Goal: Information Seeking & Learning: Learn about a topic

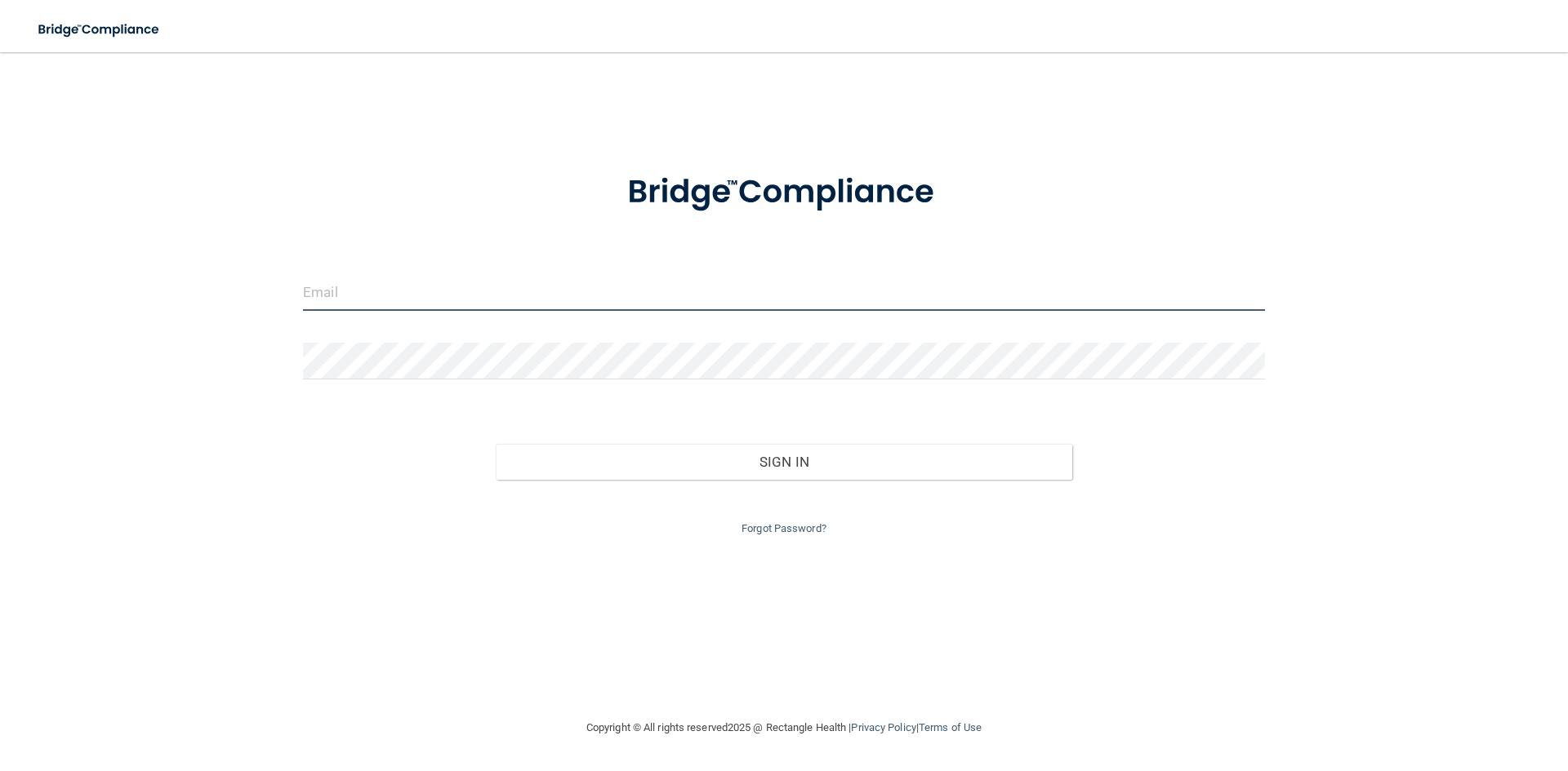
type input "[EMAIL_ADDRESS][DOMAIN_NAME]"
drag, startPoint x: 487, startPoint y: 261, endPoint x: 487, endPoint y: 274, distance: 13.0
click at [487, 267] on form "[EMAIL_ADDRESS][DOMAIN_NAME] Invalid email/password. You don't have permission …" at bounding box center [784, 344] width 962 height 389
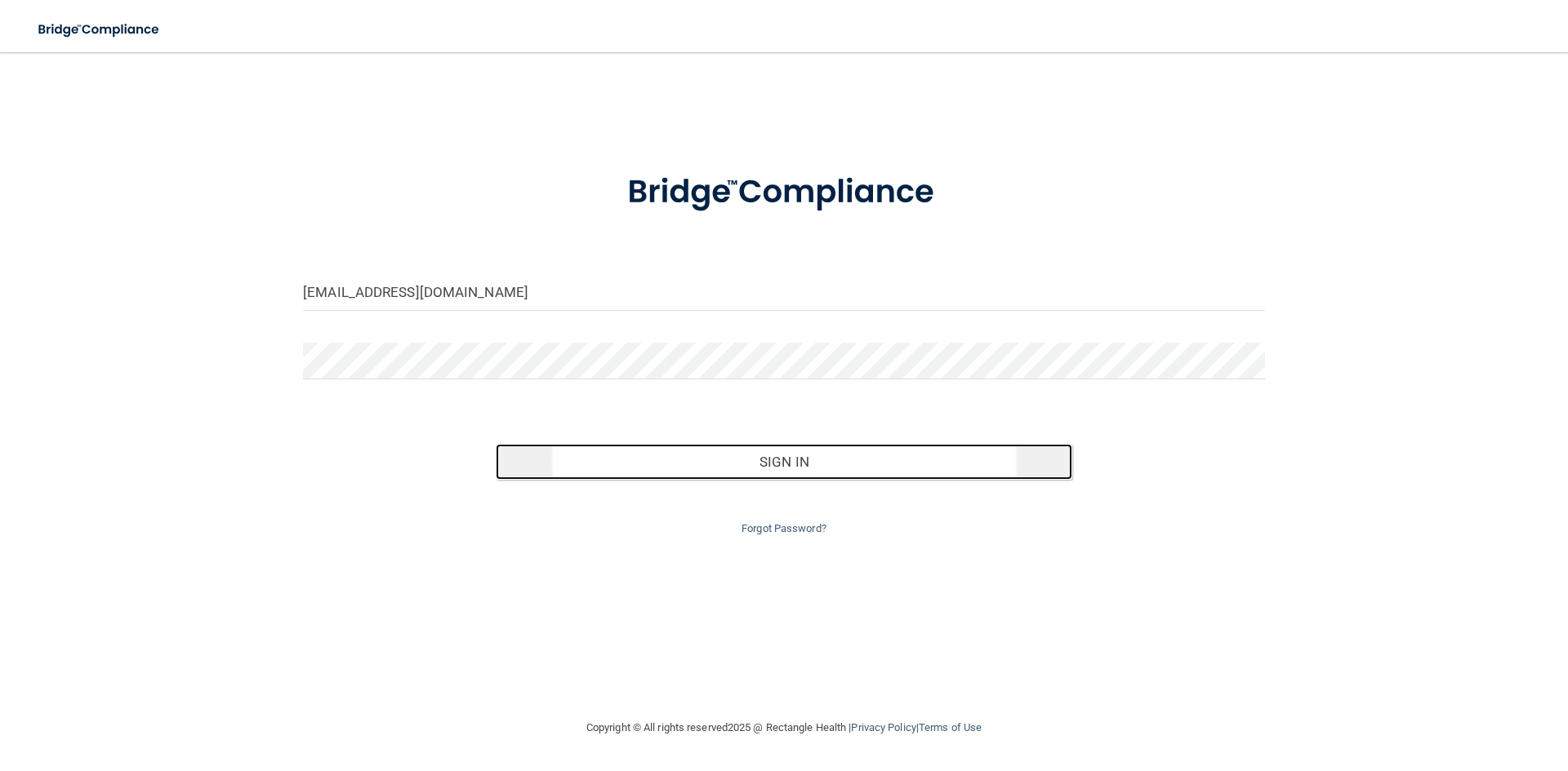
click at [749, 459] on button "Sign In" at bounding box center [784, 462] width 577 height 36
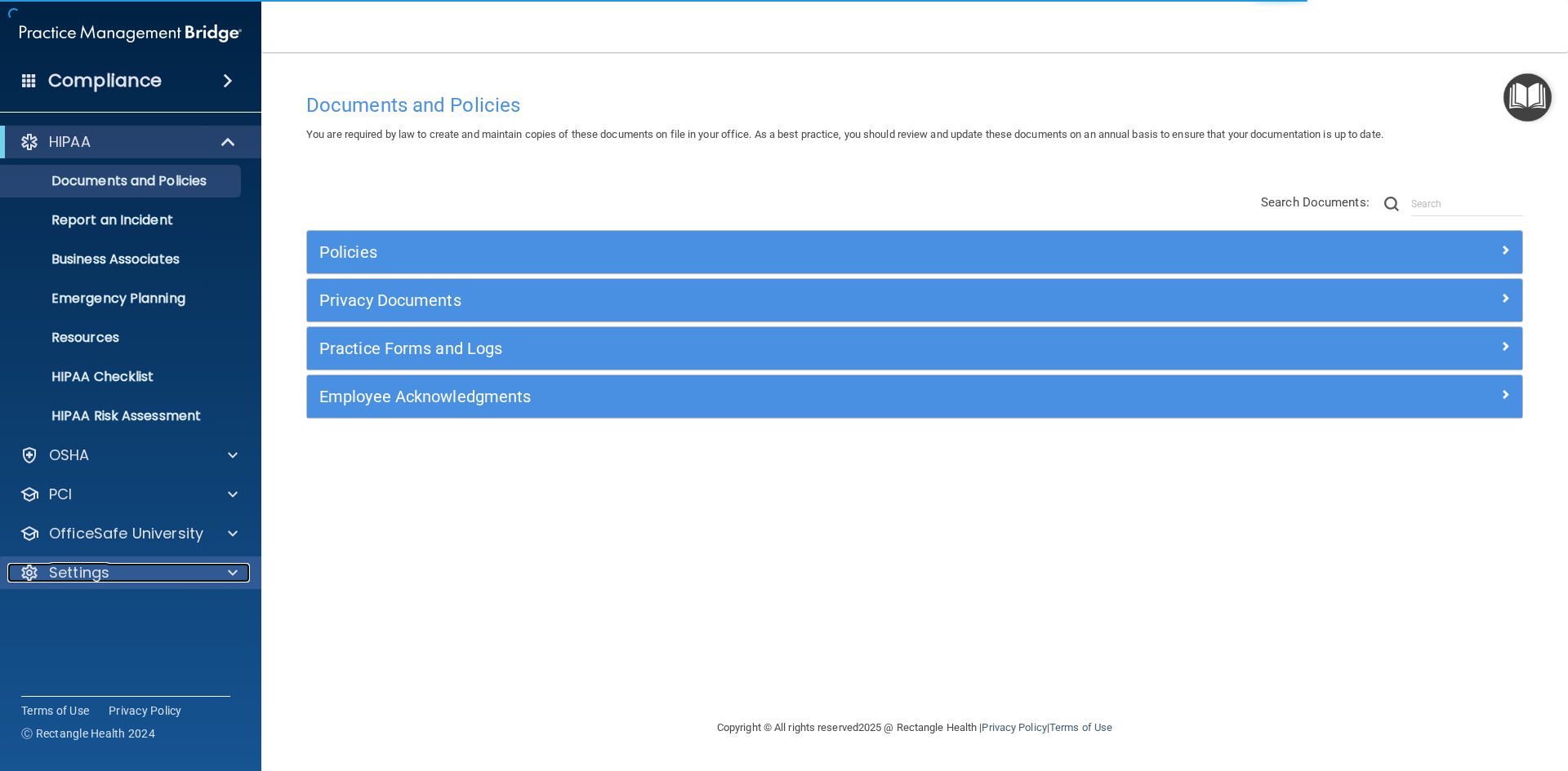
click at [122, 571] on div "Settings" at bounding box center [108, 573] width 203 height 19
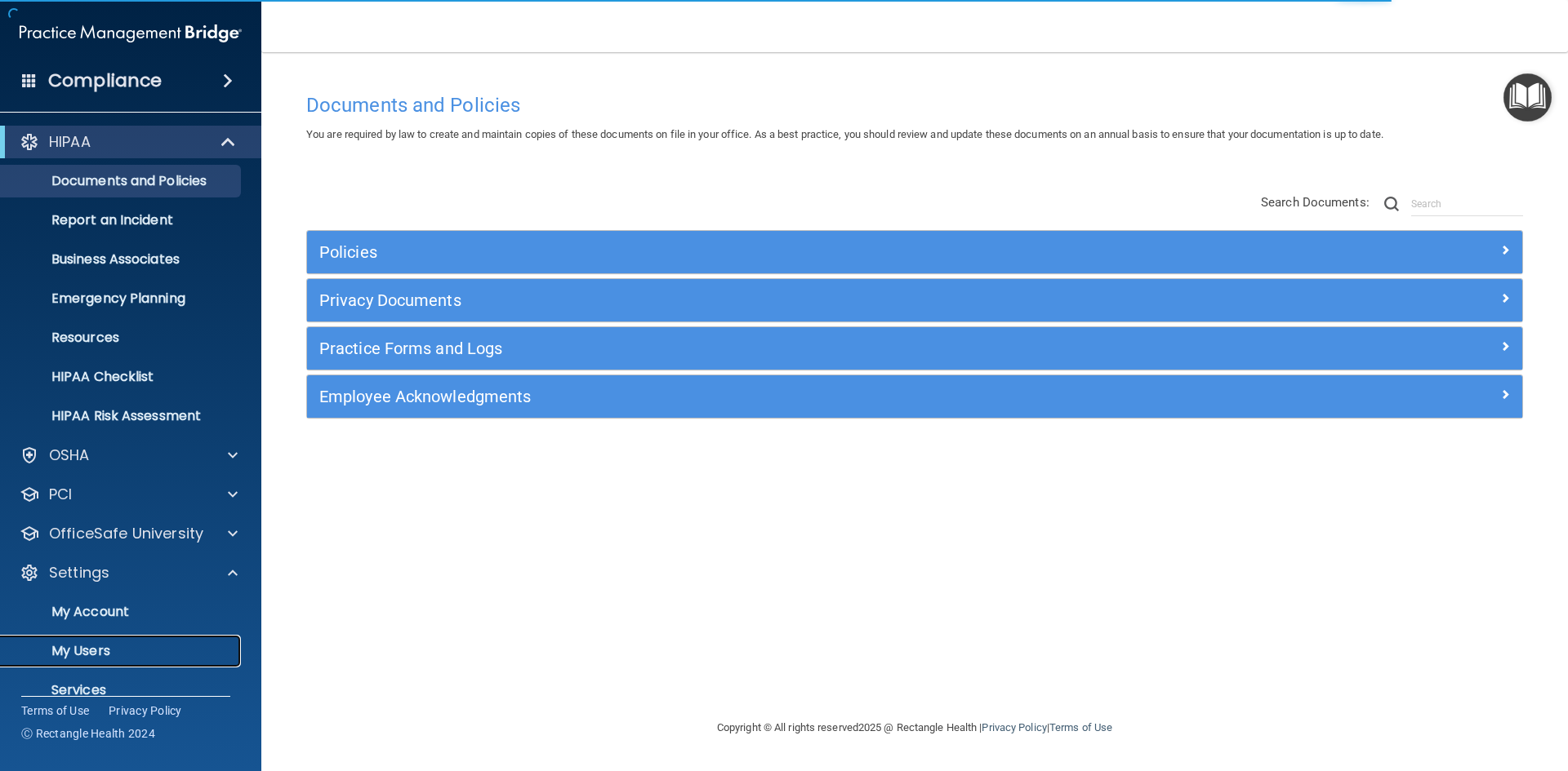
click at [157, 644] on p "My Users" at bounding box center [122, 651] width 223 height 16
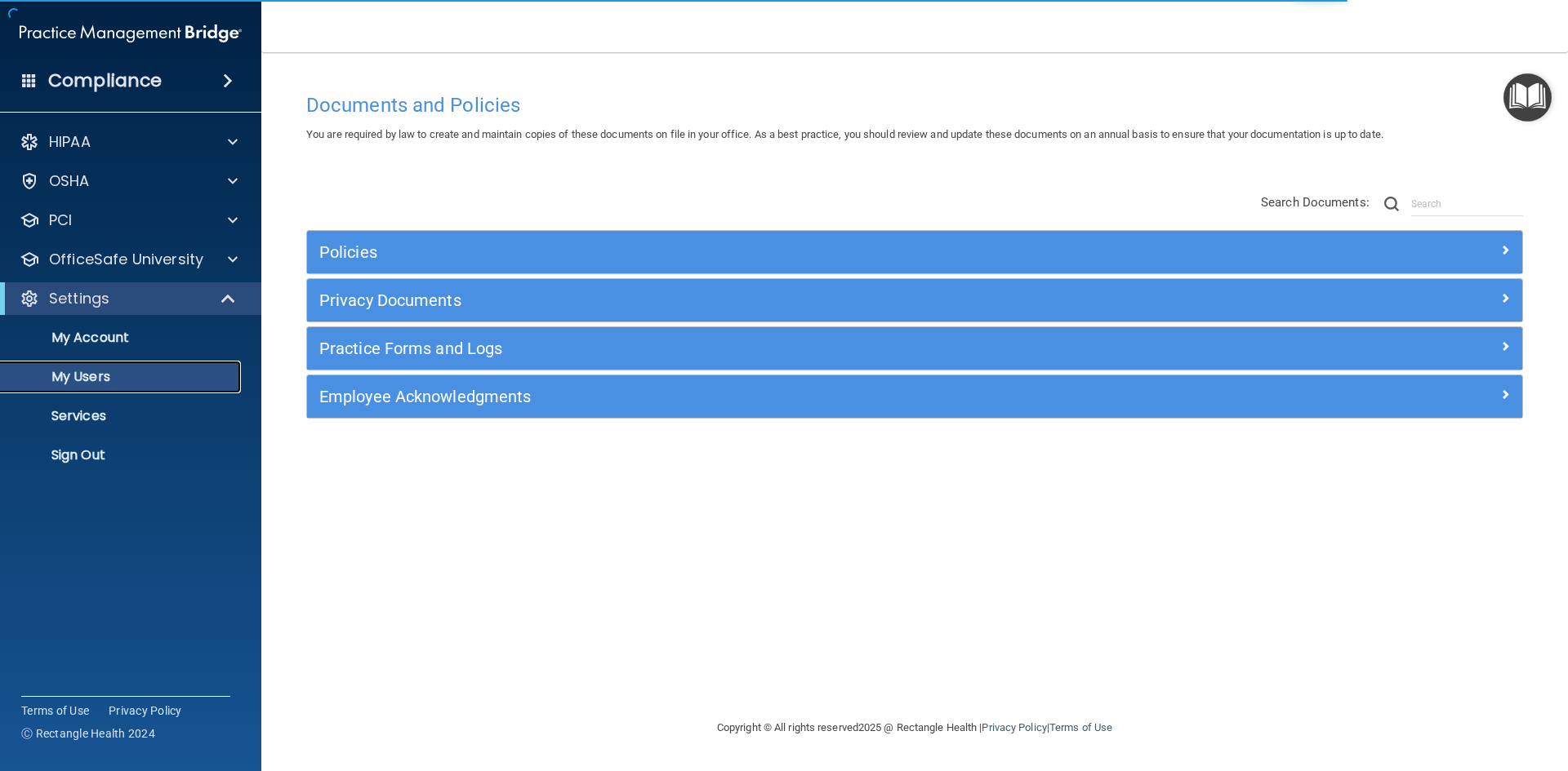
select select "20"
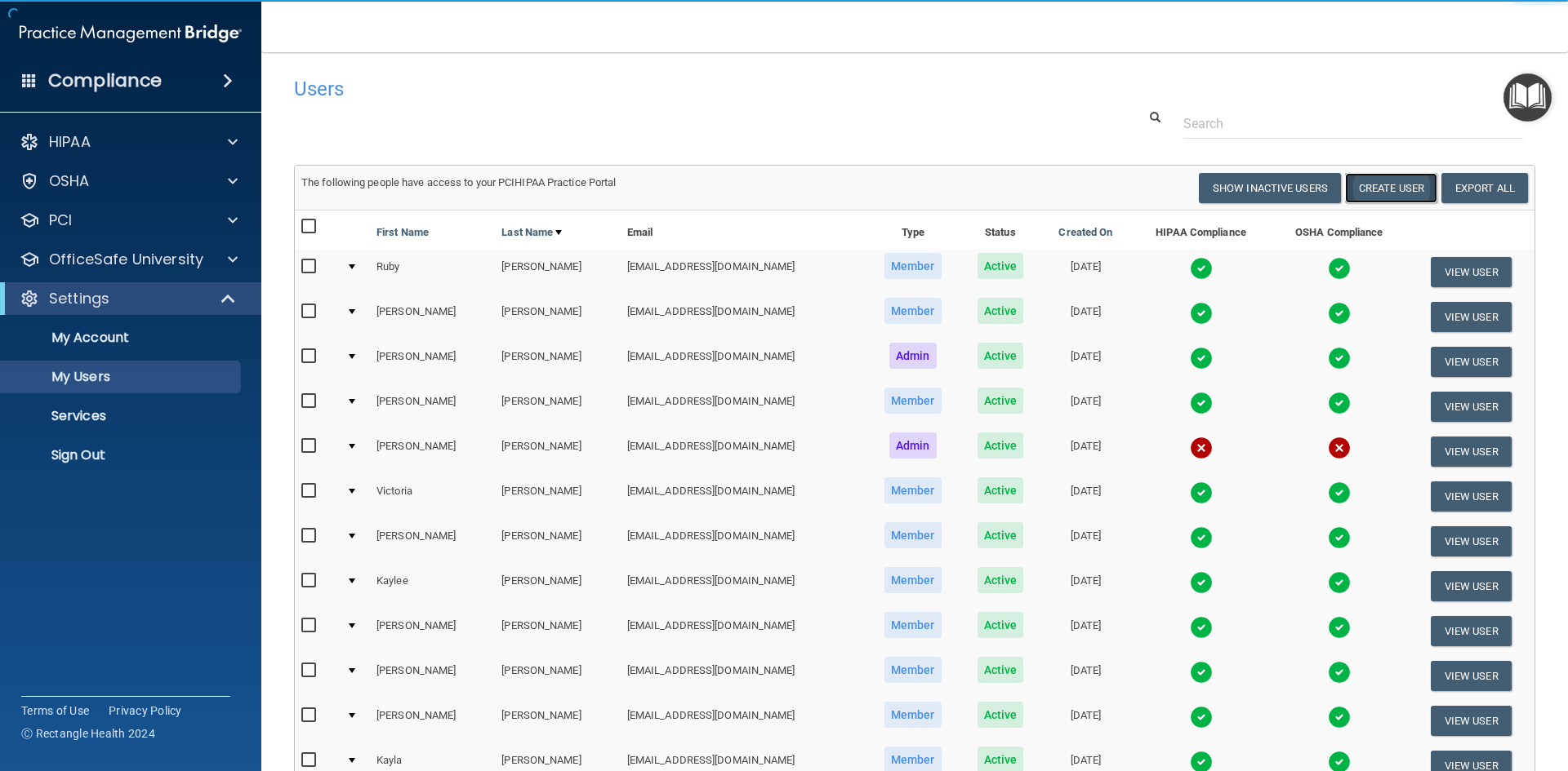
click at [1404, 183] on button "Create User" at bounding box center [1392, 188] width 92 height 30
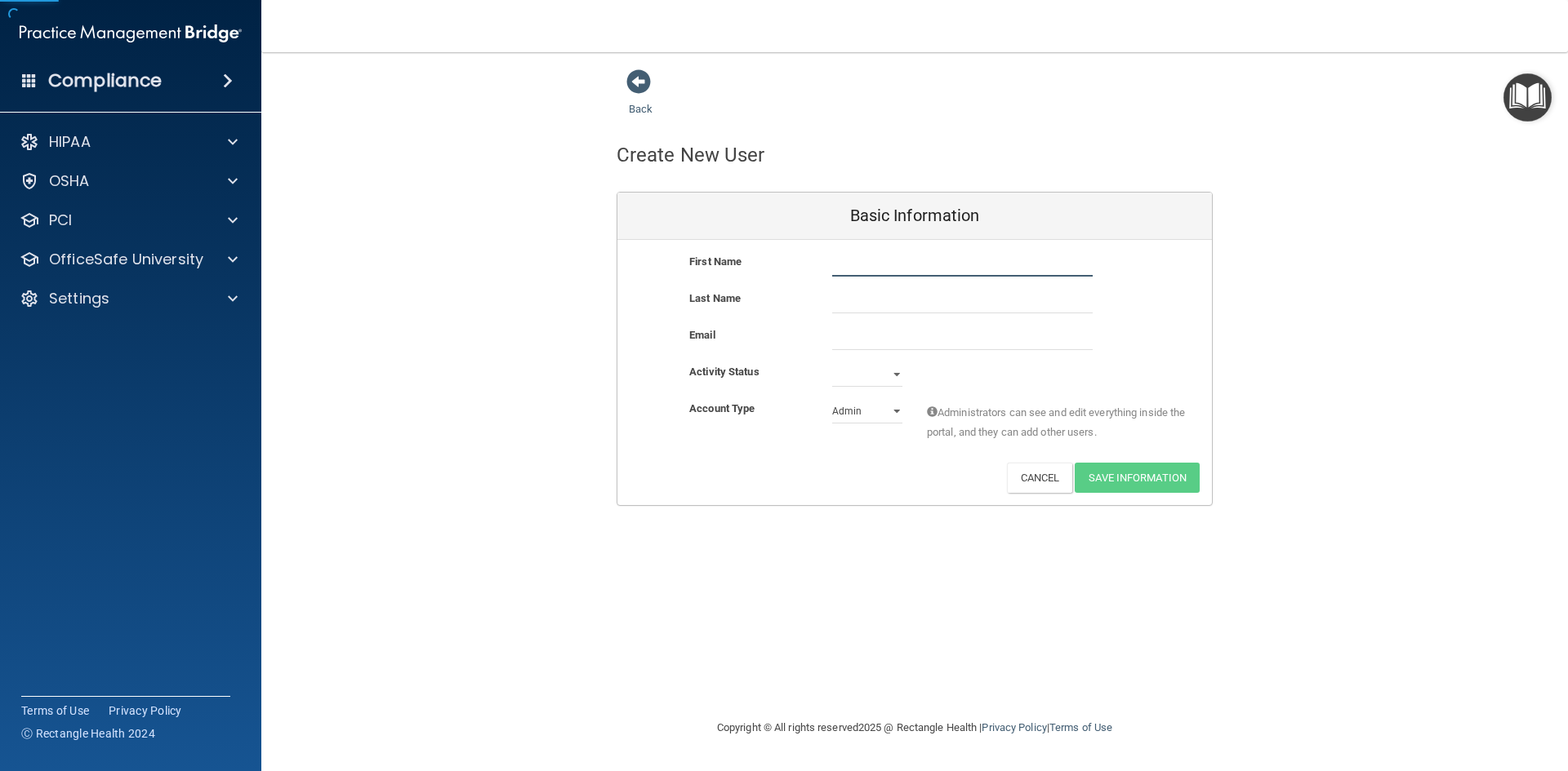
click at [889, 264] on input "text" at bounding box center [962, 264] width 260 height 24
type input "[PERSON_NAME]"
click at [915, 326] on input "email" at bounding box center [962, 338] width 260 height 24
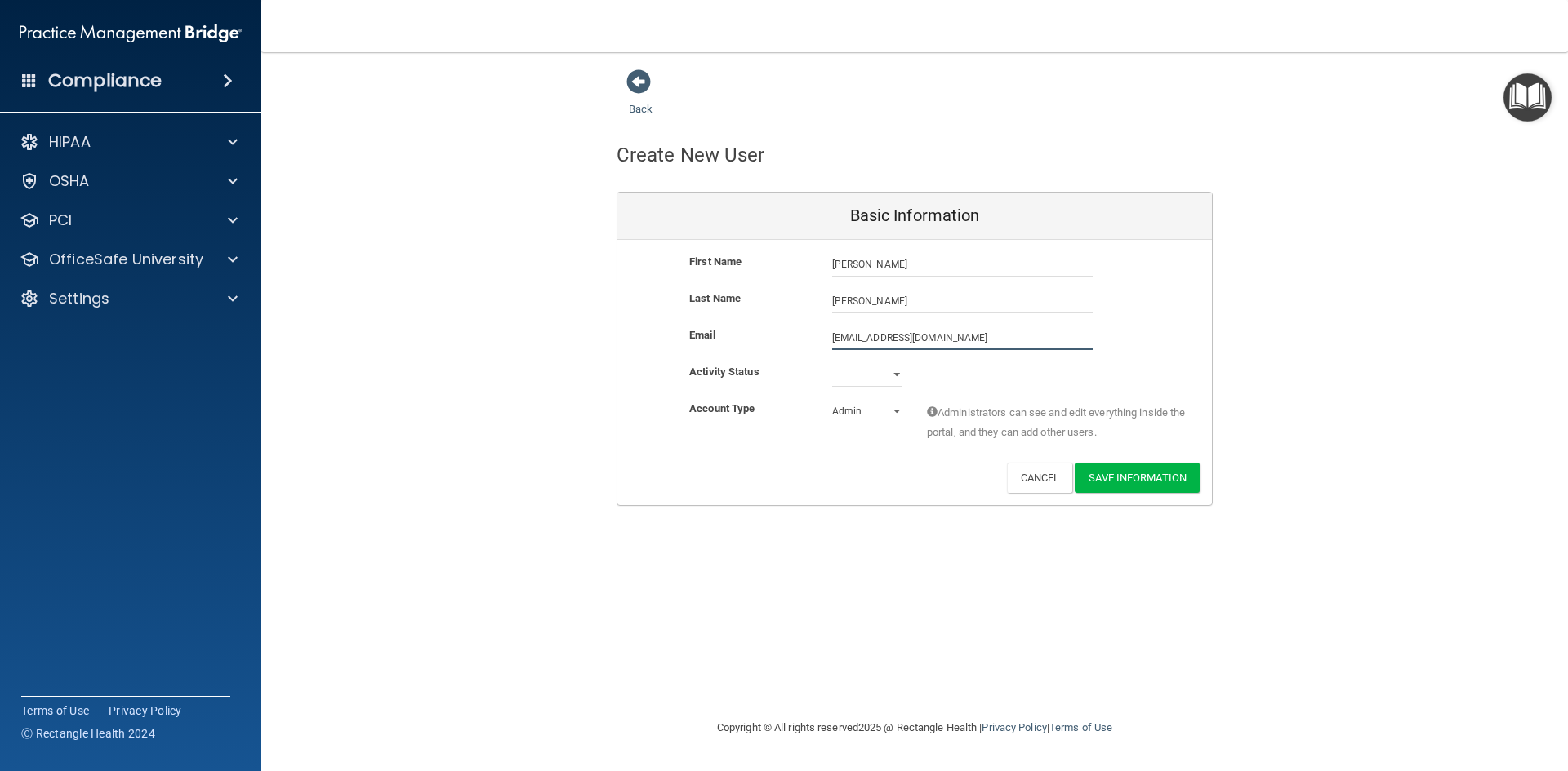
type input "[EMAIL_ADDRESS][DOMAIN_NAME]"
click at [876, 375] on select "Active Inactive" at bounding box center [867, 374] width 71 height 24
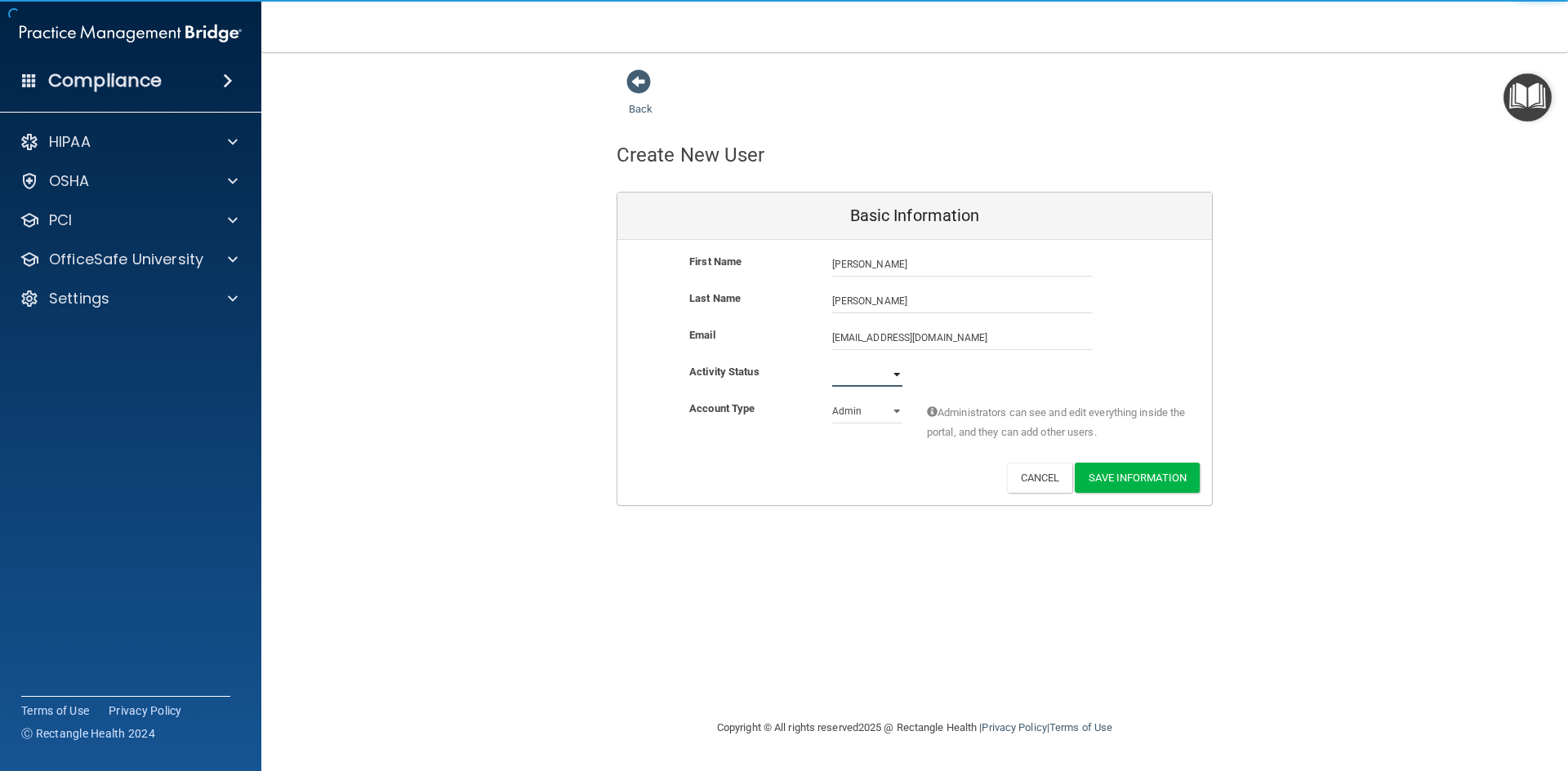
select select "active"
click at [832, 362] on select "Active Inactive" at bounding box center [867, 374] width 71 height 24
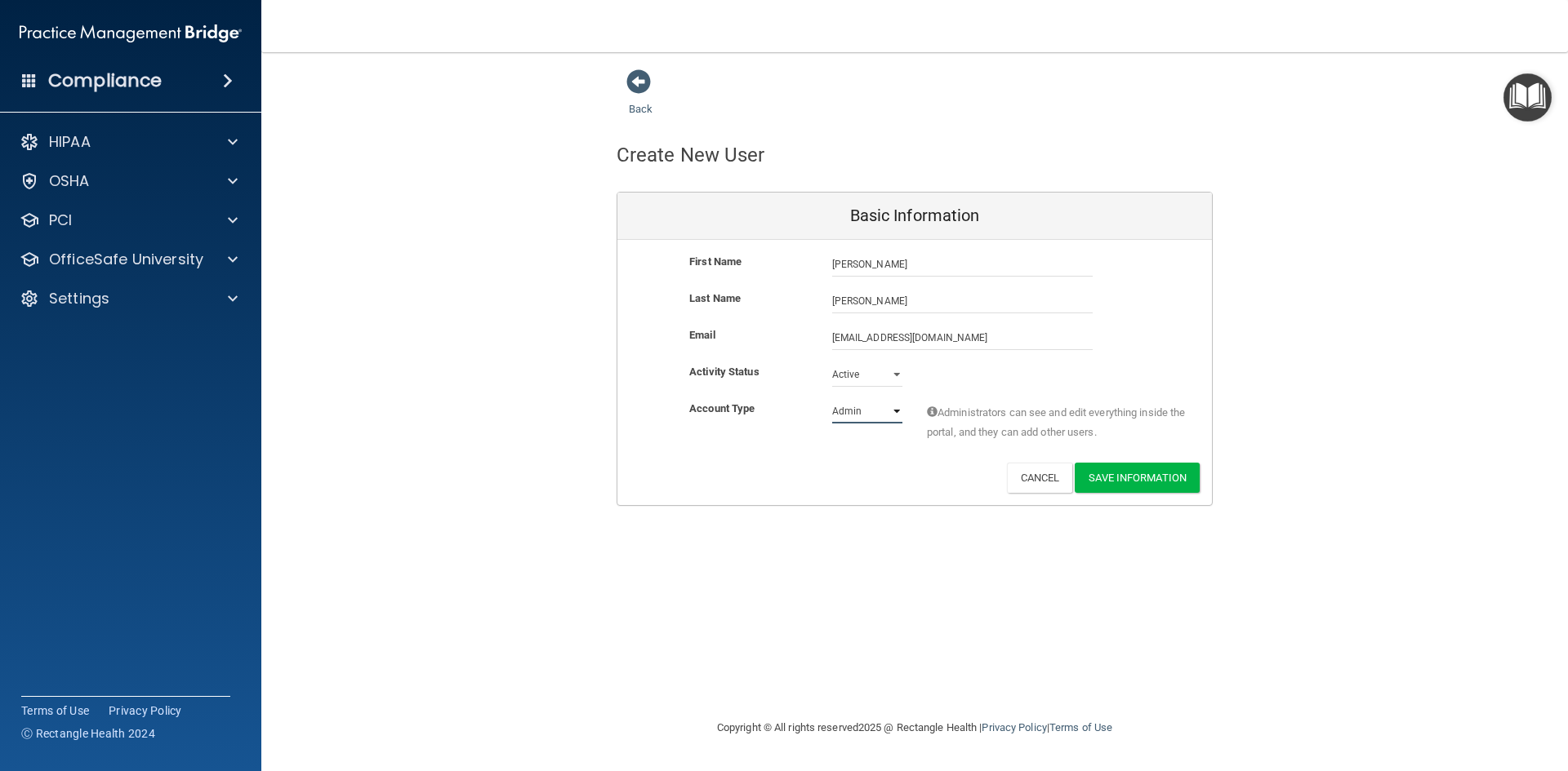
click at [871, 413] on select "Admin Member" at bounding box center [867, 411] width 71 height 24
select select "practice_member"
click at [832, 399] on select "Admin Member" at bounding box center [867, 411] width 71 height 24
click at [1131, 472] on button "Save Information" at bounding box center [1137, 478] width 125 height 30
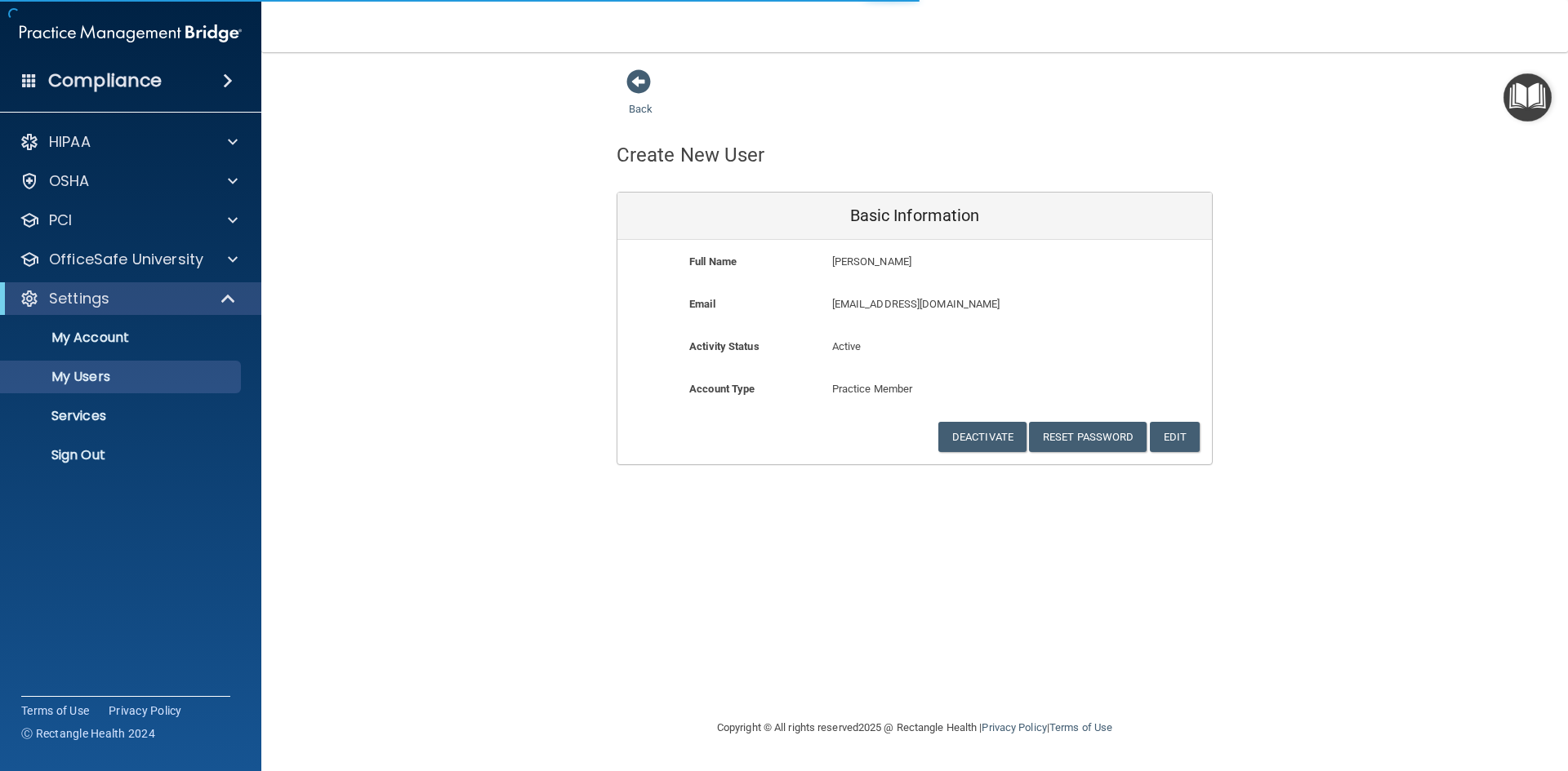
select select "20"
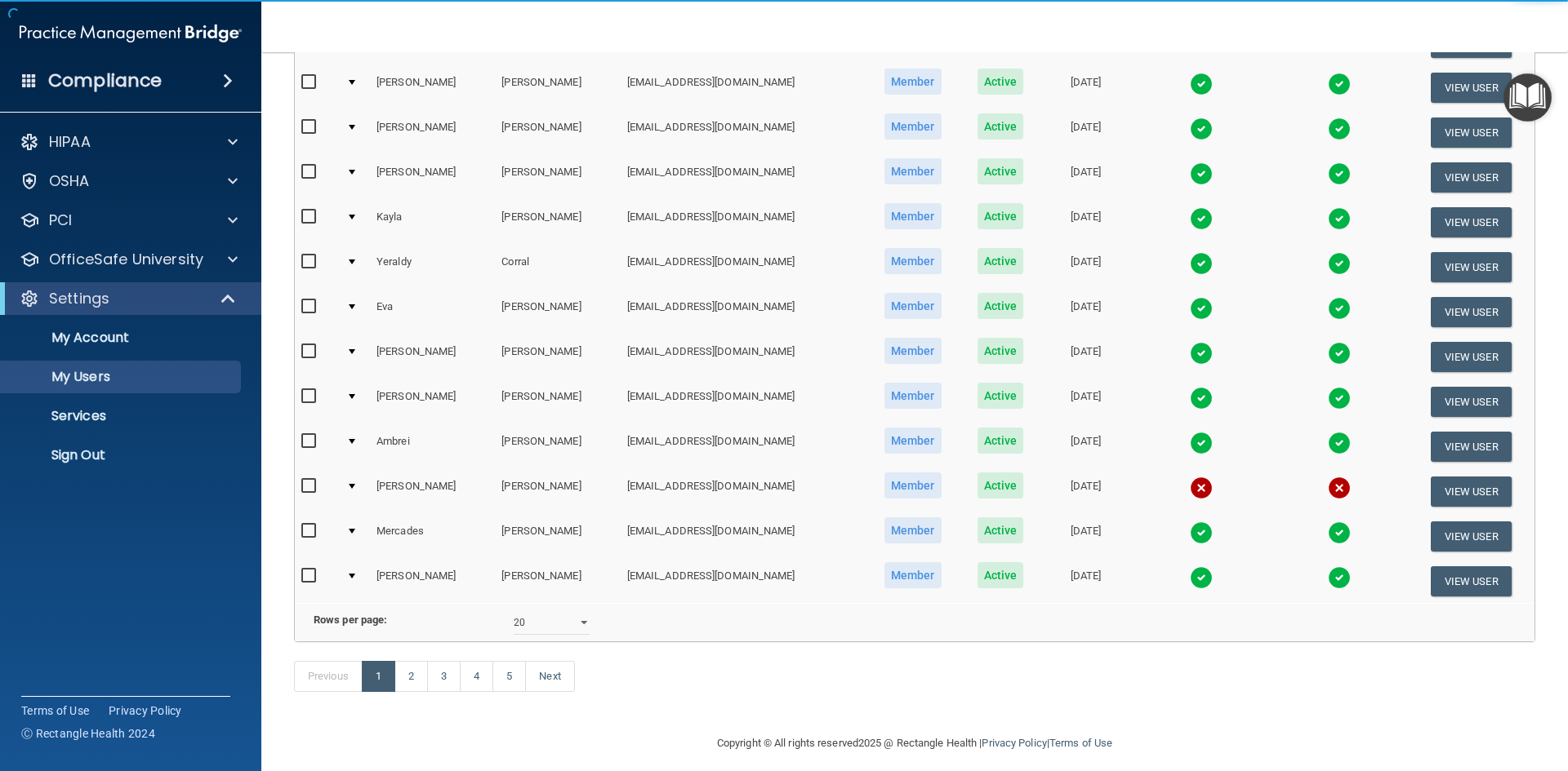
scroll to position [642, 0]
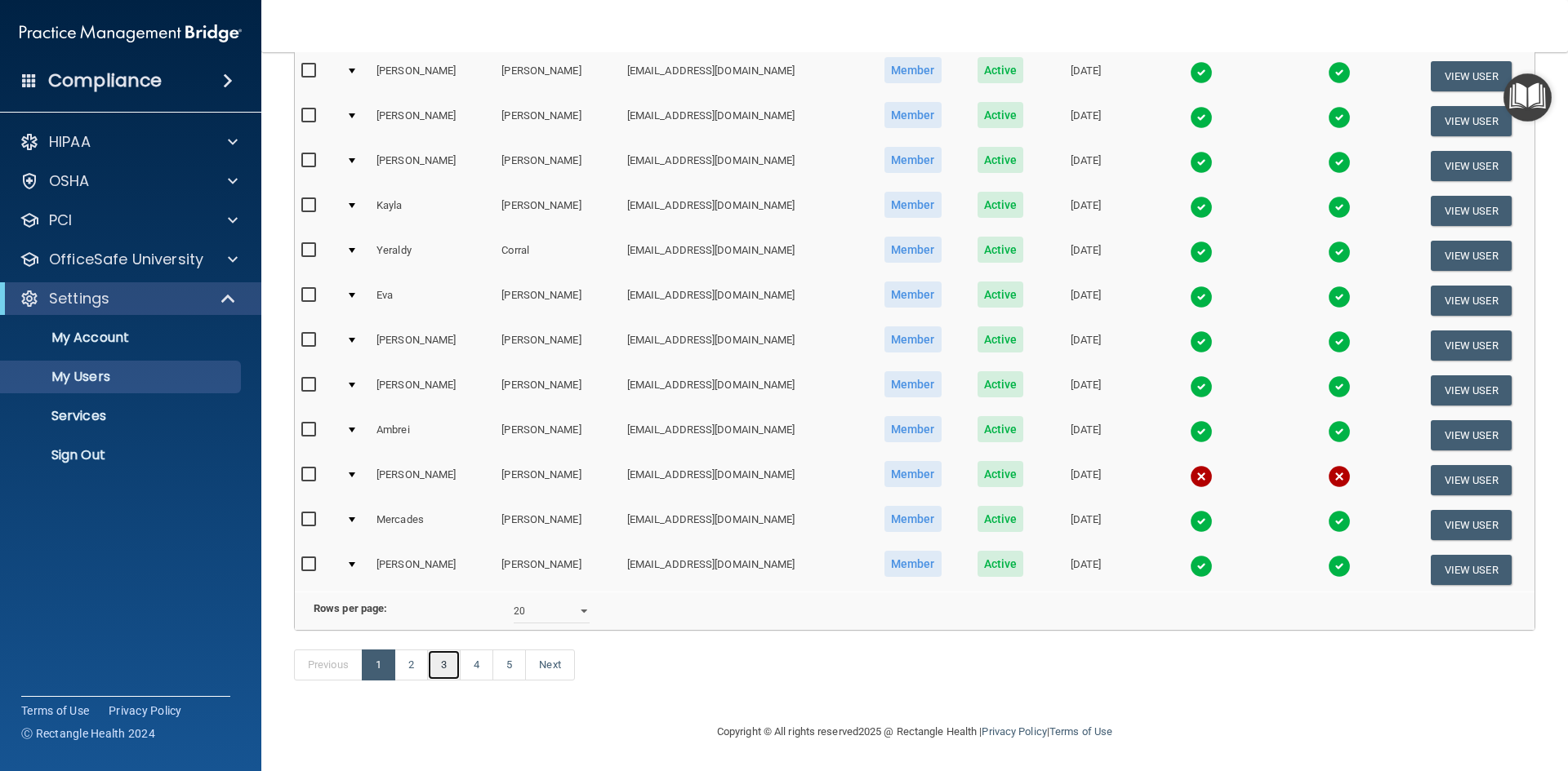
click at [437, 671] on link "3" at bounding box center [444, 665] width 34 height 31
select select "20"
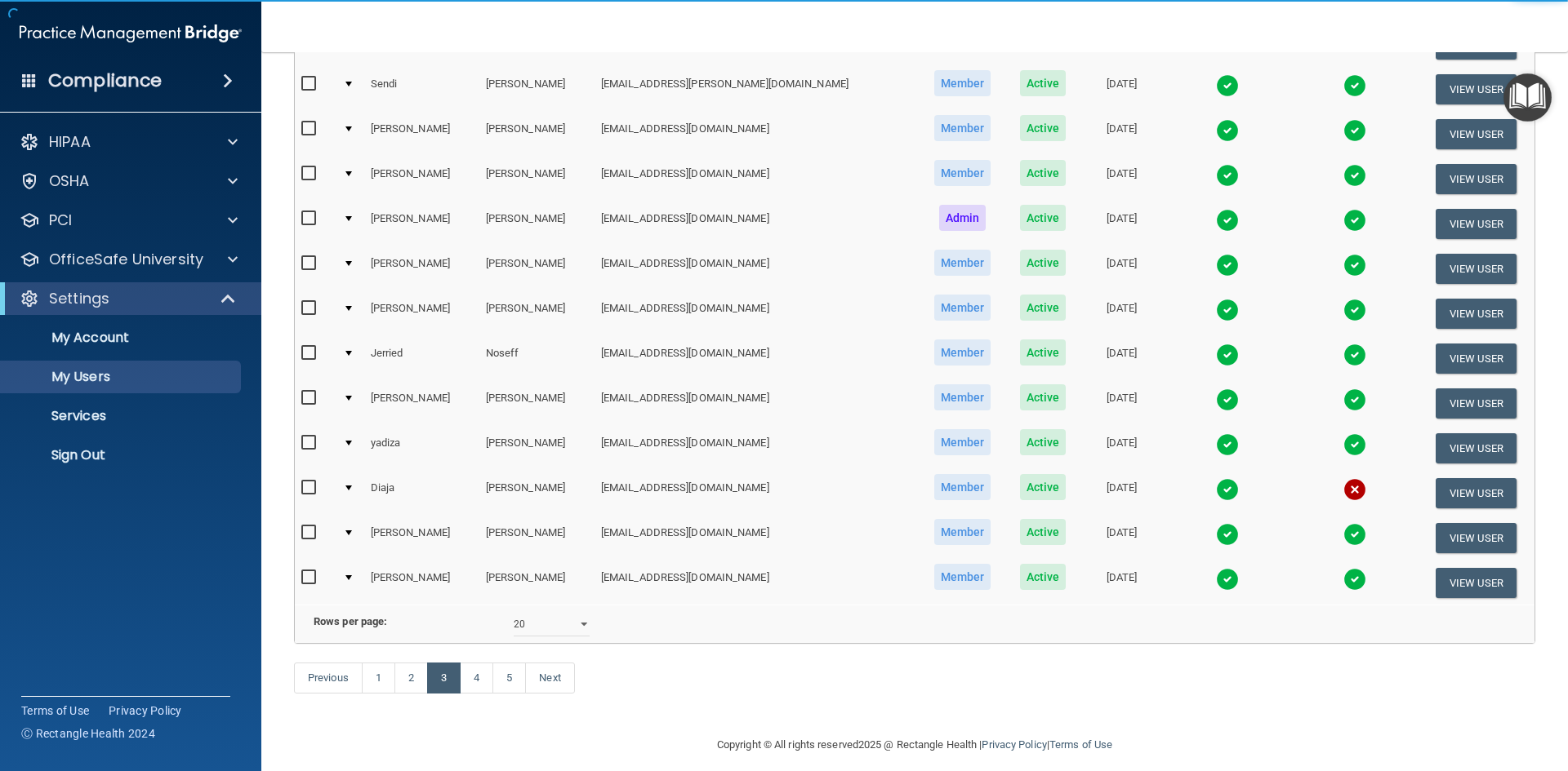
scroll to position [498, 0]
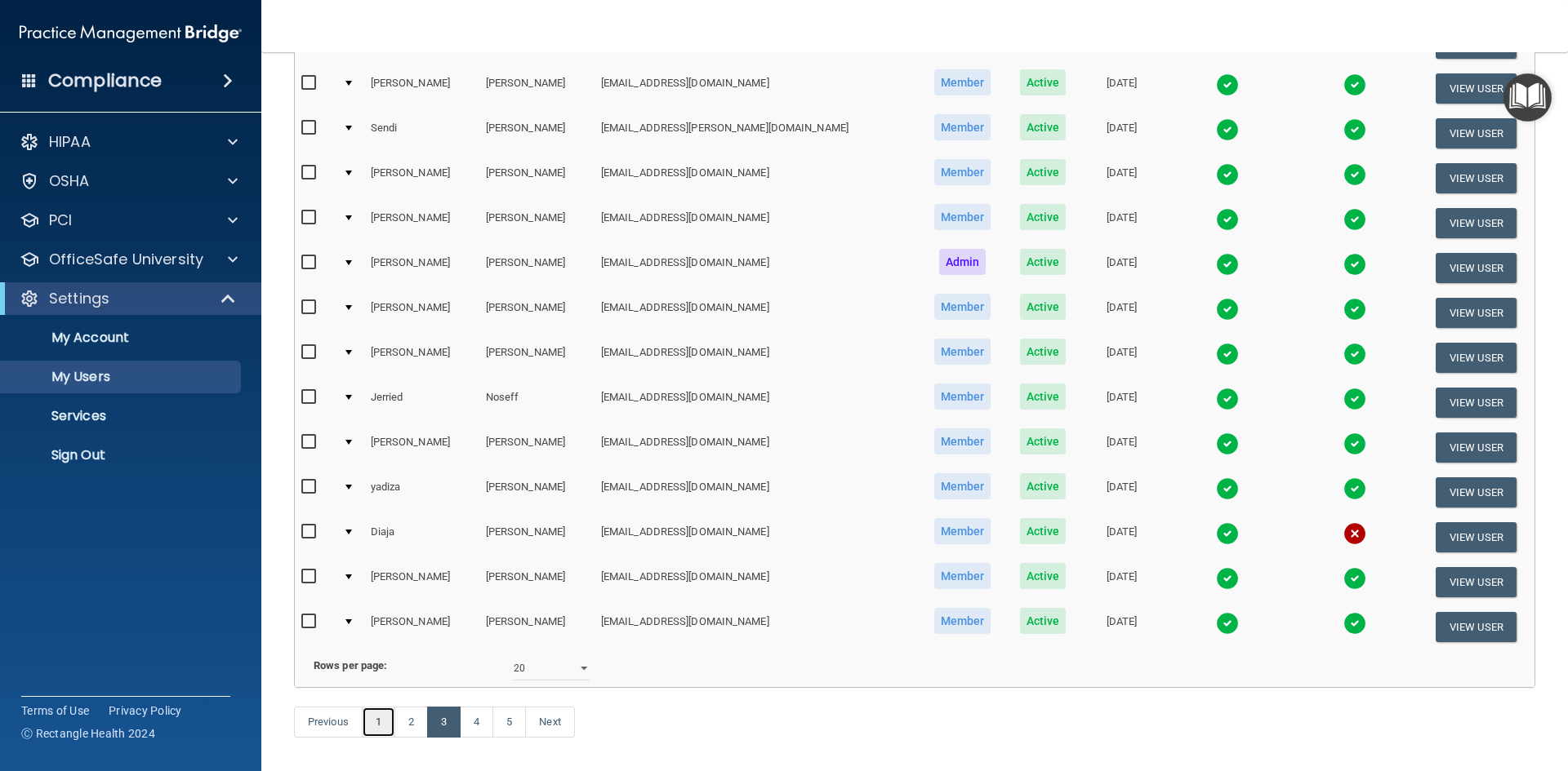
click at [374, 738] on link "1" at bounding box center [379, 722] width 34 height 31
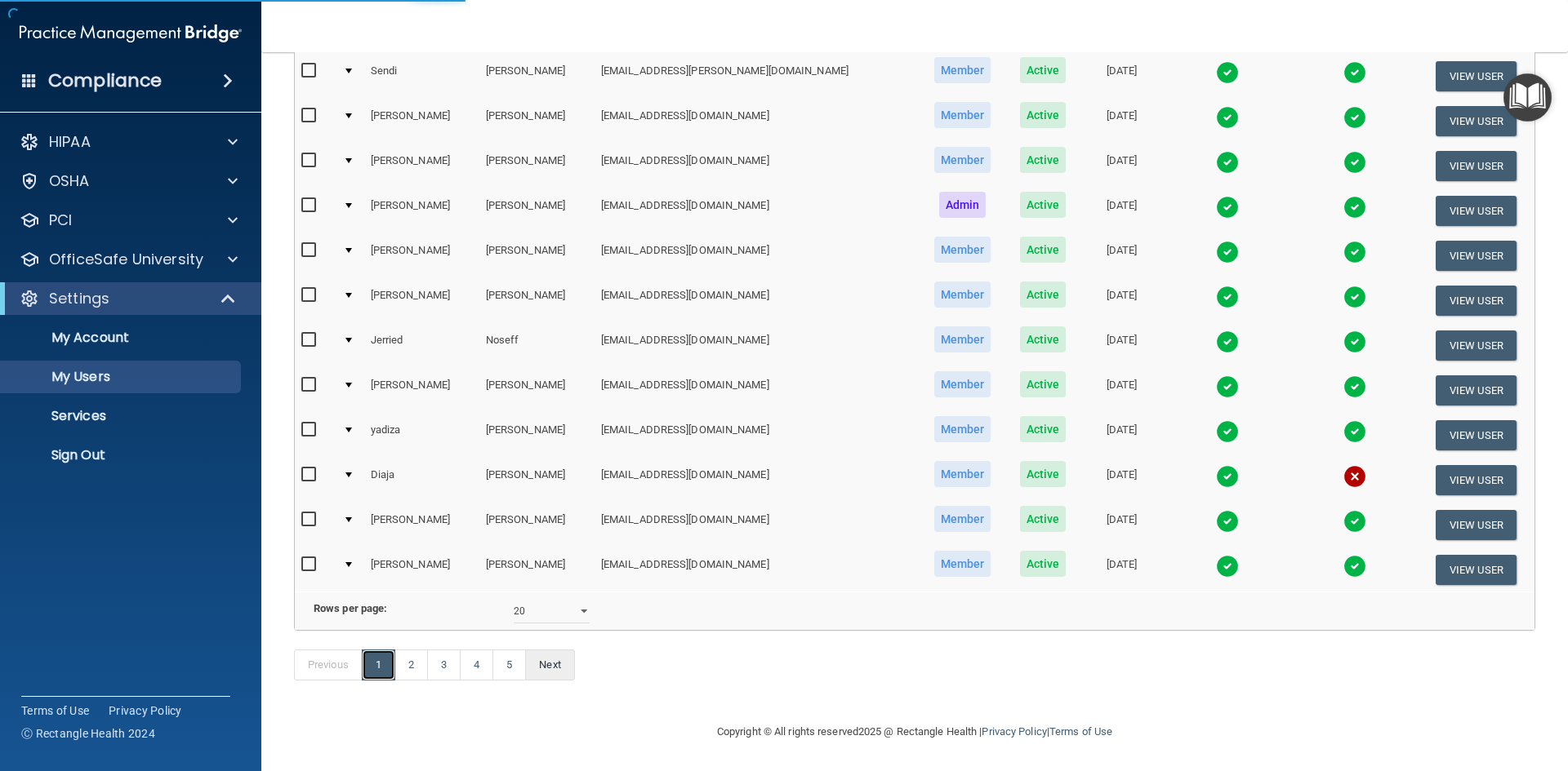
scroll to position [580, 0]
select select "20"
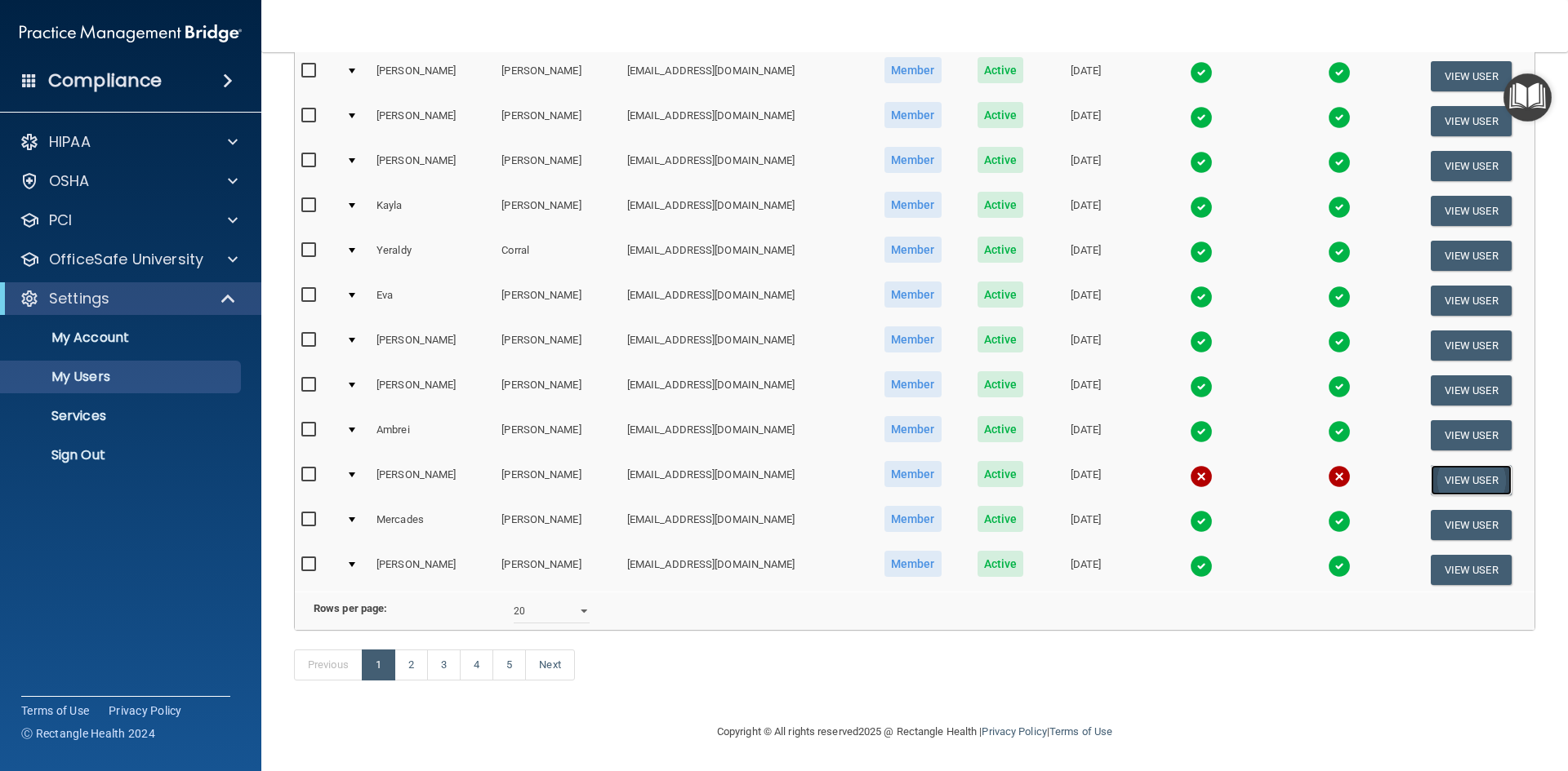
click at [1445, 465] on button "View User" at bounding box center [1471, 480] width 81 height 30
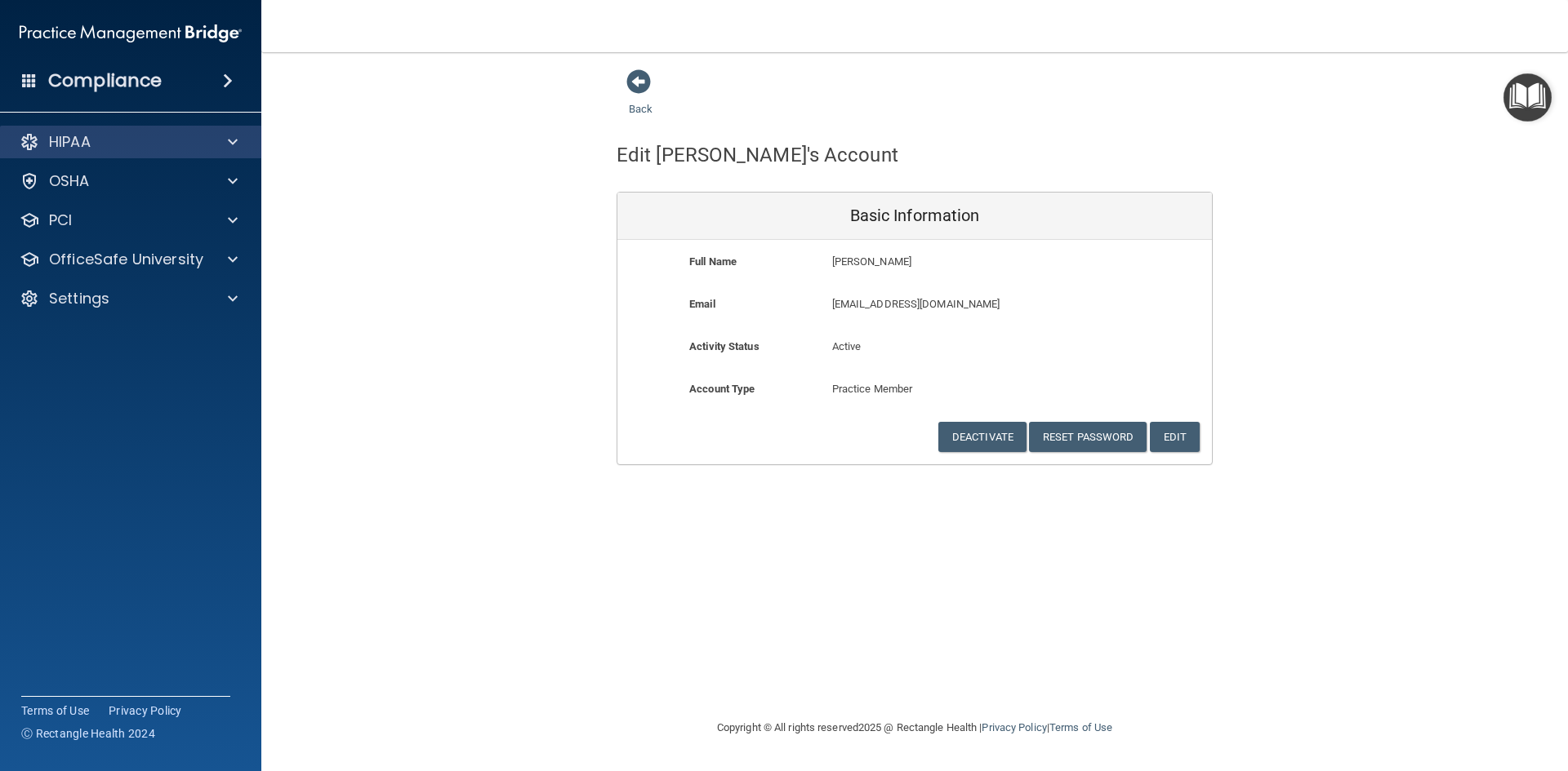
click at [117, 155] on div "HIPAA" at bounding box center [131, 142] width 262 height 33
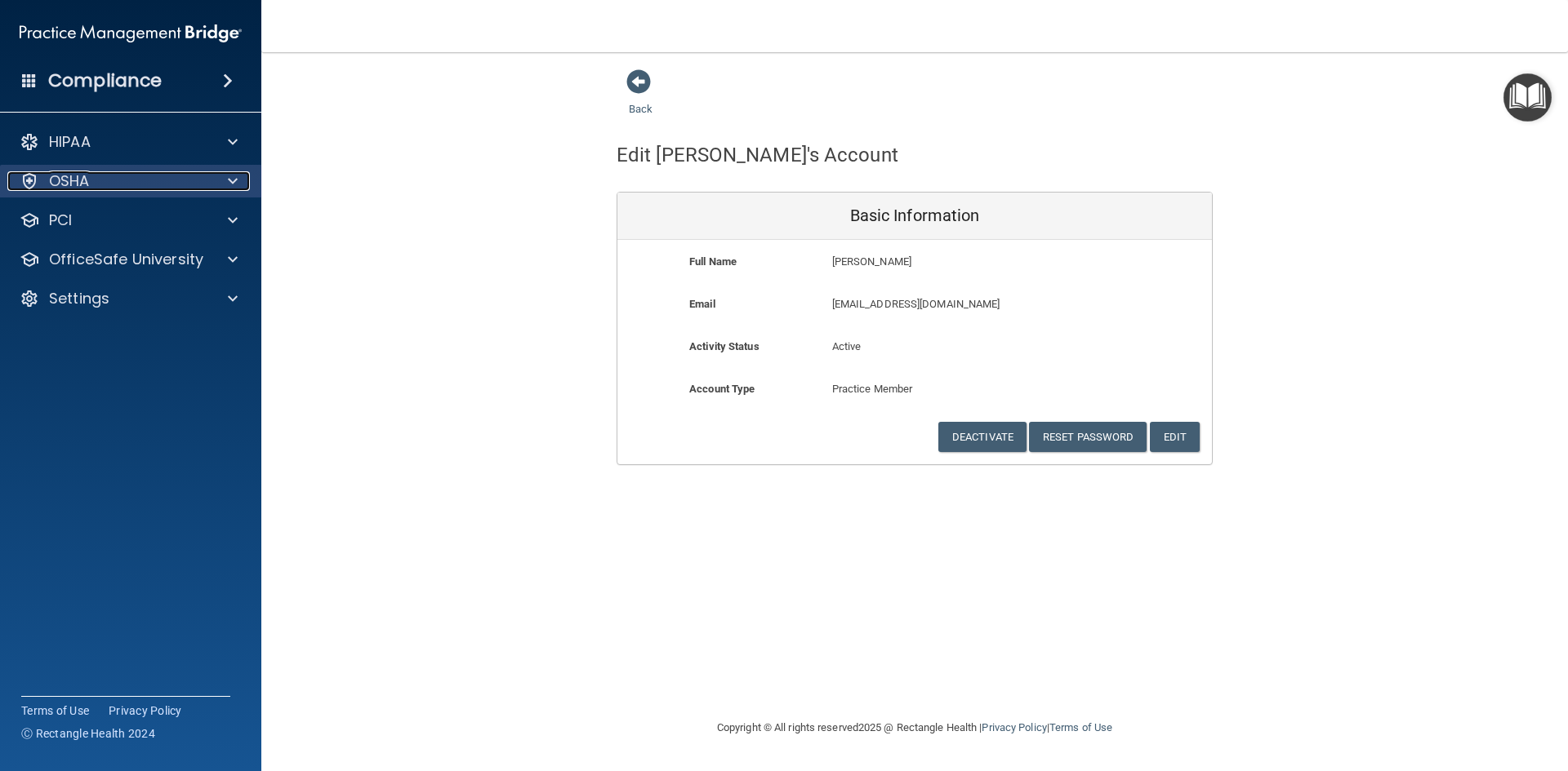
click at [122, 176] on div "OSHA" at bounding box center [108, 181] width 203 height 19
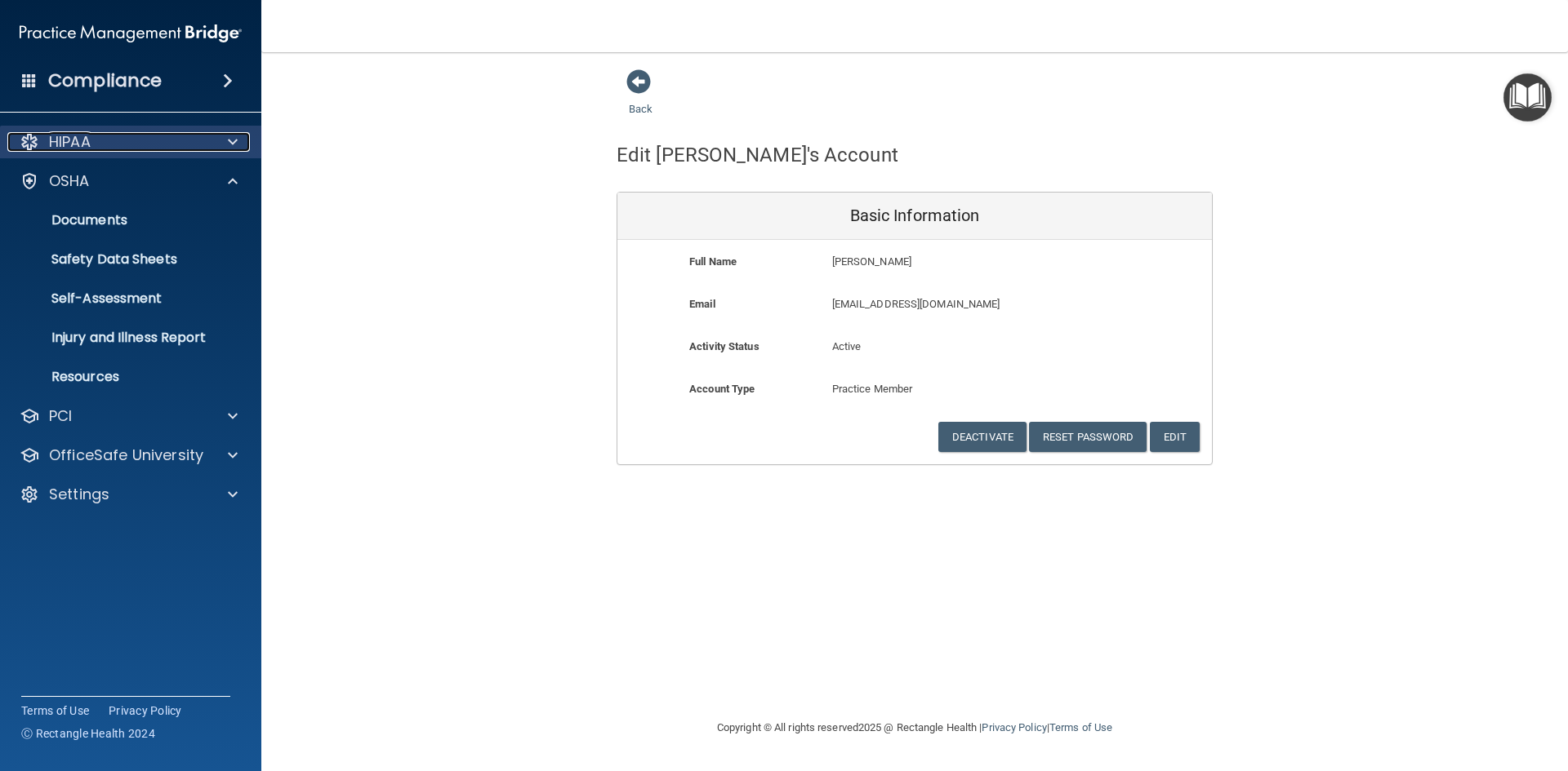
click at [103, 141] on div "HIPAA" at bounding box center [108, 141] width 203 height 19
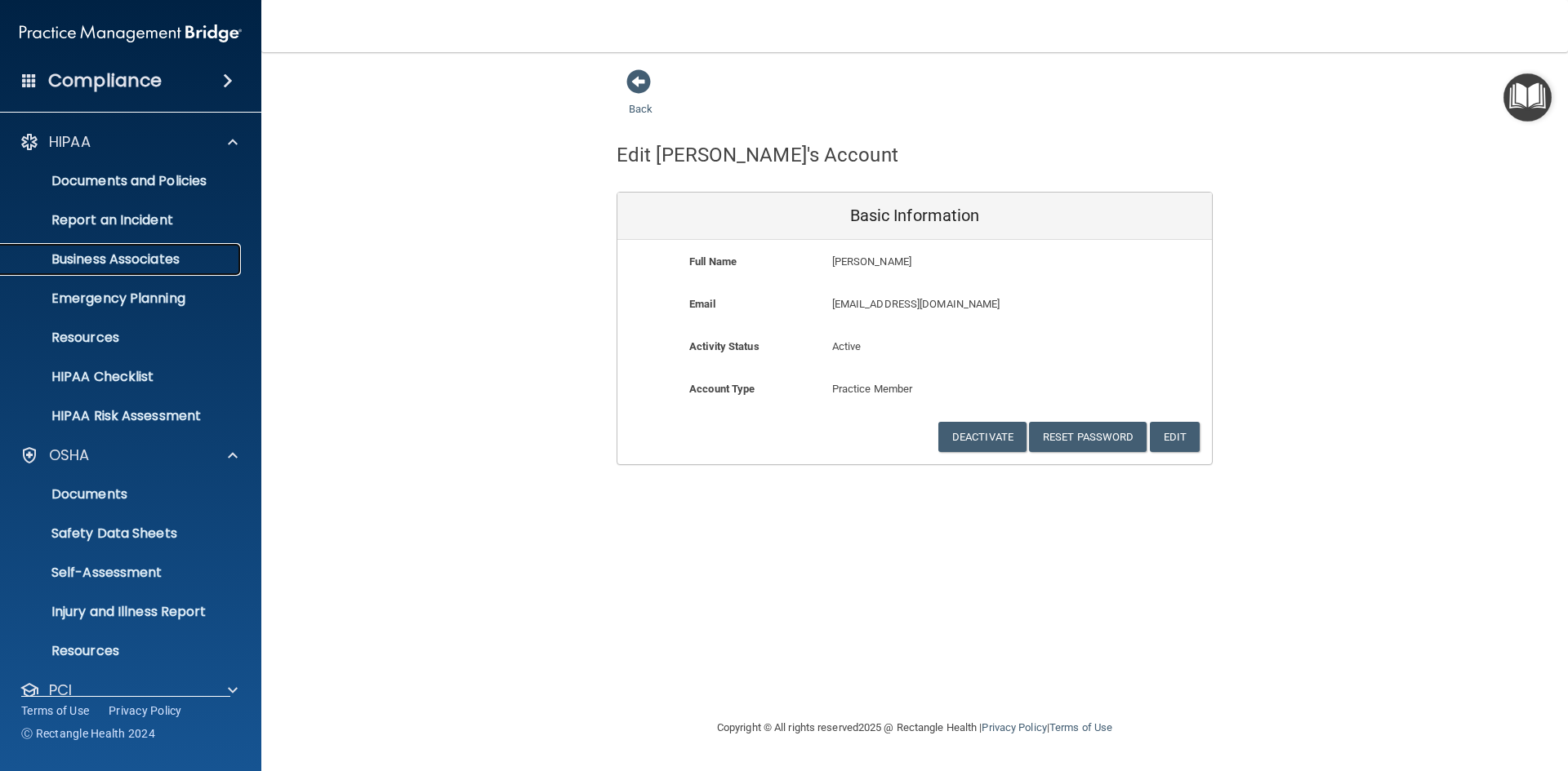
click at [206, 261] on p "Business Associates" at bounding box center [122, 259] width 223 height 16
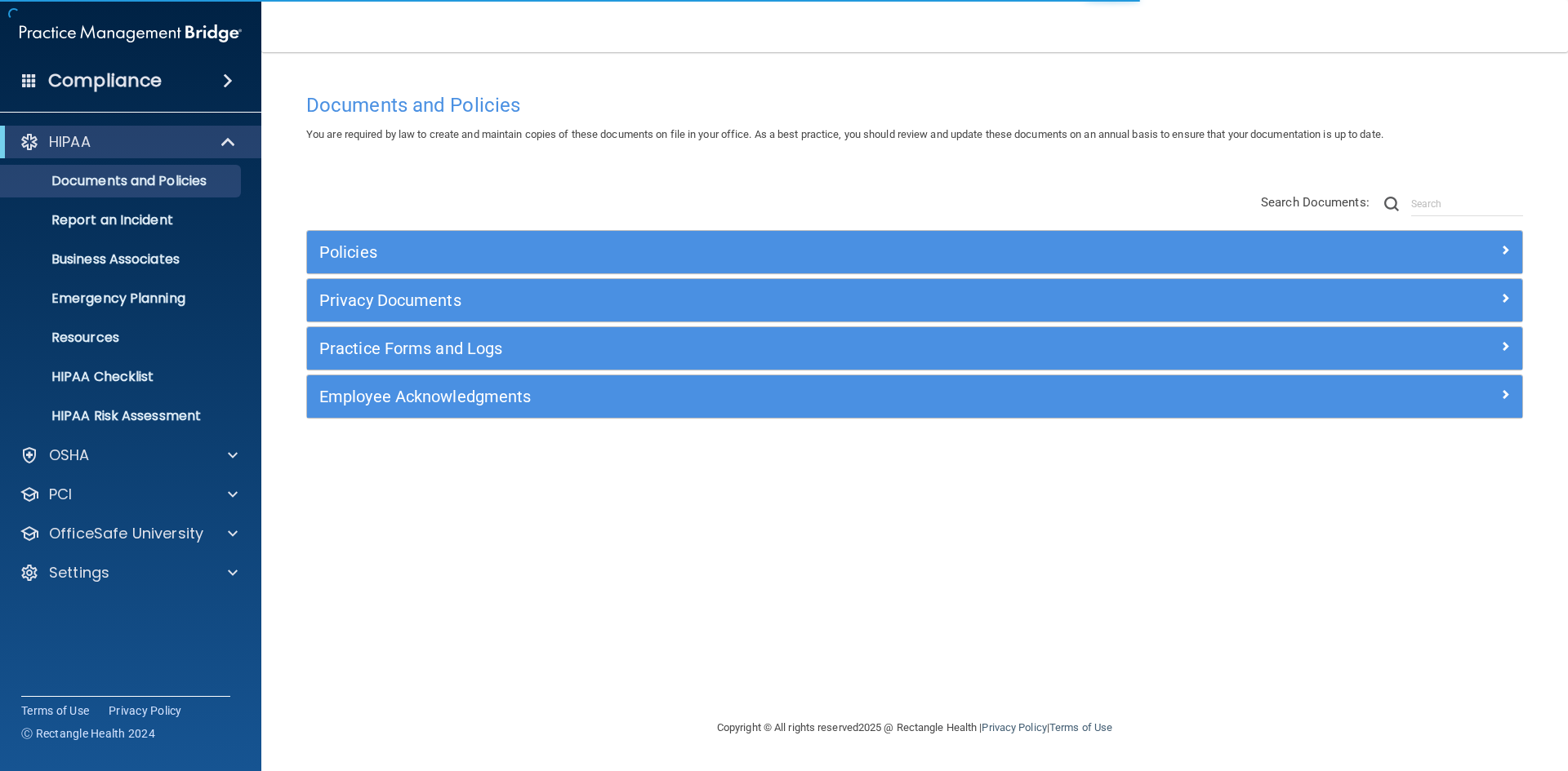
click at [486, 412] on div "Employee Acknowledgments" at bounding box center [914, 396] width 1215 height 43
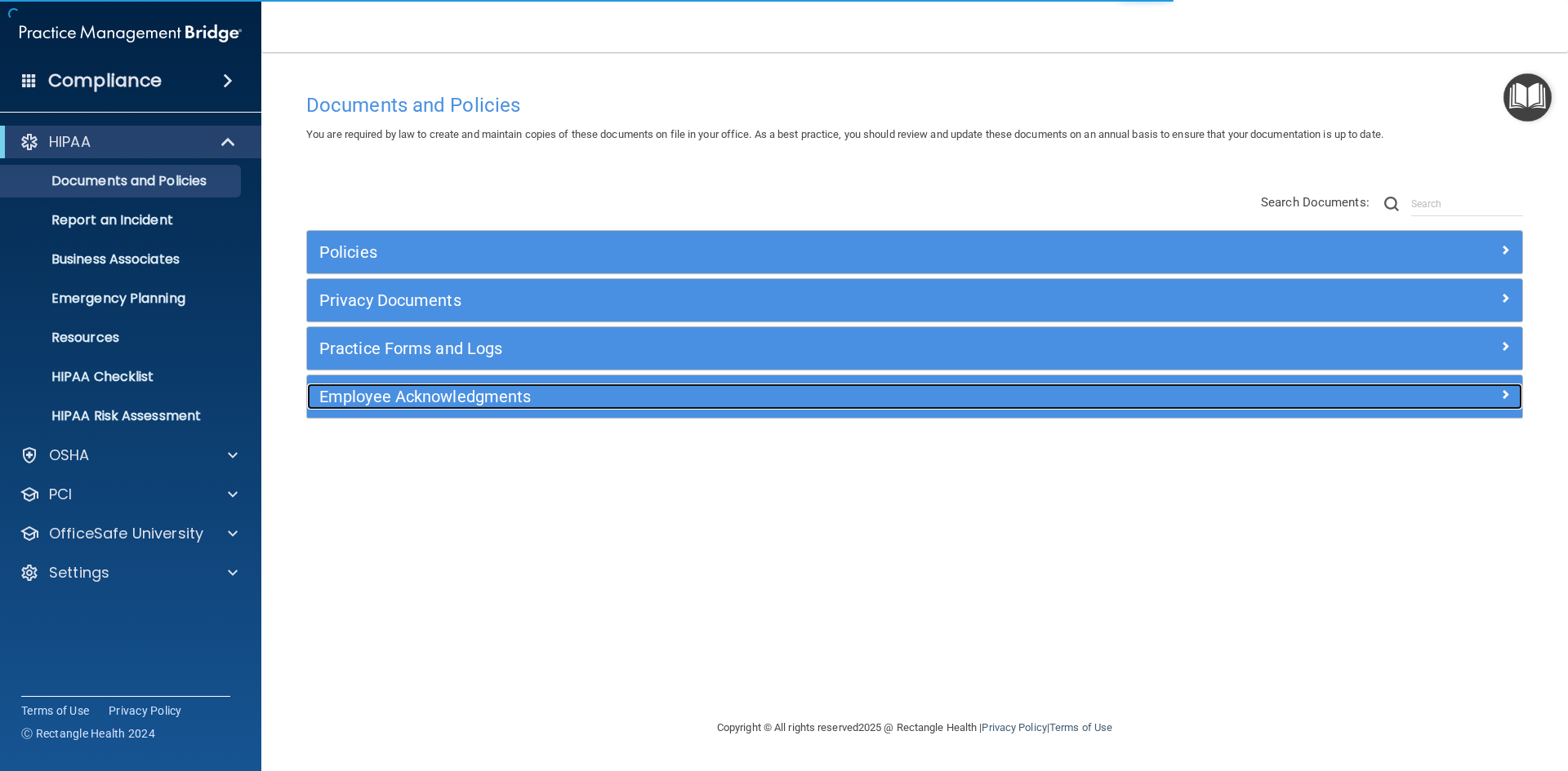
click at [498, 401] on h5 "Employee Acknowledgments" at bounding box center [762, 396] width 887 height 18
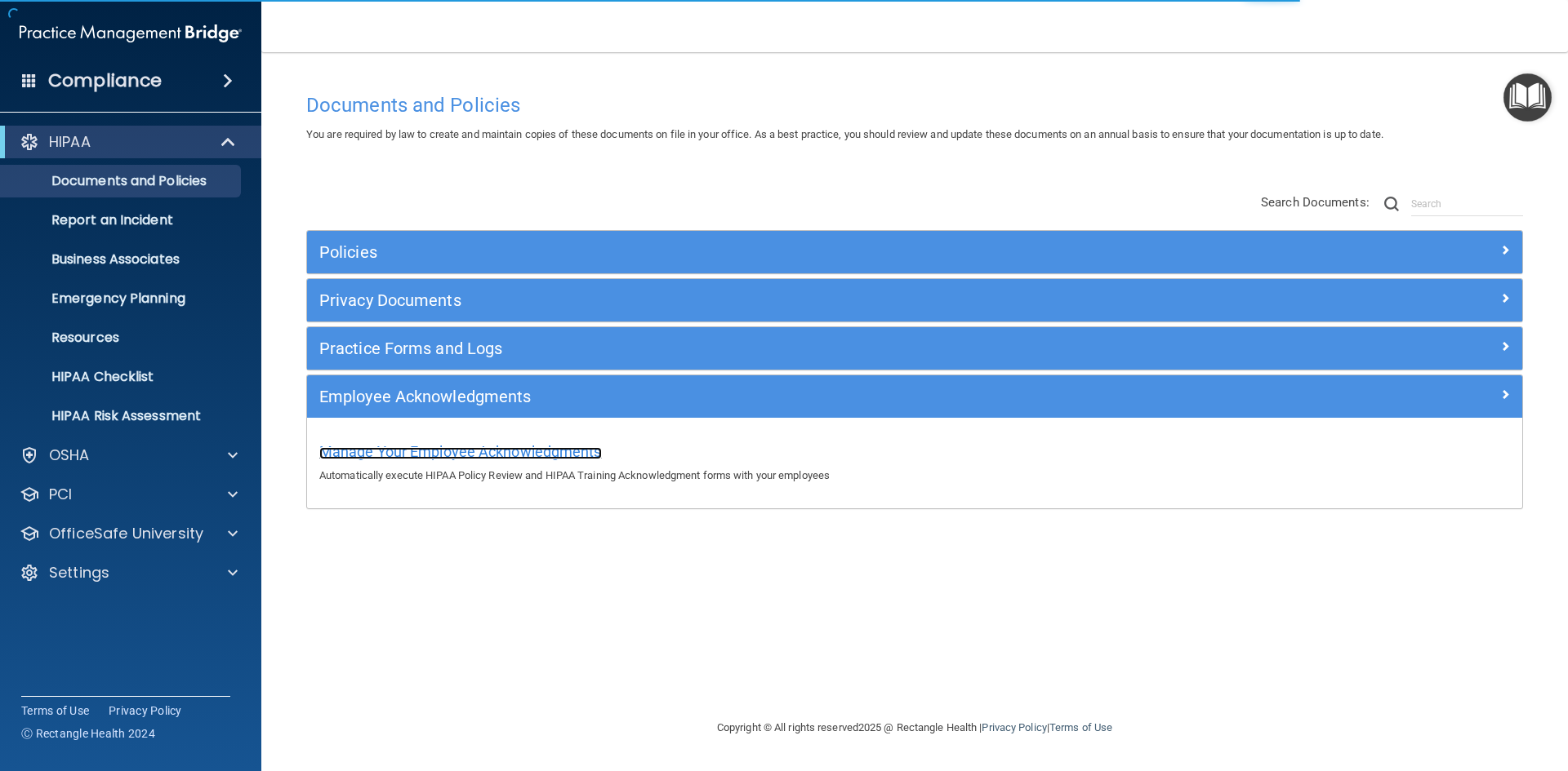
click at [567, 452] on span "Manage Your Employee Acknowledgments" at bounding box center [460, 452] width 282 height 17
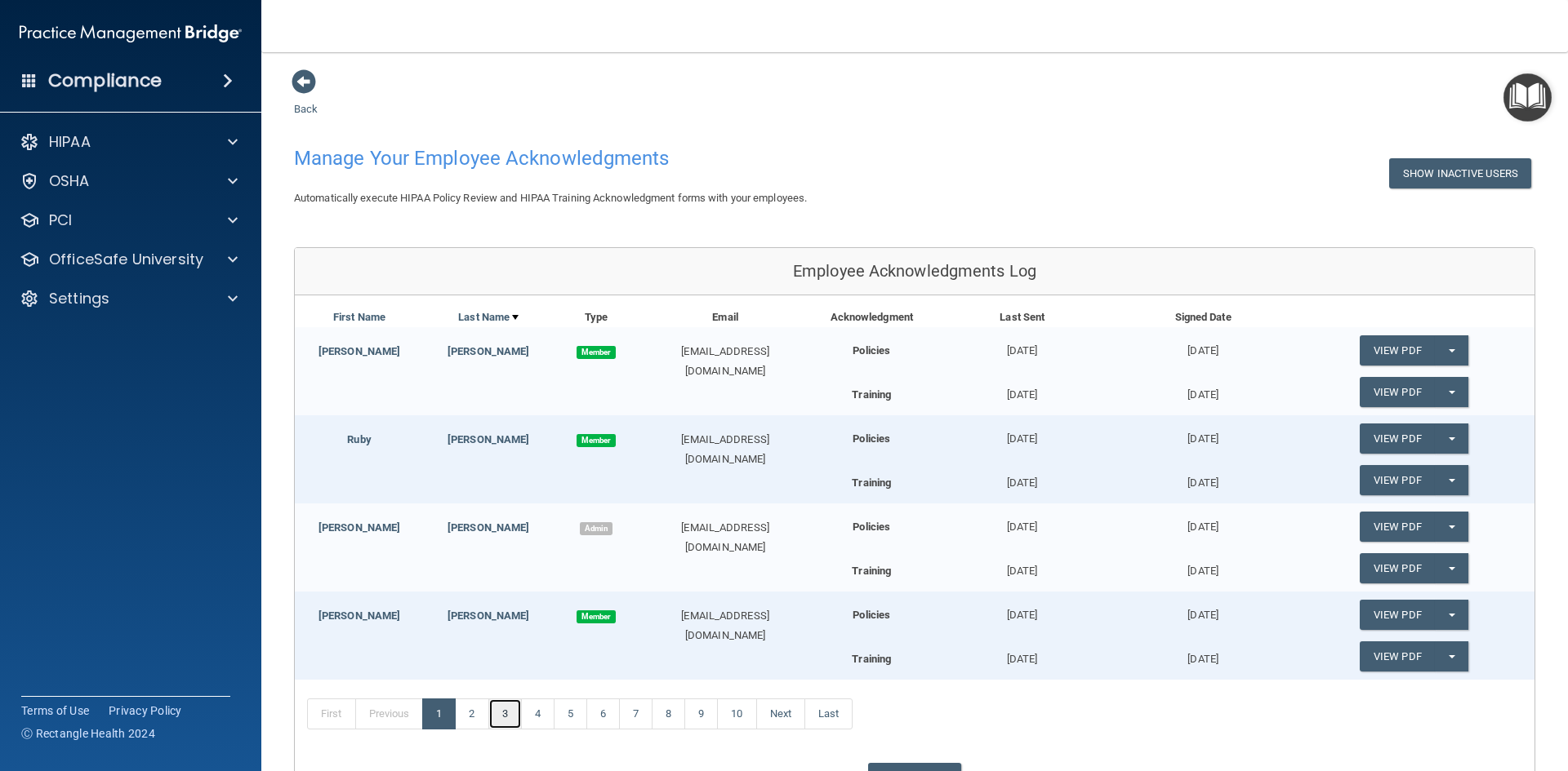
click at [499, 721] on link "3" at bounding box center [505, 714] width 34 height 31
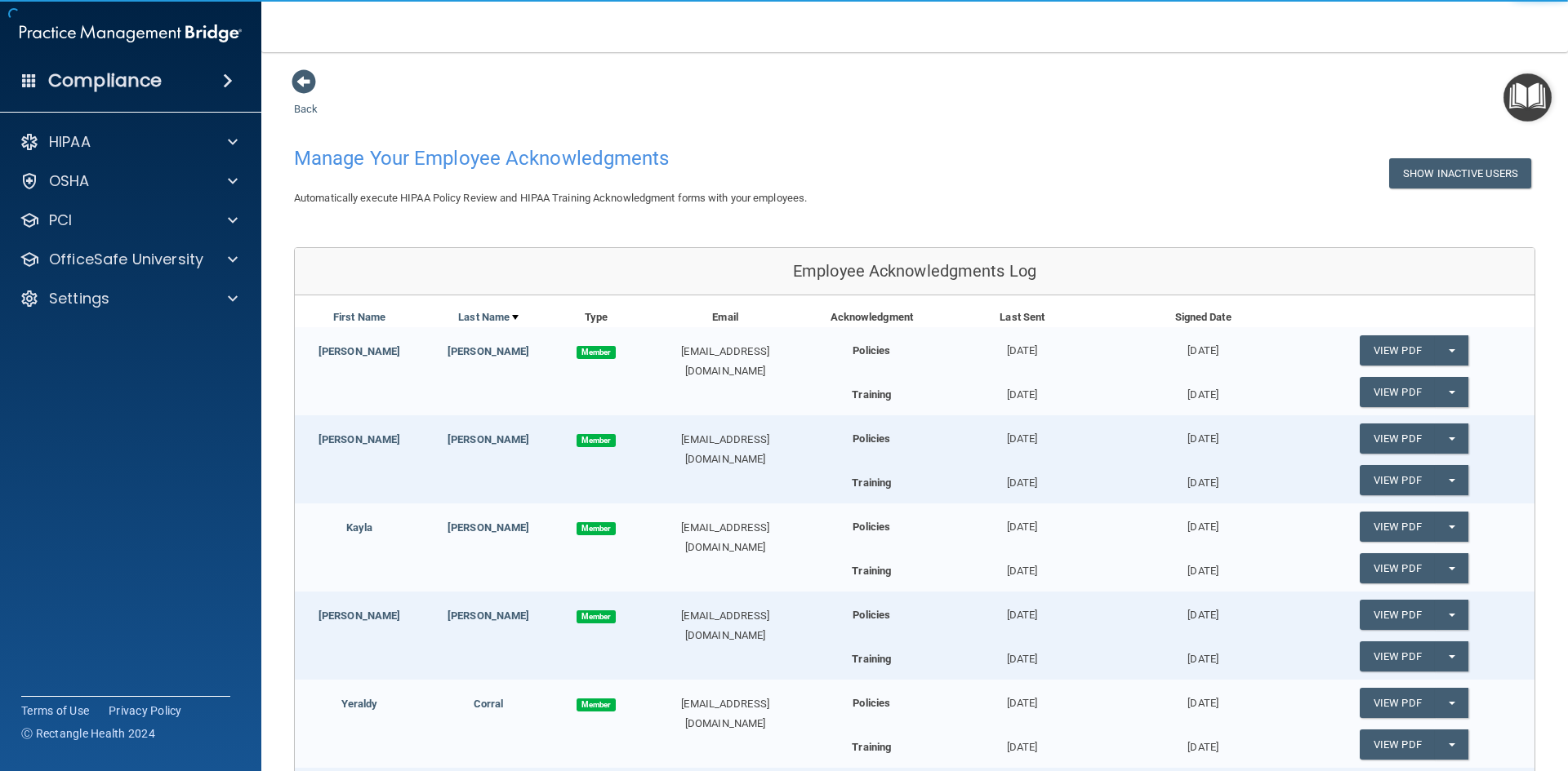
scroll to position [315, 0]
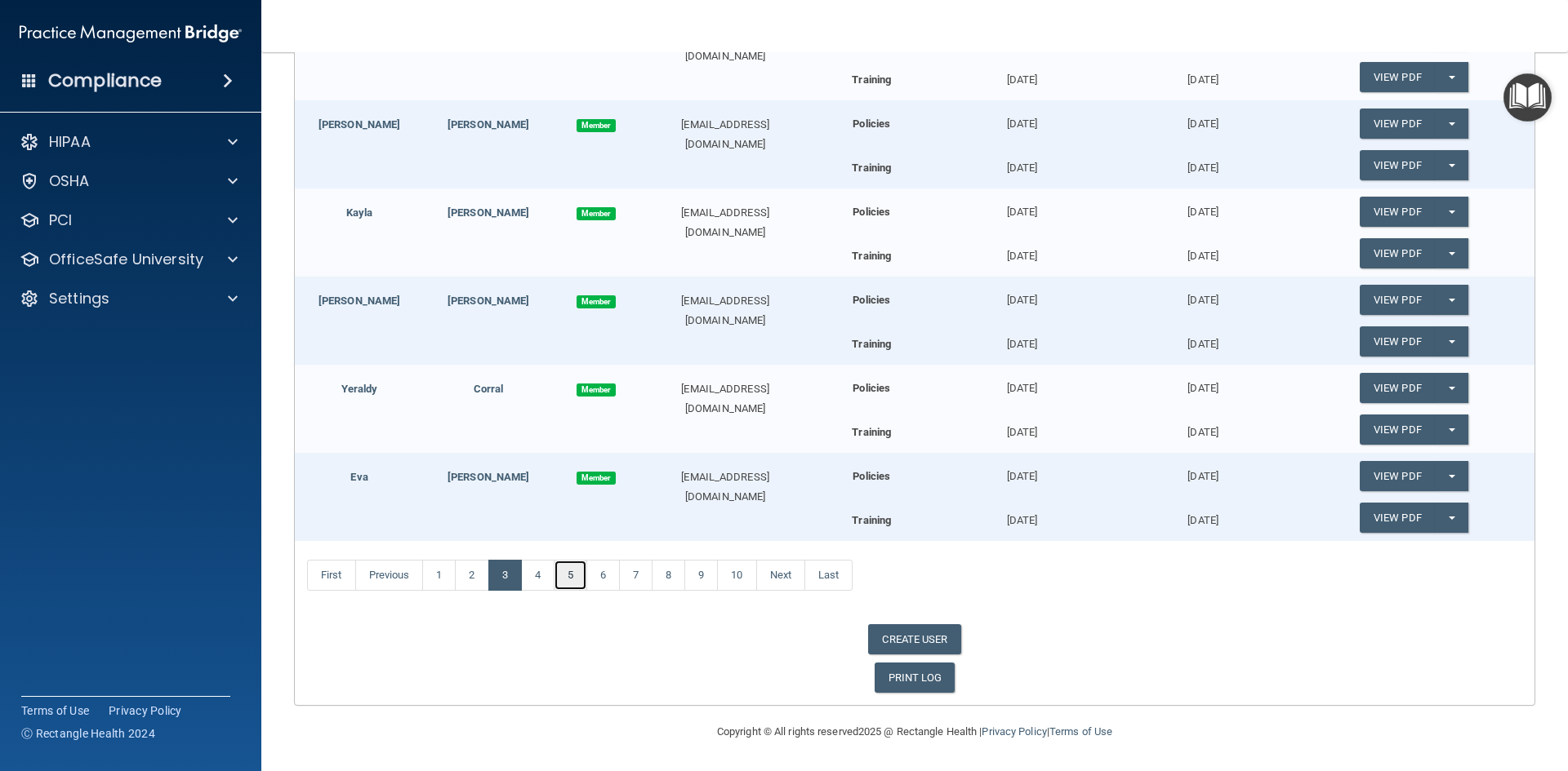
click at [581, 574] on link "5" at bounding box center [571, 575] width 34 height 31
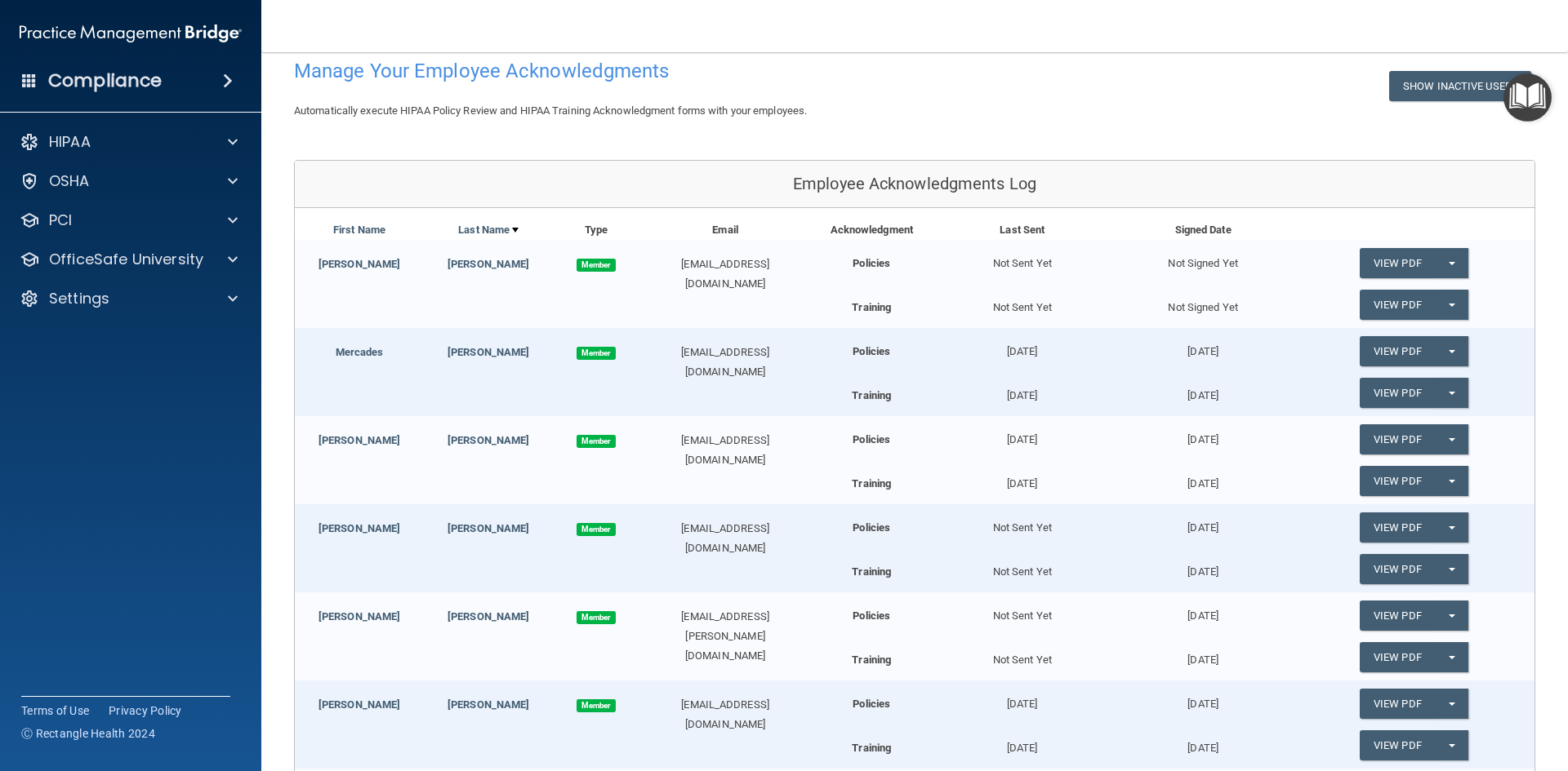
scroll to position [76, 0]
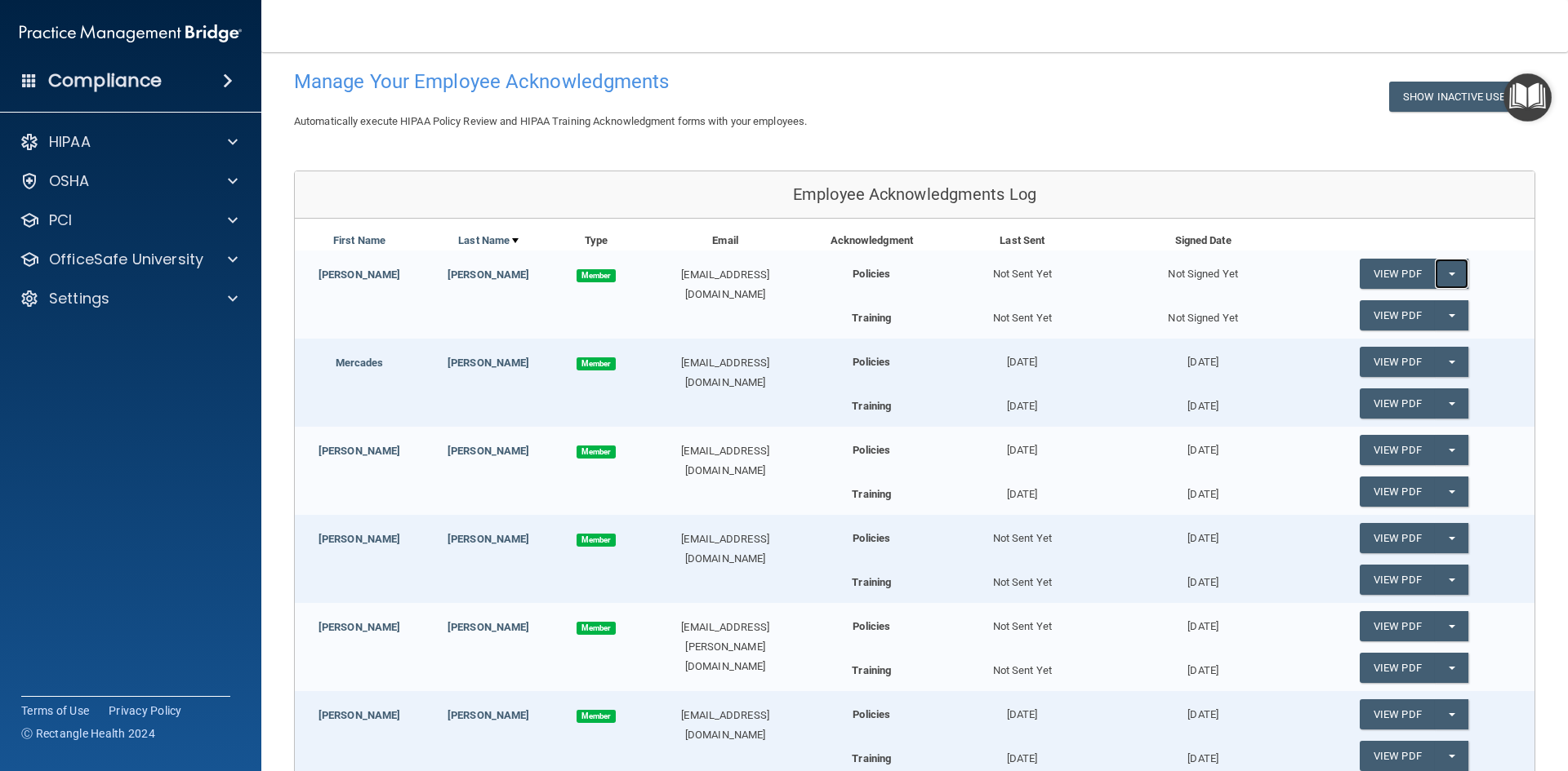
click at [1440, 264] on button "Split button!" at bounding box center [1451, 274] width 34 height 30
click at [1400, 305] on link "Send Acknowledgment" at bounding box center [1430, 307] width 141 height 24
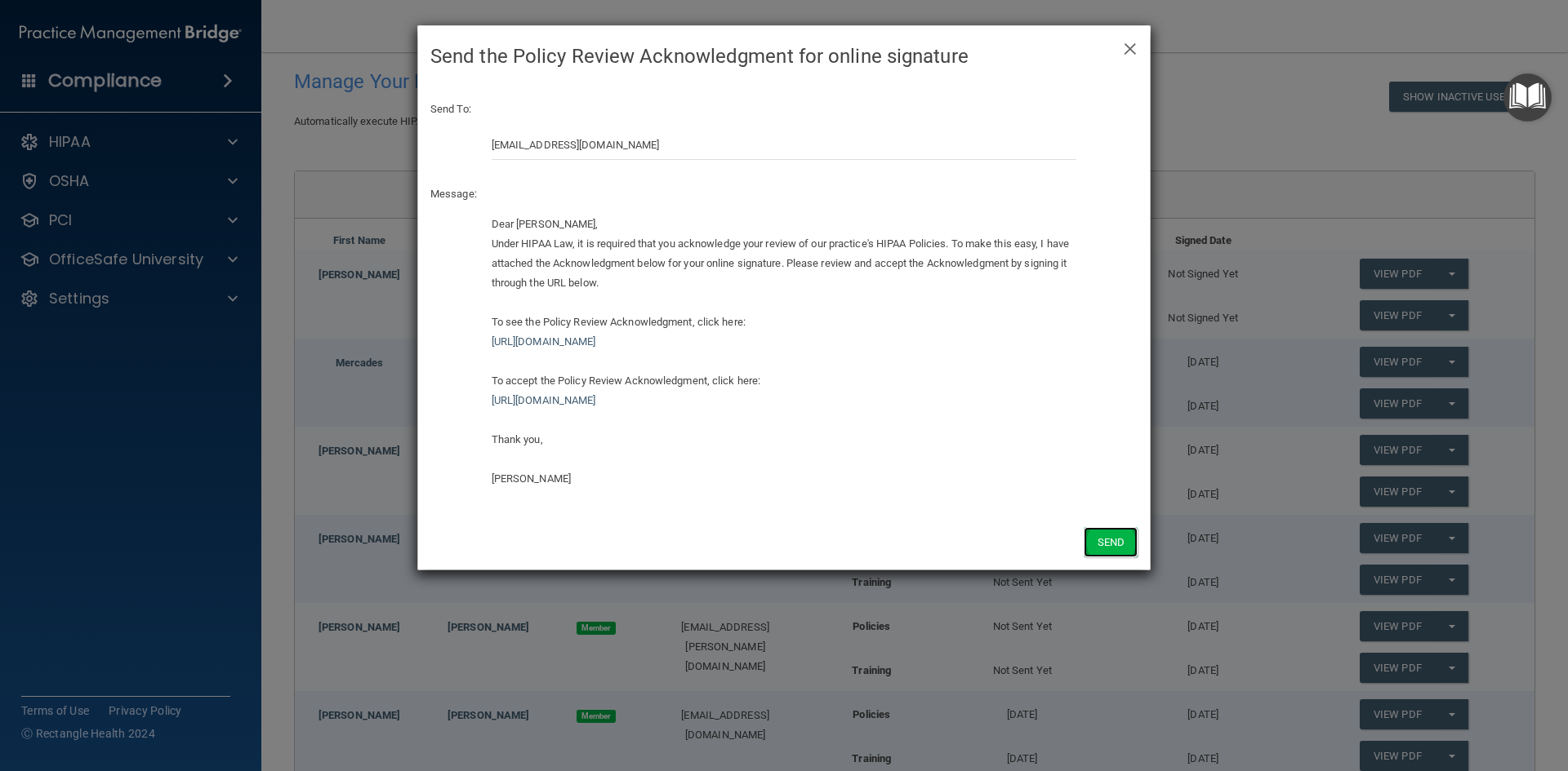
click at [1119, 539] on button "Send" at bounding box center [1111, 543] width 54 height 30
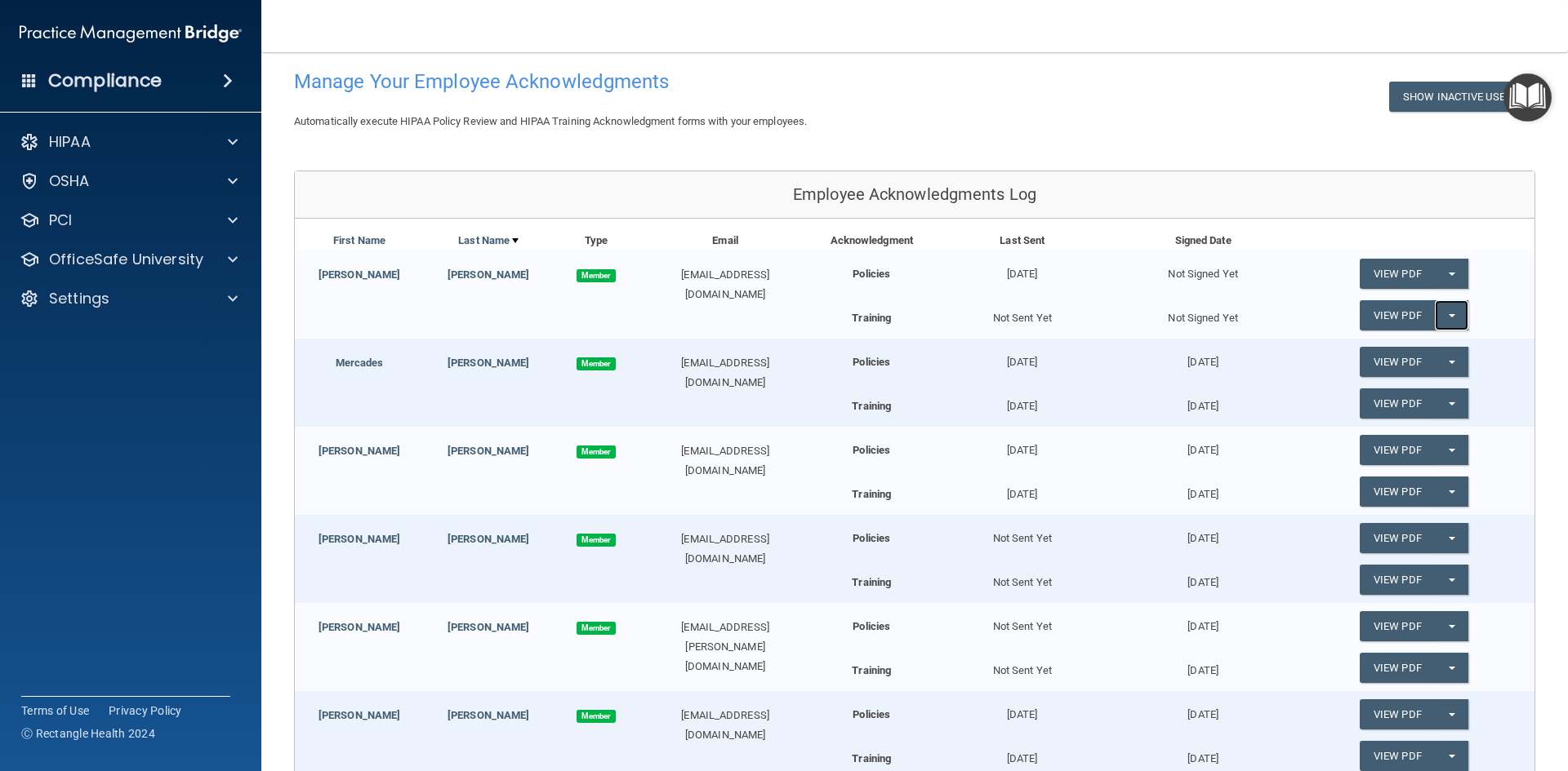
click at [1447, 314] on button "Split button!" at bounding box center [1451, 316] width 34 height 30
click at [1392, 350] on link "Send Acknowledgment PDF" at bounding box center [1441, 348] width 163 height 24
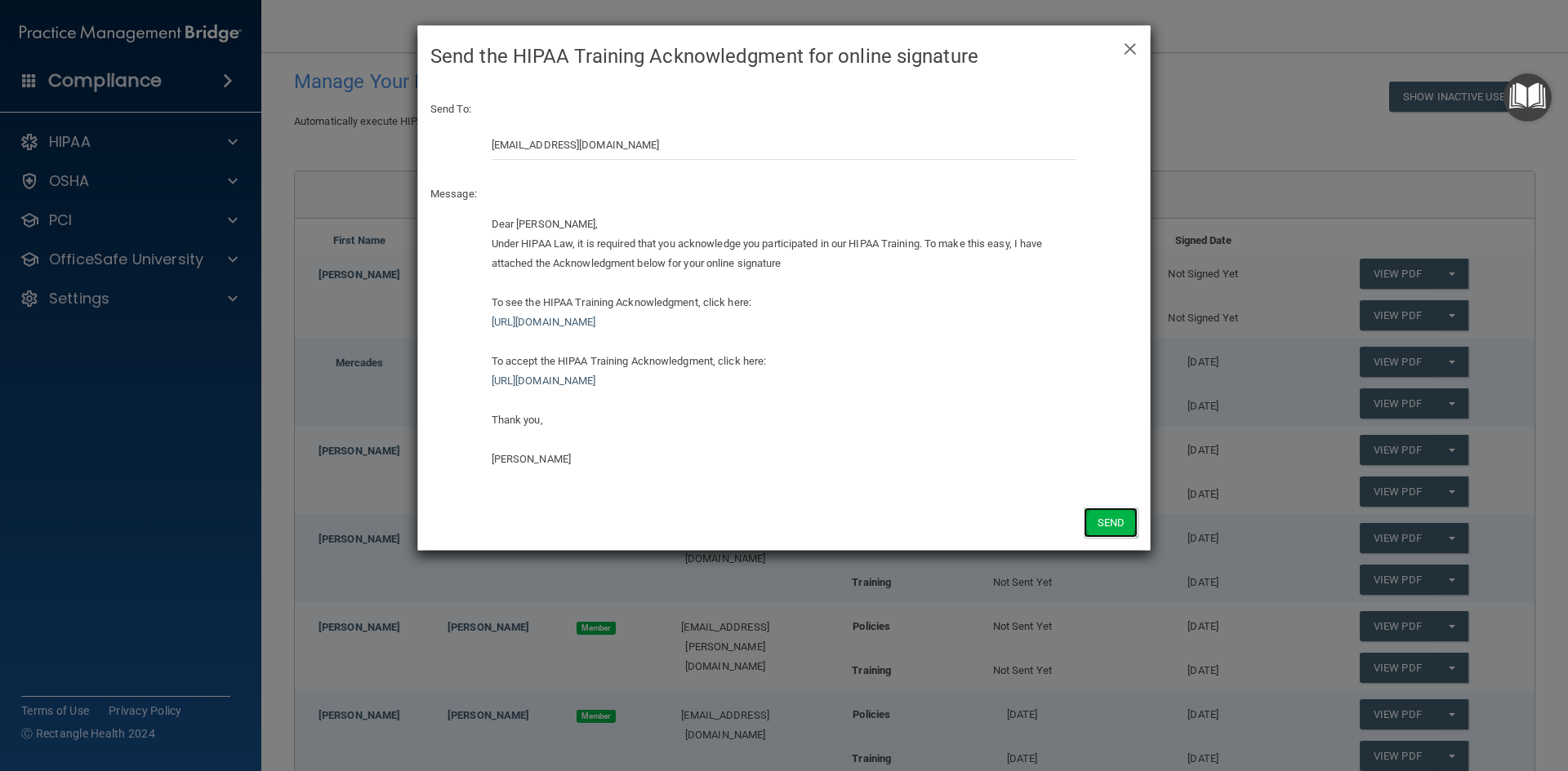
click at [1117, 511] on button "Send" at bounding box center [1111, 522] width 54 height 30
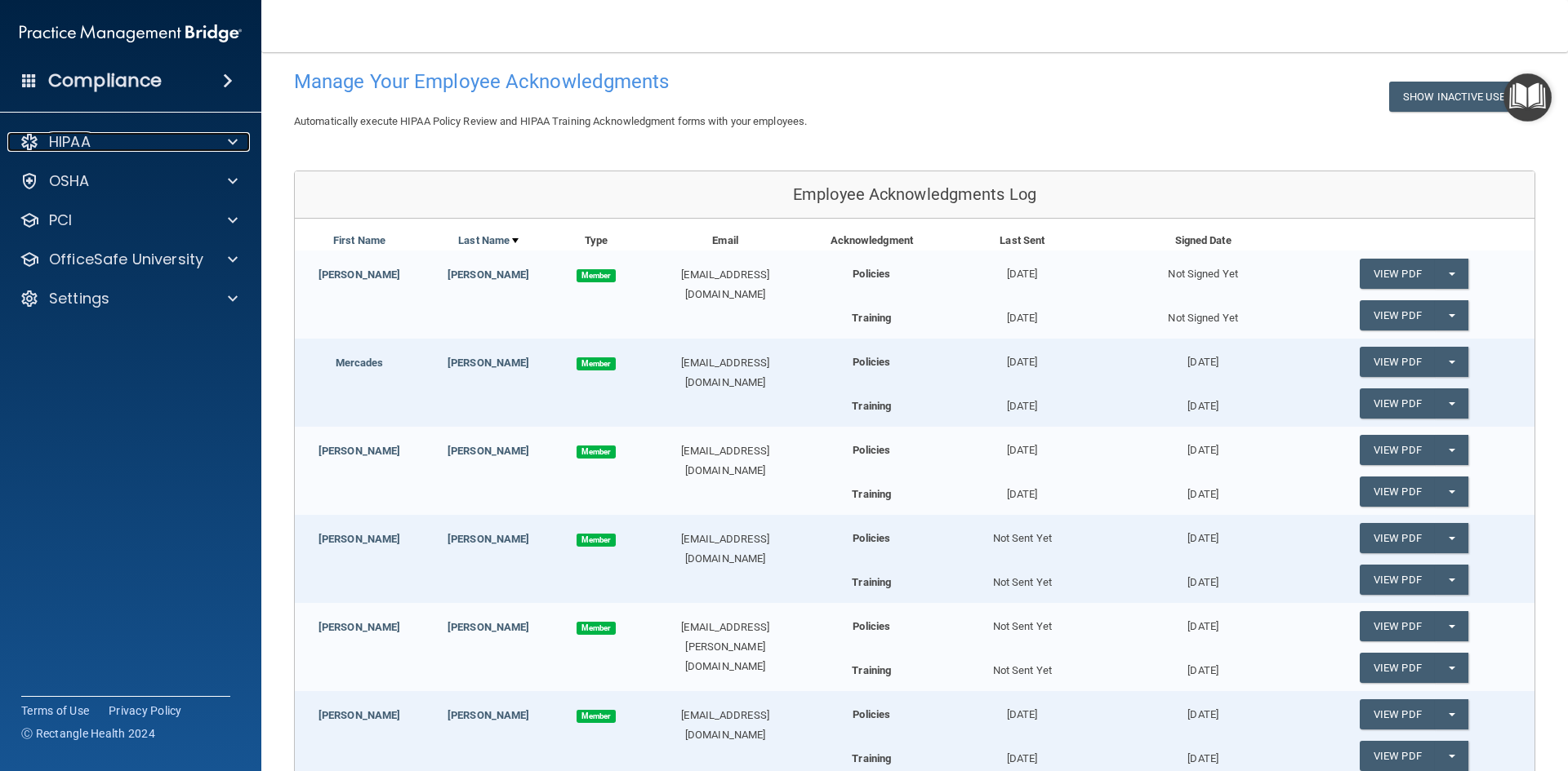
click at [138, 147] on div "HIPAA" at bounding box center [108, 141] width 203 height 19
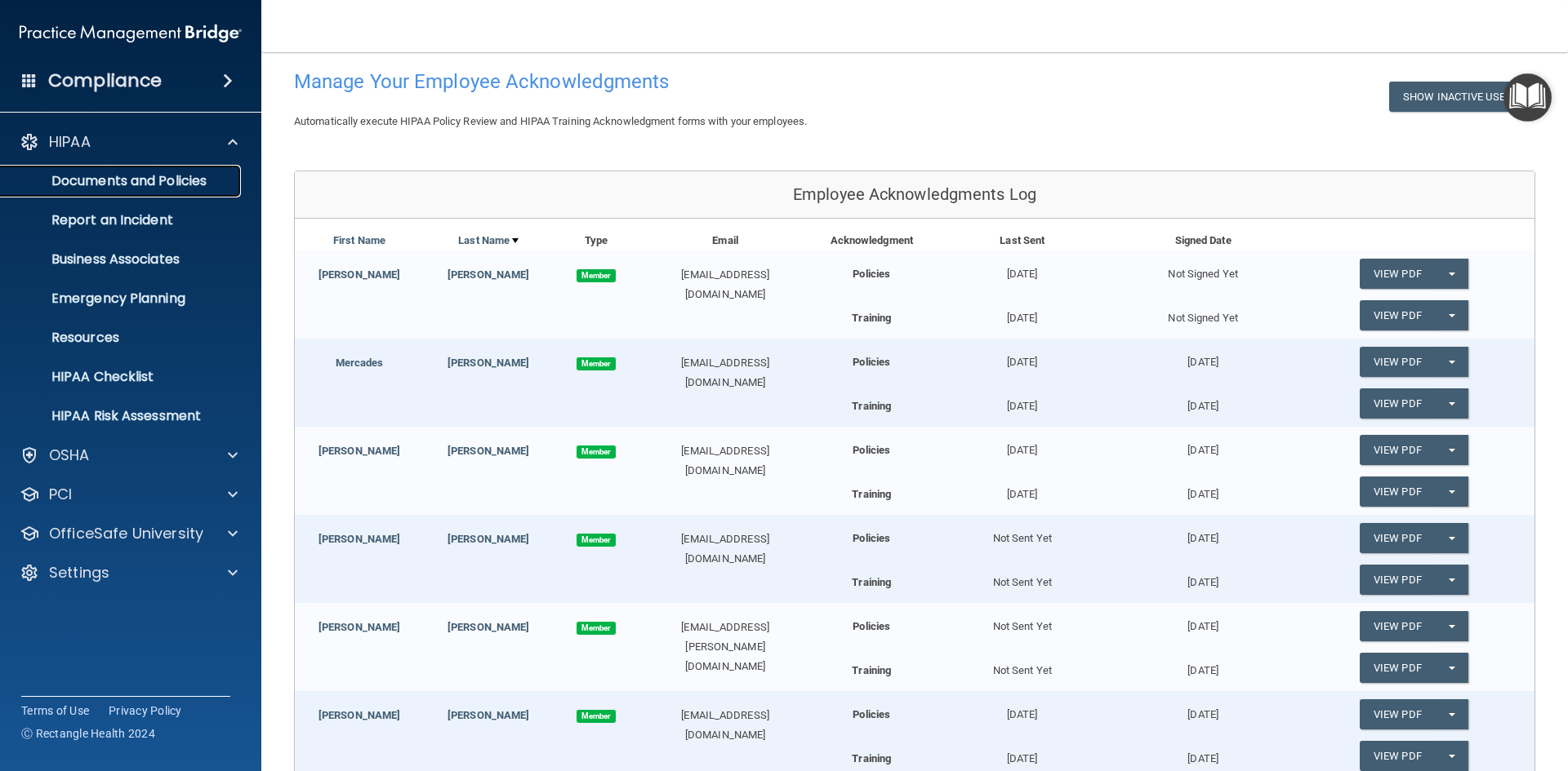
click at [189, 184] on p "Documents and Policies" at bounding box center [122, 181] width 223 height 16
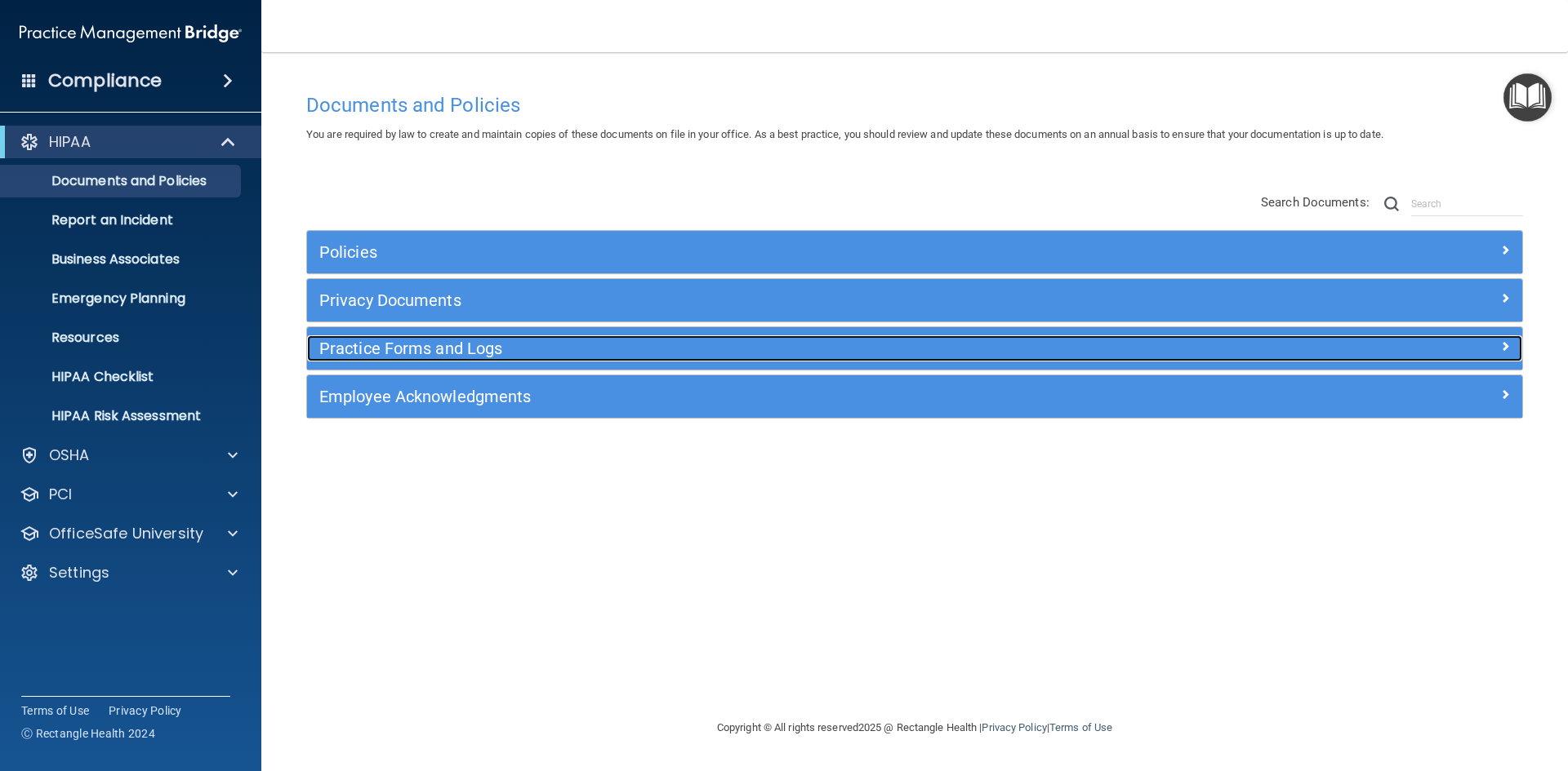
click at [455, 344] on h5 "Practice Forms and Logs" at bounding box center [762, 348] width 887 height 18
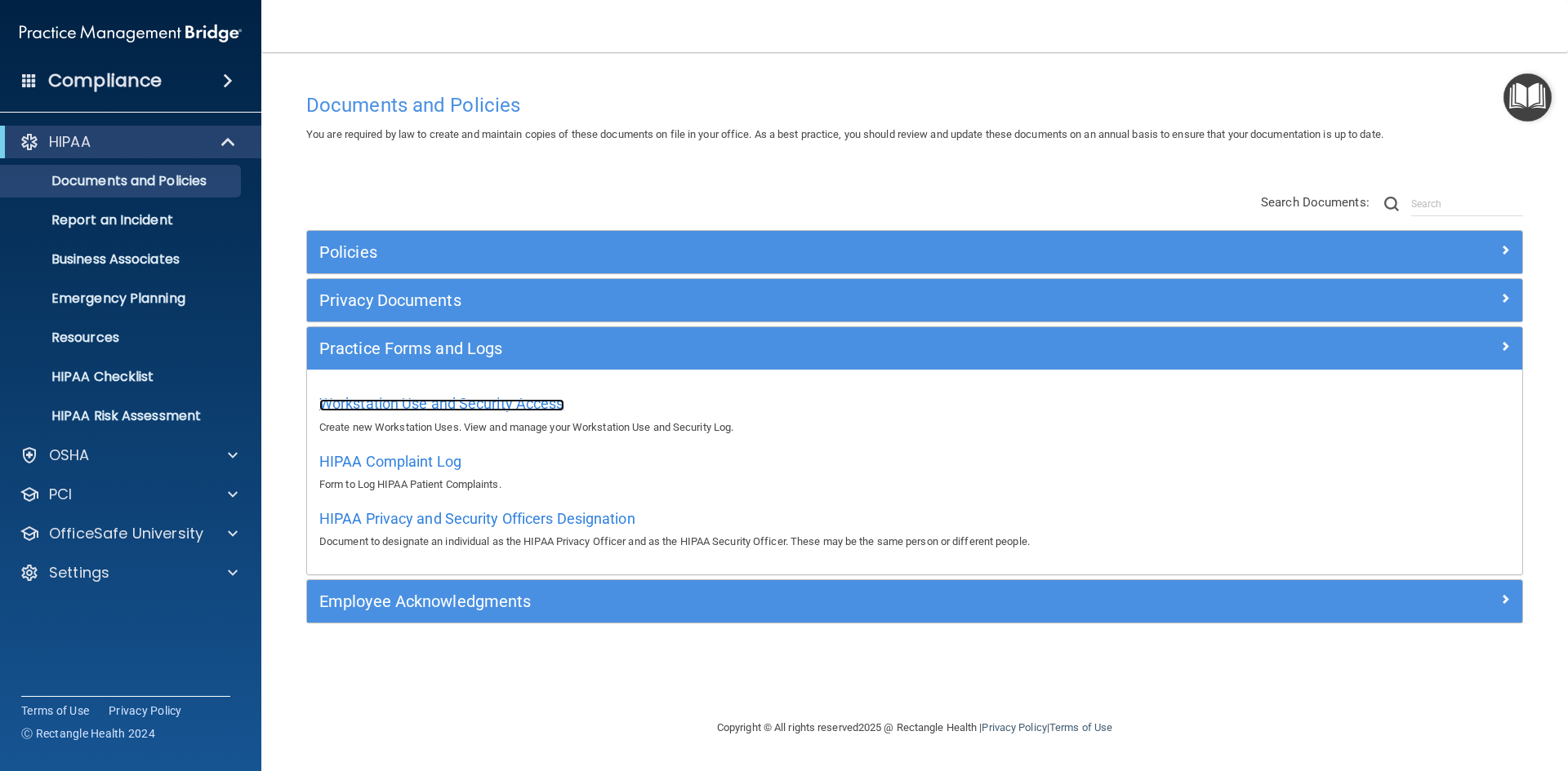
click at [460, 401] on span "Workstation Use and Security Access" at bounding box center [442, 403] width 245 height 17
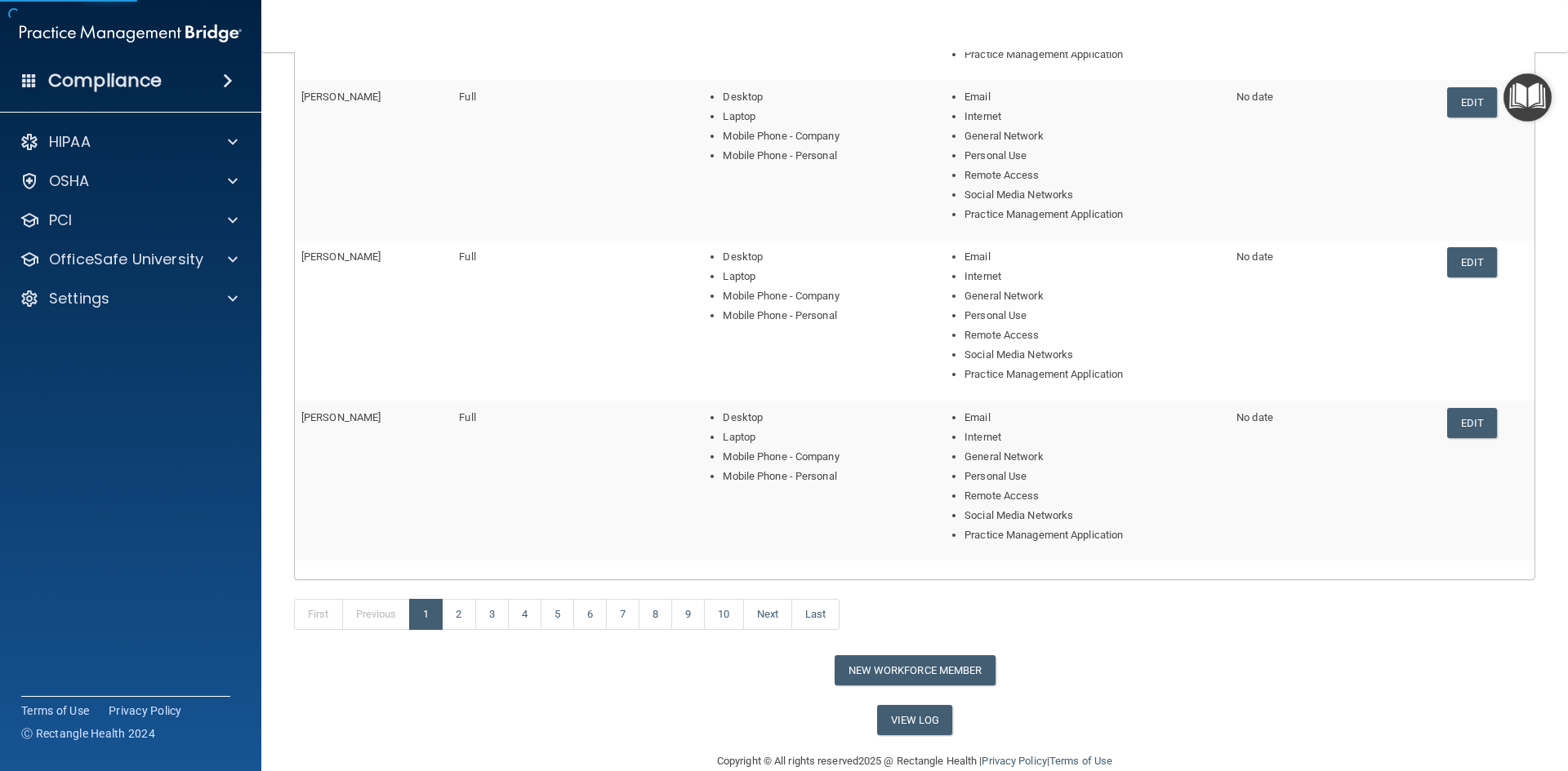
scroll to position [569, 0]
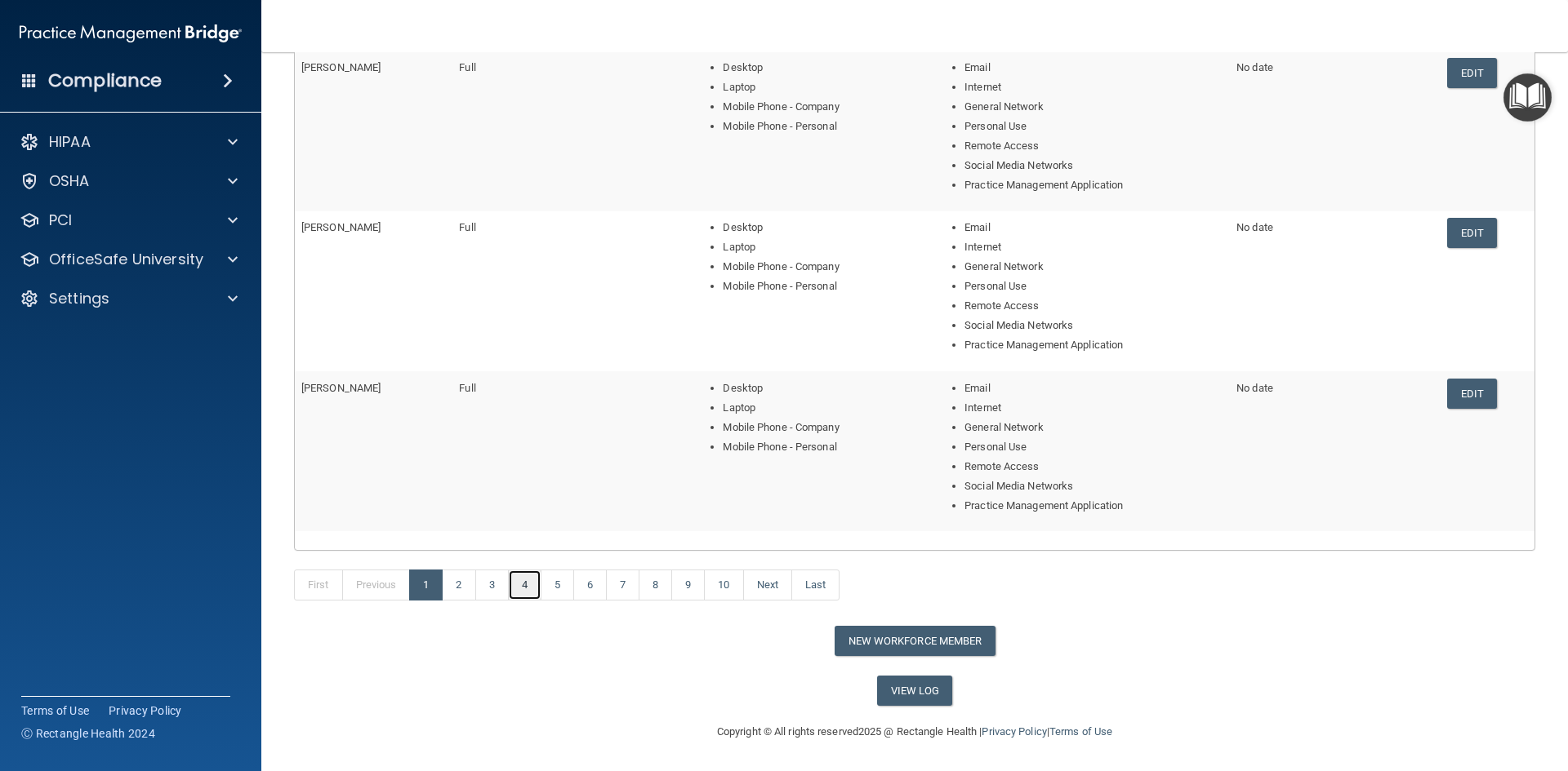
click at [524, 590] on link "4" at bounding box center [524, 585] width 34 height 31
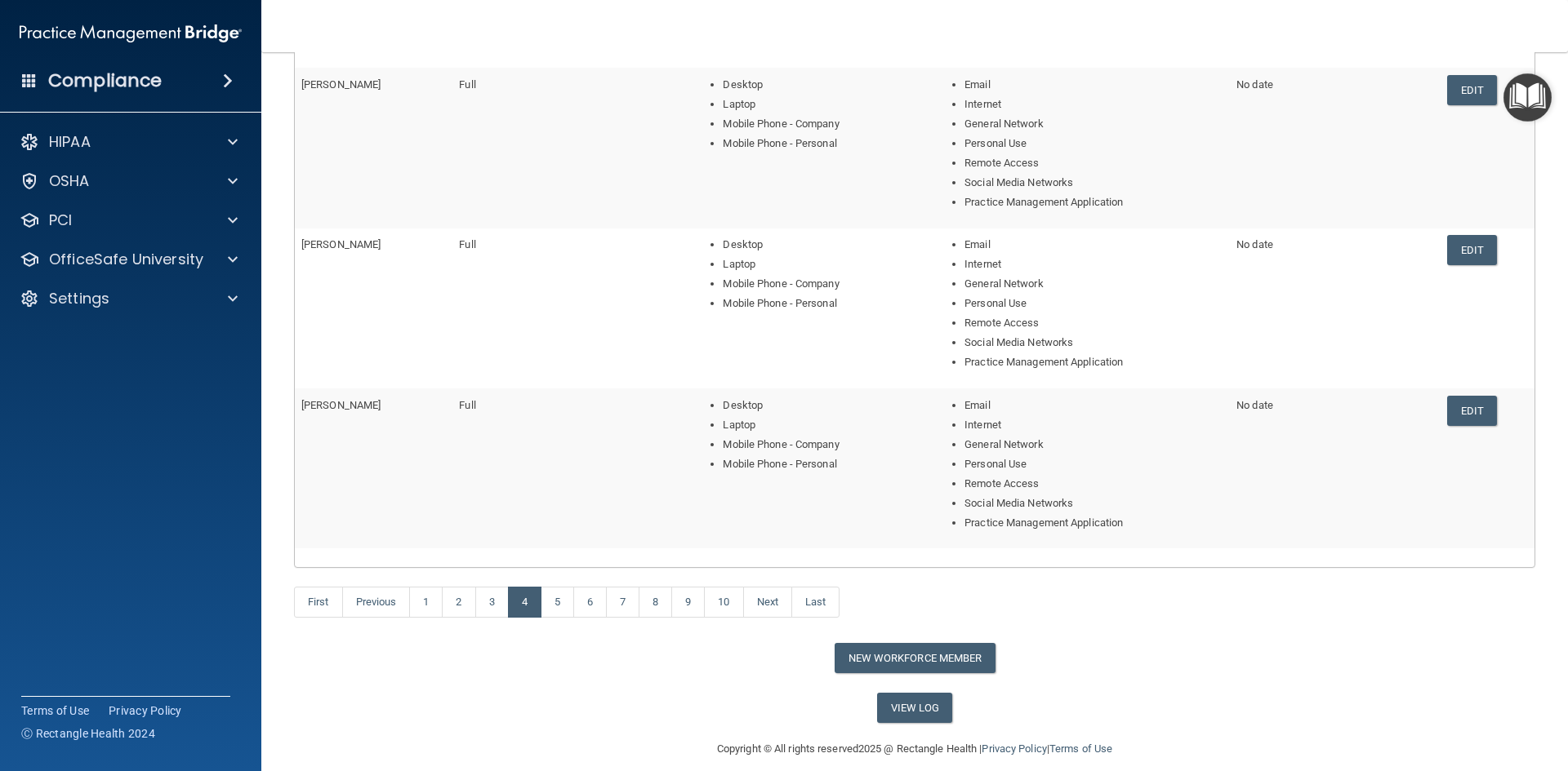
scroll to position [569, 0]
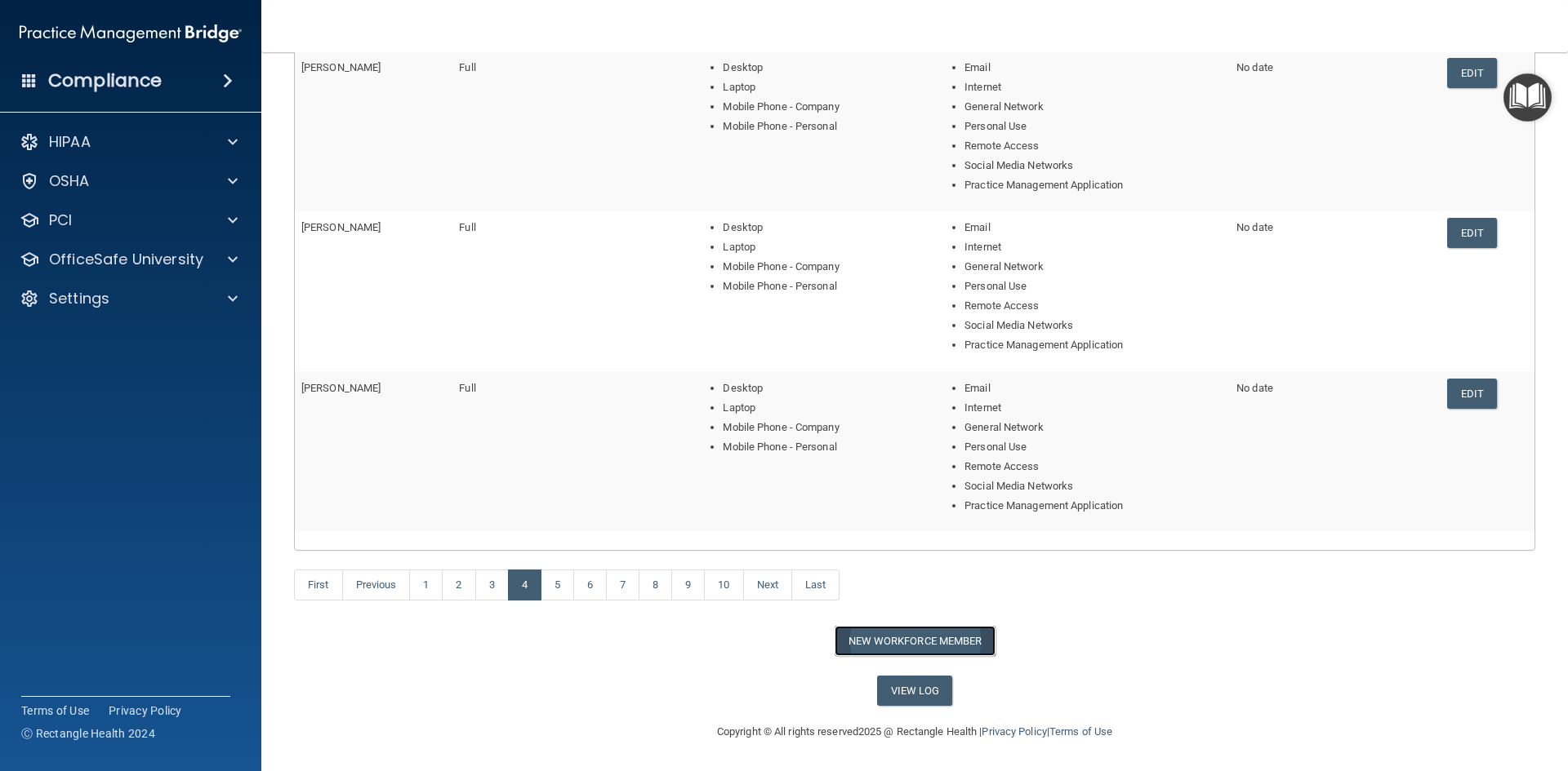
click at [880, 629] on button "New Workforce Member" at bounding box center [914, 641] width 160 height 30
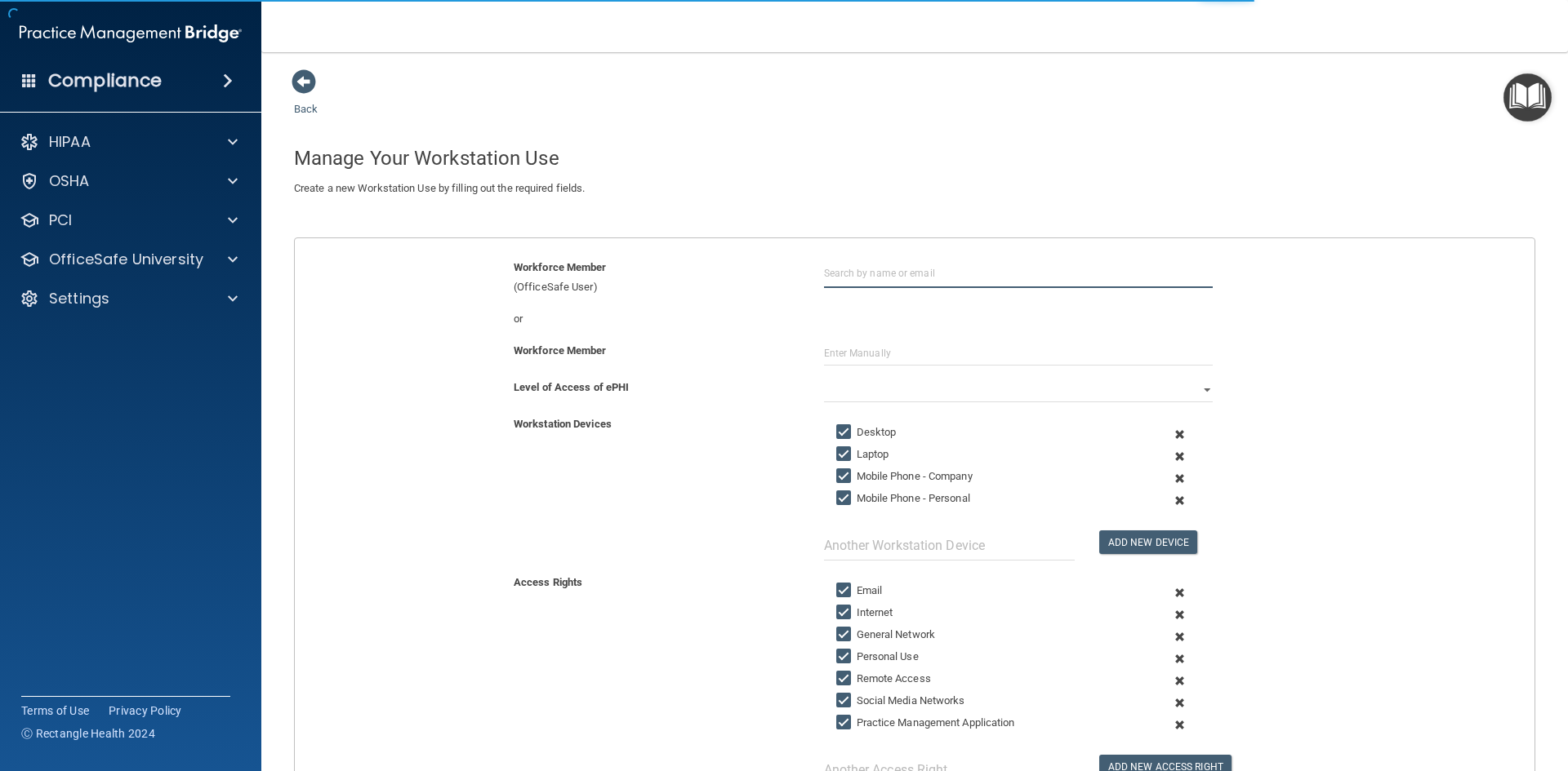
click at [847, 261] on input "text" at bounding box center [1018, 273] width 389 height 30
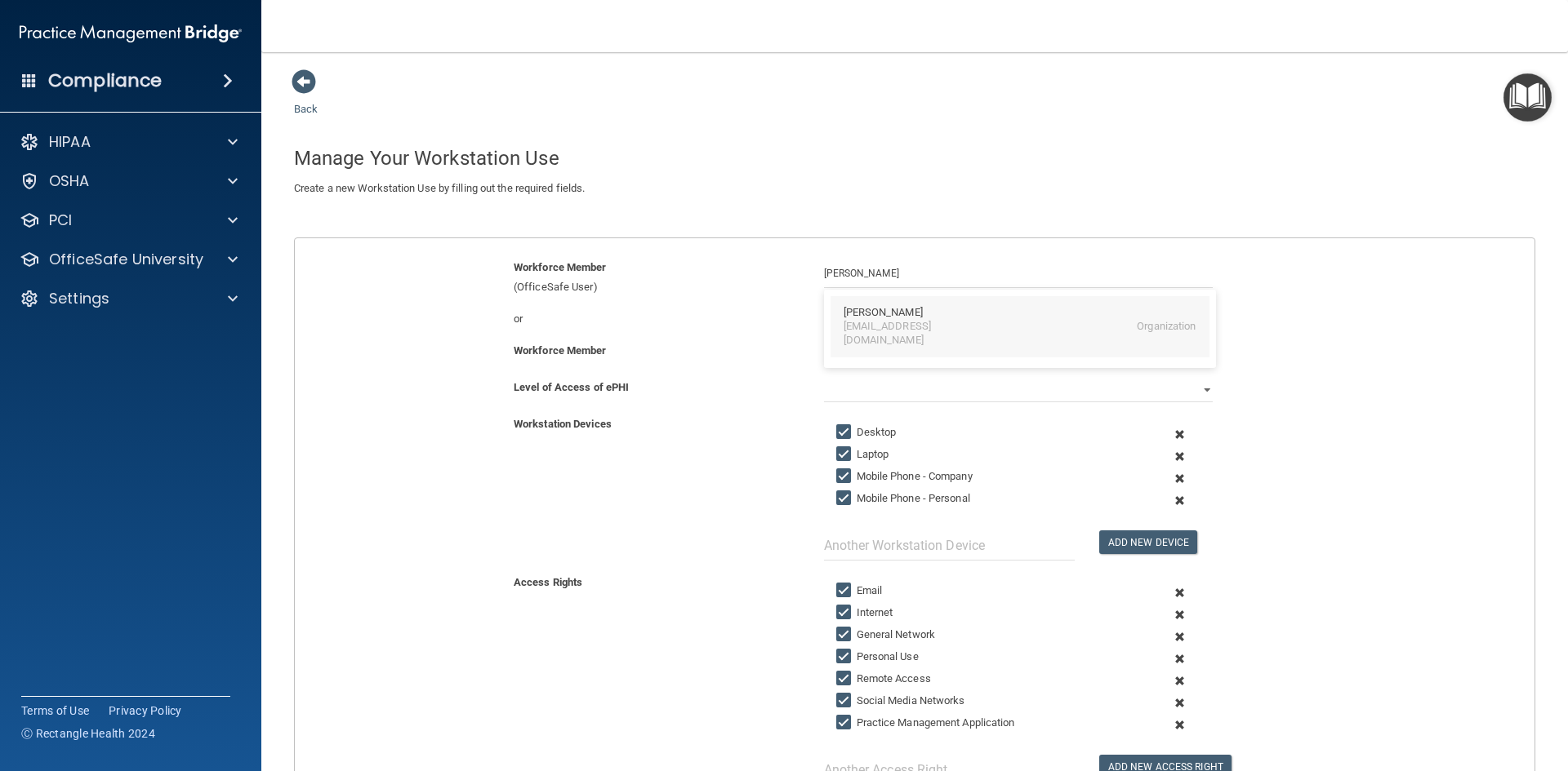
click at [872, 333] on div "[EMAIL_ADDRESS][DOMAIN_NAME]" at bounding box center [914, 333] width 141 height 28
type input "[PERSON_NAME]"
click at [904, 348] on input "text" at bounding box center [1018, 353] width 389 height 24
click at [892, 382] on select "Full Limited None" at bounding box center [1018, 390] width 389 height 24
click at [824, 378] on select "Full Limited None" at bounding box center [1018, 390] width 389 height 24
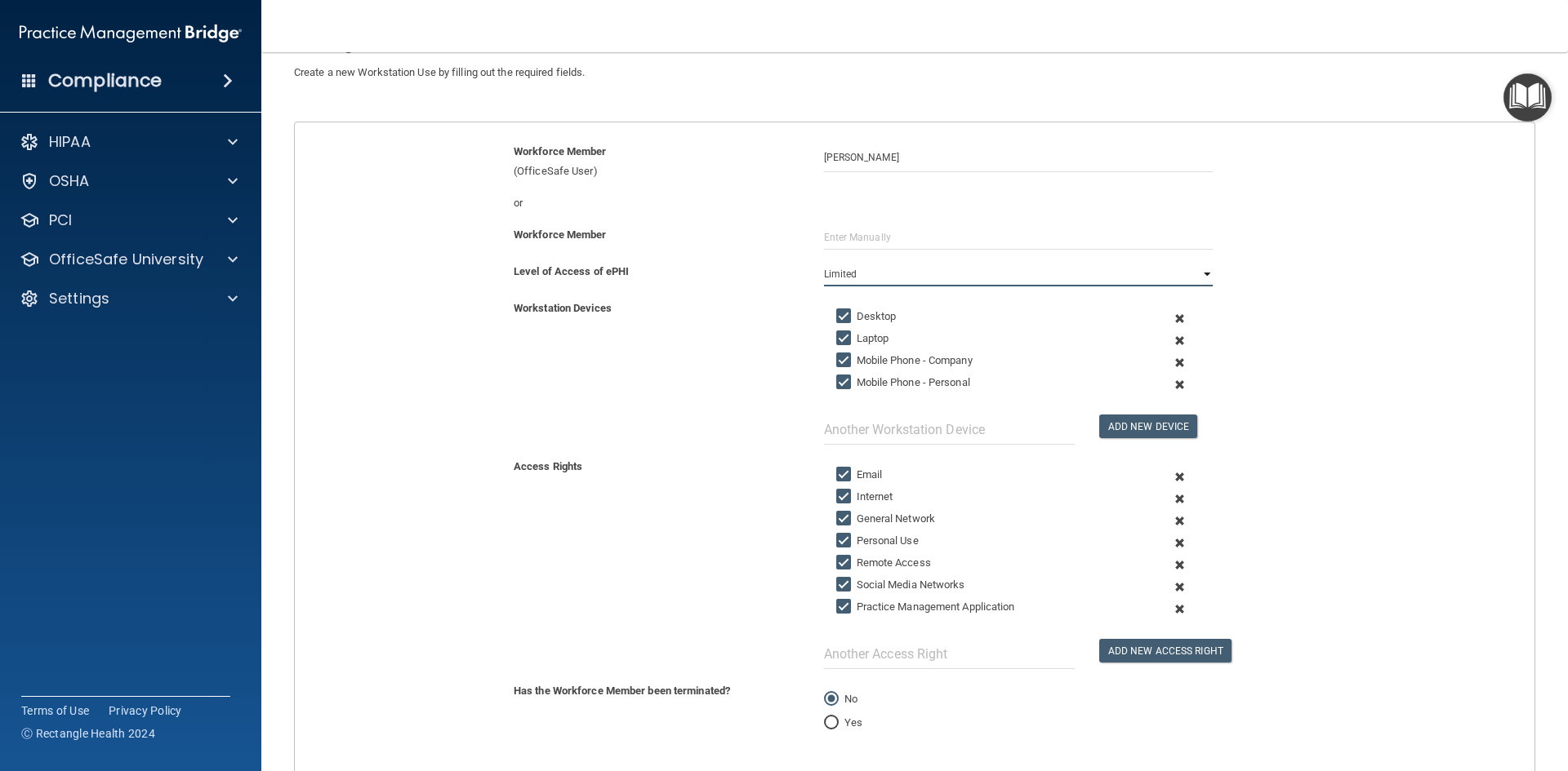
scroll to position [234, 0]
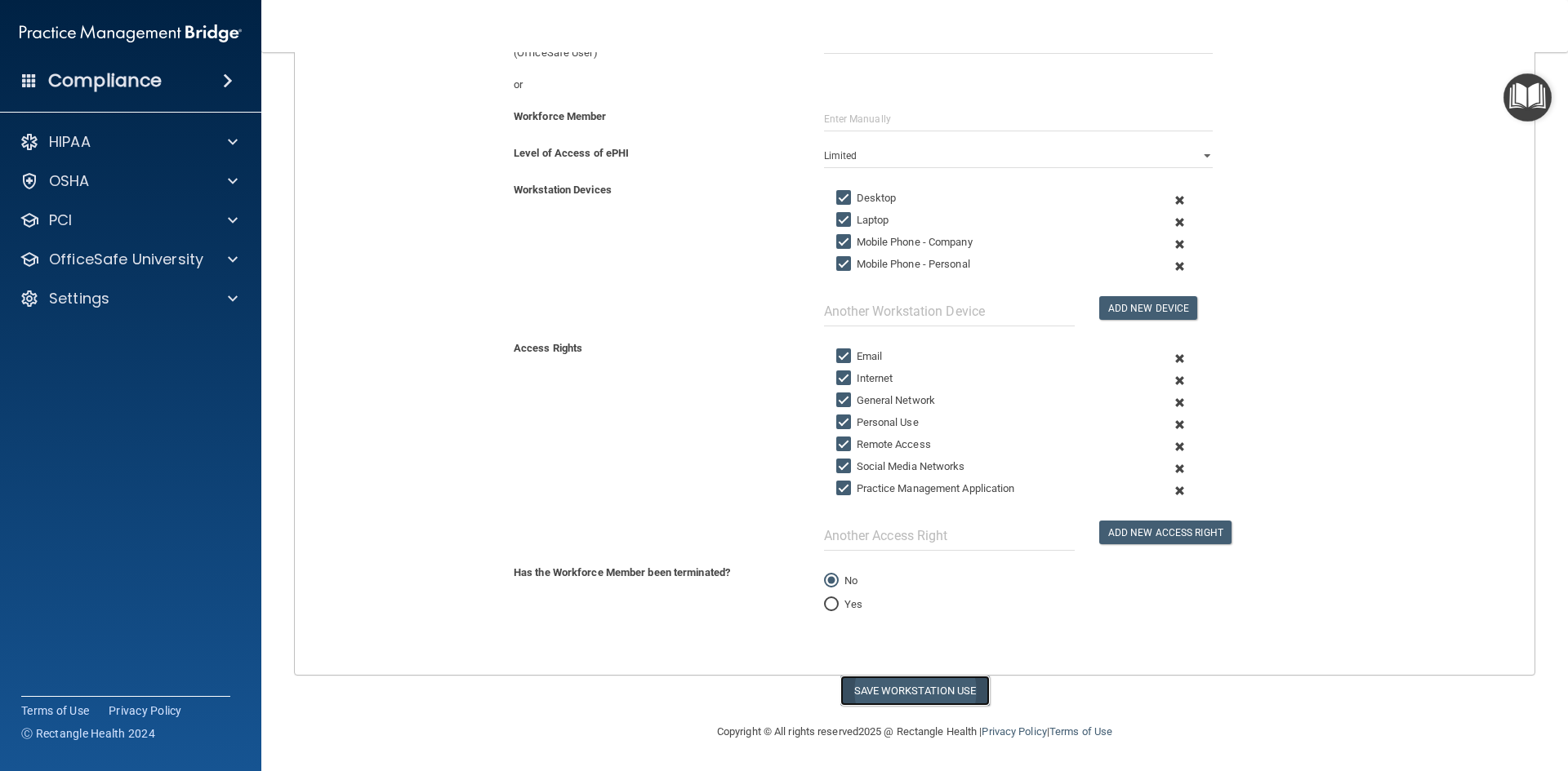
click at [926, 687] on button "Save Workstation Use" at bounding box center [915, 691] width 150 height 30
select select "? string:Full ?"
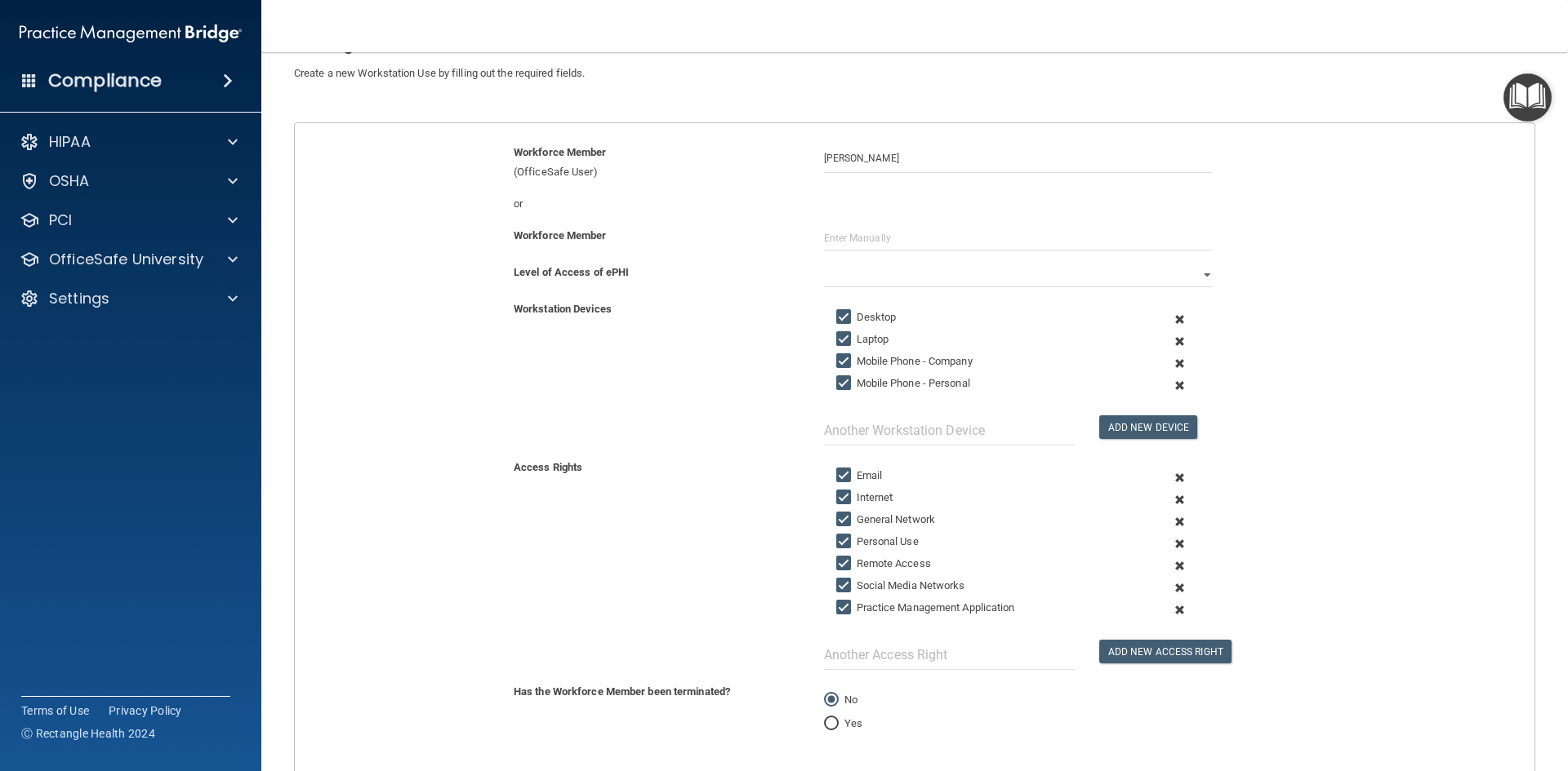
scroll to position [0, 0]
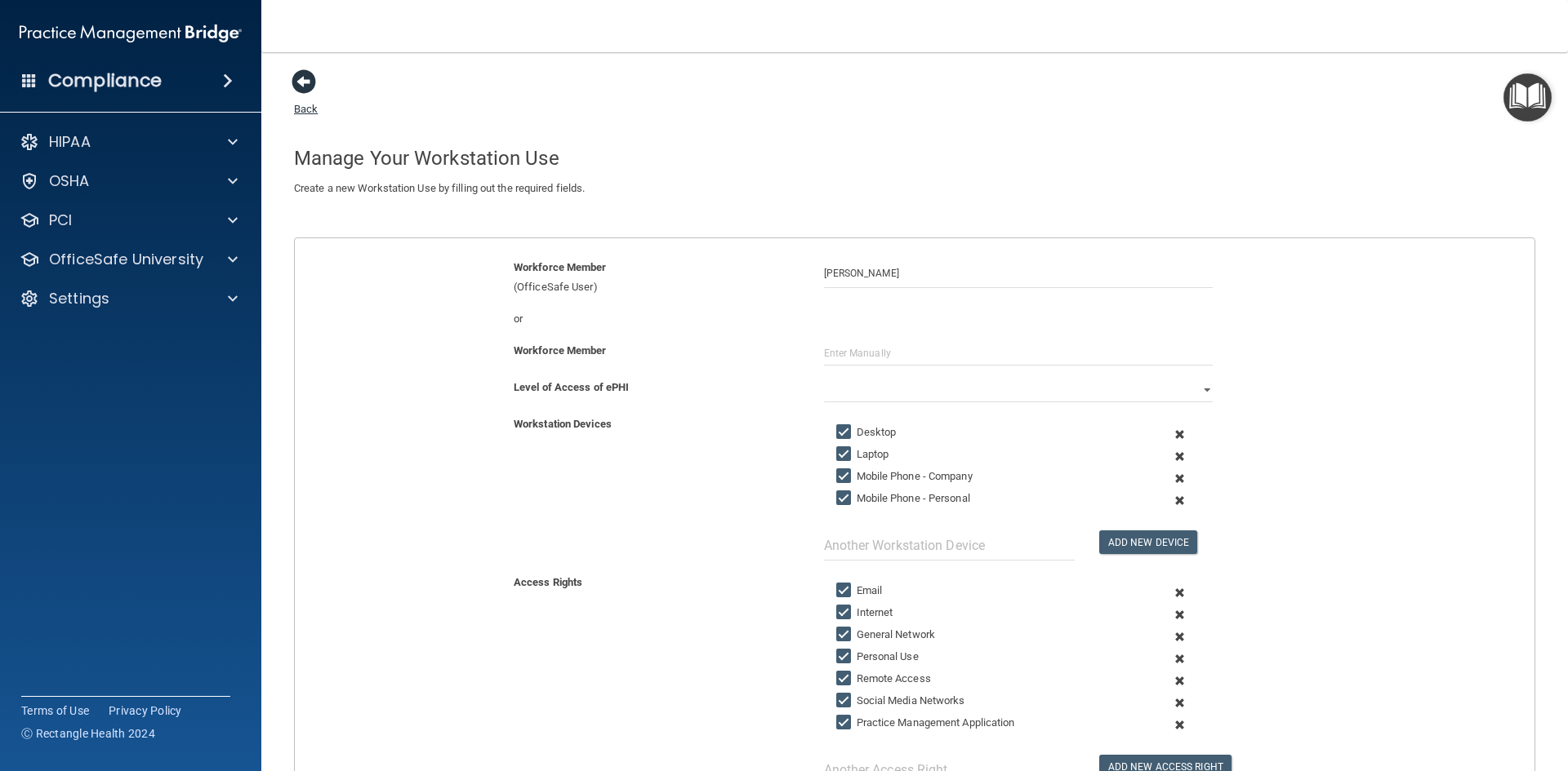
click at [292, 87] on span at bounding box center [303, 81] width 24 height 24
click at [116, 295] on div "Settings" at bounding box center [108, 298] width 203 height 19
click at [82, 459] on p "Sign Out" at bounding box center [122, 455] width 223 height 16
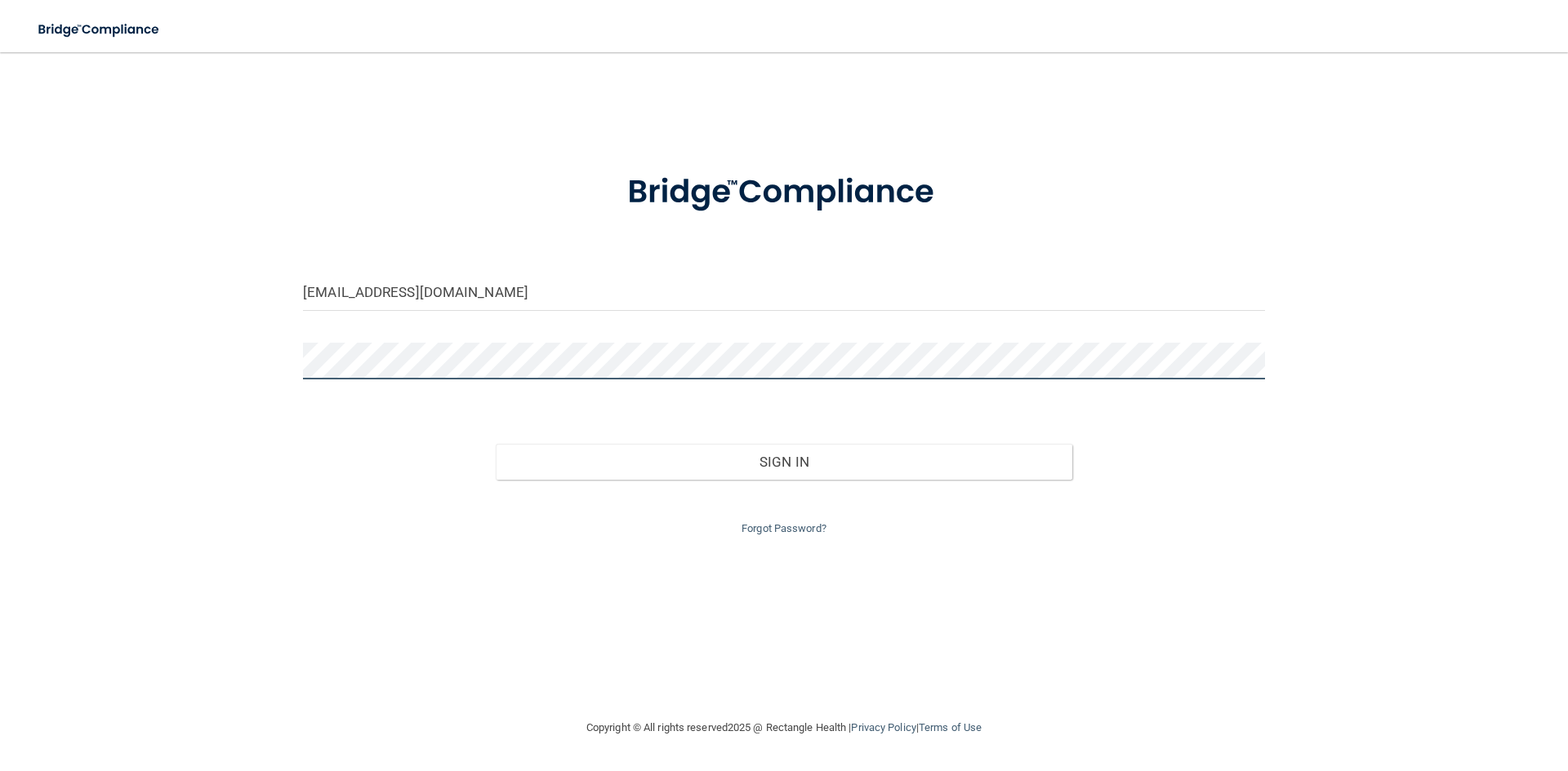
click at [239, 358] on div "[EMAIL_ADDRESS][DOMAIN_NAME] Invalid email/password. You don't have permission …" at bounding box center [784, 386] width 1502 height 633
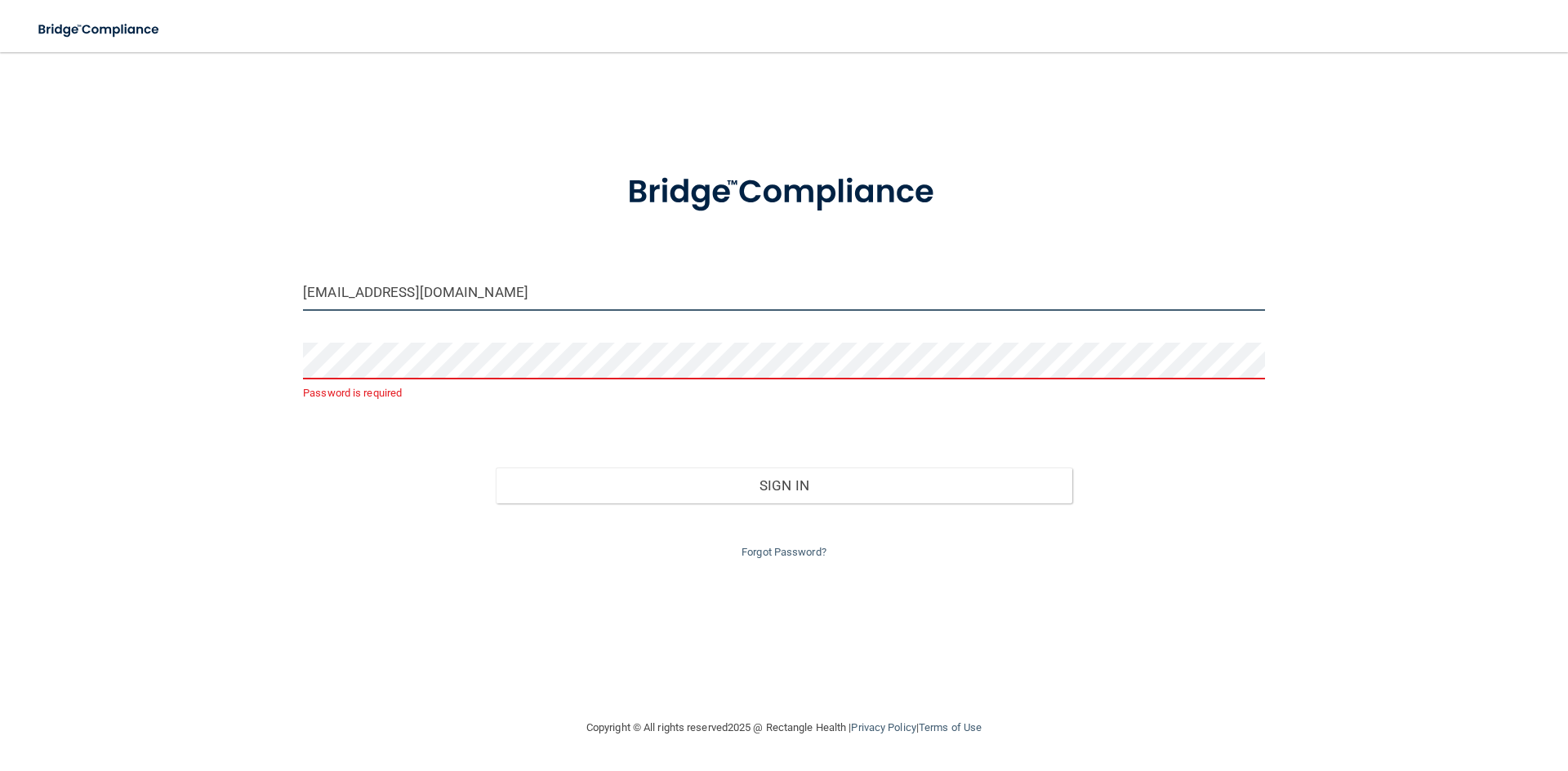
type input "[EMAIL_ADDRESS][DOMAIN_NAME]"
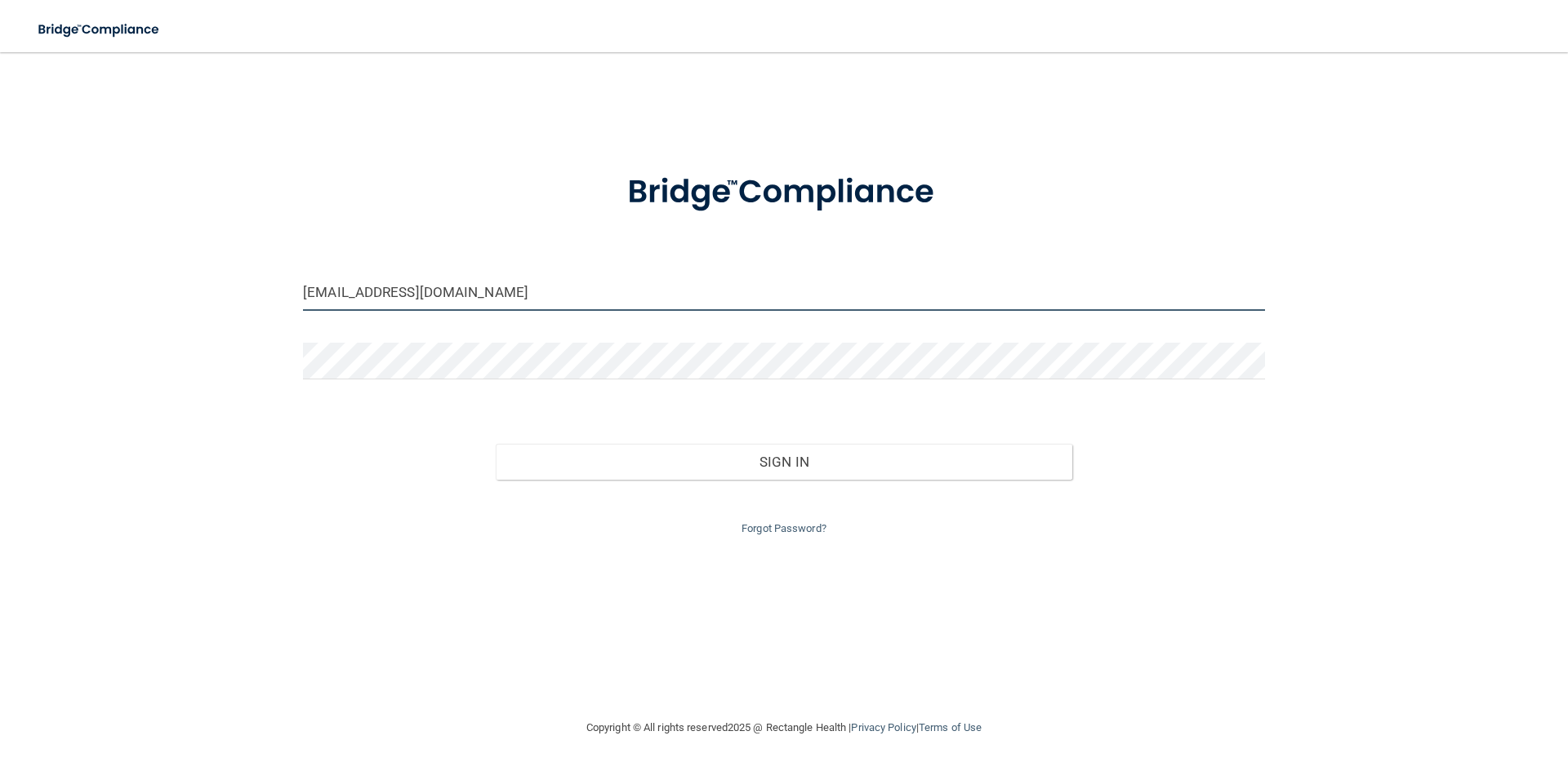
click at [371, 284] on input "[EMAIL_ADDRESS][DOMAIN_NAME]" at bounding box center [784, 293] width 962 height 37
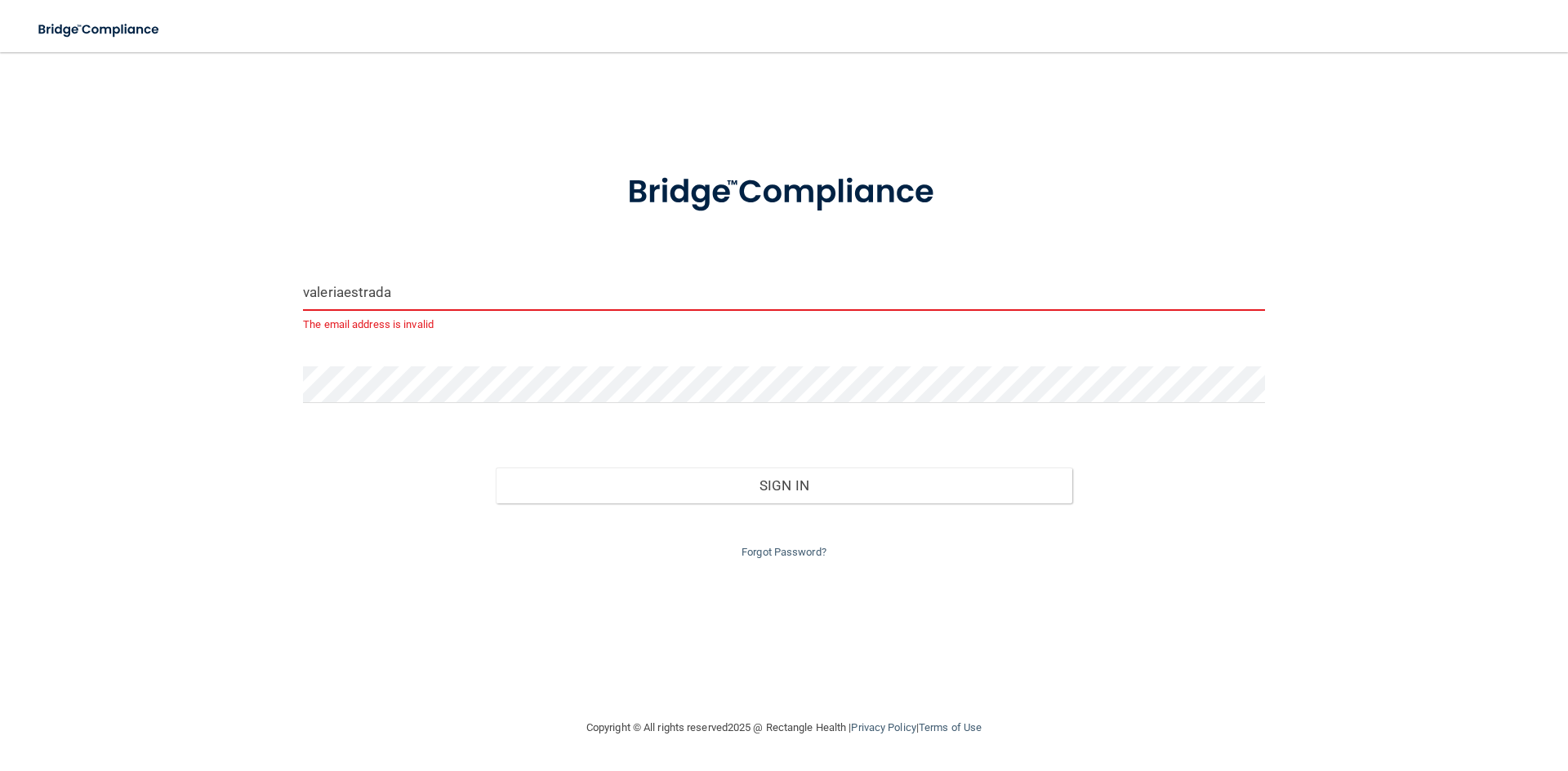
type input "[EMAIL_ADDRESS][DOMAIN_NAME]"
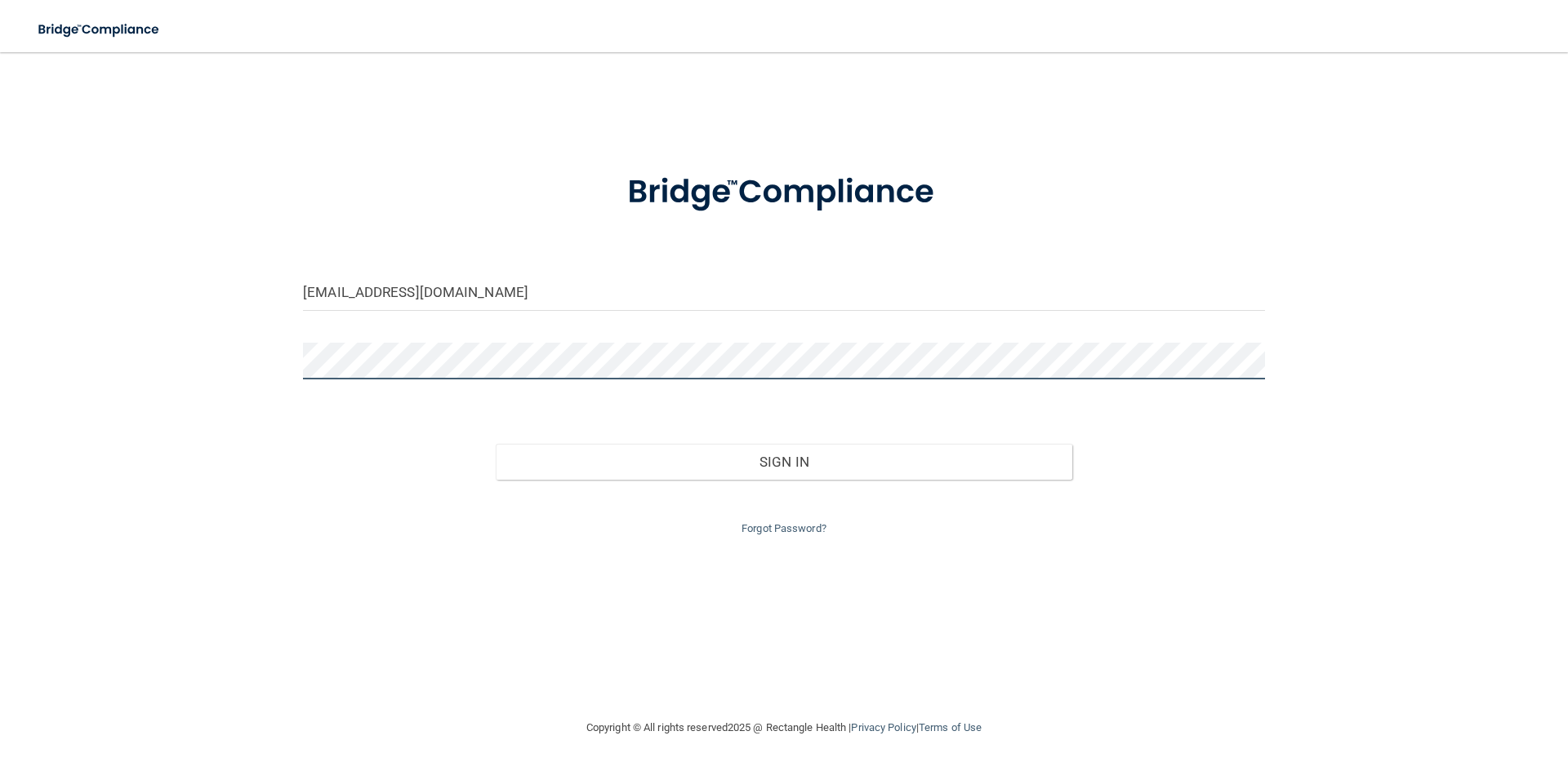
click at [496, 444] on button "Sign In" at bounding box center [784, 462] width 577 height 36
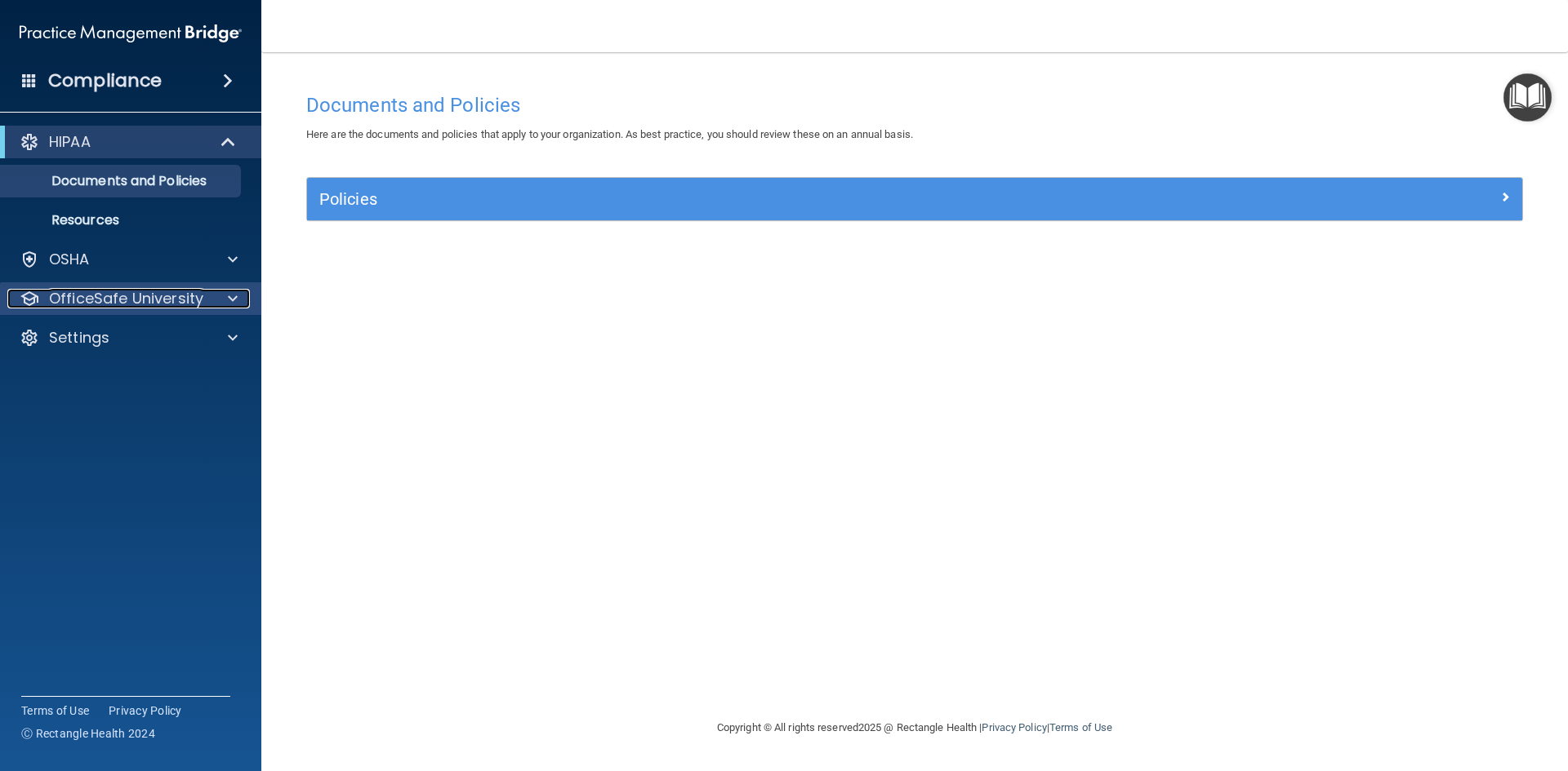
click at [129, 291] on p "OfficeSafe University" at bounding box center [126, 298] width 155 height 19
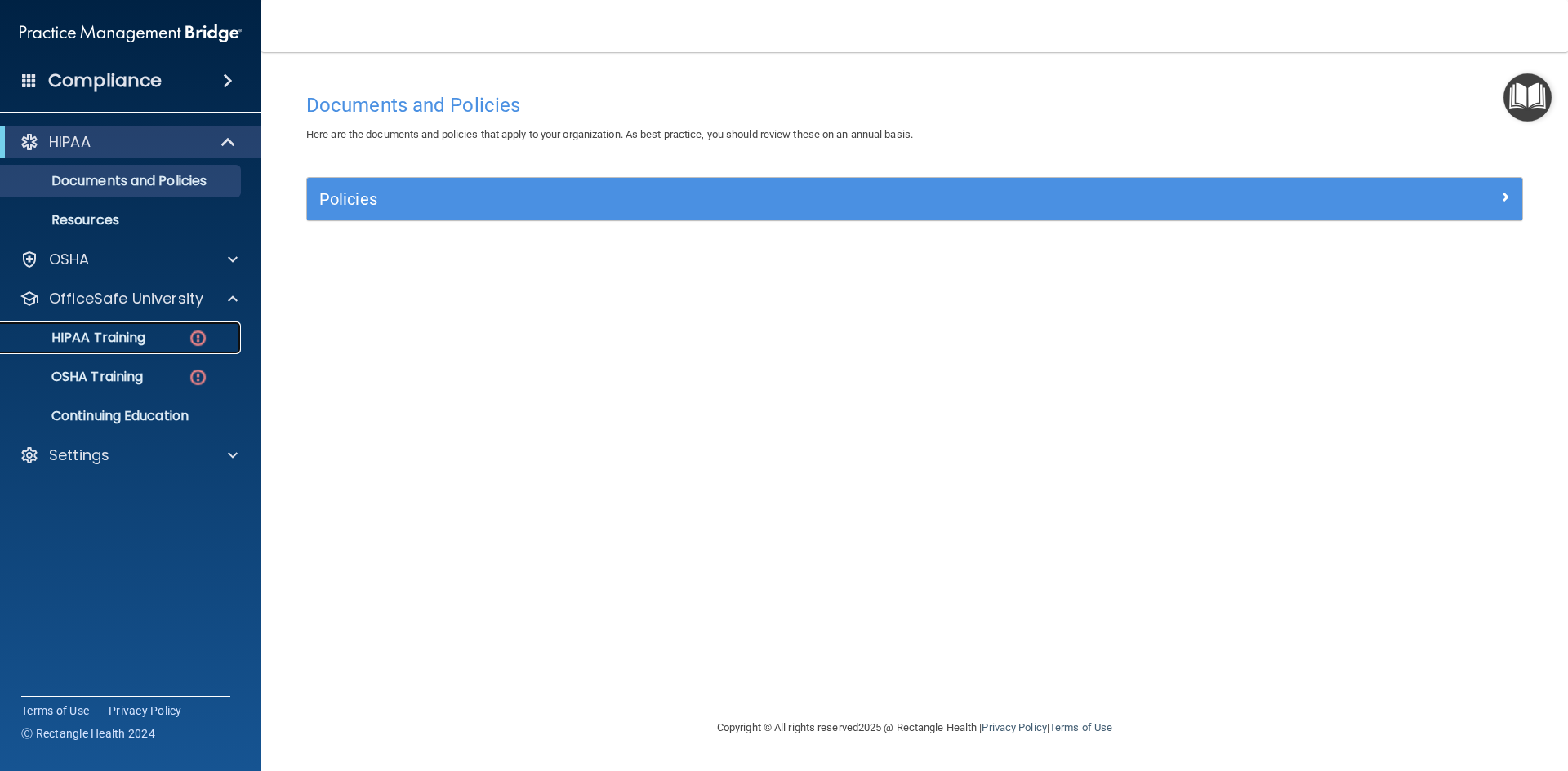
click at [138, 338] on p "HIPAA Training" at bounding box center [78, 338] width 134 height 16
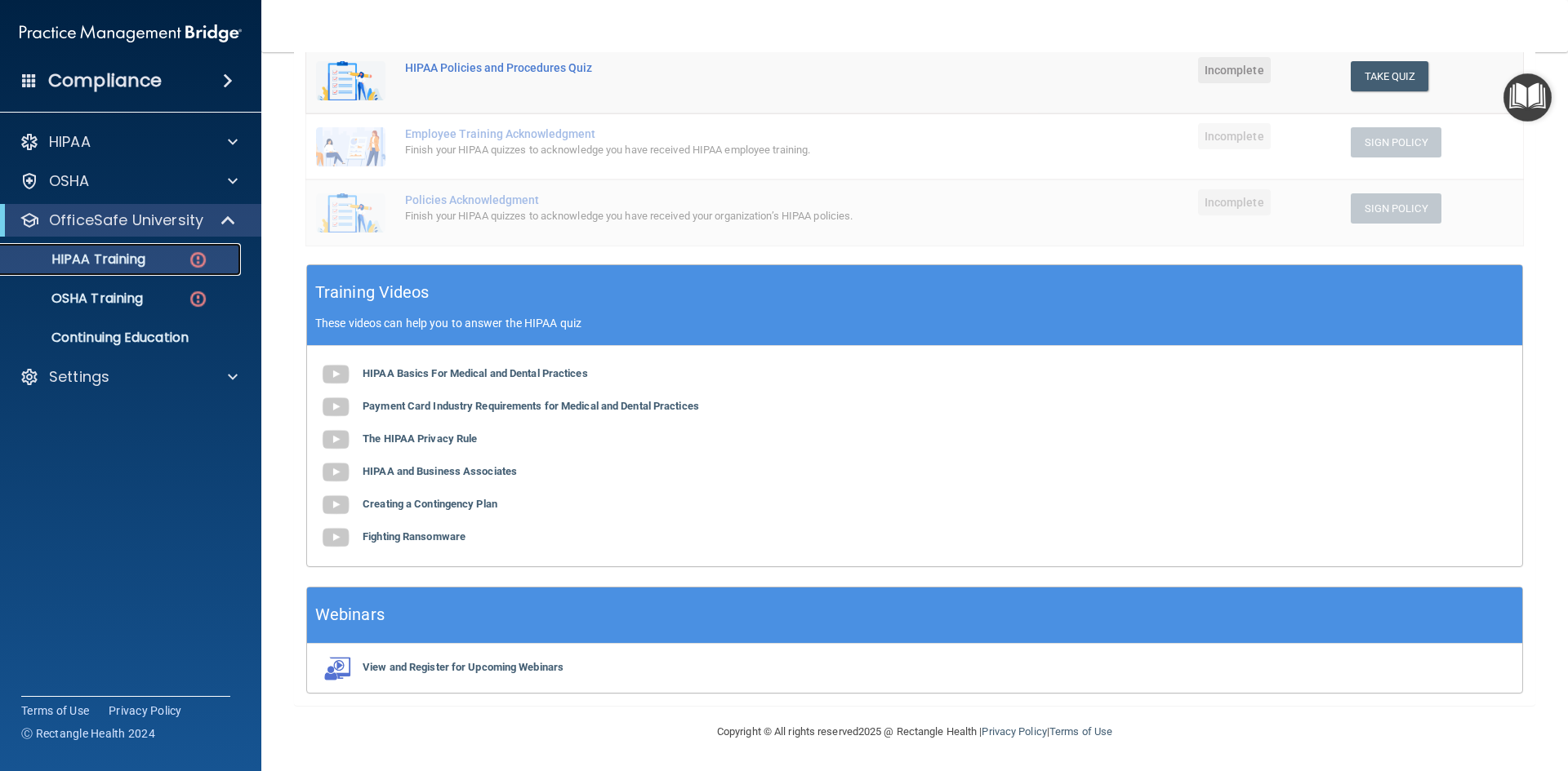
scroll to position [45, 0]
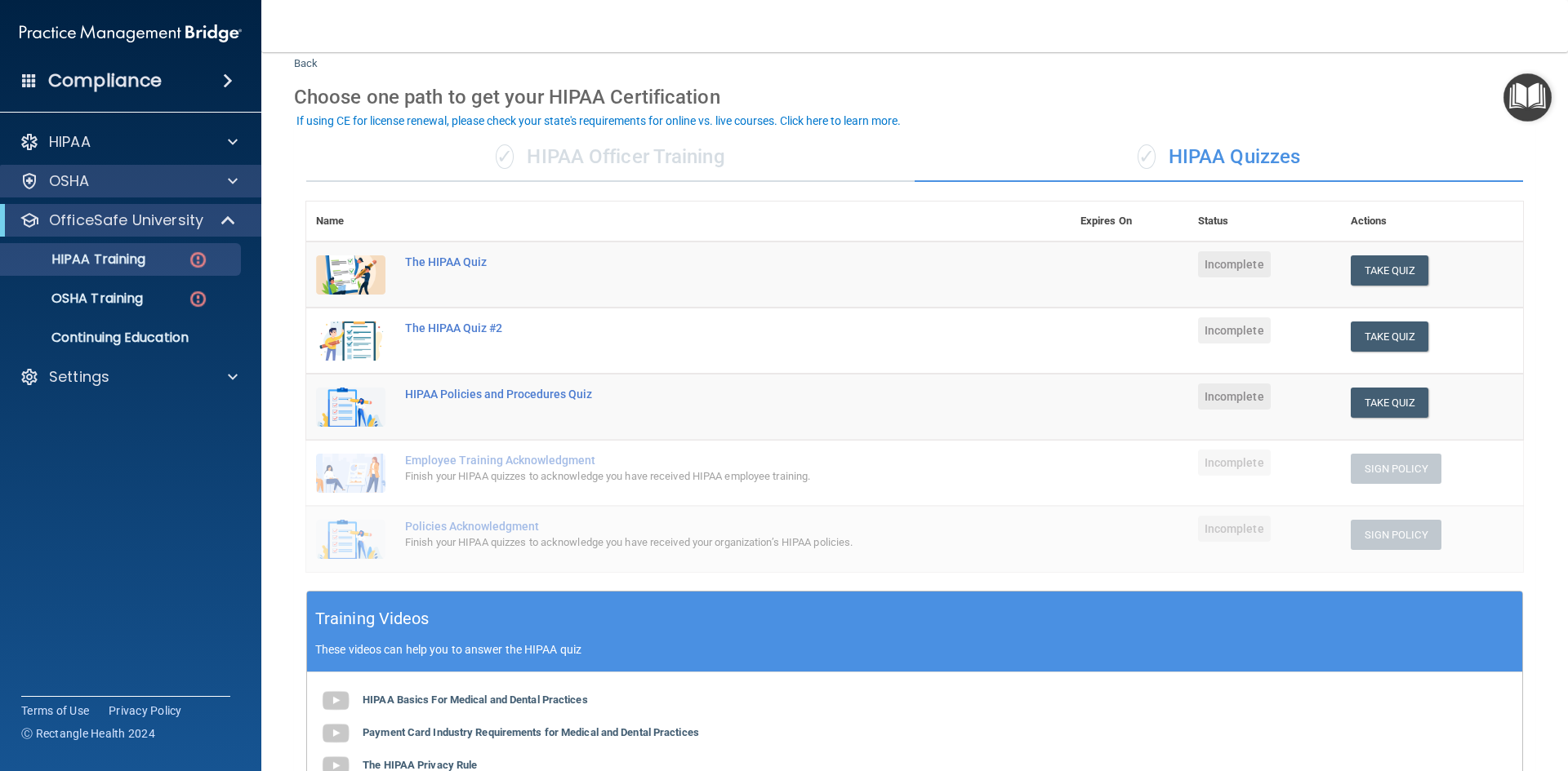
click at [123, 170] on div "OSHA" at bounding box center [131, 181] width 262 height 33
click at [139, 296] on p "OSHA Training" at bounding box center [76, 298] width 132 height 16
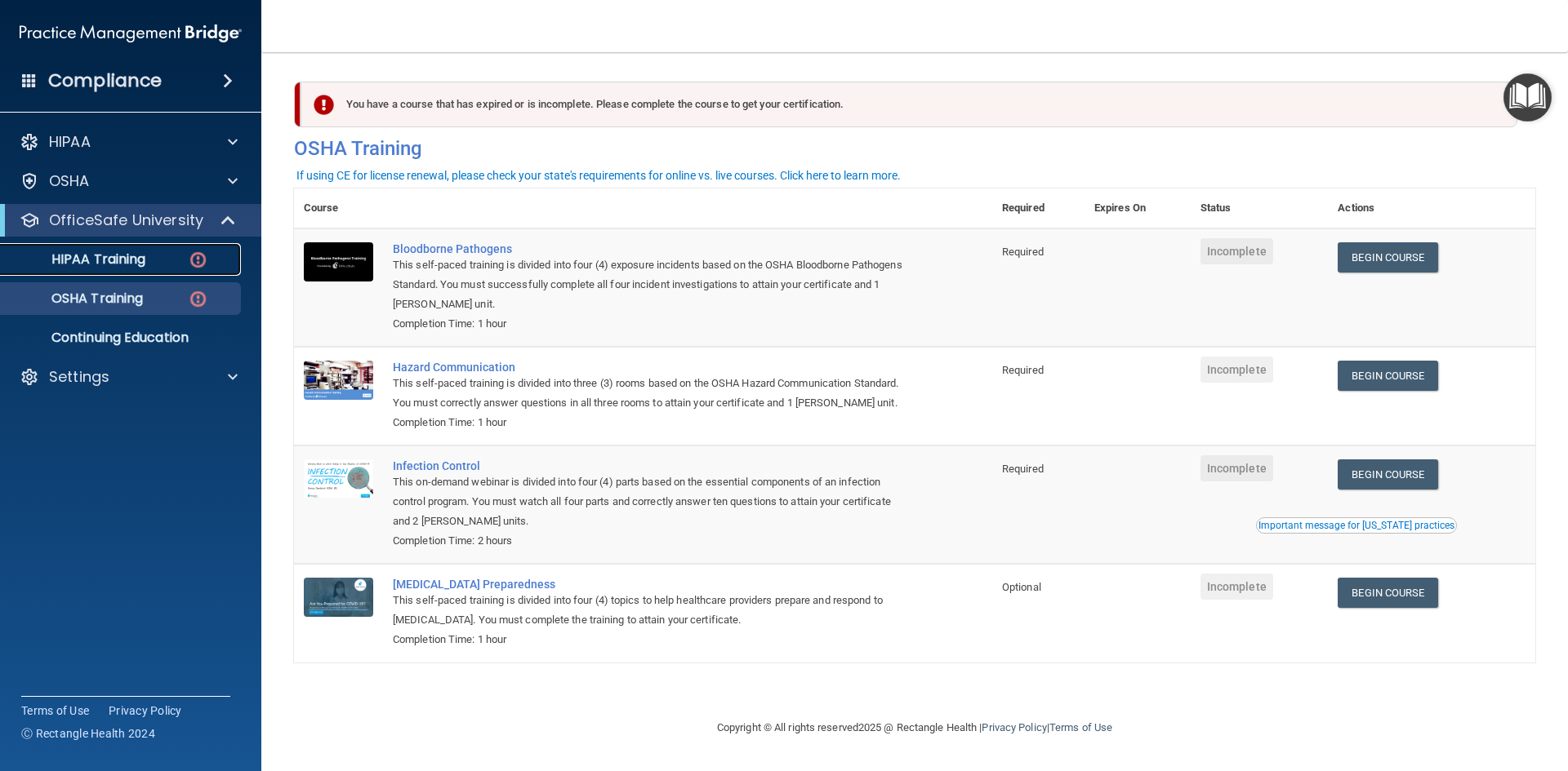
click at [84, 273] on link "HIPAA Training" at bounding box center [113, 260] width 257 height 33
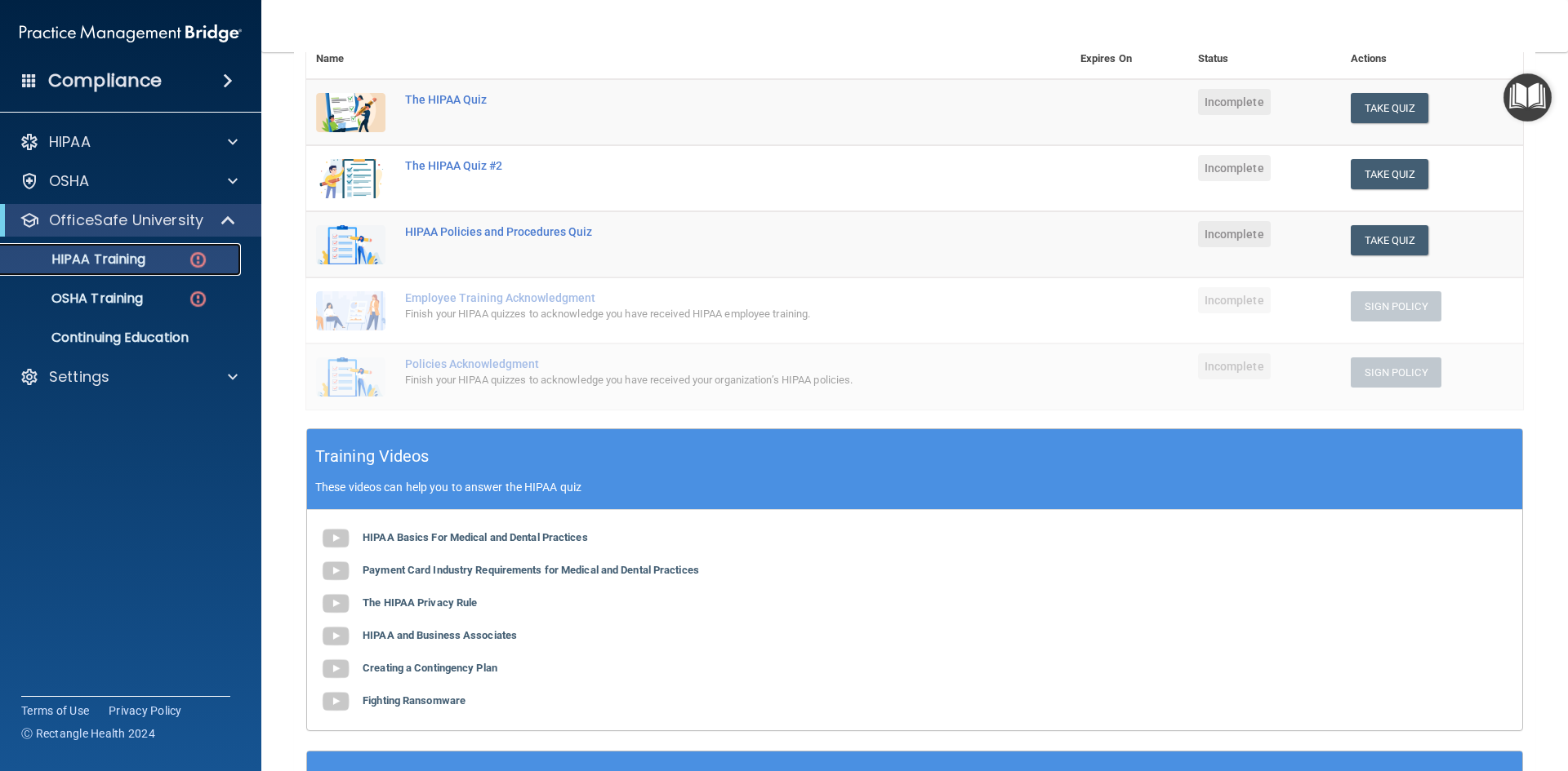
scroll to position [327, 0]
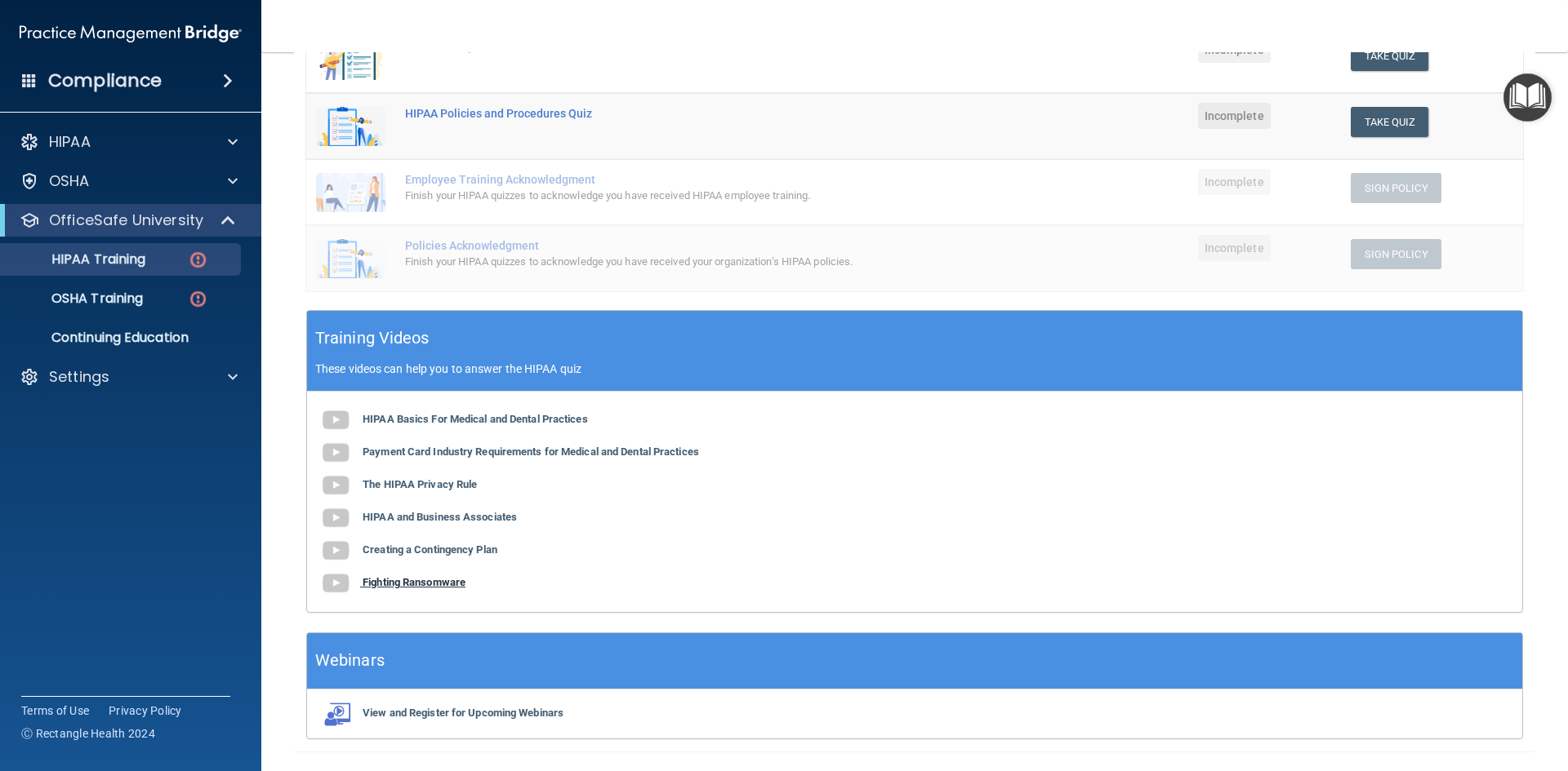
click at [417, 584] on b "Fighting Ransomware" at bounding box center [413, 582] width 103 height 13
click at [408, 547] on b "Creating a Contingency Plan" at bounding box center [429, 549] width 134 height 13
click at [424, 512] on b "HIPAA and Business Associates" at bounding box center [439, 517] width 155 height 13
click at [448, 481] on b "The HIPAA Privacy Rule" at bounding box center [419, 484] width 114 height 13
click at [377, 449] on b "Payment Card Industry Requirements for Medical and Dental Practices" at bounding box center [530, 452] width 336 height 13
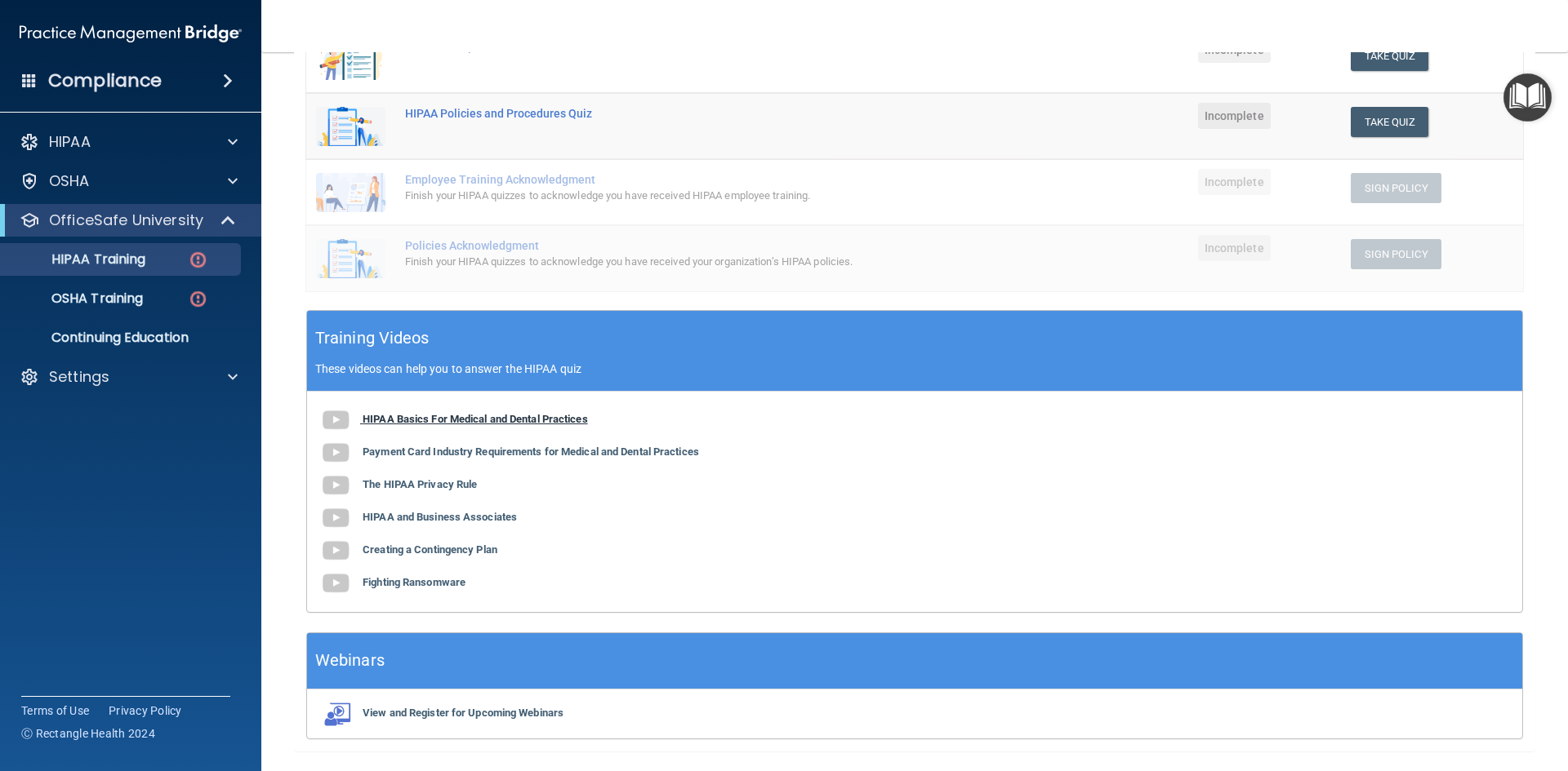
click at [392, 420] on b "HIPAA Basics For Medical and Dental Practices" at bounding box center [475, 419] width 225 height 13
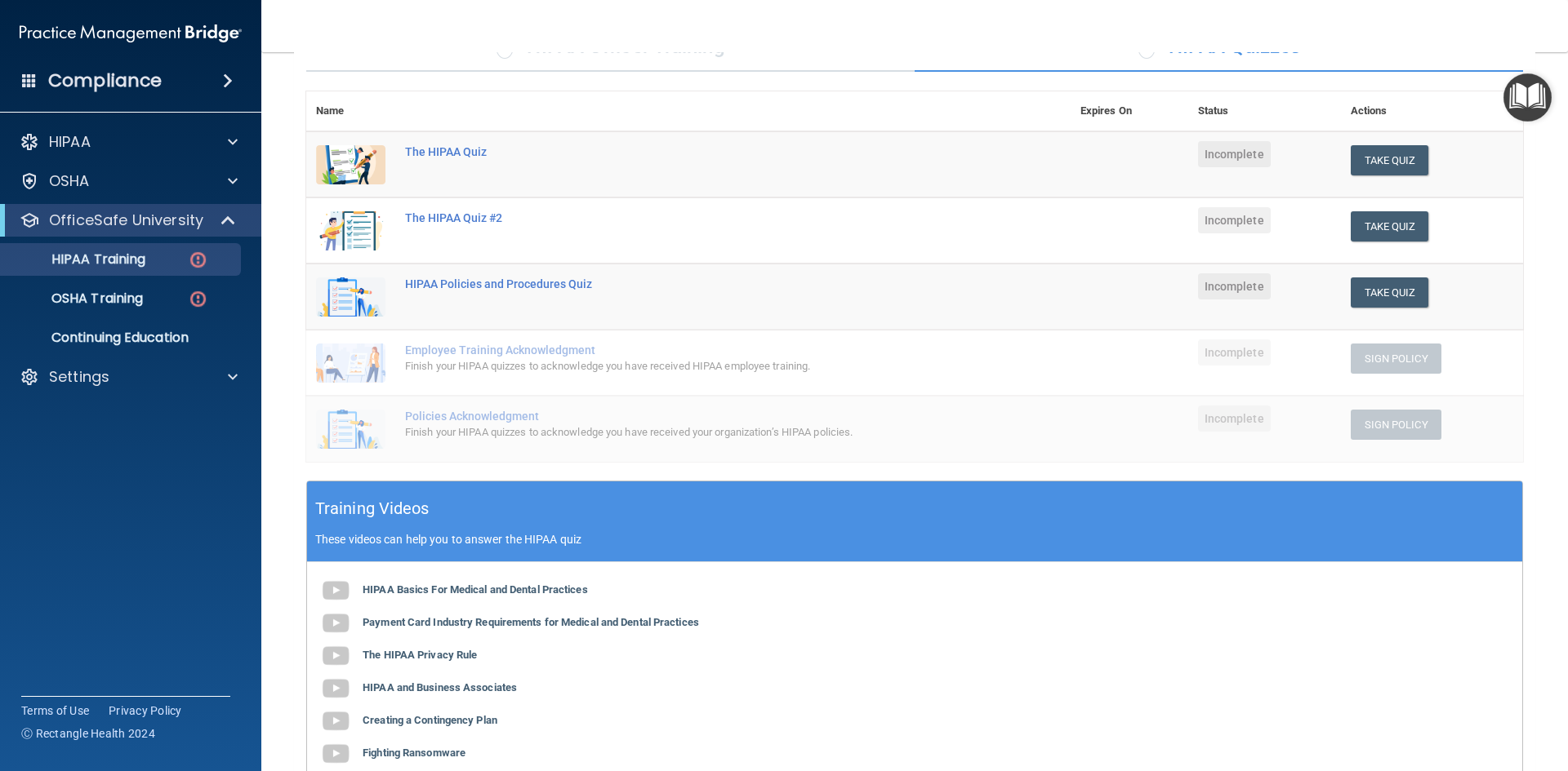
scroll to position [128, 0]
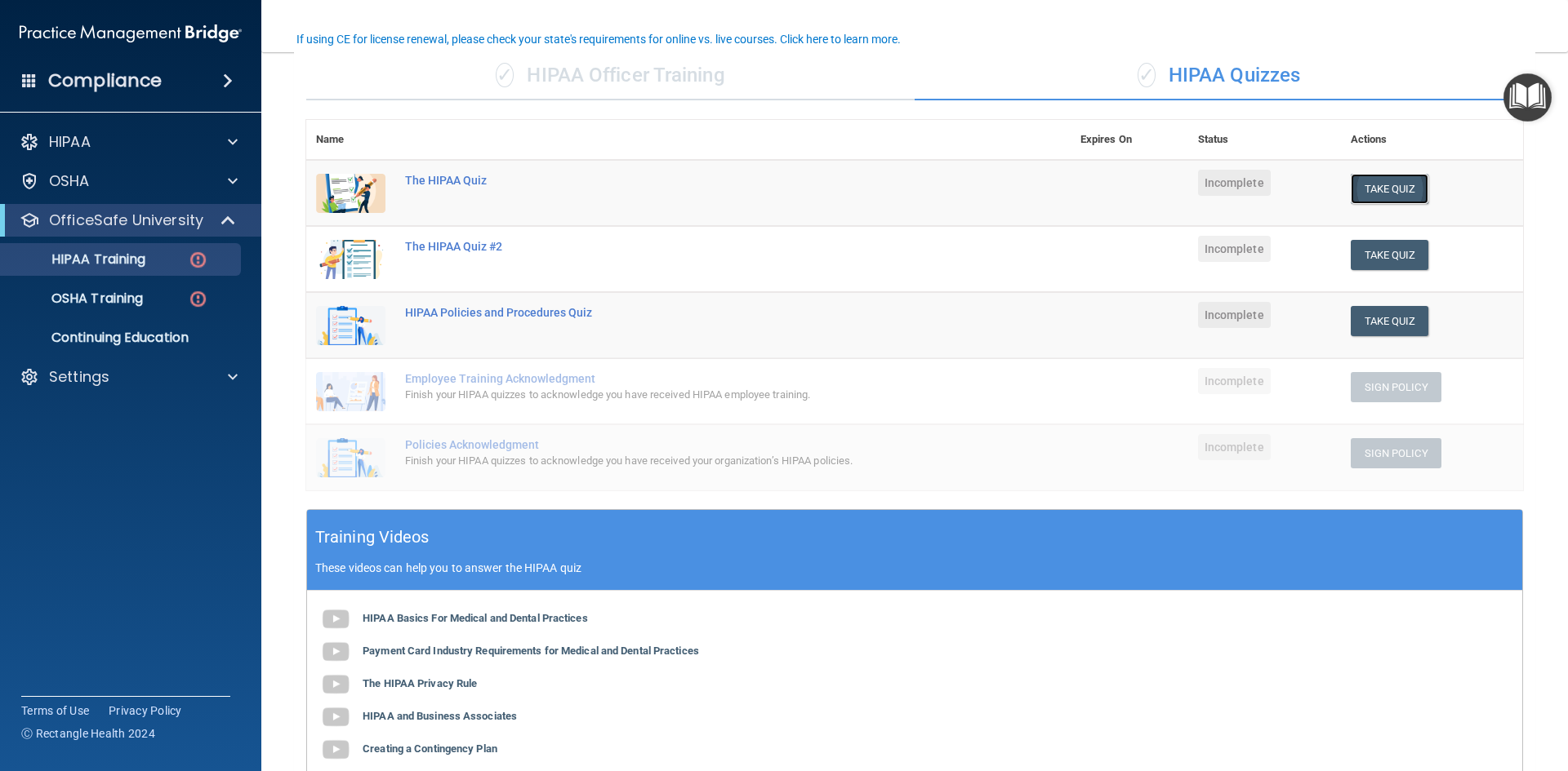
click at [1404, 196] on button "Take Quiz" at bounding box center [1389, 189] width 78 height 30
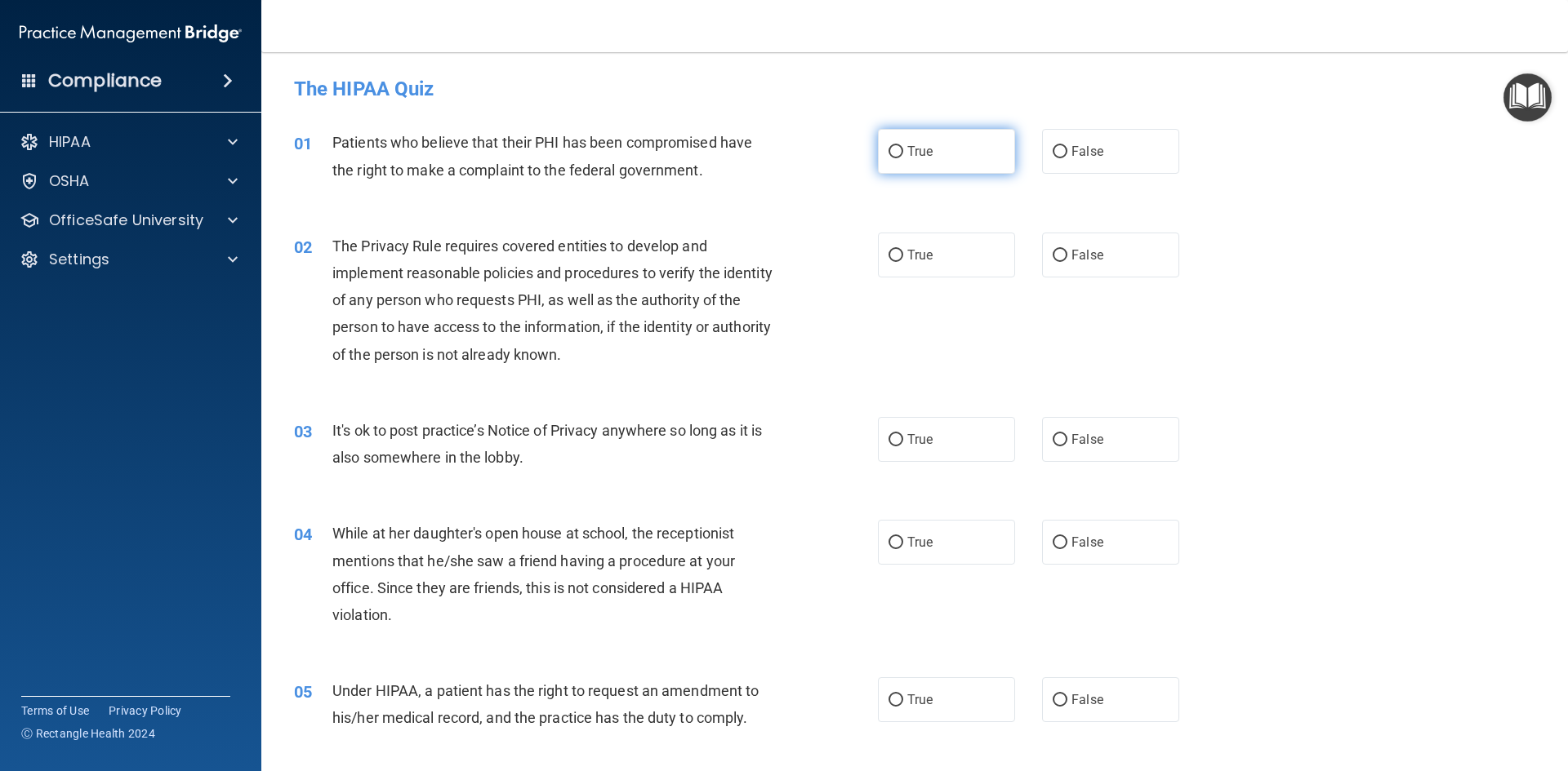
click at [958, 152] on label "True" at bounding box center [946, 151] width 137 height 45
click at [903, 152] on input "True" at bounding box center [895, 152] width 14 height 13
radio input "true"
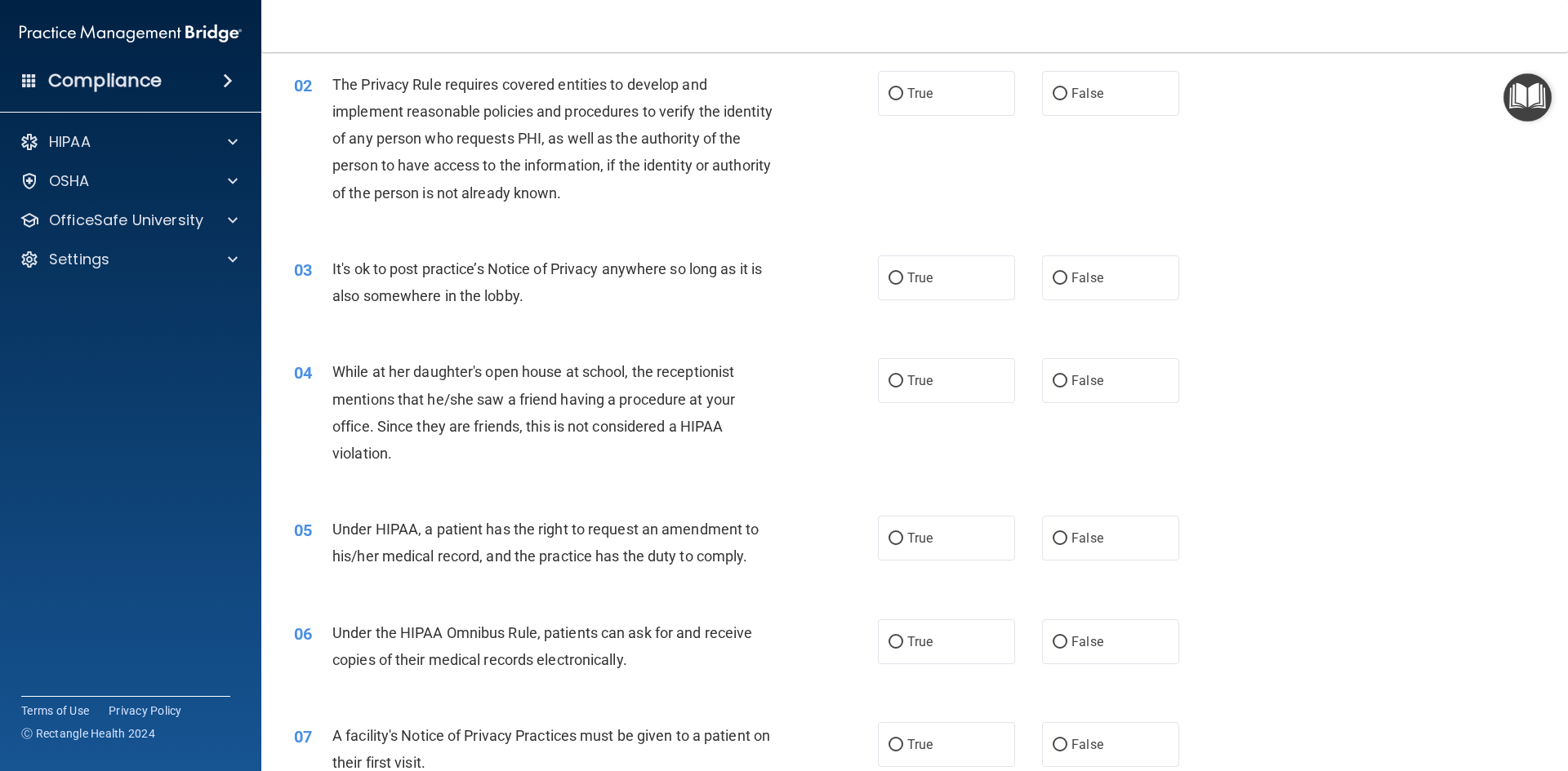
scroll to position [163, 0]
click at [913, 541] on span "True" at bounding box center [920, 537] width 25 height 15
click at [892, 536] on input "True" at bounding box center [895, 538] width 14 height 13
radio input "true"
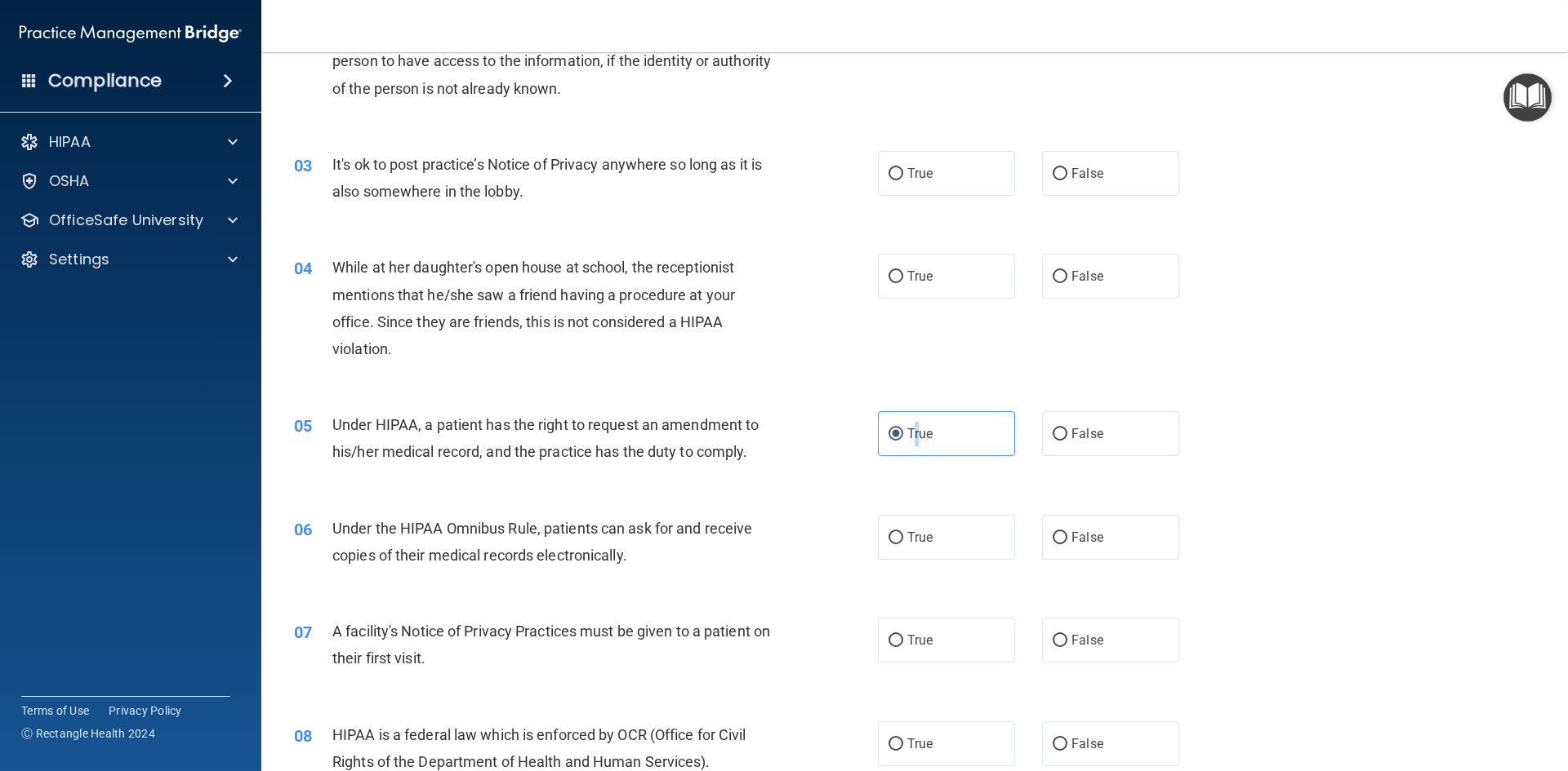
scroll to position [327, 0]
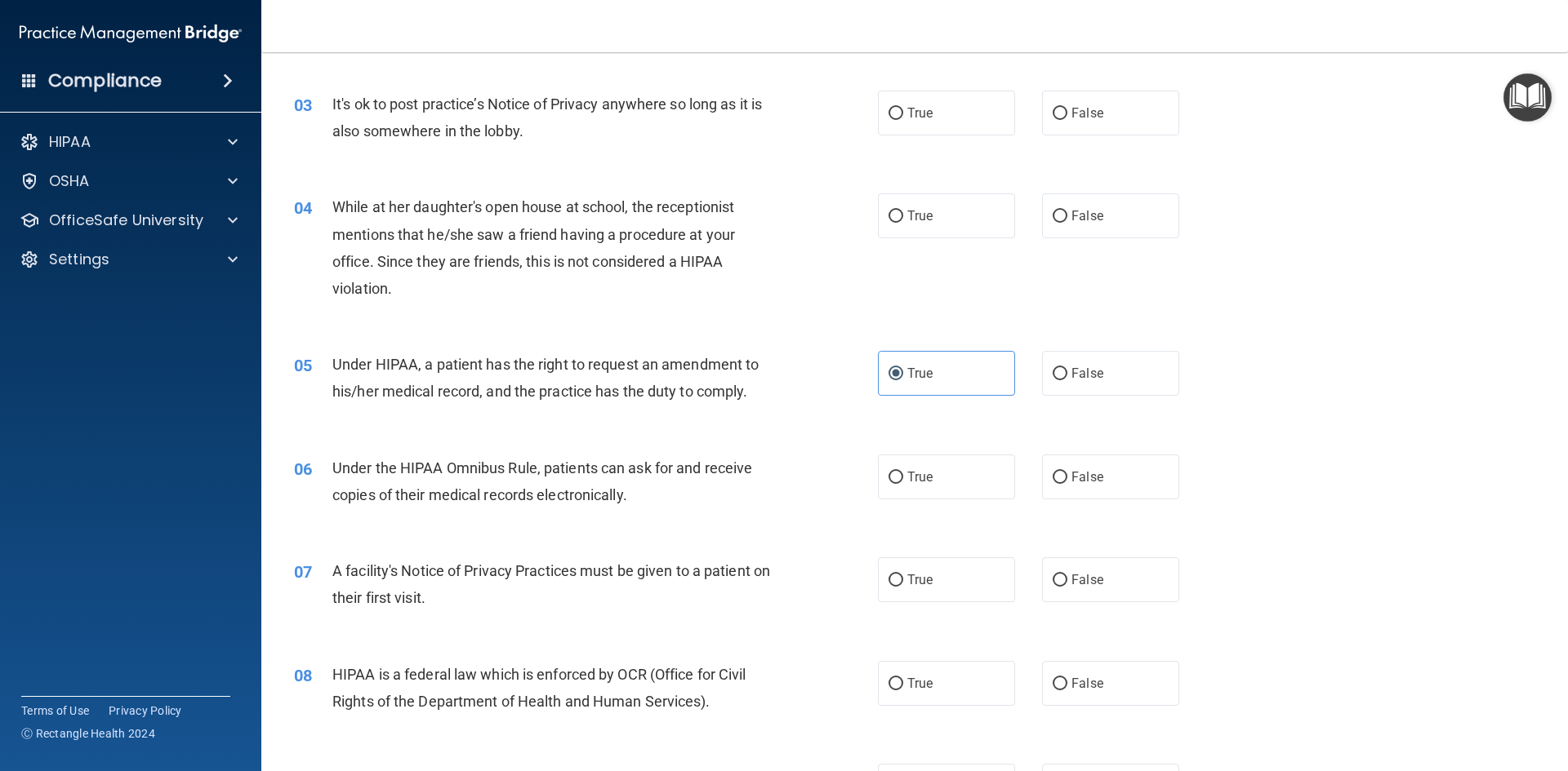
click at [705, 524] on div "06 Under the HIPAA Omnibus Rule, patients can ask for and receive copies of the…" at bounding box center [914, 485] width 1265 height 102
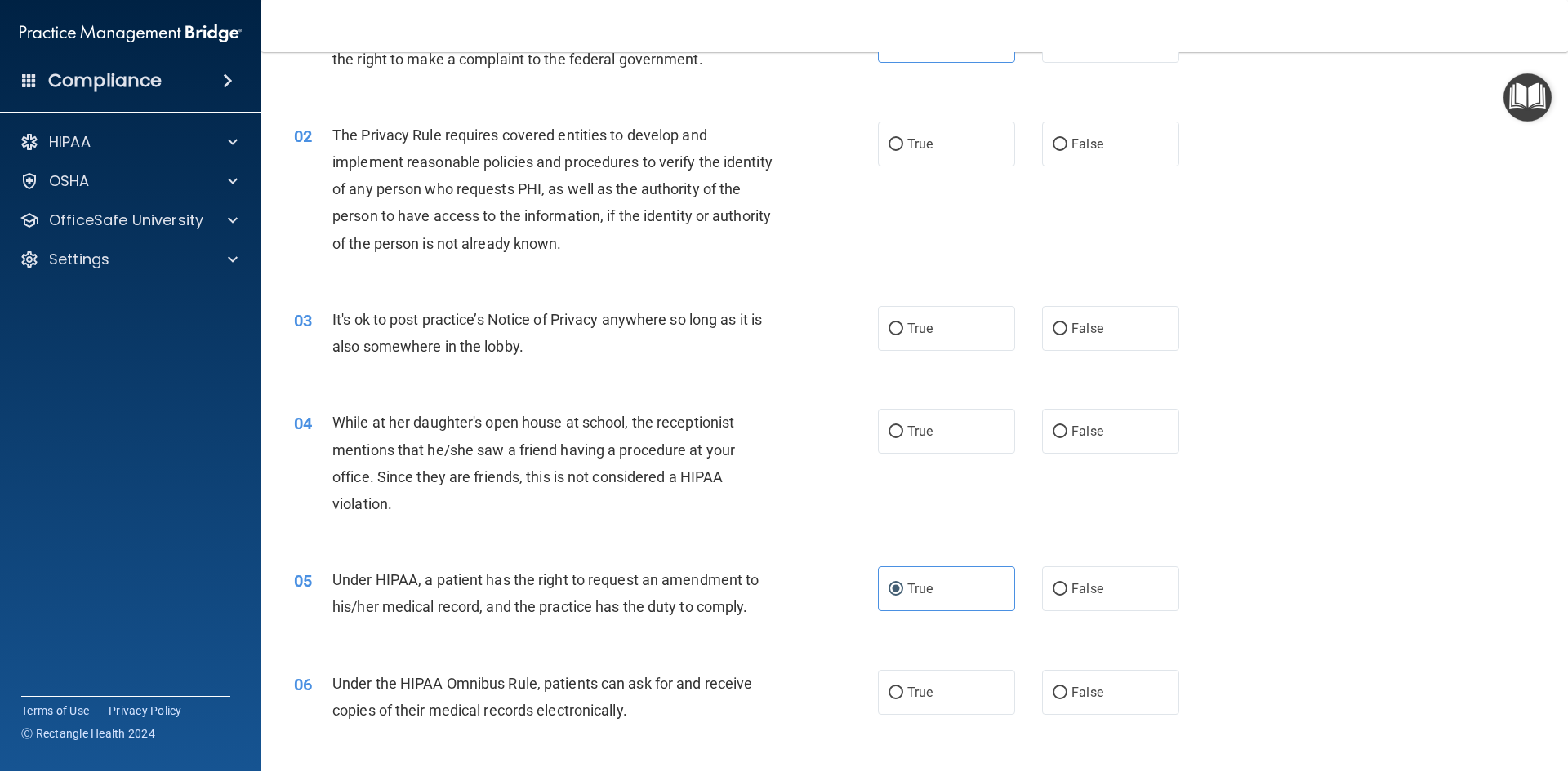
scroll to position [0, 0]
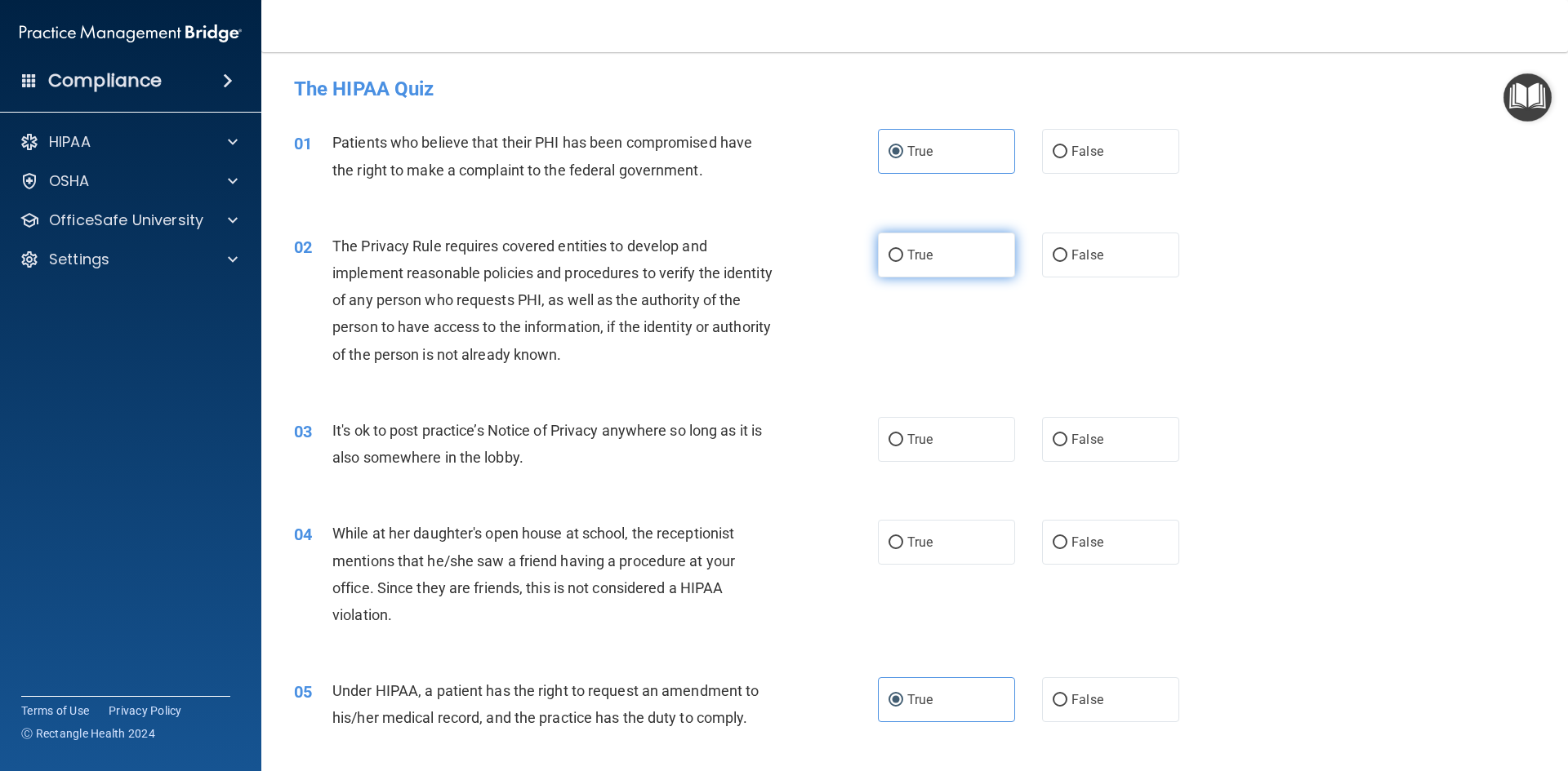
click at [979, 250] on label "True" at bounding box center [946, 254] width 137 height 45
click at [903, 250] on input "True" at bounding box center [895, 255] width 14 height 13
radio input "true"
click at [959, 433] on label "True" at bounding box center [946, 439] width 137 height 45
click at [903, 434] on input "True" at bounding box center [895, 440] width 14 height 13
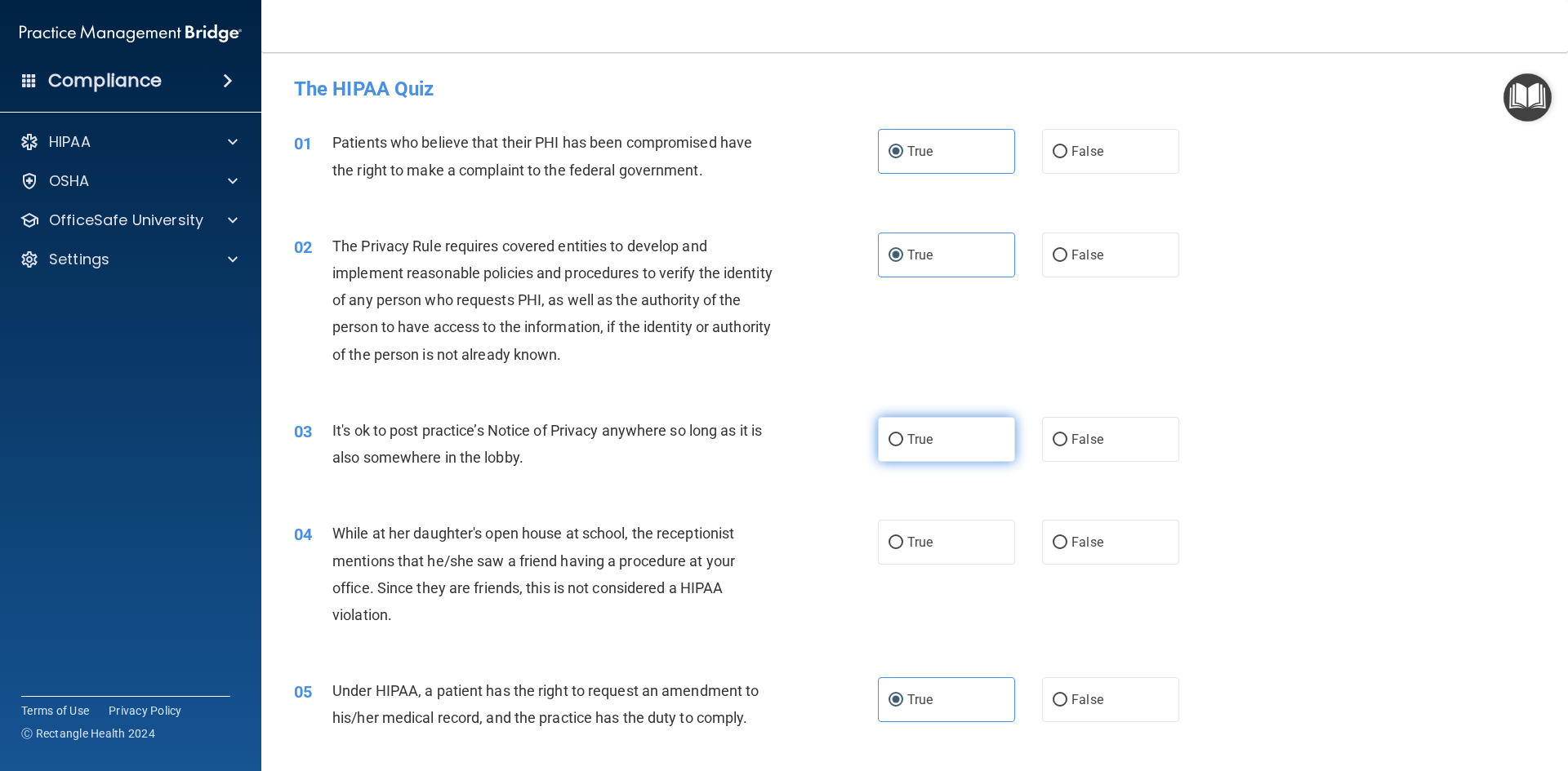
radio input "true"
click at [1128, 548] on label "False" at bounding box center [1110, 542] width 137 height 45
click at [1067, 548] on input "False" at bounding box center [1060, 543] width 14 height 13
radio input "true"
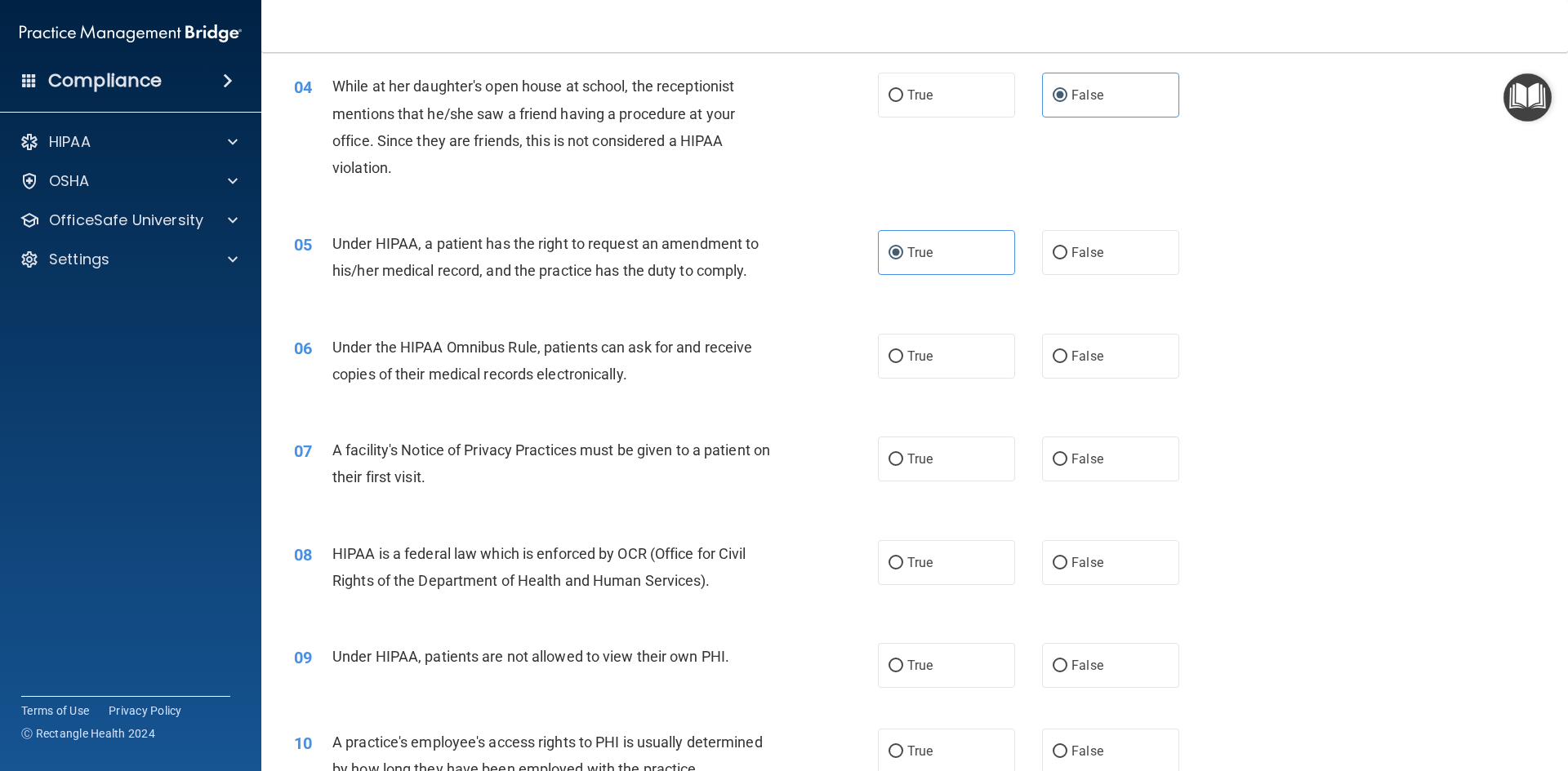
scroll to position [490, 0]
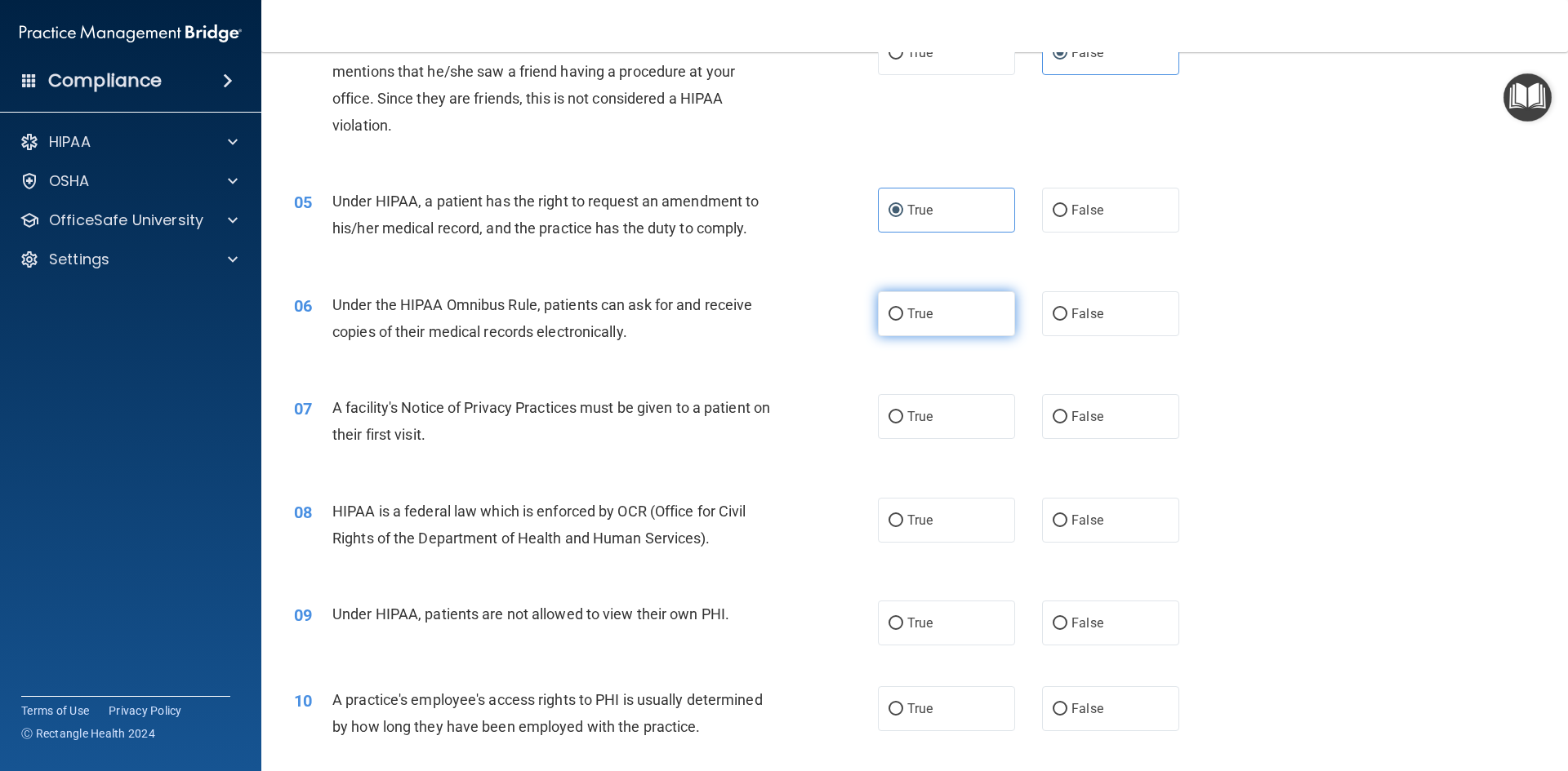
click at [941, 325] on label "True" at bounding box center [946, 313] width 137 height 45
click at [903, 321] on input "True" at bounding box center [895, 314] width 14 height 13
radio input "true"
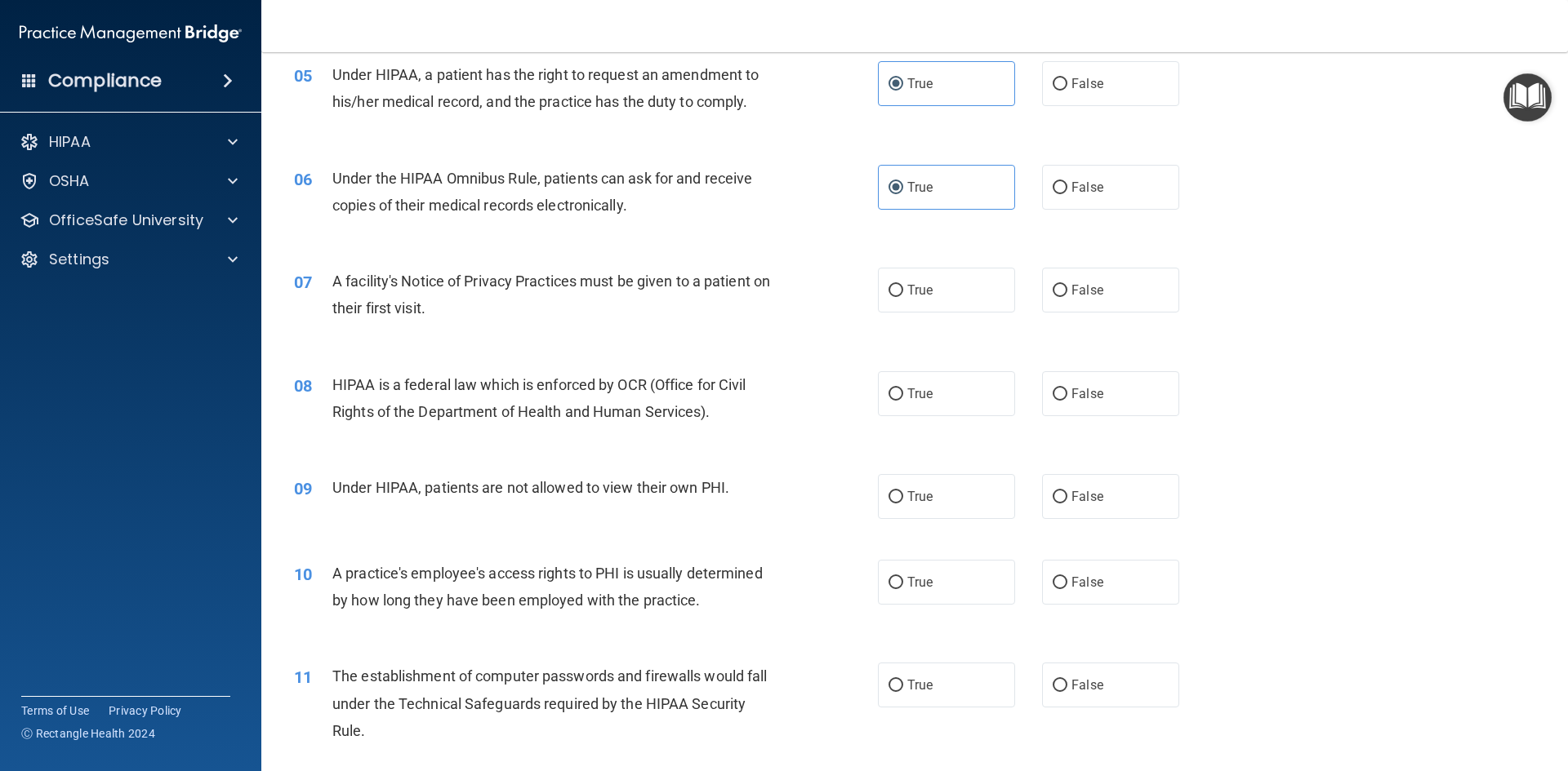
scroll to position [653, 0]
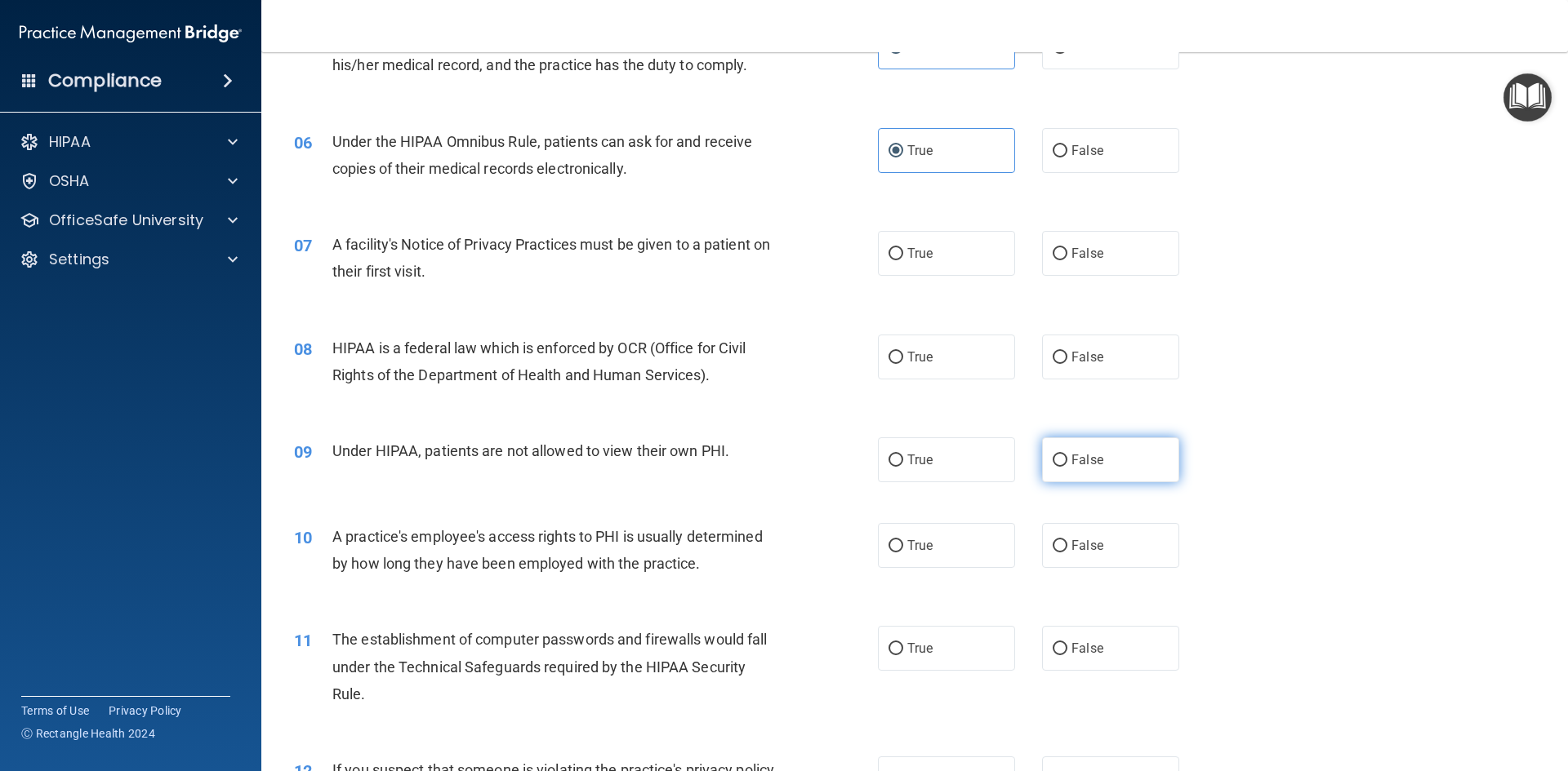
click at [1080, 448] on label "False" at bounding box center [1110, 459] width 137 height 45
click at [1067, 454] on input "False" at bounding box center [1060, 460] width 14 height 13
radio input "true"
click at [946, 250] on label "True" at bounding box center [946, 253] width 137 height 45
click at [903, 250] on input "True" at bounding box center [895, 254] width 14 height 13
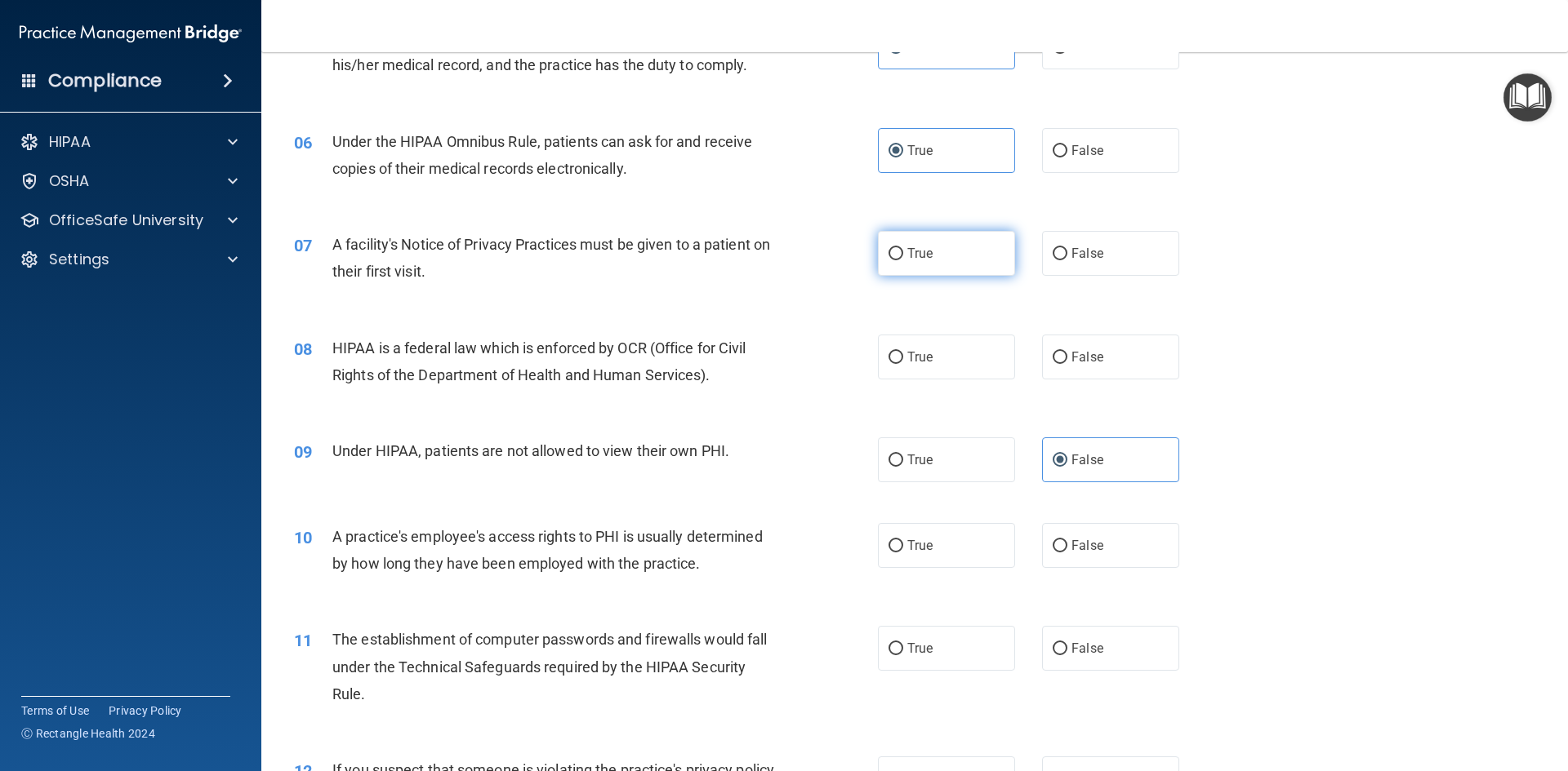
radio input "true"
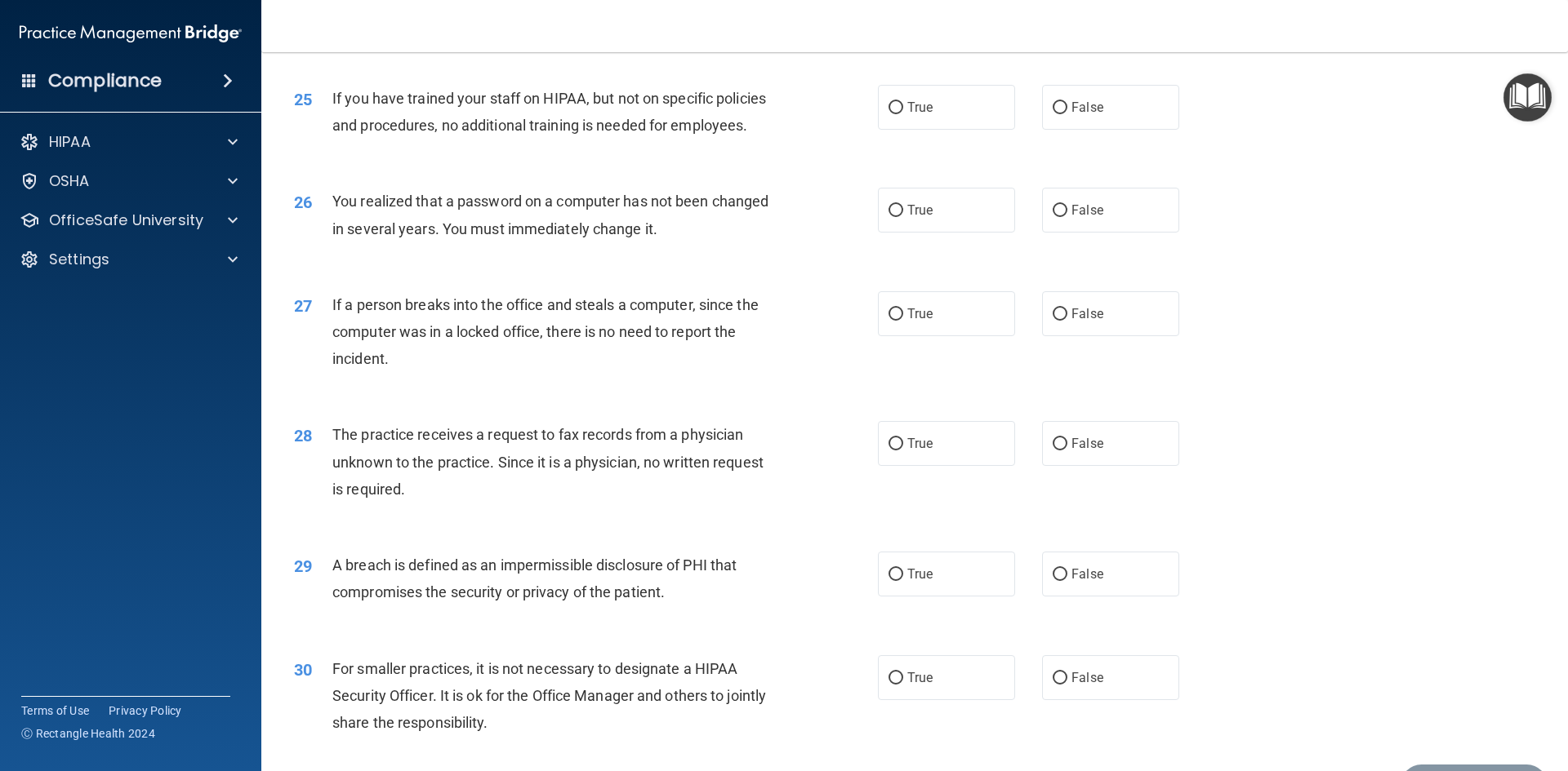
scroll to position [3092, 0]
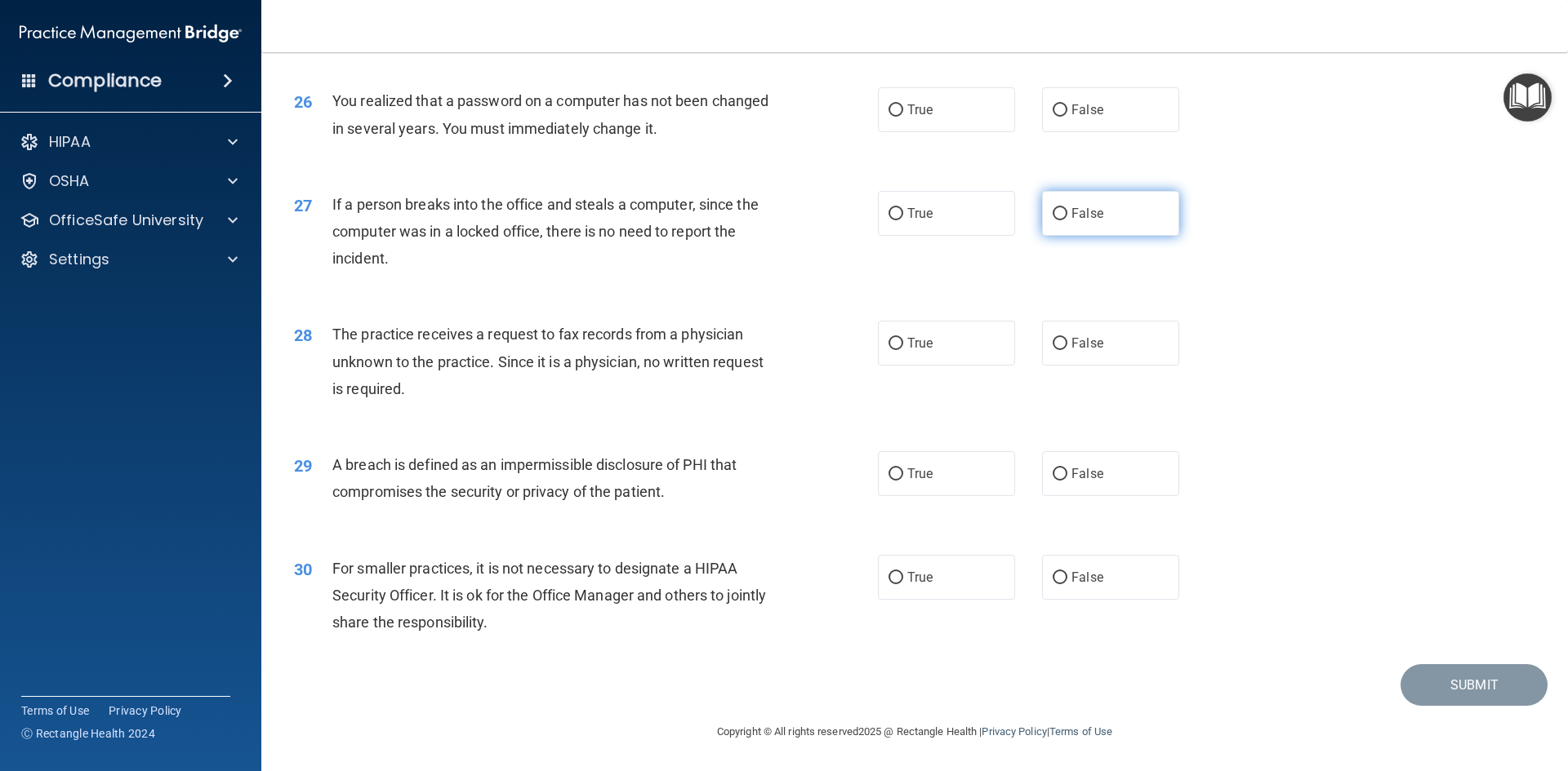
click at [1089, 211] on span "False" at bounding box center [1087, 213] width 32 height 15
click at [1067, 211] on input "False" at bounding box center [1060, 214] width 14 height 13
radio input "true"
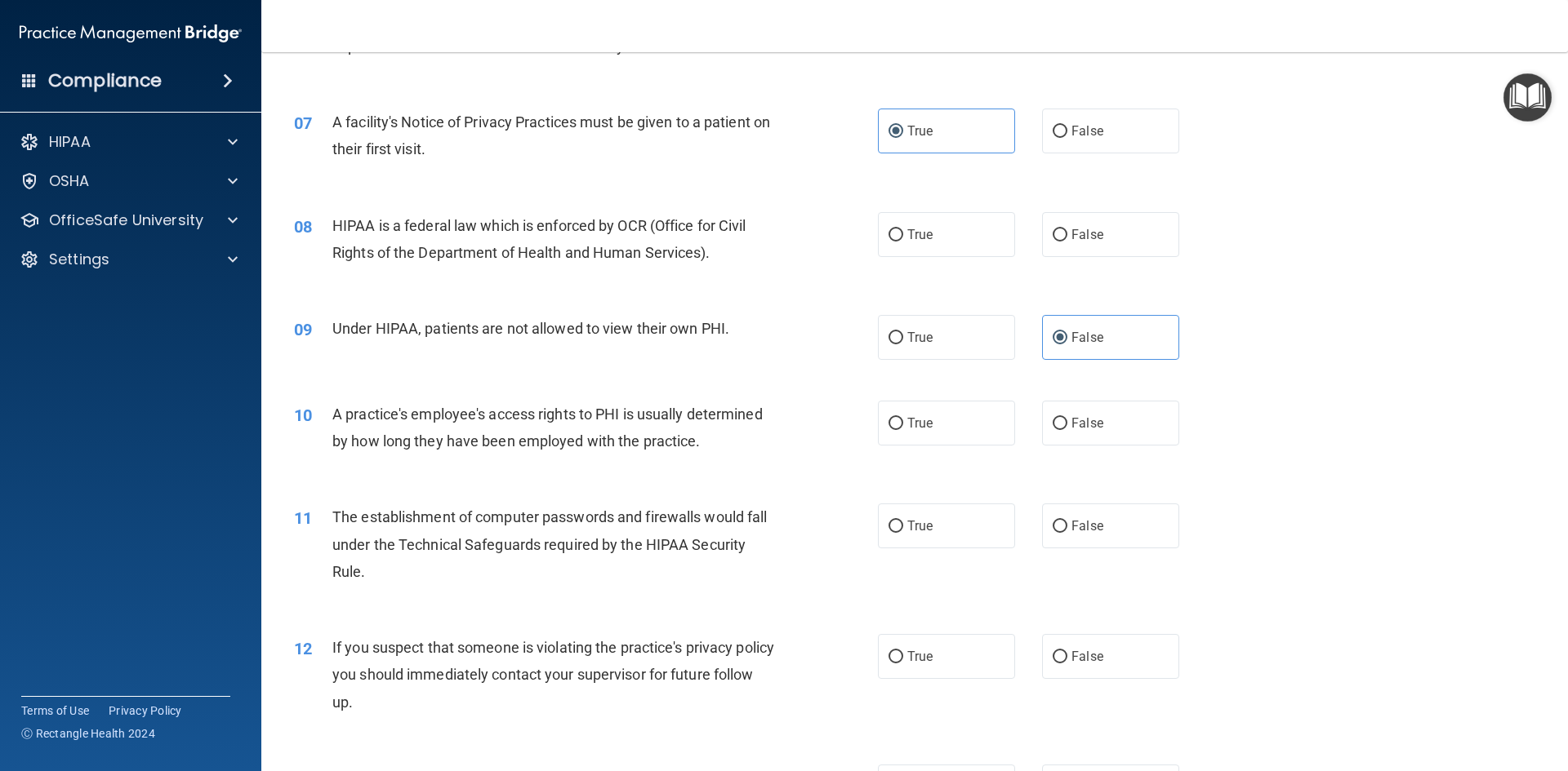
scroll to position [816, 0]
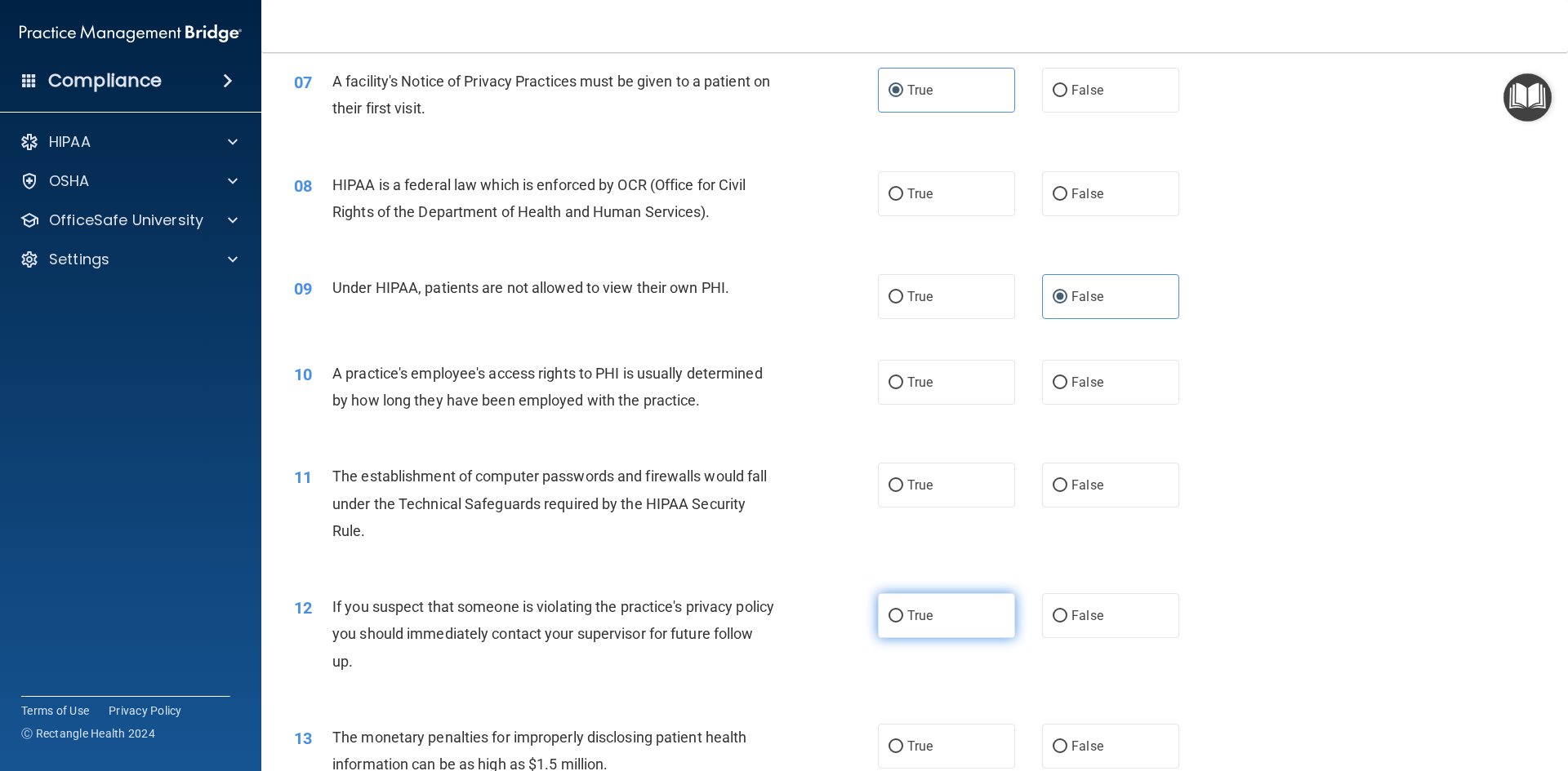
click at [893, 623] on label "True" at bounding box center [946, 616] width 137 height 45
click at [893, 622] on input "True" at bounding box center [895, 616] width 14 height 13
radio input "true"
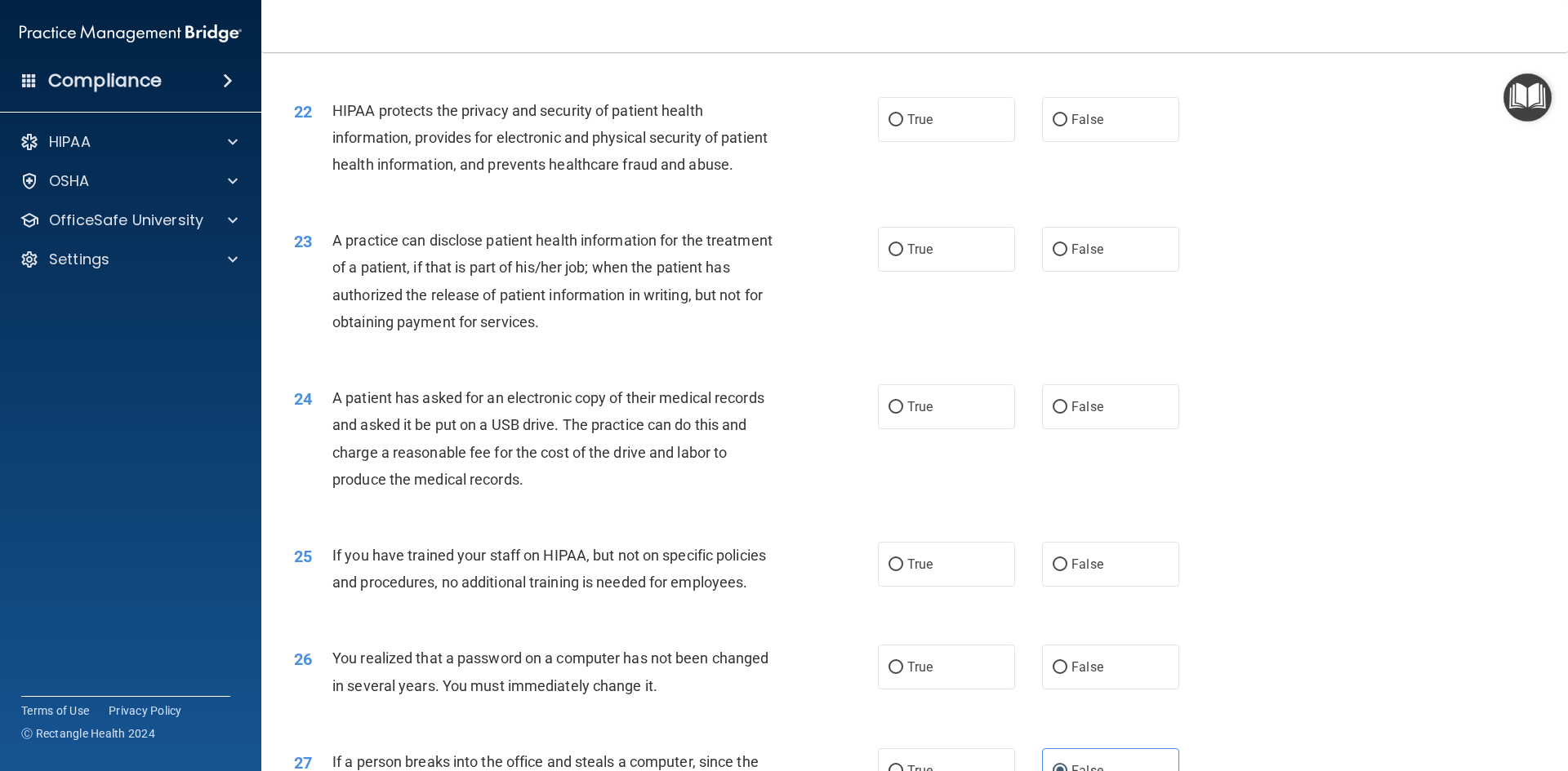
scroll to position [2531, 0]
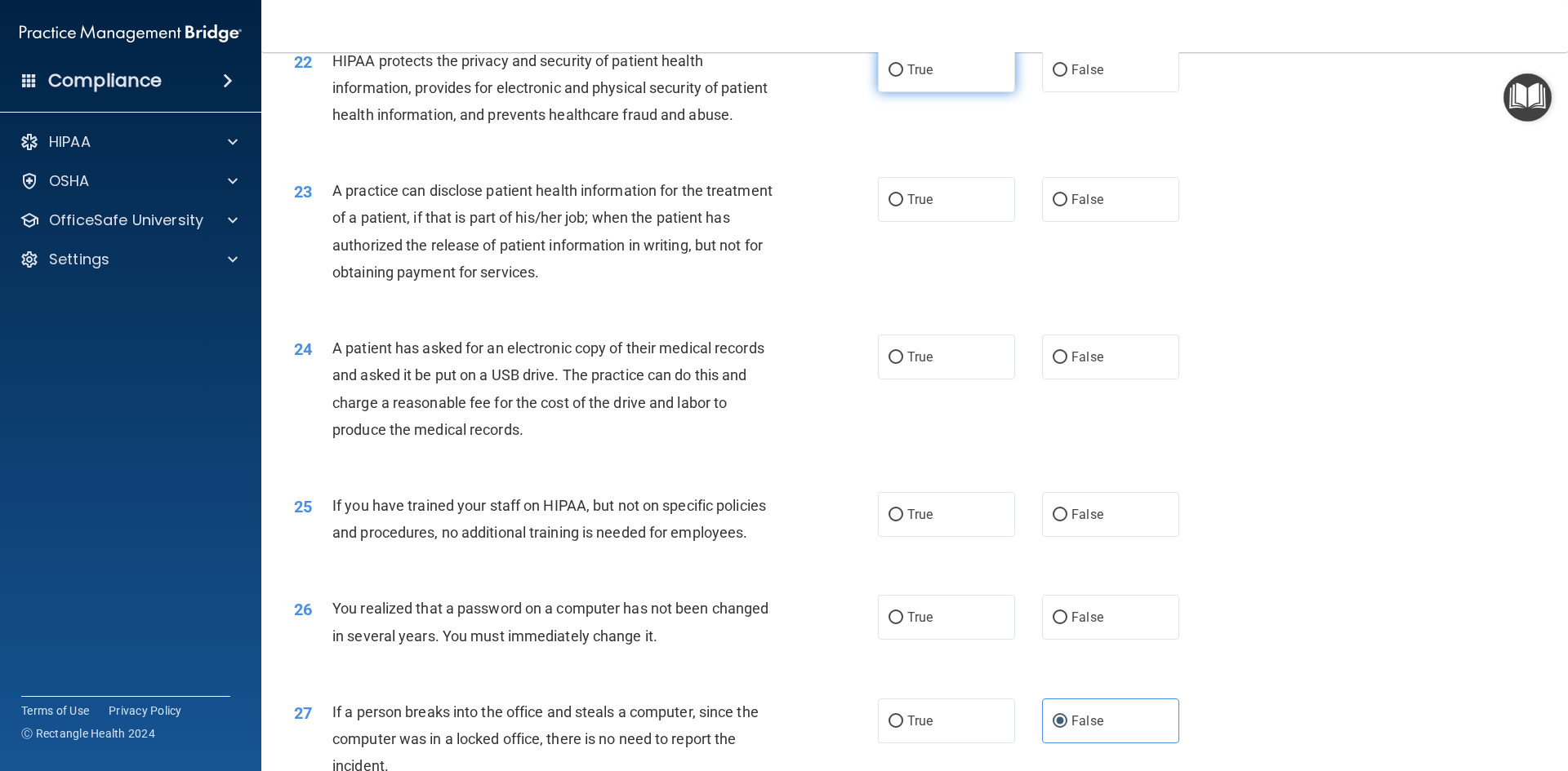
click at [924, 85] on label "True" at bounding box center [946, 69] width 137 height 45
click at [903, 76] on input "True" at bounding box center [895, 71] width 14 height 13
radio input "true"
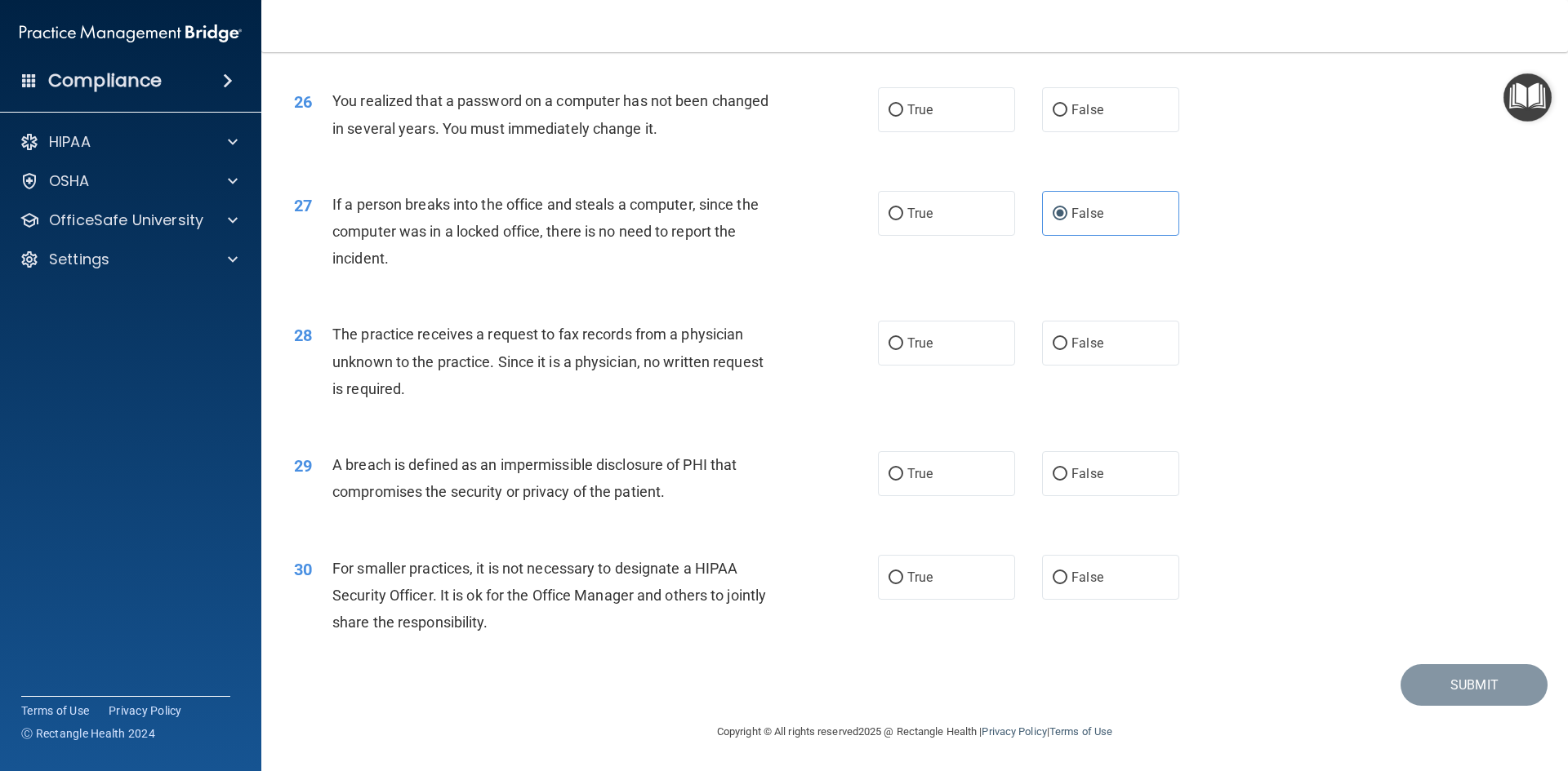
scroll to position [3010, 0]
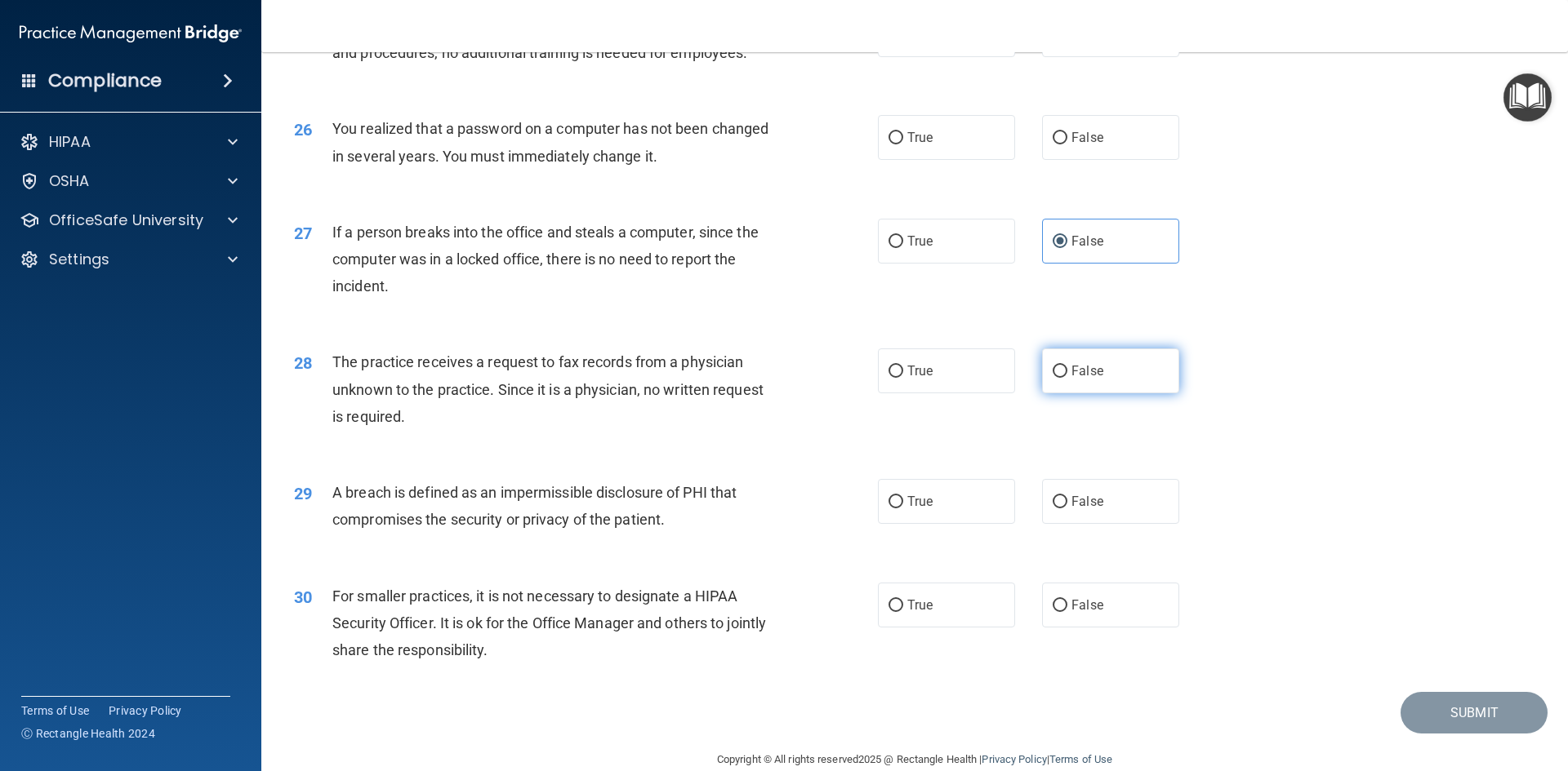
click at [1056, 378] on input "False" at bounding box center [1060, 371] width 14 height 13
radio input "true"
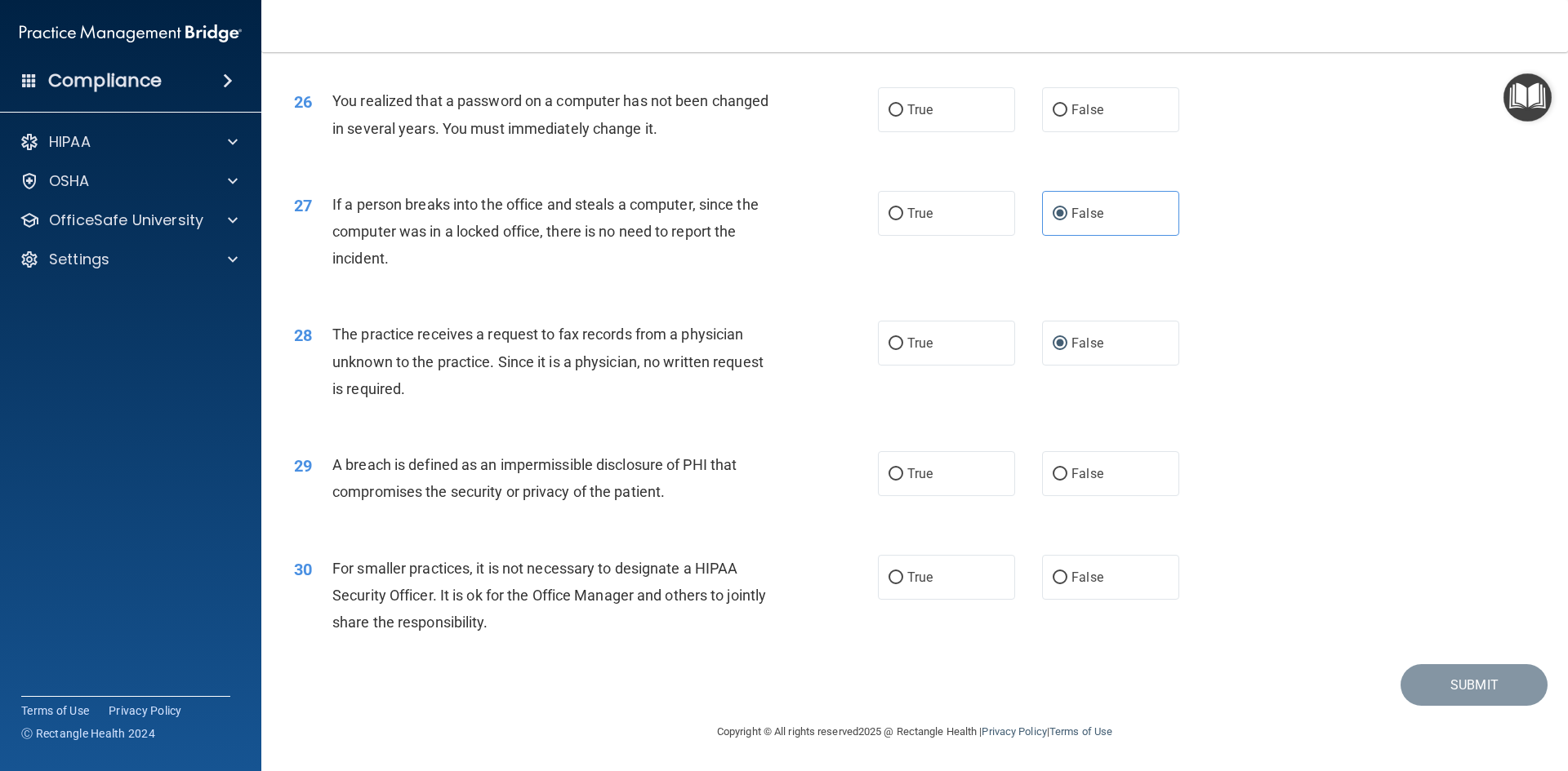
scroll to position [3092, 0]
click at [1082, 569] on label "False" at bounding box center [1110, 577] width 137 height 45
click at [1067, 572] on input "False" at bounding box center [1060, 578] width 14 height 13
radio input "true"
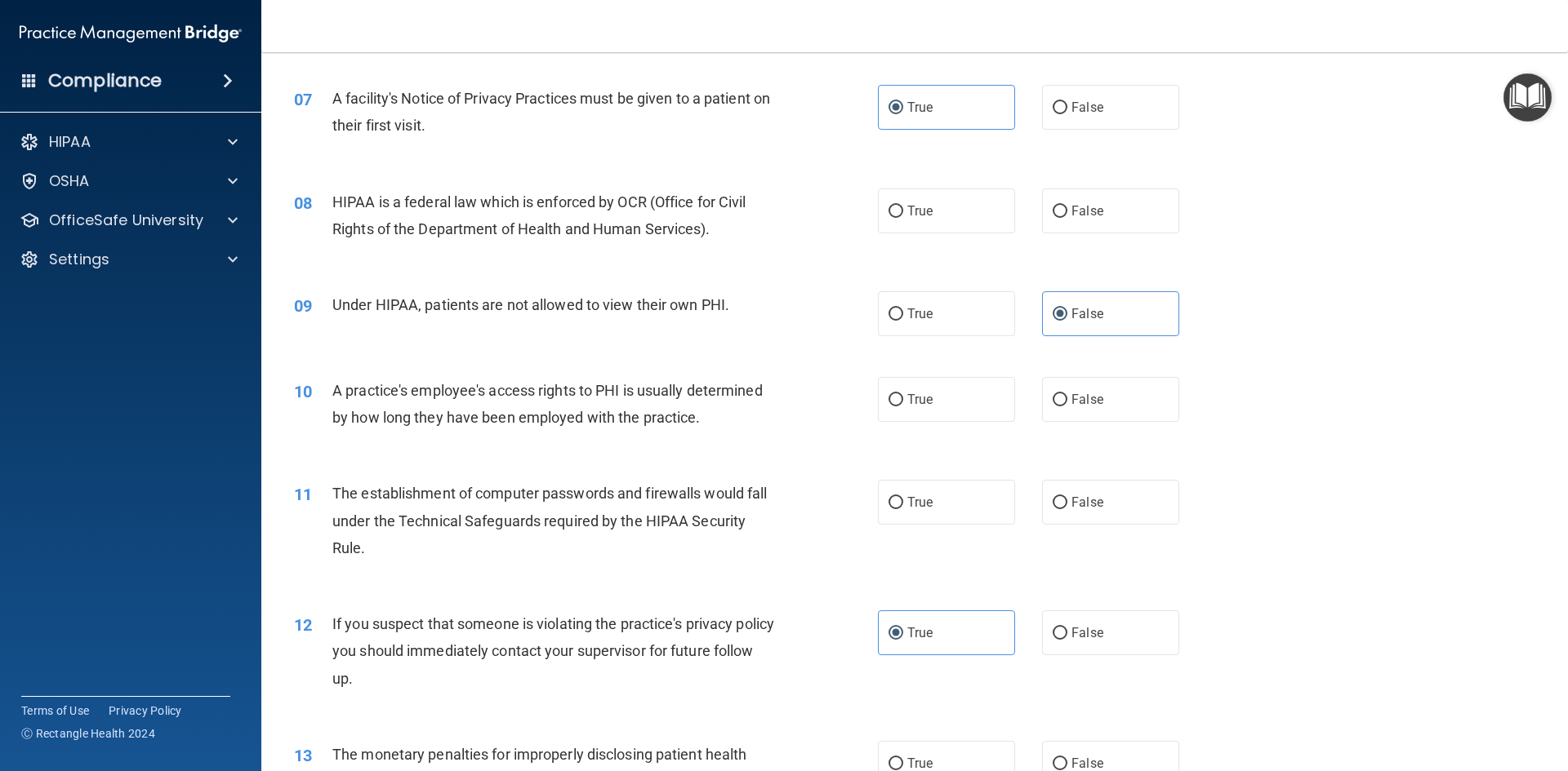
scroll to position [816, 0]
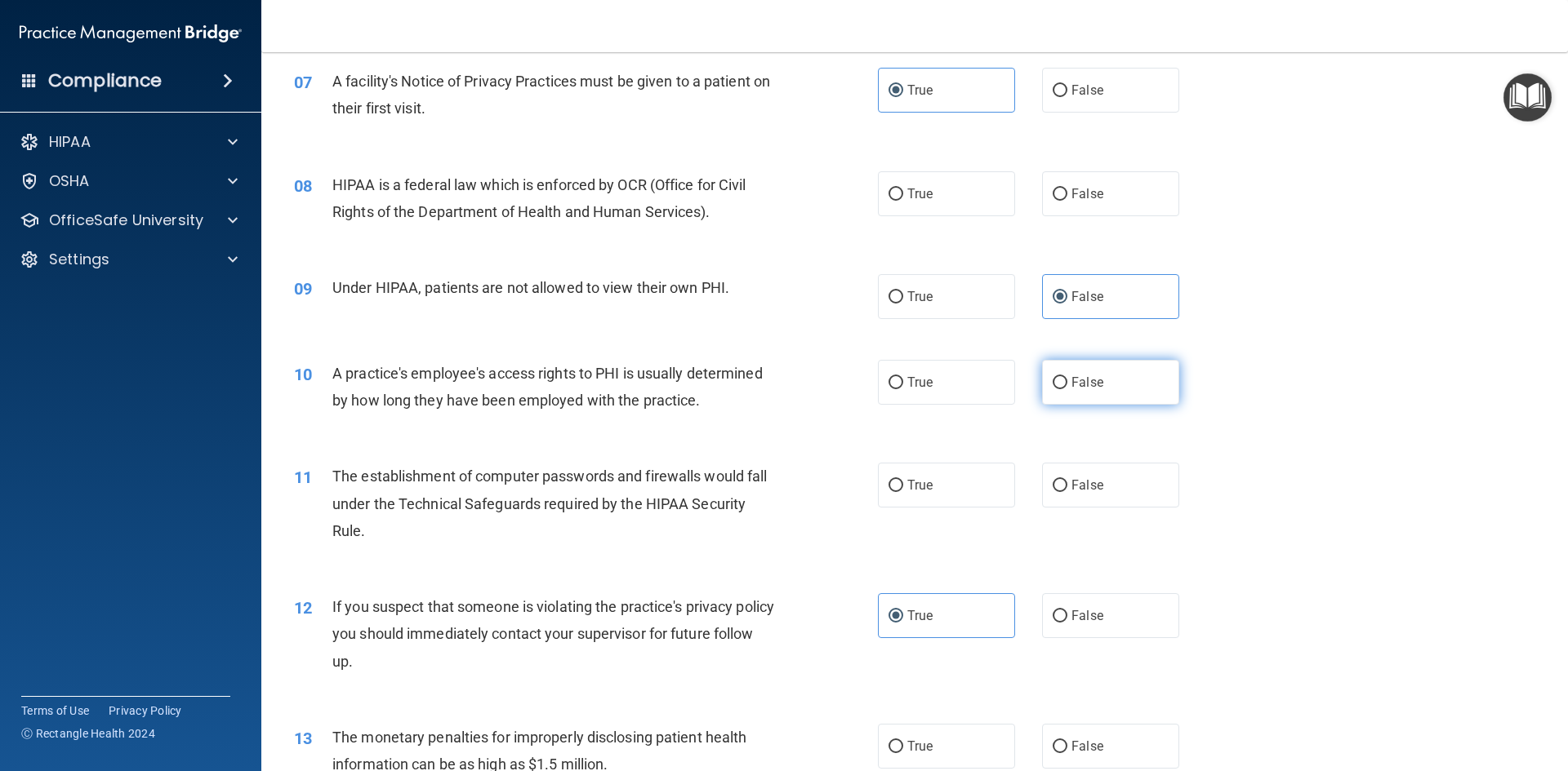
click at [1051, 391] on label "False" at bounding box center [1110, 382] width 137 height 45
click at [1053, 390] on input "False" at bounding box center [1060, 383] width 14 height 13
radio input "true"
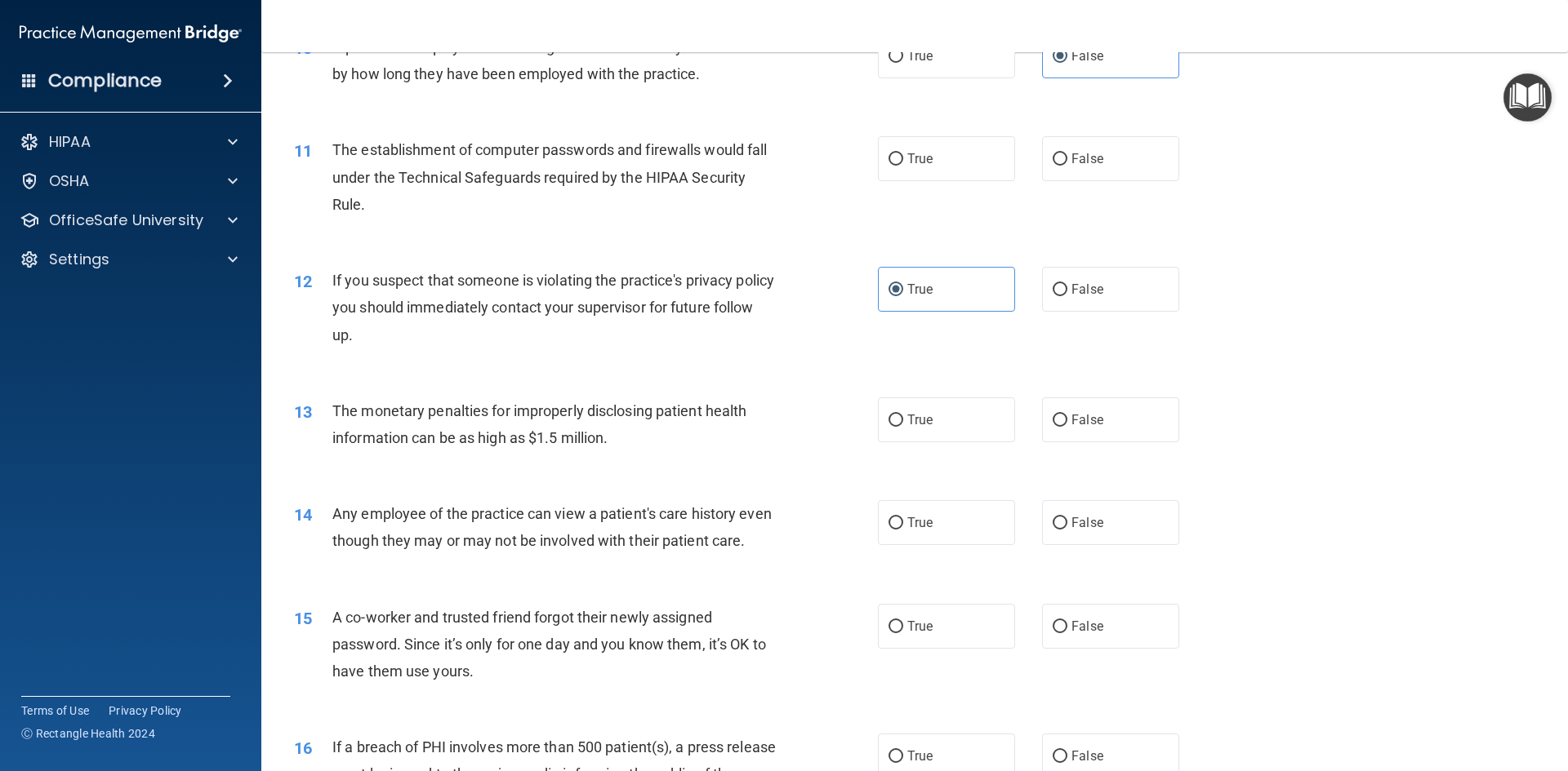
scroll to position [1225, 0]
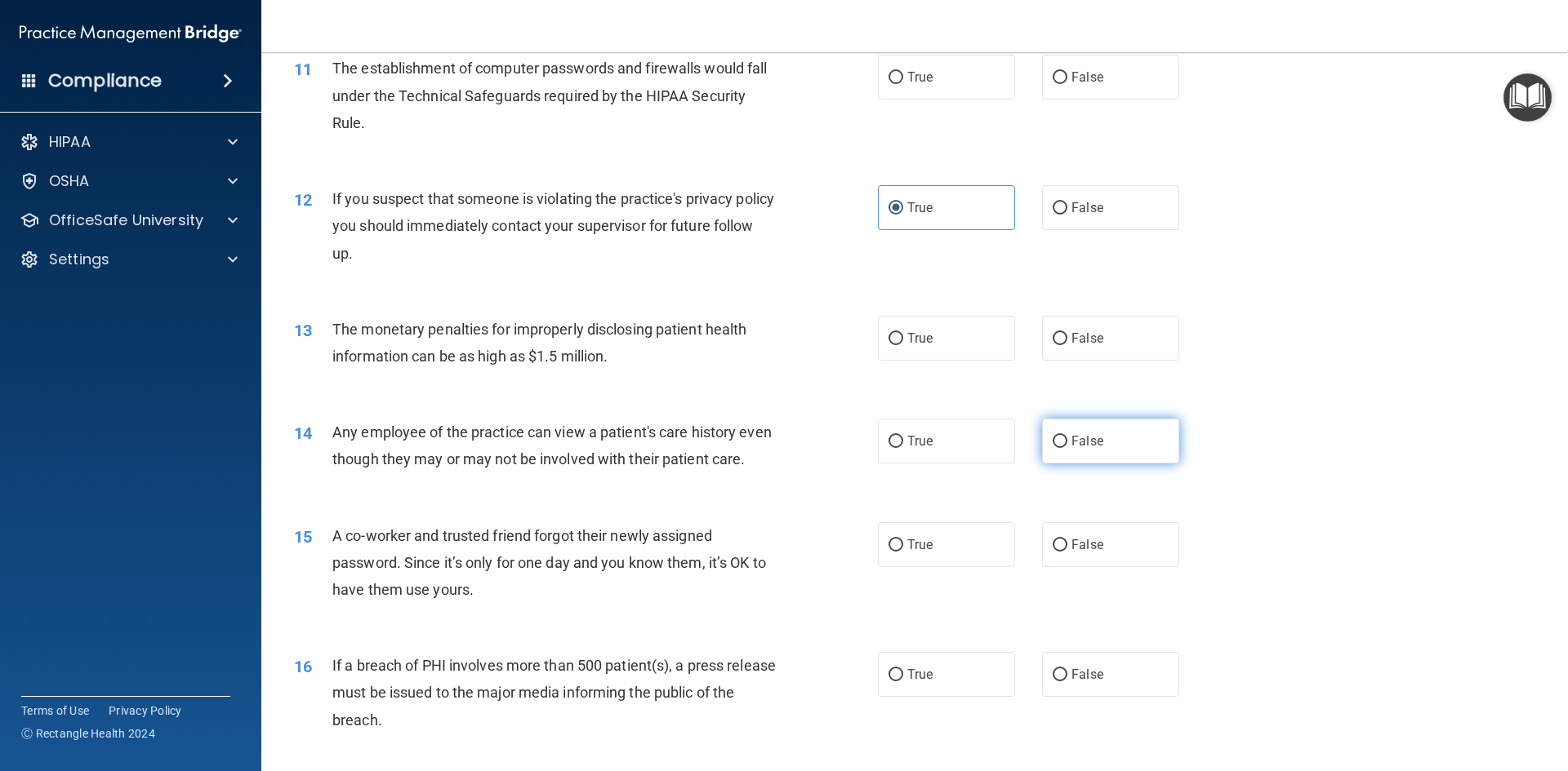
click at [1108, 447] on label "False" at bounding box center [1110, 441] width 137 height 45
click at [1067, 447] on input "False" at bounding box center [1060, 442] width 14 height 13
radio input "true"
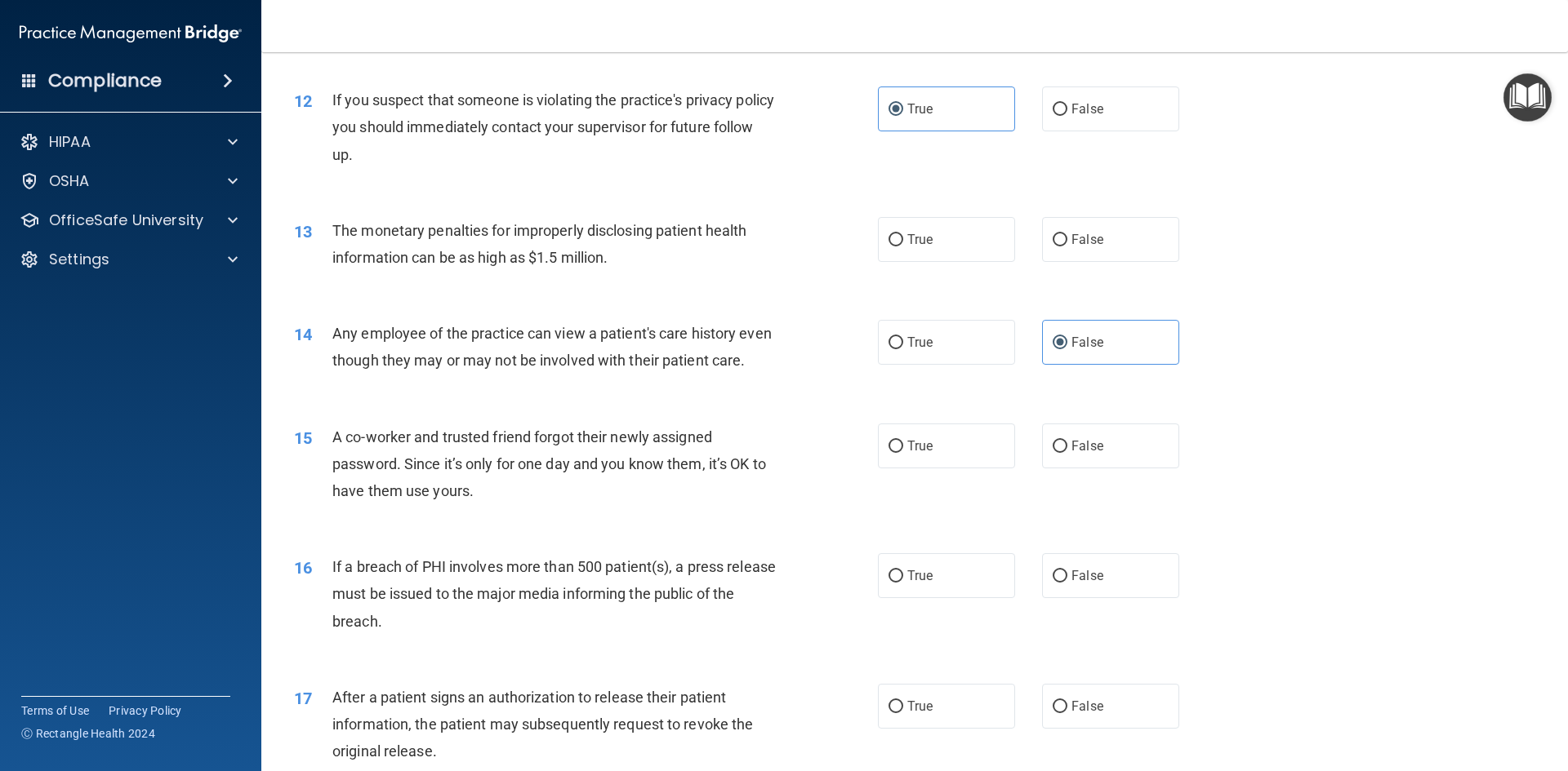
scroll to position [1387, 0]
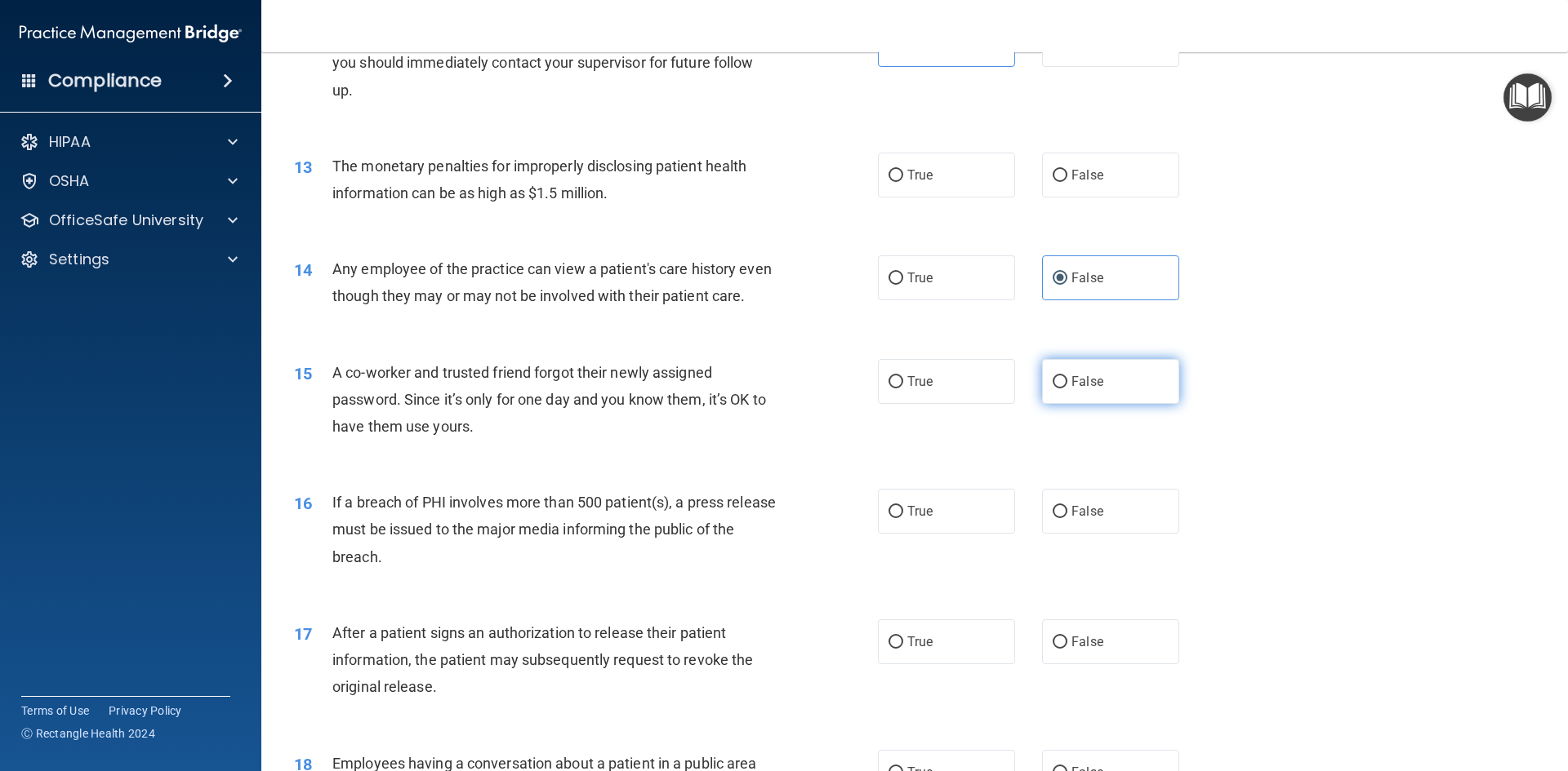
click at [1090, 390] on span "False" at bounding box center [1087, 381] width 32 height 15
click at [1067, 389] on input "False" at bounding box center [1060, 382] width 14 height 13
radio input "true"
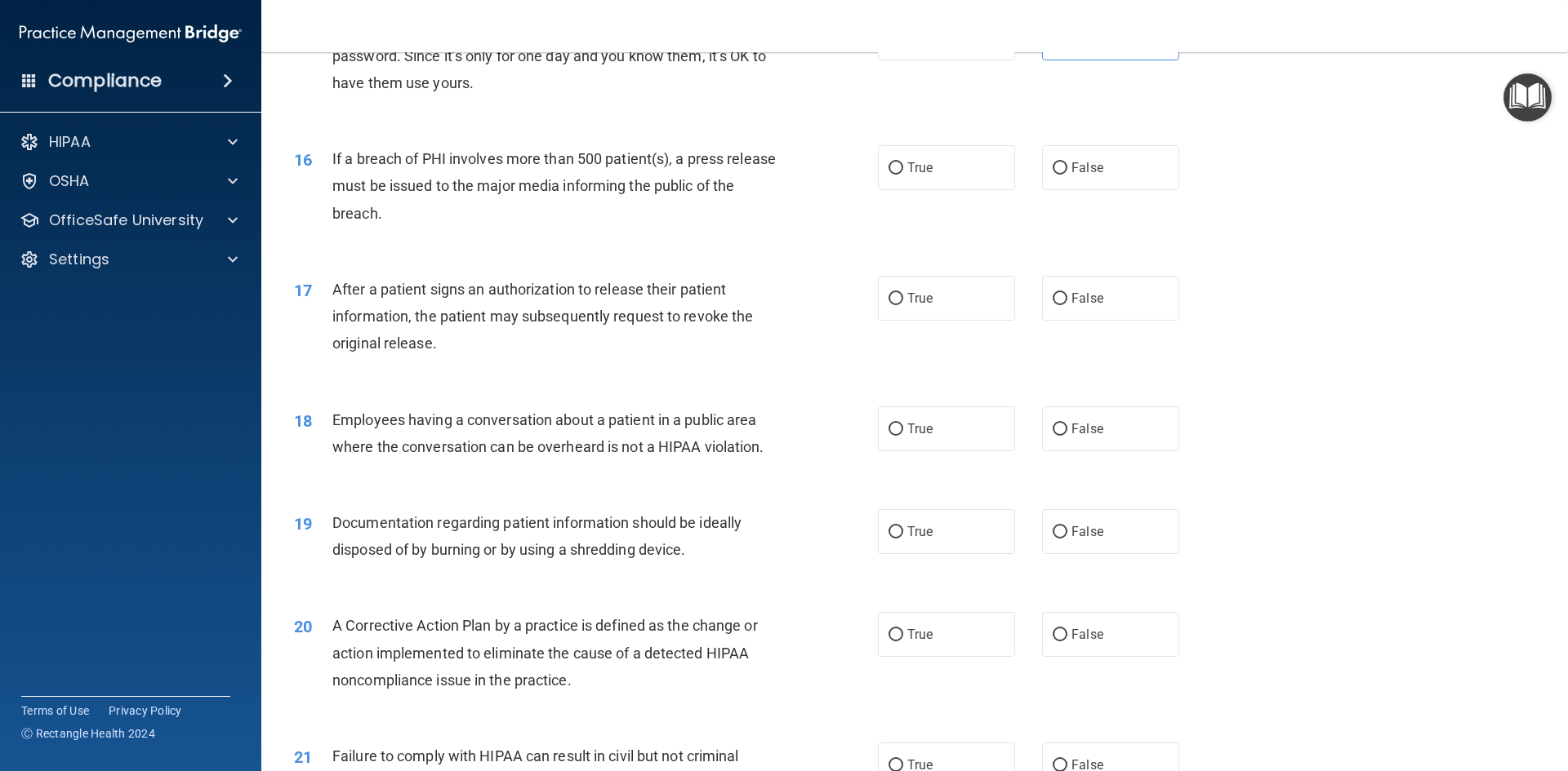
scroll to position [1796, 0]
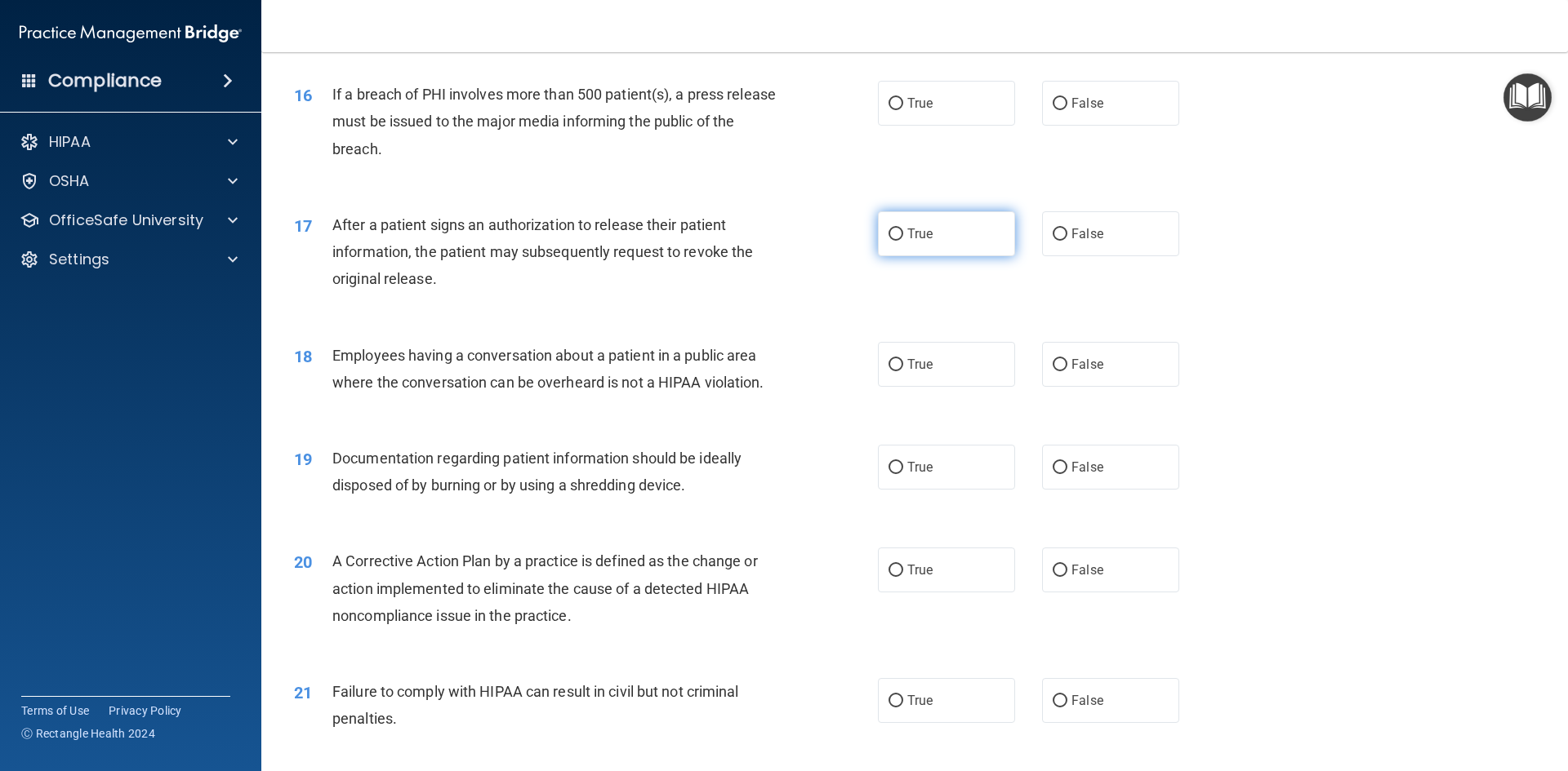
click at [999, 256] on label "True" at bounding box center [946, 233] width 137 height 45
click at [903, 241] on input "True" at bounding box center [895, 234] width 14 height 13
radio input "true"
click at [1081, 372] on span "False" at bounding box center [1087, 365] width 32 height 15
click at [1067, 371] on input "False" at bounding box center [1060, 365] width 14 height 13
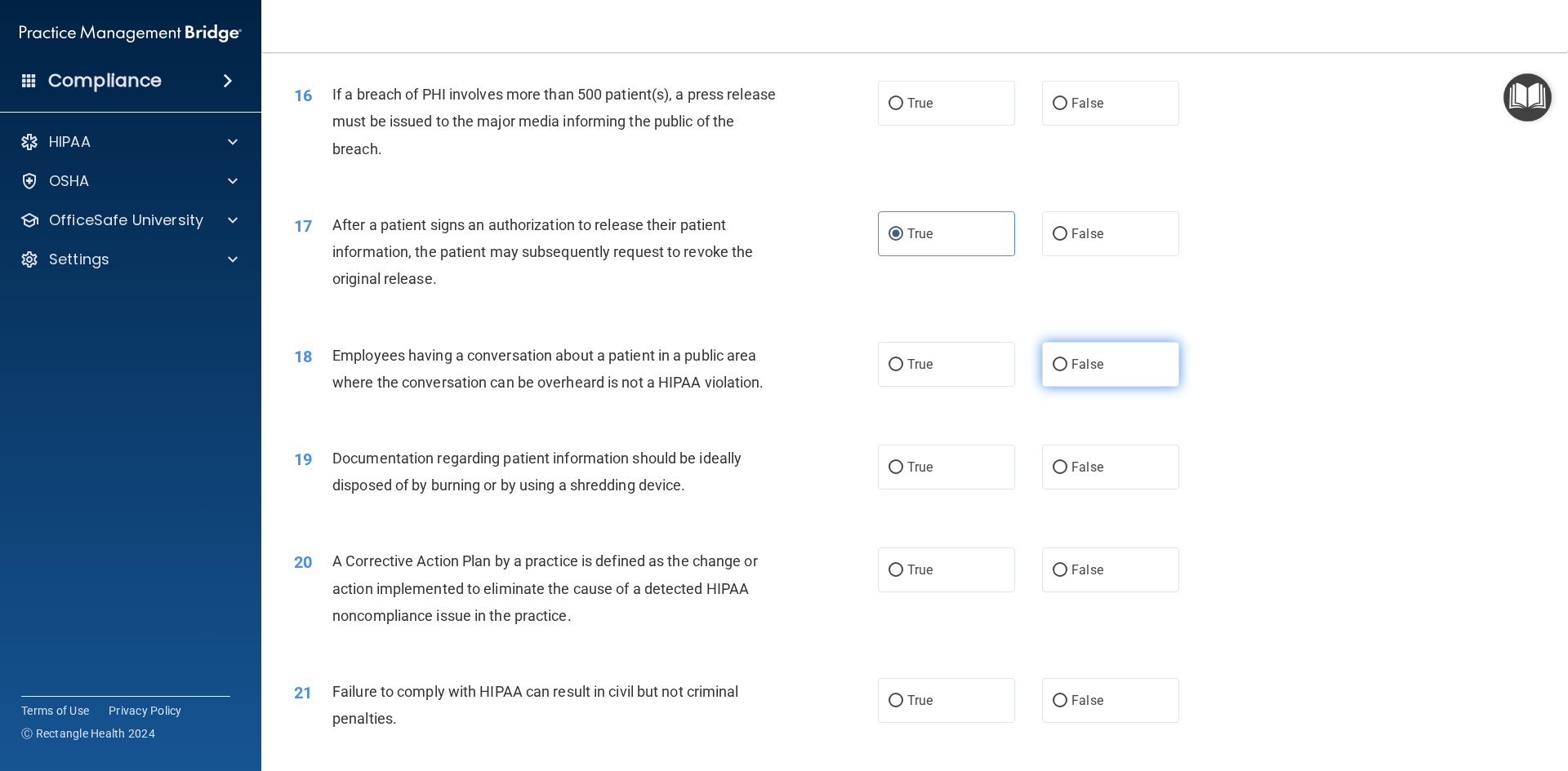
radio input "true"
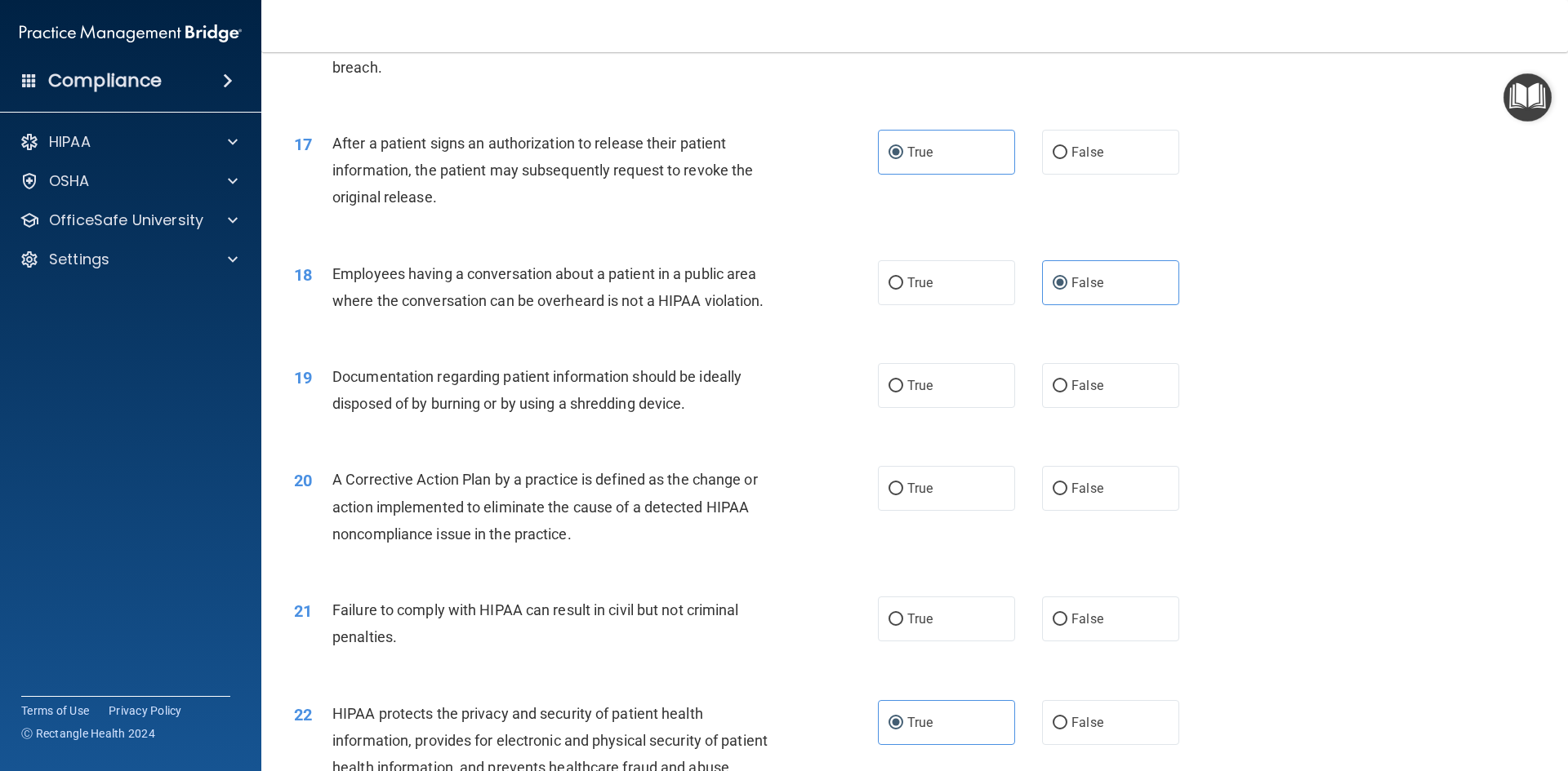
scroll to position [1959, 0]
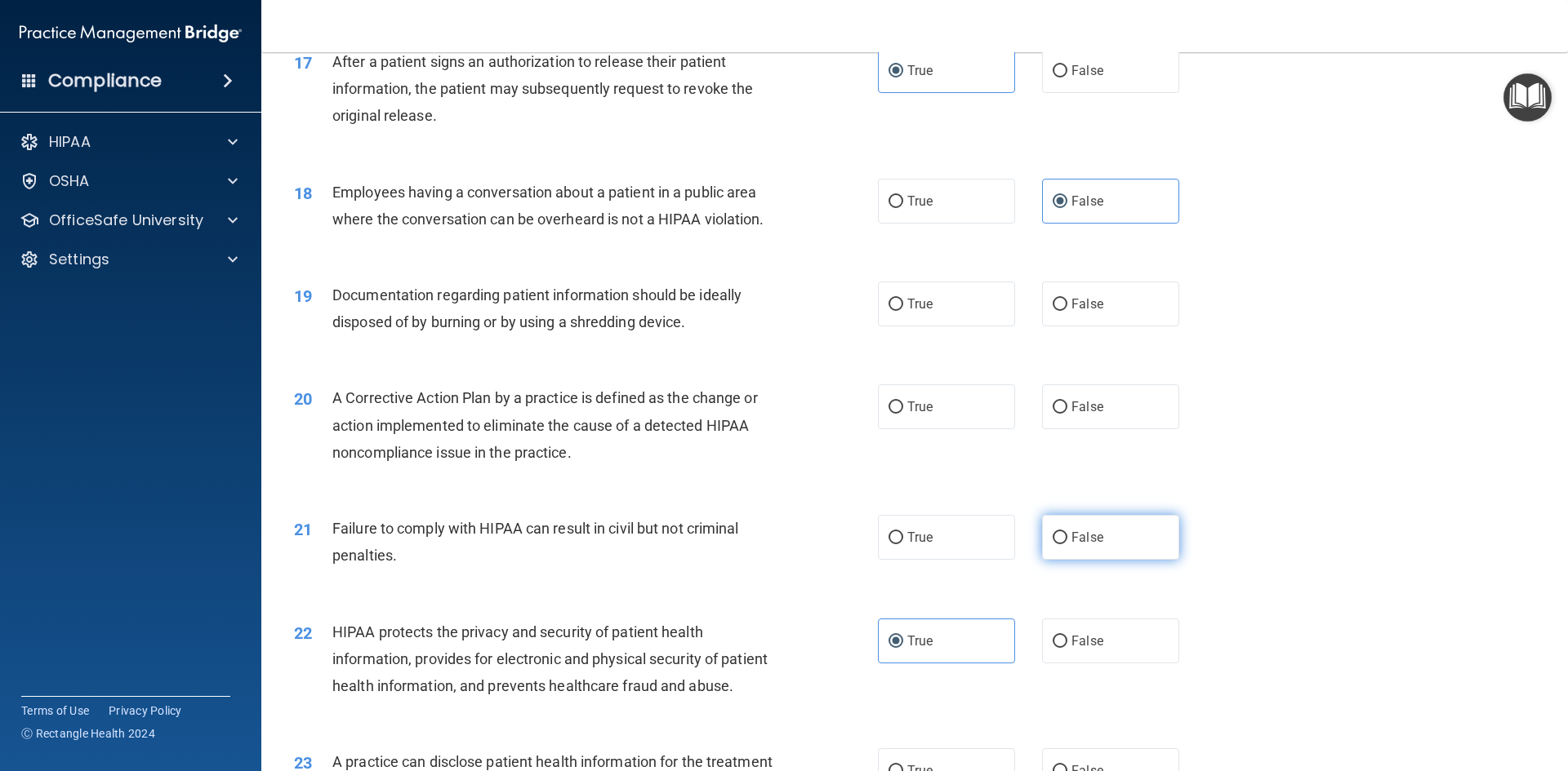
click at [1076, 553] on label "False" at bounding box center [1110, 537] width 137 height 45
click at [1067, 544] on input "False" at bounding box center [1060, 538] width 14 height 13
radio input "true"
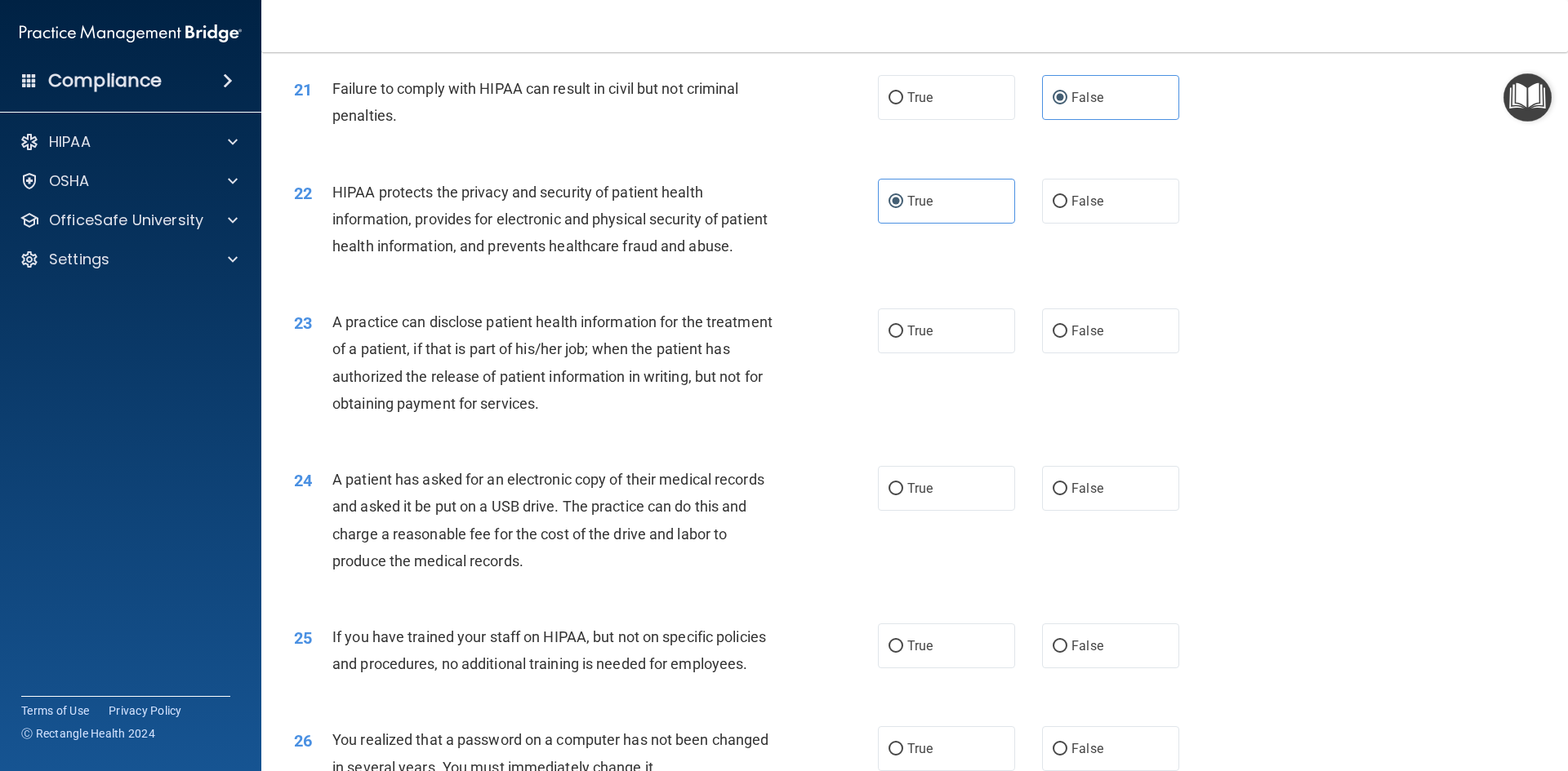
scroll to position [2531, 0]
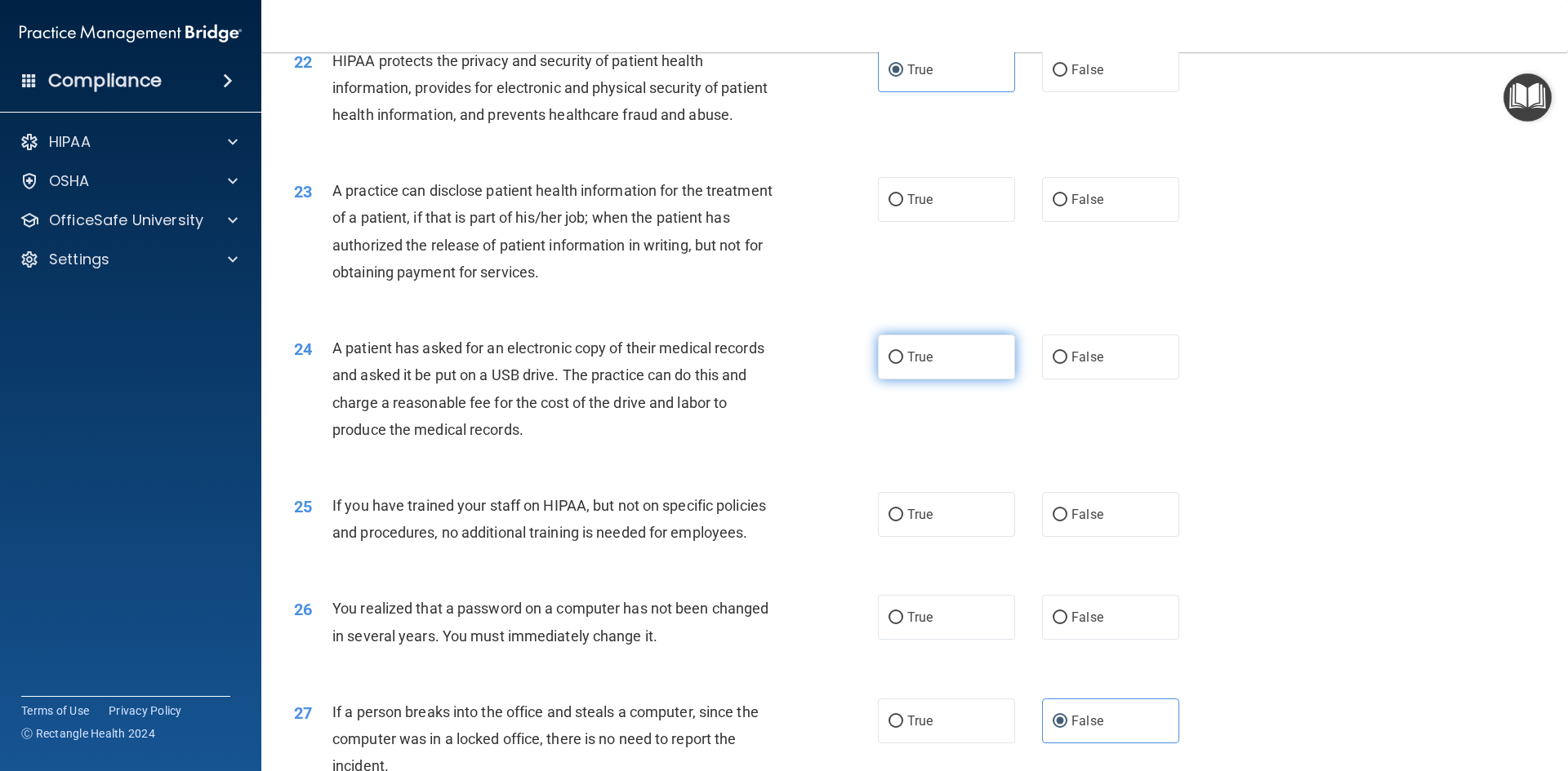
click at [922, 380] on label "True" at bounding box center [946, 356] width 137 height 45
click at [903, 364] on input "True" at bounding box center [895, 358] width 14 height 13
radio input "true"
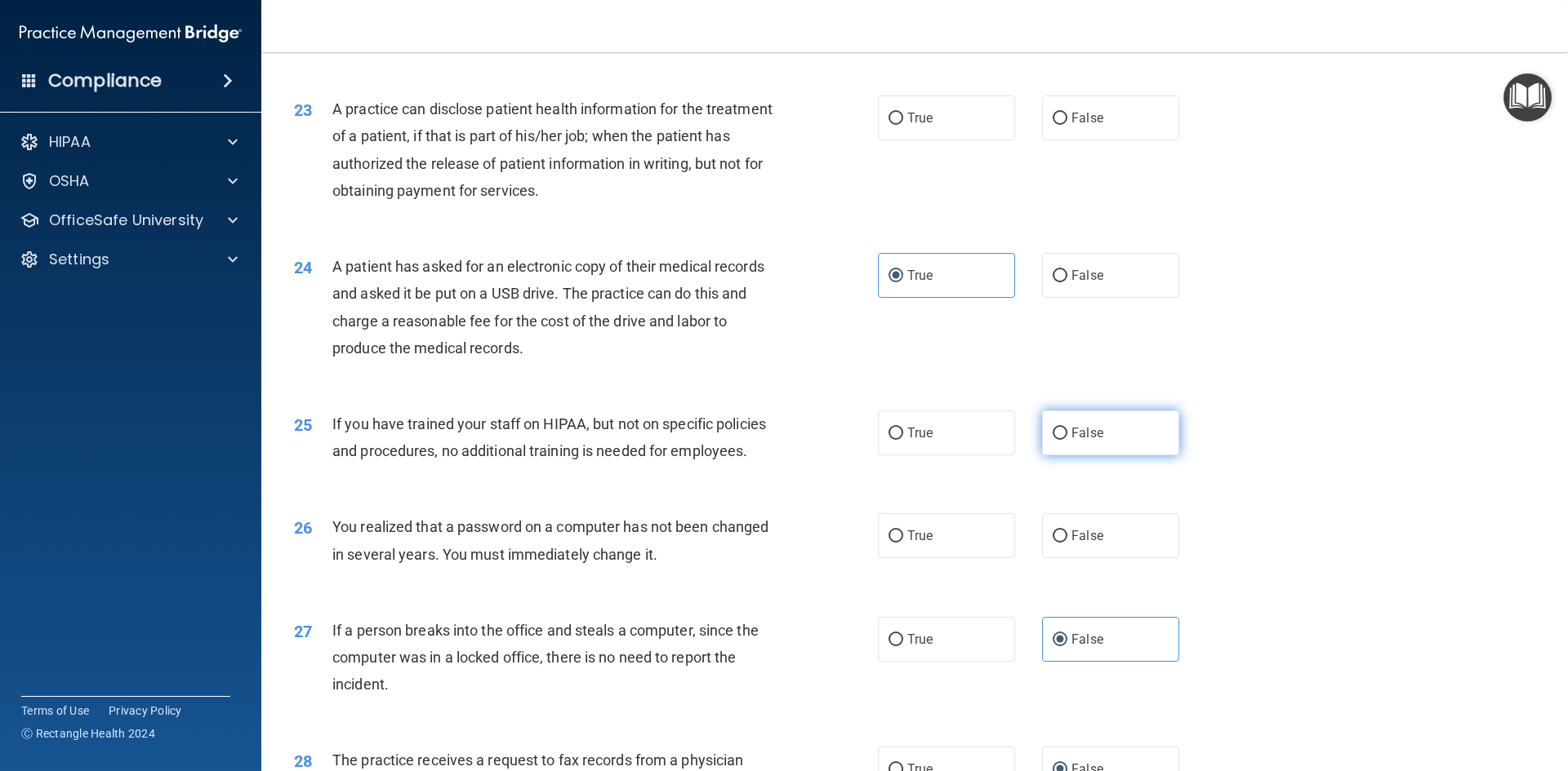
click at [1074, 441] on span "False" at bounding box center [1087, 433] width 32 height 15
click at [1067, 440] on input "False" at bounding box center [1060, 433] width 14 height 13
radio input "true"
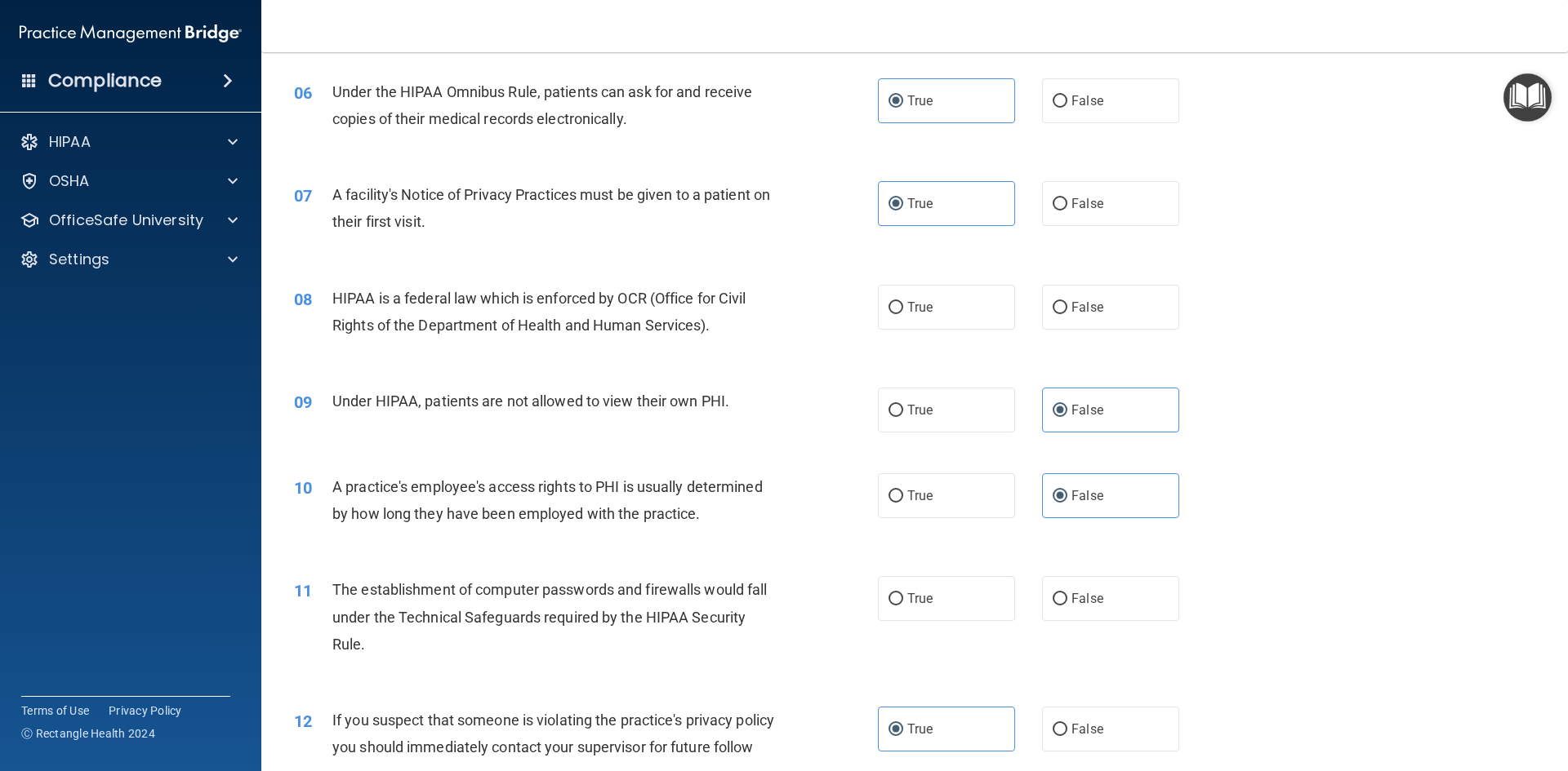
scroll to position [735, 0]
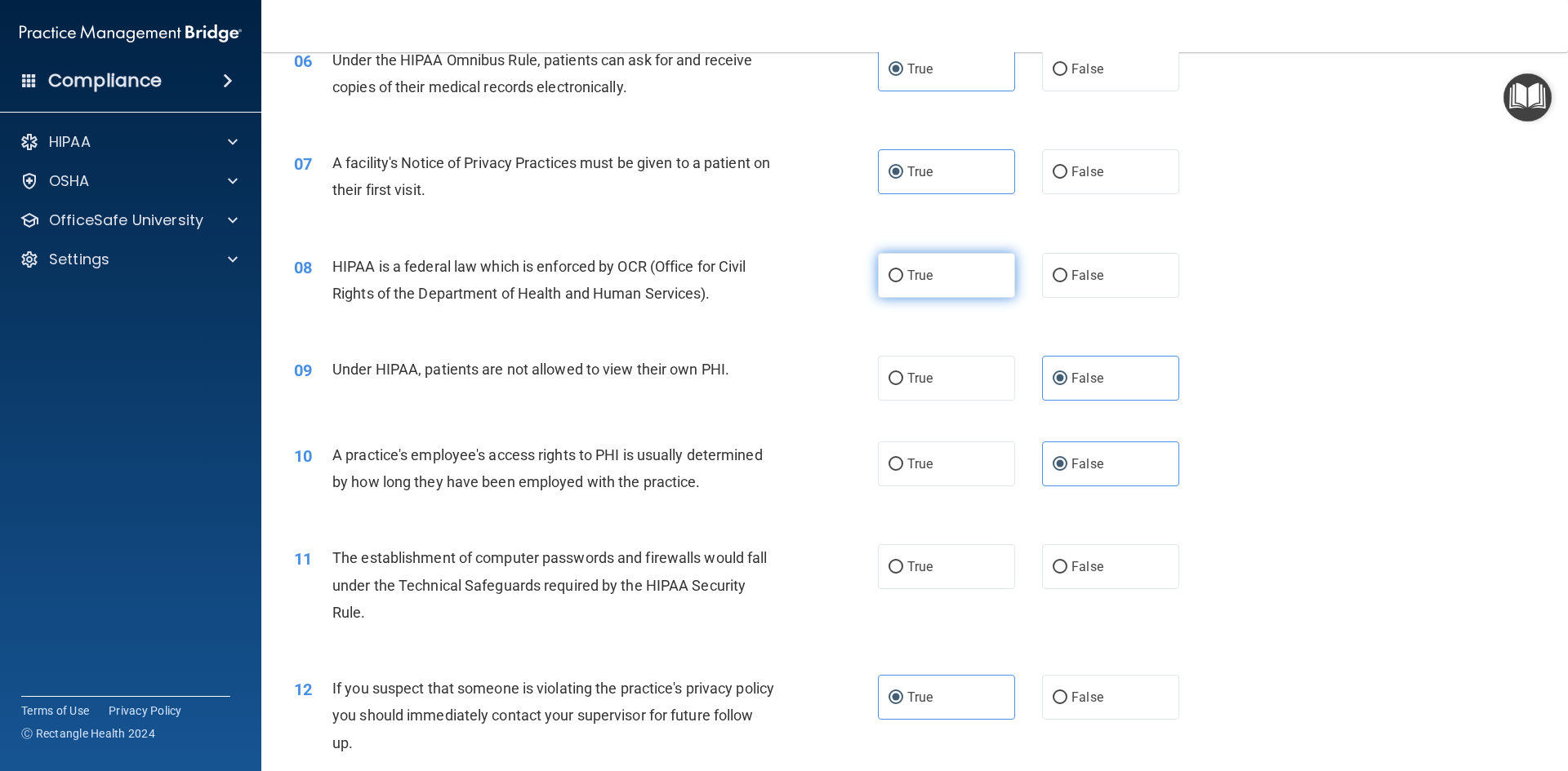
click at [926, 263] on label "True" at bounding box center [946, 275] width 137 height 45
click at [903, 270] on input "True" at bounding box center [895, 276] width 14 height 13
radio input "true"
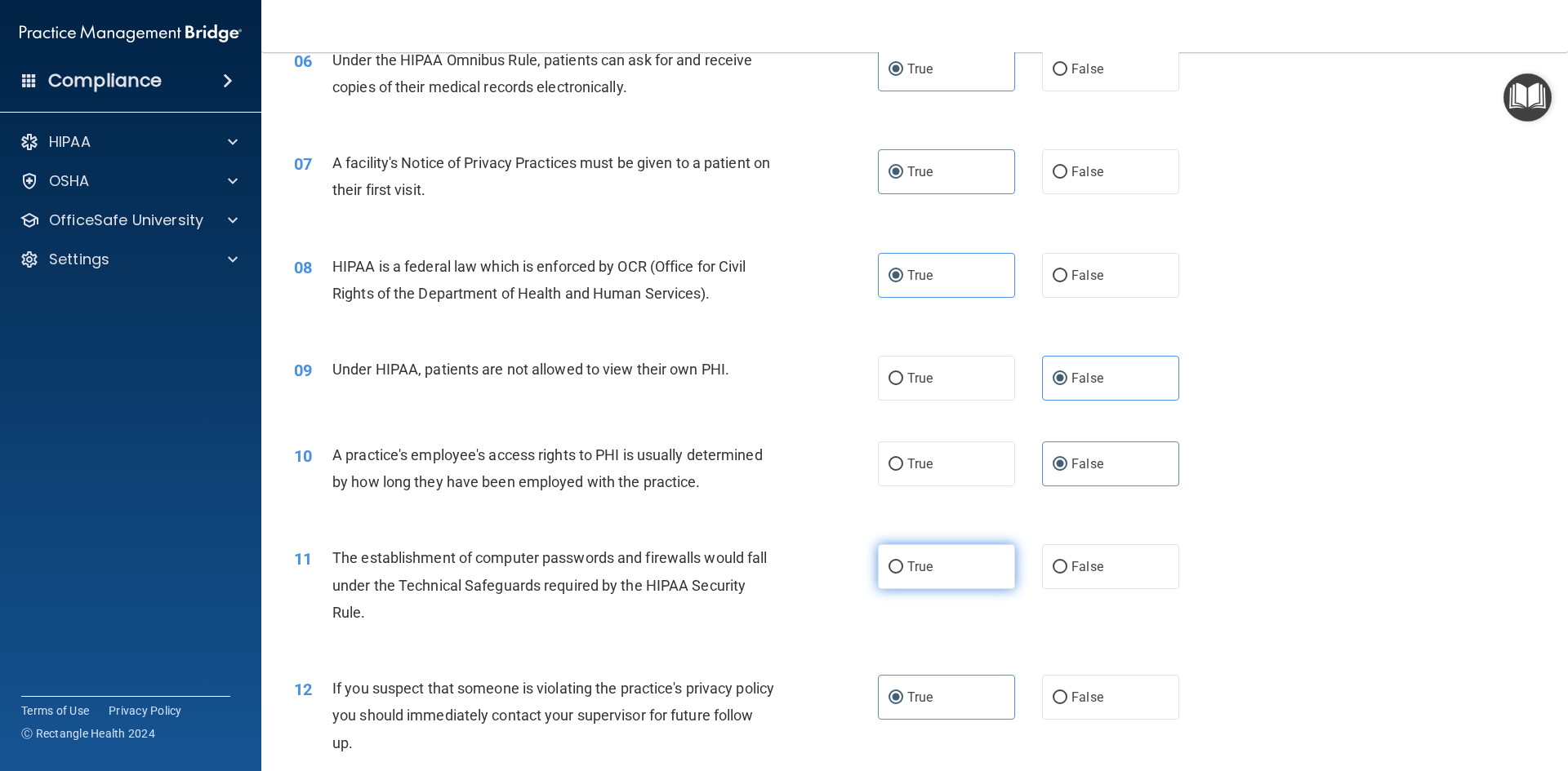
click at [939, 564] on label "True" at bounding box center [946, 566] width 137 height 45
click at [903, 564] on input "True" at bounding box center [895, 568] width 14 height 13
radio input "true"
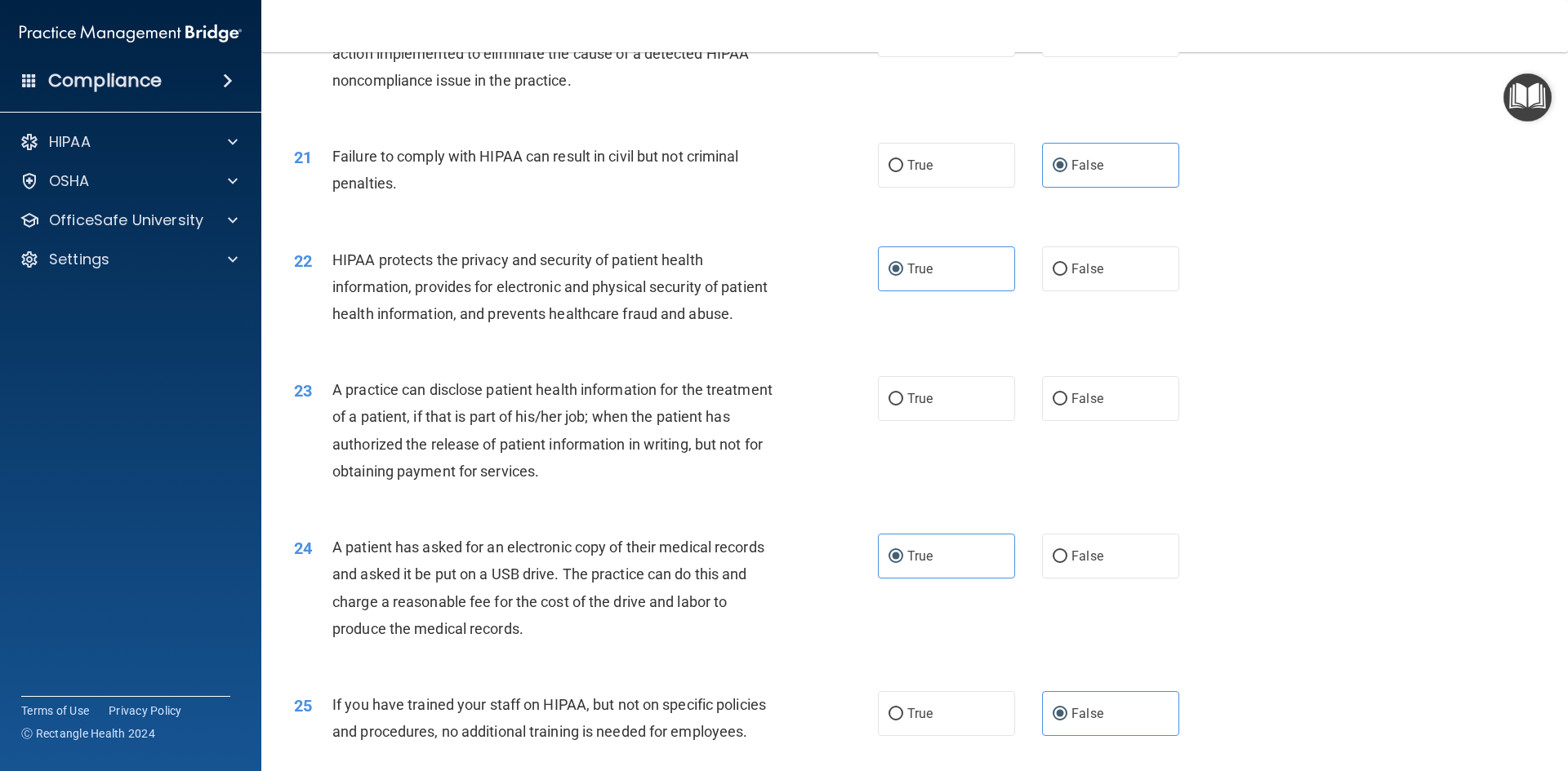
scroll to position [2612, 0]
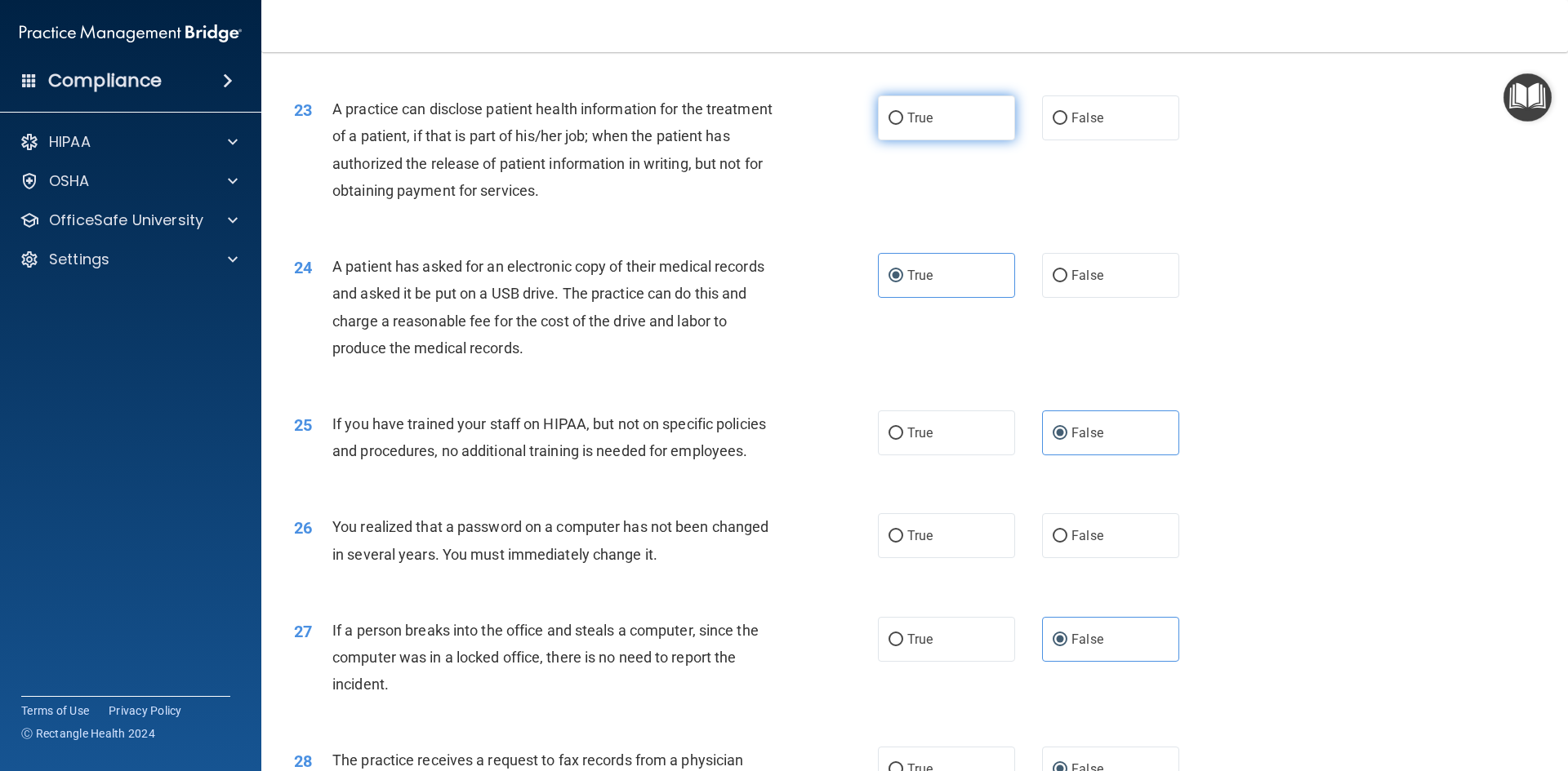
click at [928, 140] on label "True" at bounding box center [946, 118] width 137 height 45
click at [903, 125] on input "True" at bounding box center [895, 118] width 14 height 13
radio input "true"
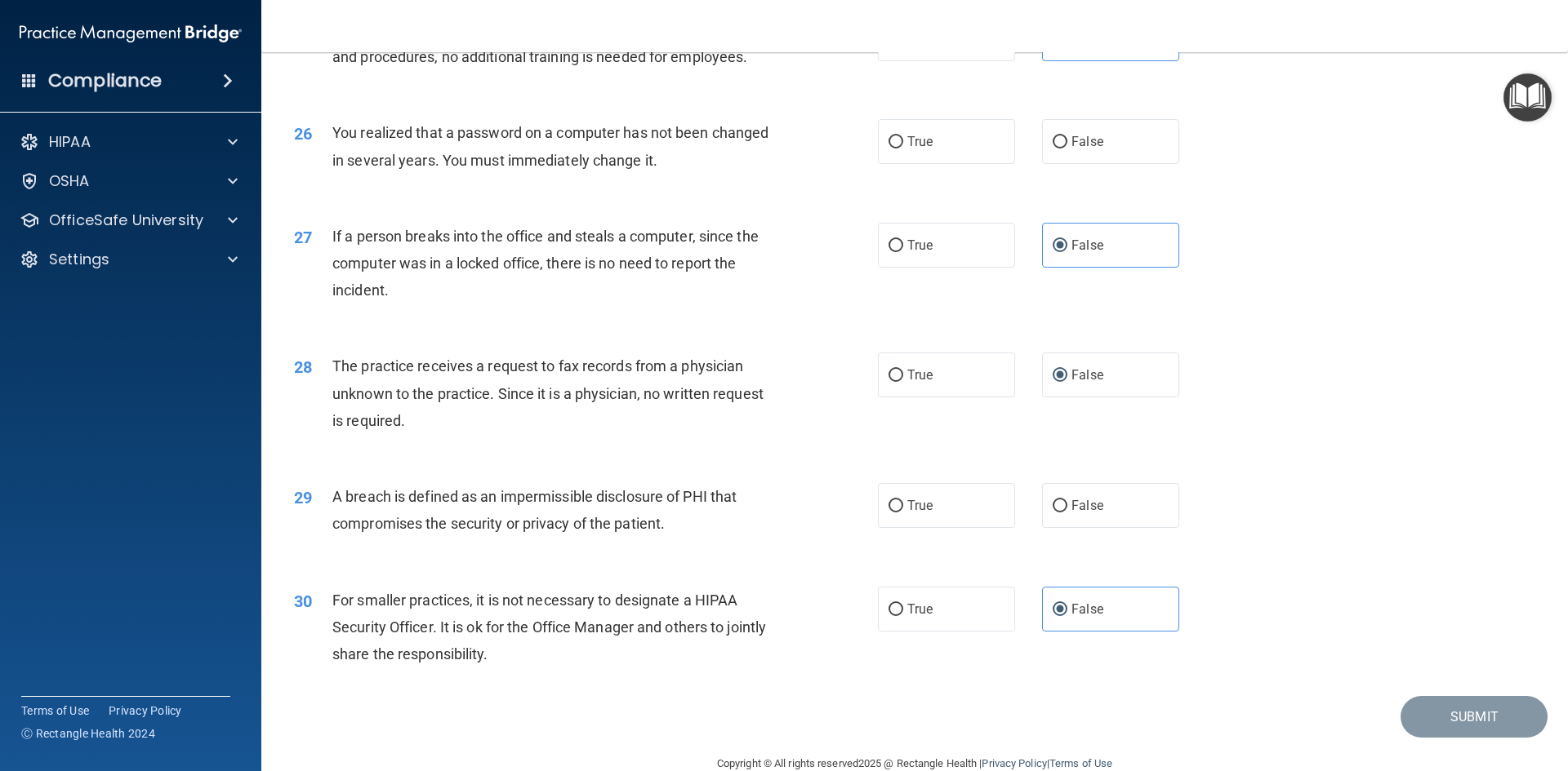
scroll to position [3020, 0]
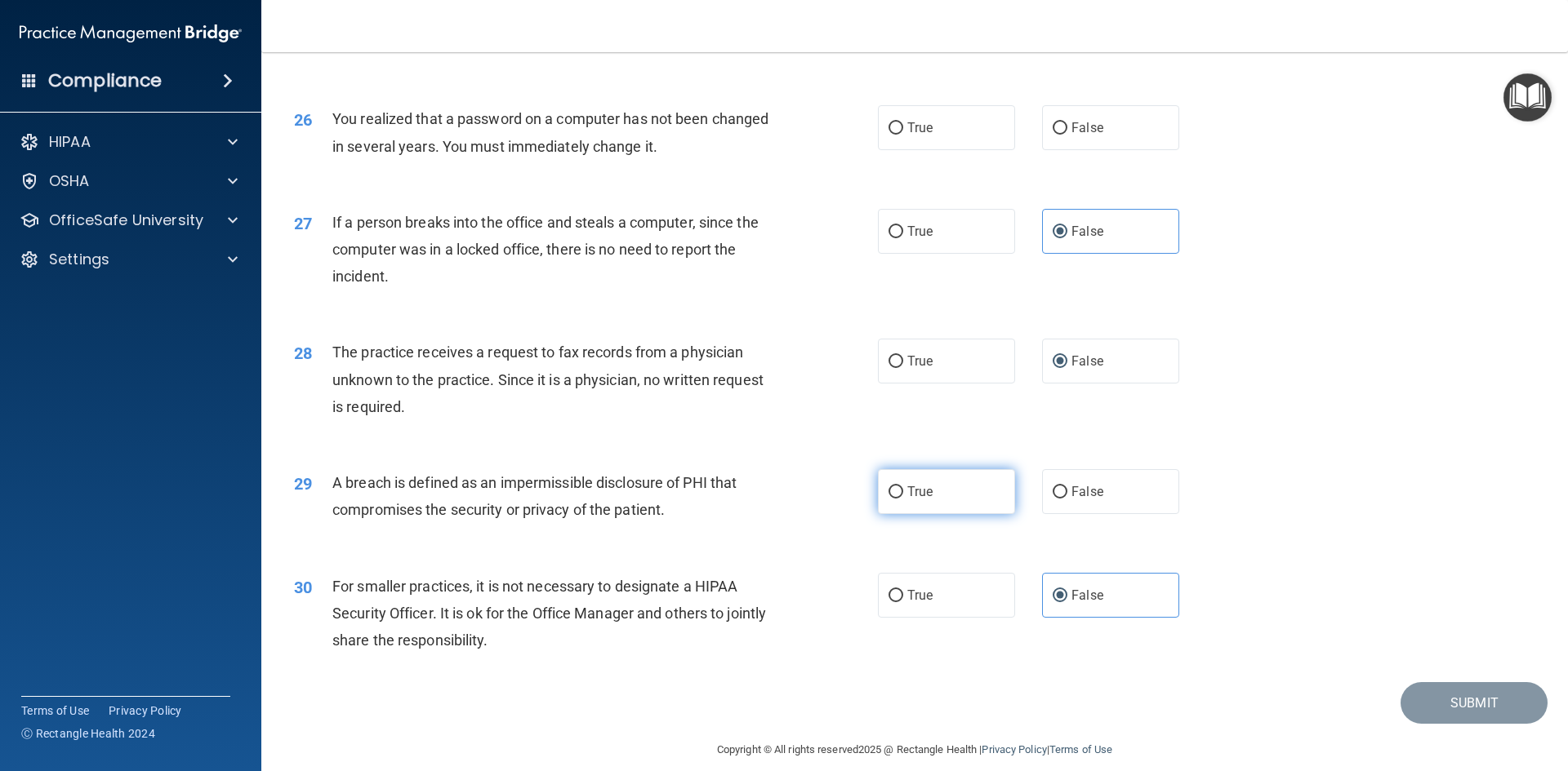
click at [896, 499] on input "True" at bounding box center [895, 492] width 14 height 13
radio input "true"
click at [1087, 135] on span "False" at bounding box center [1087, 128] width 32 height 15
click at [1067, 134] on input "False" at bounding box center [1060, 128] width 14 height 13
radio input "true"
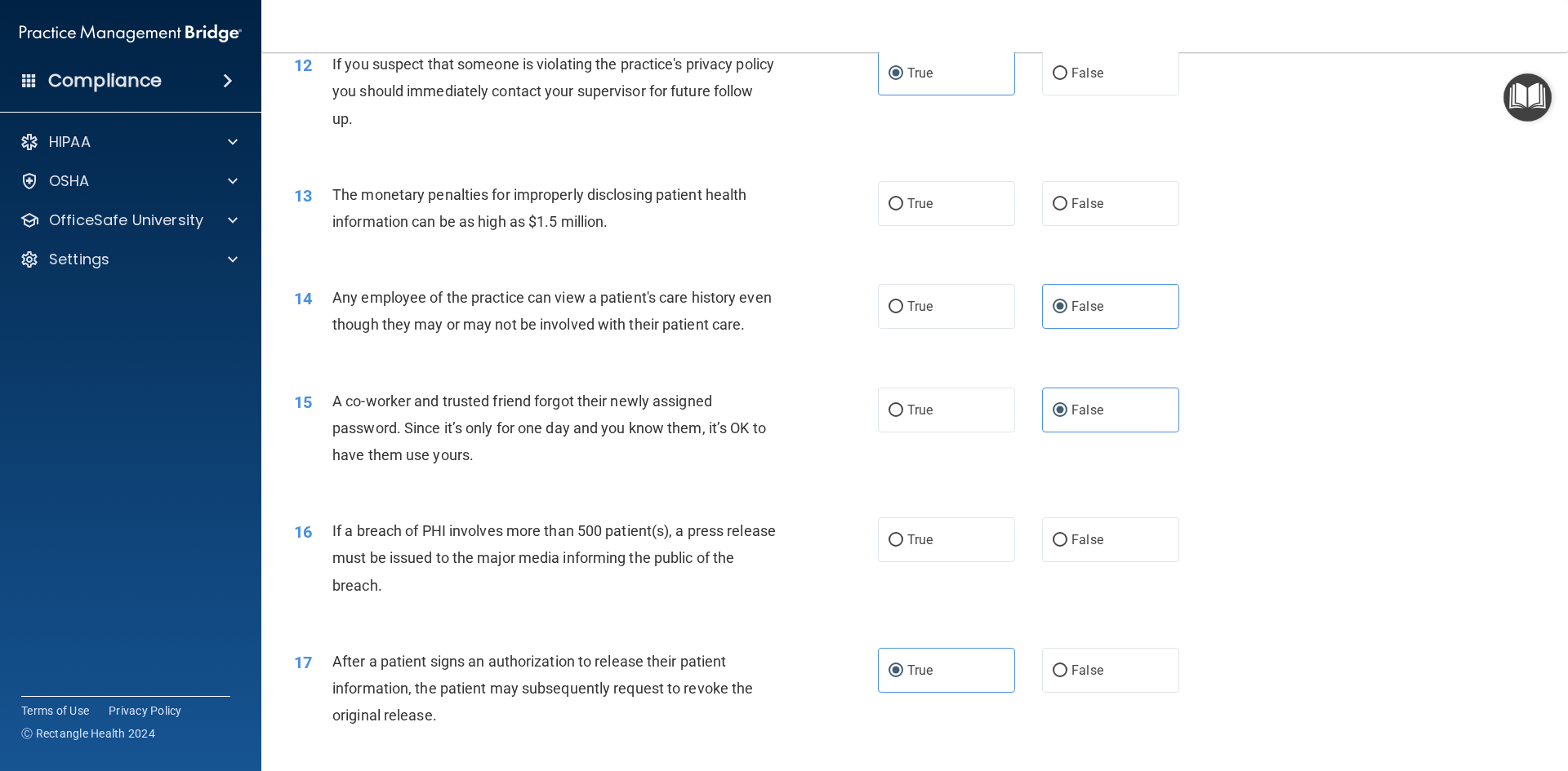
scroll to position [1387, 0]
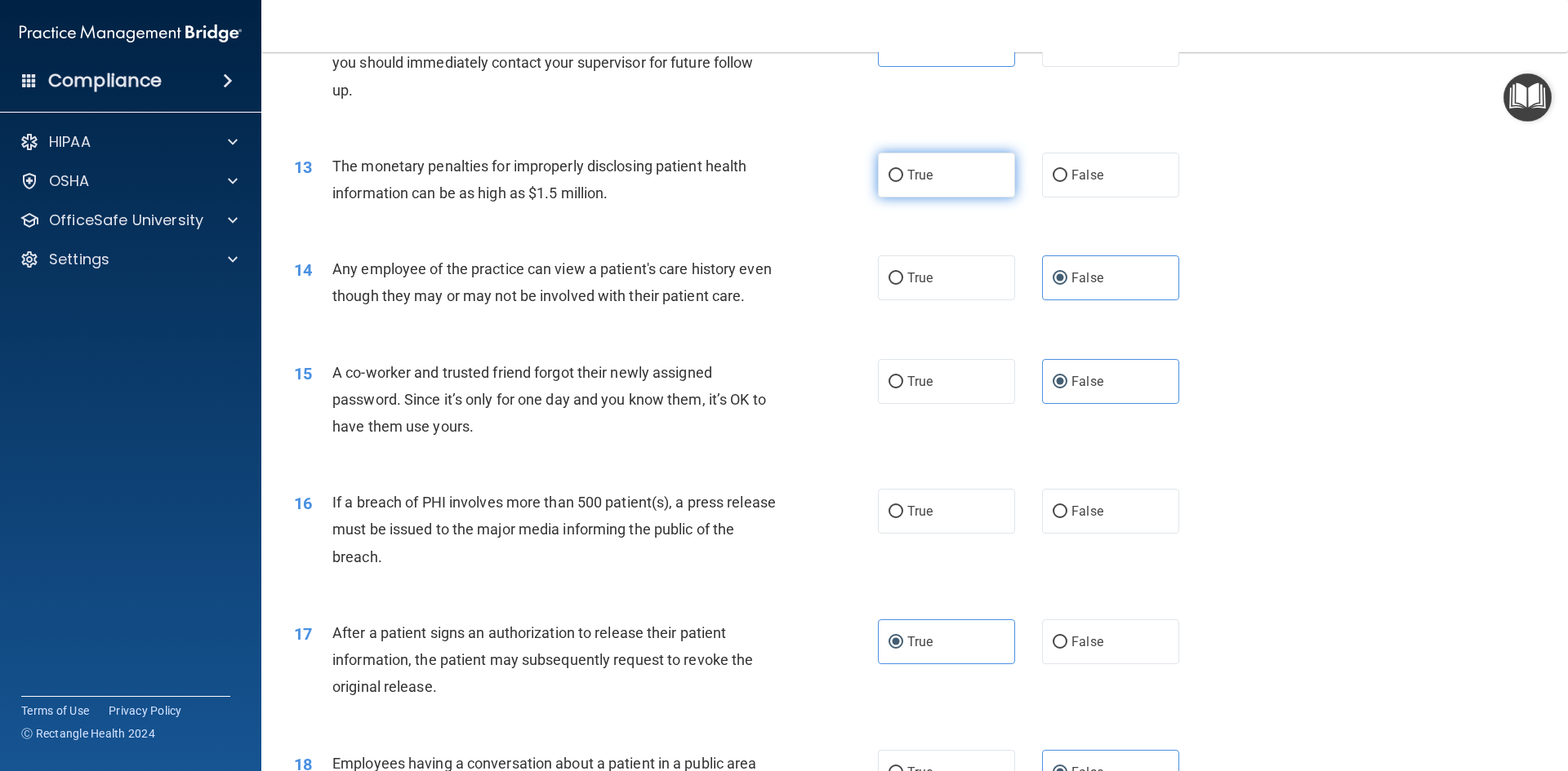
click at [950, 170] on label "True" at bounding box center [946, 175] width 137 height 45
click at [903, 170] on input "True" at bounding box center [895, 176] width 14 height 13
radio input "true"
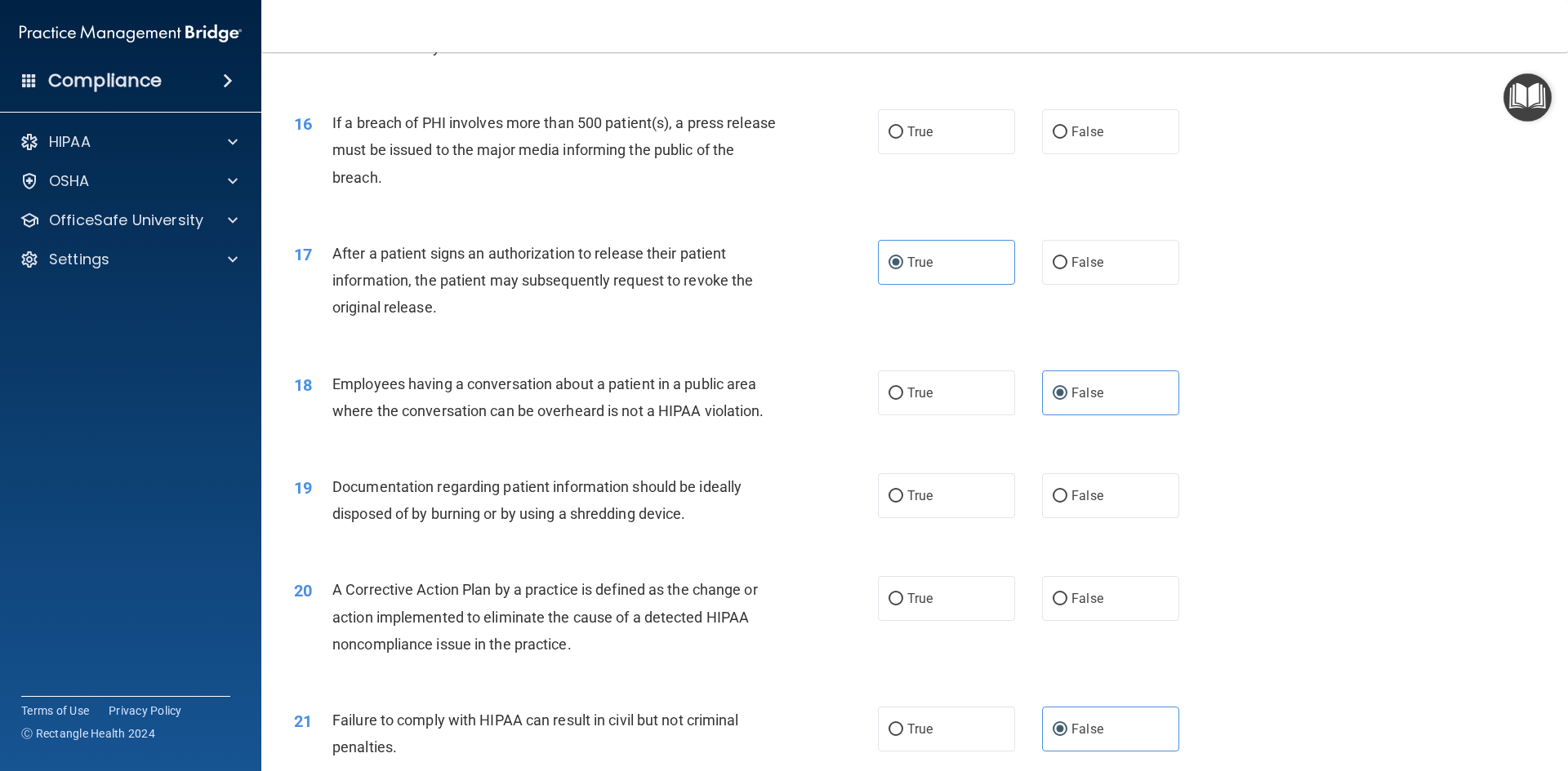
scroll to position [1796, 0]
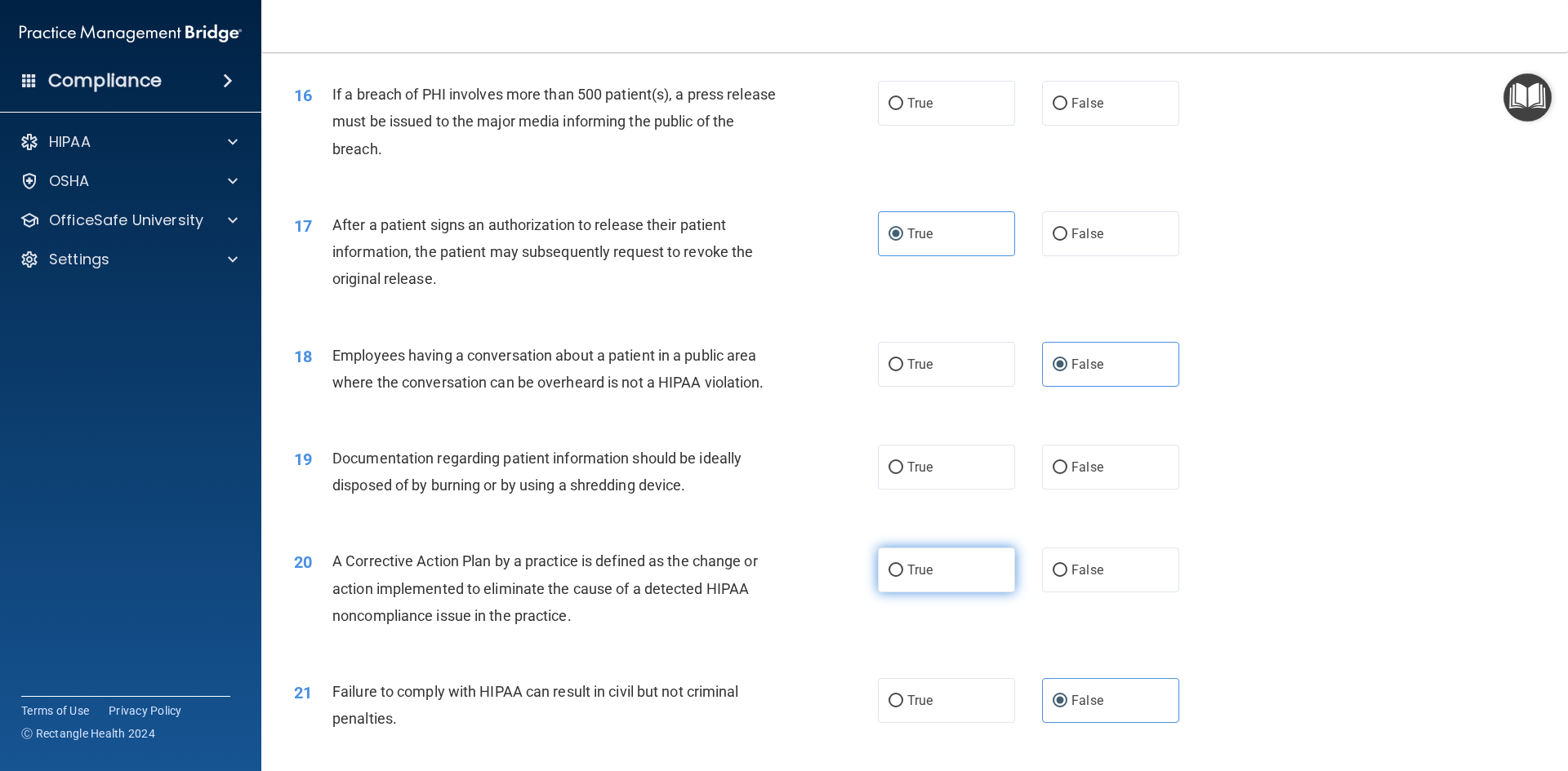
click at [881, 593] on label "True" at bounding box center [946, 569] width 137 height 45
click at [888, 577] on input "True" at bounding box center [895, 570] width 14 height 13
radio input "true"
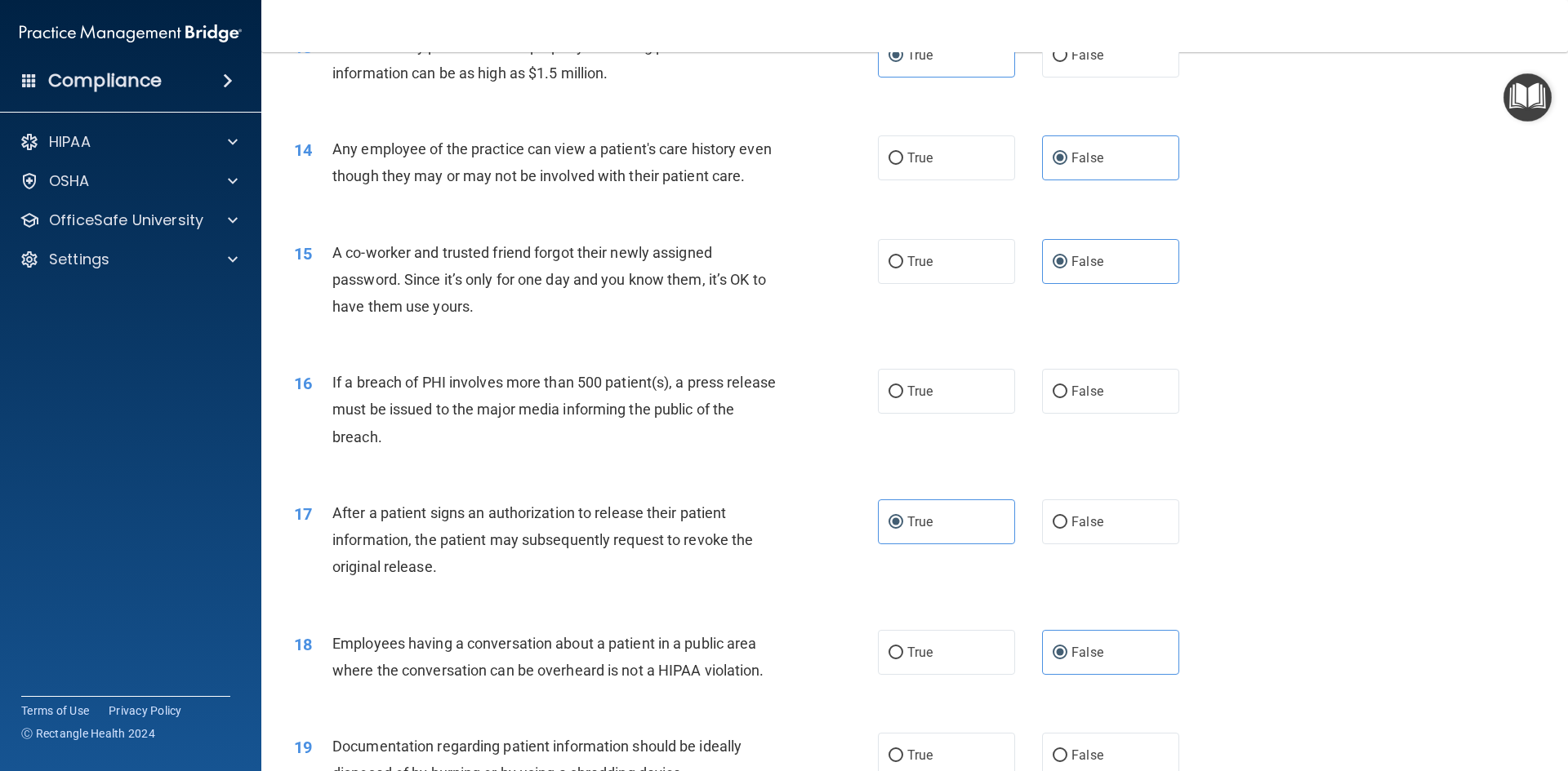
scroll to position [1550, 0]
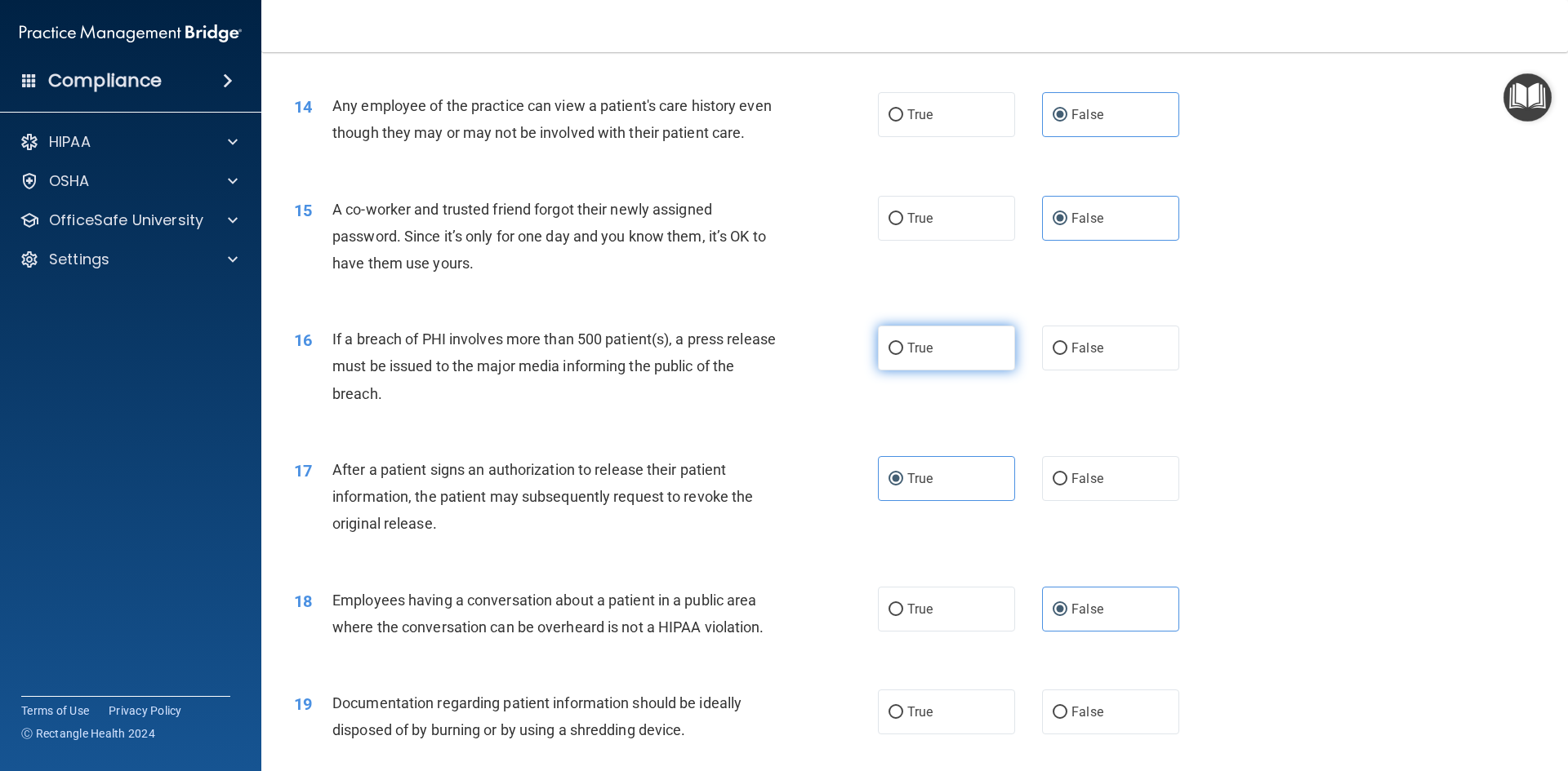
click at [941, 370] on label "True" at bounding box center [946, 348] width 137 height 45
click at [903, 355] on input "True" at bounding box center [895, 349] width 14 height 13
radio input "true"
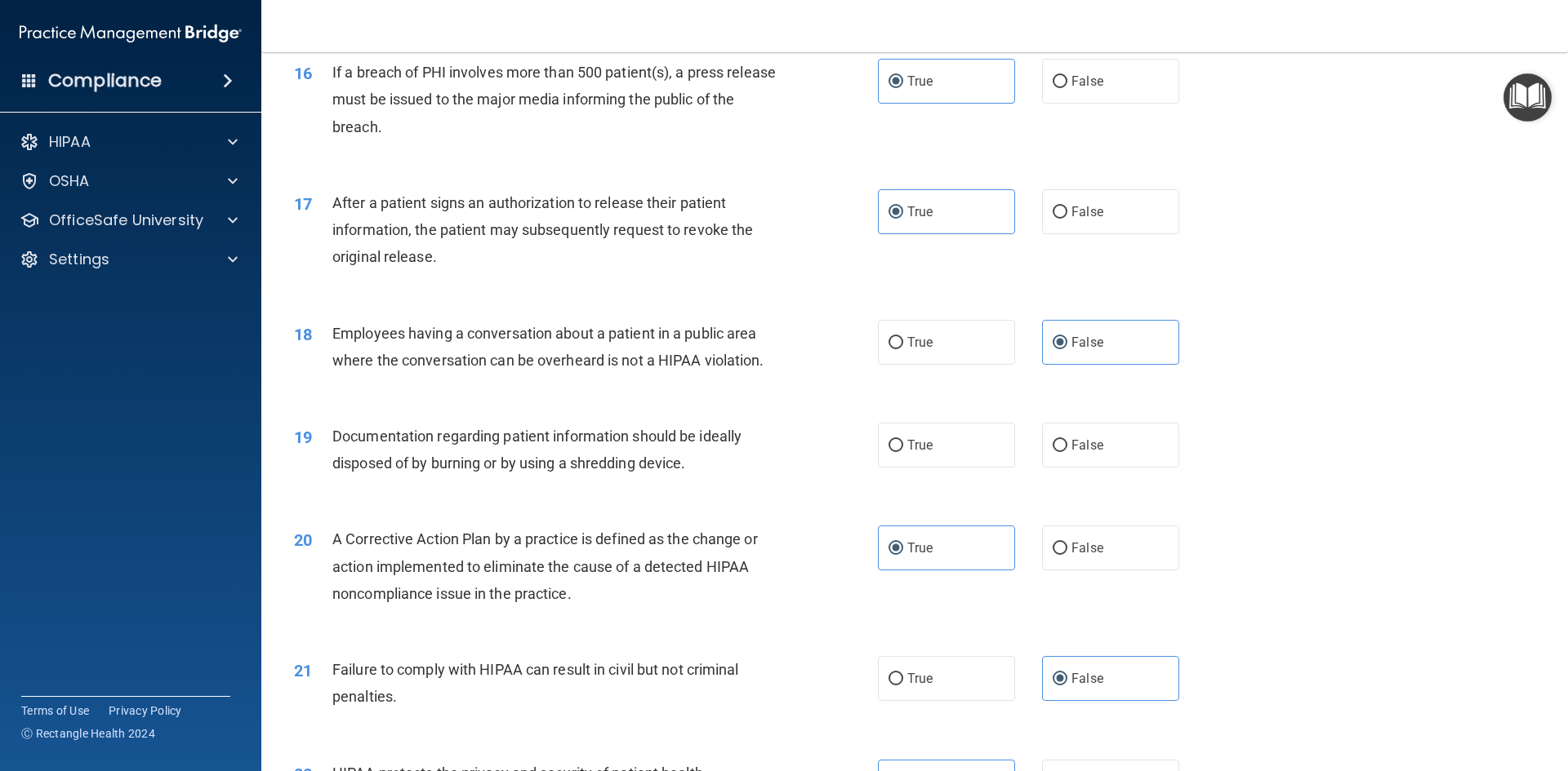
scroll to position [1786, 0]
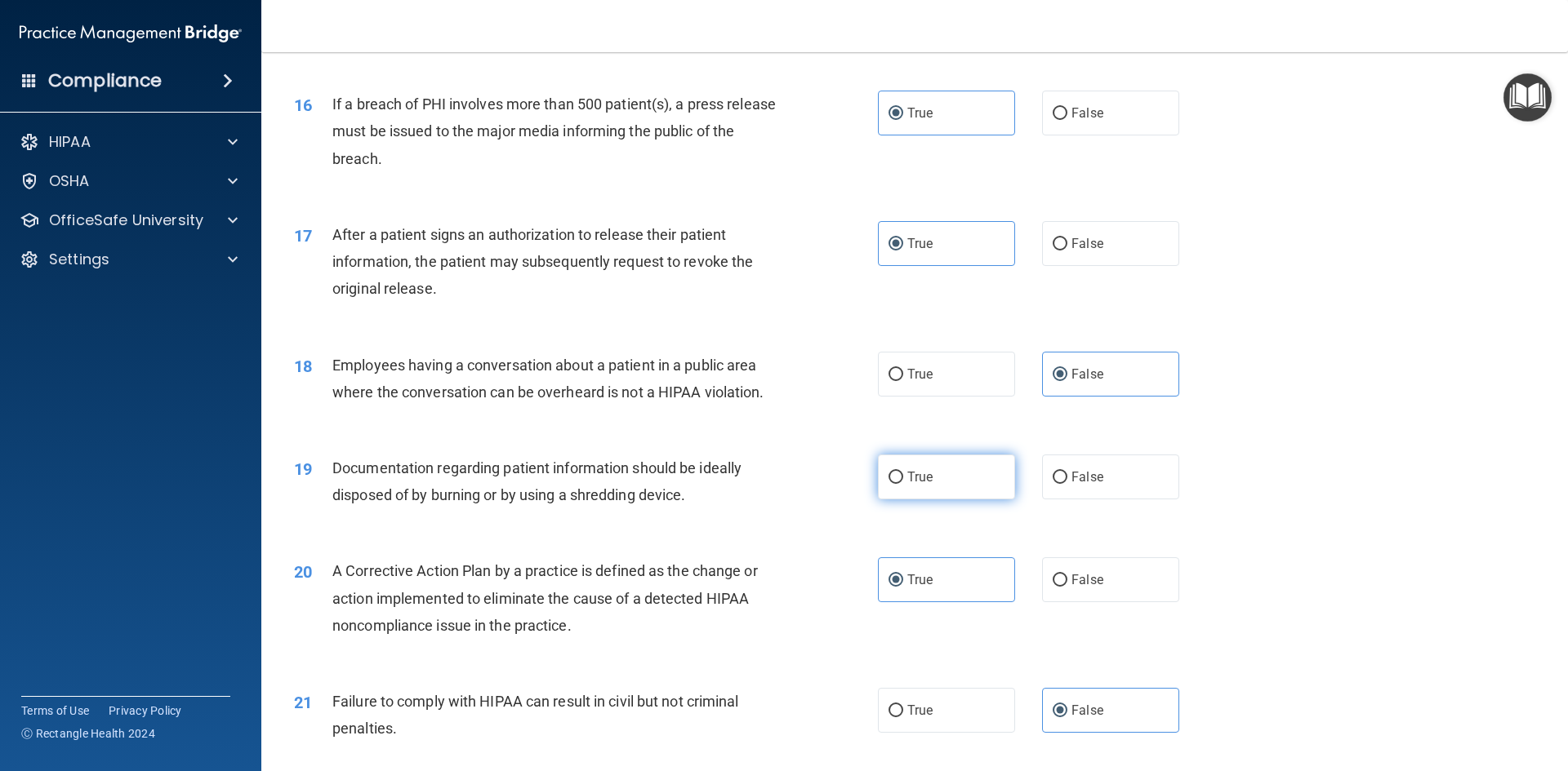
click at [986, 500] on label "True" at bounding box center [946, 476] width 137 height 45
click at [903, 484] on input "True" at bounding box center [895, 478] width 14 height 13
radio input "true"
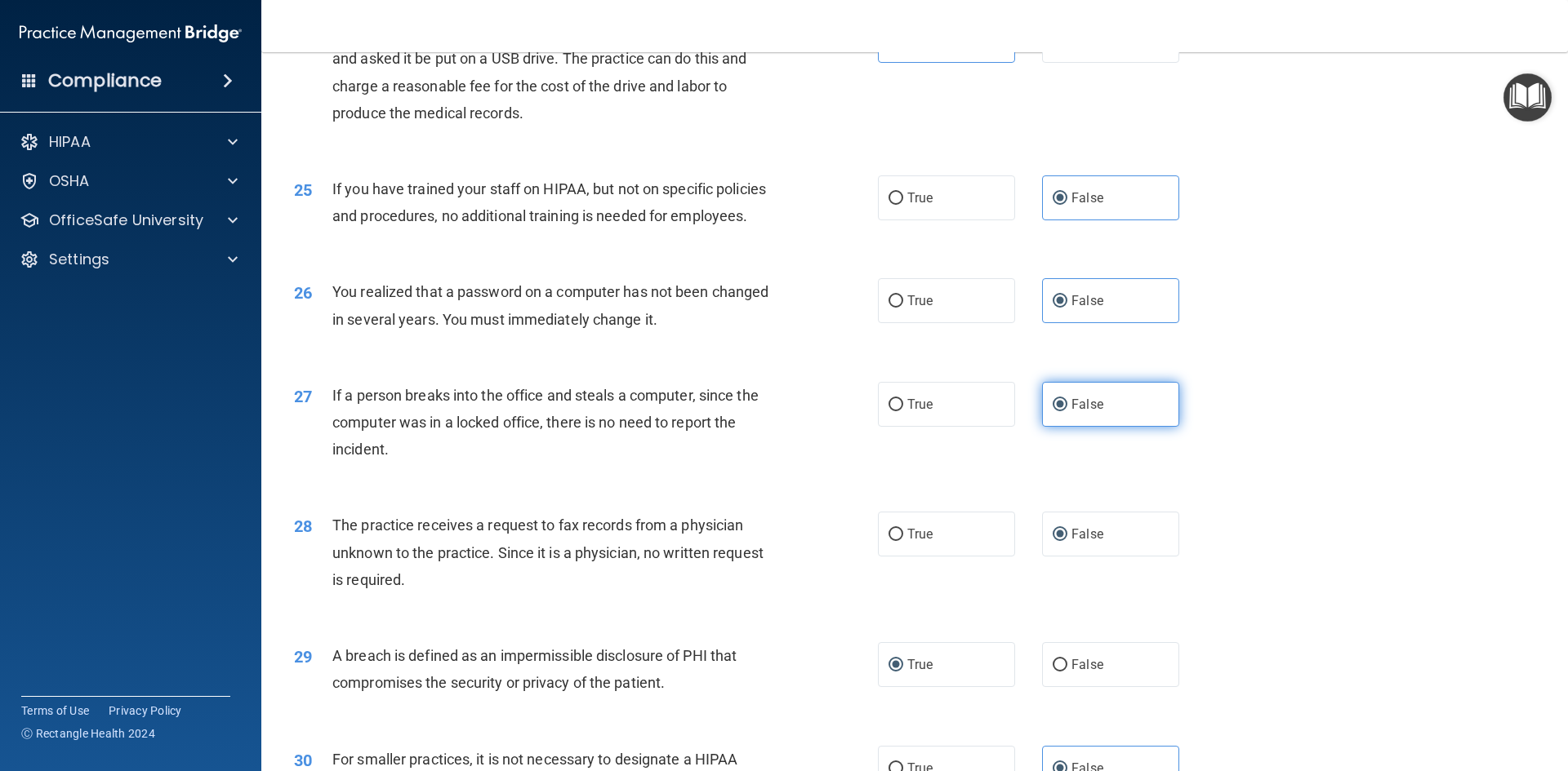
scroll to position [3092, 0]
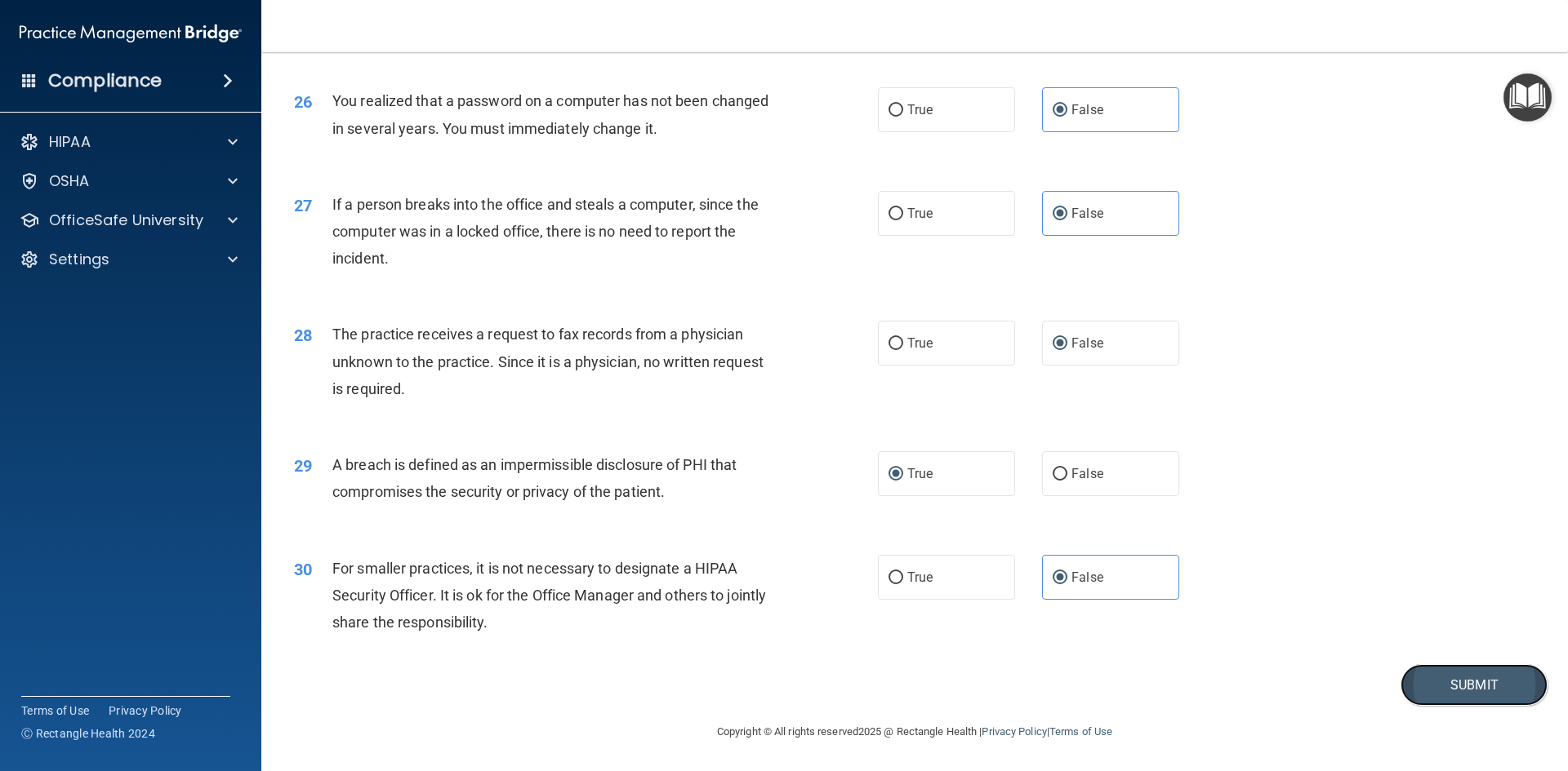
click at [1434, 681] on button "Submit" at bounding box center [1474, 685] width 147 height 42
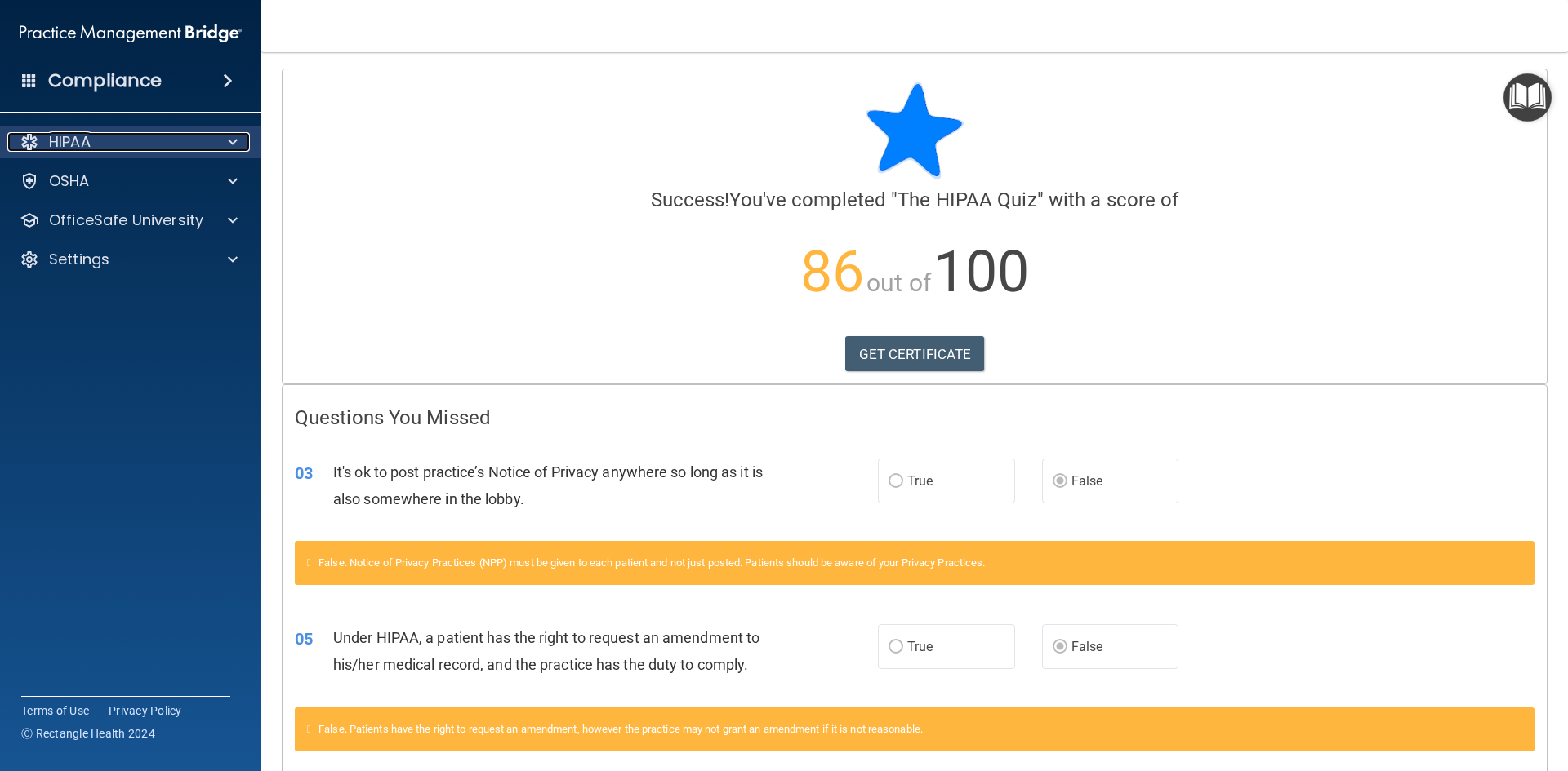
click at [145, 149] on div "HIPAA" at bounding box center [108, 141] width 203 height 19
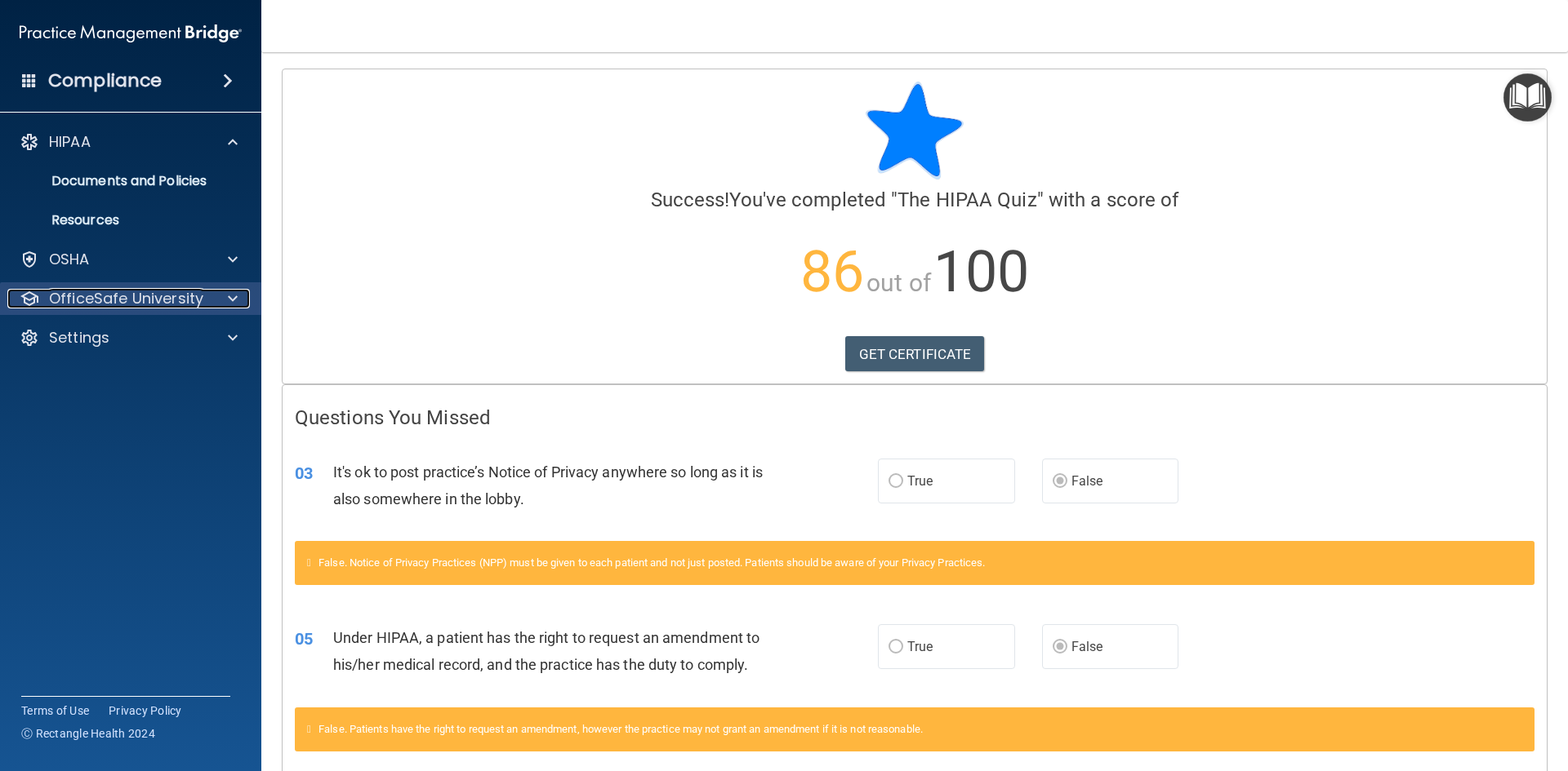
click at [98, 296] on p "OfficeSafe University" at bounding box center [126, 298] width 155 height 19
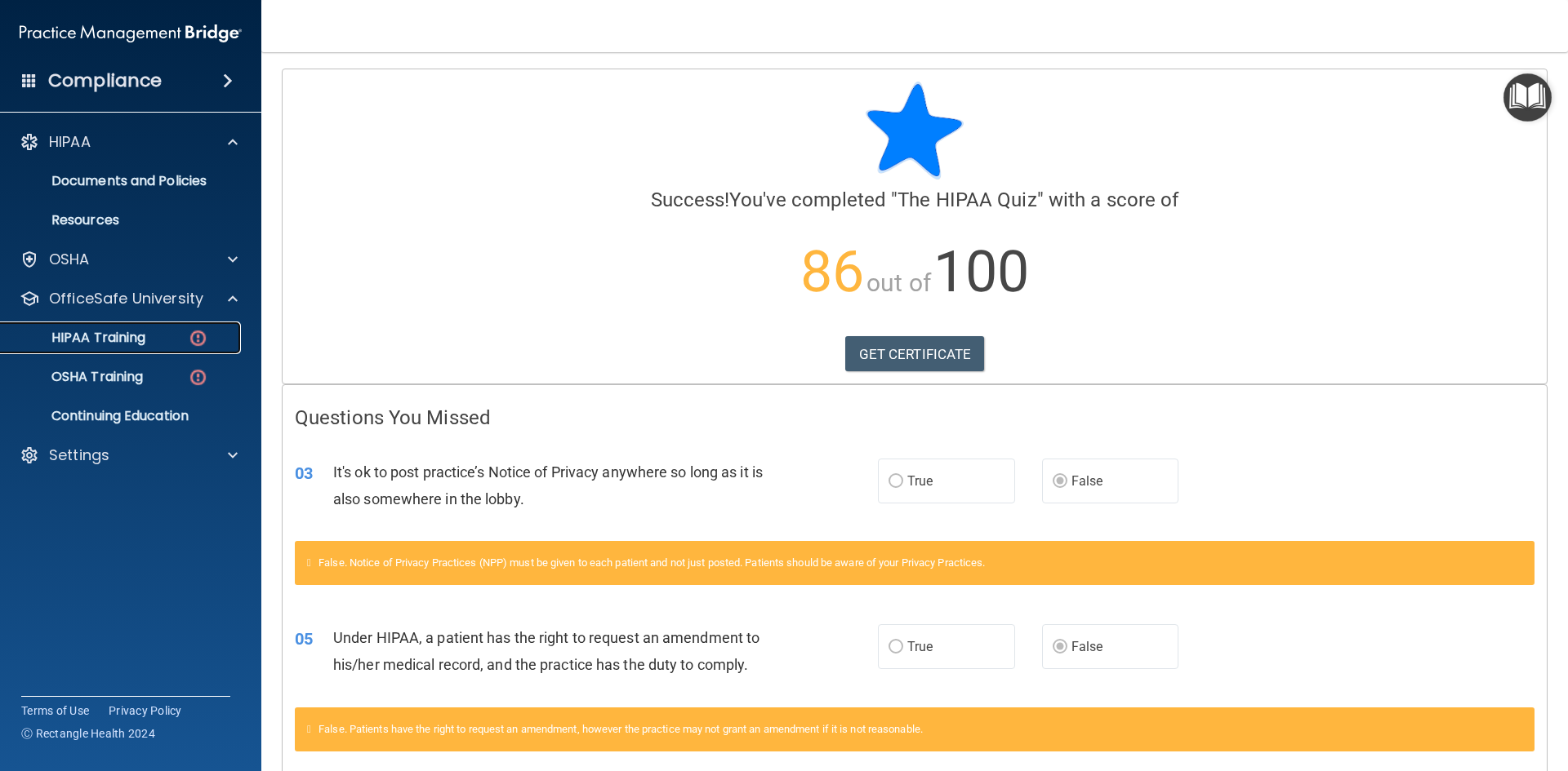
click at [104, 341] on p "HIPAA Training" at bounding box center [78, 338] width 134 height 16
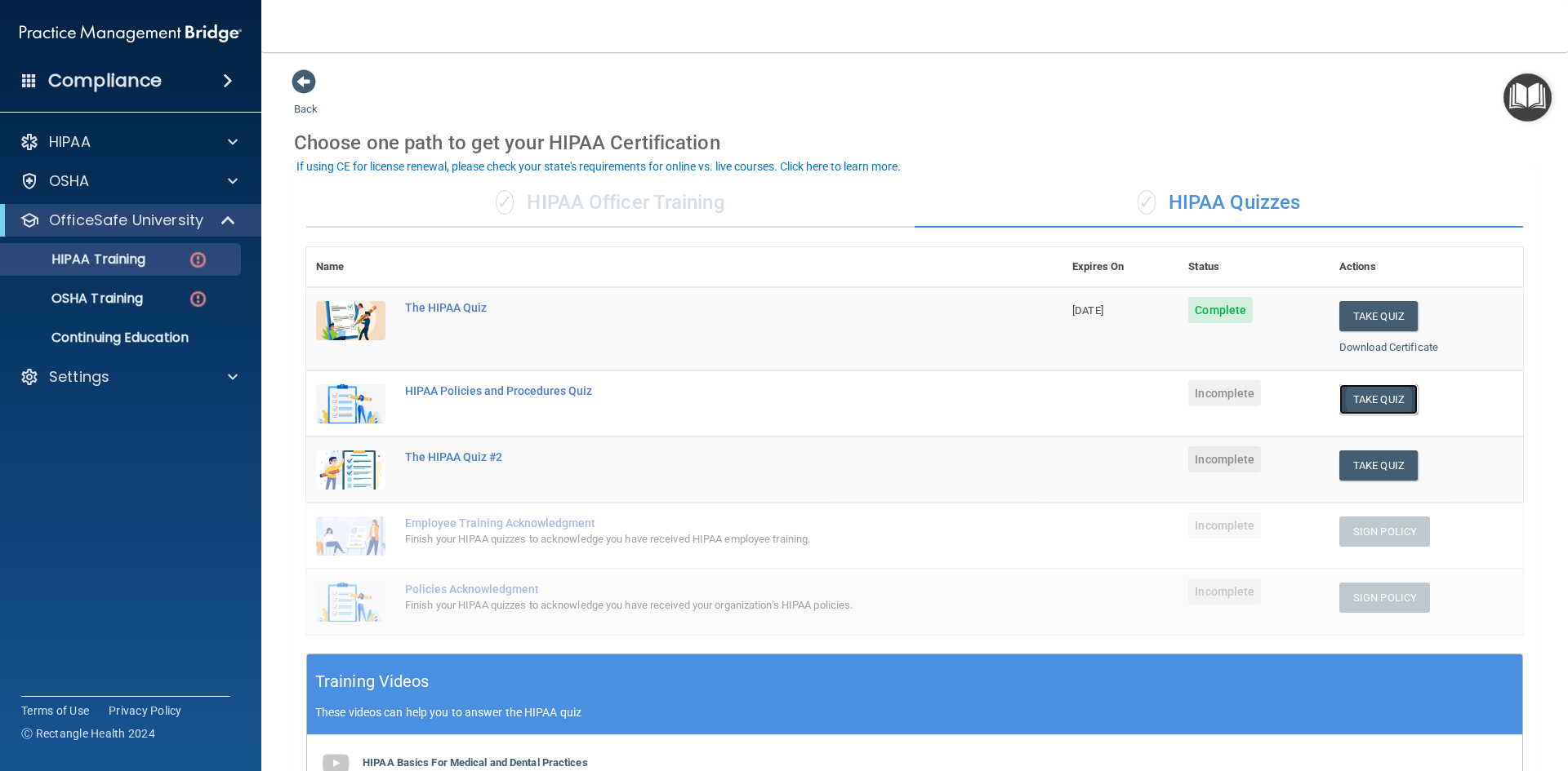
click at [1355, 412] on button "Take Quiz" at bounding box center [1378, 400] width 78 height 30
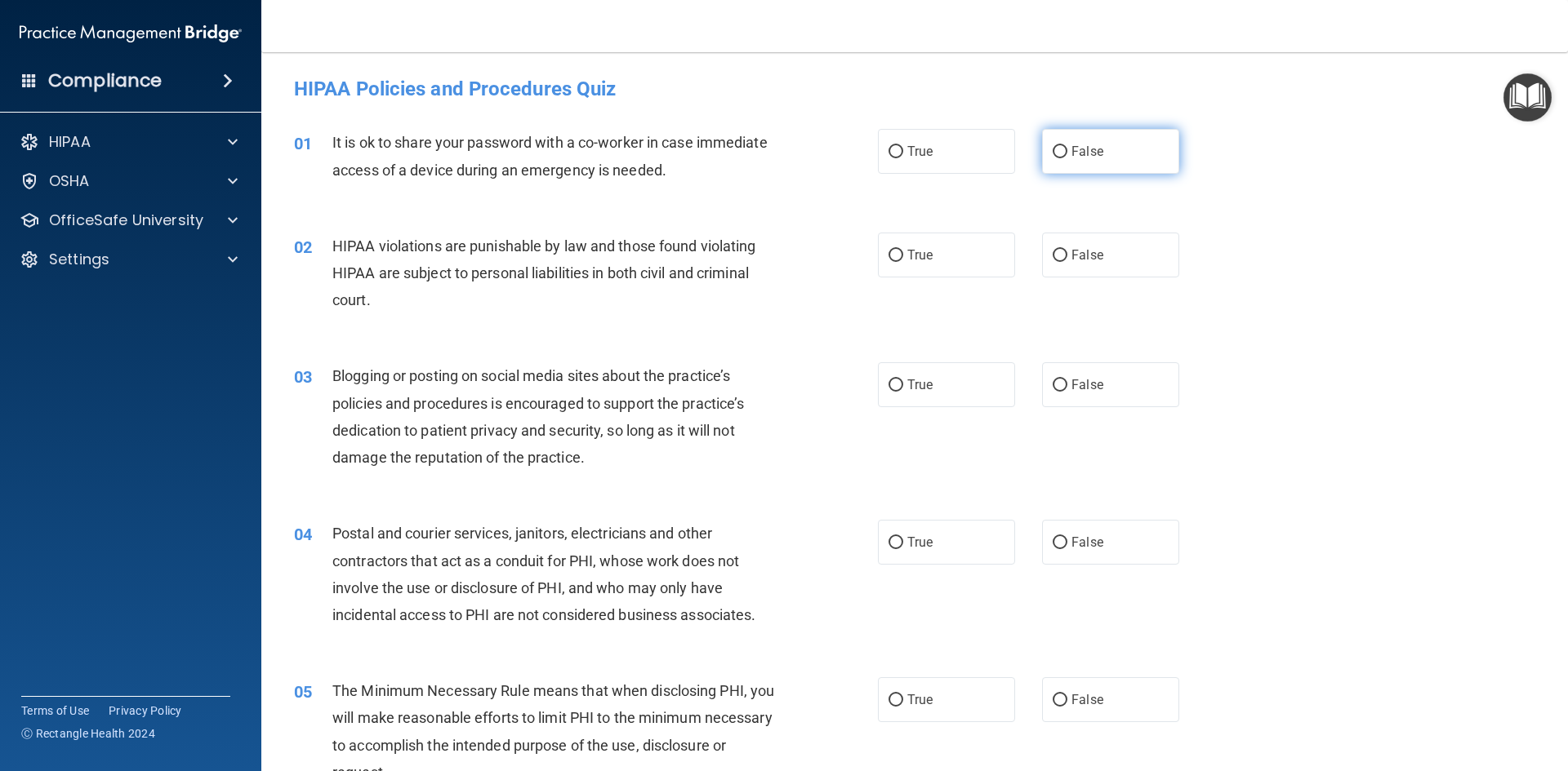
drag, startPoint x: 1139, startPoint y: 151, endPoint x: 1129, endPoint y: 165, distance: 17.2
click at [1131, 161] on label "False" at bounding box center [1110, 151] width 137 height 45
click at [1067, 159] on input "False" at bounding box center [1060, 152] width 14 height 13
radio input "true"
click at [950, 266] on label "True" at bounding box center [946, 254] width 137 height 45
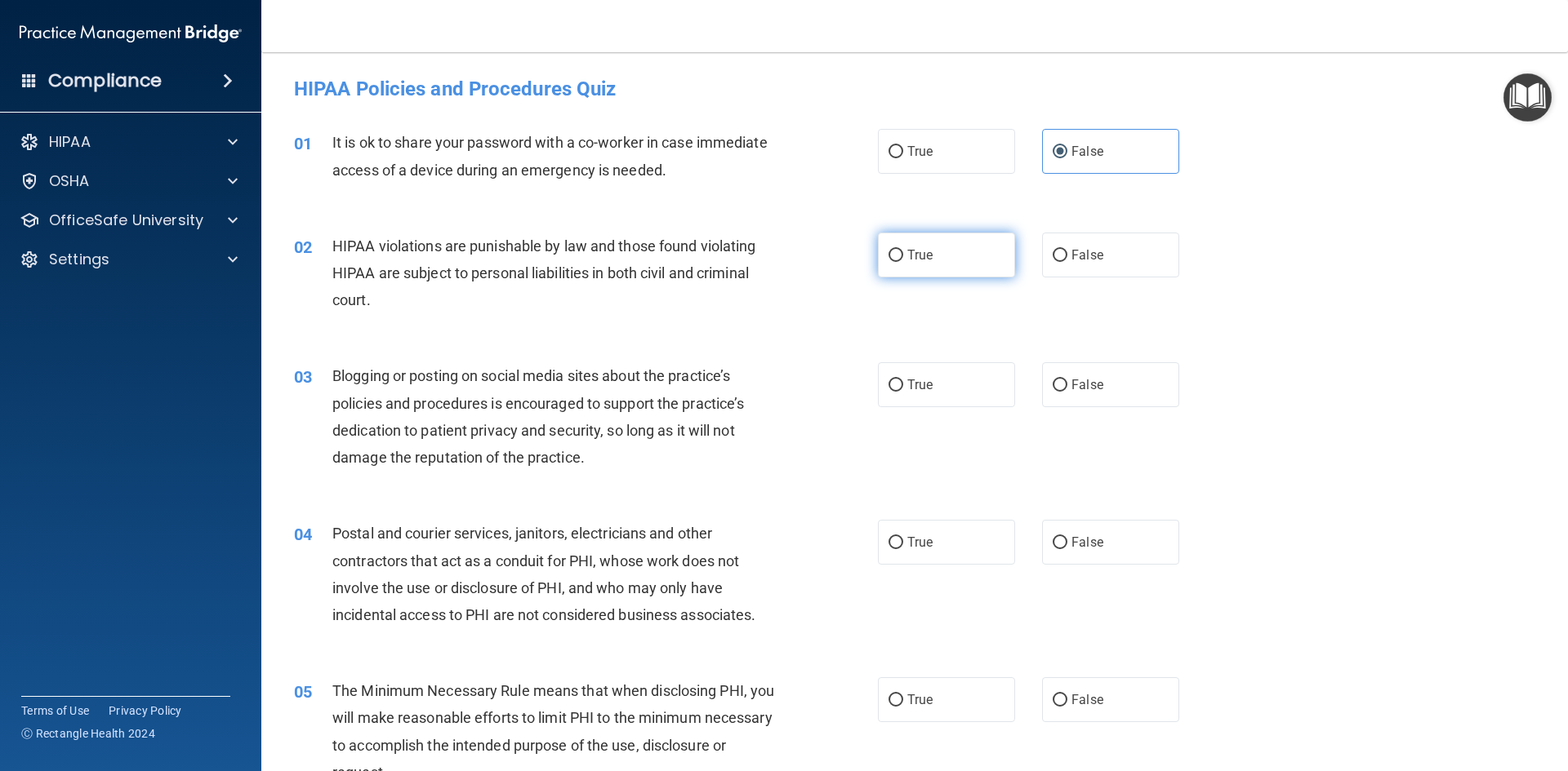
click at [903, 262] on input "True" at bounding box center [895, 255] width 14 height 13
radio input "true"
click at [1054, 380] on input "False" at bounding box center [1060, 386] width 14 height 13
radio input "true"
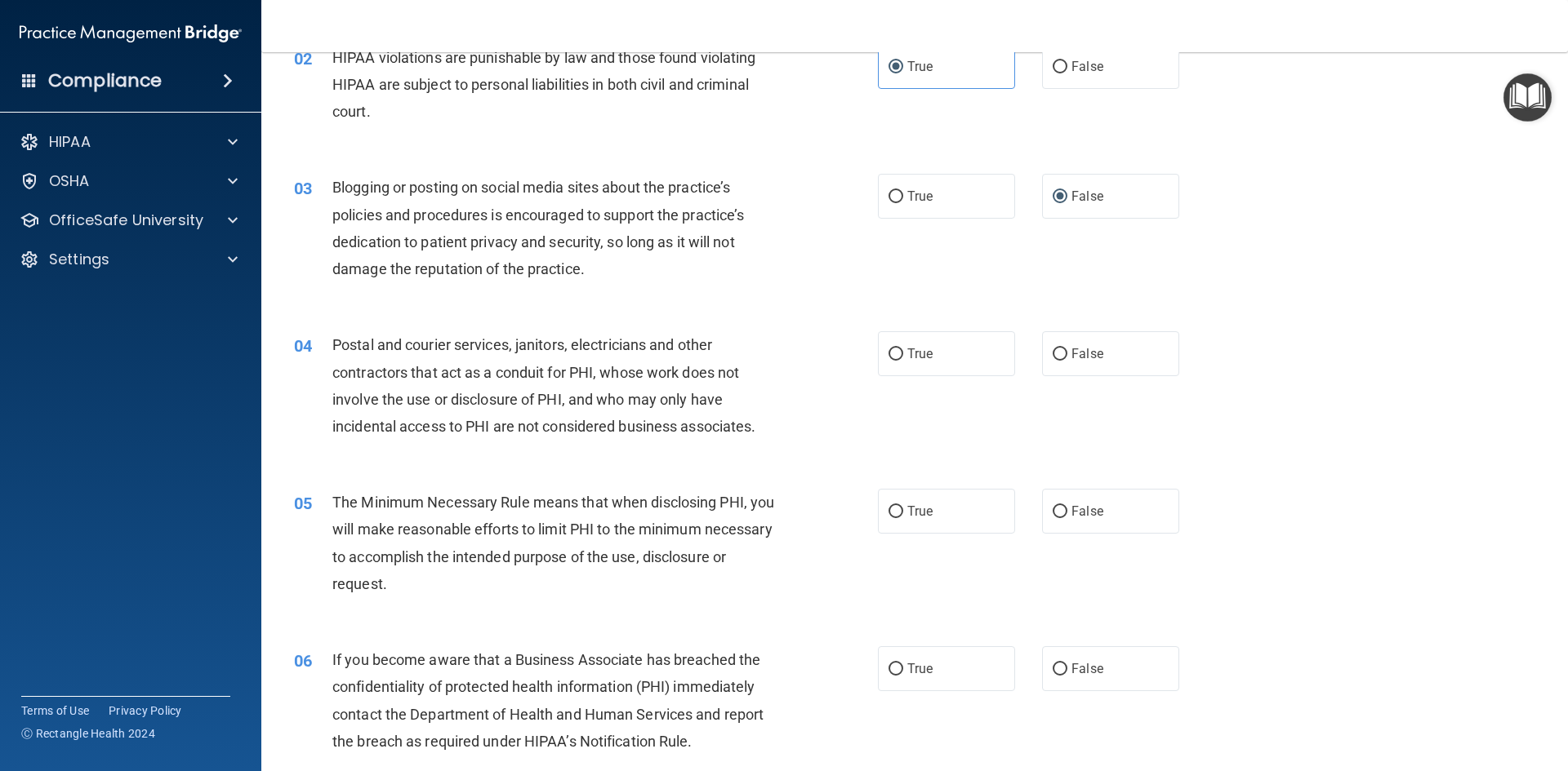
scroll to position [327, 0]
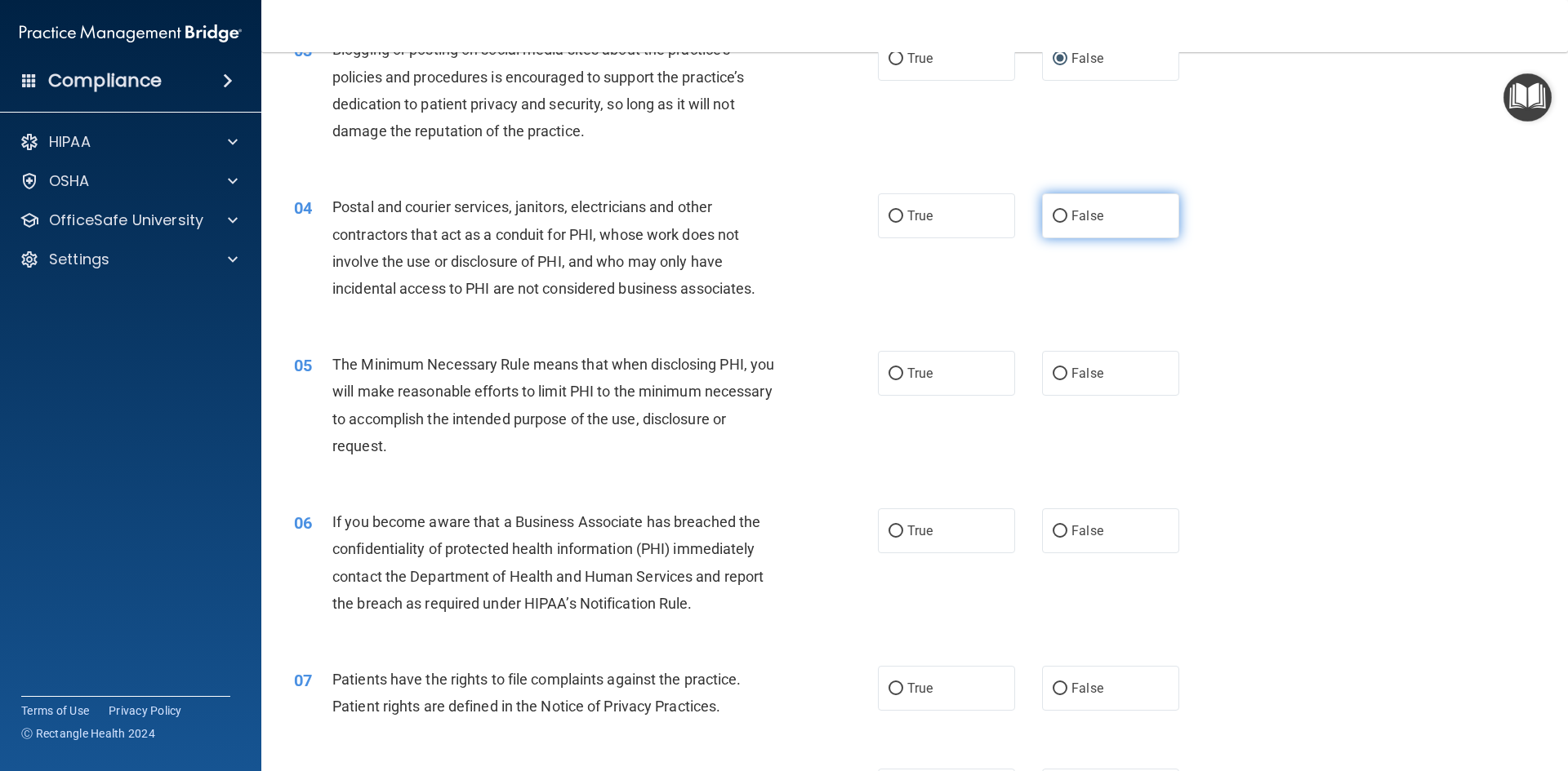
click at [1072, 222] on span "False" at bounding box center [1087, 216] width 32 height 15
click at [1067, 222] on input "False" at bounding box center [1060, 217] width 14 height 13
radio input "true"
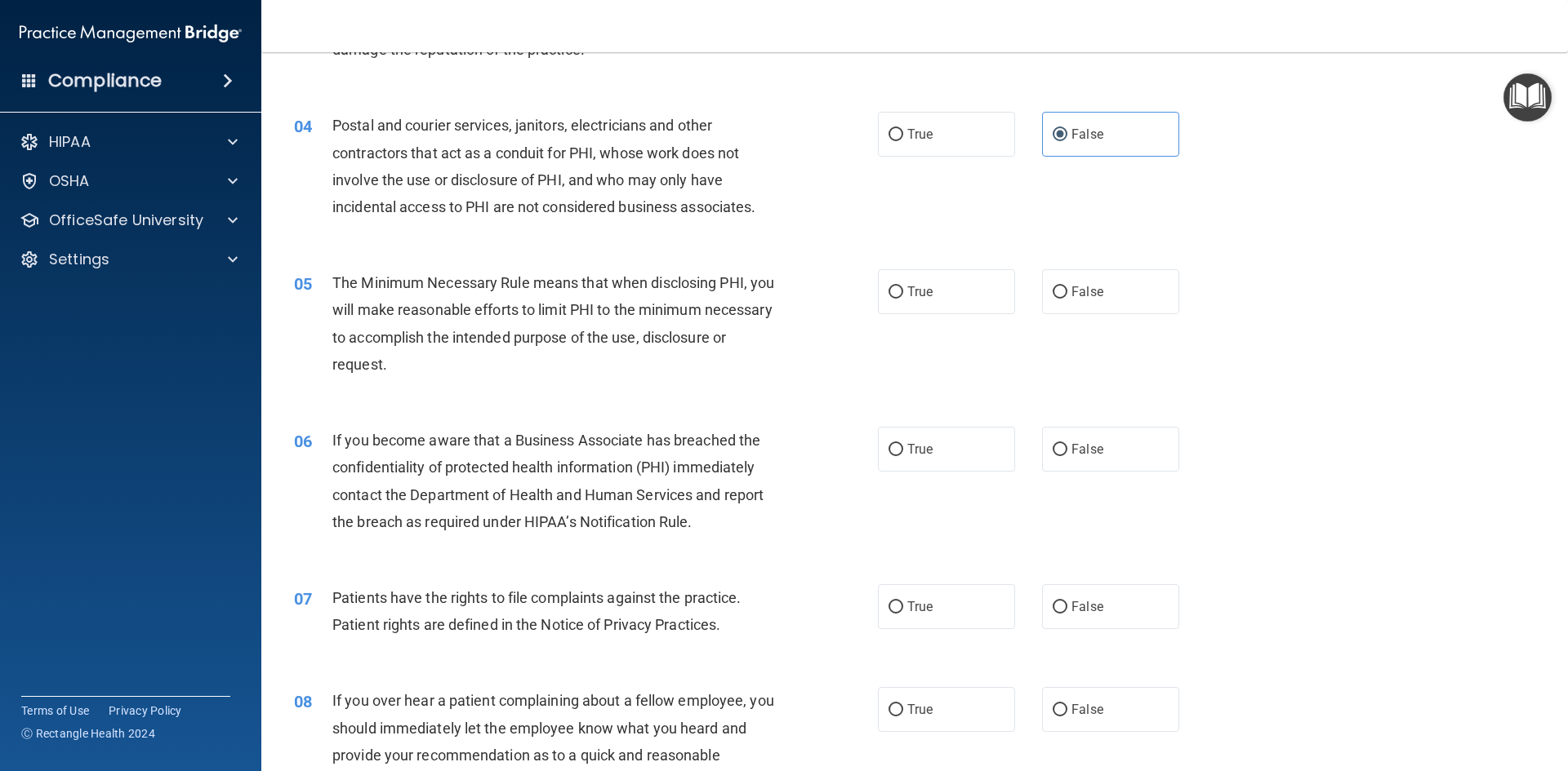
scroll to position [490, 0]
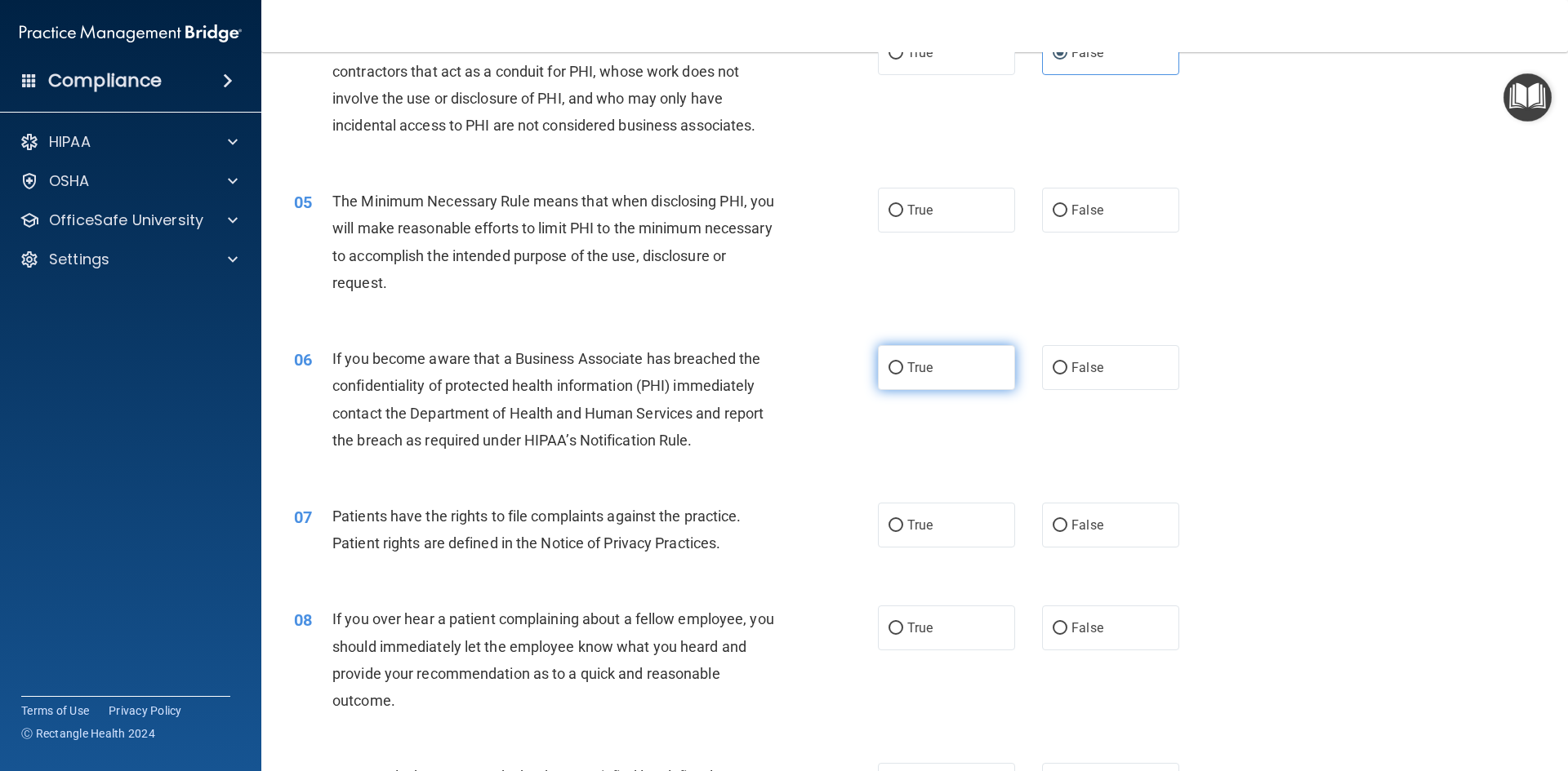
click at [927, 374] on span "True" at bounding box center [920, 368] width 25 height 15
click at [903, 374] on input "True" at bounding box center [895, 368] width 14 height 13
radio input "true"
click at [944, 534] on label "True" at bounding box center [946, 525] width 137 height 45
click at [903, 532] on input "True" at bounding box center [895, 526] width 14 height 13
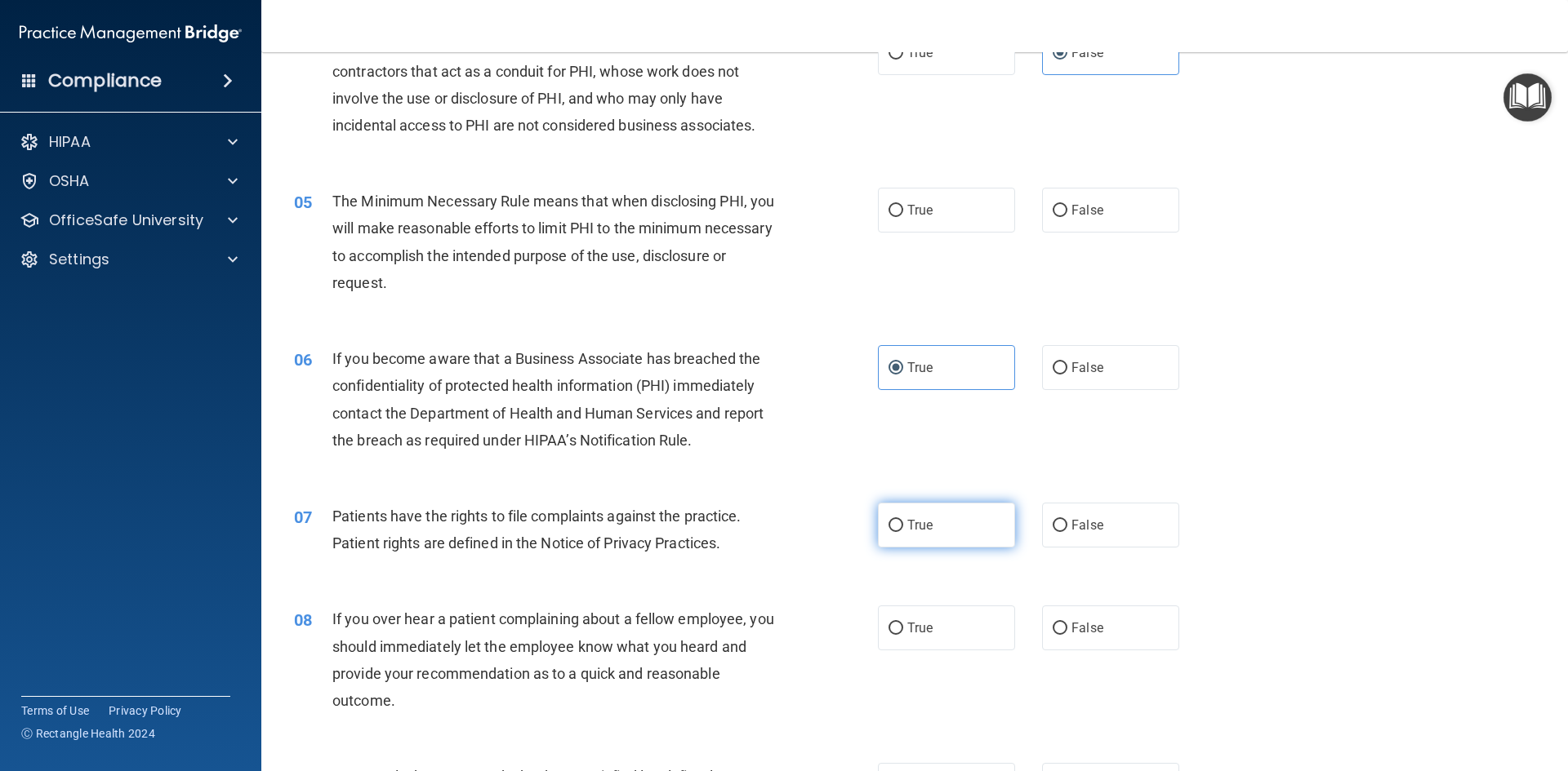
radio input "true"
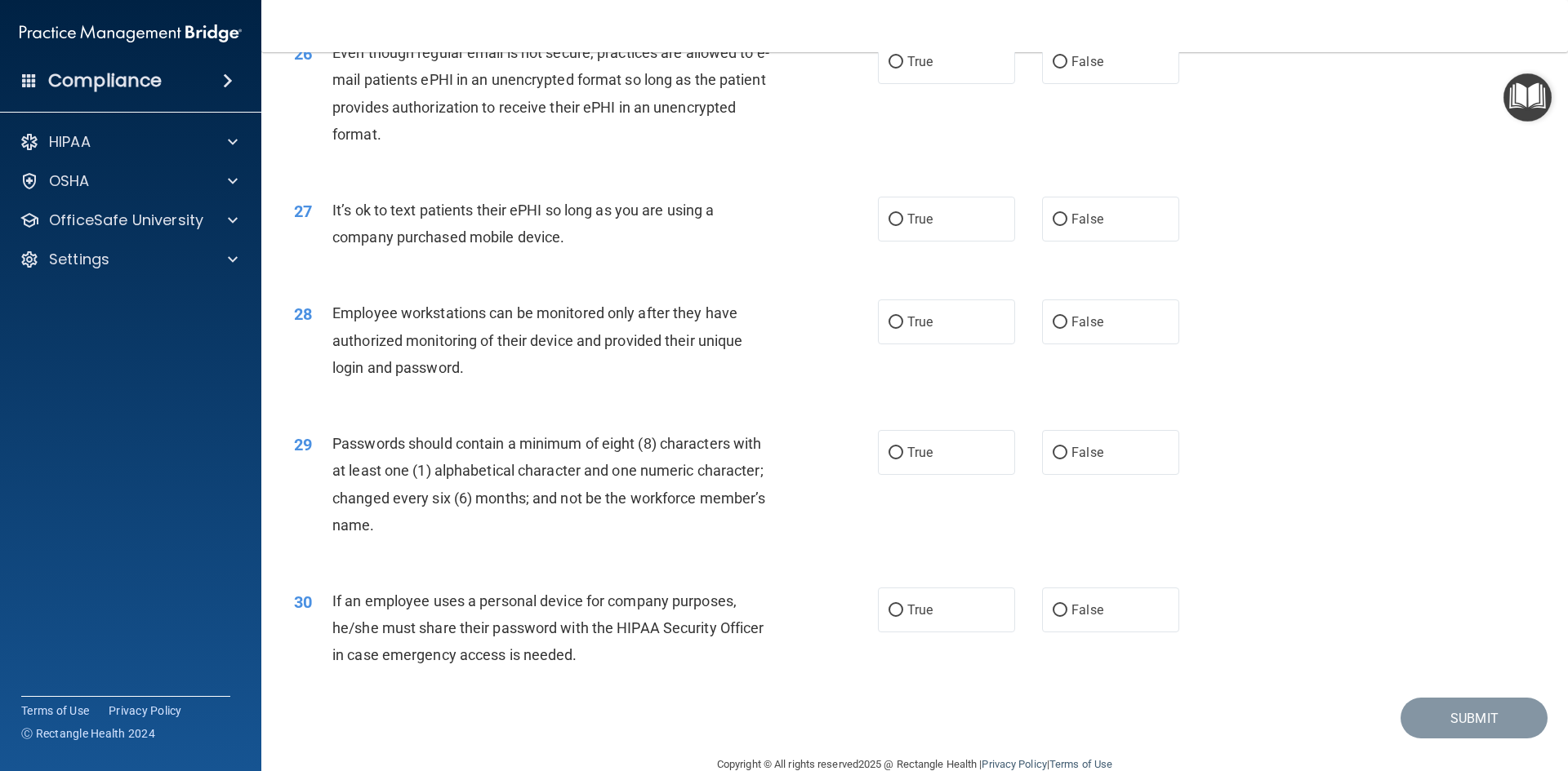
scroll to position [3326, 0]
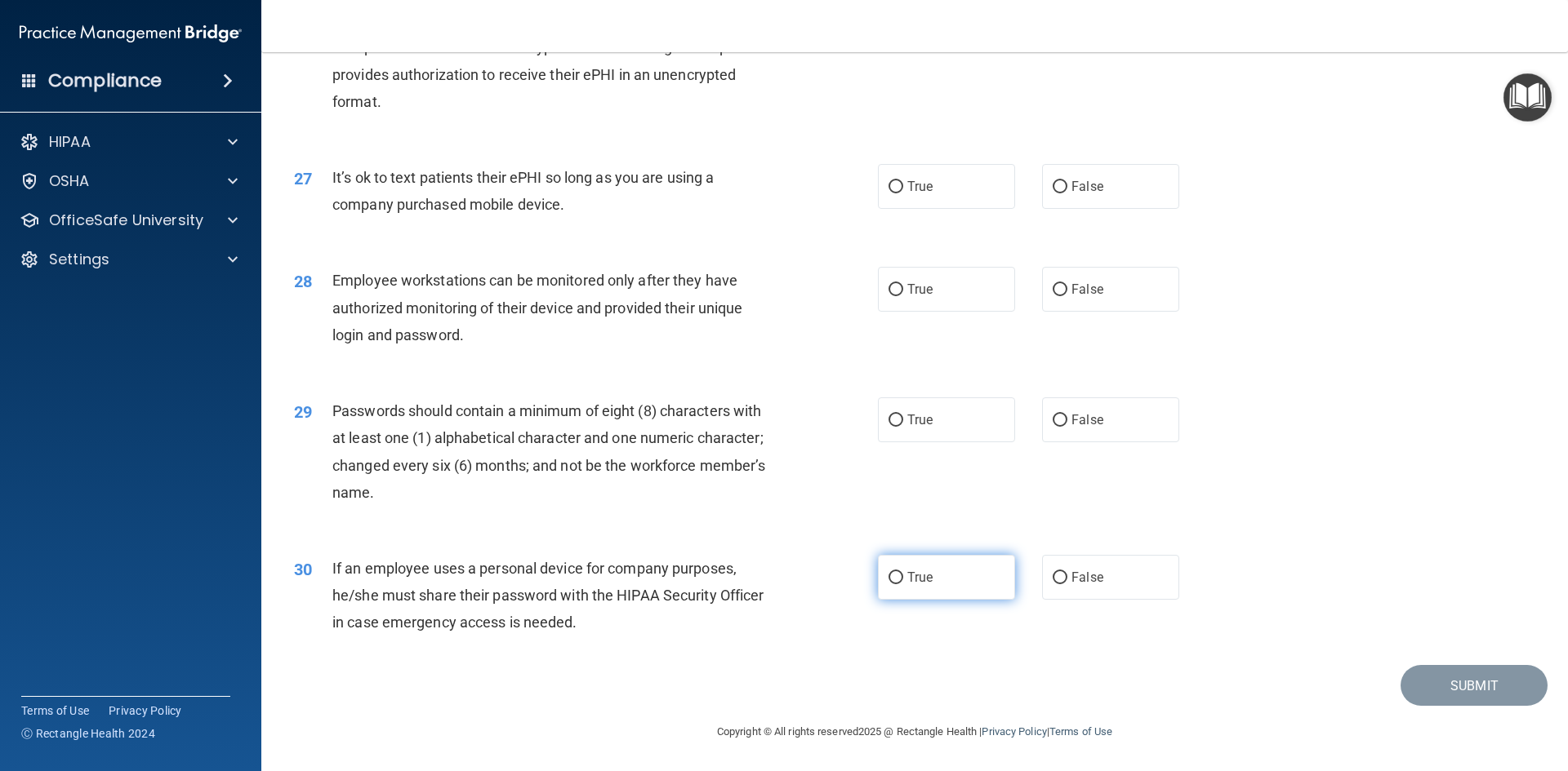
click at [955, 576] on label "True" at bounding box center [946, 577] width 137 height 45
click at [903, 576] on input "True" at bounding box center [895, 578] width 14 height 13
radio input "true"
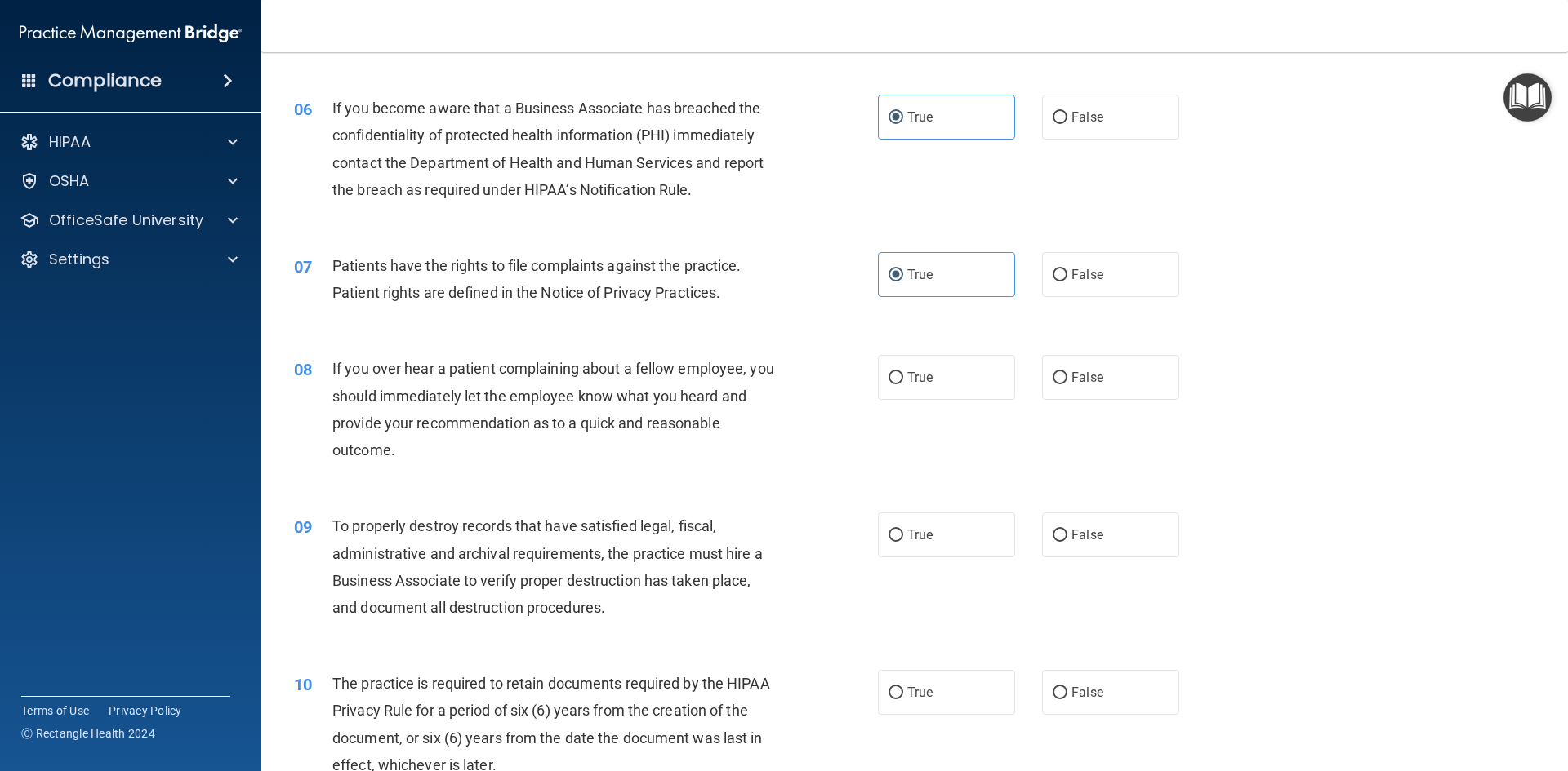
scroll to position [816, 0]
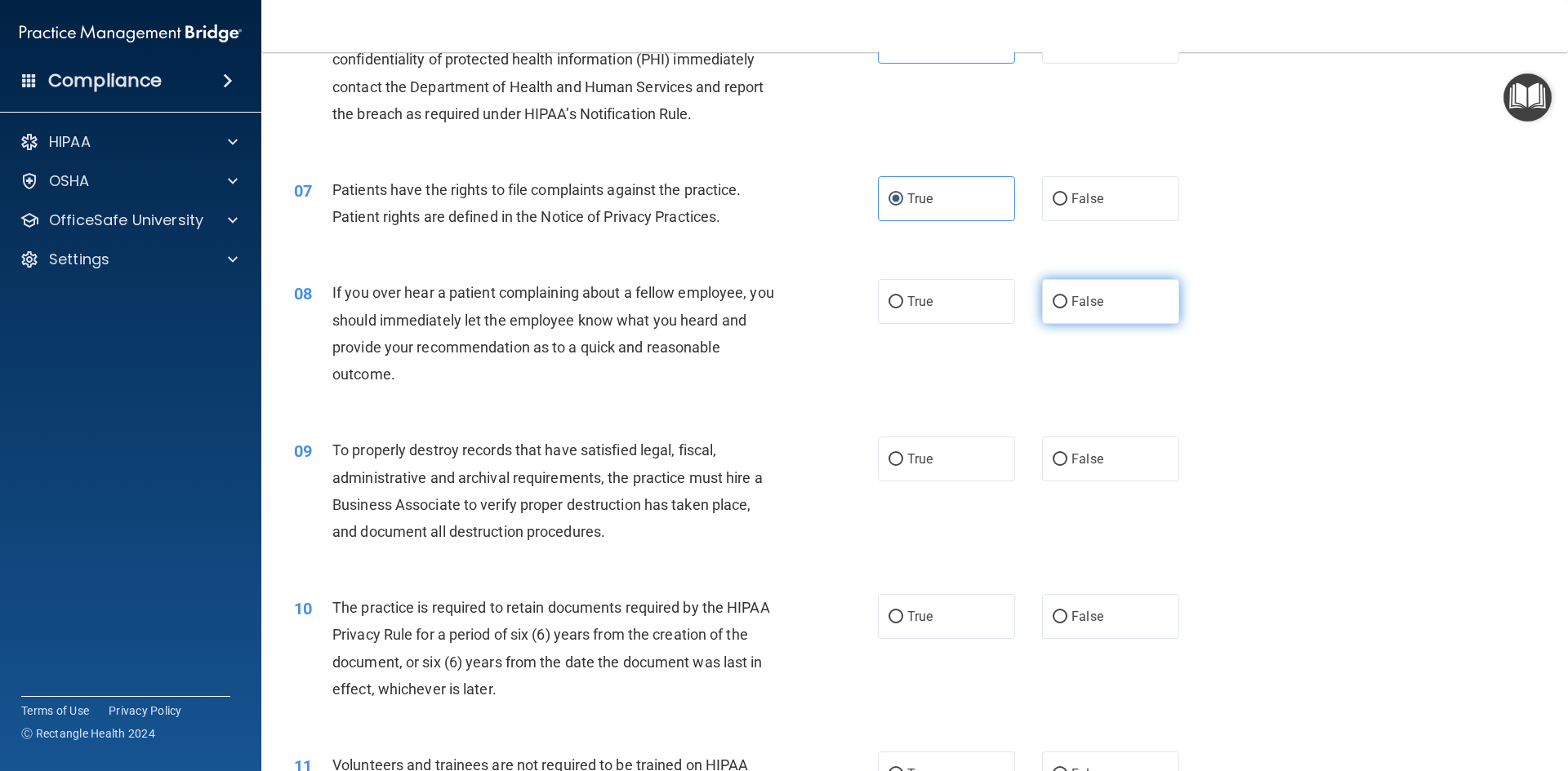
click at [1061, 291] on label "False" at bounding box center [1110, 301] width 137 height 45
click at [1061, 296] on input "False" at bounding box center [1060, 302] width 14 height 13
radio input "true"
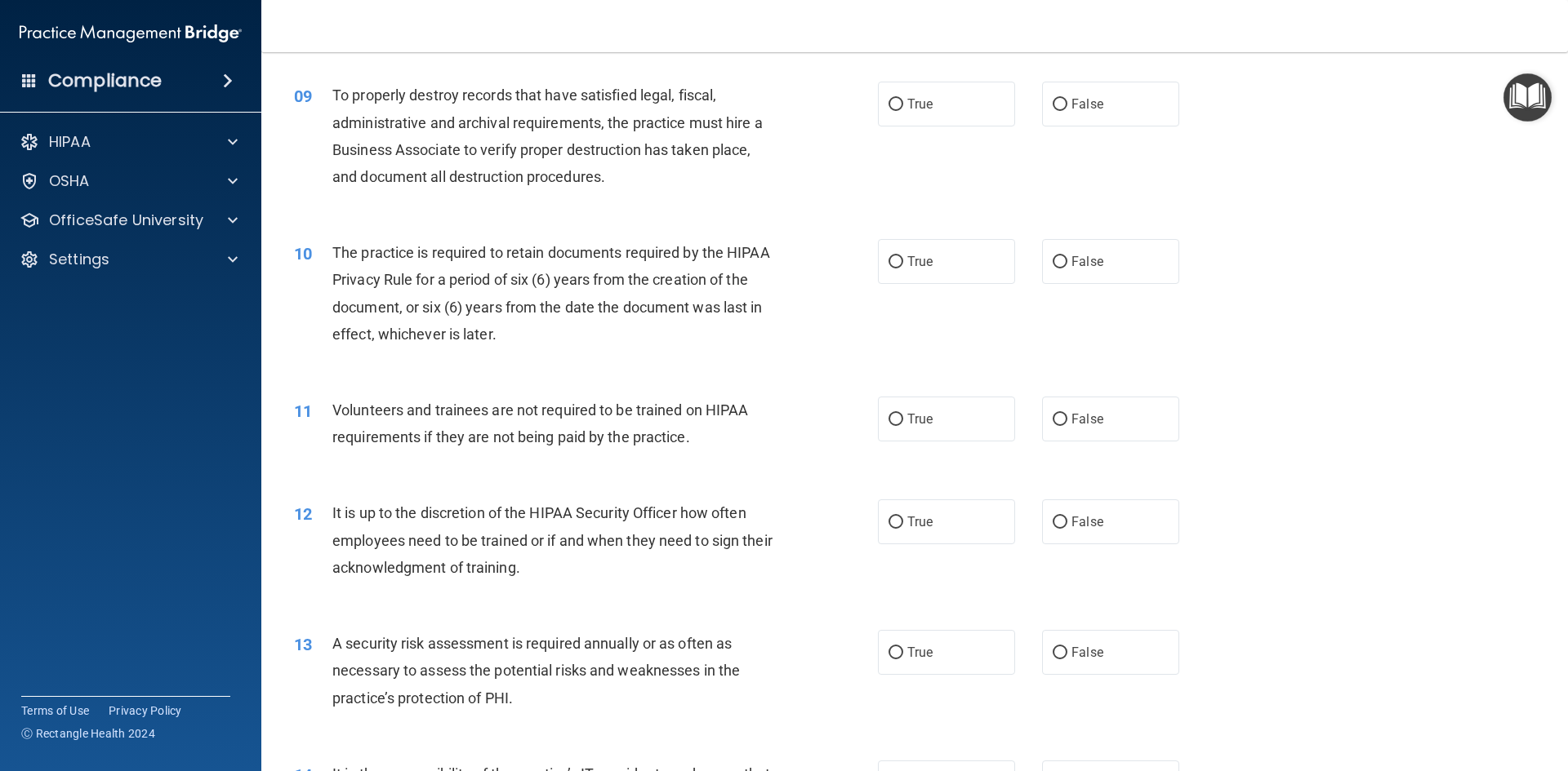
scroll to position [1143, 0]
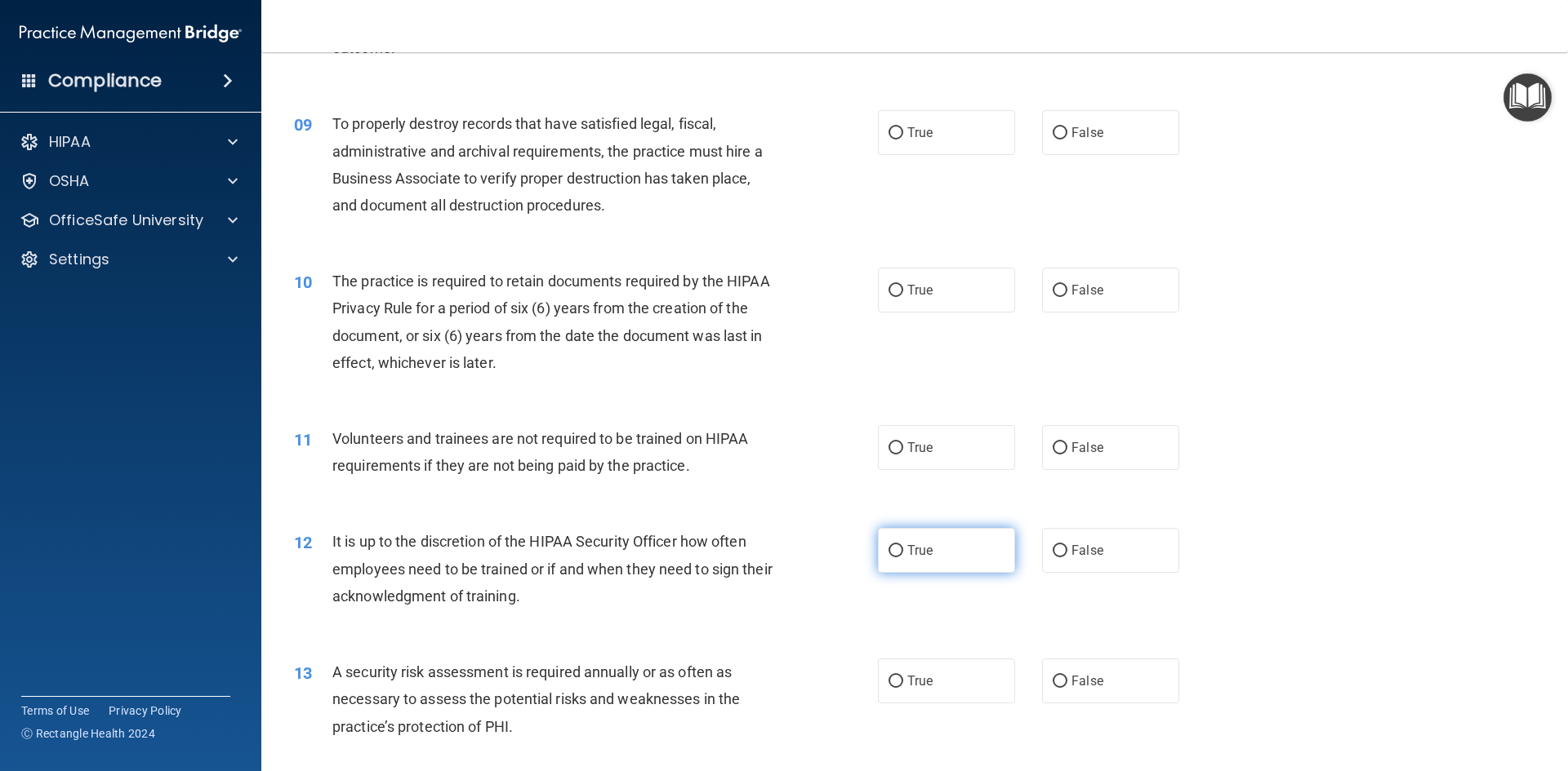
click at [905, 564] on label "True" at bounding box center [946, 550] width 137 height 45
click at [782, 585] on div "It is up to the discretion of the HIPAA Security Officer how often employees ne…" at bounding box center [560, 569] width 456 height 81
click at [908, 547] on span "True" at bounding box center [920, 550] width 25 height 15
click at [902, 547] on input "True" at bounding box center [895, 551] width 14 height 13
radio input "true"
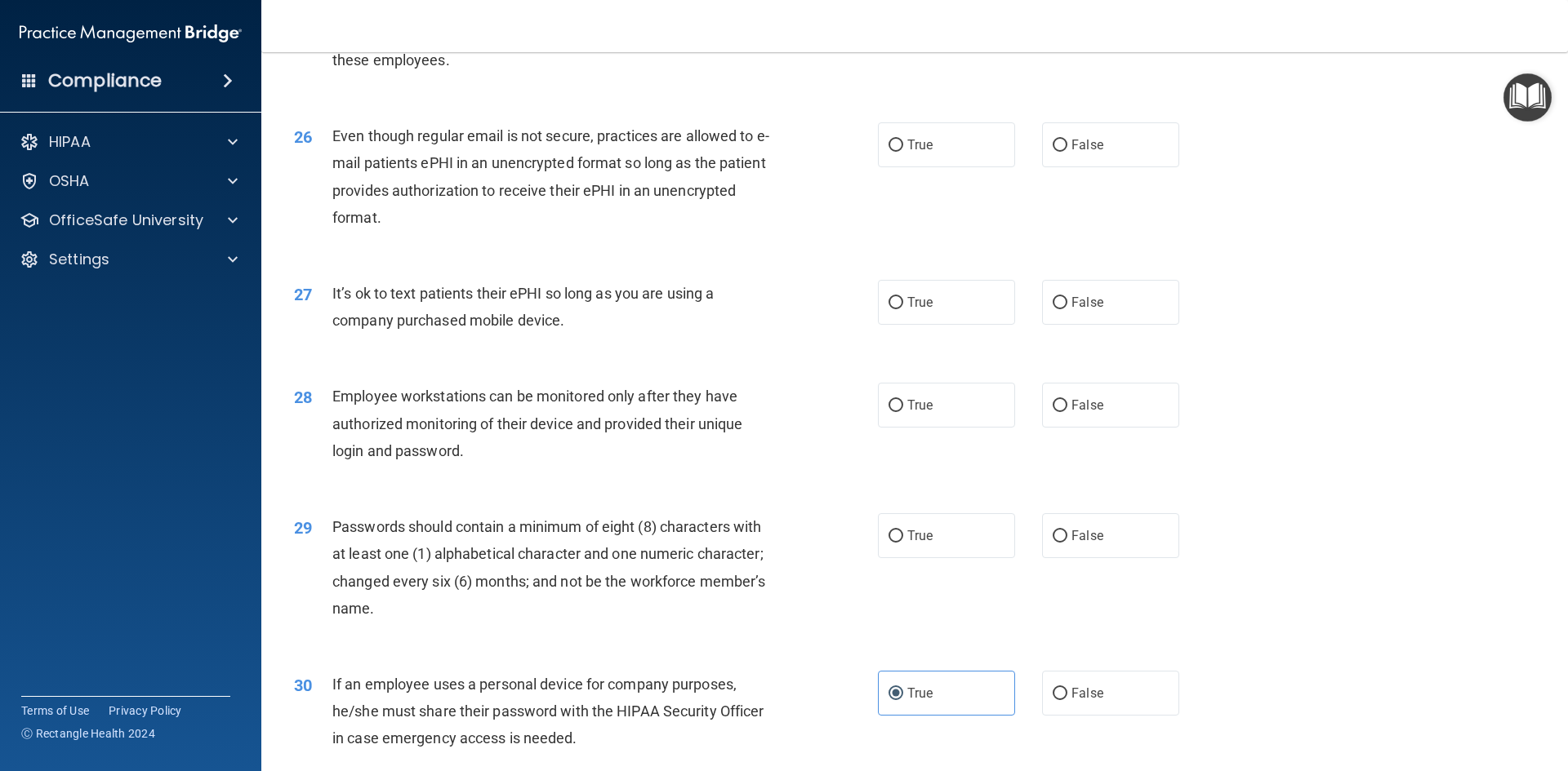
scroll to position [3326, 0]
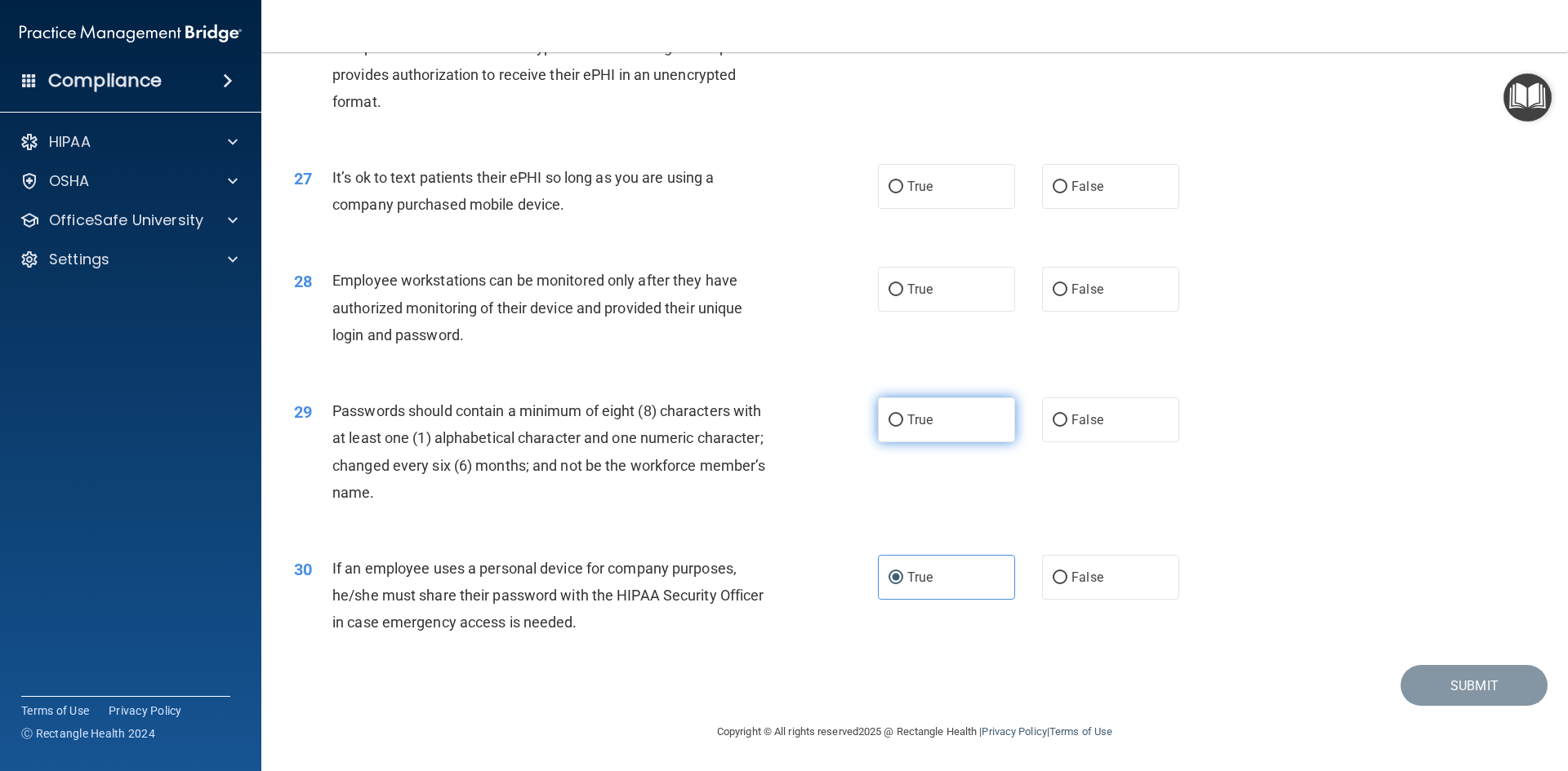
click at [894, 428] on label "True" at bounding box center [946, 419] width 137 height 45
click at [894, 427] on input "True" at bounding box center [895, 421] width 14 height 13
radio input "true"
click at [955, 188] on label "True" at bounding box center [946, 186] width 137 height 45
click at [903, 188] on input "True" at bounding box center [895, 187] width 14 height 13
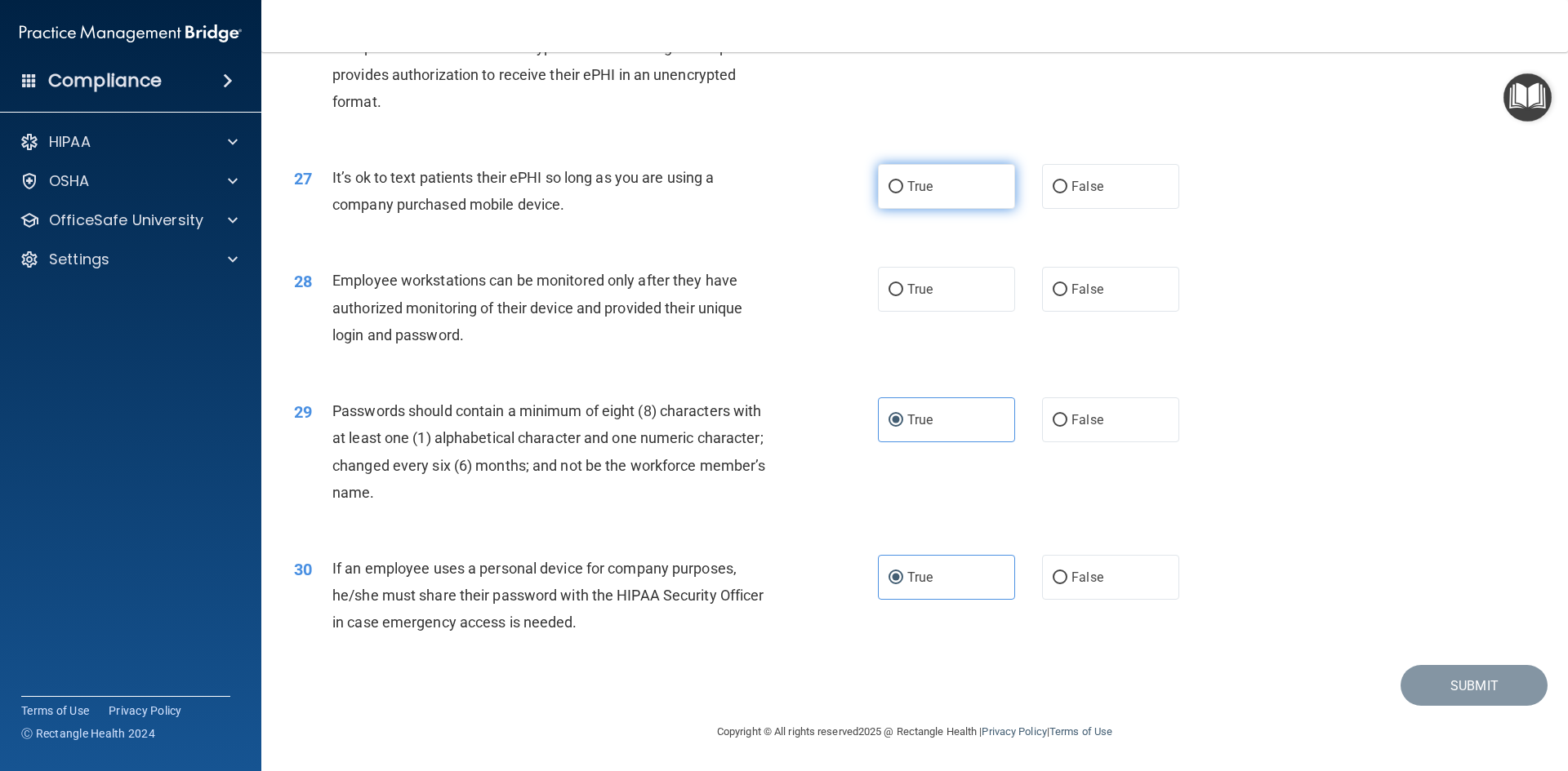
radio input "true"
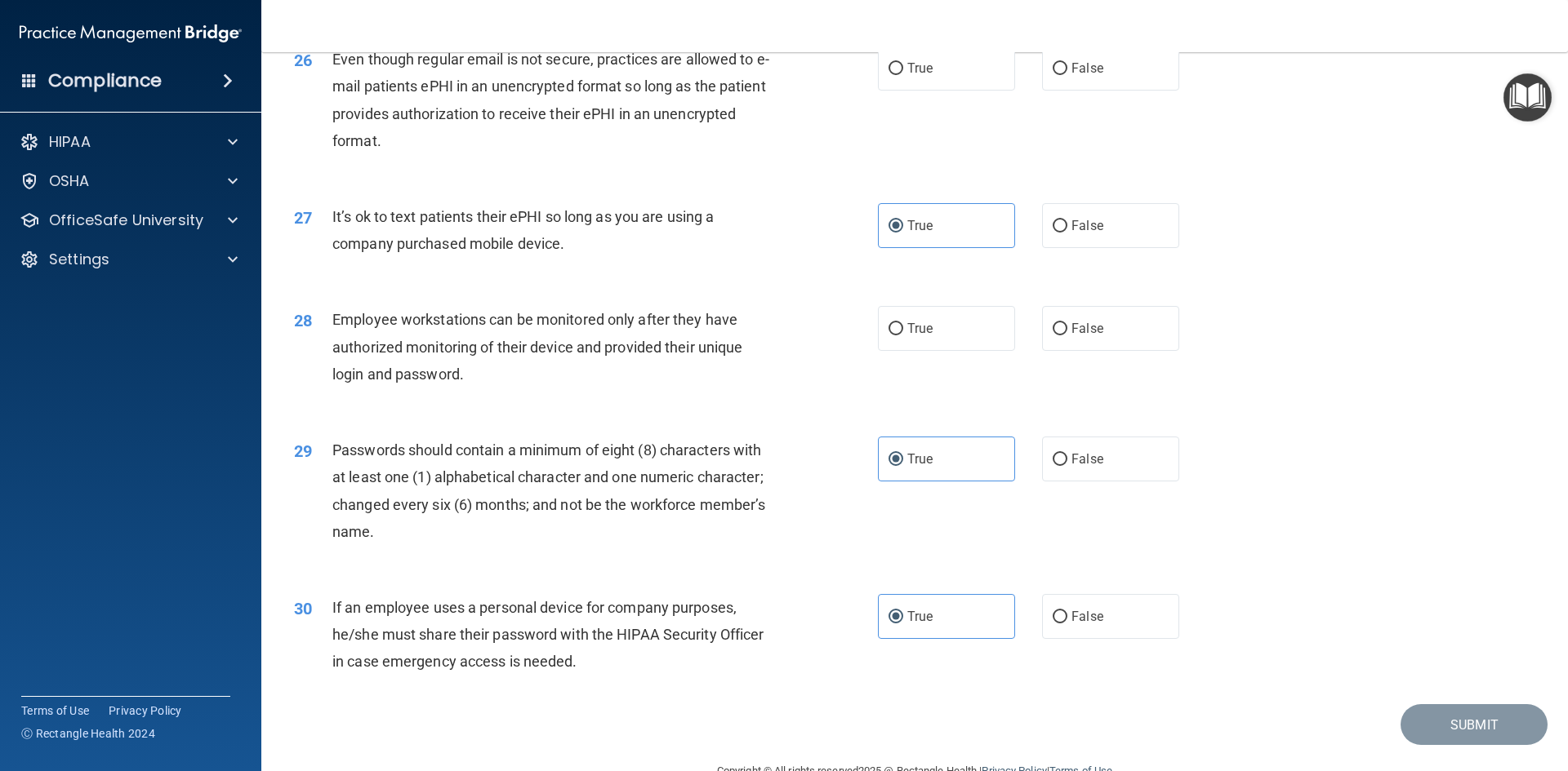
scroll to position [3163, 0]
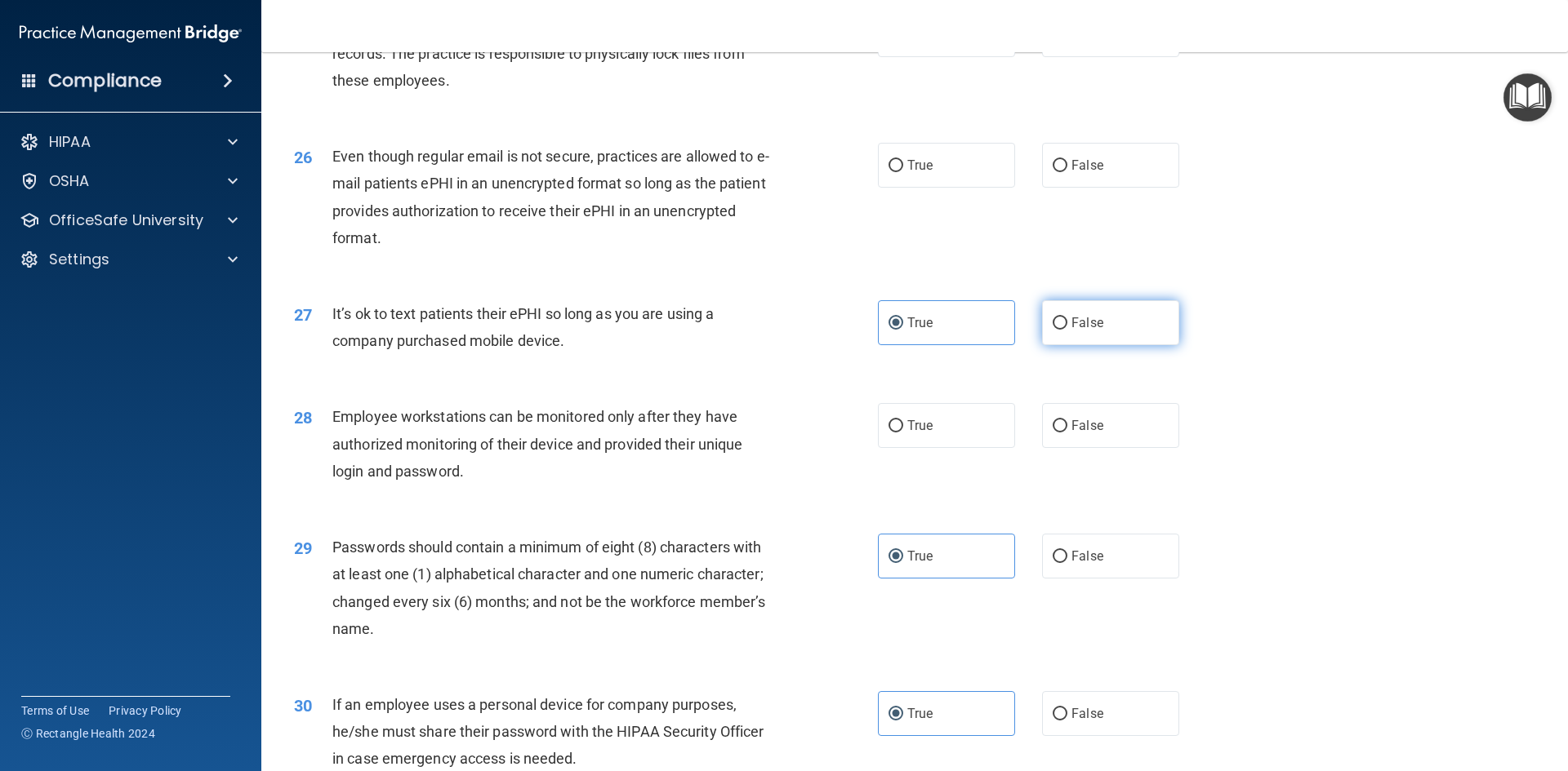
click at [1071, 331] on span "False" at bounding box center [1087, 323] width 32 height 15
click at [1067, 330] on input "False" at bounding box center [1060, 323] width 14 height 13
radio input "true"
radio input "false"
click at [897, 188] on label "True" at bounding box center [946, 165] width 137 height 45
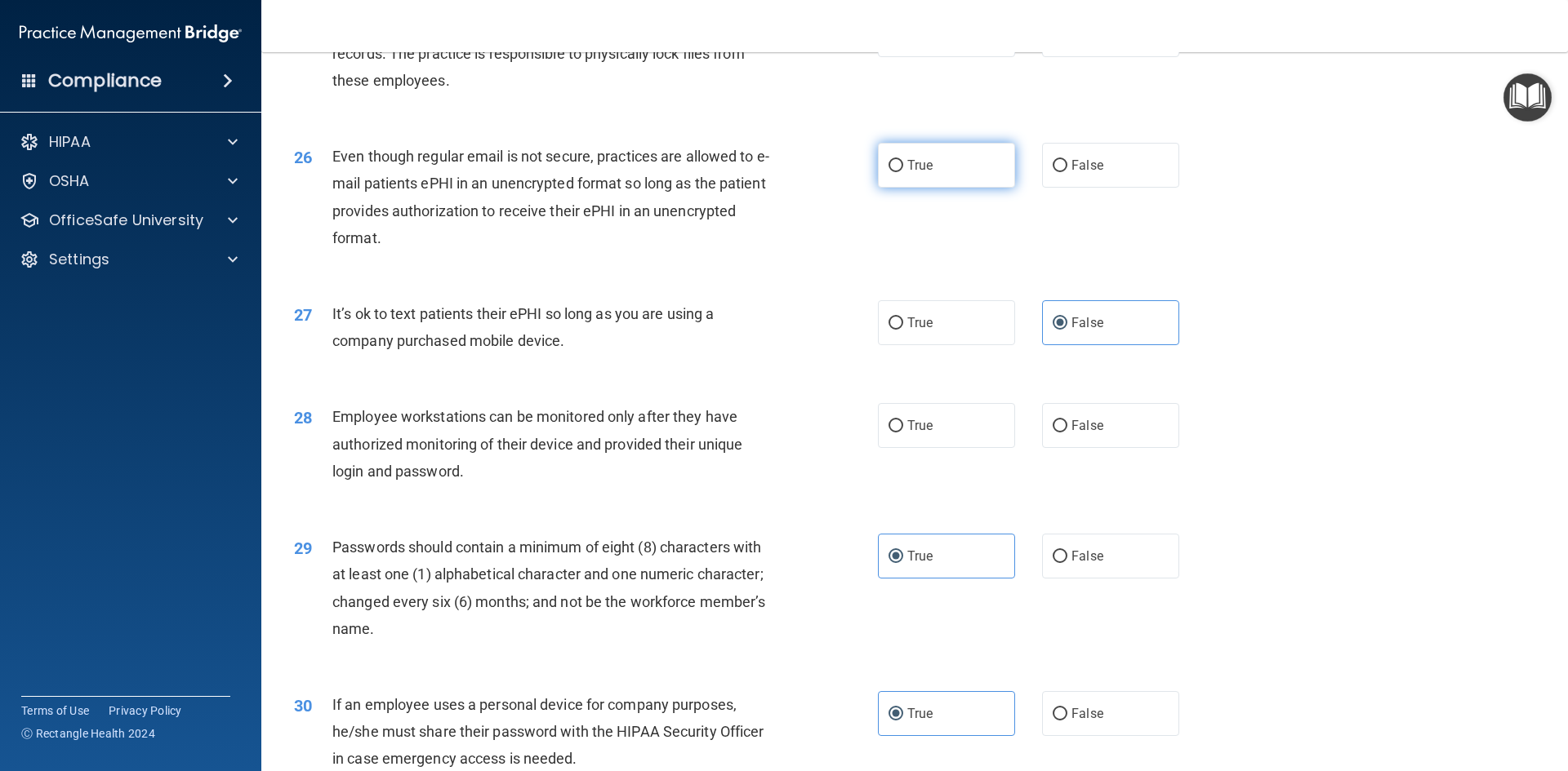
click at [897, 172] on input "True" at bounding box center [895, 165] width 14 height 13
radio input "true"
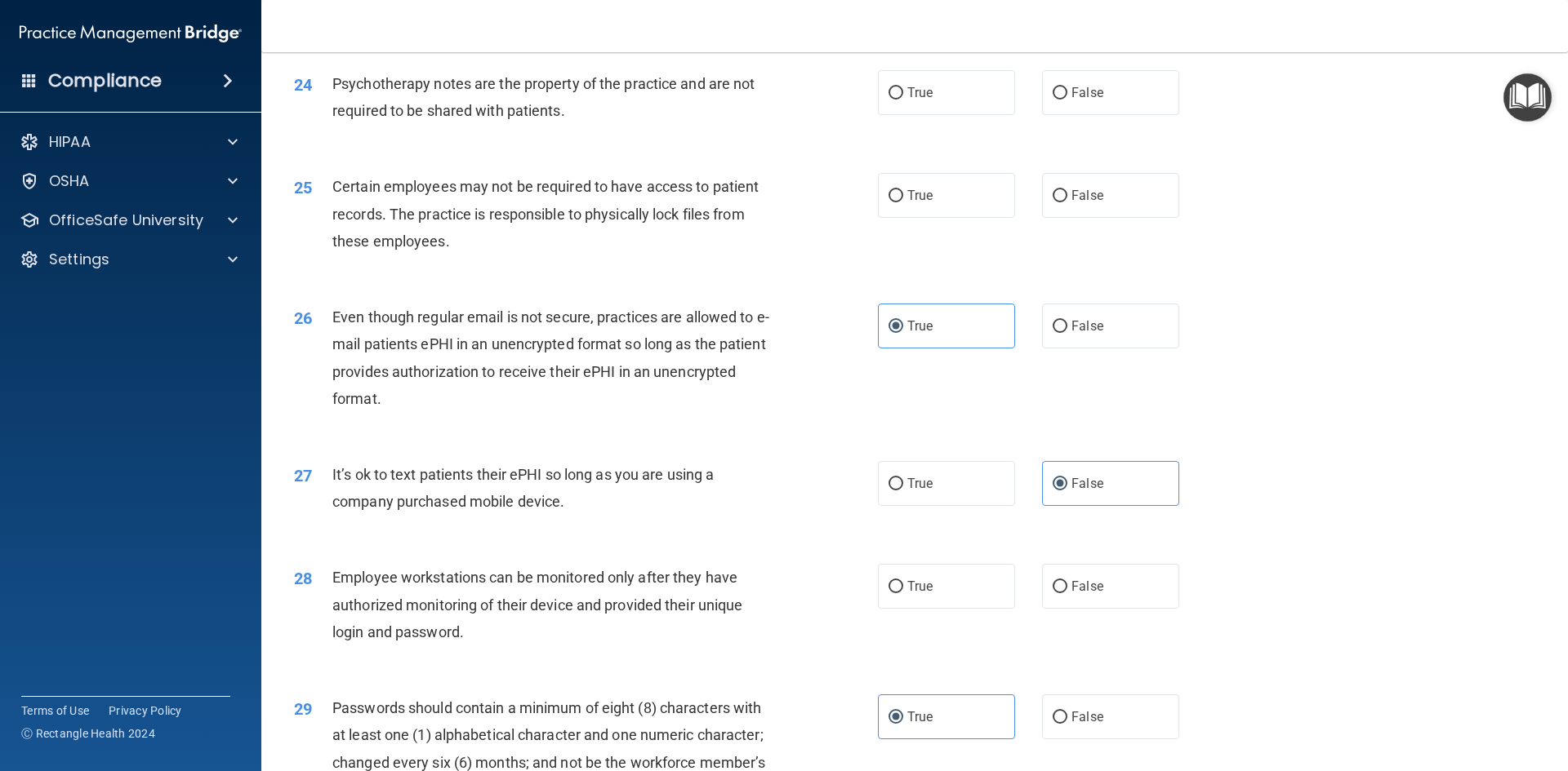
scroll to position [2999, 0]
click at [899, 220] on label "True" at bounding box center [946, 197] width 137 height 45
click at [899, 205] on input "True" at bounding box center [895, 198] width 14 height 13
radio input "true"
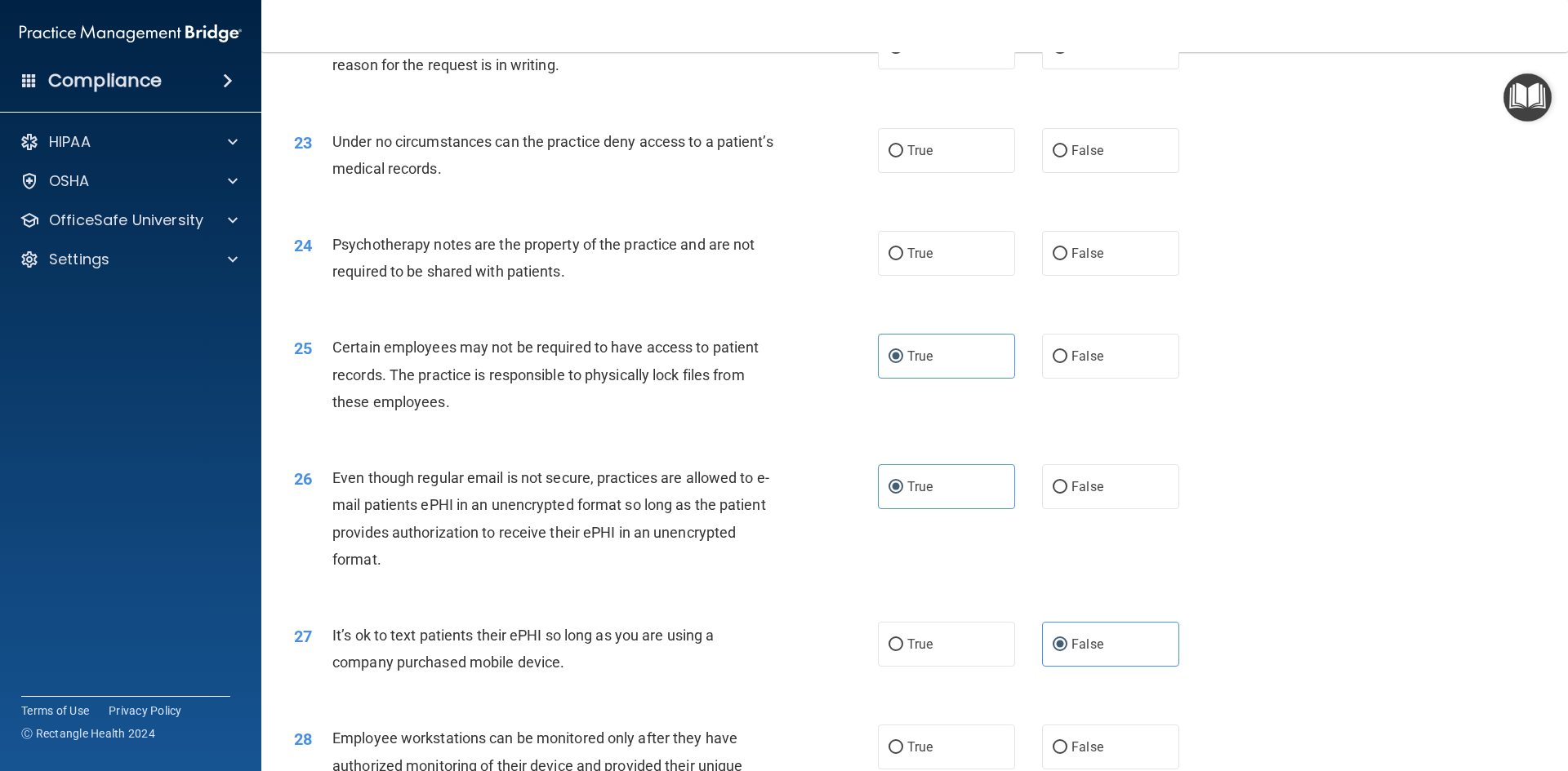
scroll to position [2836, 0]
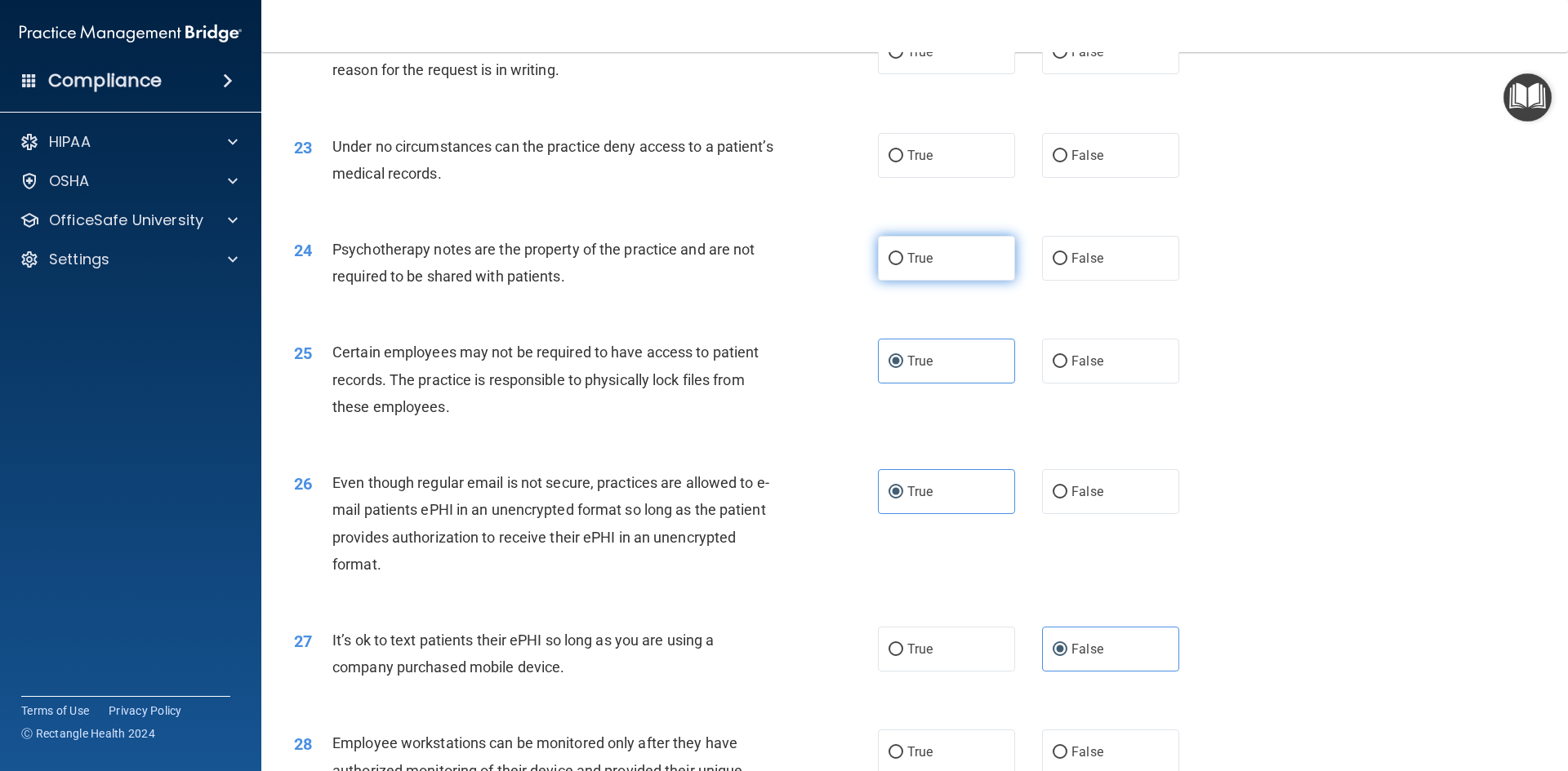
click at [927, 281] on label "True" at bounding box center [946, 258] width 137 height 45
click at [903, 265] on input "True" at bounding box center [895, 259] width 14 height 13
radio input "true"
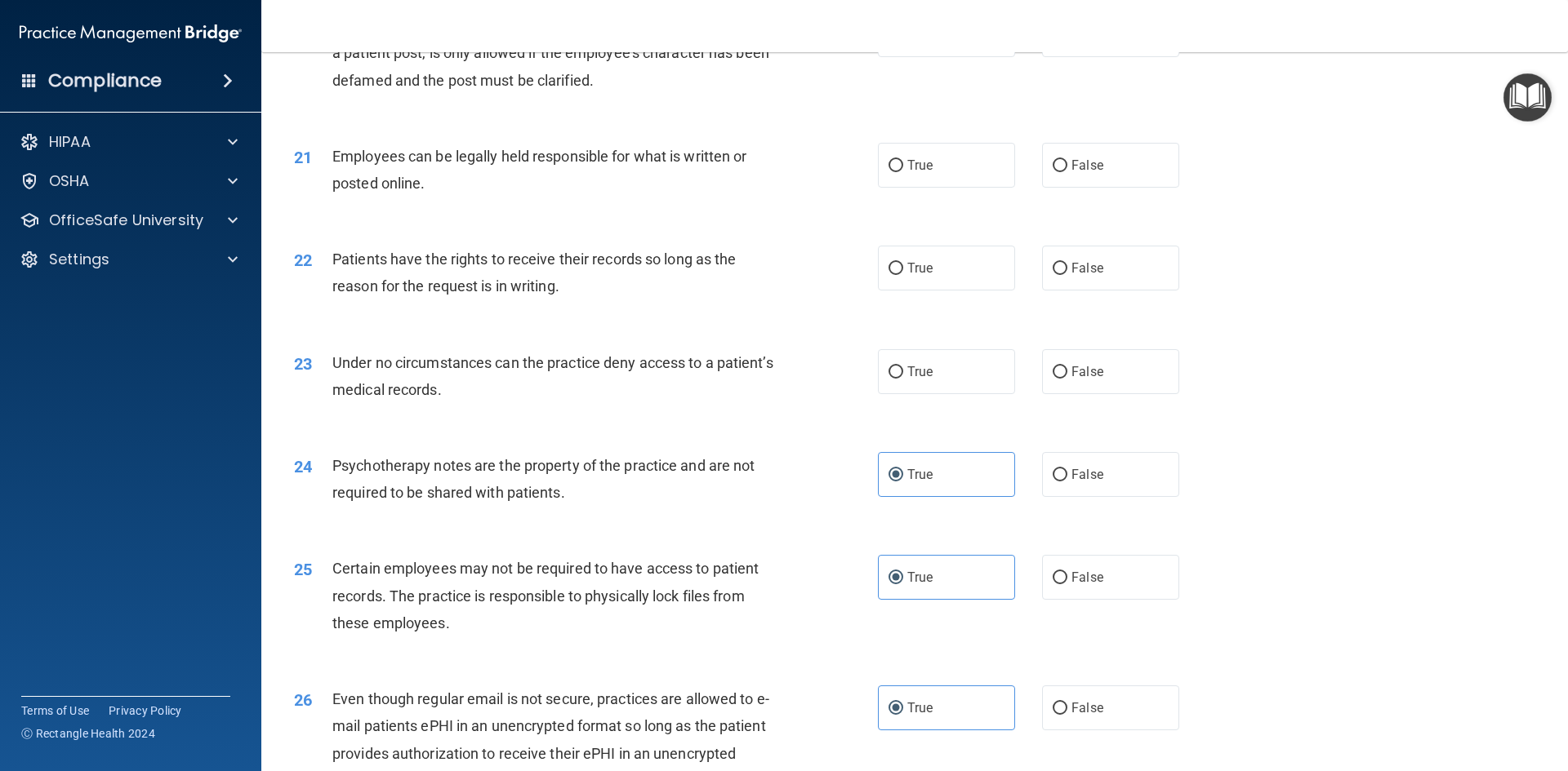
scroll to position [2592, 0]
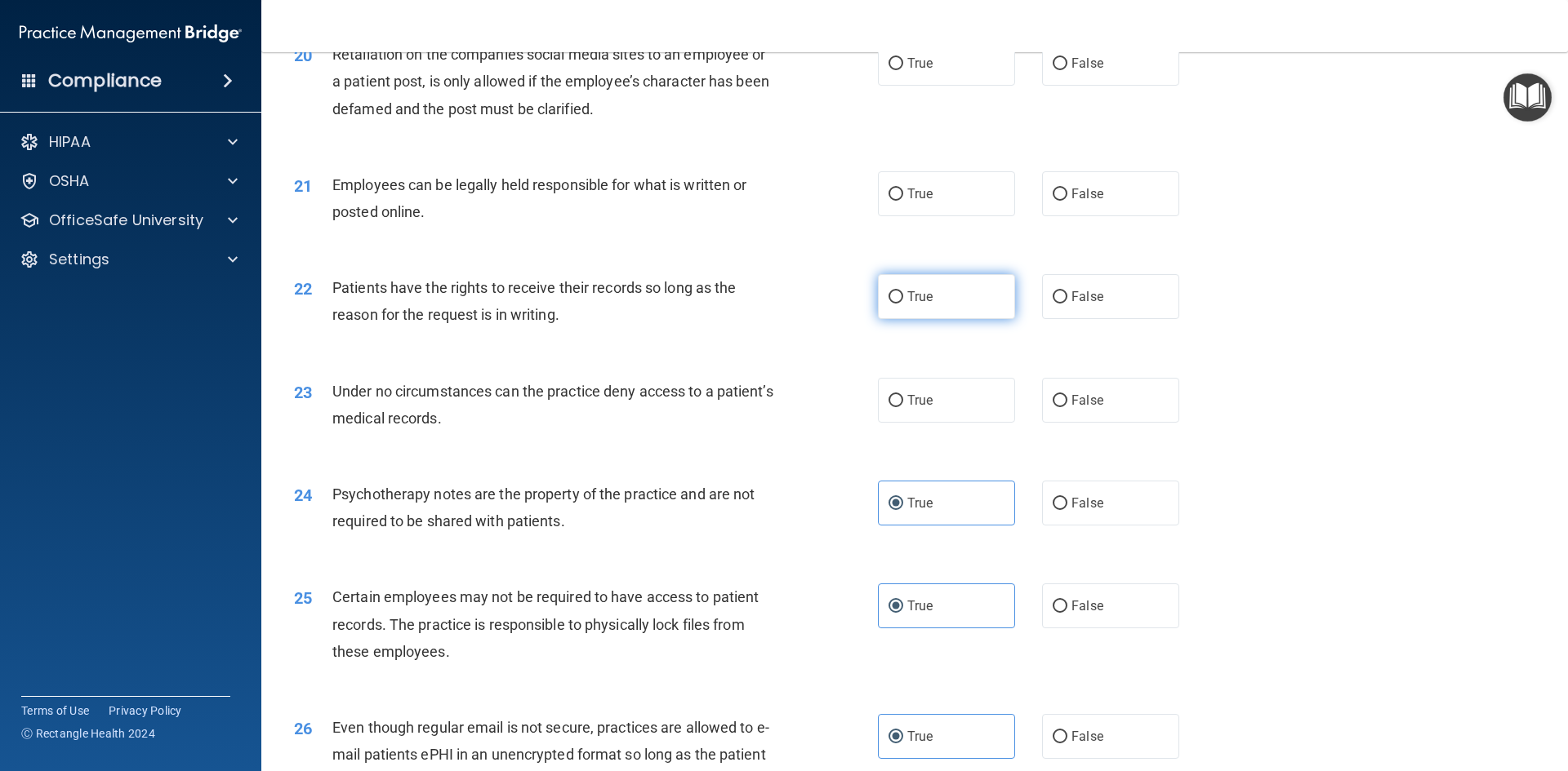
click at [913, 312] on label "True" at bounding box center [946, 296] width 137 height 45
click at [903, 304] on input "True" at bounding box center [895, 297] width 14 height 13
radio input "true"
click at [896, 217] on label "True" at bounding box center [946, 193] width 137 height 45
click at [896, 201] on input "True" at bounding box center [895, 194] width 14 height 13
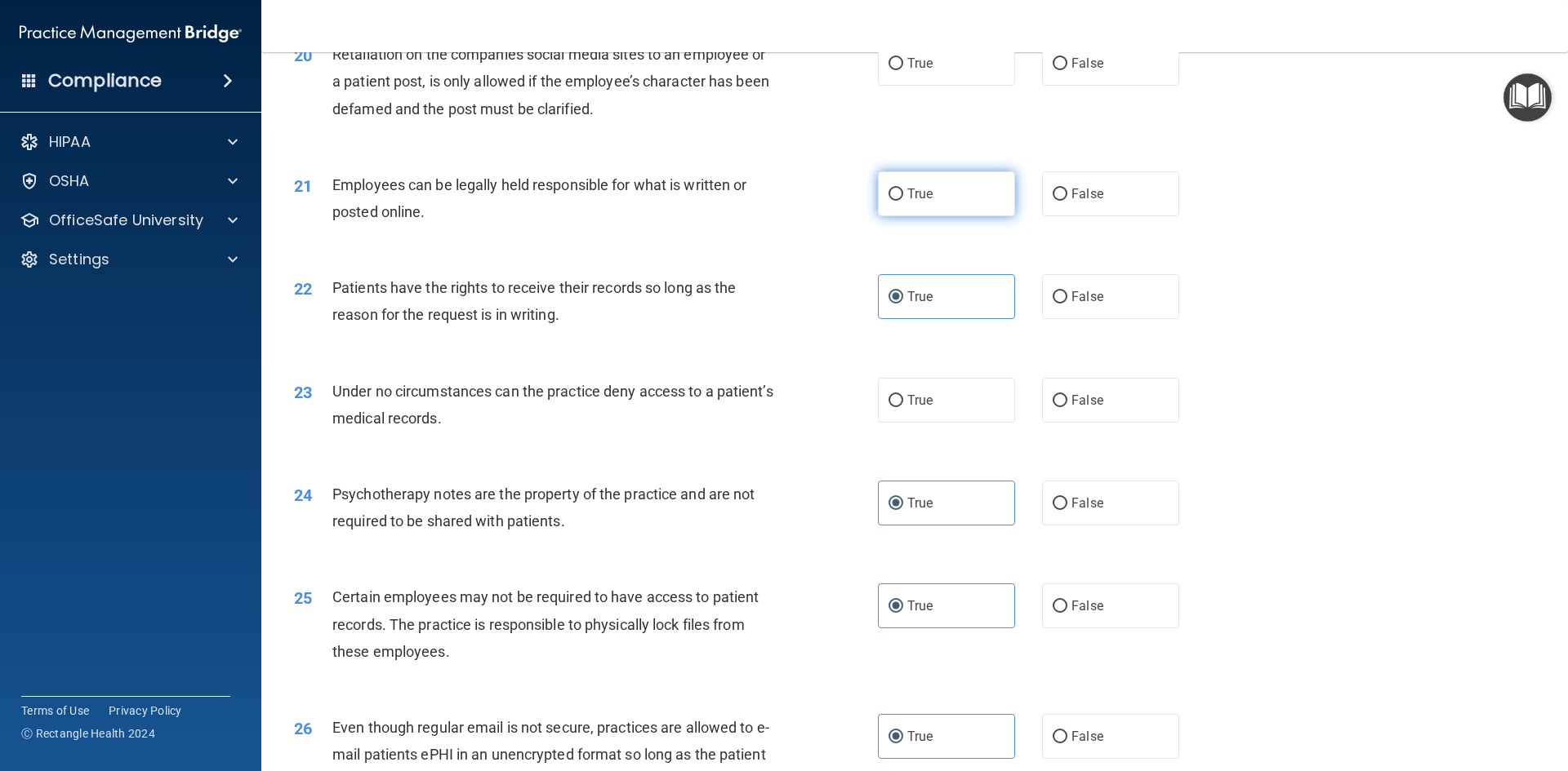
radio input "true"
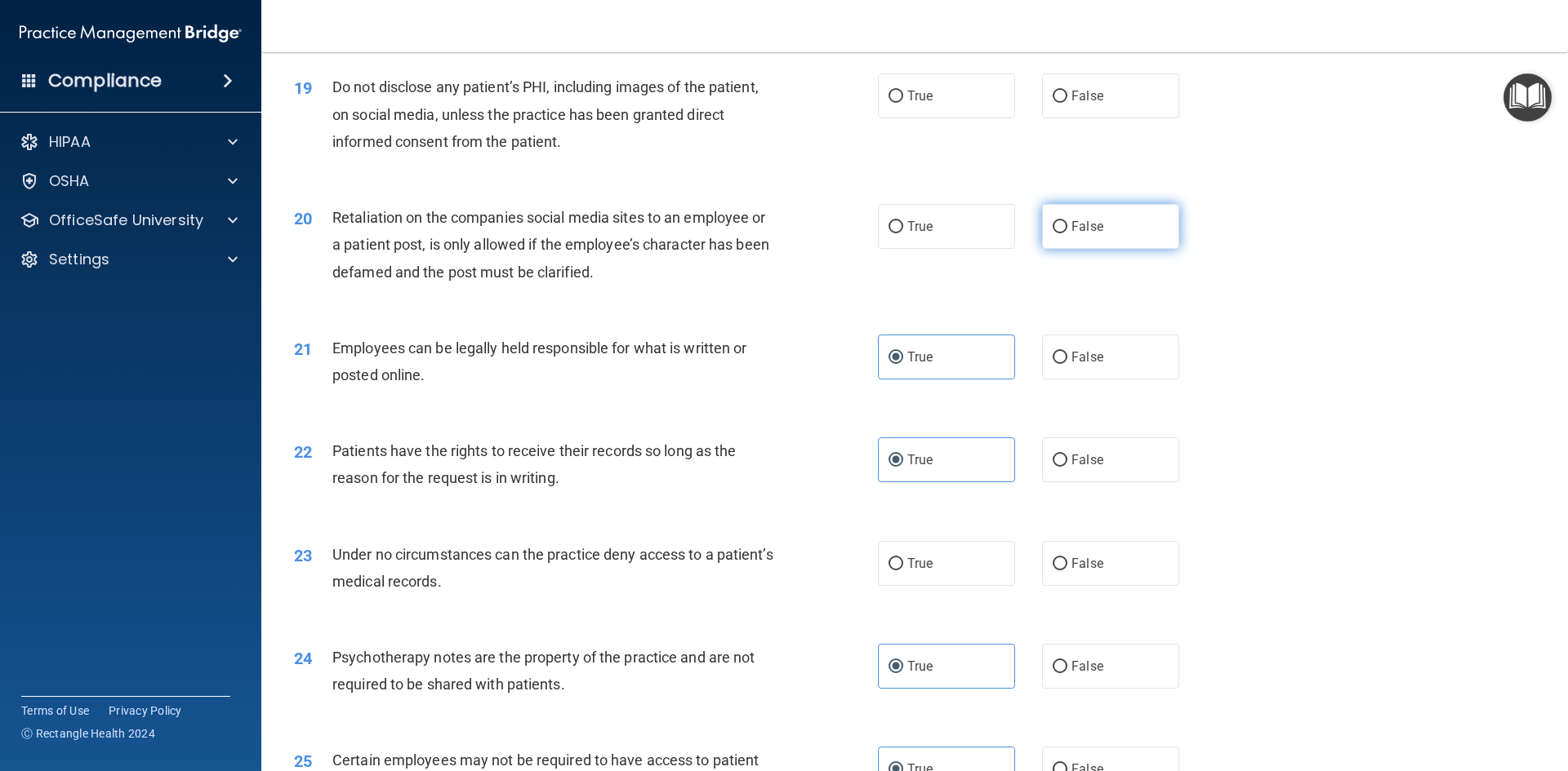
click at [1081, 240] on label "False" at bounding box center [1110, 226] width 137 height 45
click at [1067, 233] on input "False" at bounding box center [1060, 227] width 14 height 13
radio input "true"
click at [950, 118] on label "True" at bounding box center [946, 95] width 137 height 45
click at [903, 102] on input "True" at bounding box center [895, 97] width 14 height 13
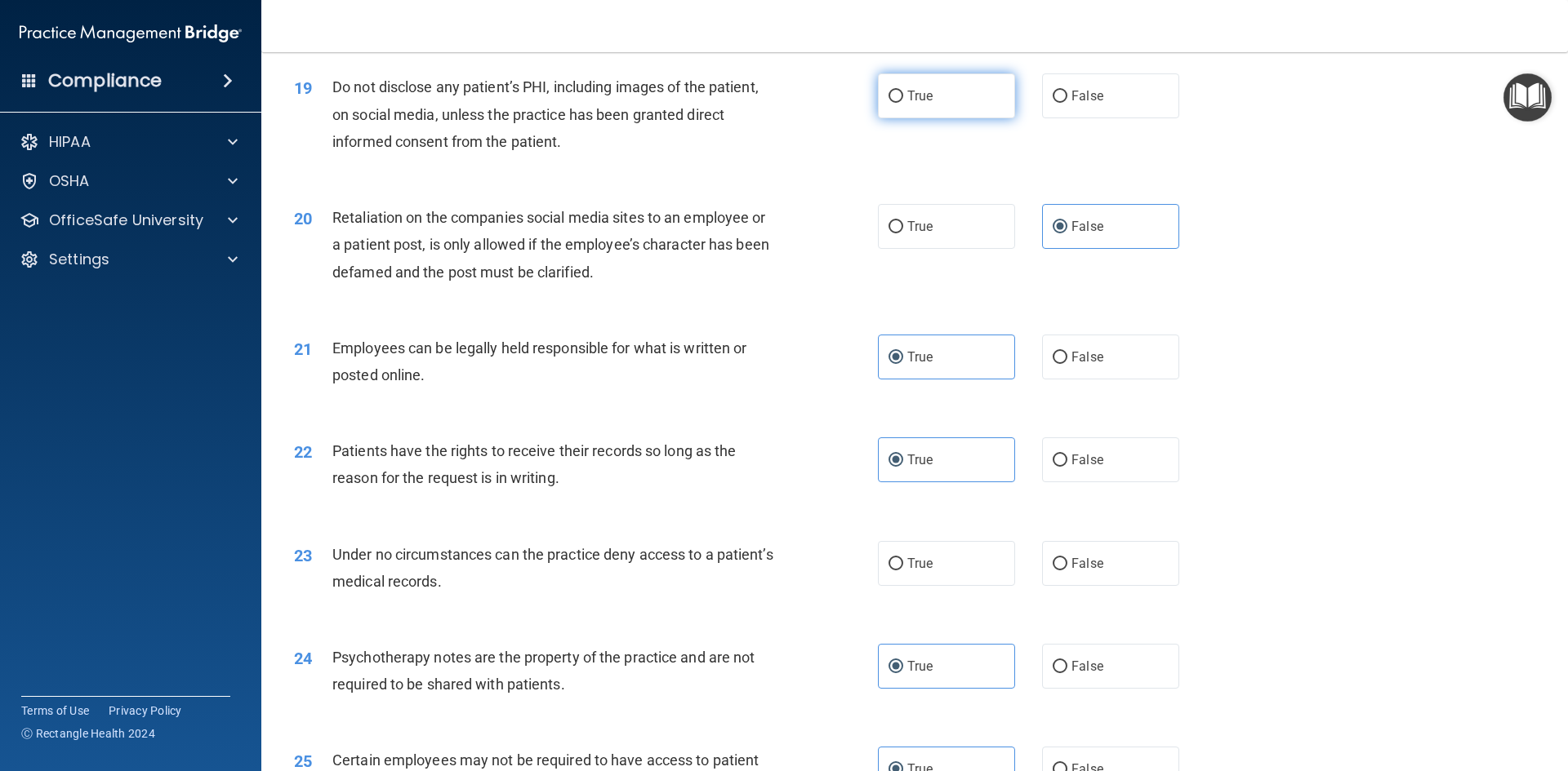
radio input "true"
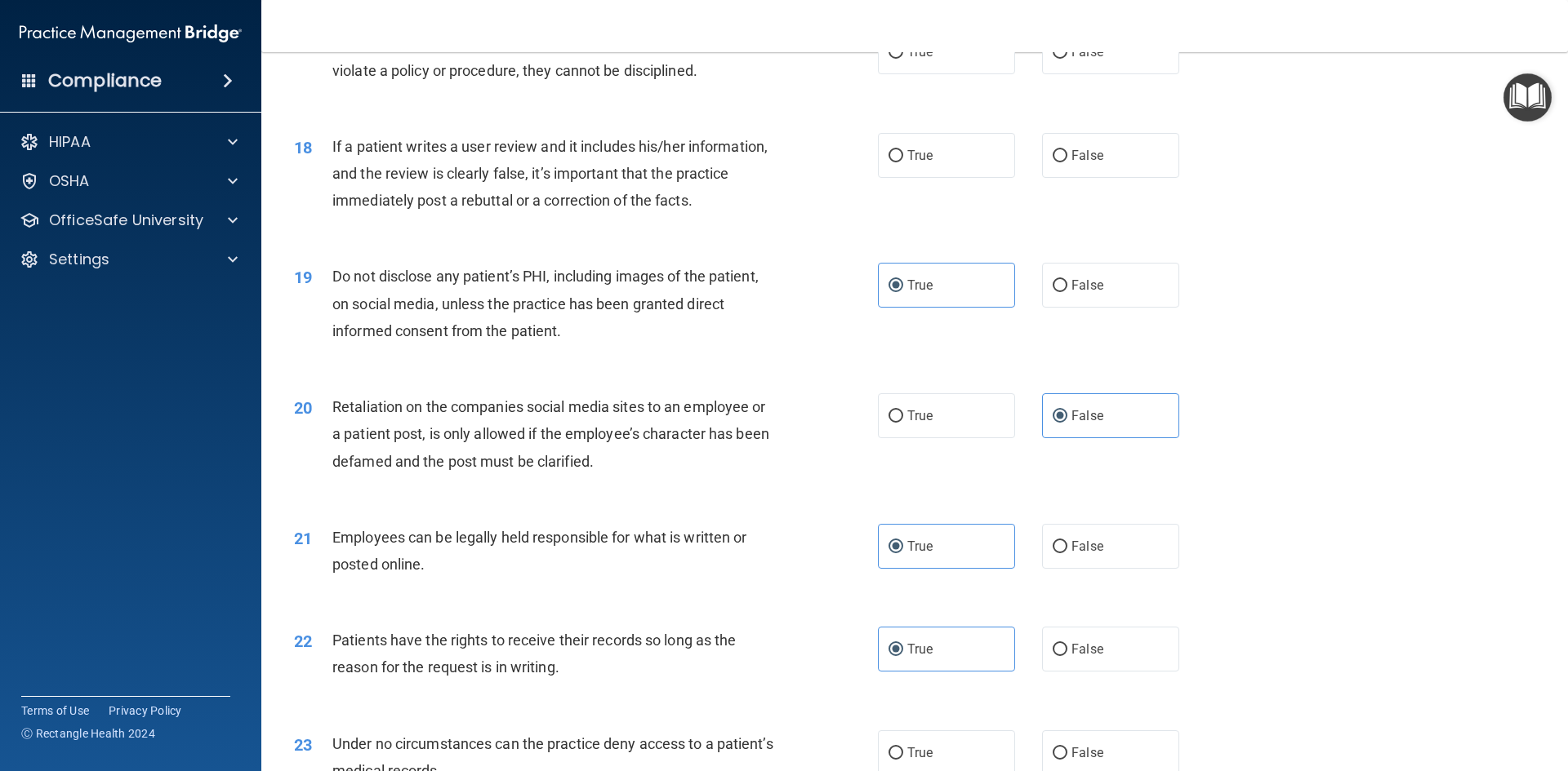
scroll to position [2101, 0]
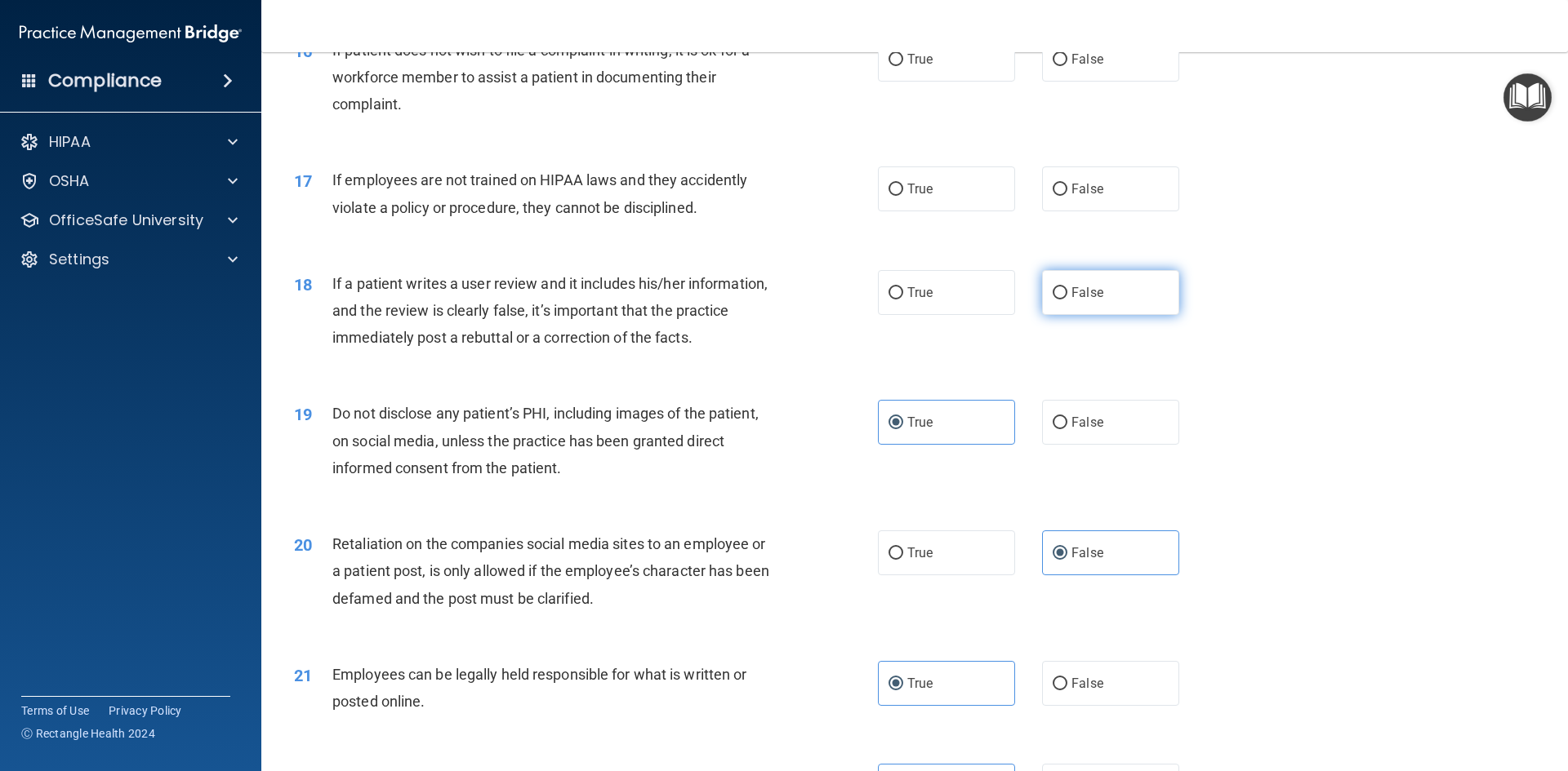
click at [1077, 301] on span "False" at bounding box center [1087, 292] width 32 height 15
click at [1067, 300] on input "False" at bounding box center [1060, 293] width 14 height 13
radio input "true"
click at [1114, 202] on label "False" at bounding box center [1110, 188] width 137 height 45
click at [1067, 196] on input "False" at bounding box center [1060, 190] width 14 height 13
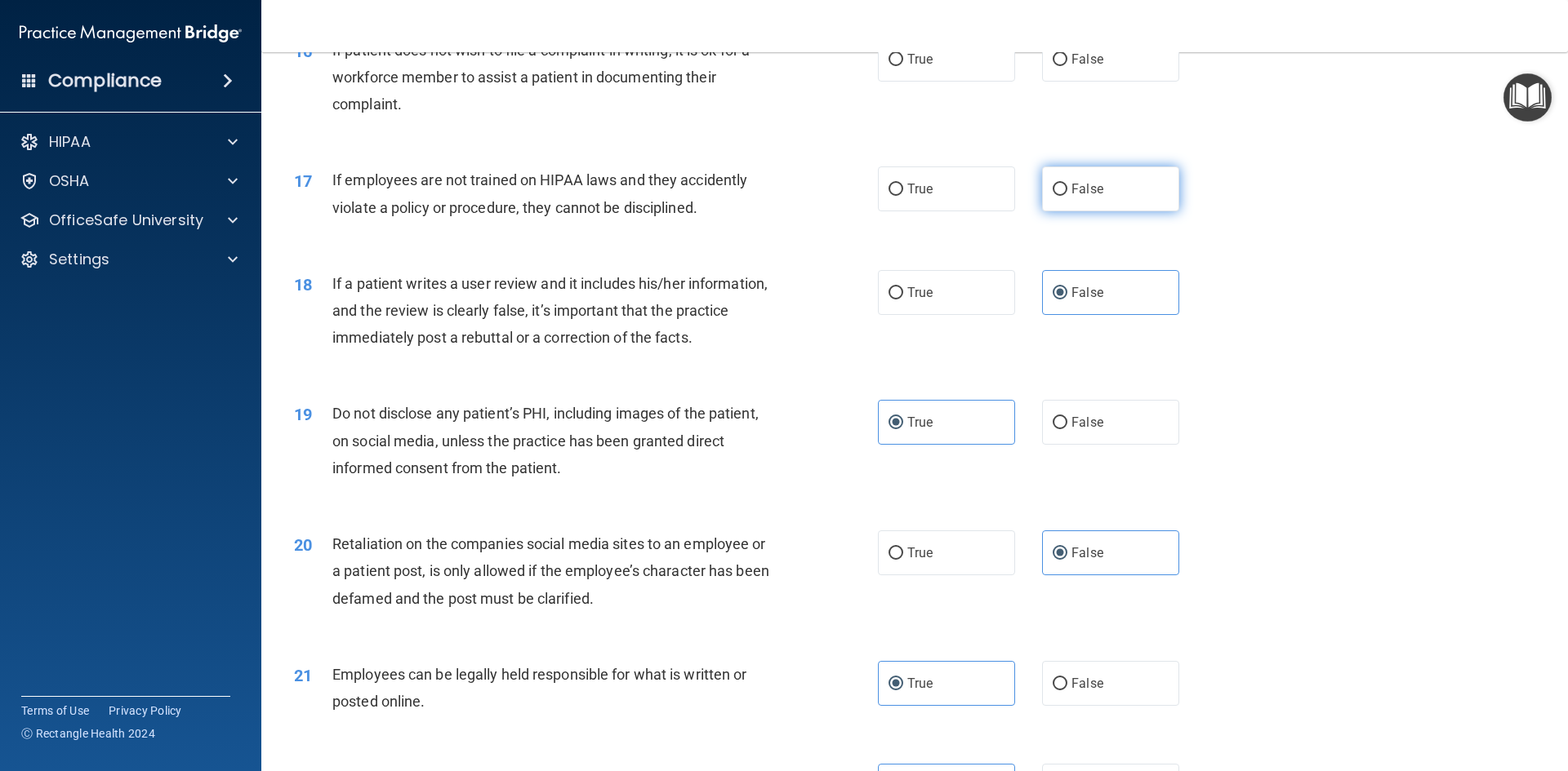
radio input "true"
drag, startPoint x: 1094, startPoint y: 76, endPoint x: 1075, endPoint y: 98, distance: 29.1
click at [1094, 77] on label "False" at bounding box center [1110, 59] width 137 height 45
click at [1067, 66] on input "False" at bounding box center [1060, 60] width 14 height 13
radio input "true"
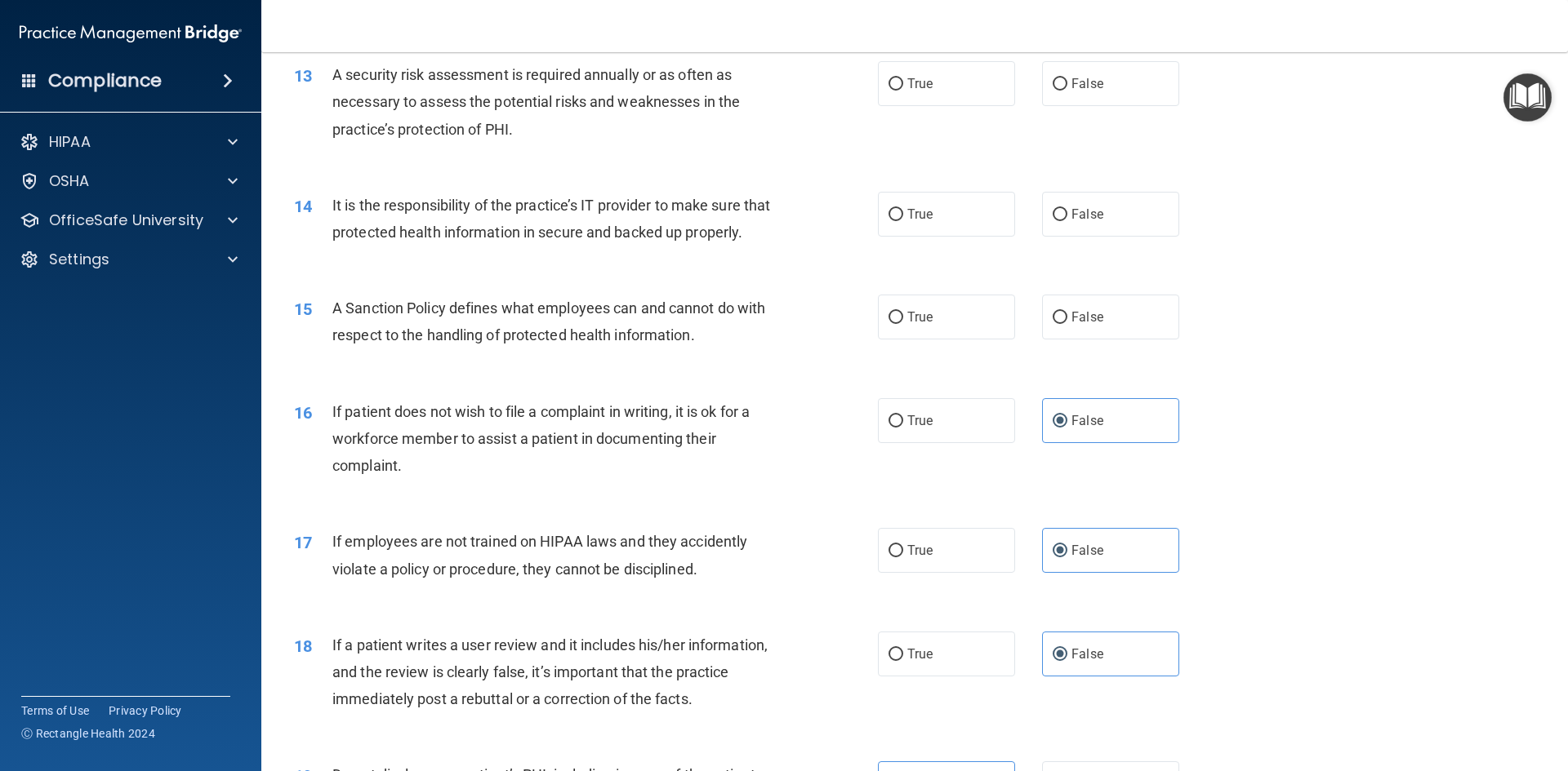
scroll to position [1694, 0]
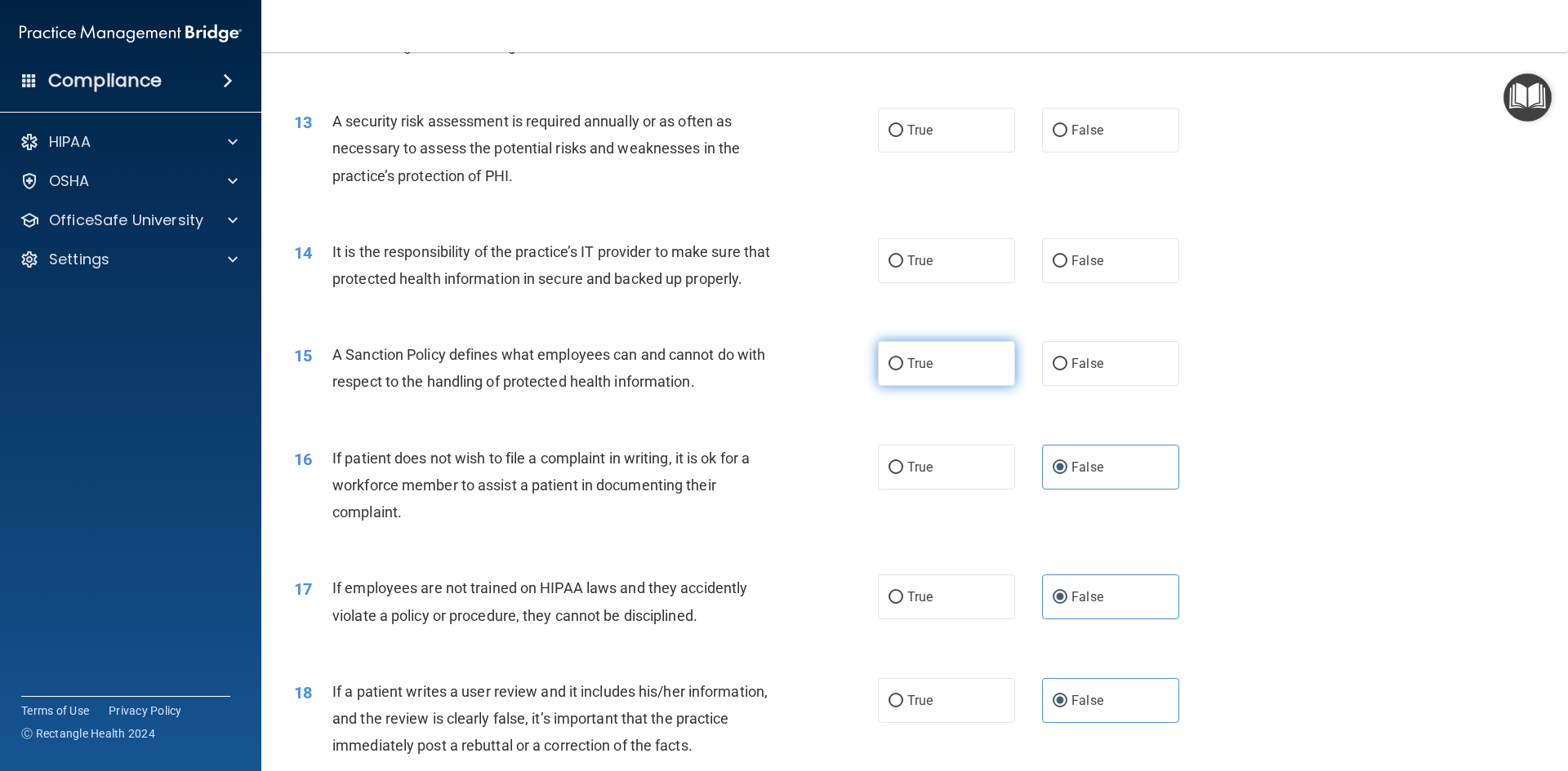
click at [971, 386] on label "True" at bounding box center [946, 363] width 137 height 45
click at [903, 370] on input "True" at bounding box center [895, 365] width 14 height 13
radio input "true"
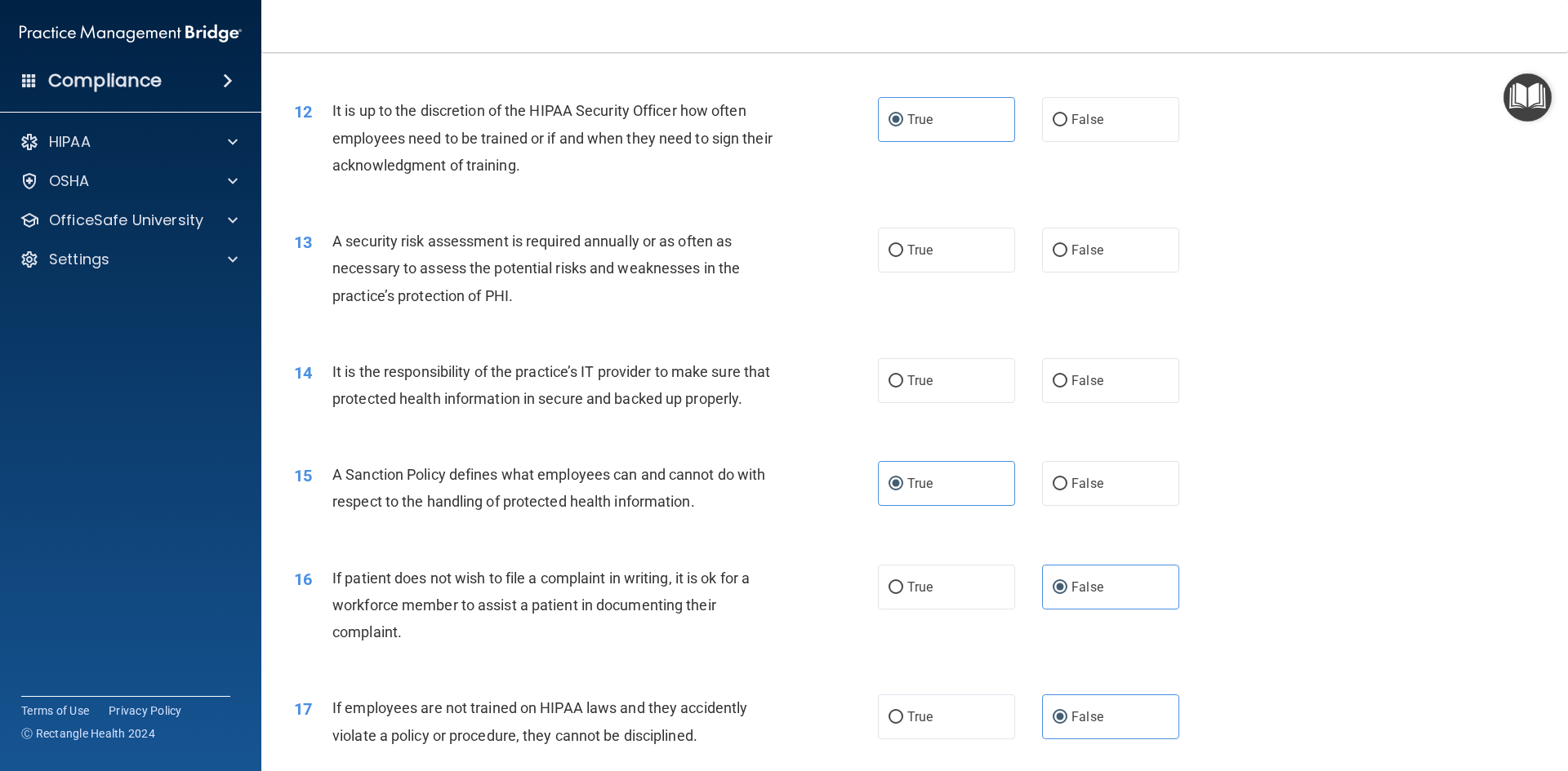
scroll to position [1530, 0]
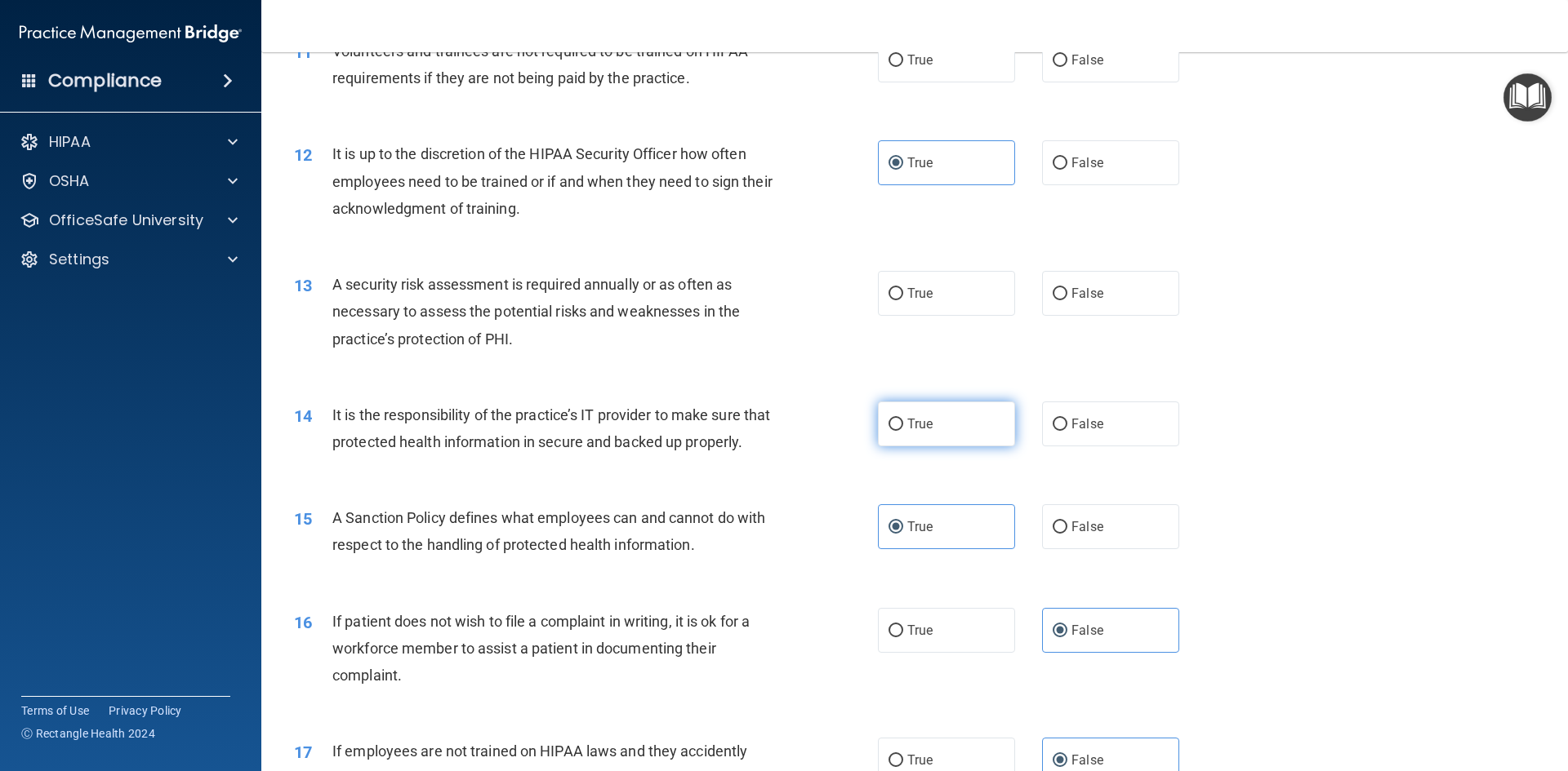
click at [915, 444] on label "True" at bounding box center [946, 423] width 137 height 45
click at [903, 431] on input "True" at bounding box center [895, 425] width 14 height 13
radio input "true"
click at [888, 288] on input "True" at bounding box center [895, 294] width 14 height 13
radio input "true"
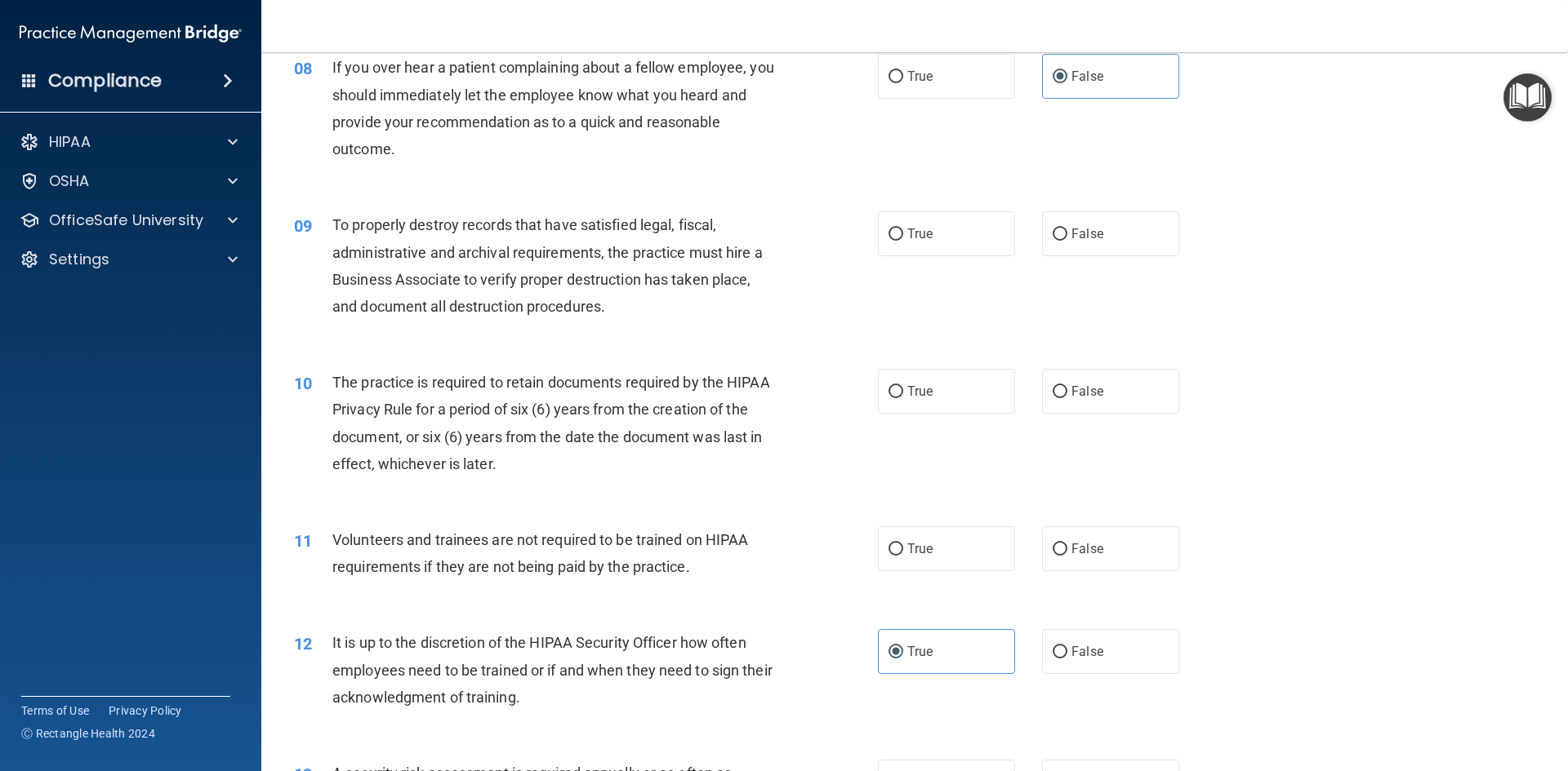
scroll to position [1041, 0]
click at [1134, 552] on label "False" at bounding box center [1110, 549] width 137 height 45
click at [1067, 552] on input "False" at bounding box center [1060, 550] width 14 height 13
radio input "true"
click at [934, 371] on label "True" at bounding box center [946, 391] width 137 height 45
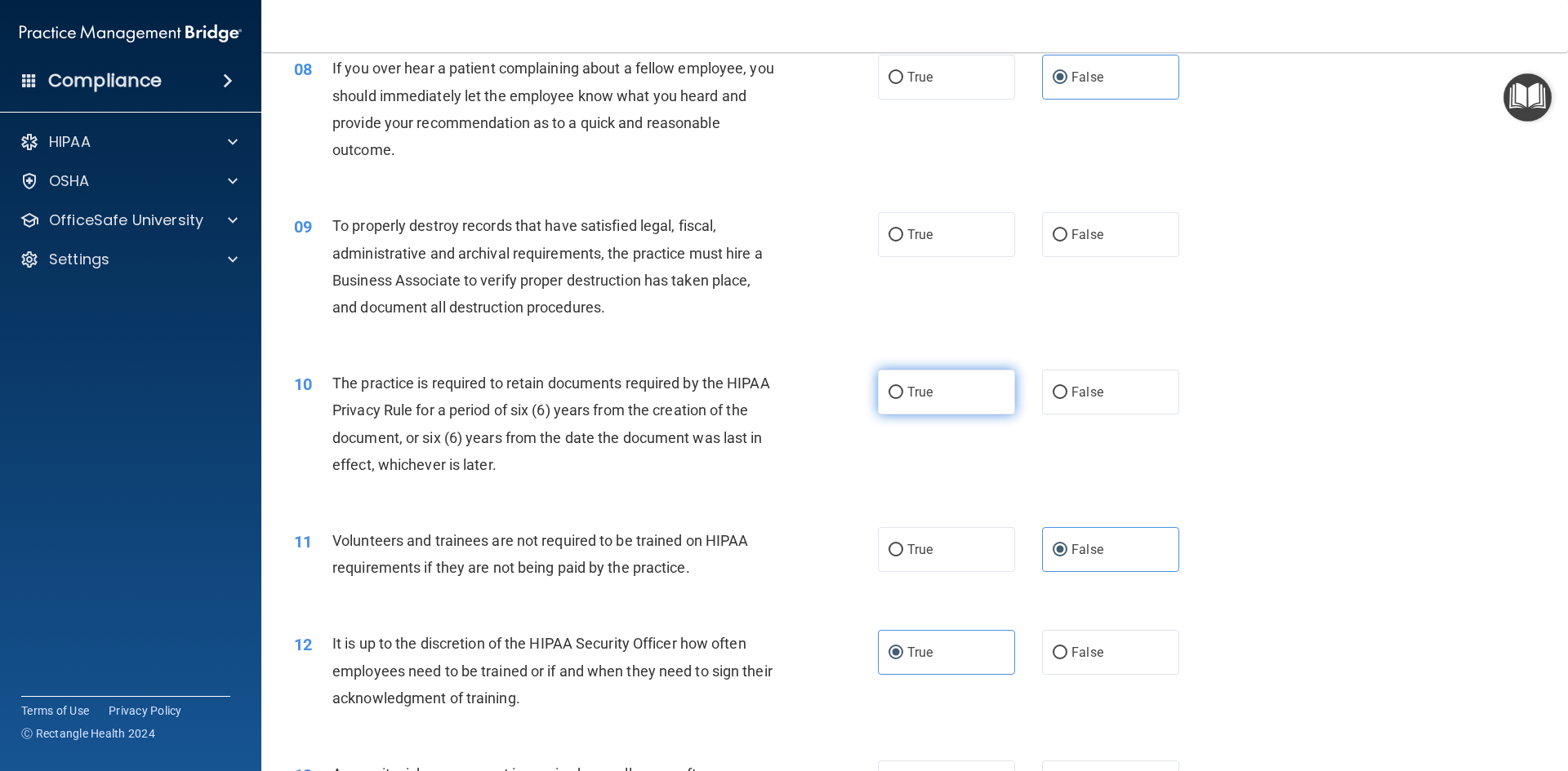
click at [903, 387] on input "True" at bounding box center [895, 393] width 14 height 13
radio input "true"
click at [916, 247] on label "True" at bounding box center [946, 234] width 137 height 45
click at [903, 242] on input "True" at bounding box center [895, 235] width 14 height 13
radio input "true"
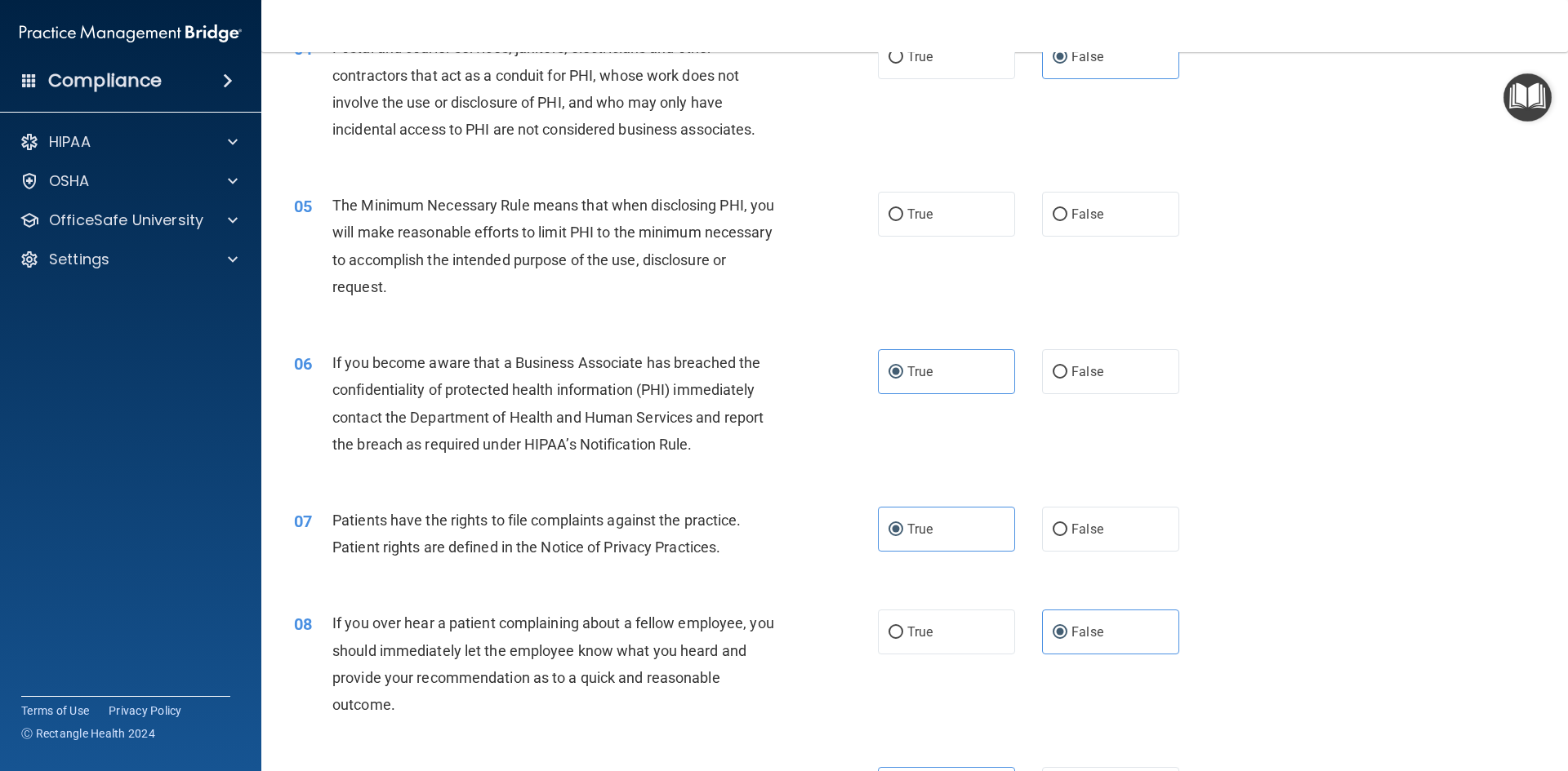
scroll to position [490, 0]
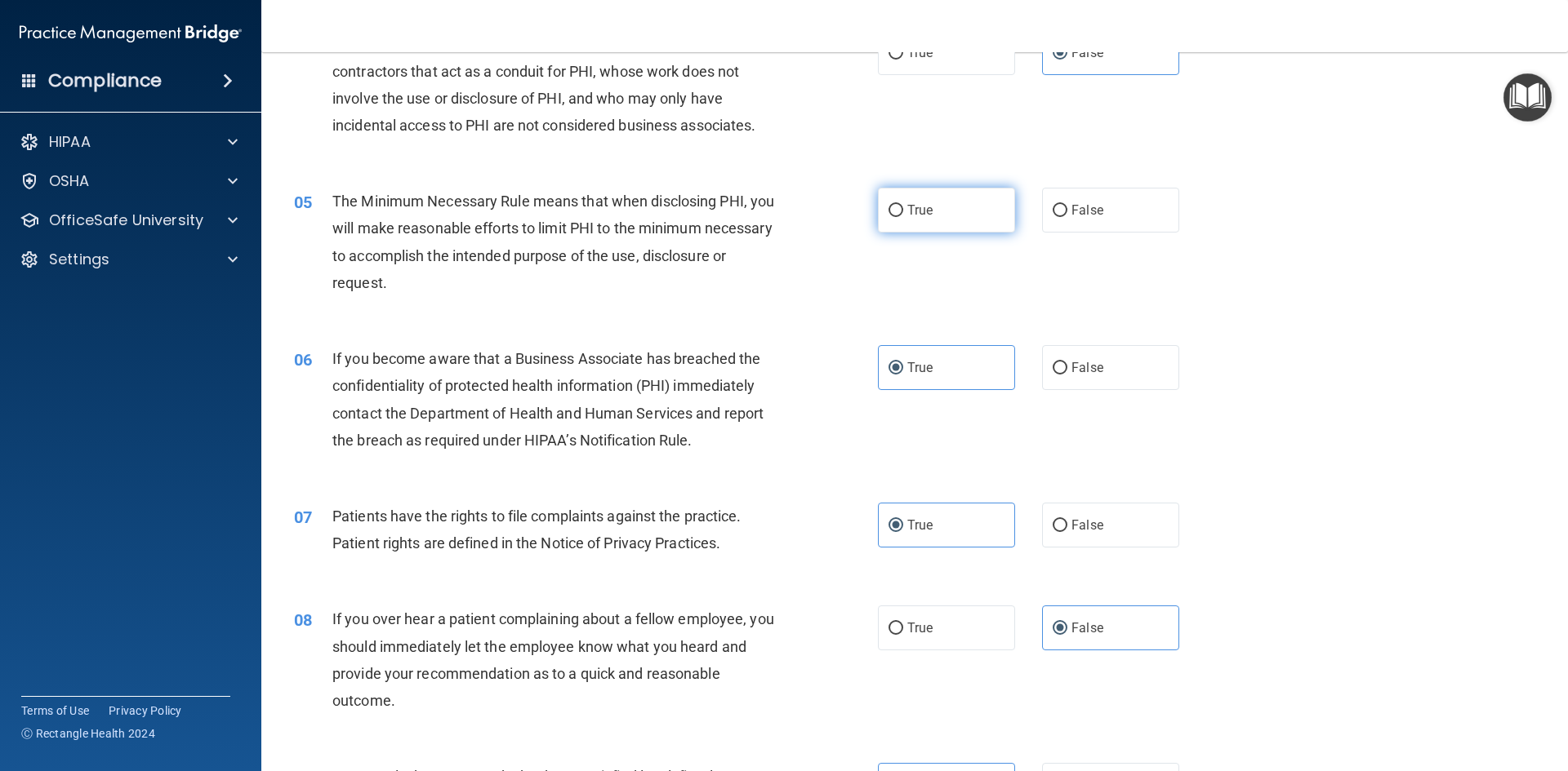
click at [908, 216] on span "True" at bounding box center [920, 210] width 25 height 15
click at [903, 216] on input "True" at bounding box center [895, 211] width 14 height 13
radio input "true"
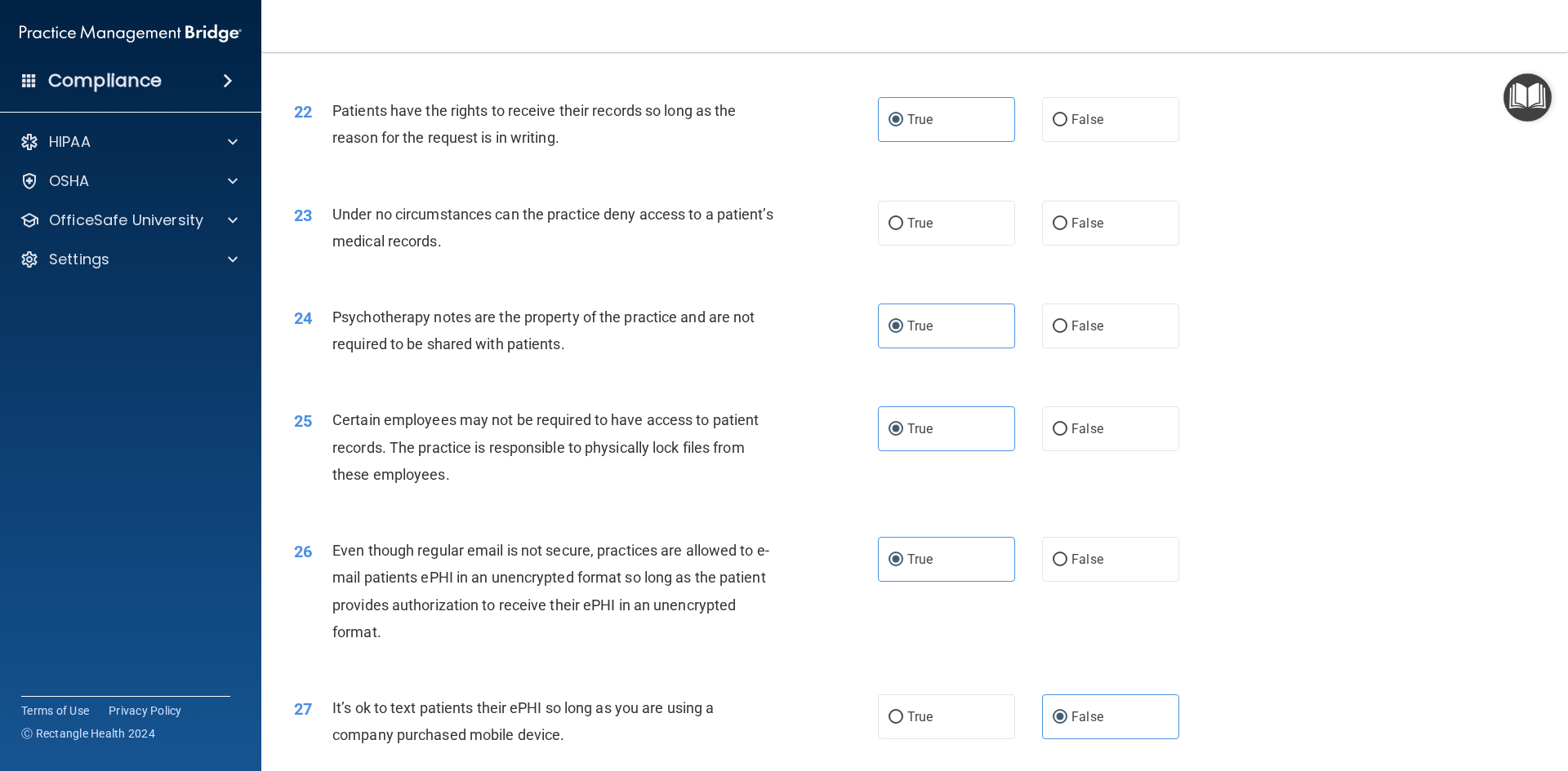
scroll to position [2775, 0]
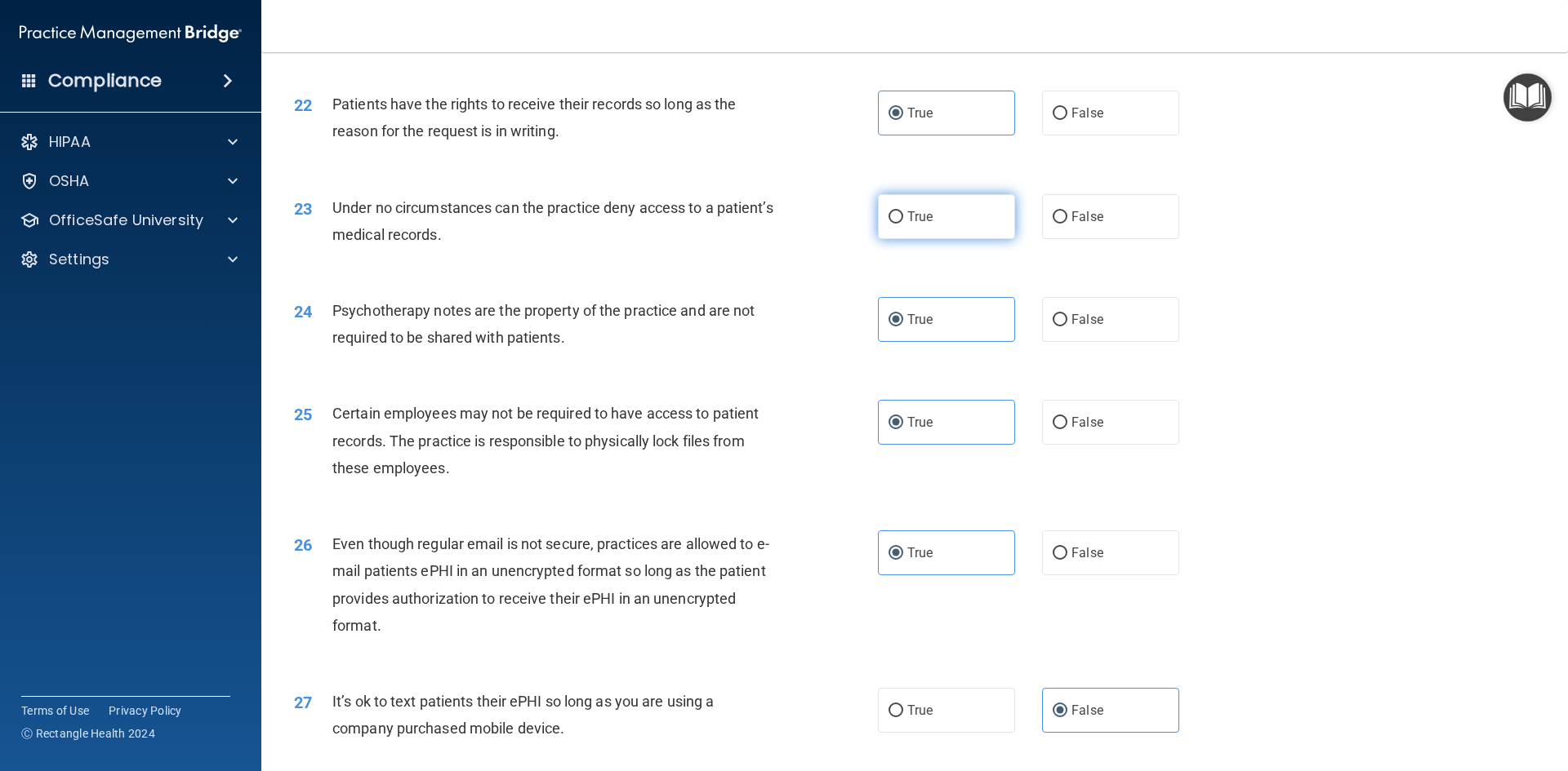
click at [930, 239] on label "True" at bounding box center [946, 216] width 137 height 45
click at [903, 223] on input "True" at bounding box center [895, 218] width 14 height 13
radio input "true"
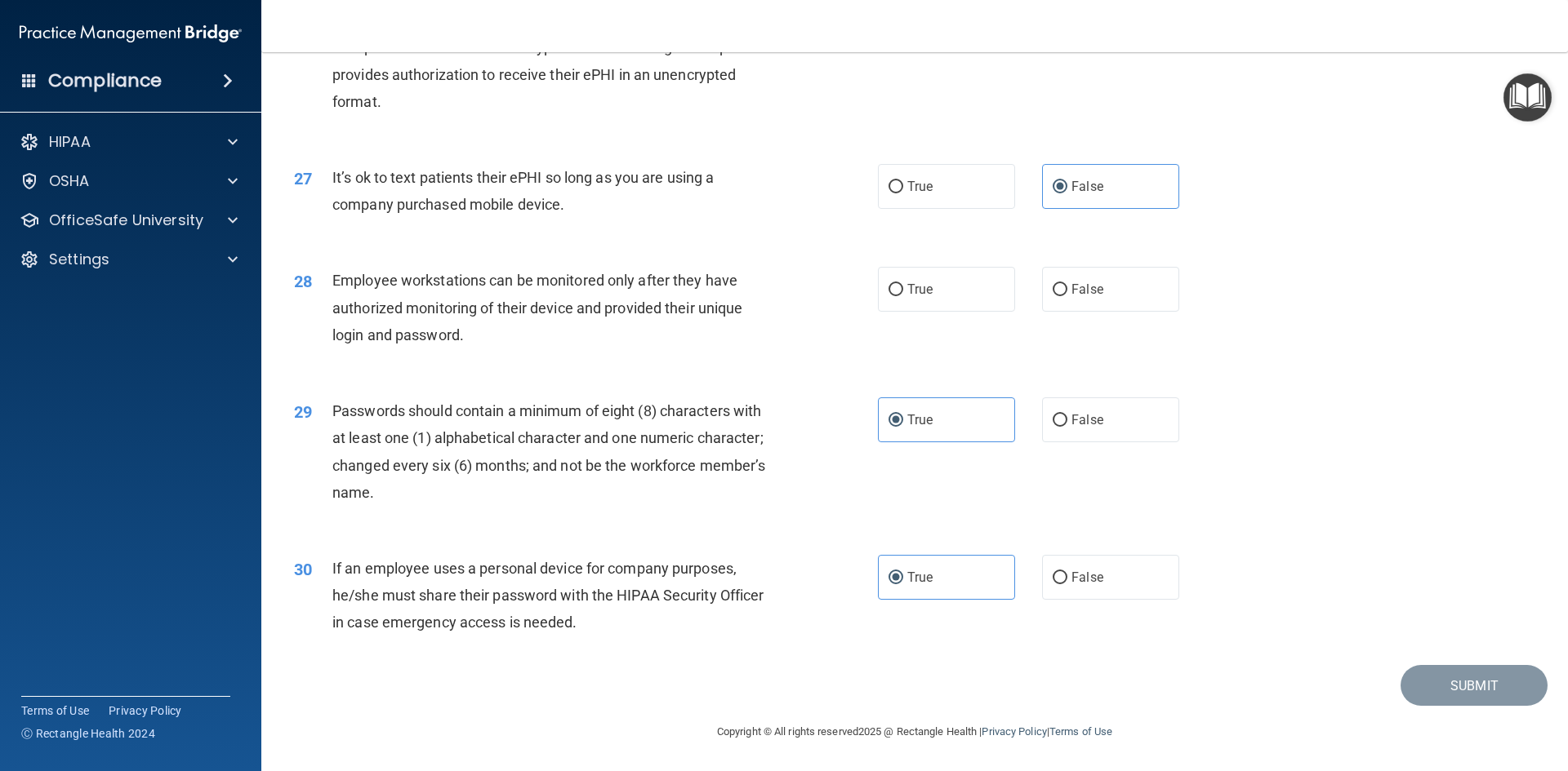
scroll to position [3326, 0]
click at [974, 307] on label "True" at bounding box center [946, 289] width 137 height 45
click at [903, 296] on input "True" at bounding box center [895, 290] width 14 height 13
radio input "true"
click at [1432, 681] on button "Submit" at bounding box center [1474, 686] width 147 height 42
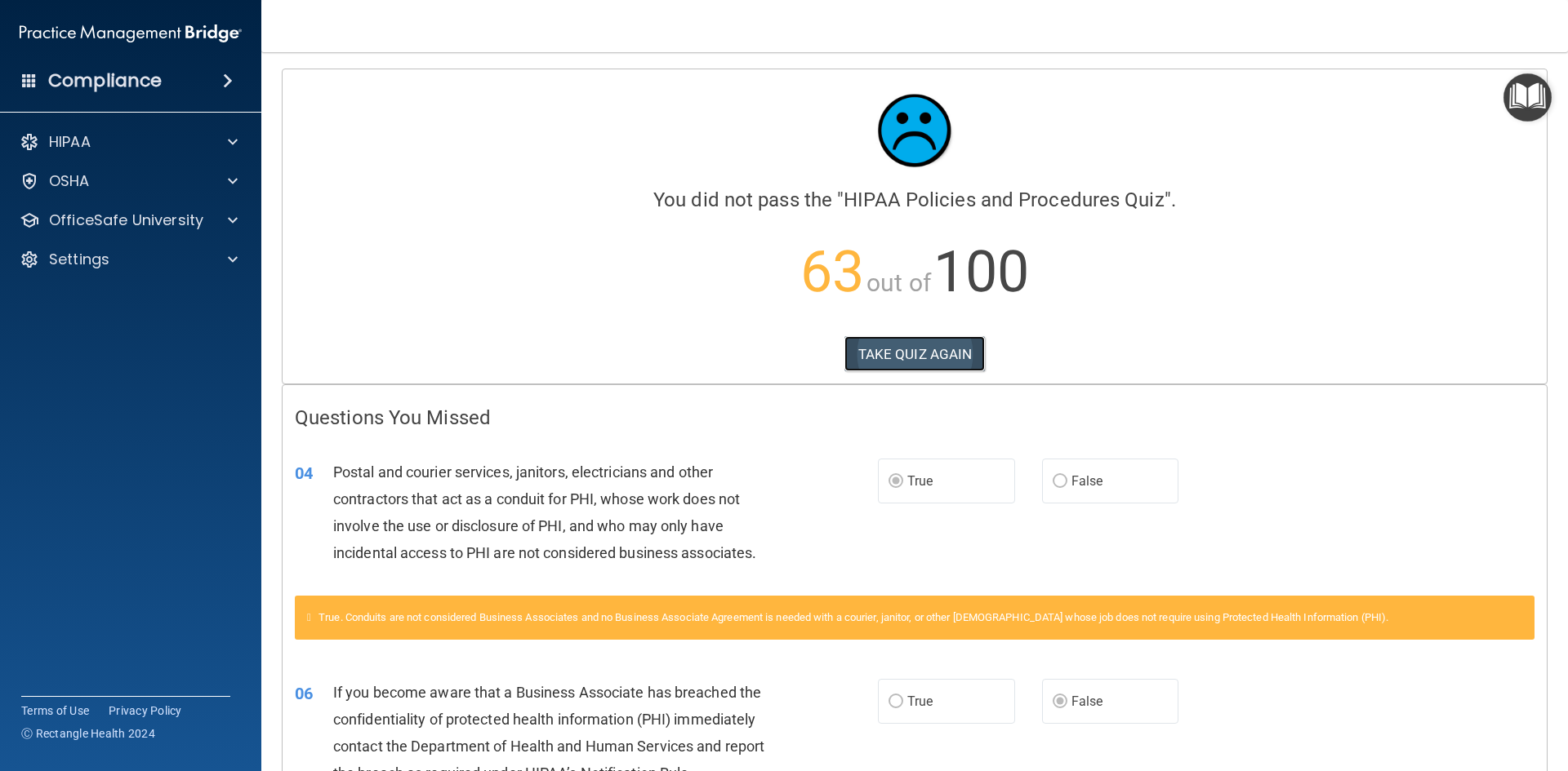
click at [892, 360] on button "TAKE QUIZ AGAIN" at bounding box center [915, 354] width 141 height 36
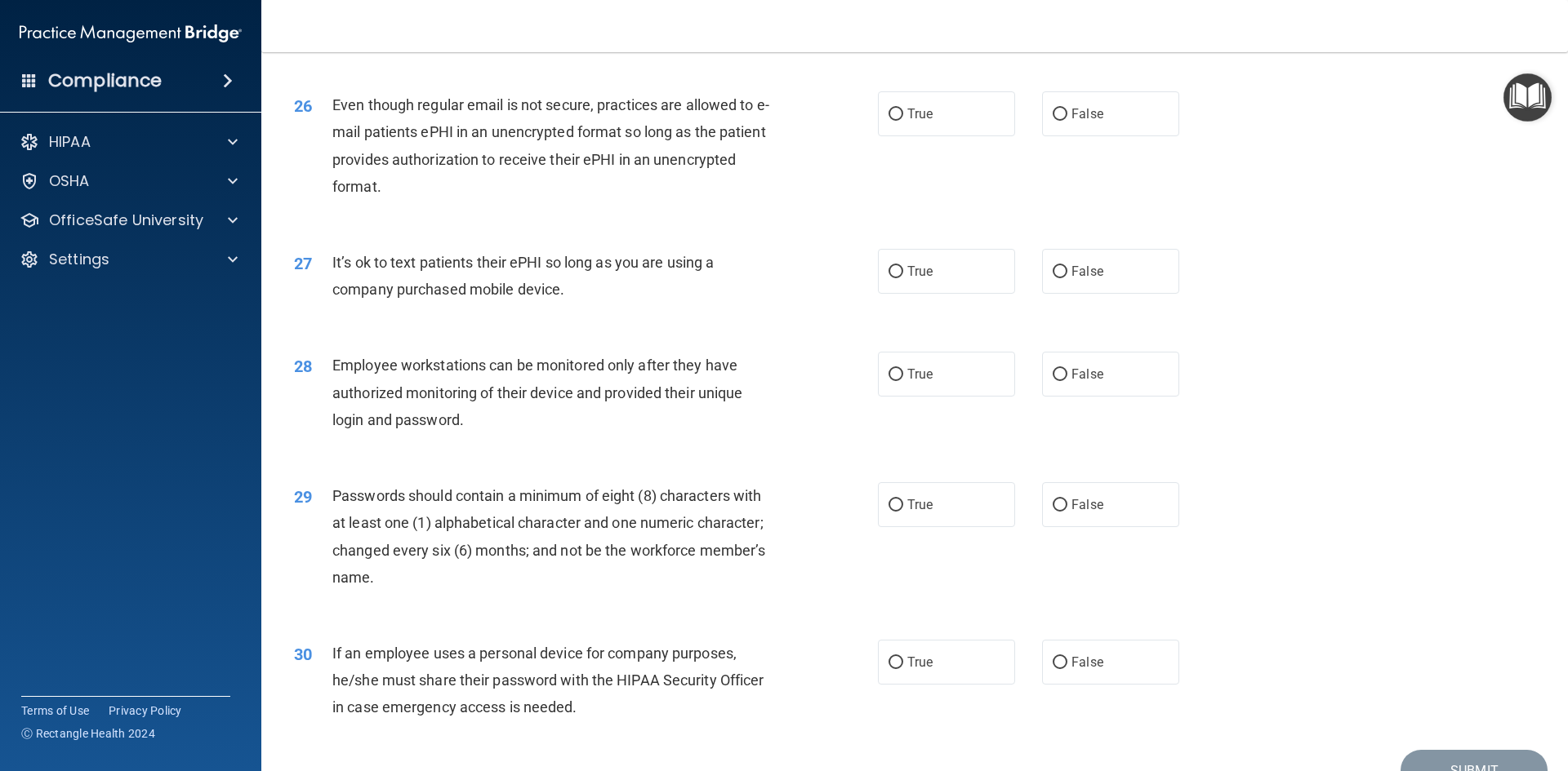
scroll to position [3326, 0]
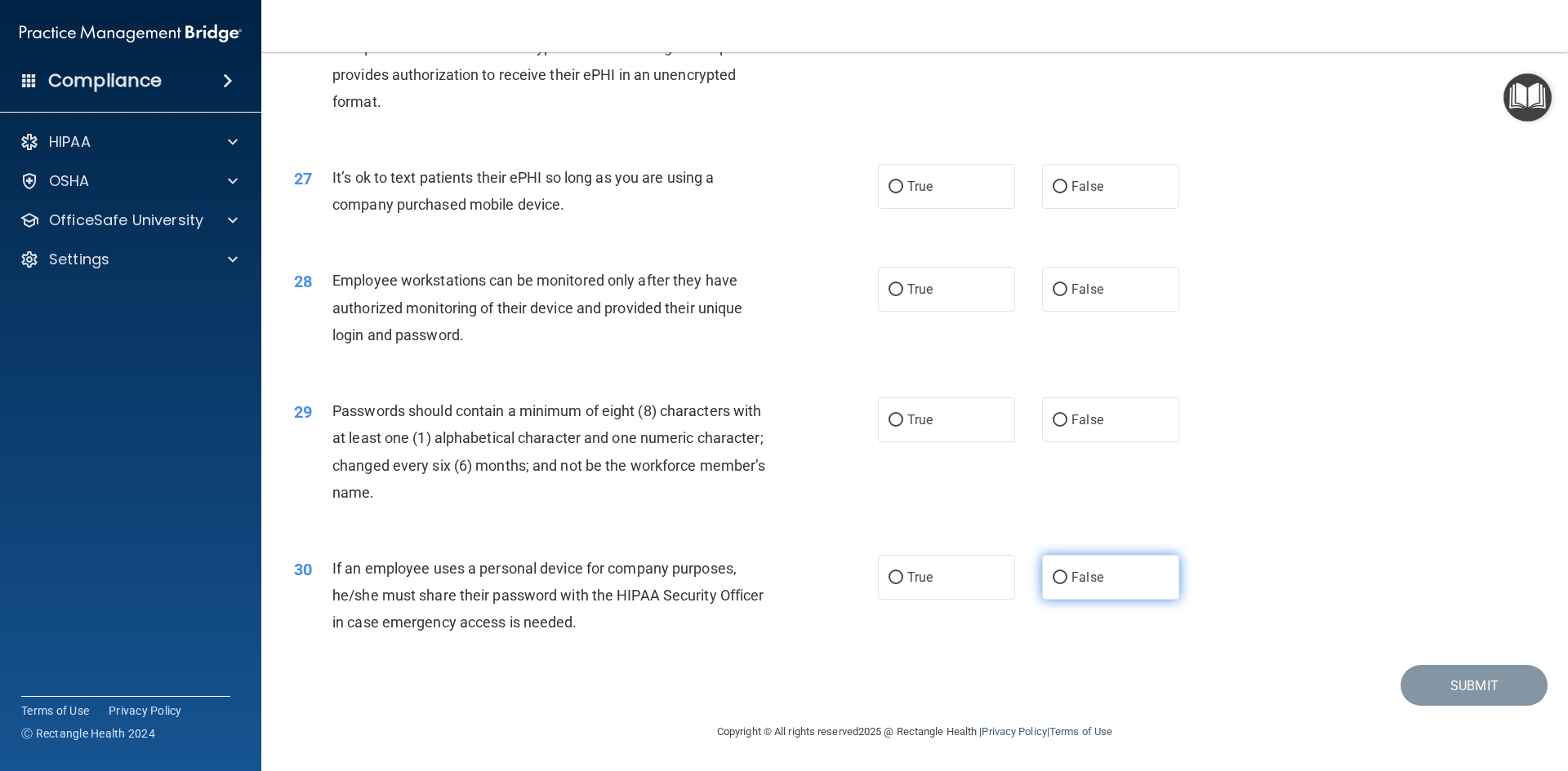
click at [1062, 575] on label "False" at bounding box center [1110, 577] width 137 height 45
click at [1062, 575] on input "False" at bounding box center [1060, 578] width 14 height 13
radio input "true"
click at [1076, 291] on span "False" at bounding box center [1087, 289] width 32 height 15
click at [1067, 291] on input "False" at bounding box center [1060, 290] width 14 height 13
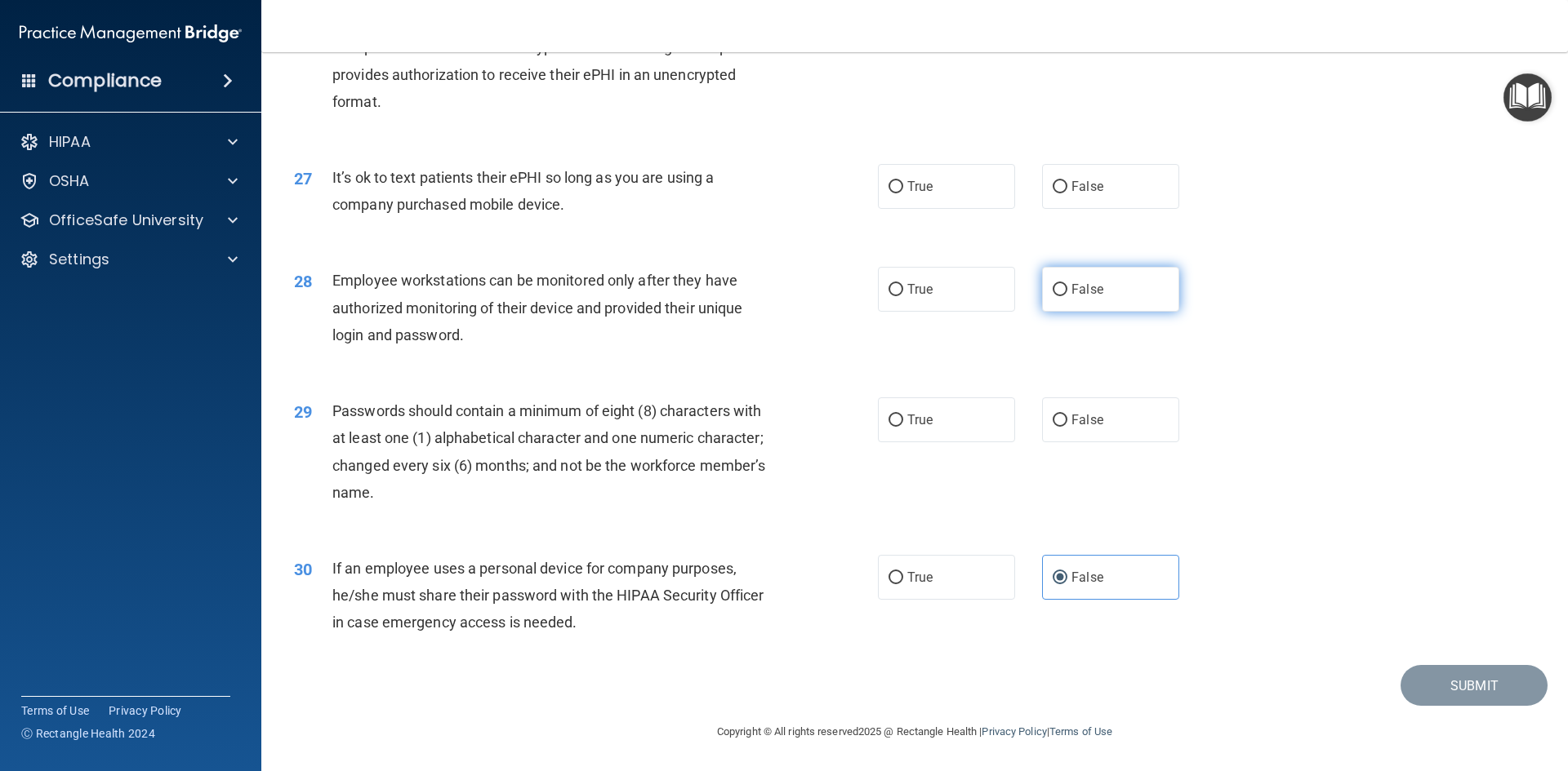
radio input "true"
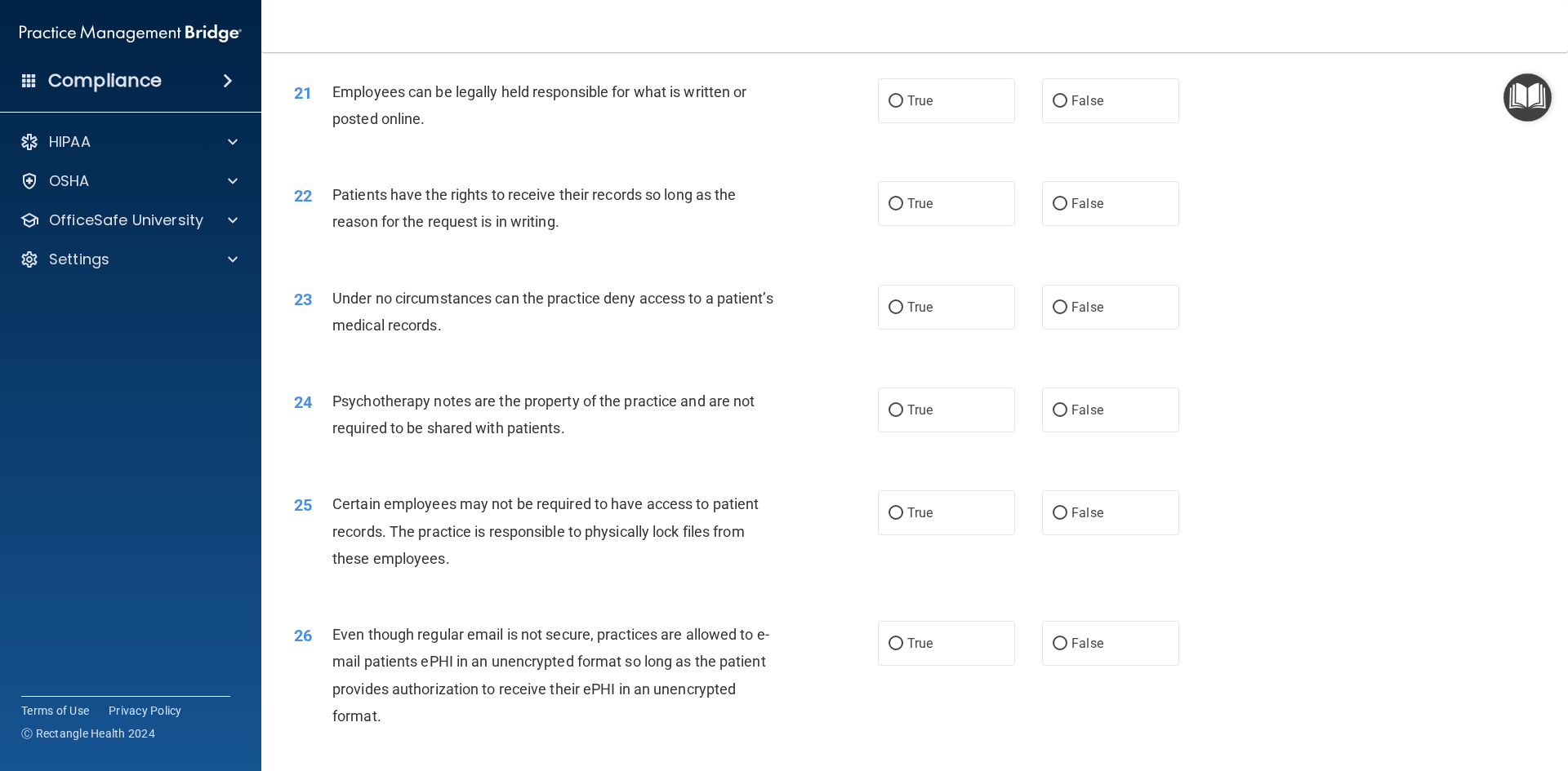
scroll to position [2673, 0]
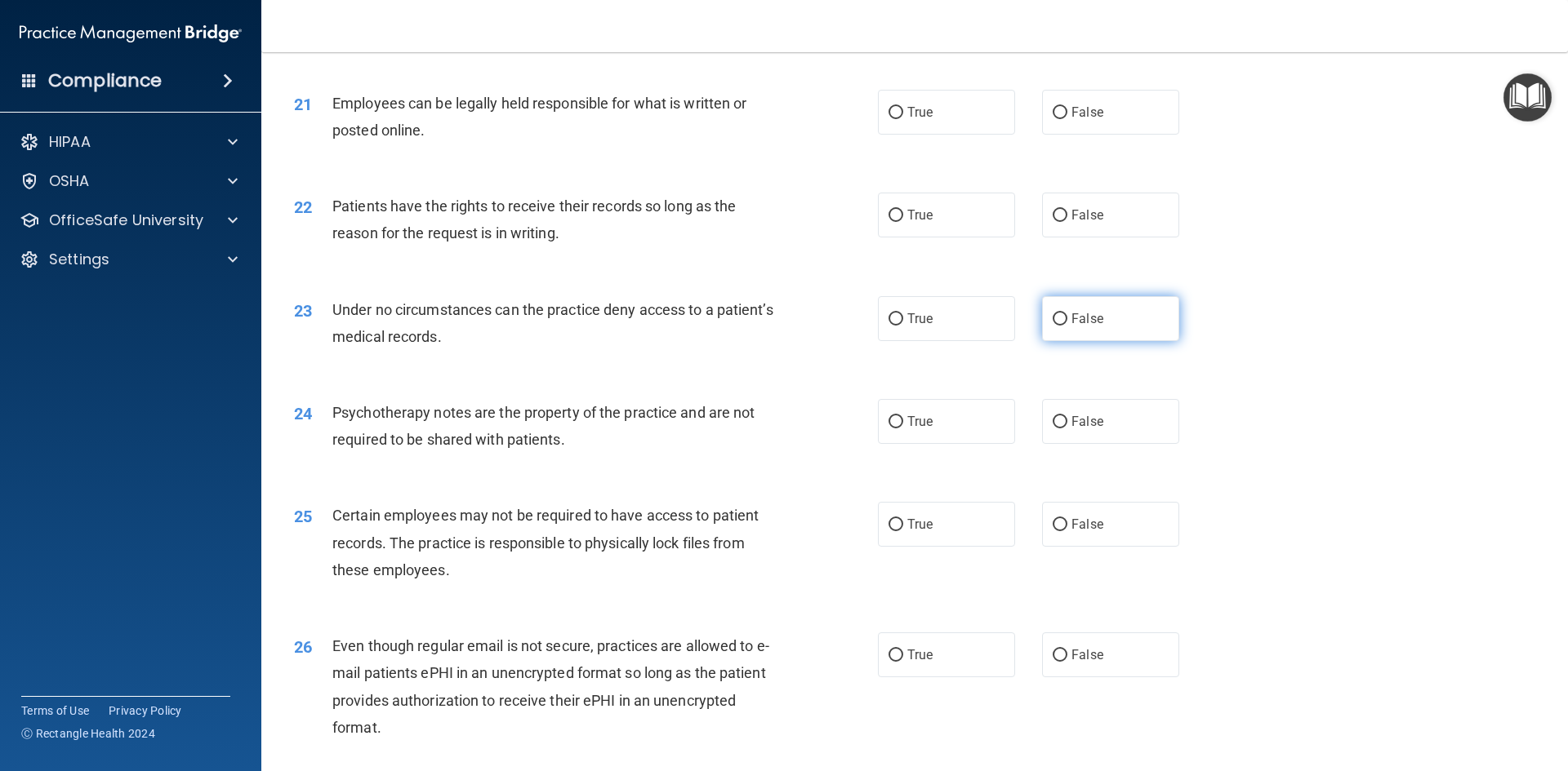
click at [1057, 341] on label "False" at bounding box center [1110, 318] width 137 height 45
click at [1057, 326] on input "False" at bounding box center [1060, 319] width 14 height 13
radio input "true"
click at [1058, 222] on input "False" at bounding box center [1060, 216] width 14 height 13
radio input "true"
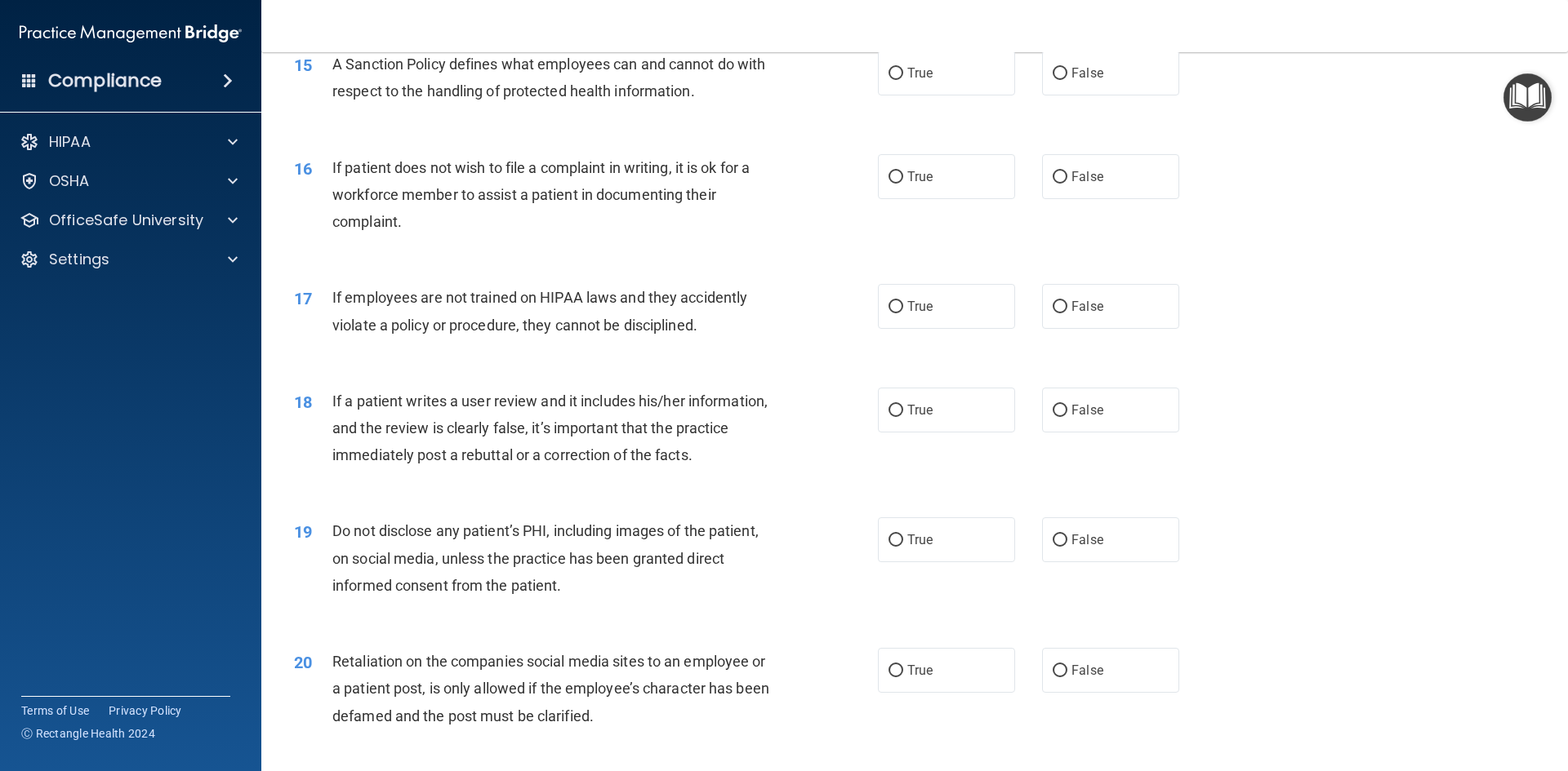
scroll to position [1857, 0]
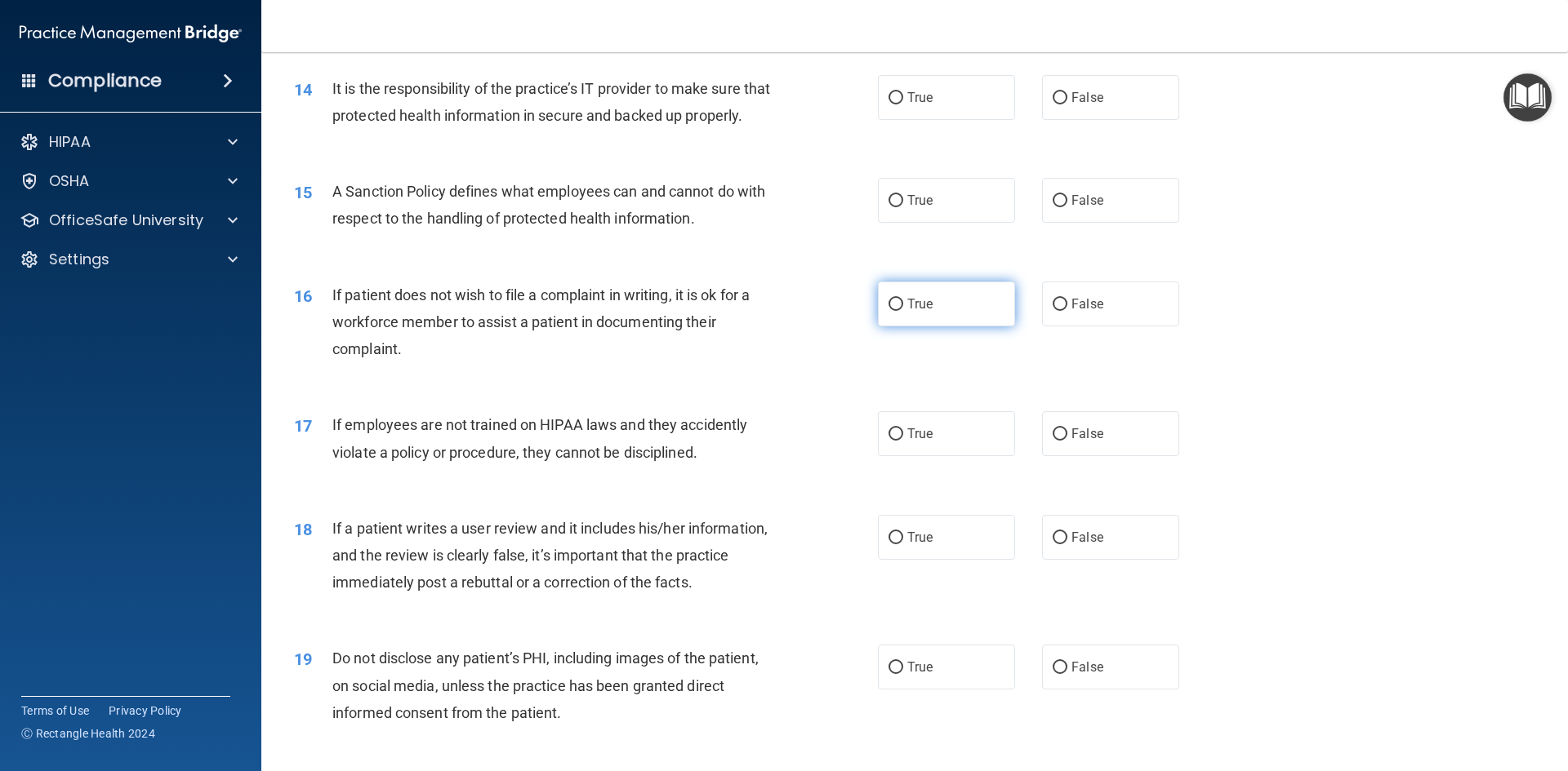
click at [922, 327] on label "True" at bounding box center [946, 303] width 137 height 45
click at [903, 311] on input "True" at bounding box center [895, 305] width 14 height 13
radio input "true"
click at [1080, 223] on label "False" at bounding box center [1110, 200] width 137 height 45
click at [1067, 207] on input "False" at bounding box center [1060, 201] width 14 height 13
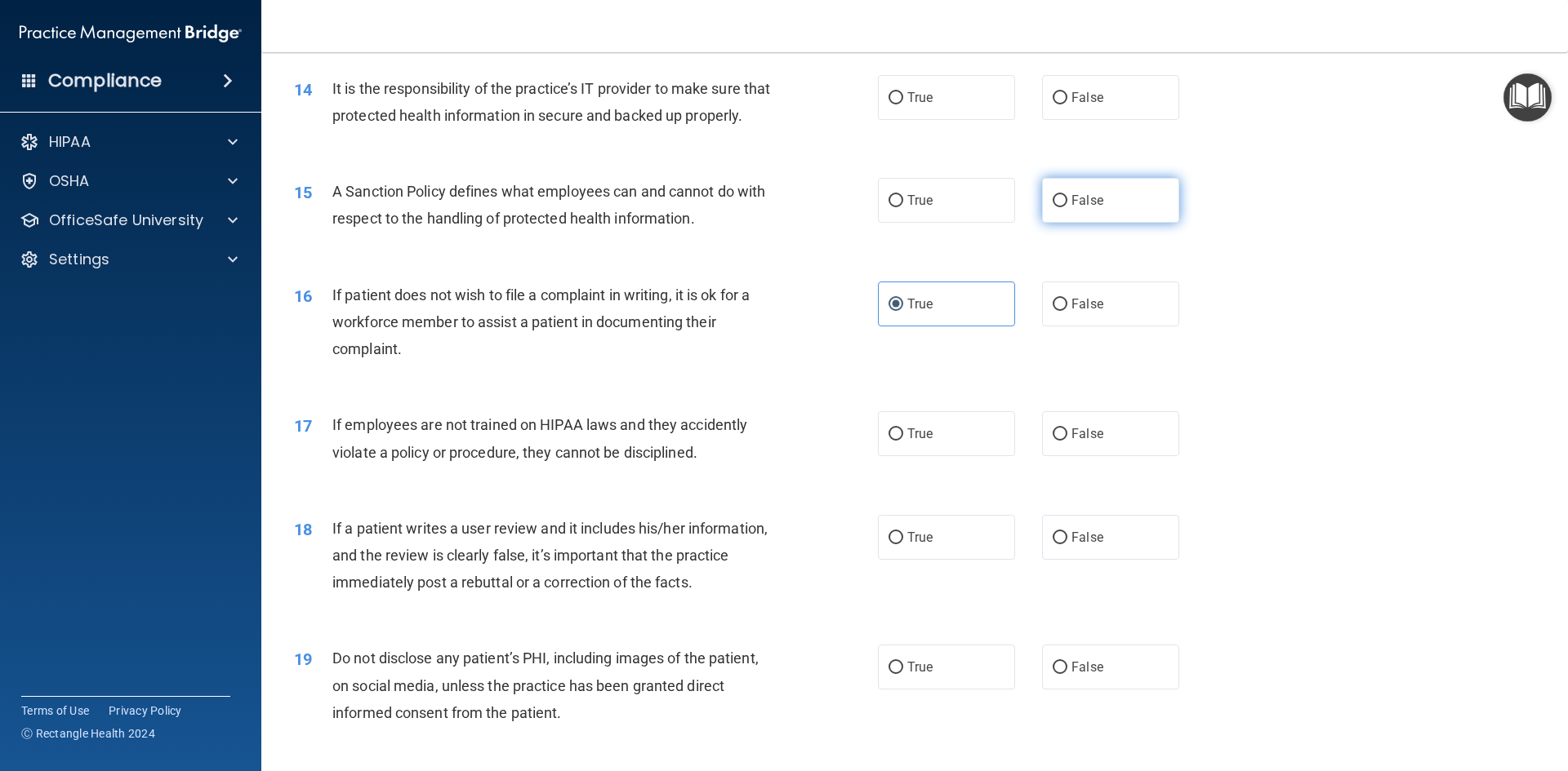
radio input "true"
click at [1062, 97] on label "False" at bounding box center [1110, 97] width 137 height 45
click at [1062, 97] on input "False" at bounding box center [1060, 98] width 14 height 13
radio input "true"
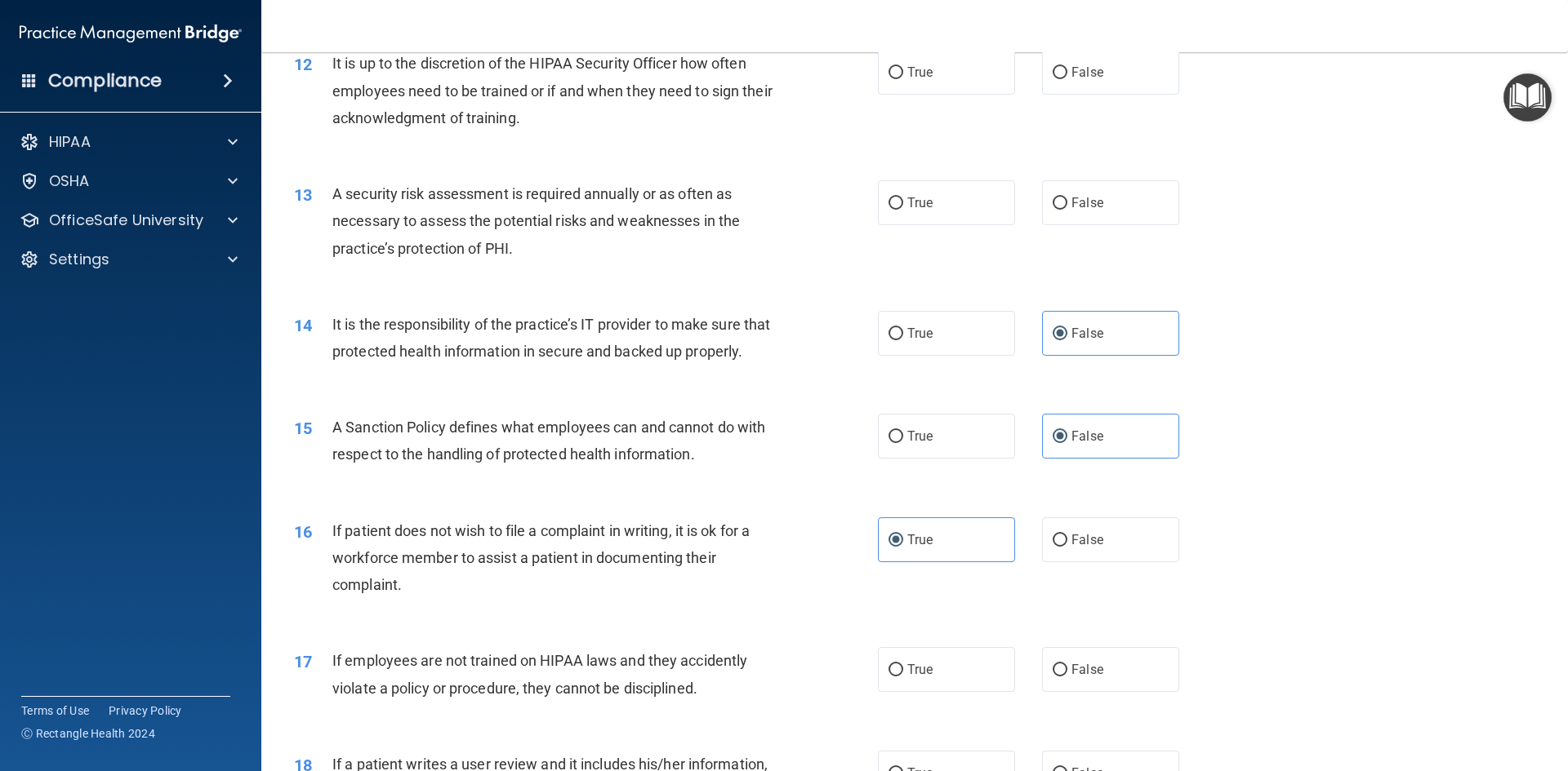
scroll to position [1612, 0]
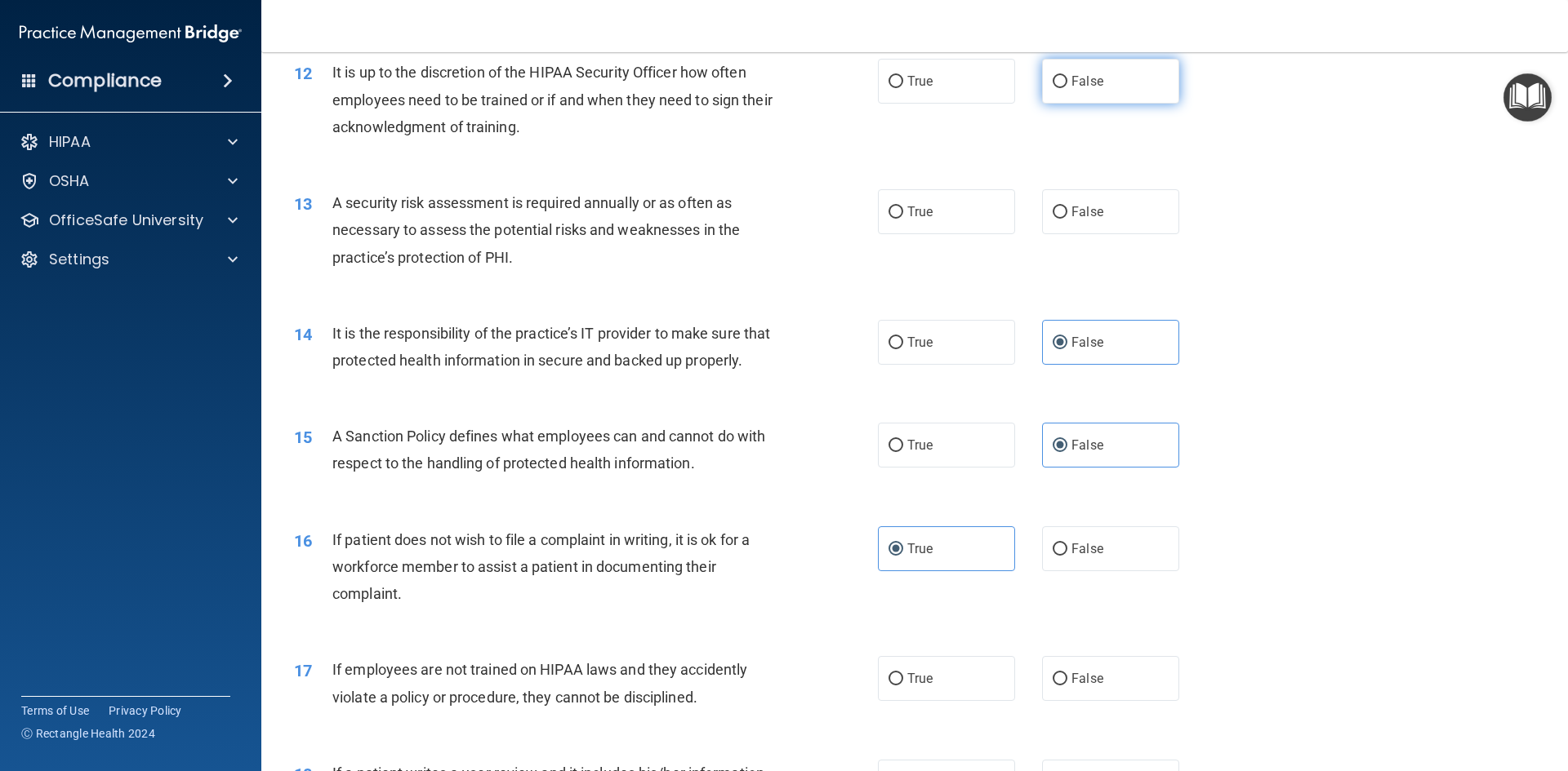
click at [1084, 71] on label "False" at bounding box center [1110, 81] width 137 height 45
click at [1067, 76] on input "False" at bounding box center [1060, 81] width 14 height 13
radio input "true"
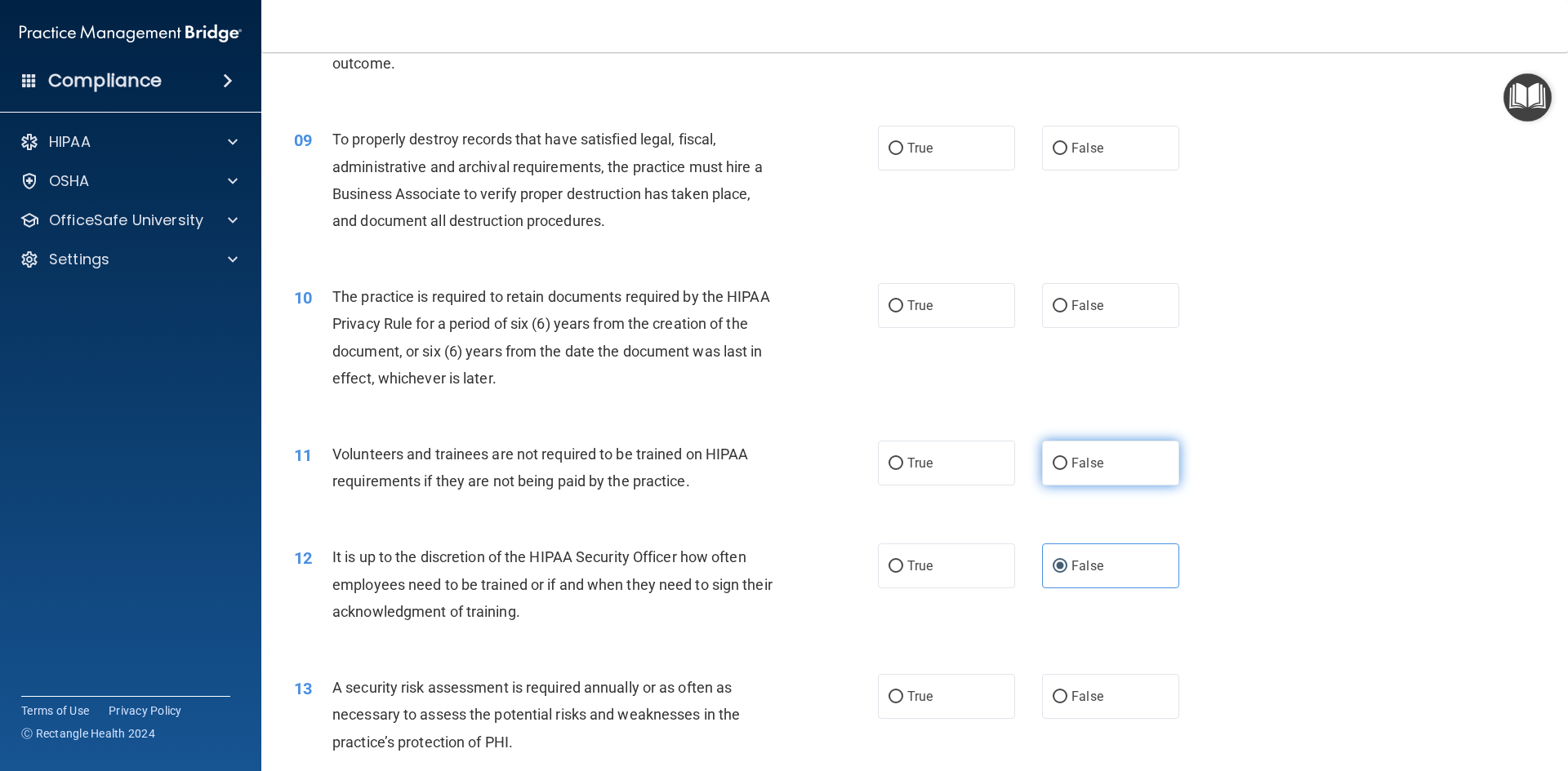
scroll to position [1122, 0]
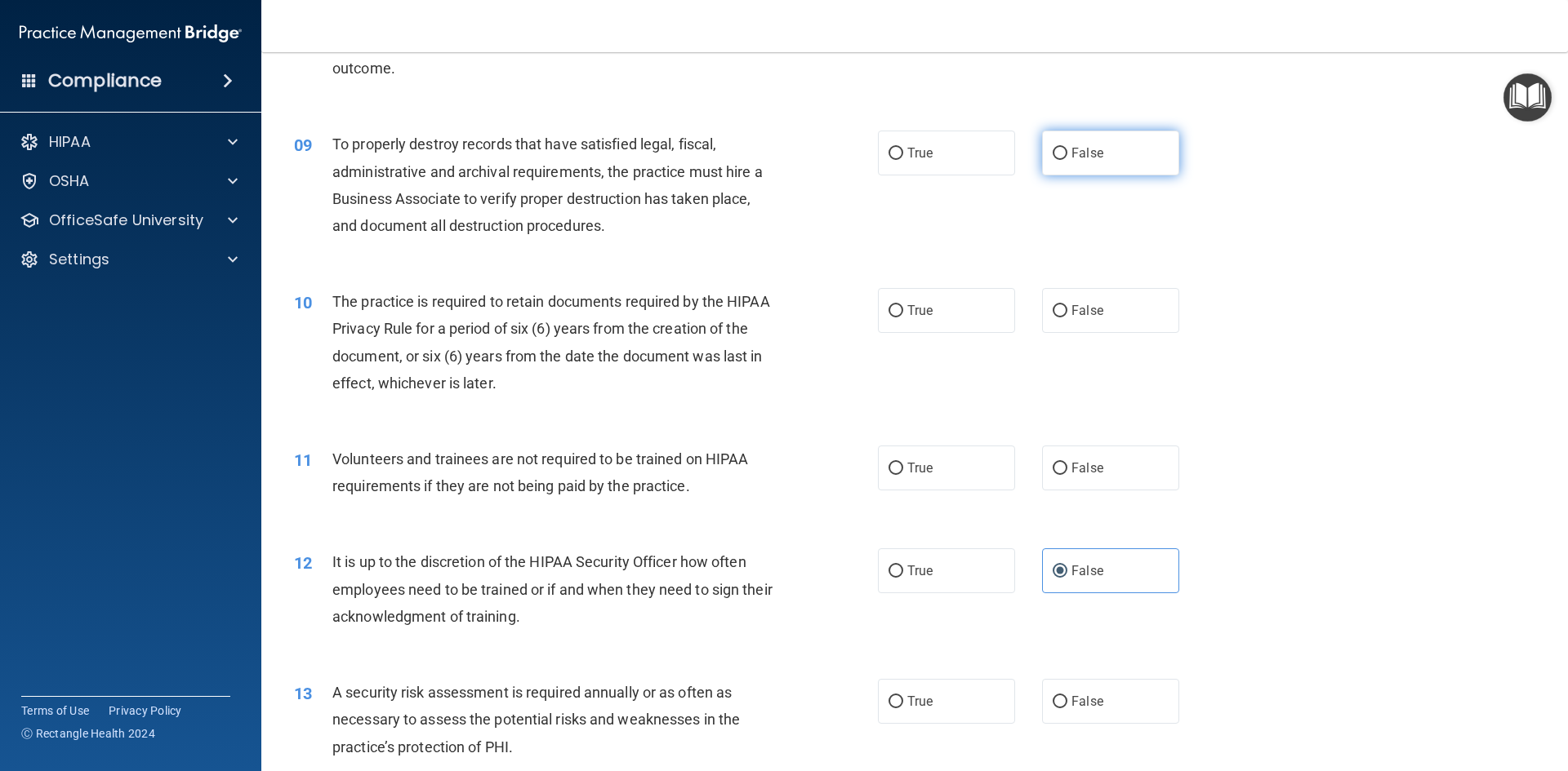
click at [1085, 153] on span "False" at bounding box center [1087, 153] width 32 height 15
click at [1067, 153] on input "False" at bounding box center [1060, 154] width 14 height 13
radio input "true"
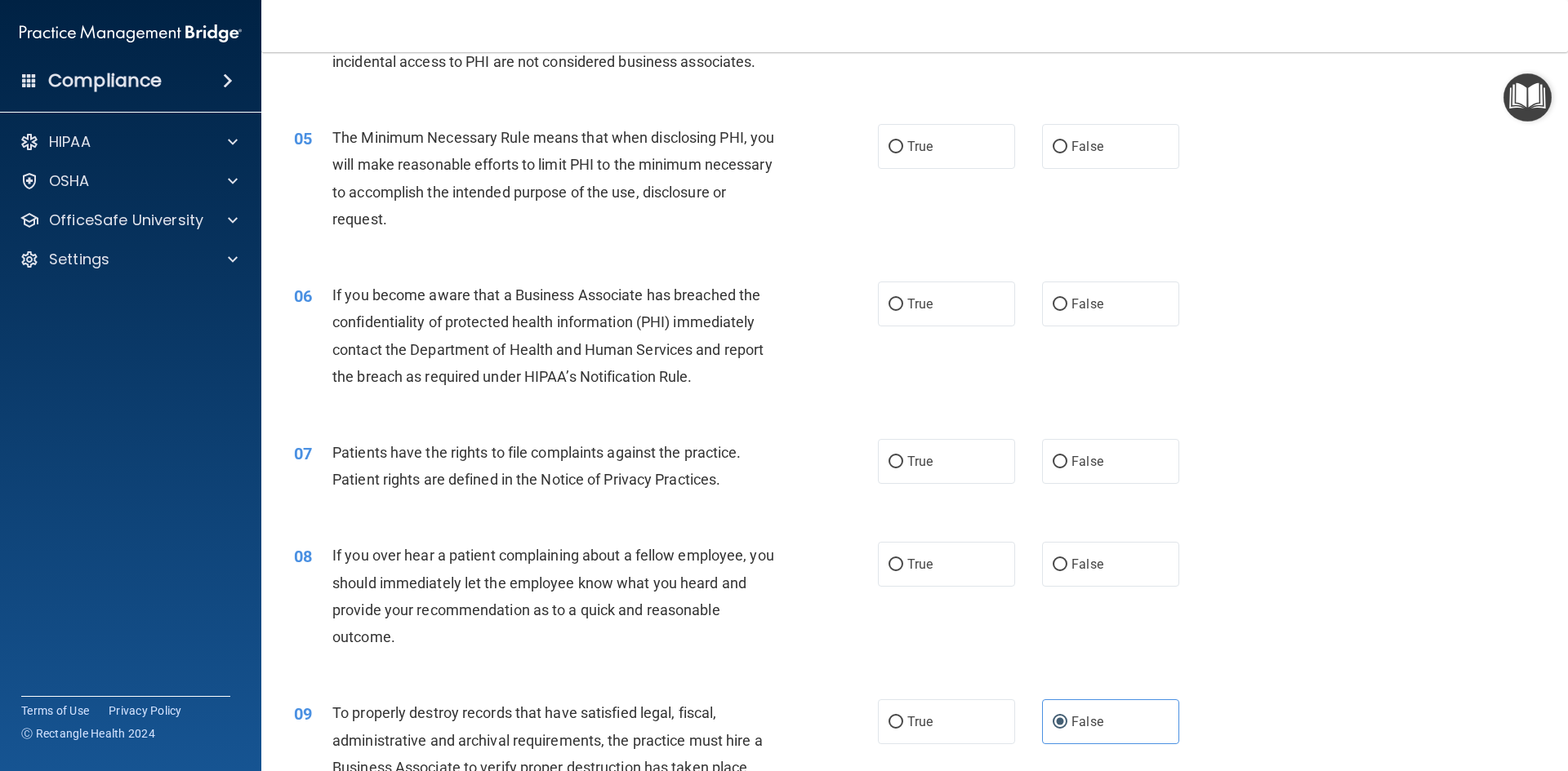
scroll to position [551, 0]
click at [1055, 307] on input "False" at bounding box center [1060, 307] width 14 height 13
radio input "true"
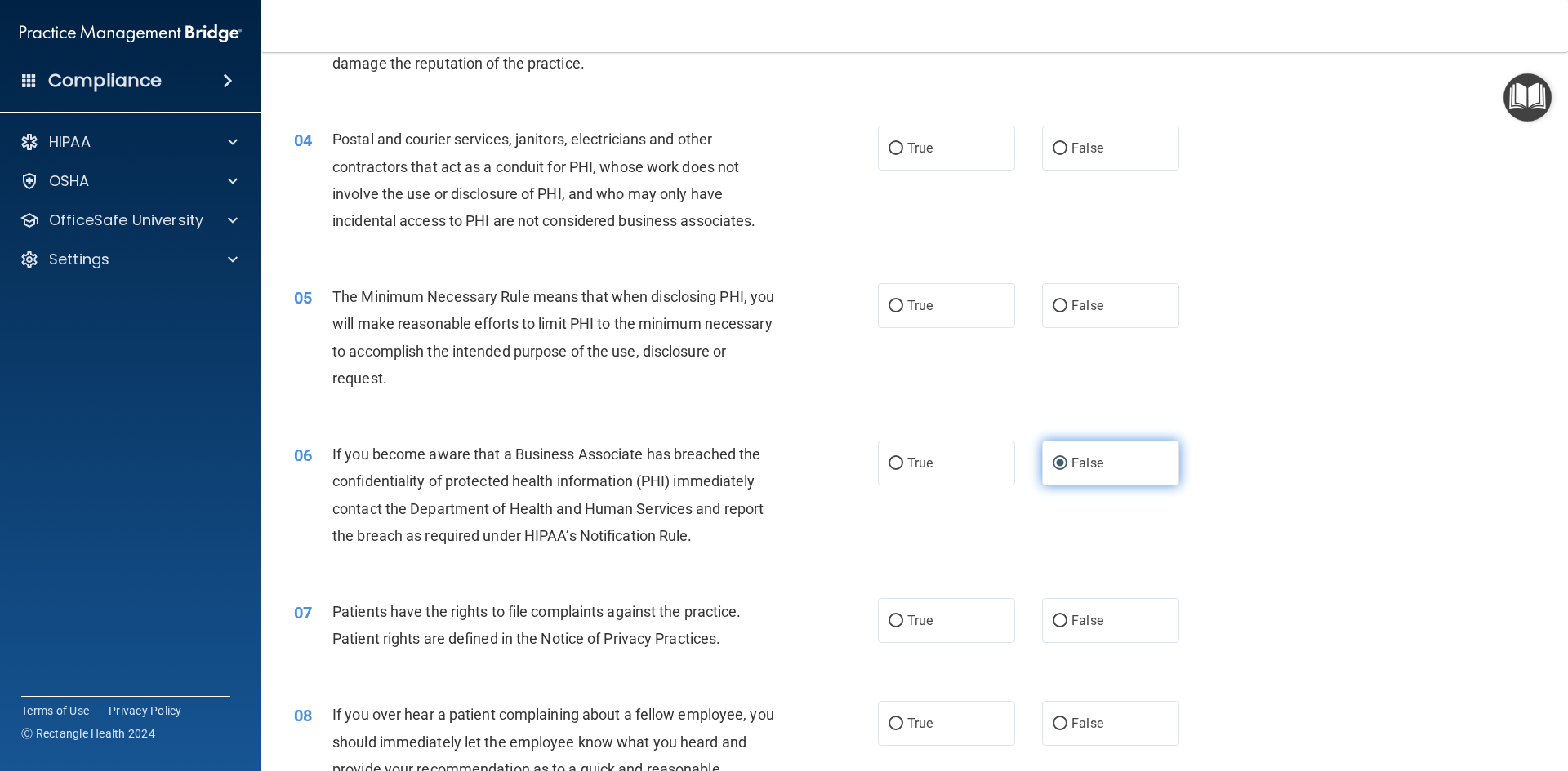
scroll to position [306, 0]
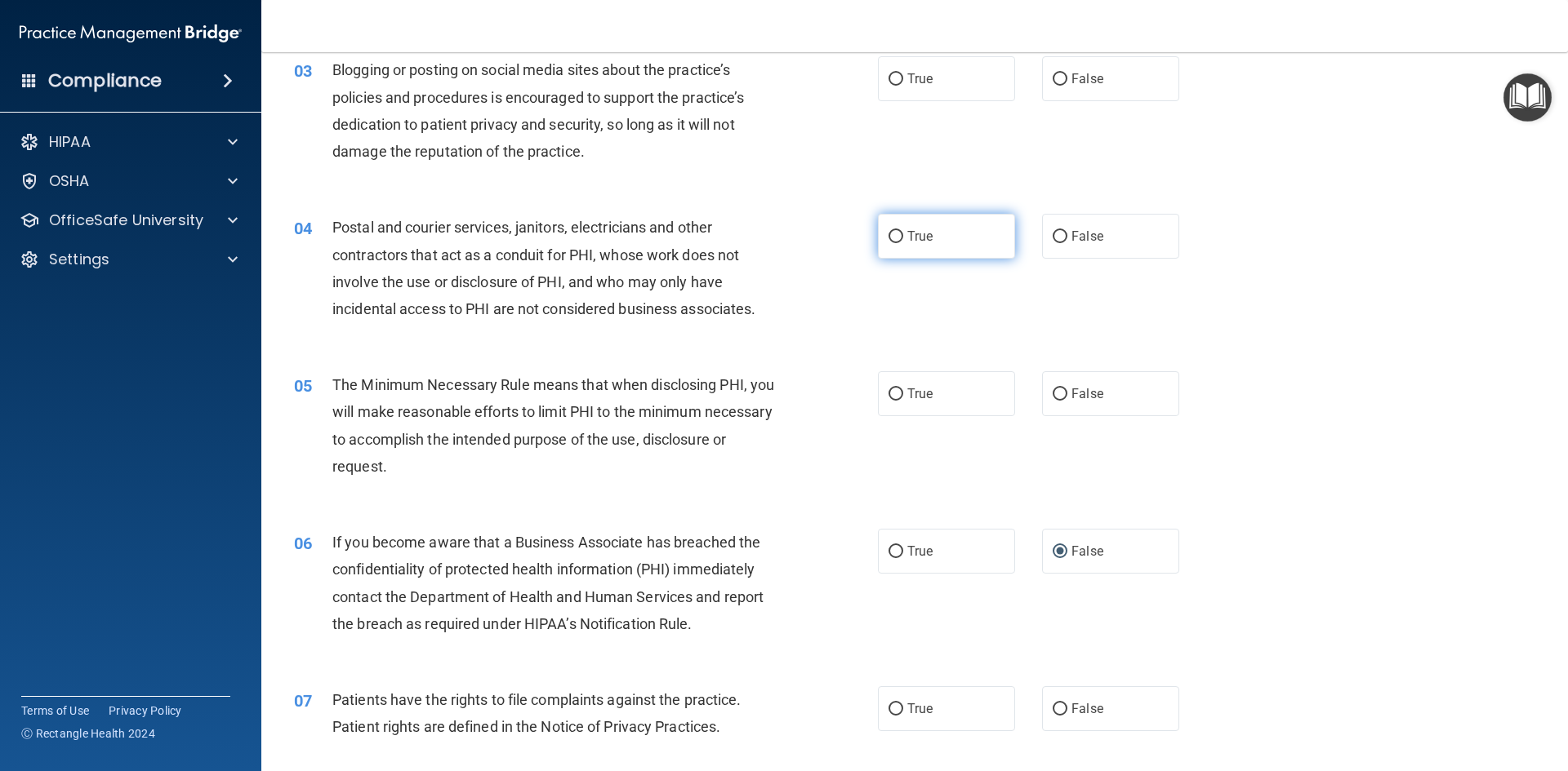
click at [936, 246] on label "True" at bounding box center [946, 236] width 137 height 45
click at [903, 244] on input "True" at bounding box center [895, 237] width 14 height 13
radio input "true"
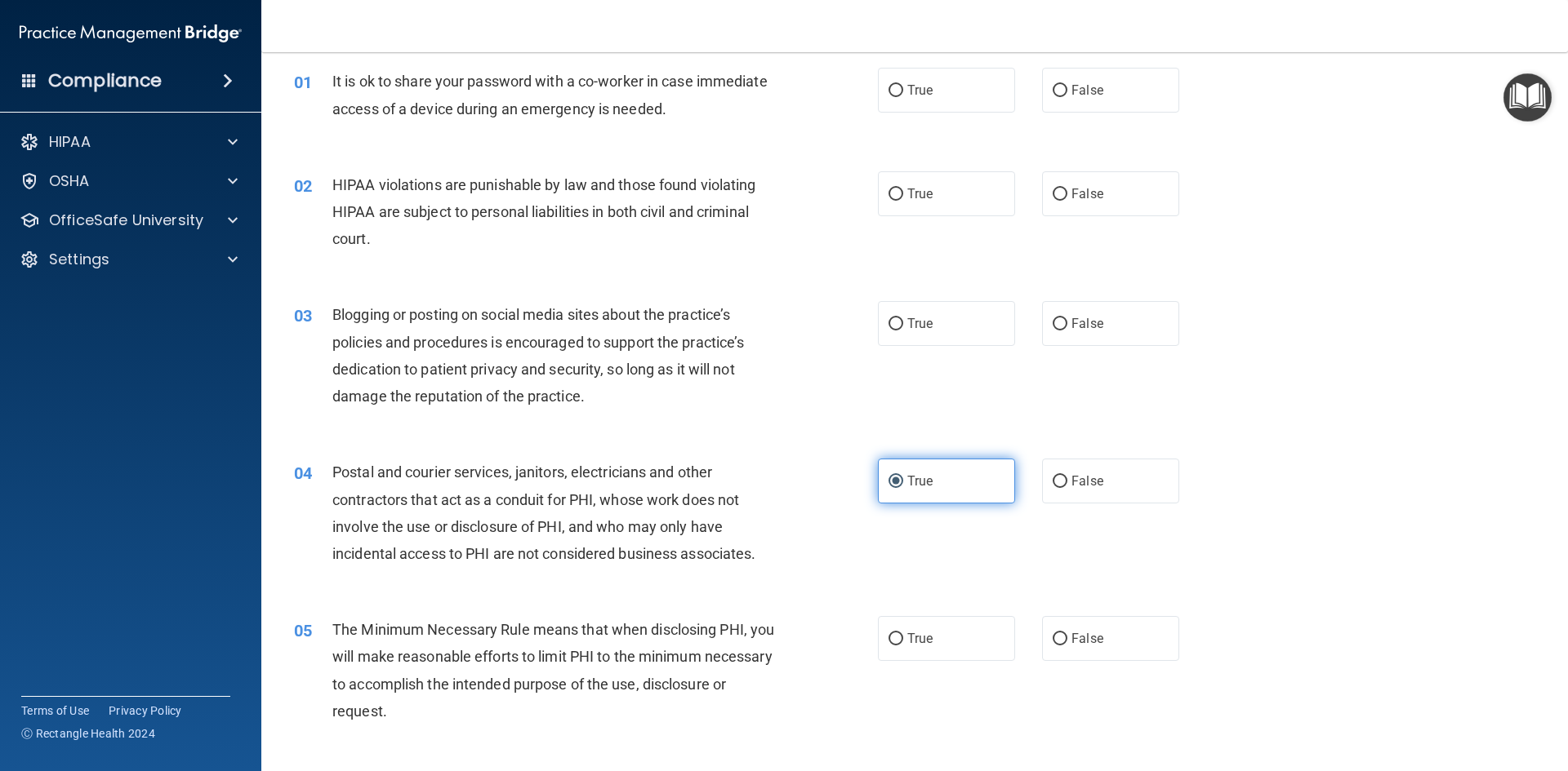
scroll to position [0, 0]
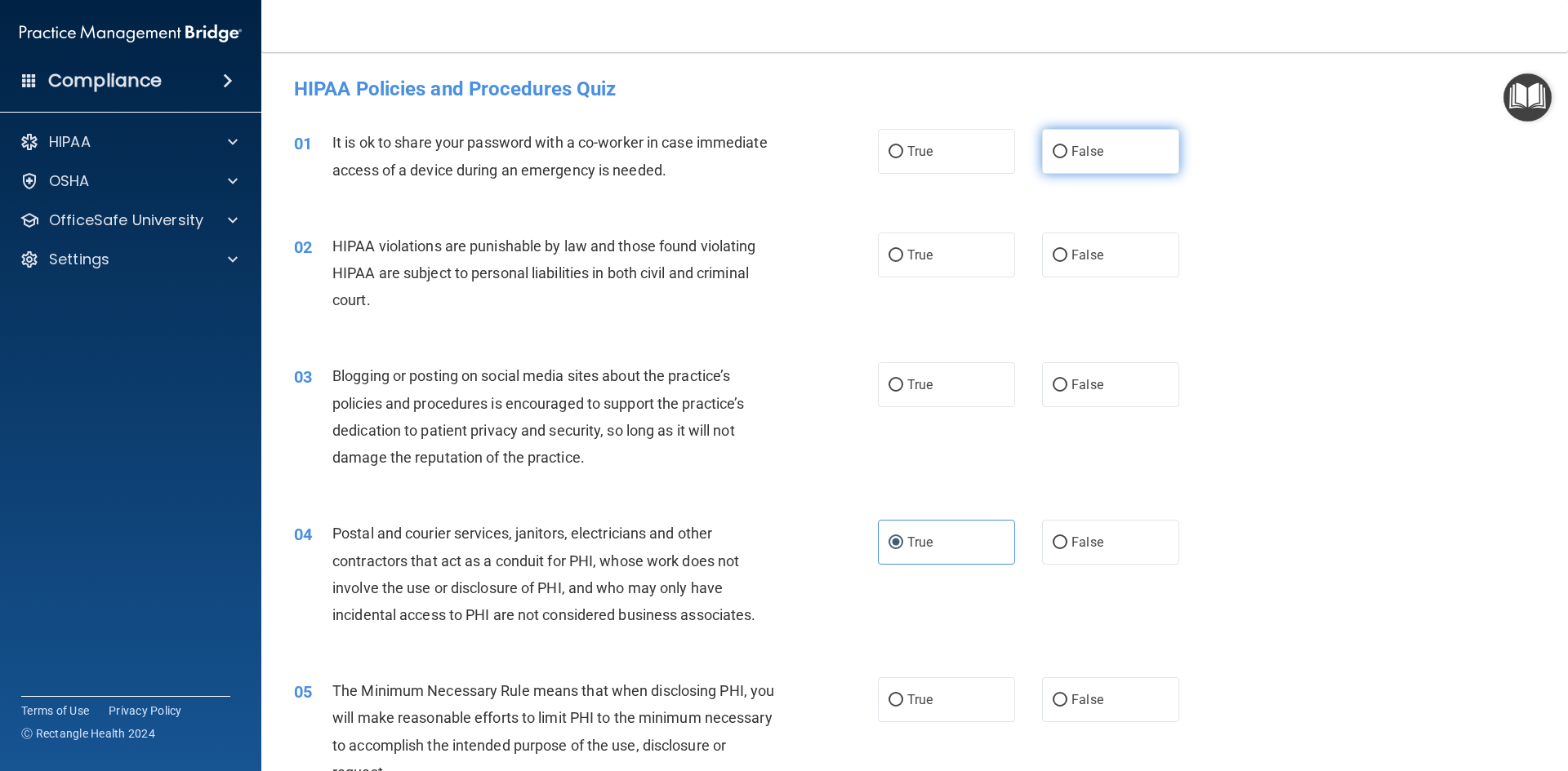
click at [1076, 157] on span "False" at bounding box center [1087, 151] width 32 height 15
click at [1067, 157] on input "False" at bounding box center [1060, 152] width 14 height 13
radio input "true"
click at [908, 254] on span "True" at bounding box center [920, 254] width 25 height 15
click at [903, 254] on input "True" at bounding box center [895, 255] width 14 height 13
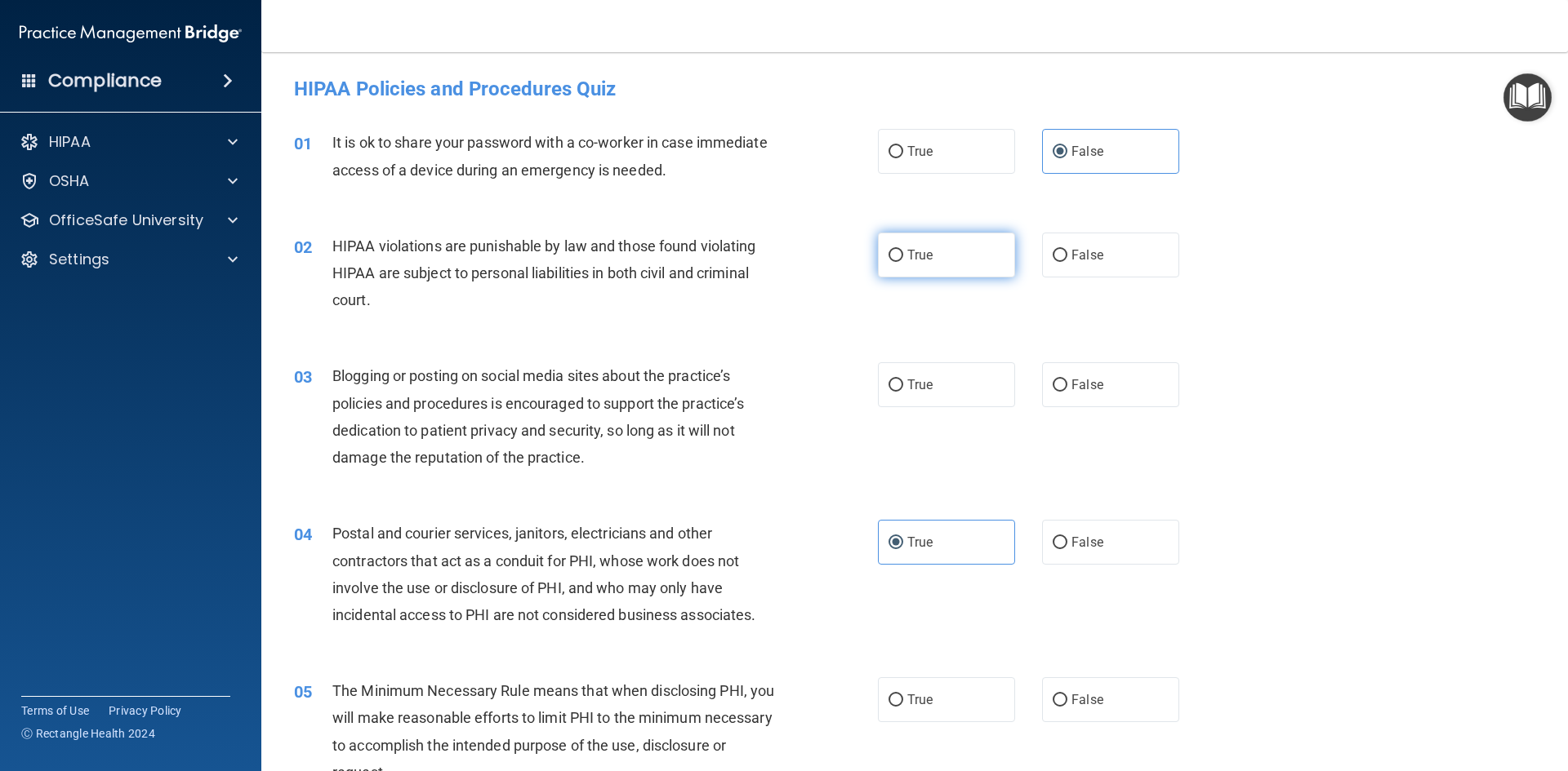
radio input "true"
click at [1090, 390] on span "False" at bounding box center [1087, 385] width 32 height 15
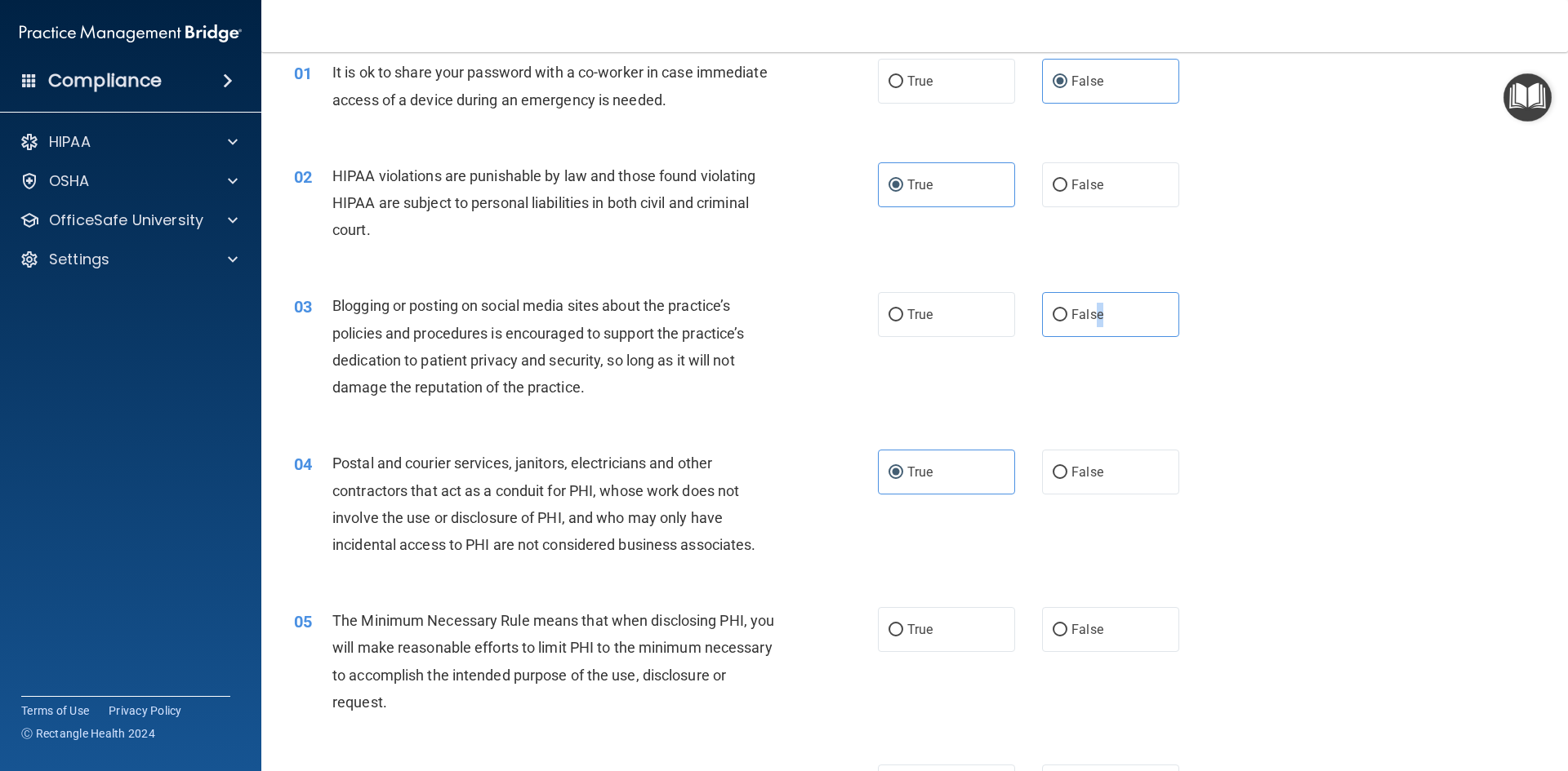
scroll to position [163, 0]
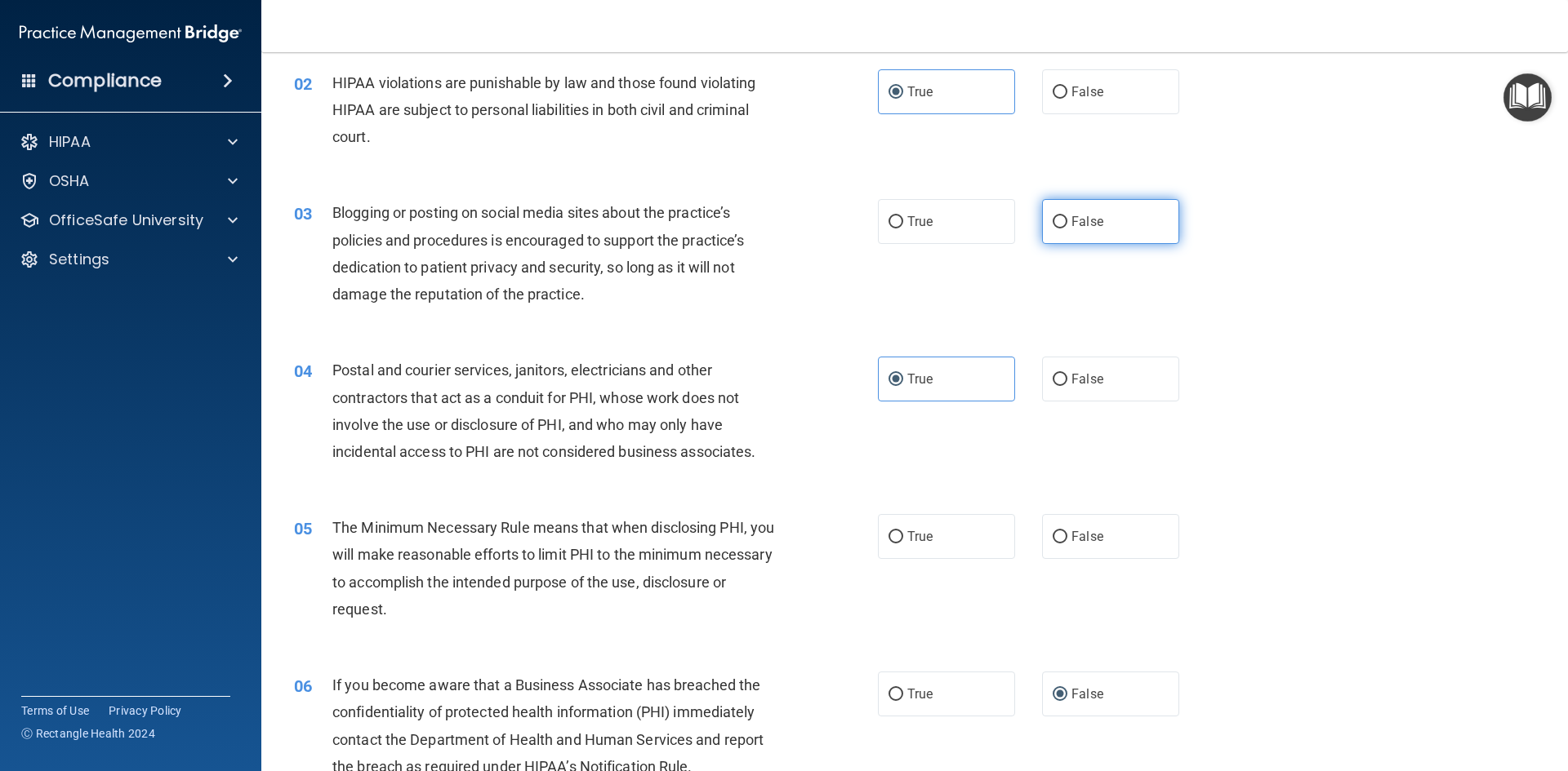
click at [1071, 220] on span "False" at bounding box center [1087, 222] width 32 height 15
click at [1066, 220] on input "False" at bounding box center [1060, 223] width 14 height 13
radio input "true"
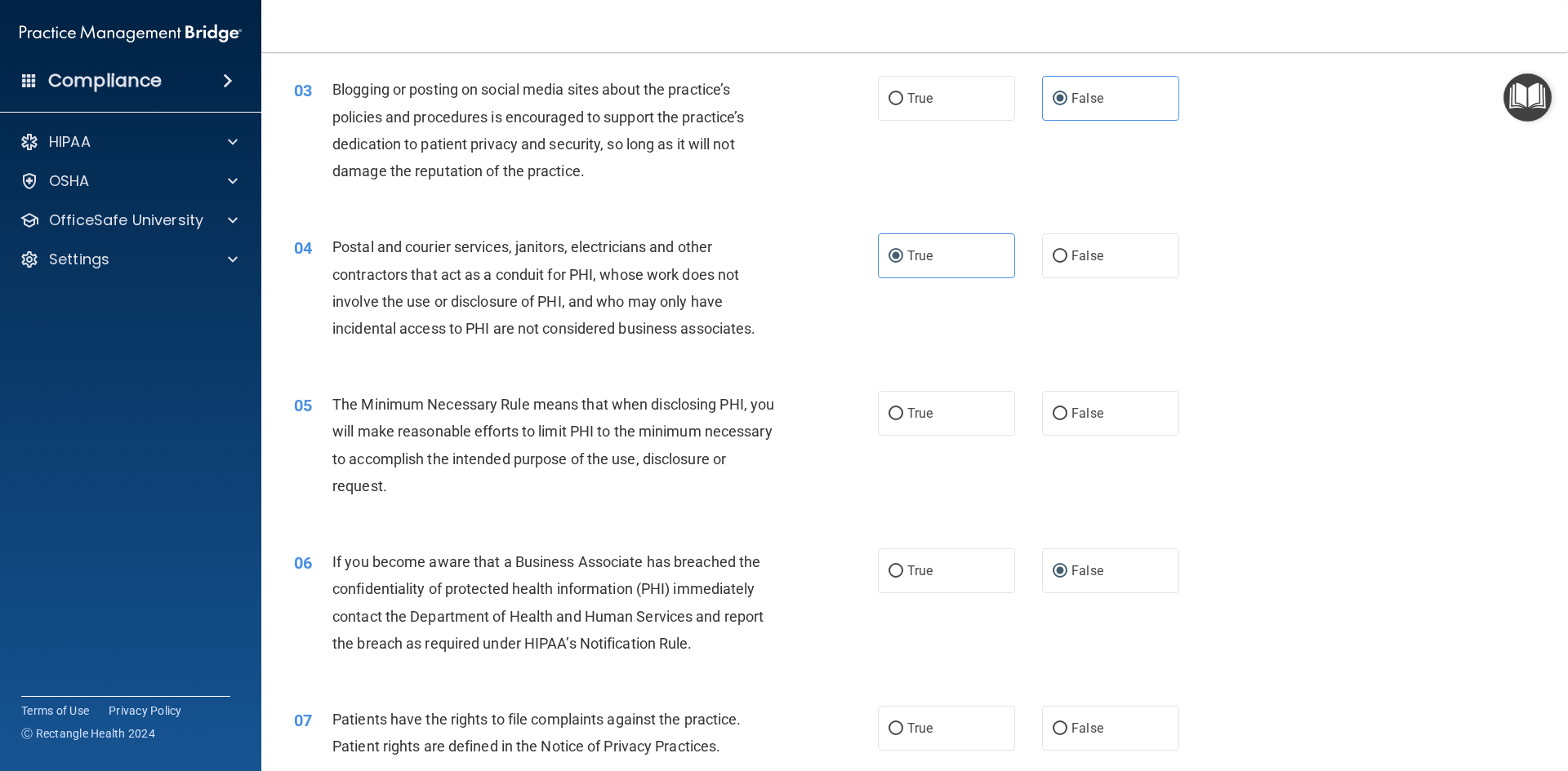
scroll to position [327, 0]
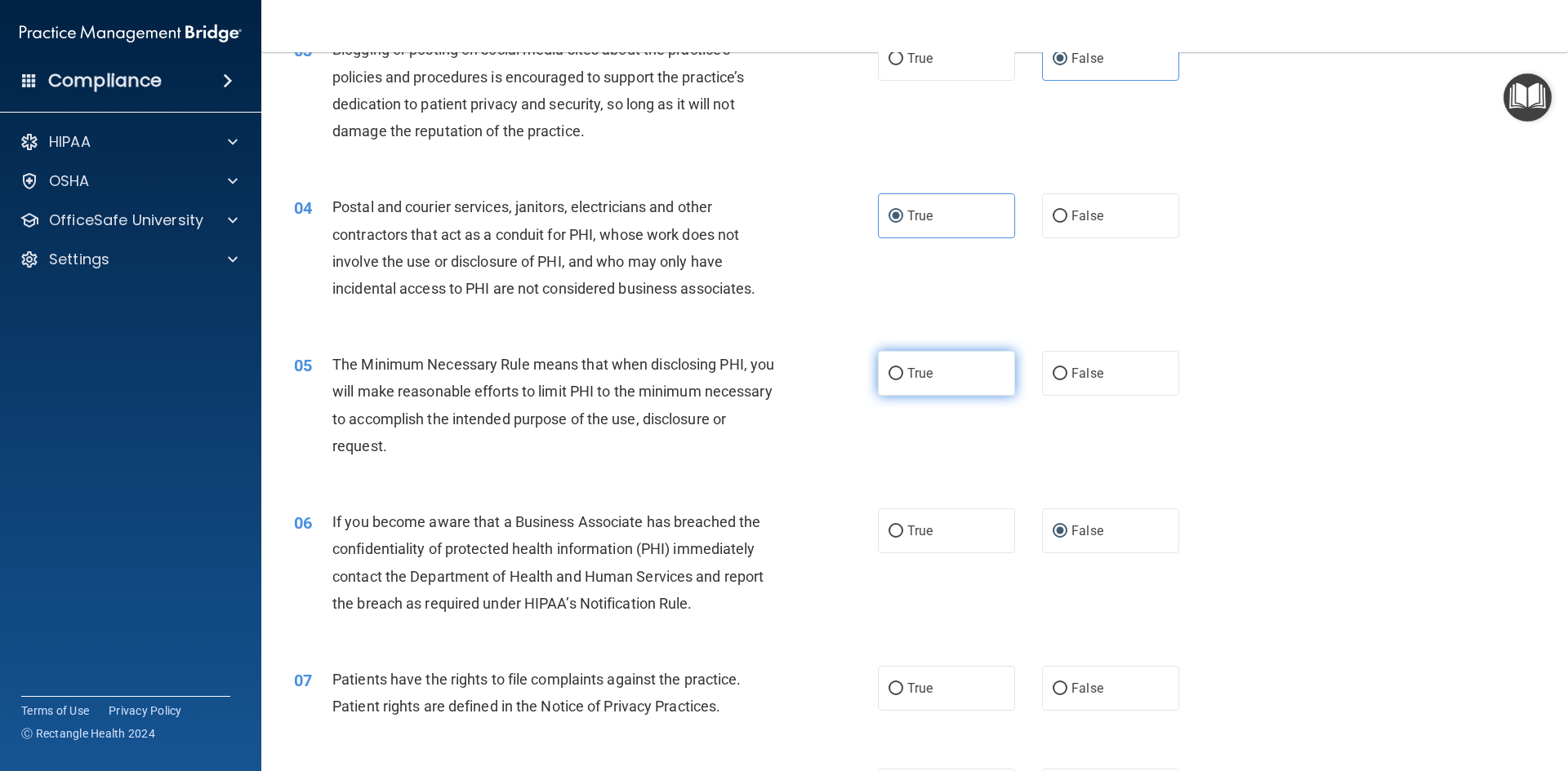
click at [932, 384] on label "True" at bounding box center [946, 373] width 137 height 45
click at [903, 380] on input "True" at bounding box center [895, 374] width 14 height 13
radio input "true"
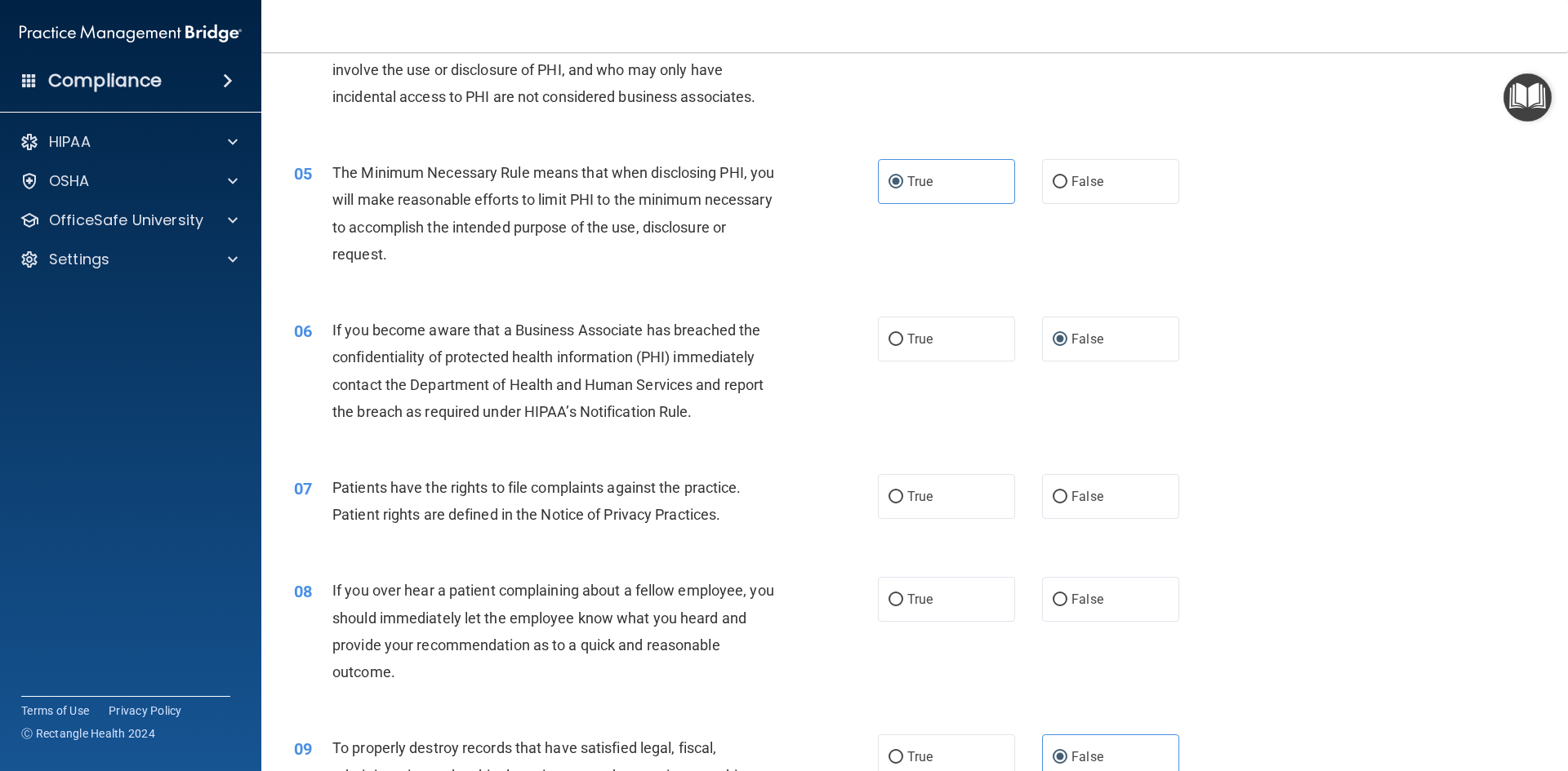
scroll to position [571, 0]
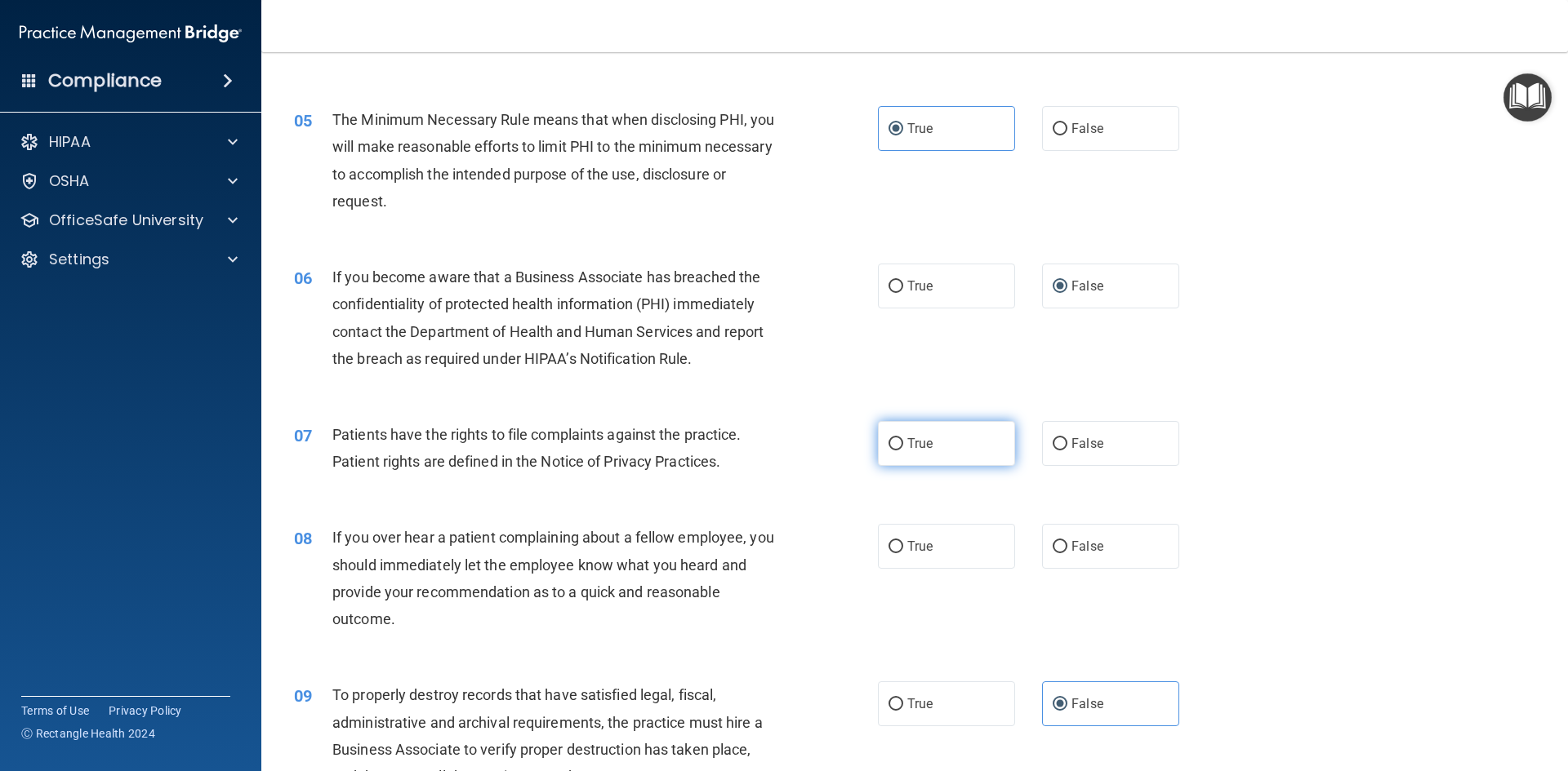
click at [908, 458] on label "True" at bounding box center [946, 443] width 137 height 45
click at [903, 450] on input "True" at bounding box center [895, 444] width 14 height 13
radio input "true"
click at [1062, 535] on label "False" at bounding box center [1110, 546] width 137 height 45
click at [1062, 541] on input "False" at bounding box center [1060, 547] width 14 height 13
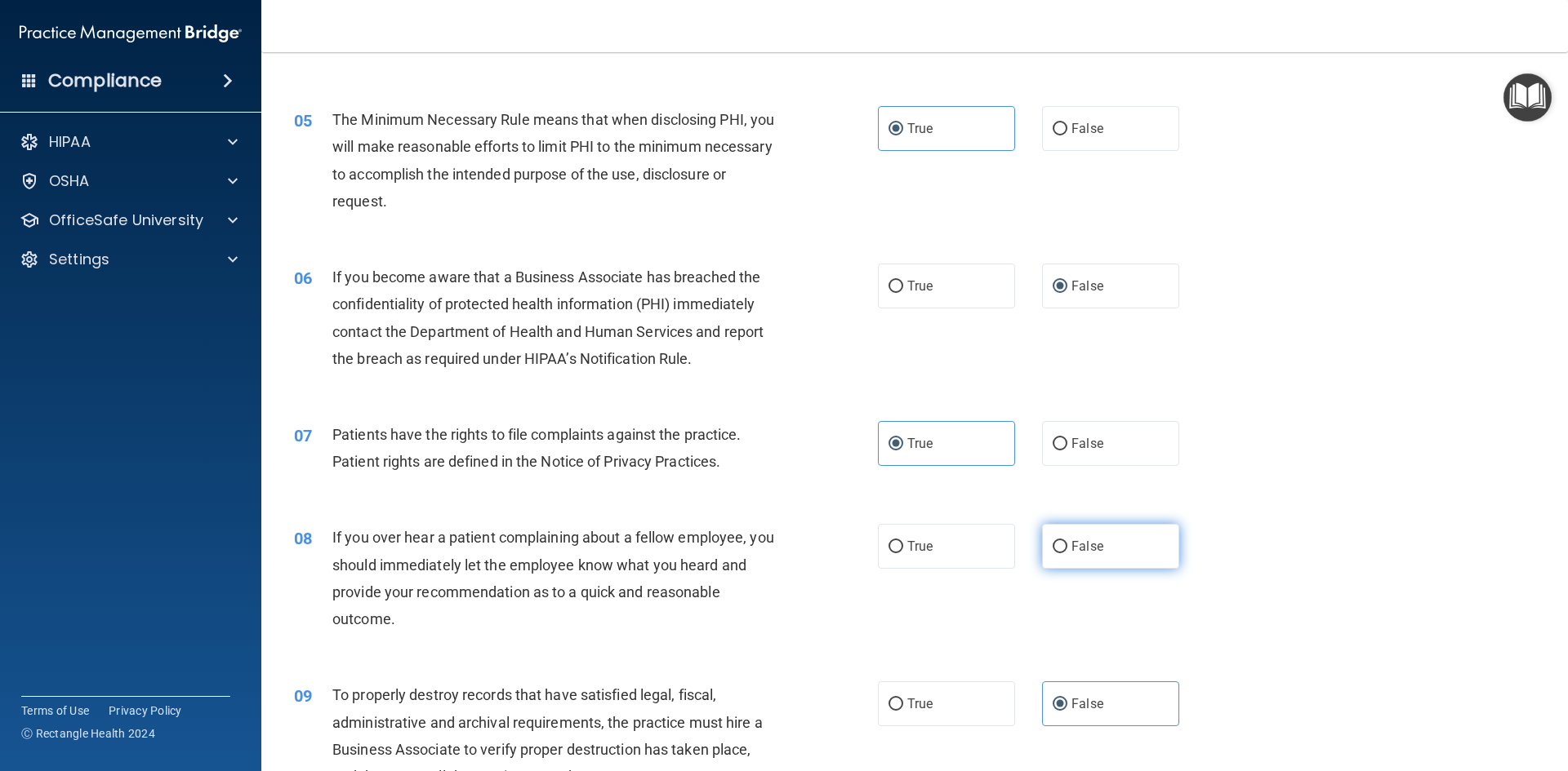
radio input "true"
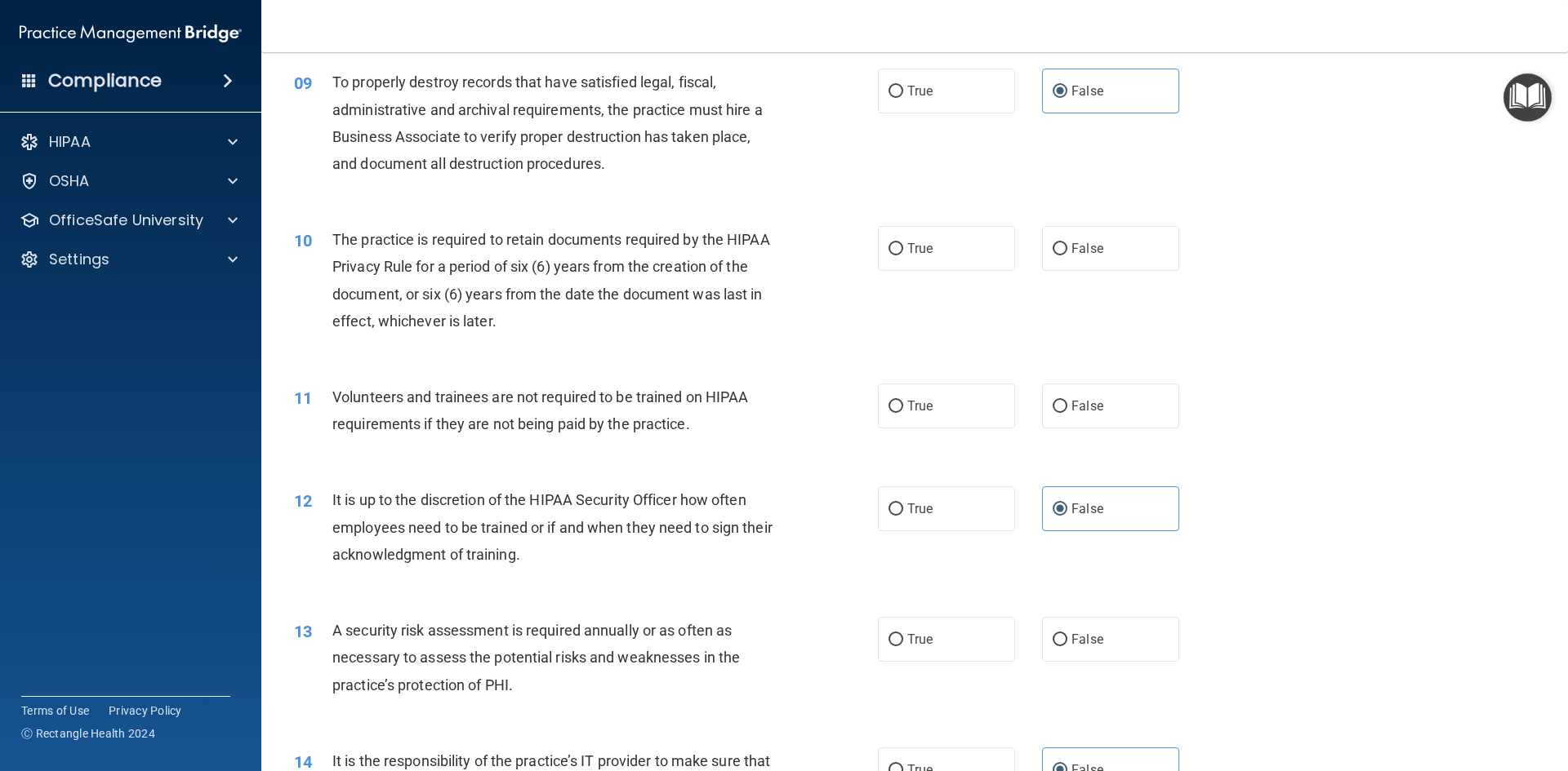
scroll to position [1225, 0]
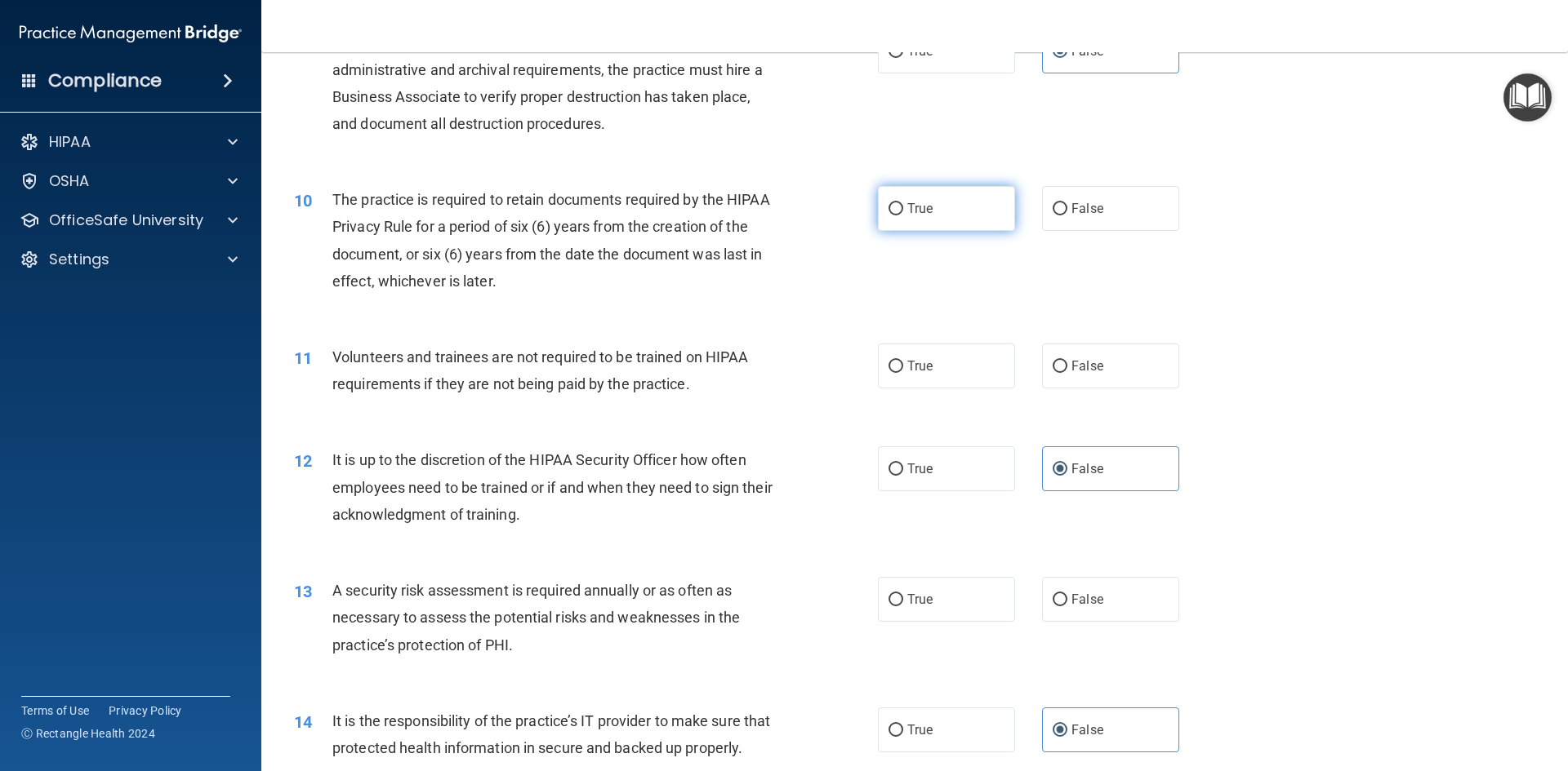
click at [928, 200] on label "True" at bounding box center [946, 208] width 137 height 45
click at [903, 203] on input "True" at bounding box center [895, 209] width 14 height 13
radio input "true"
click at [1042, 351] on label "False" at bounding box center [1110, 365] width 137 height 45
click at [1053, 361] on input "False" at bounding box center [1060, 367] width 14 height 13
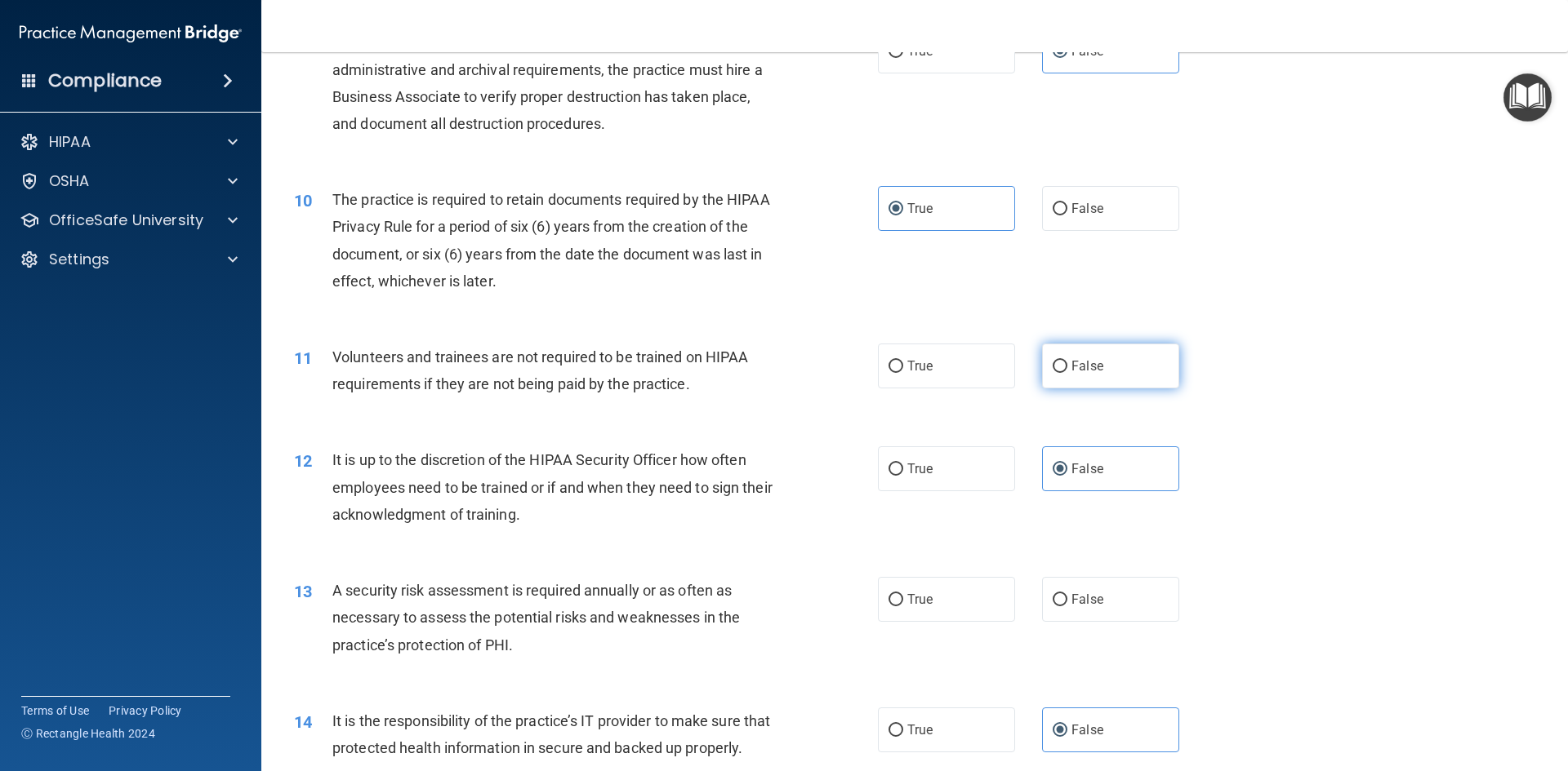
radio input "true"
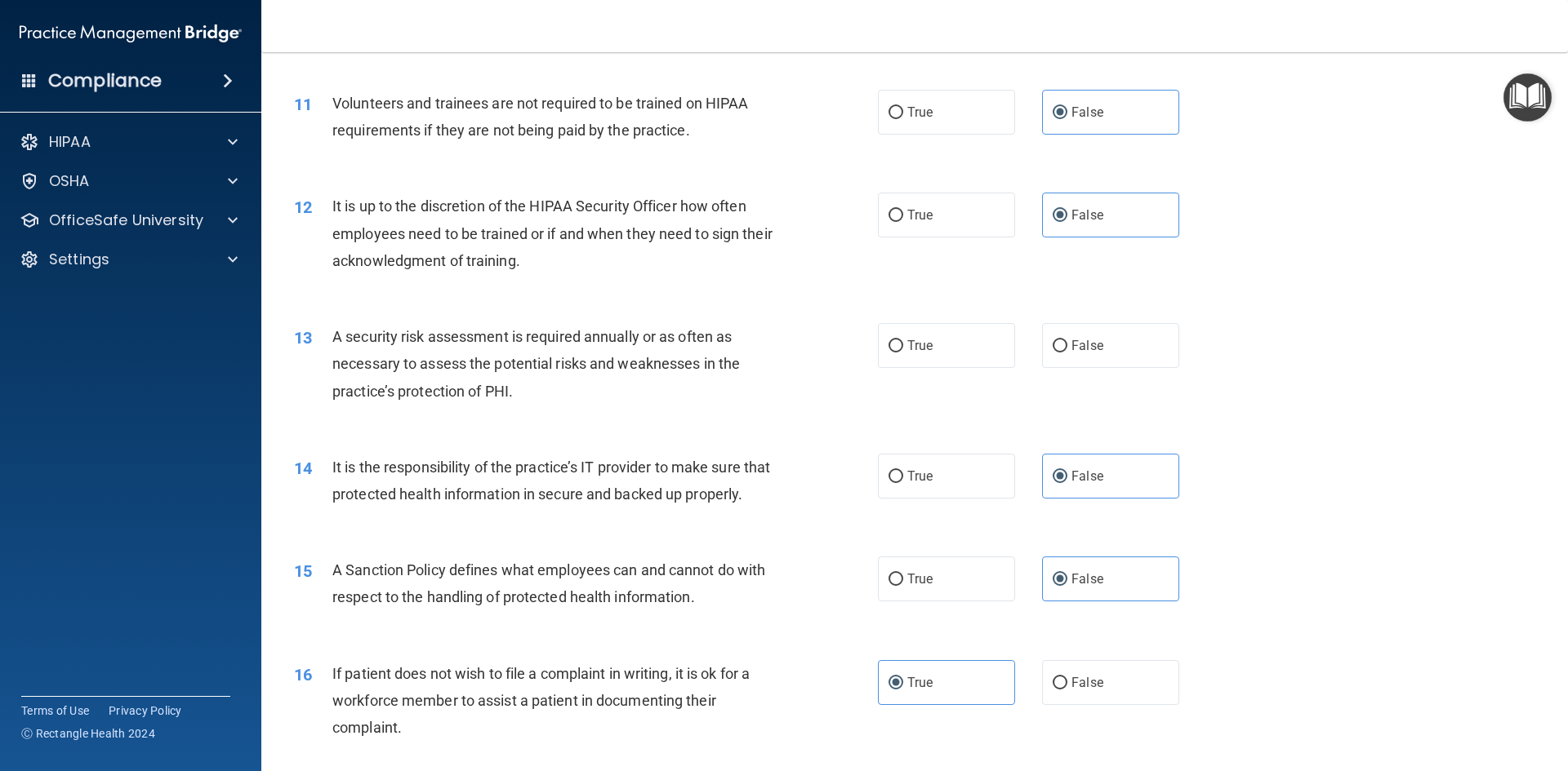
scroll to position [1550, 0]
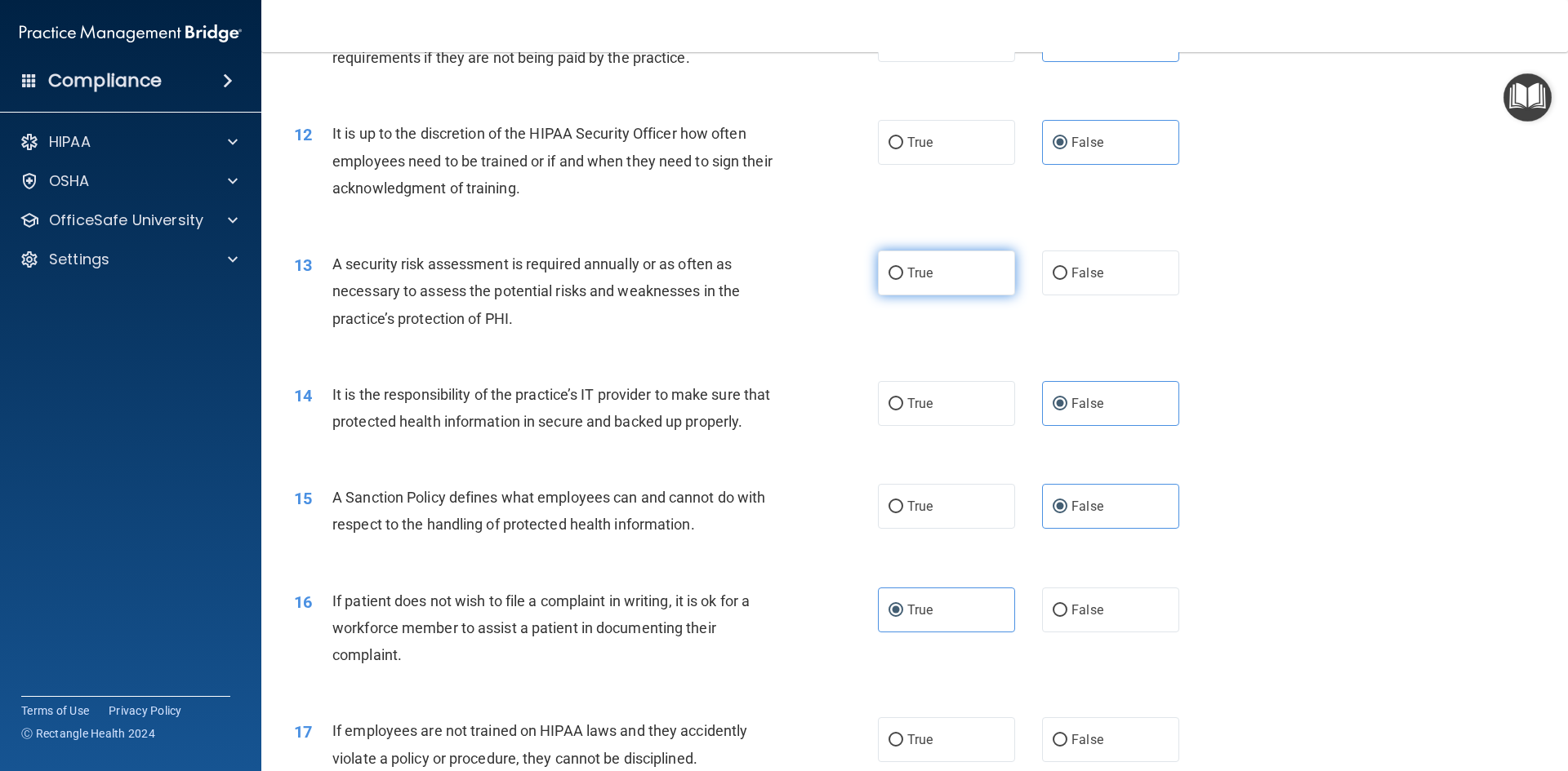
click at [906, 281] on label "True" at bounding box center [946, 272] width 137 height 45
click at [903, 280] on input "True" at bounding box center [895, 274] width 14 height 13
radio input "true"
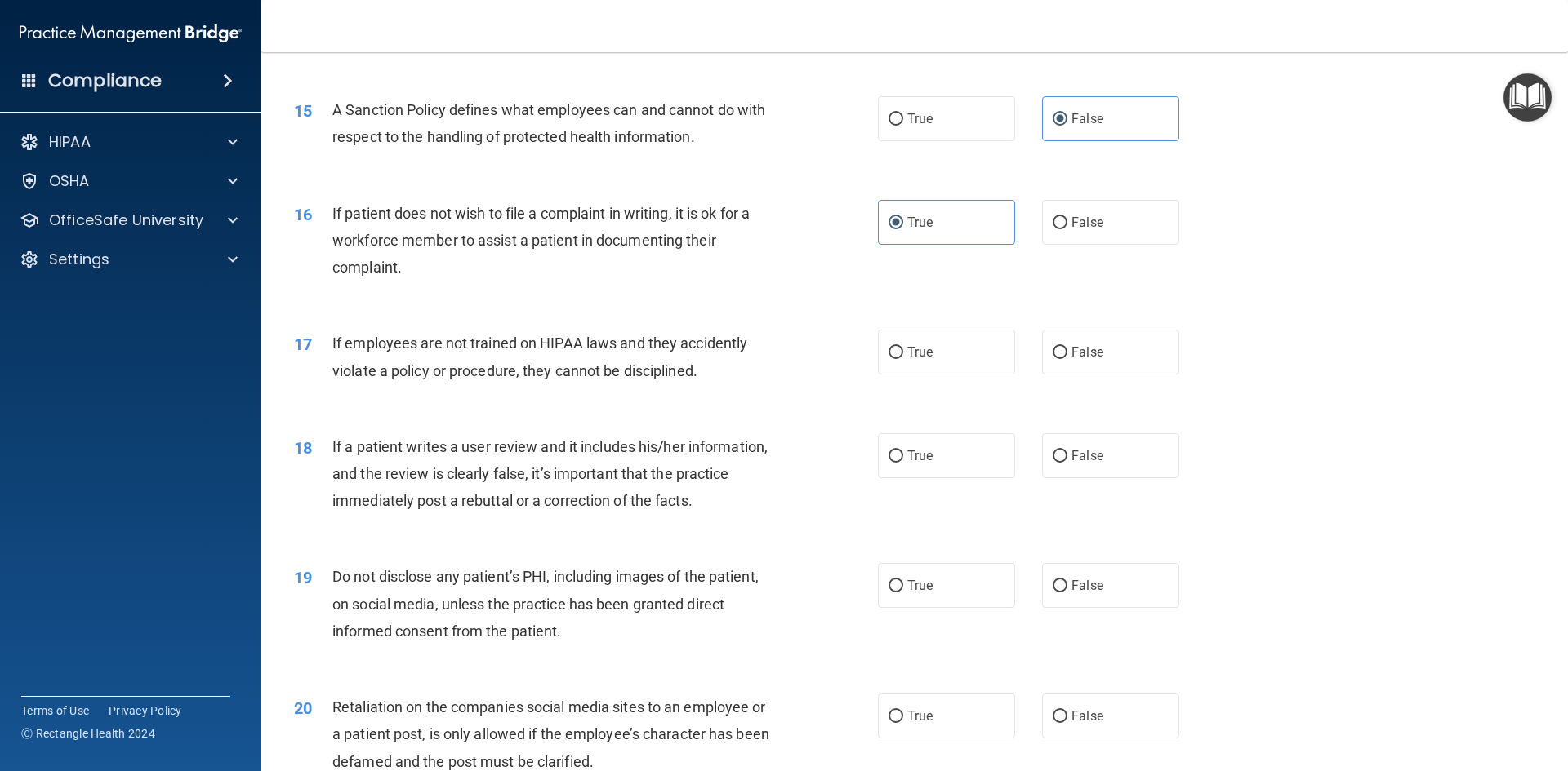
scroll to position [1959, 0]
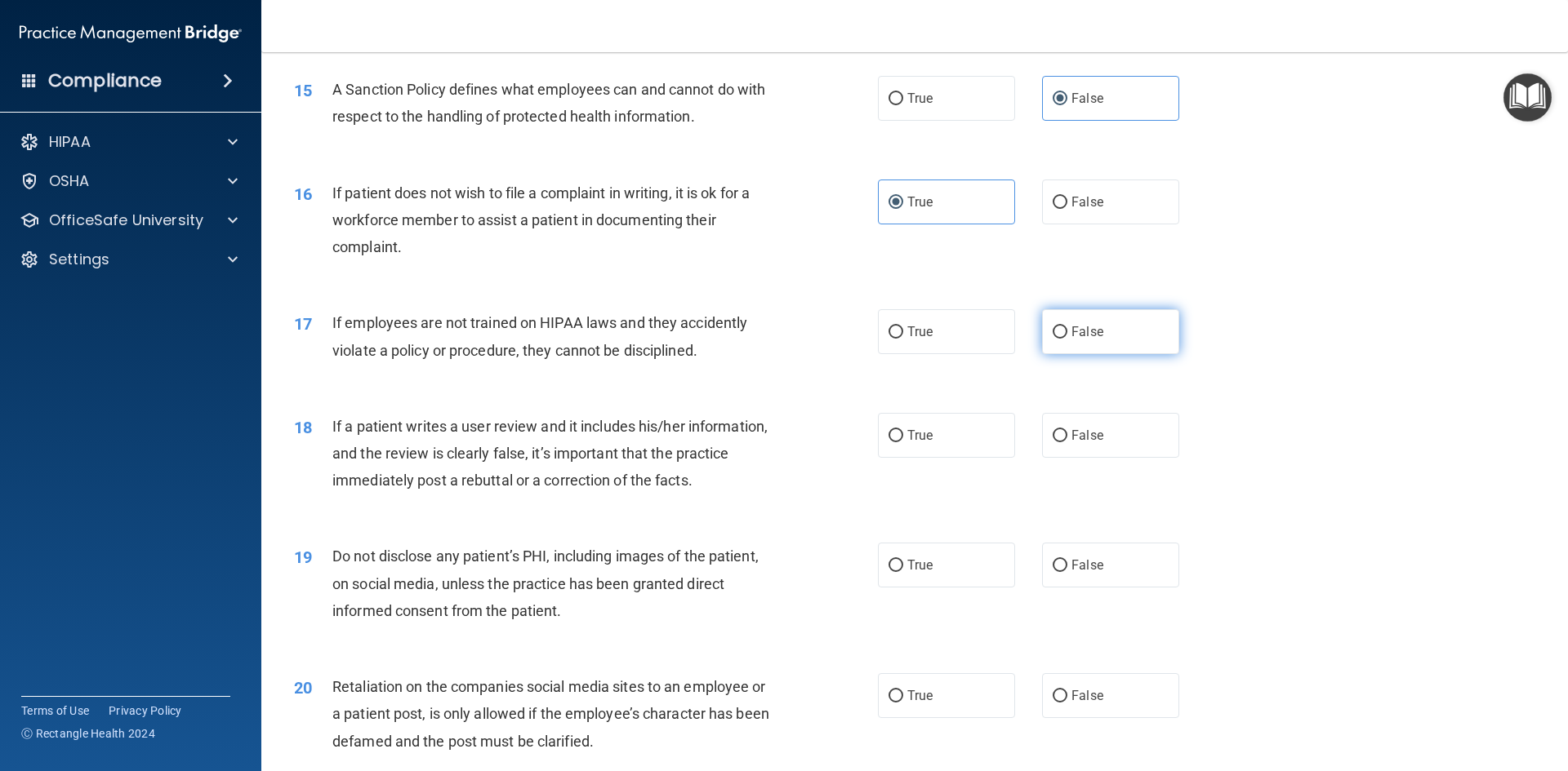
click at [1121, 354] on label "False" at bounding box center [1110, 331] width 137 height 45
click at [1067, 338] on input "False" at bounding box center [1060, 333] width 14 height 13
radio input "true"
click at [1075, 443] on span "False" at bounding box center [1087, 435] width 32 height 15
click at [1067, 443] on input "False" at bounding box center [1060, 436] width 14 height 13
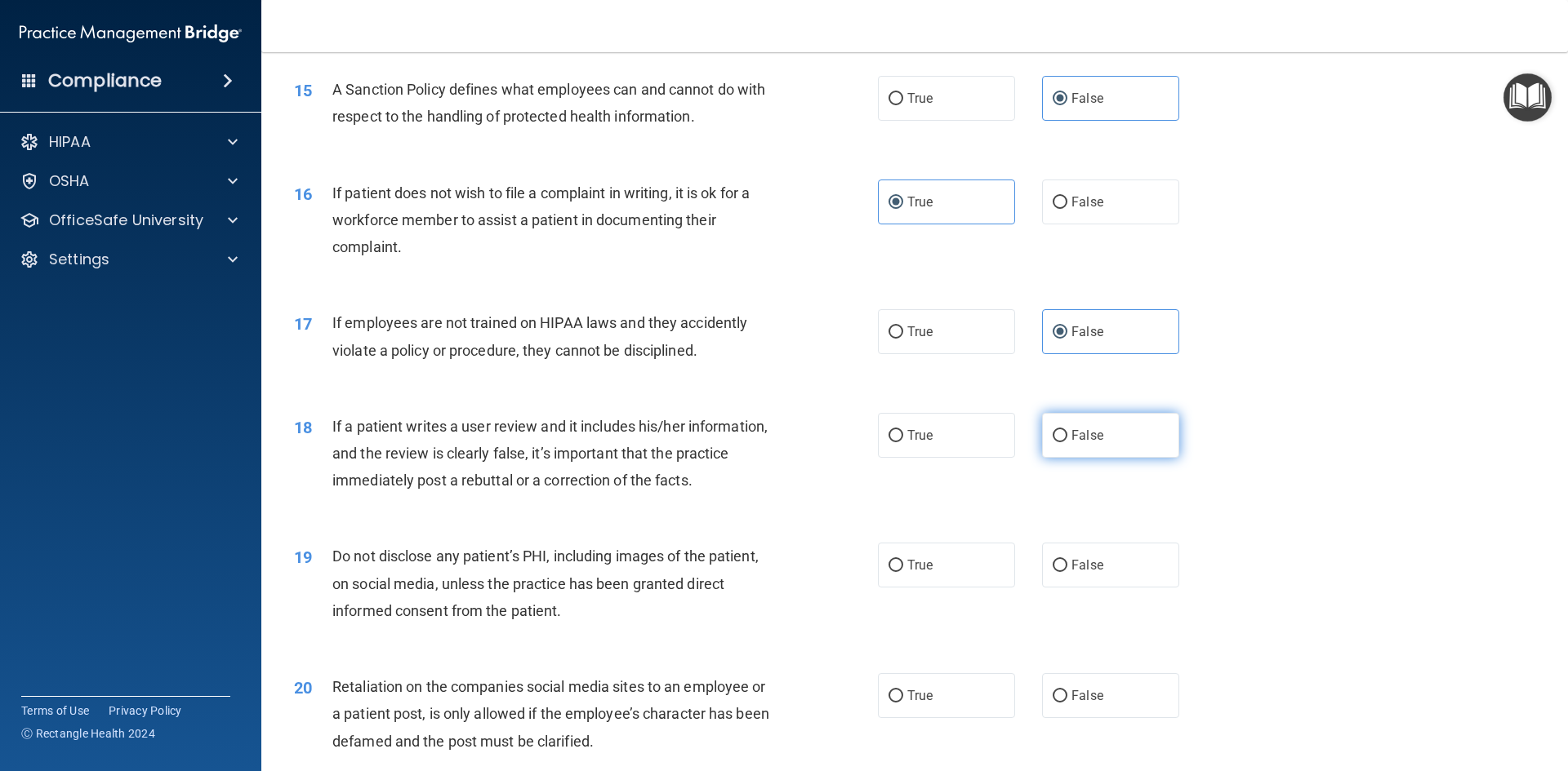
radio input "true"
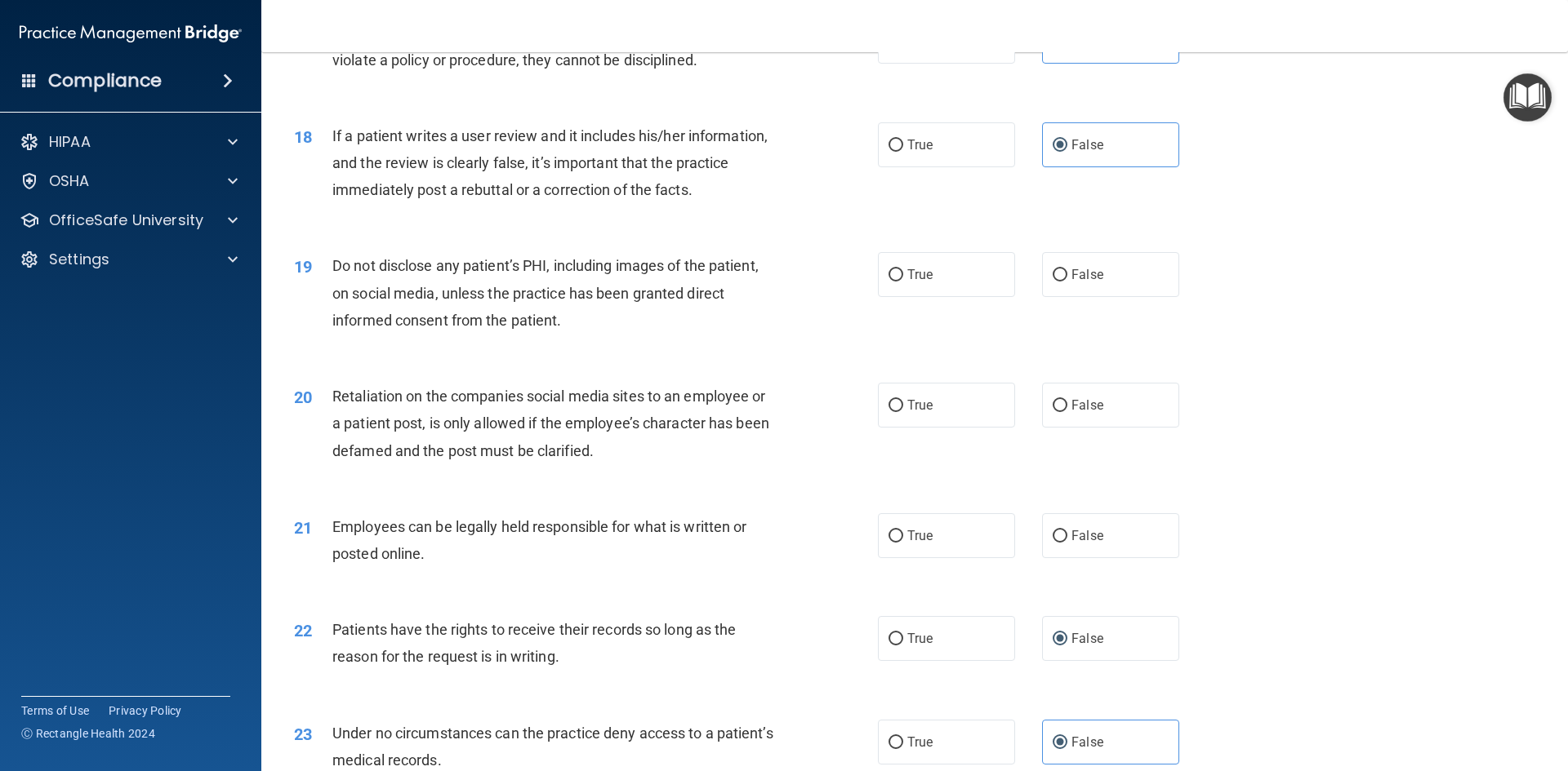
scroll to position [2285, 0]
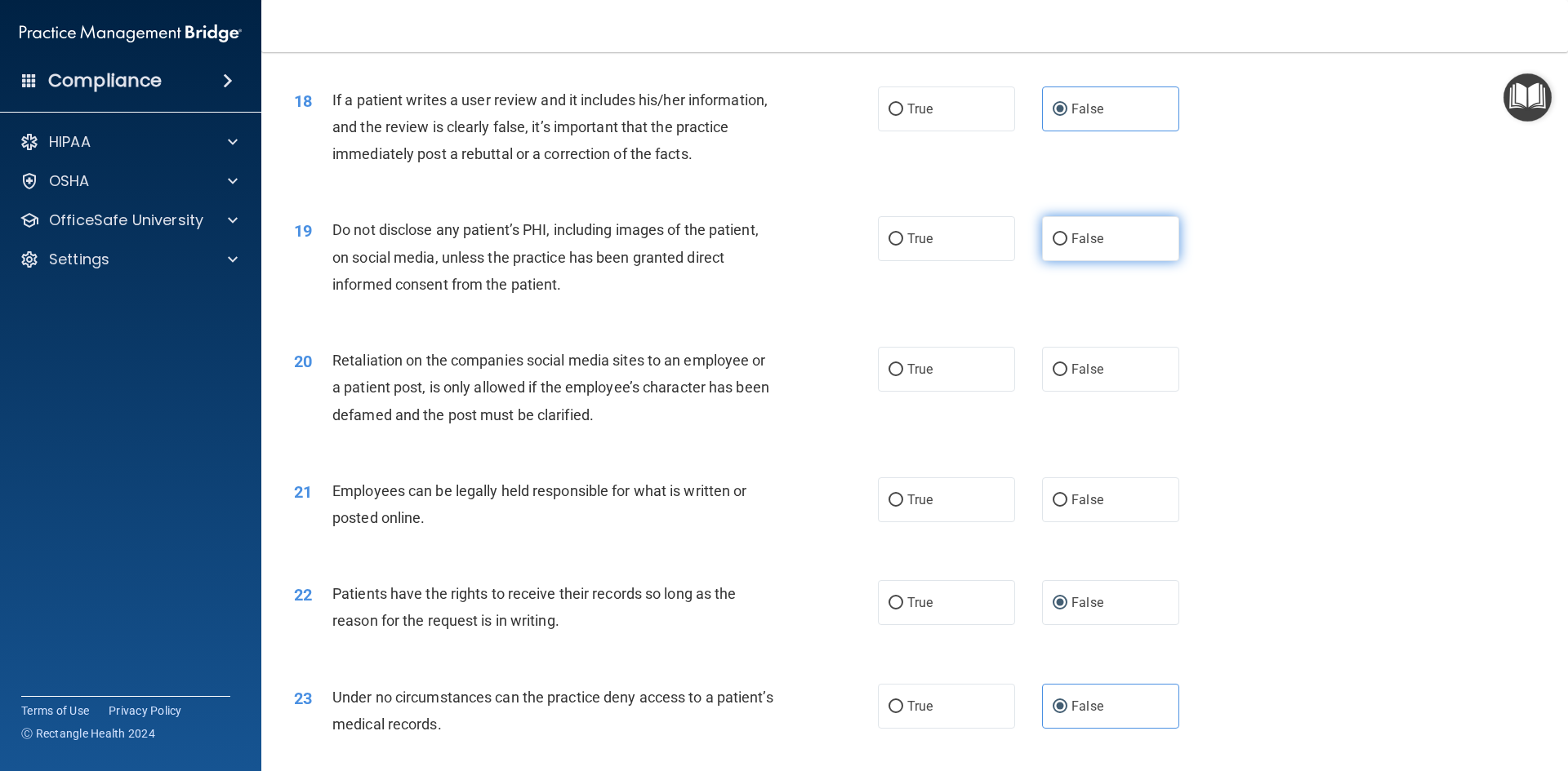
click at [1087, 246] on span "False" at bounding box center [1087, 239] width 32 height 15
click at [1067, 246] on input "False" at bounding box center [1060, 239] width 14 height 13
radio input "true"
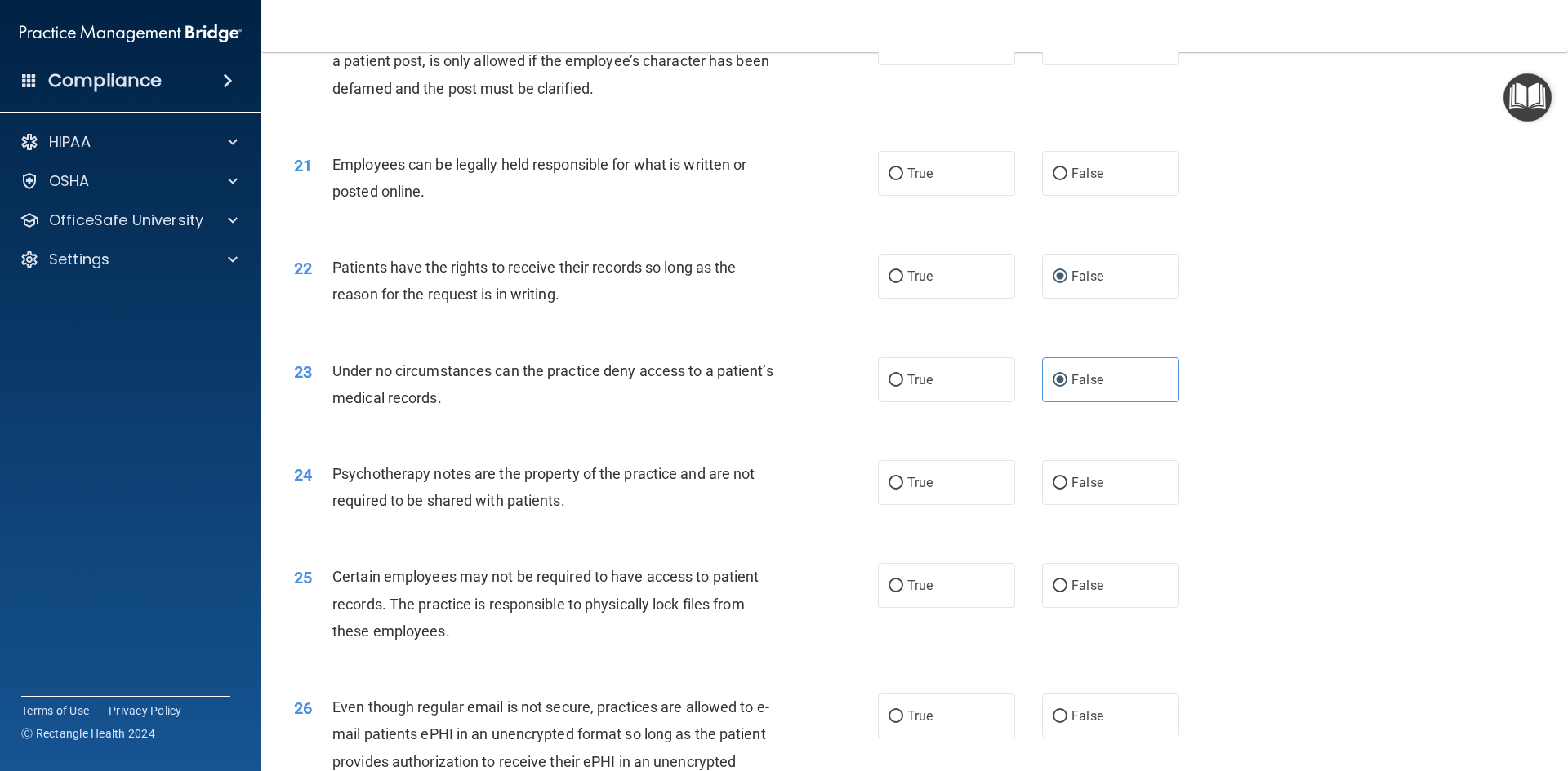
scroll to position [2531, 0]
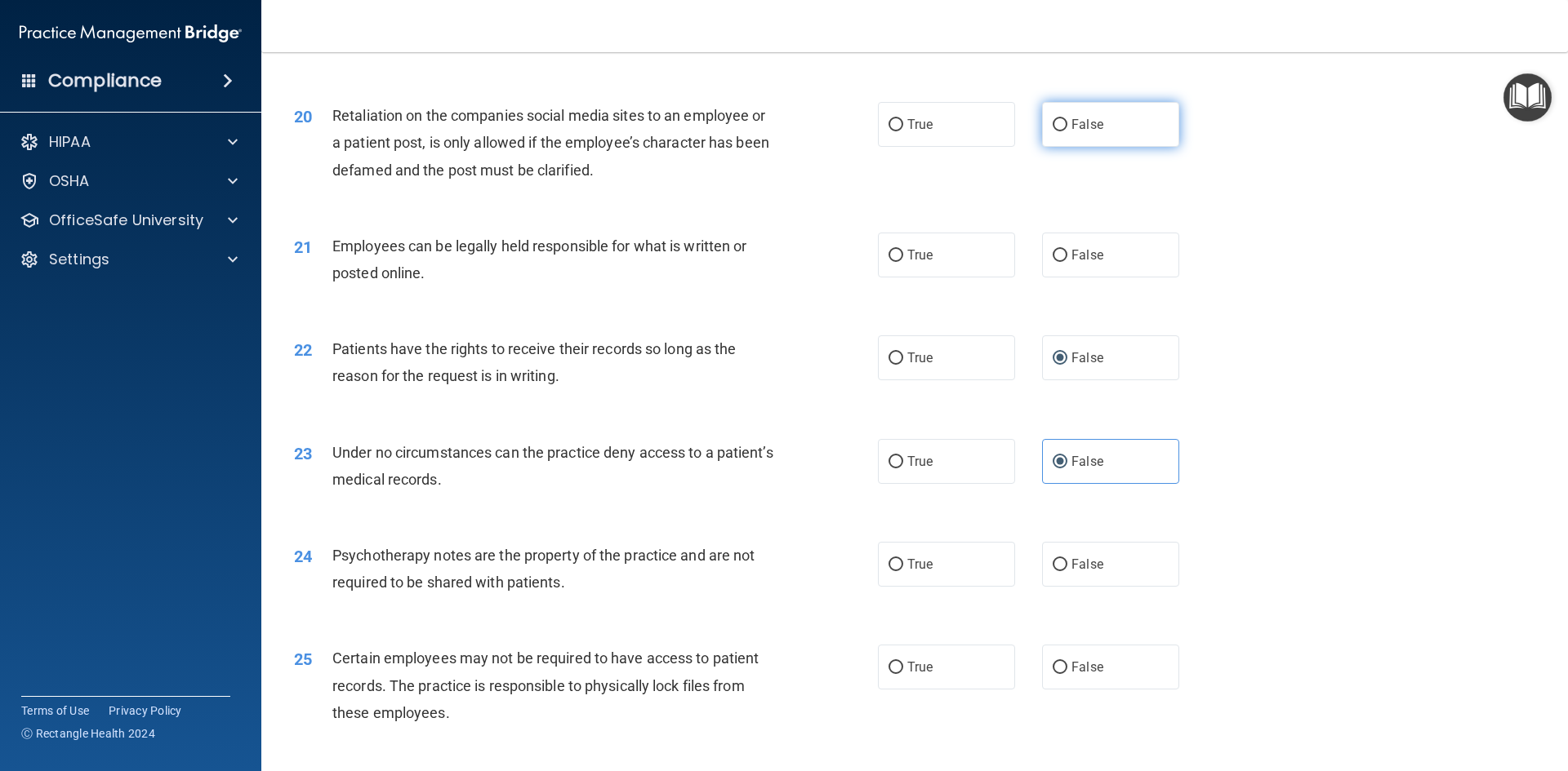
click at [1100, 147] on label "False" at bounding box center [1110, 123] width 137 height 45
click at [1067, 131] on input "False" at bounding box center [1060, 125] width 14 height 13
radio input "true"
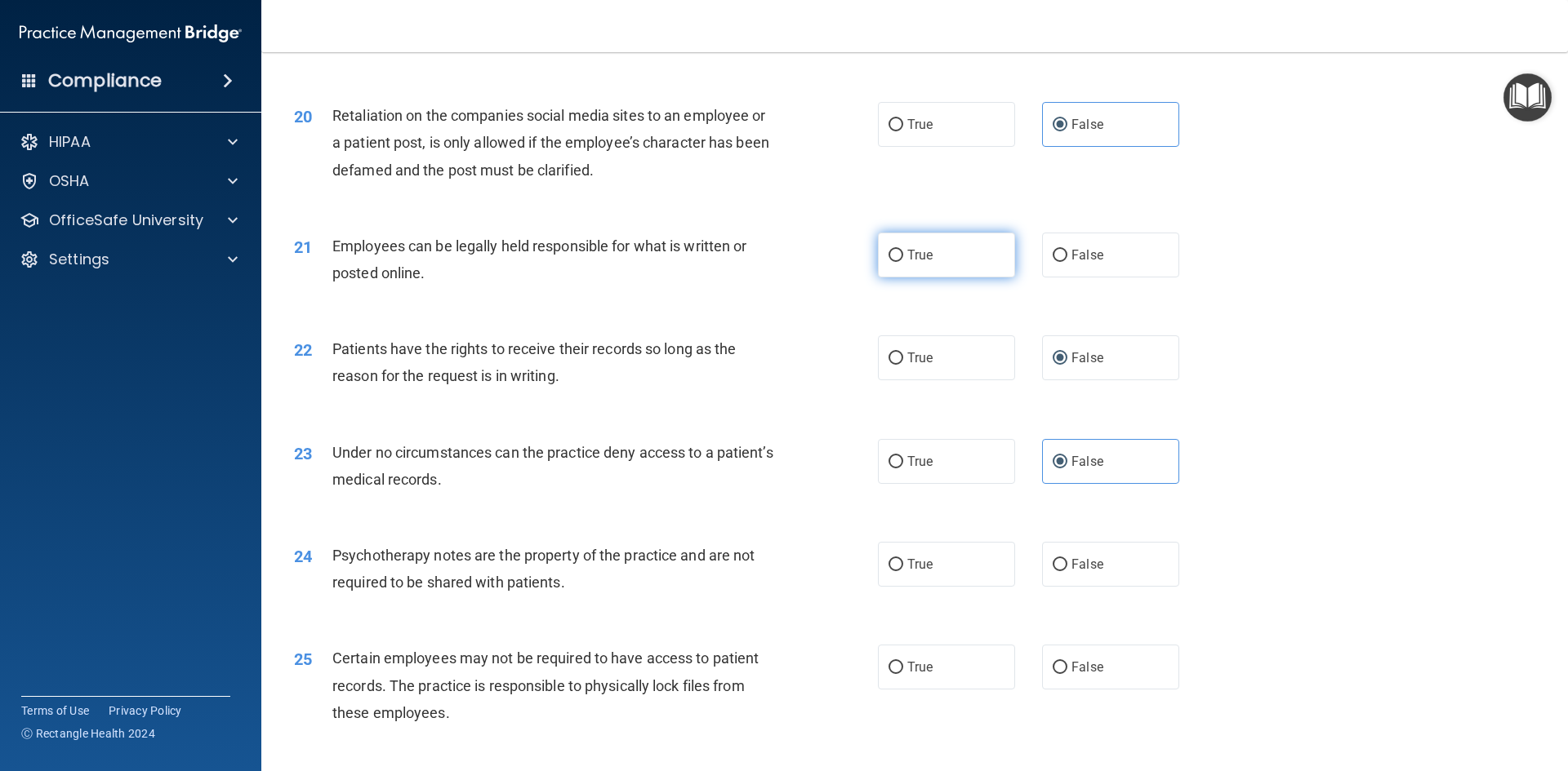
click at [936, 277] on label "True" at bounding box center [946, 254] width 137 height 45
click at [903, 262] on input "True" at bounding box center [895, 255] width 14 height 13
radio input "true"
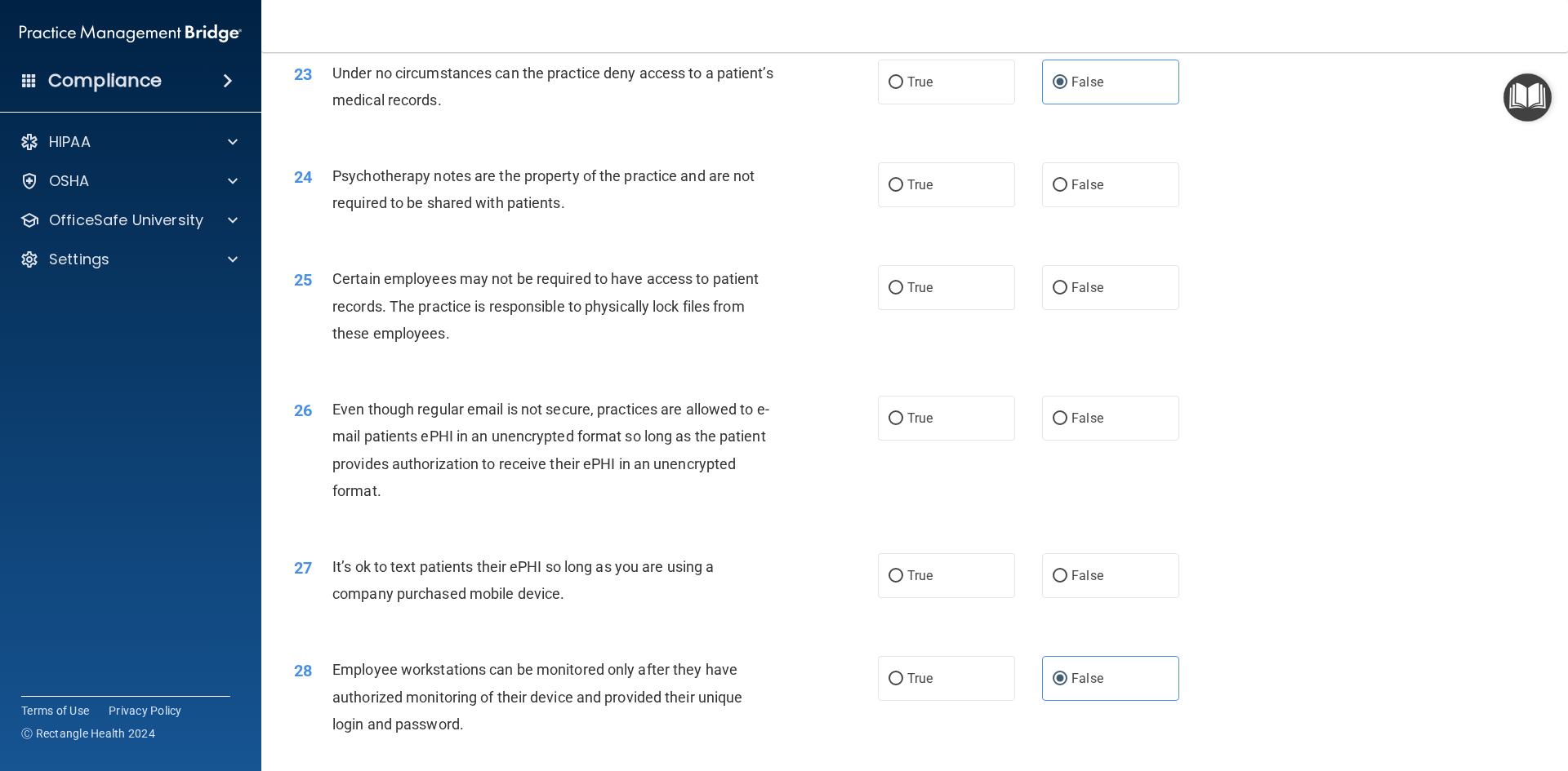
scroll to position [2939, 0]
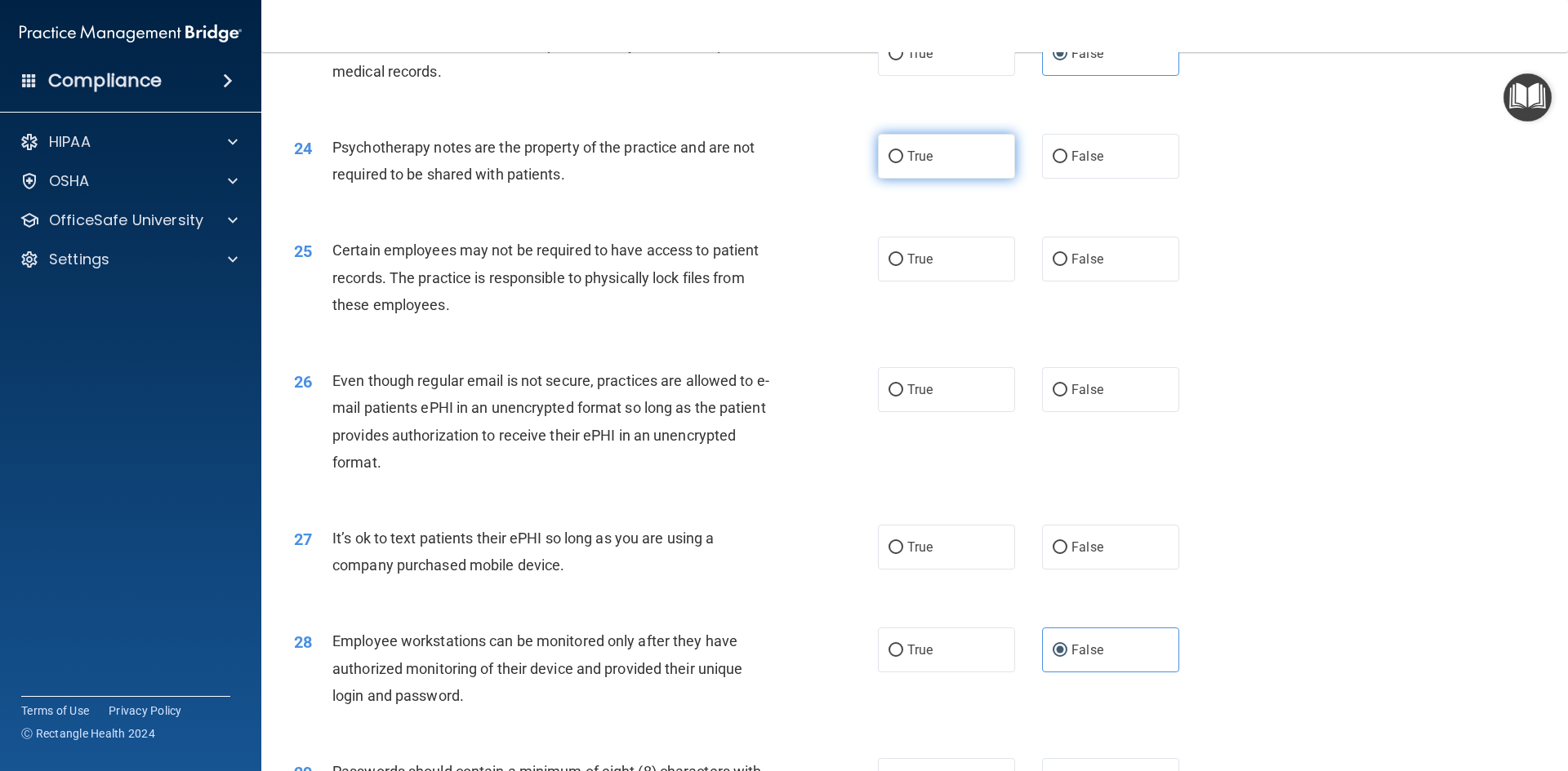
click at [891, 173] on label "True" at bounding box center [946, 155] width 137 height 45
click at [891, 163] on input "True" at bounding box center [895, 157] width 14 height 13
radio input "true"
click at [908, 281] on label "True" at bounding box center [946, 259] width 137 height 45
click at [903, 266] on input "True" at bounding box center [895, 260] width 14 height 13
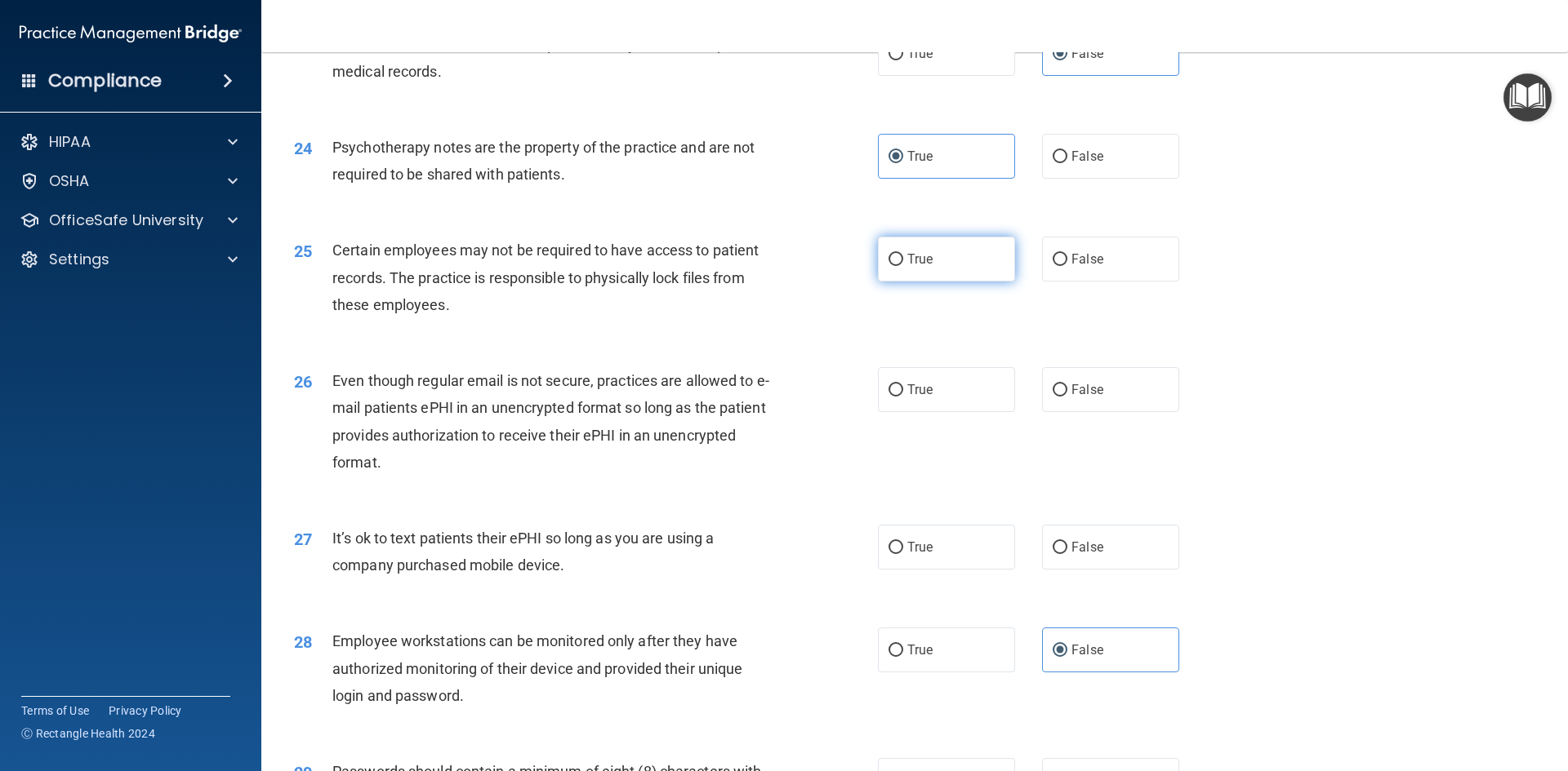
radio input "true"
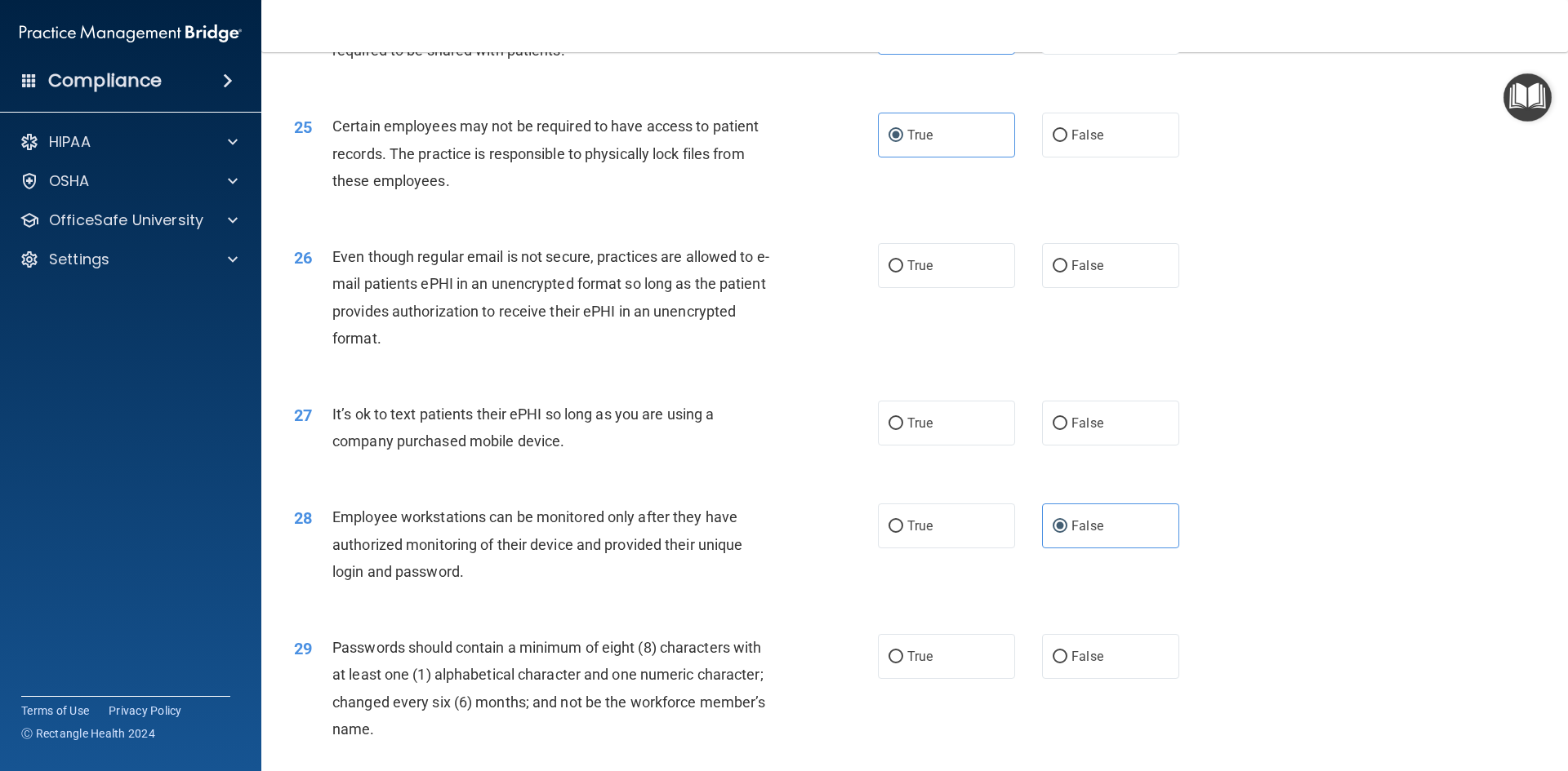
scroll to position [3102, 0]
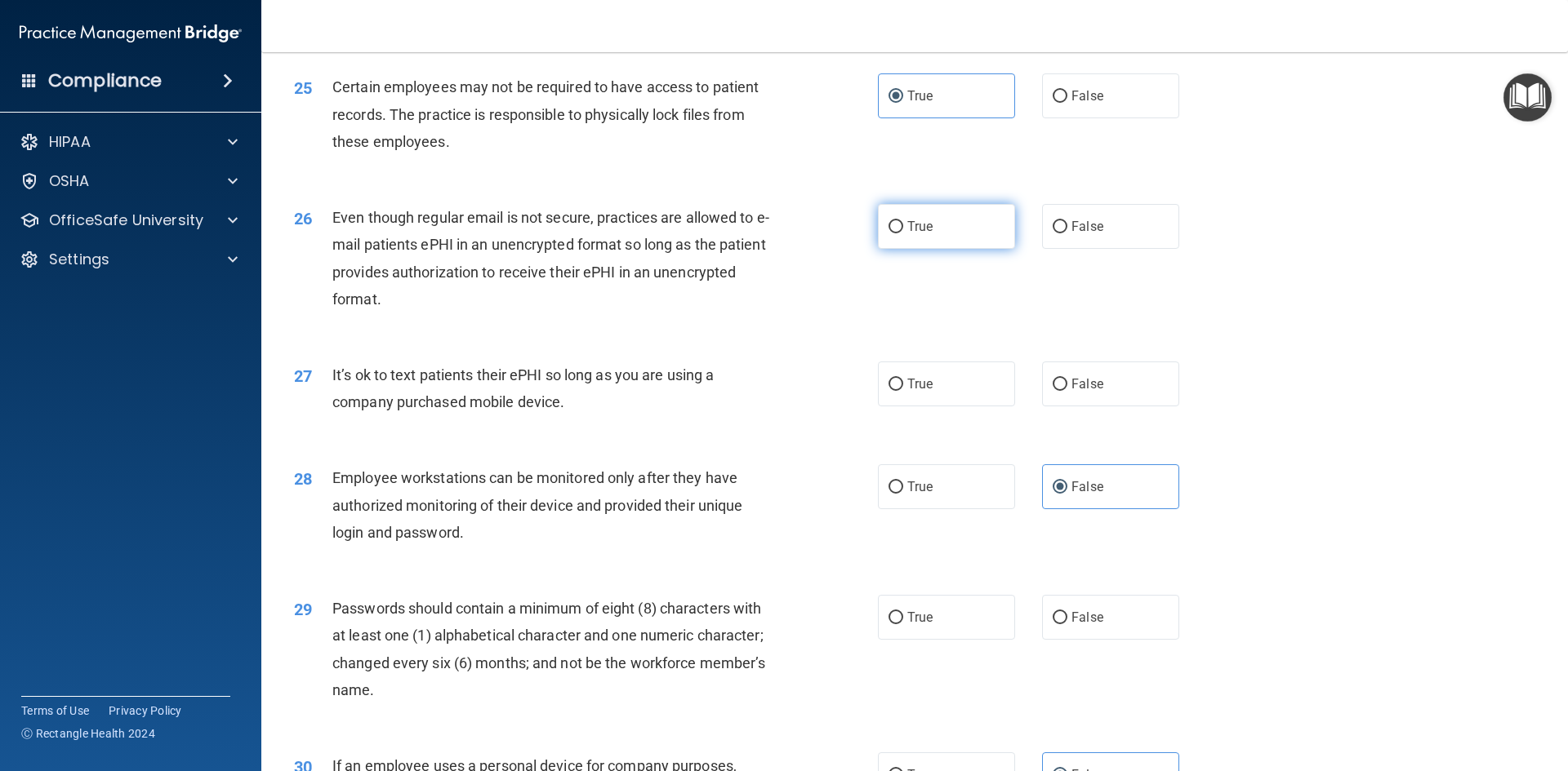
click at [913, 234] on span "True" at bounding box center [920, 226] width 25 height 15
click at [903, 233] on input "True" at bounding box center [895, 227] width 14 height 13
radio input "true"
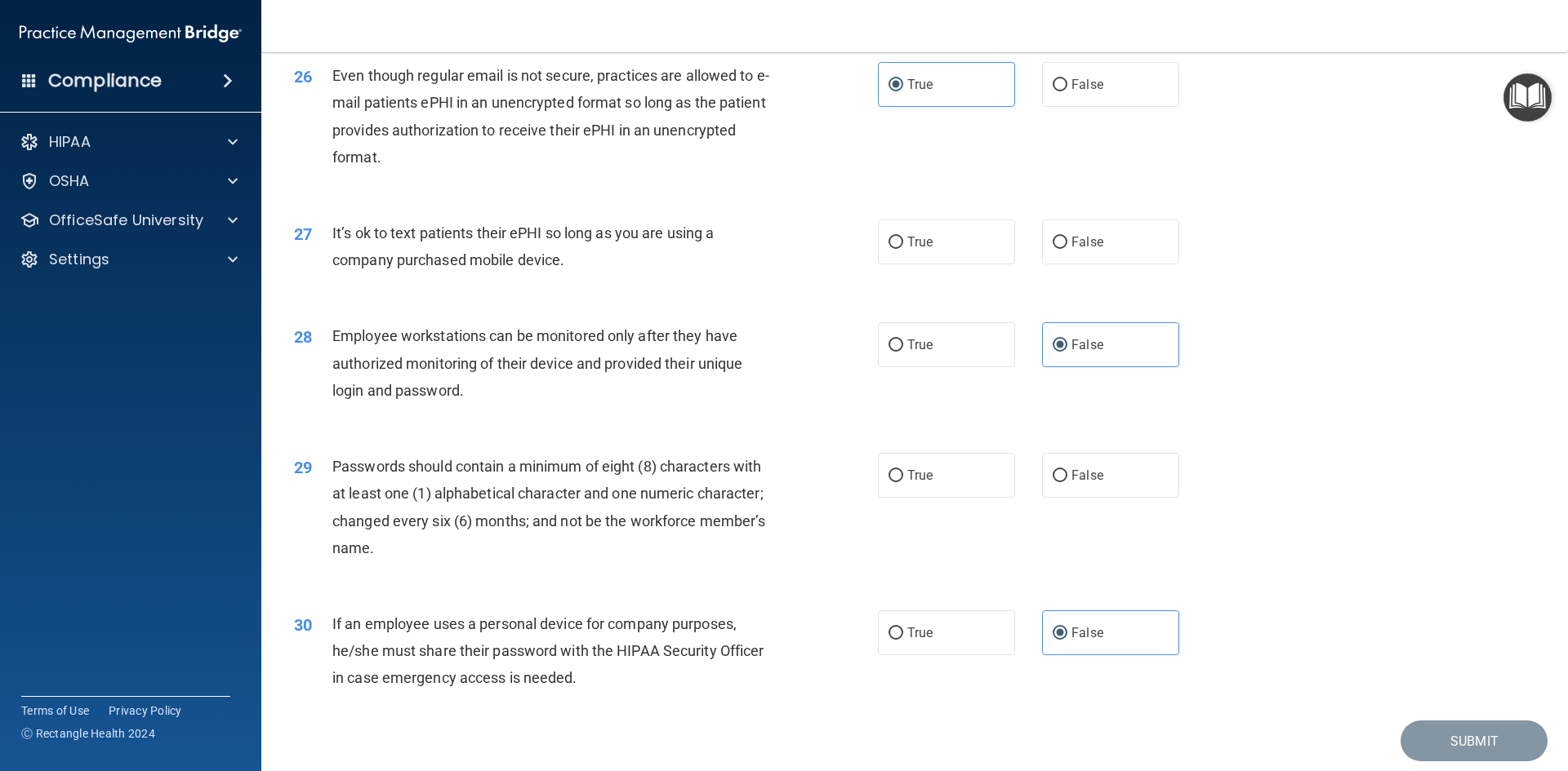
scroll to position [3265, 0]
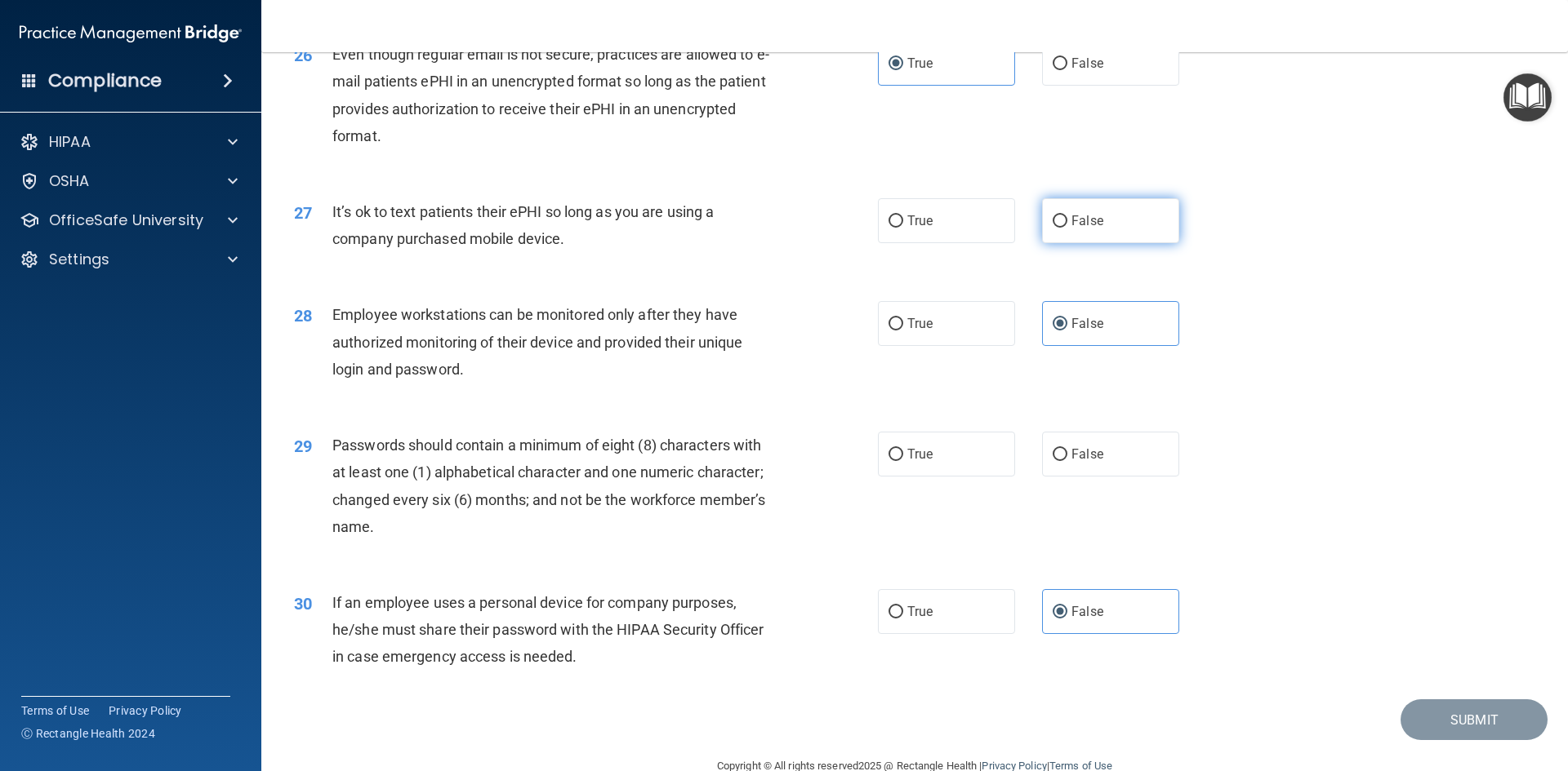
click at [1083, 228] on span "False" at bounding box center [1087, 221] width 32 height 15
click at [1067, 228] on input "False" at bounding box center [1060, 222] width 14 height 13
radio input "true"
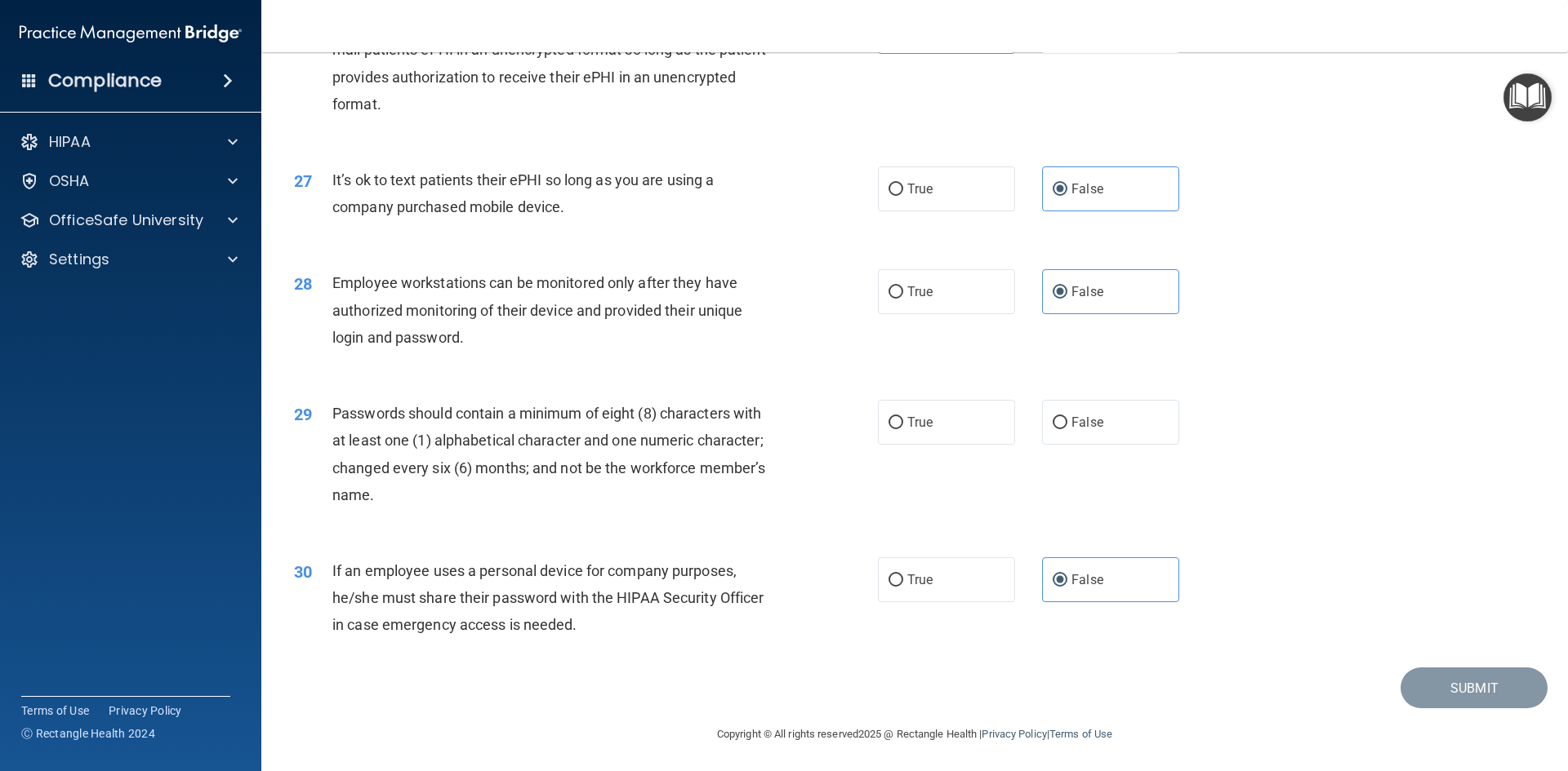
scroll to position [3326, 0]
click at [918, 423] on span "True" at bounding box center [920, 420] width 25 height 15
click at [903, 423] on input "True" at bounding box center [895, 421] width 14 height 13
radio input "true"
click at [1434, 692] on button "Submit" at bounding box center [1474, 686] width 147 height 42
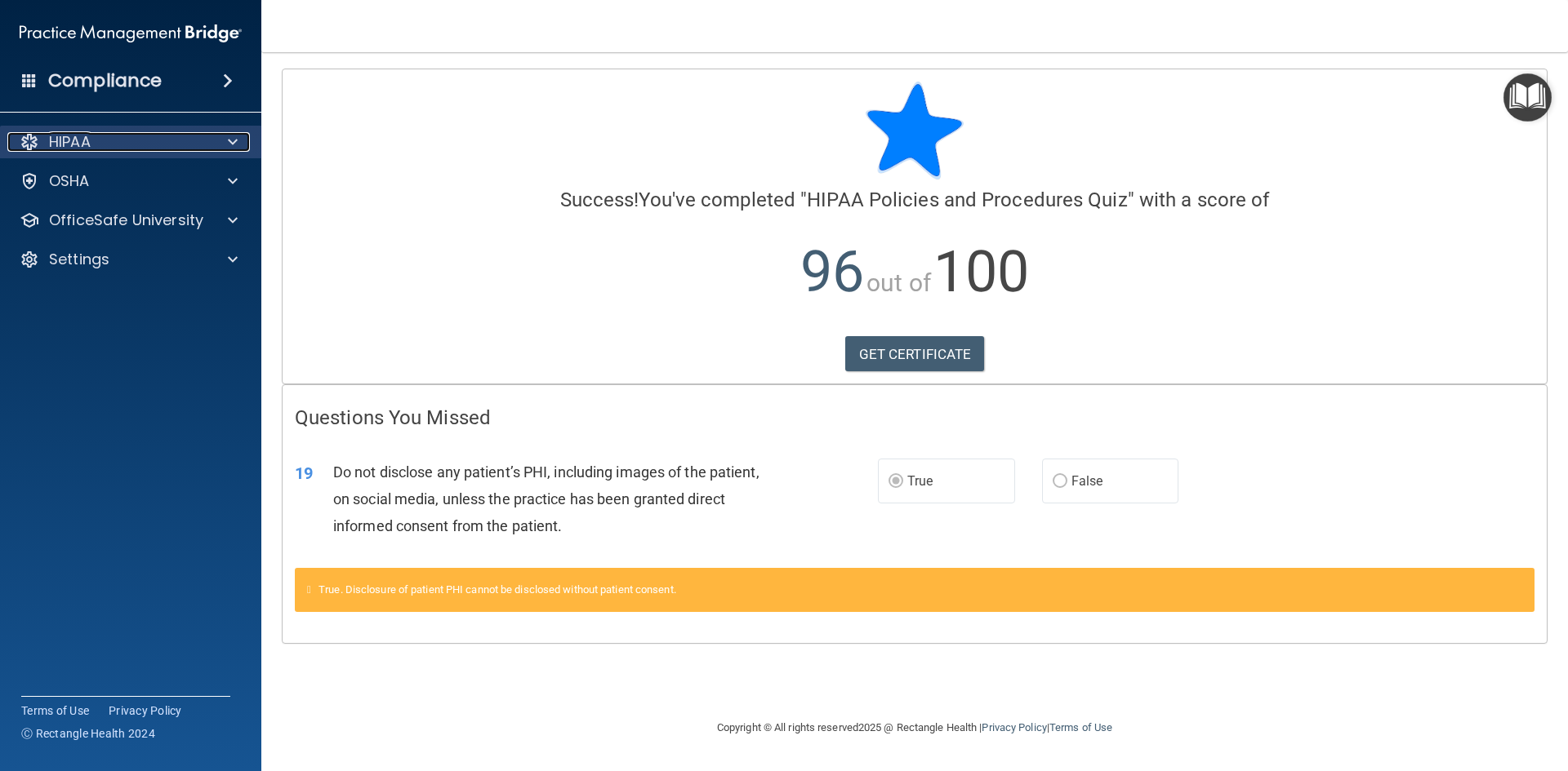
click at [122, 145] on div "HIPAA" at bounding box center [108, 141] width 203 height 19
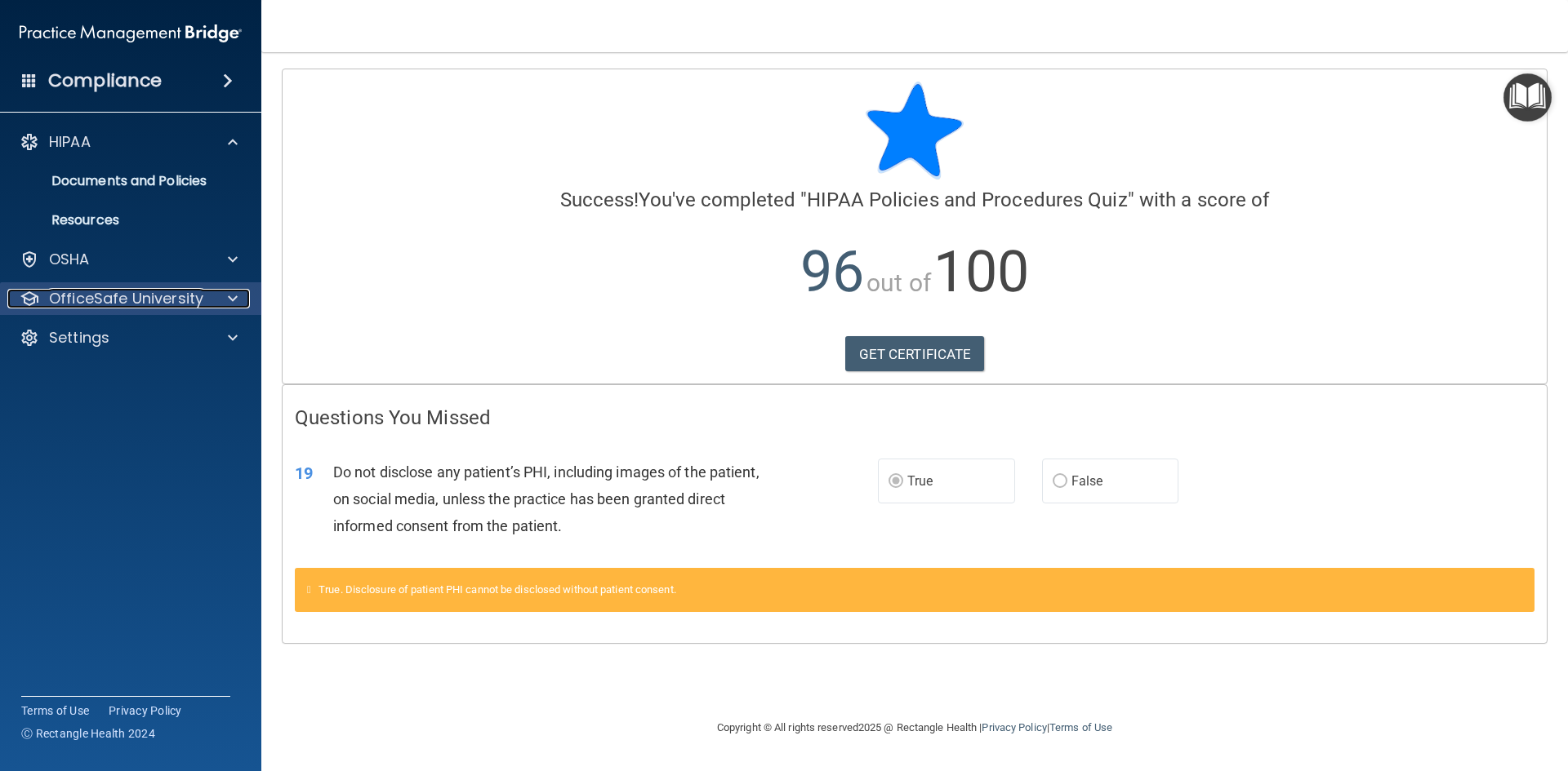
click at [147, 289] on p "OfficeSafe University" at bounding box center [126, 298] width 155 height 19
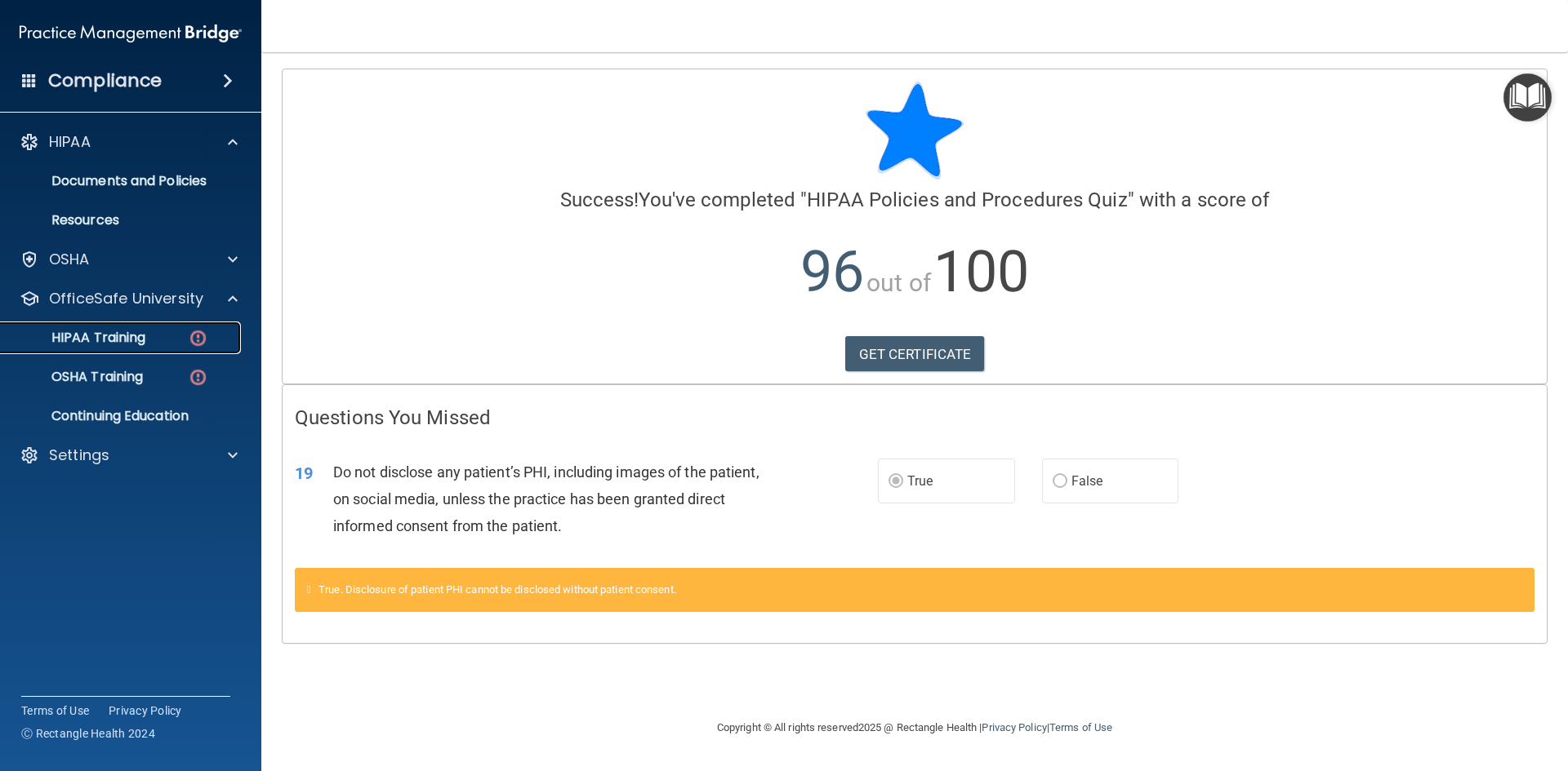
click at [113, 340] on p "HIPAA Training" at bounding box center [78, 338] width 134 height 16
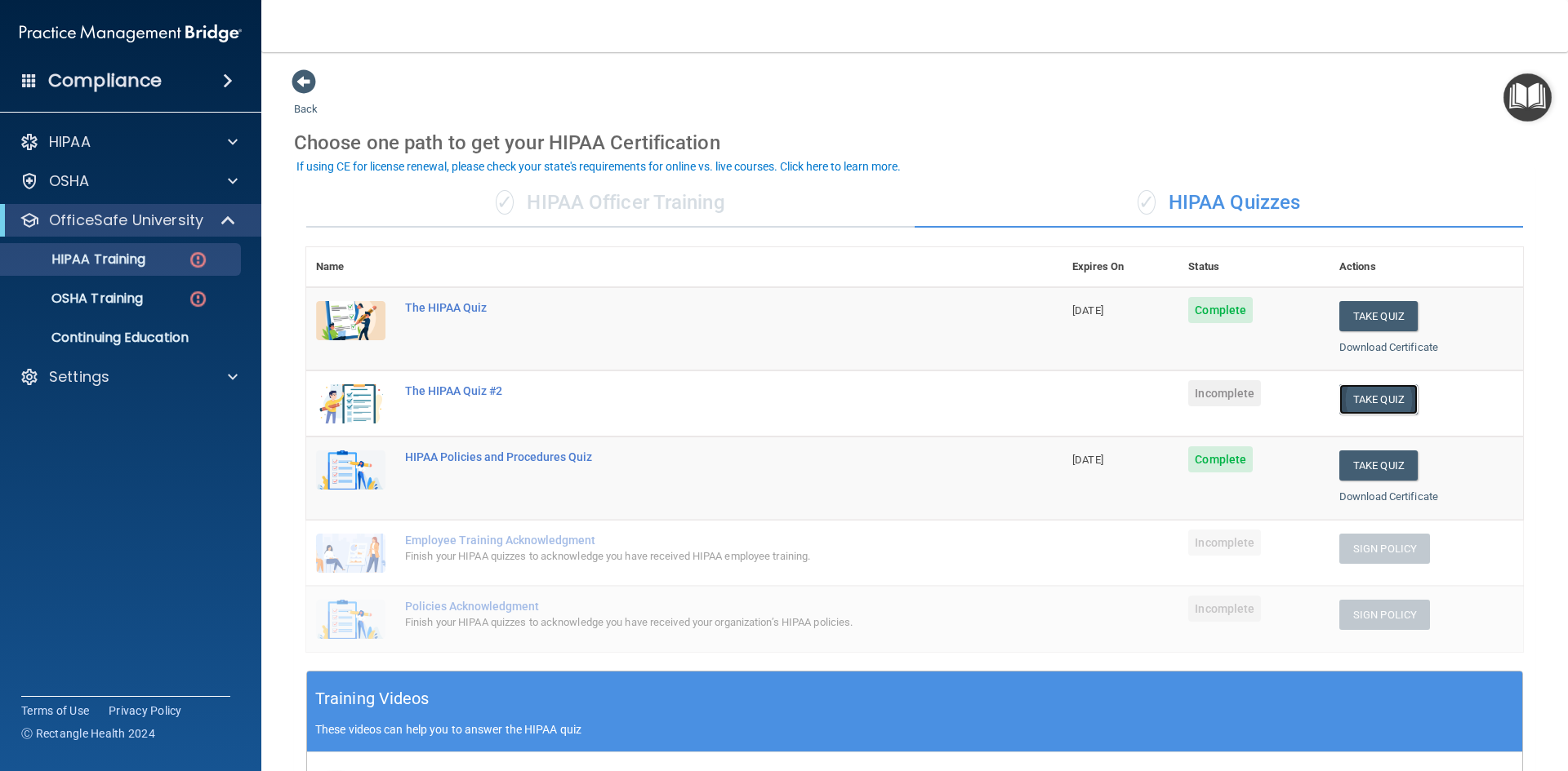
click at [1347, 401] on button "Take Quiz" at bounding box center [1378, 400] width 78 height 30
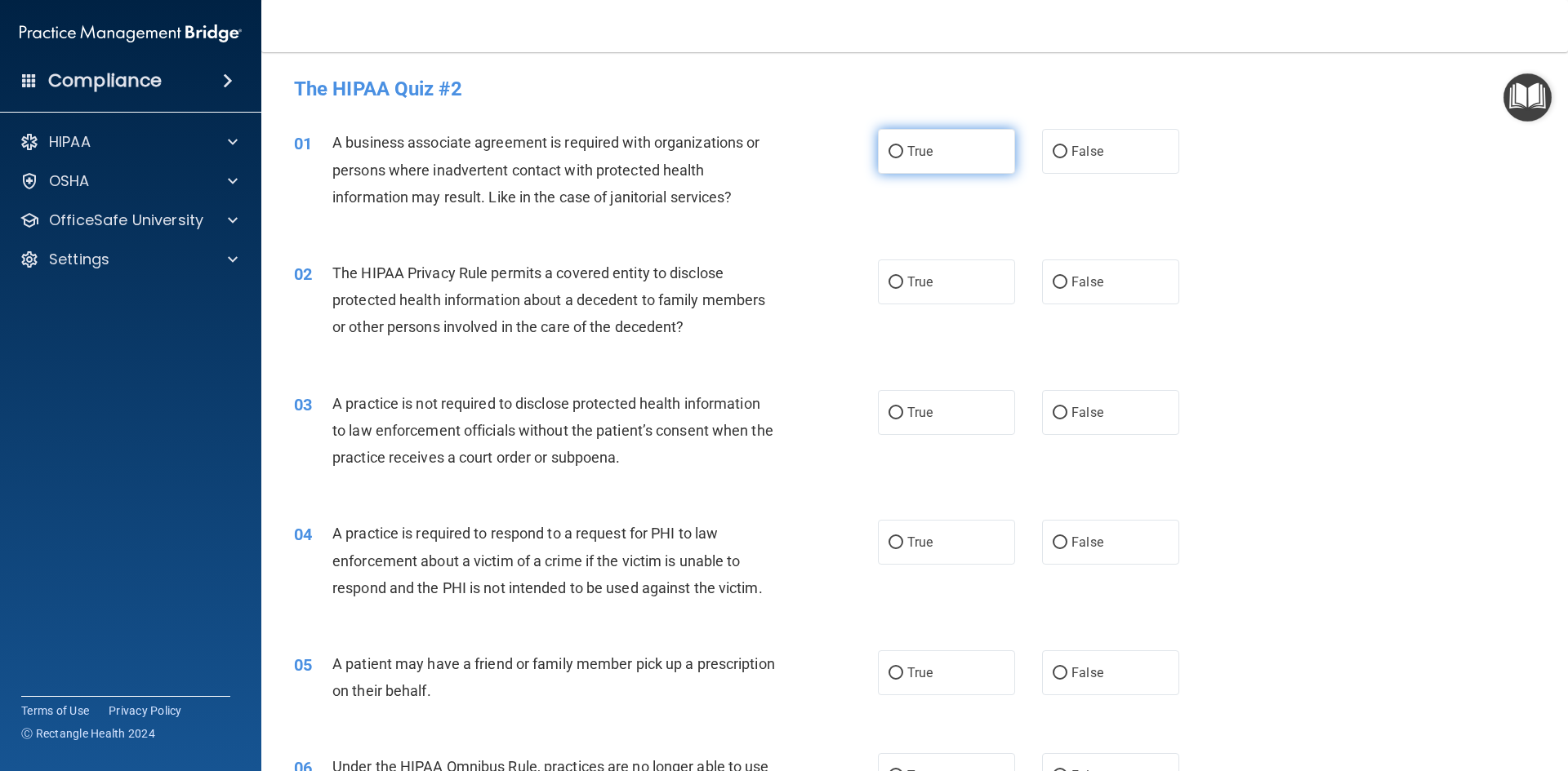
click at [908, 155] on span "True" at bounding box center [920, 151] width 25 height 15
click at [902, 155] on input "True" at bounding box center [895, 152] width 14 height 13
radio input "true"
click at [1119, 285] on label "False" at bounding box center [1110, 281] width 137 height 45
click at [1067, 285] on input "False" at bounding box center [1060, 282] width 14 height 13
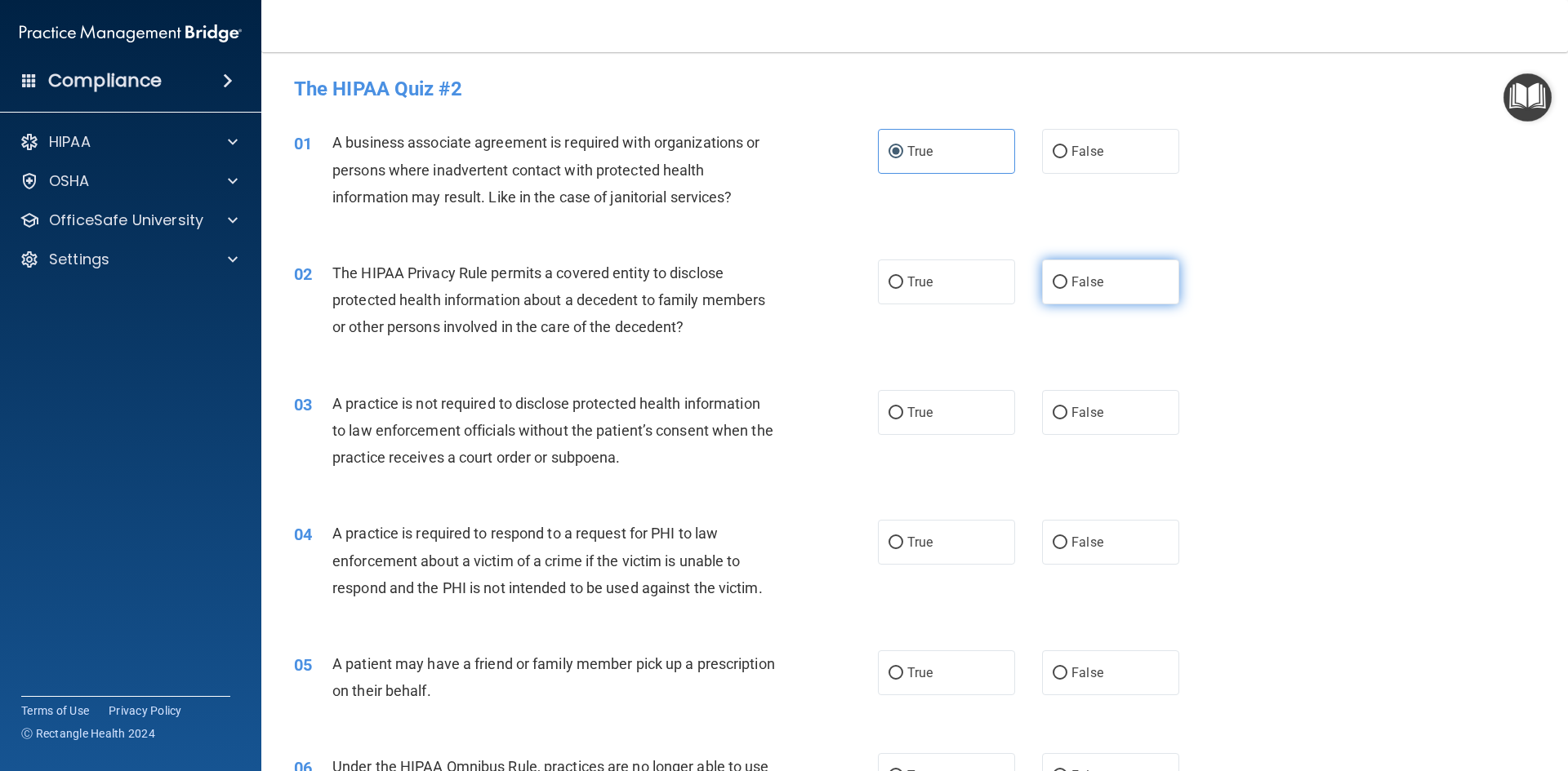
radio input "true"
click at [966, 279] on label "True" at bounding box center [946, 281] width 137 height 45
click at [903, 279] on input "True" at bounding box center [895, 282] width 14 height 13
radio input "true"
click at [1134, 283] on label "False" at bounding box center [1110, 281] width 137 height 45
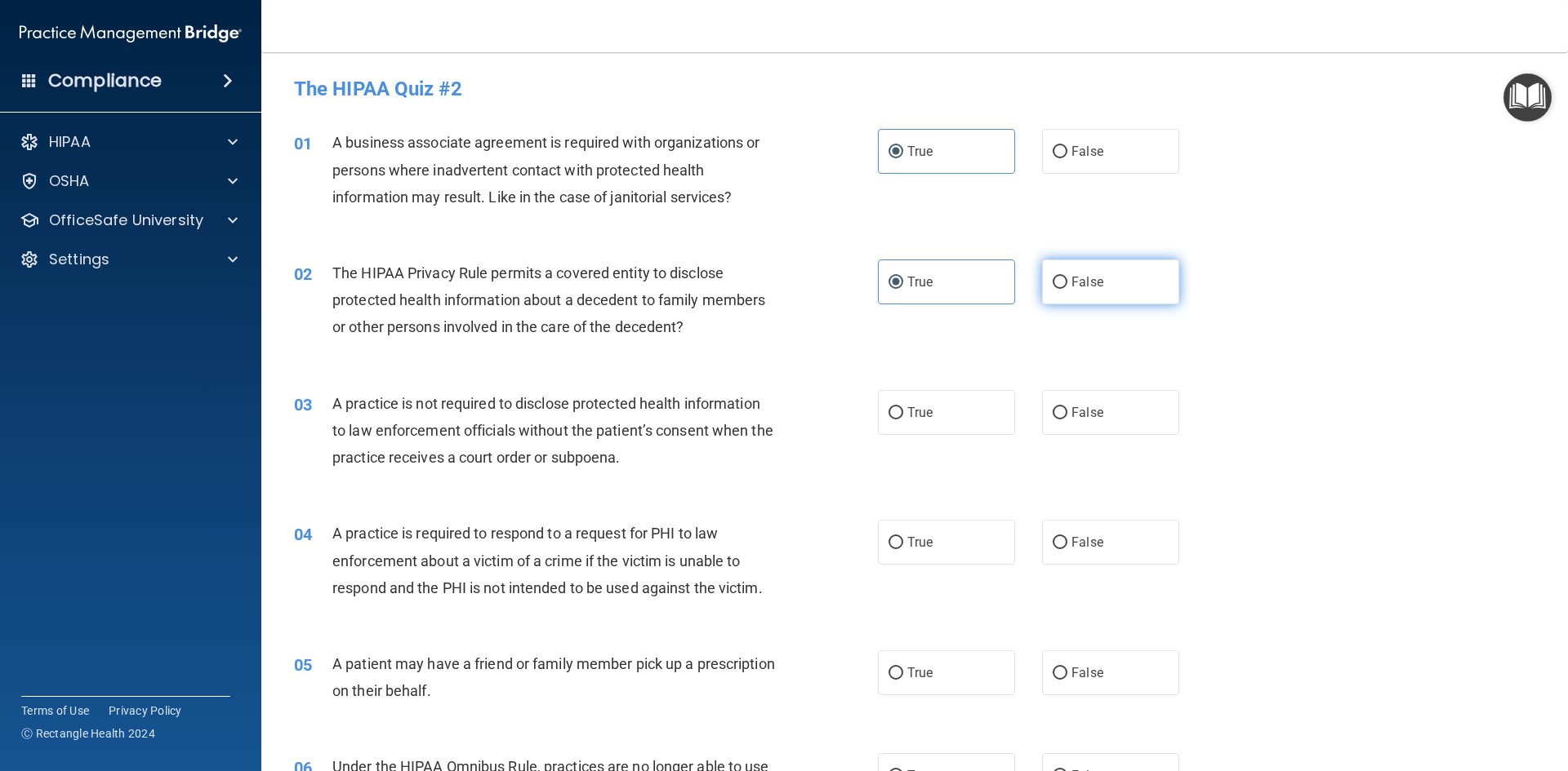
click at [1067, 283] on input "False" at bounding box center [1060, 282] width 14 height 13
radio input "true"
radio input "false"
click at [1066, 396] on label "False" at bounding box center [1110, 412] width 137 height 45
click at [1066, 407] on input "False" at bounding box center [1060, 413] width 14 height 13
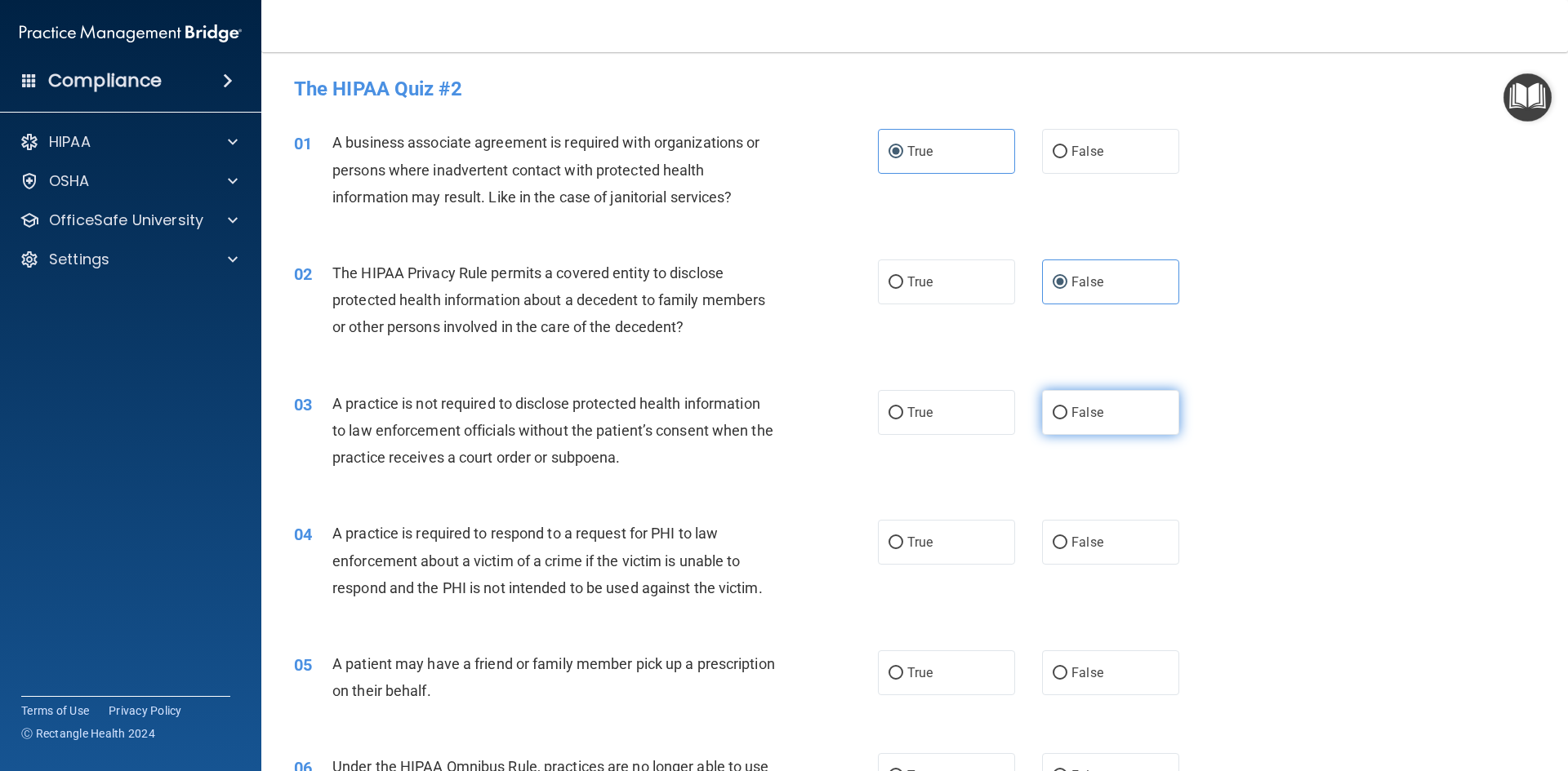
radio input "true"
click at [927, 536] on span "True" at bounding box center [920, 543] width 25 height 15
click at [903, 537] on input "True" at bounding box center [895, 543] width 14 height 13
radio input "true"
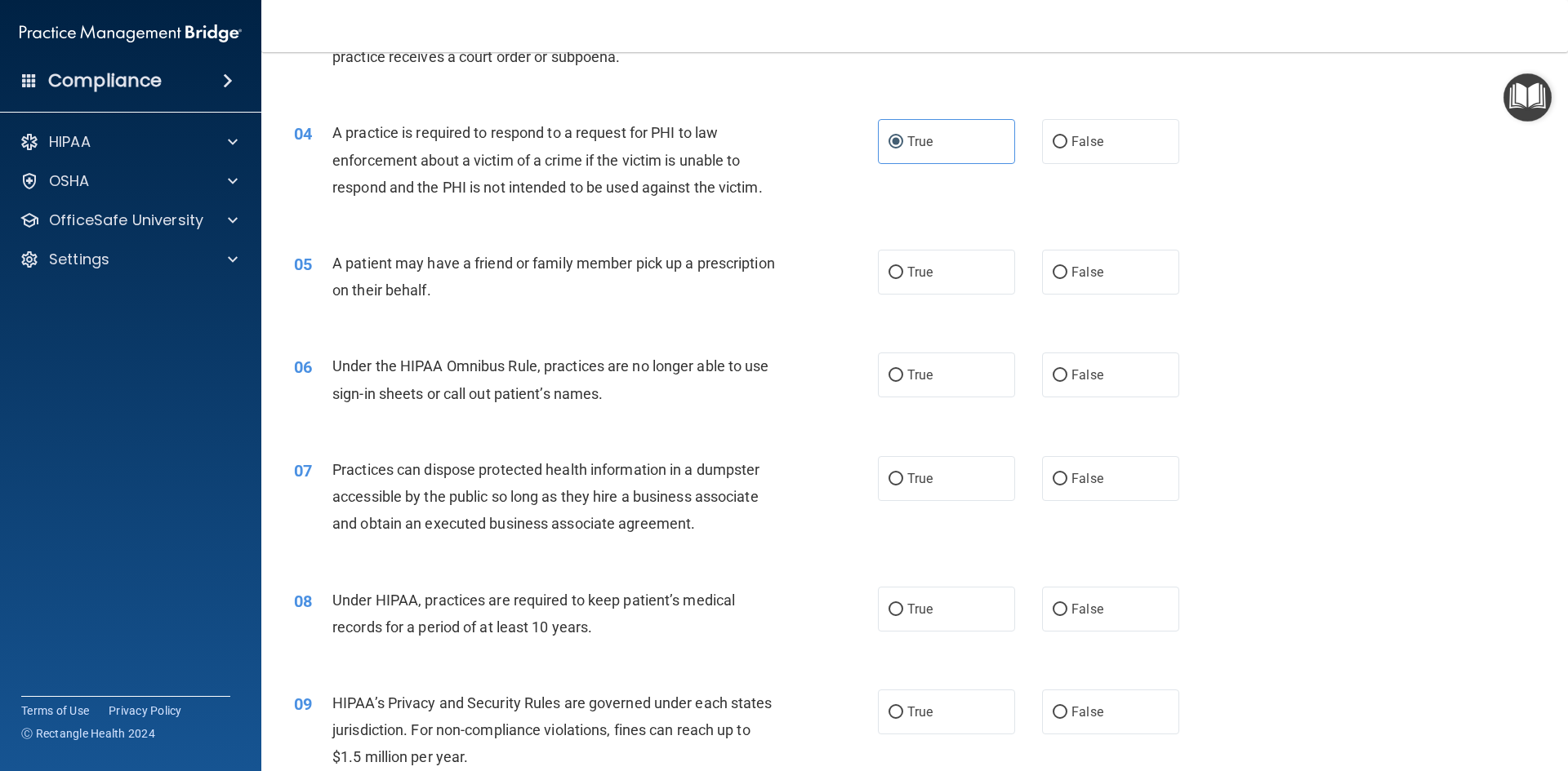
scroll to position [408, 0]
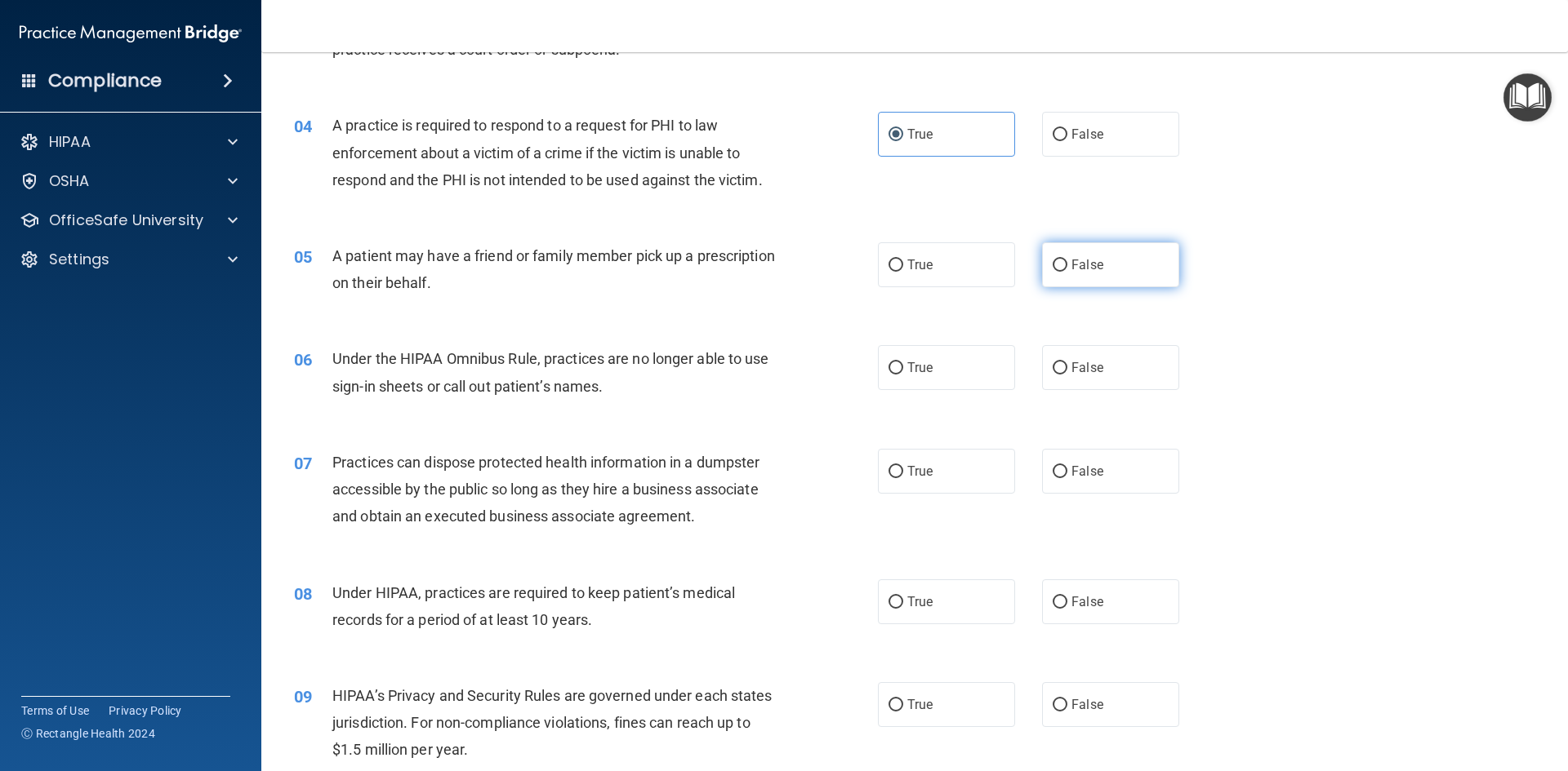
click at [1071, 259] on span "False" at bounding box center [1087, 265] width 32 height 15
click at [1067, 260] on input "False" at bounding box center [1060, 265] width 14 height 13
radio input "true"
click at [1062, 374] on label "False" at bounding box center [1110, 367] width 137 height 45
click at [1062, 374] on input "False" at bounding box center [1060, 368] width 14 height 13
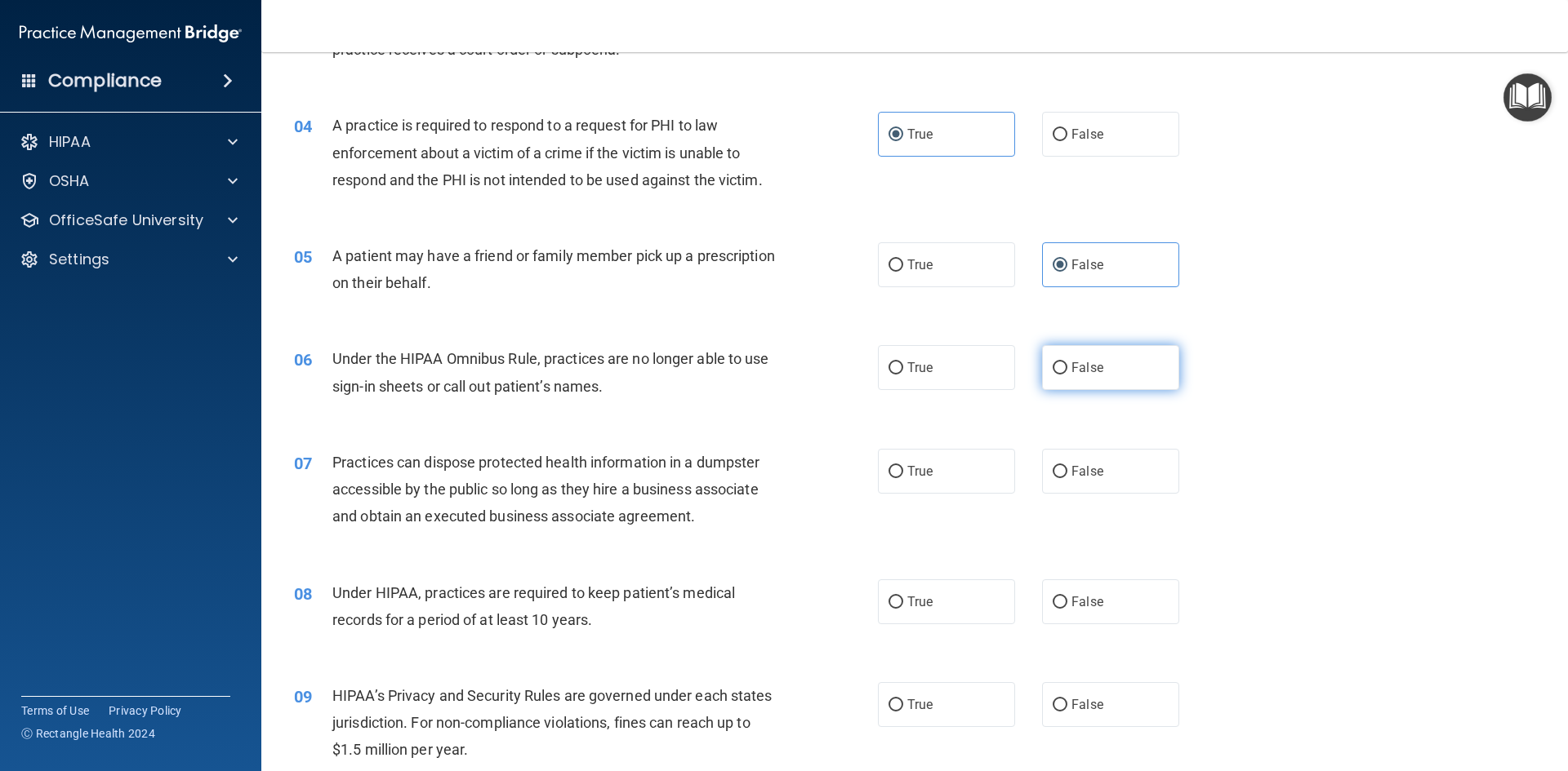
radio input "true"
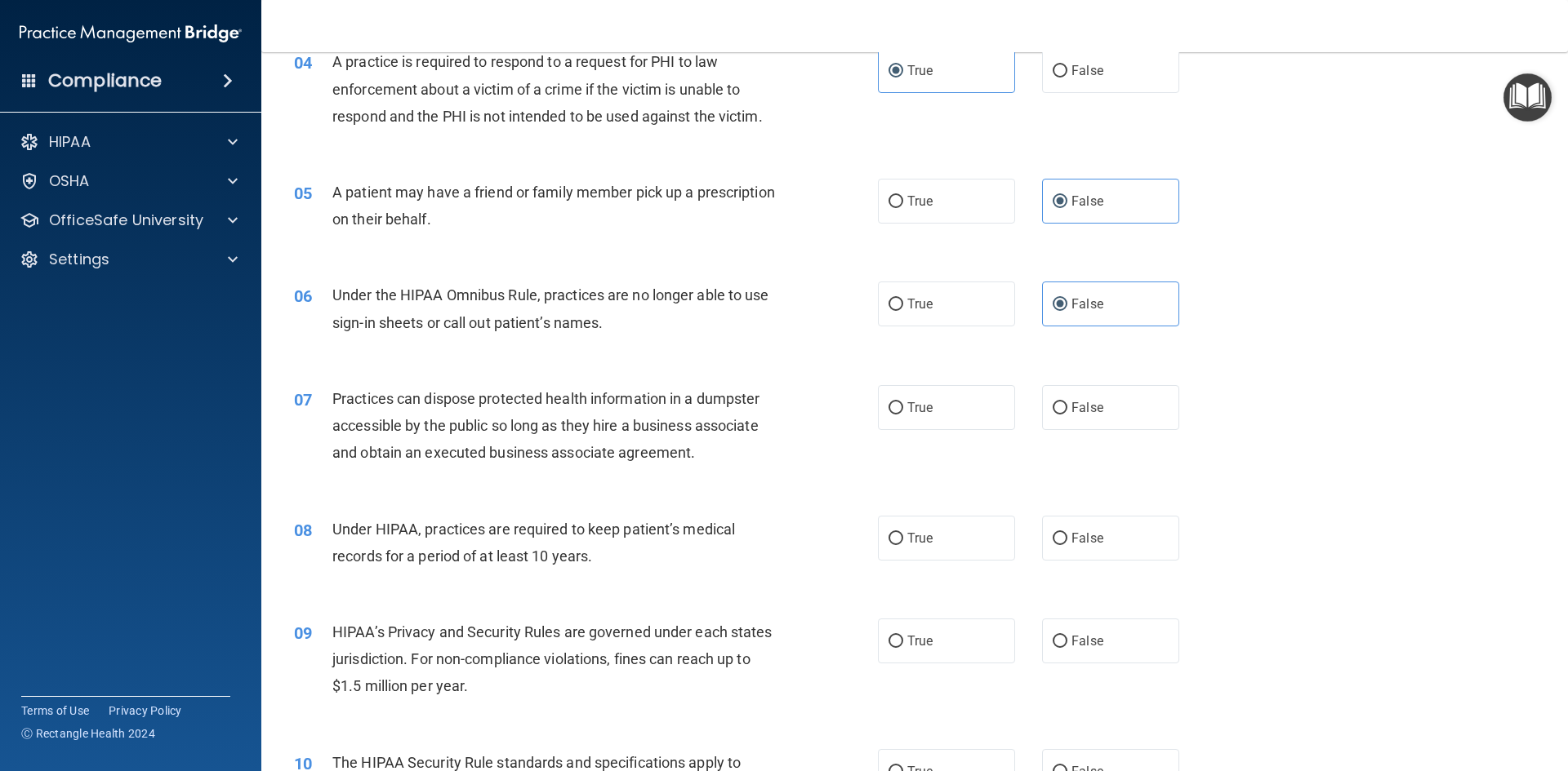
scroll to position [571, 0]
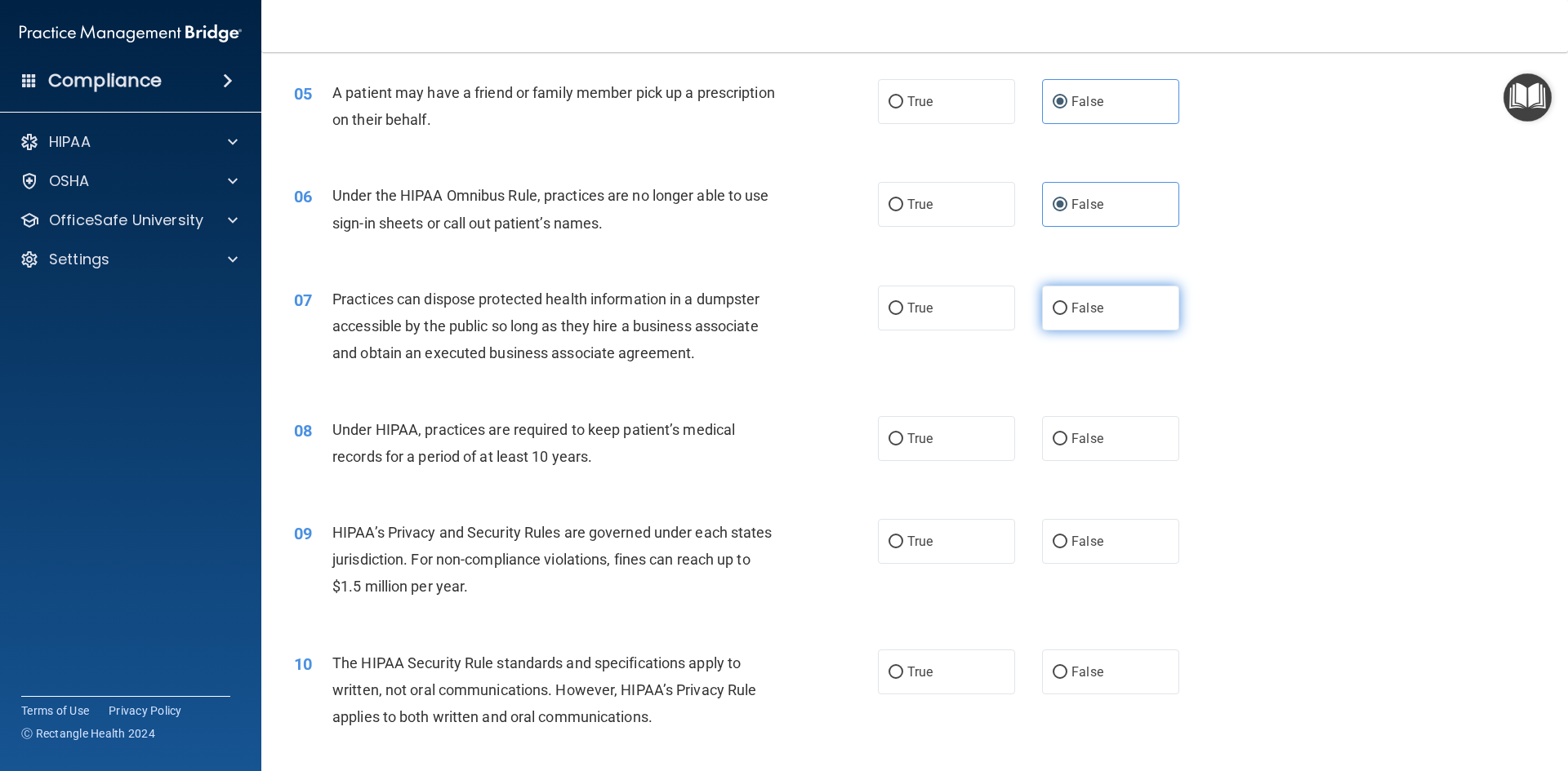
click at [1053, 318] on label "False" at bounding box center [1110, 307] width 137 height 45
click at [1053, 315] on input "False" at bounding box center [1060, 309] width 14 height 13
radio input "true"
click at [924, 451] on label "True" at bounding box center [946, 438] width 137 height 45
click at [903, 446] on input "True" at bounding box center [895, 439] width 14 height 13
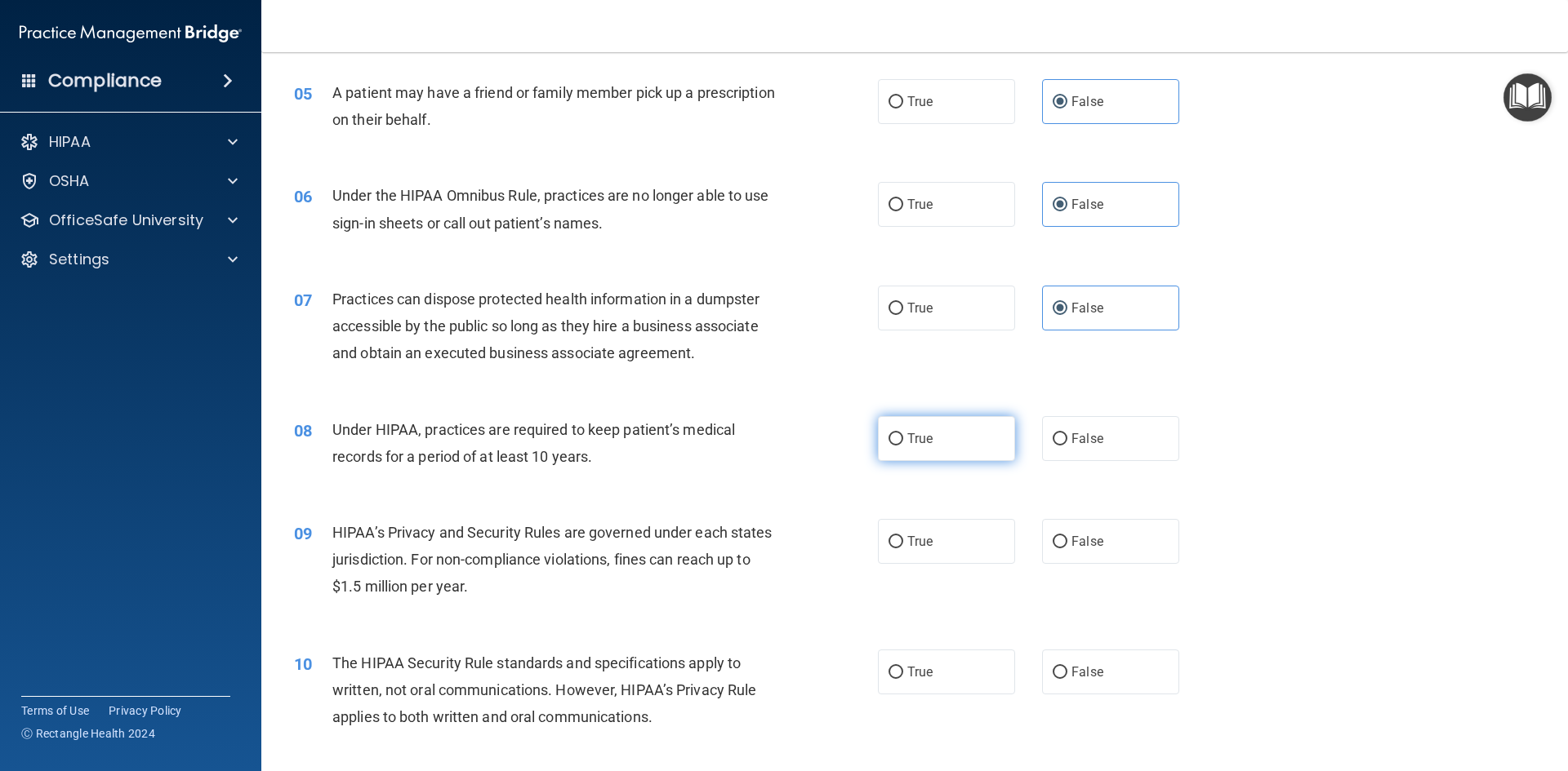
radio input "true"
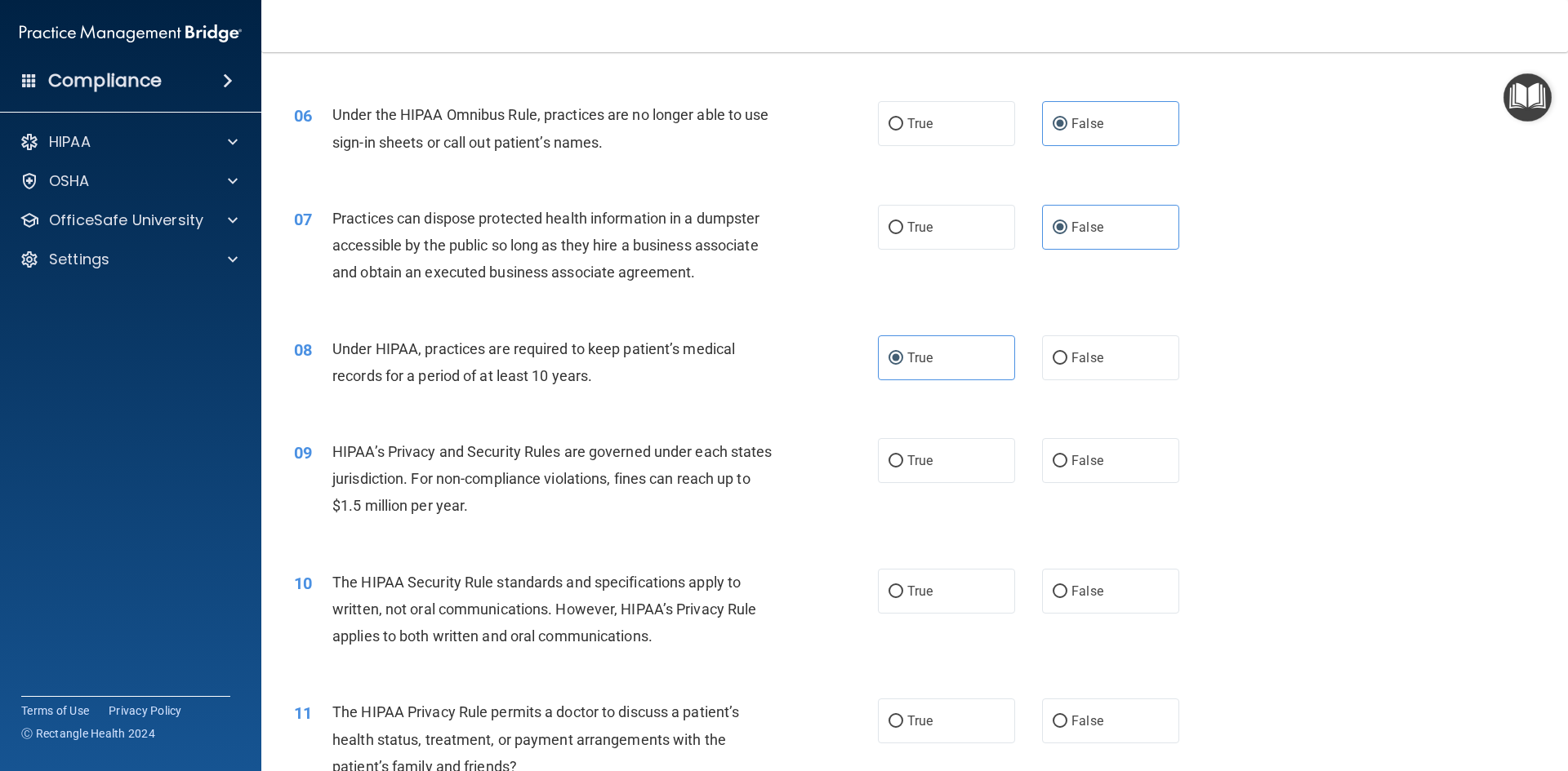
scroll to position [653, 0]
click at [917, 449] on label "True" at bounding box center [946, 459] width 137 height 45
click at [903, 454] on input "True" at bounding box center [895, 460] width 14 height 13
radio input "true"
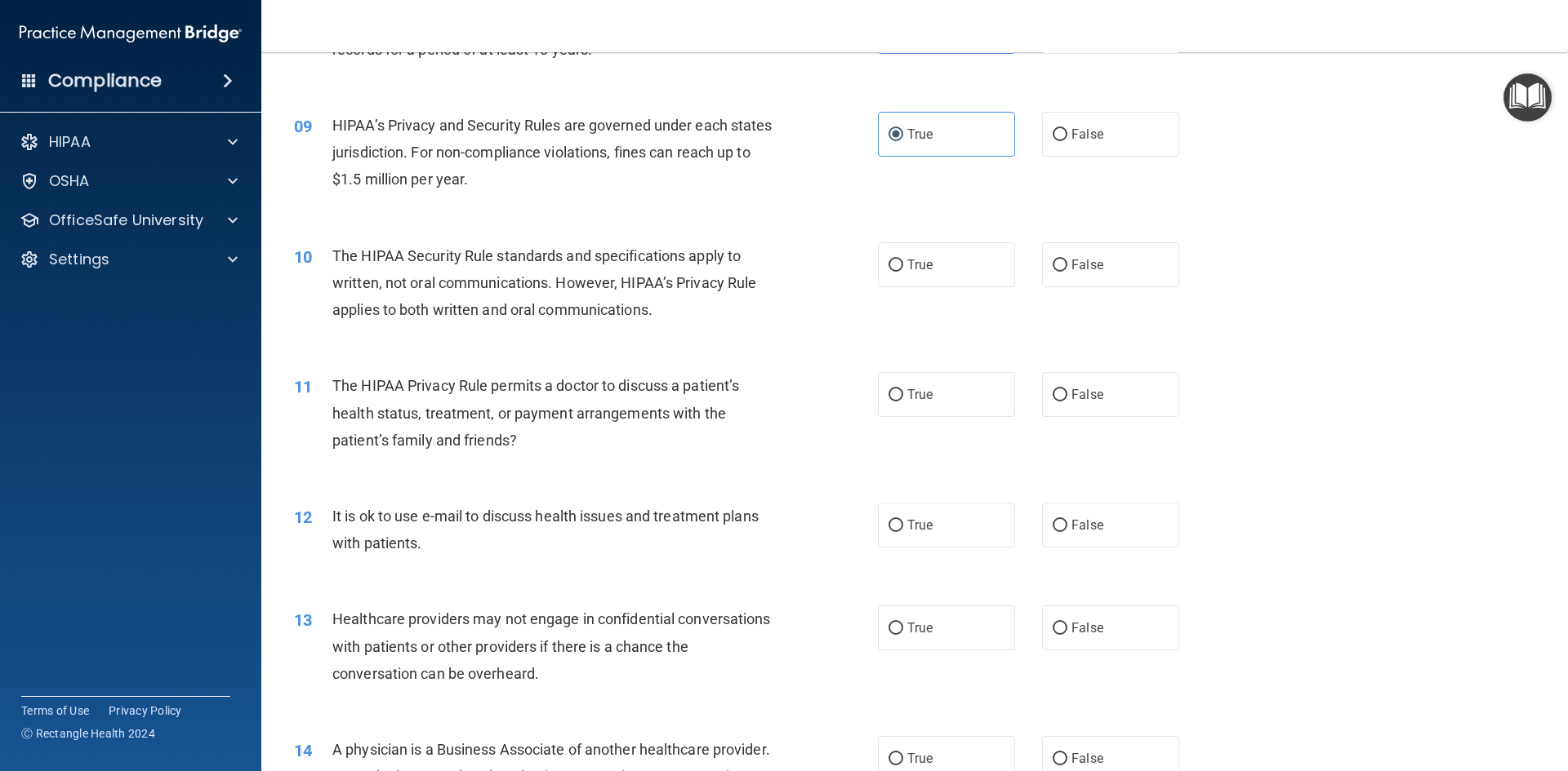
scroll to position [979, 0]
click at [966, 265] on label "True" at bounding box center [946, 264] width 137 height 45
click at [903, 265] on input "True" at bounding box center [895, 265] width 14 height 13
radio input "true"
click at [1092, 402] on label "False" at bounding box center [1110, 393] width 137 height 45
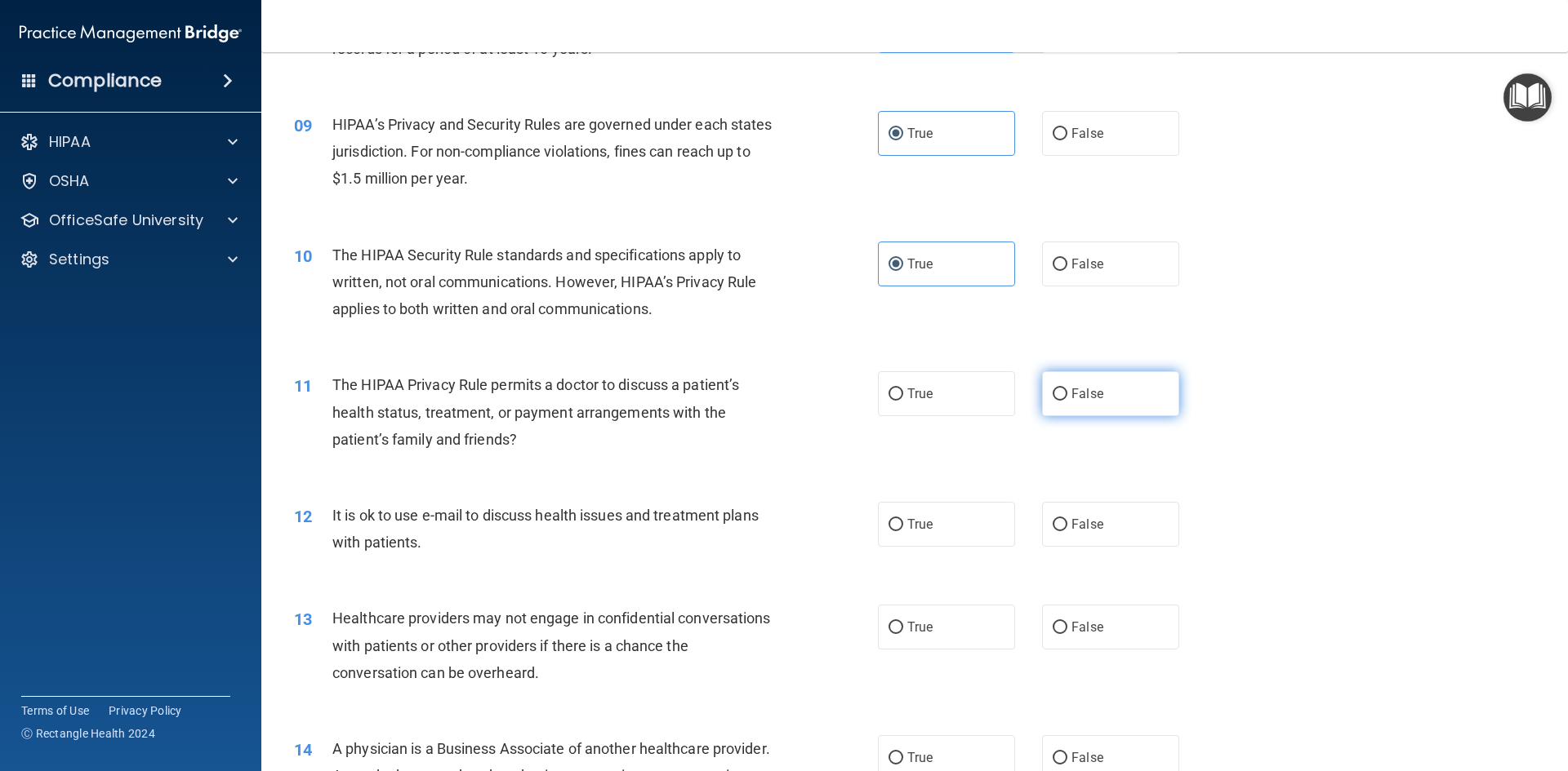
click at [1067, 401] on input "False" at bounding box center [1060, 395] width 14 height 13
radio input "true"
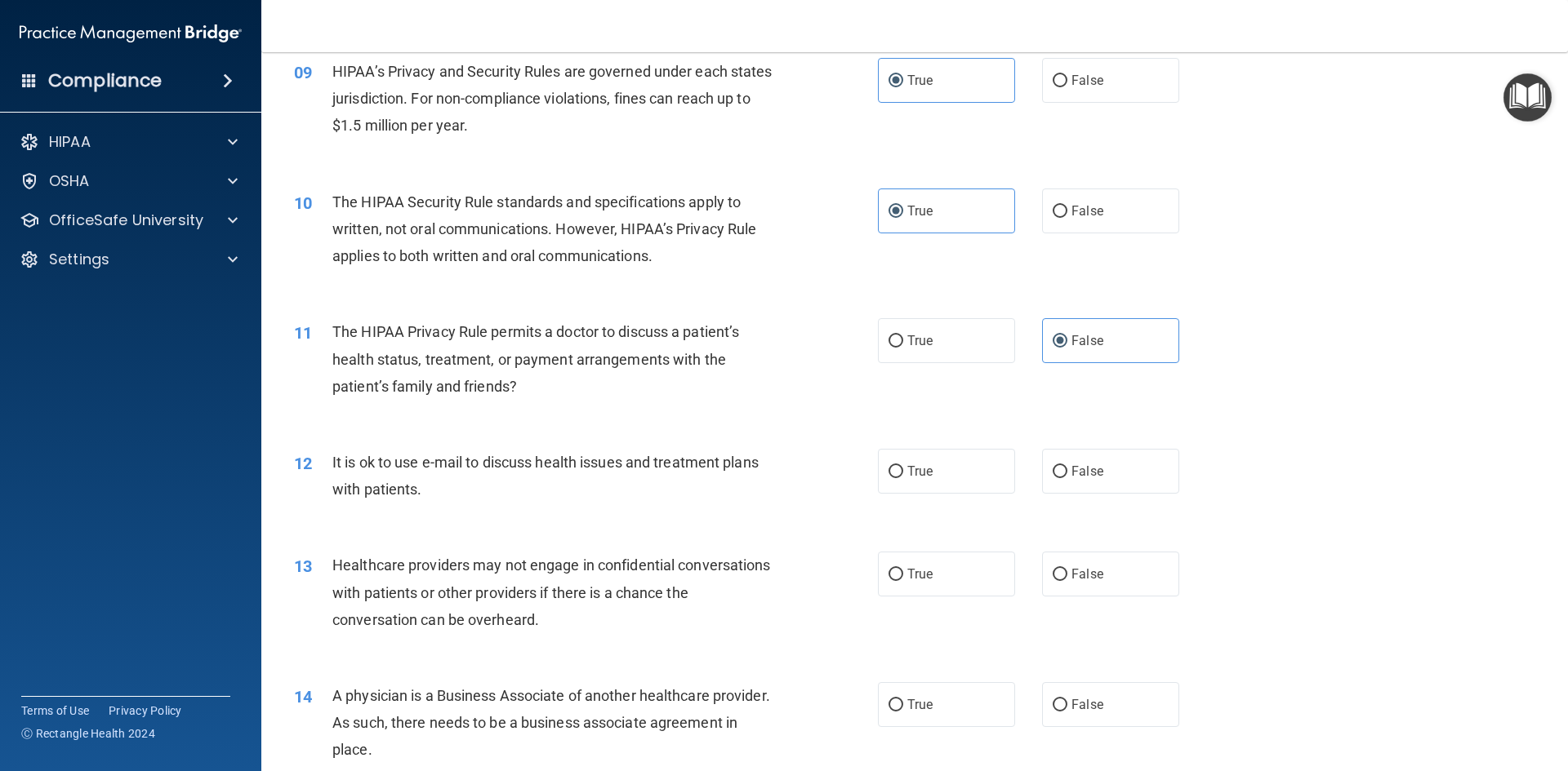
scroll to position [1143, 0]
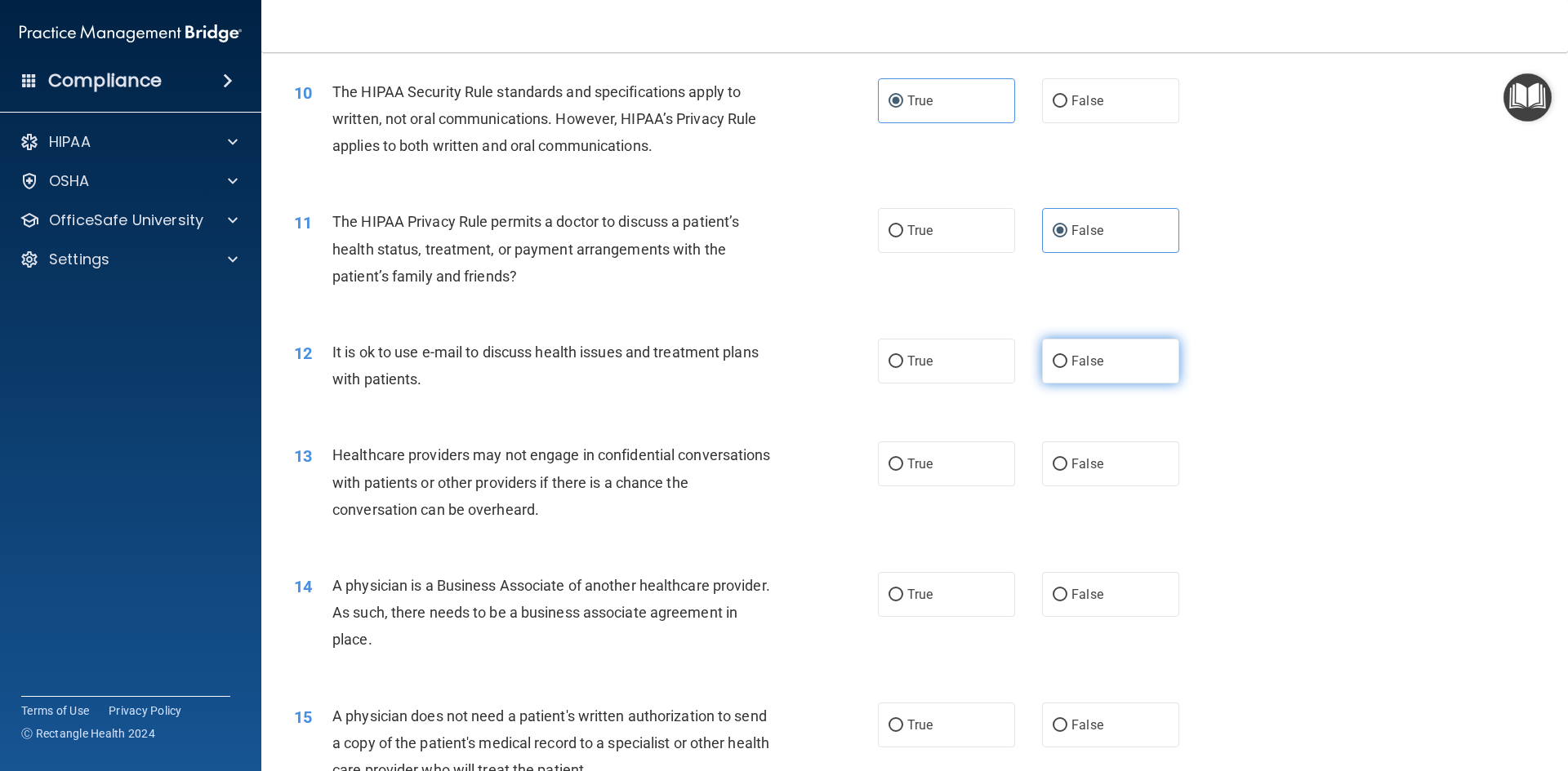
click at [1087, 371] on label "False" at bounding box center [1110, 360] width 137 height 45
click at [1067, 368] on input "False" at bounding box center [1060, 362] width 14 height 13
radio input "true"
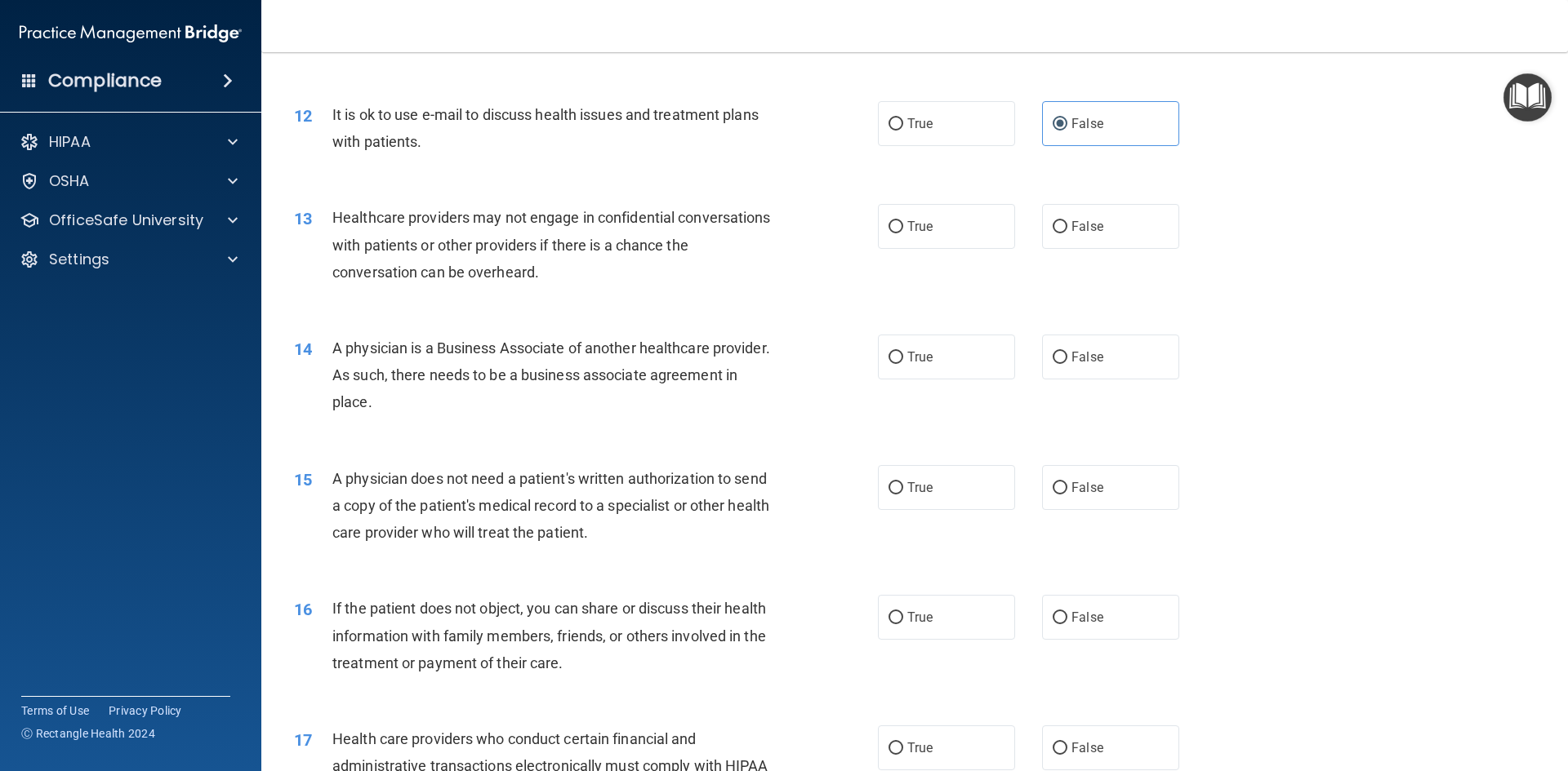
scroll to position [1387, 0]
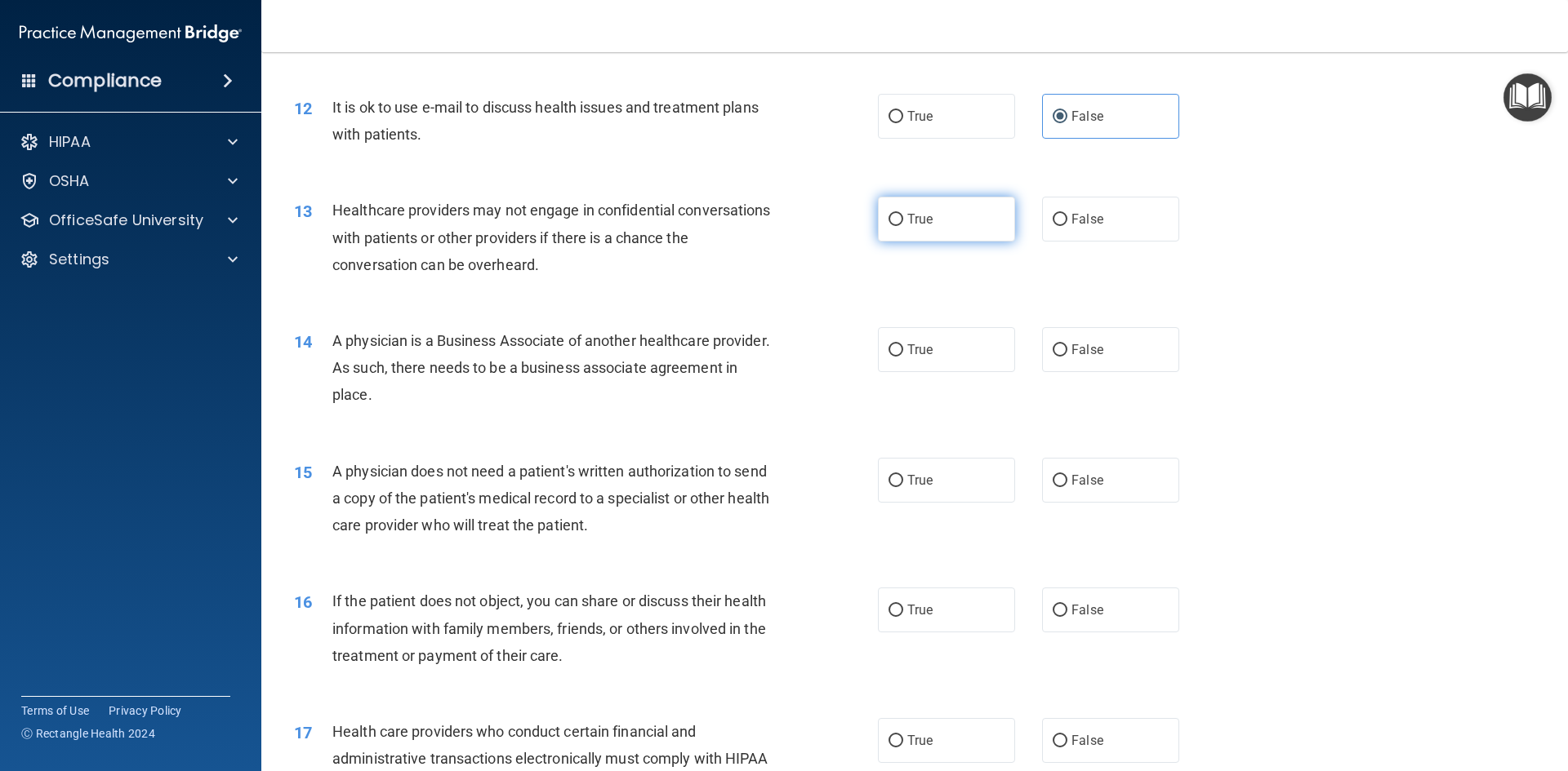
click at [969, 220] on label "True" at bounding box center [946, 218] width 137 height 45
click at [903, 220] on input "True" at bounding box center [895, 220] width 14 height 13
radio input "true"
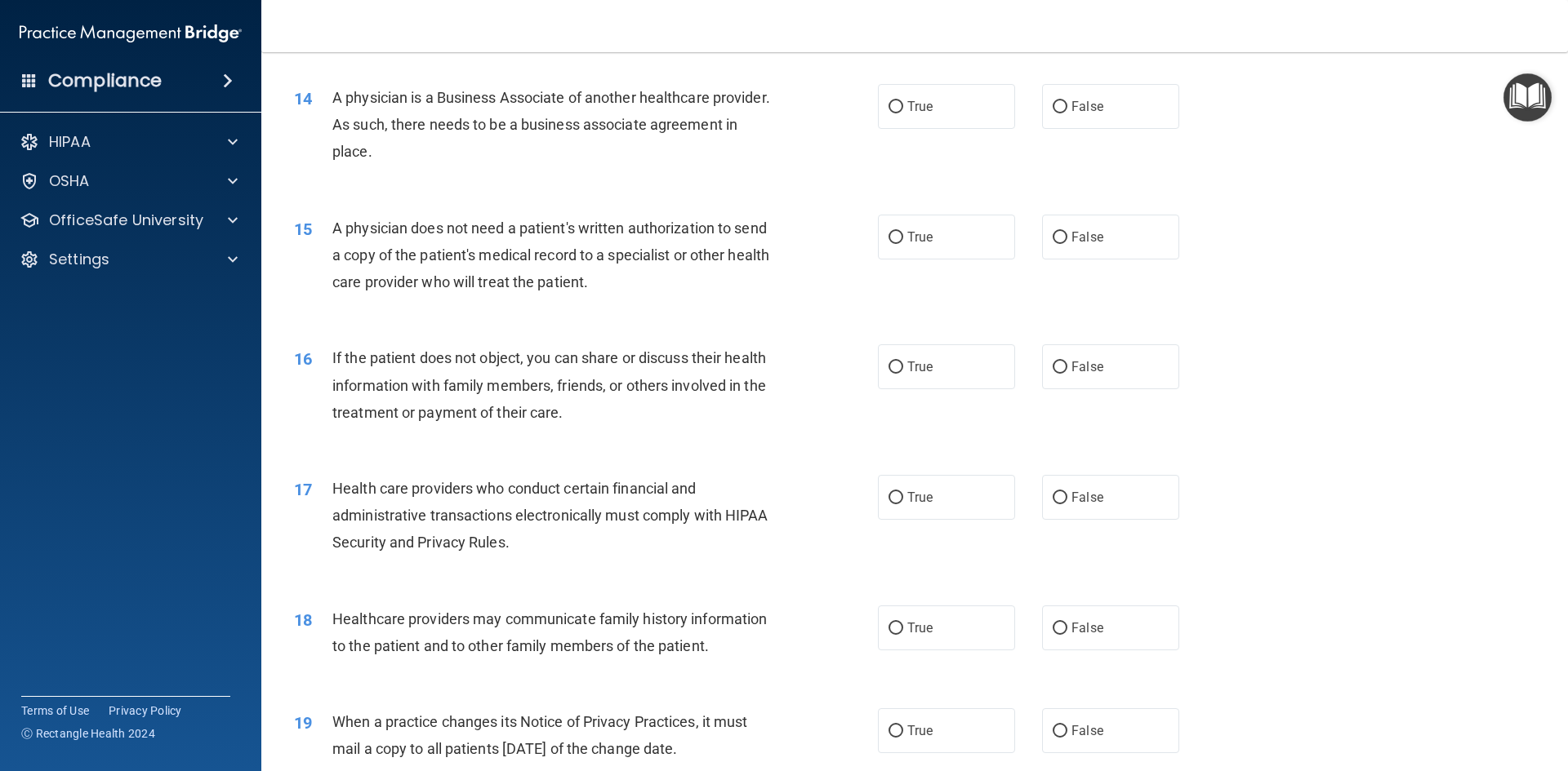
scroll to position [1633, 0]
click at [920, 123] on label "True" at bounding box center [946, 104] width 137 height 45
click at [903, 112] on input "True" at bounding box center [895, 106] width 14 height 13
radio input "true"
drag, startPoint x: 1115, startPoint y: 253, endPoint x: 858, endPoint y: 295, distance: 260.4
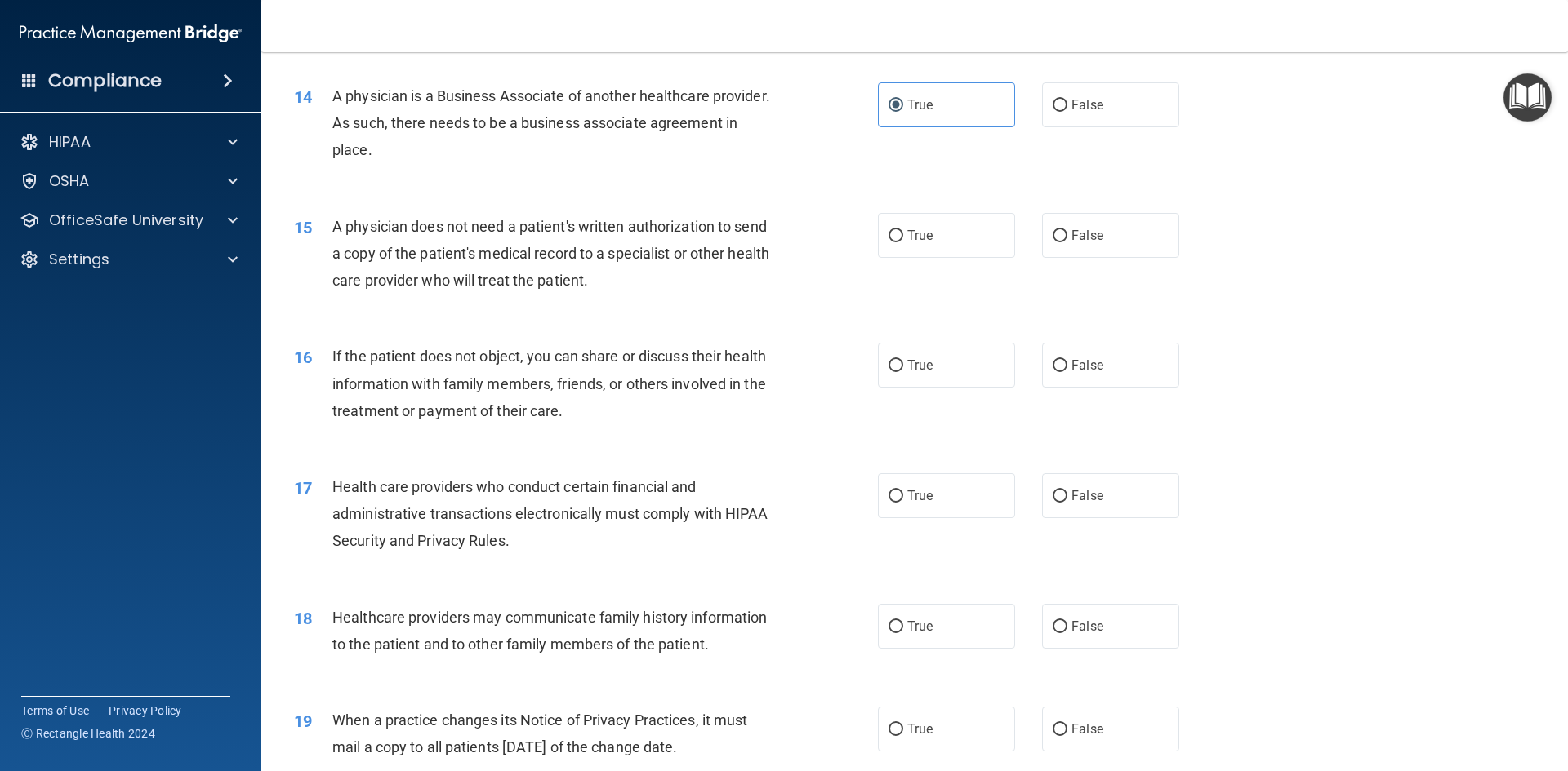
click at [1113, 253] on label "False" at bounding box center [1110, 235] width 137 height 45
click at [1067, 243] on input "False" at bounding box center [1060, 236] width 14 height 13
radio input "true"
click at [1090, 370] on span "False" at bounding box center [1087, 365] width 32 height 15
click at [1067, 370] on input "False" at bounding box center [1060, 366] width 14 height 13
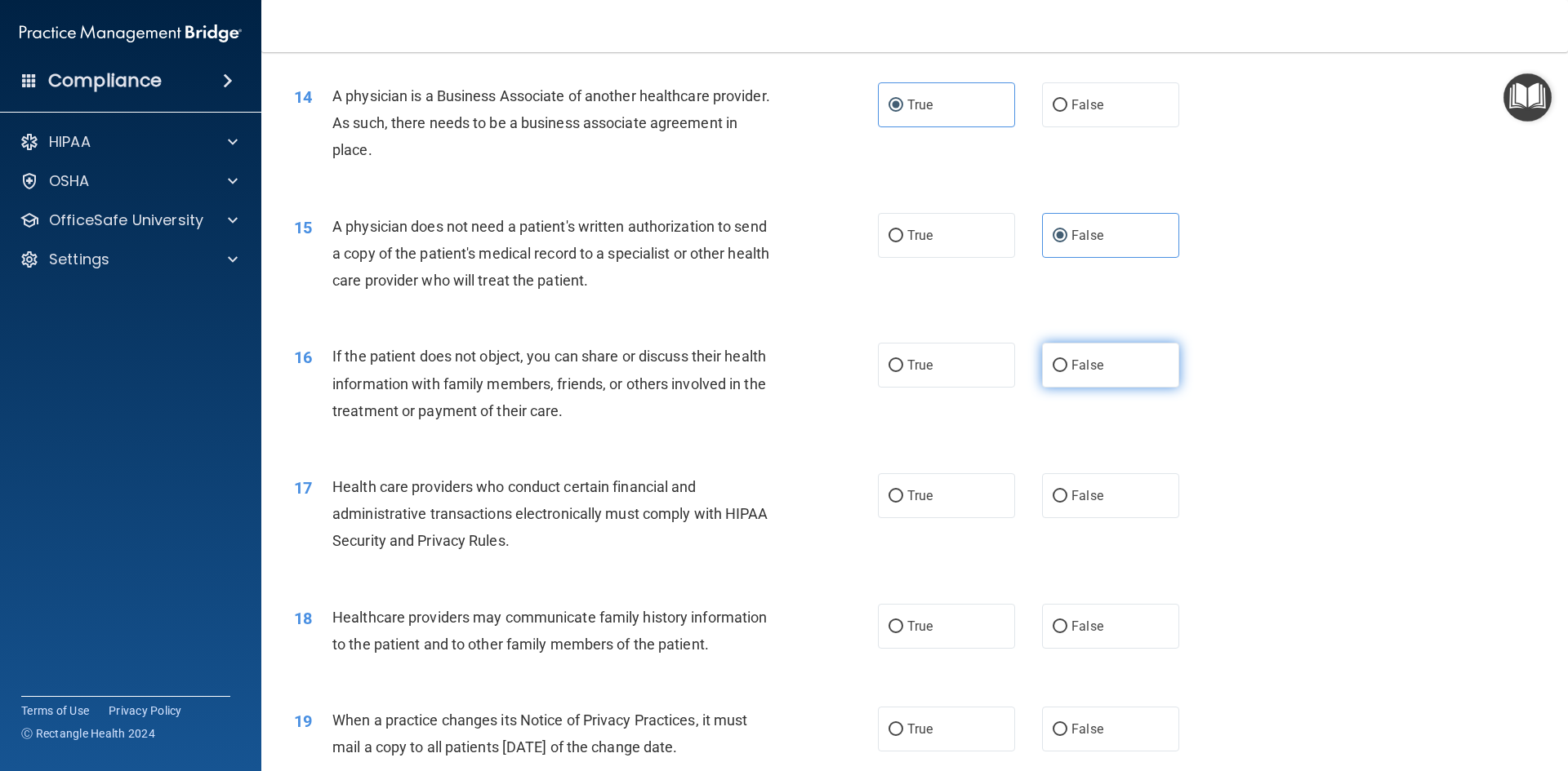
radio input "true"
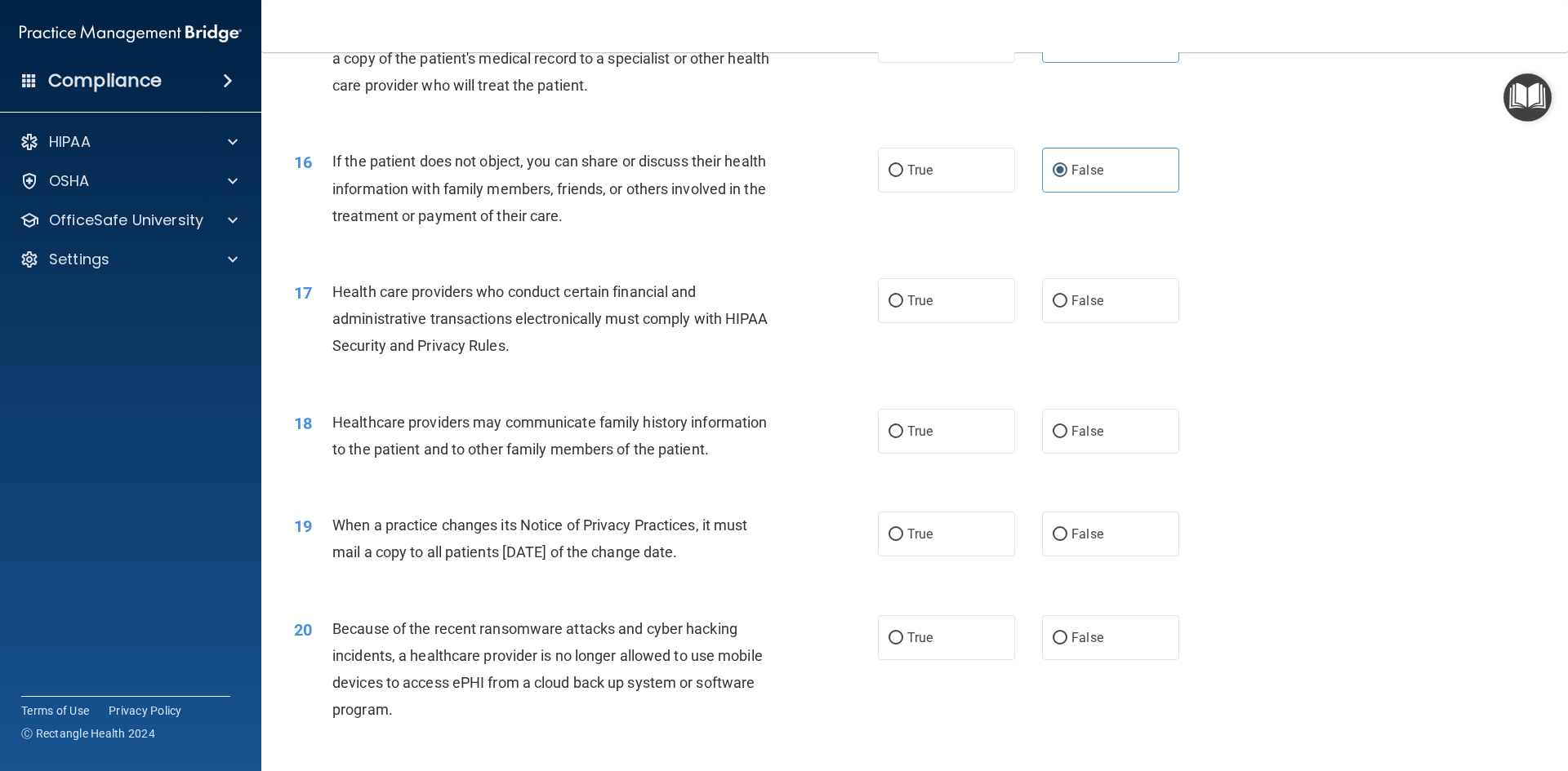
scroll to position [1877, 0]
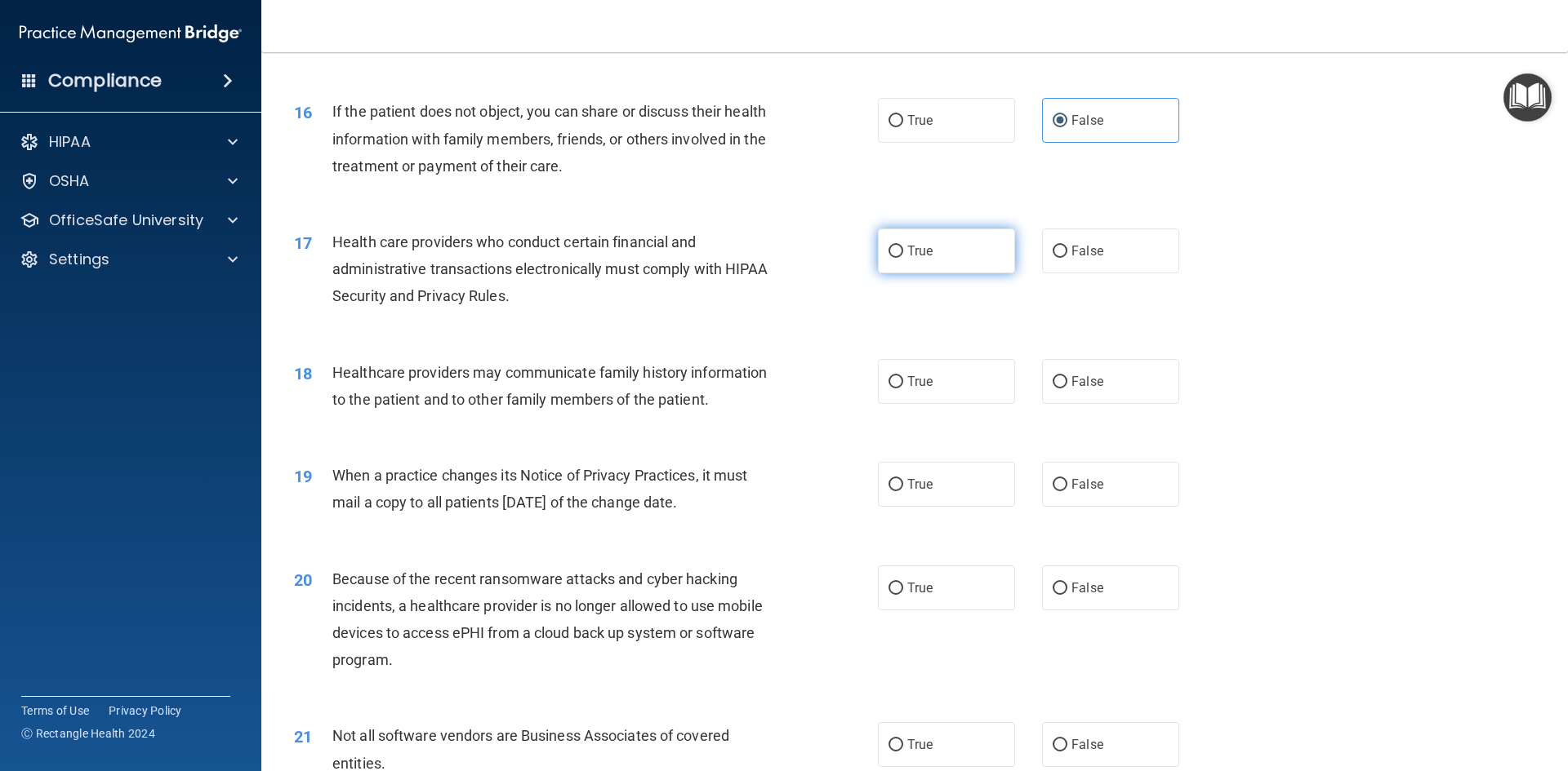
click at [918, 260] on label "True" at bounding box center [946, 250] width 137 height 45
click at [903, 258] on input "True" at bounding box center [895, 252] width 14 height 13
radio input "true"
click at [1088, 372] on label "False" at bounding box center [1110, 381] width 137 height 45
click at [1067, 376] on input "False" at bounding box center [1060, 382] width 14 height 13
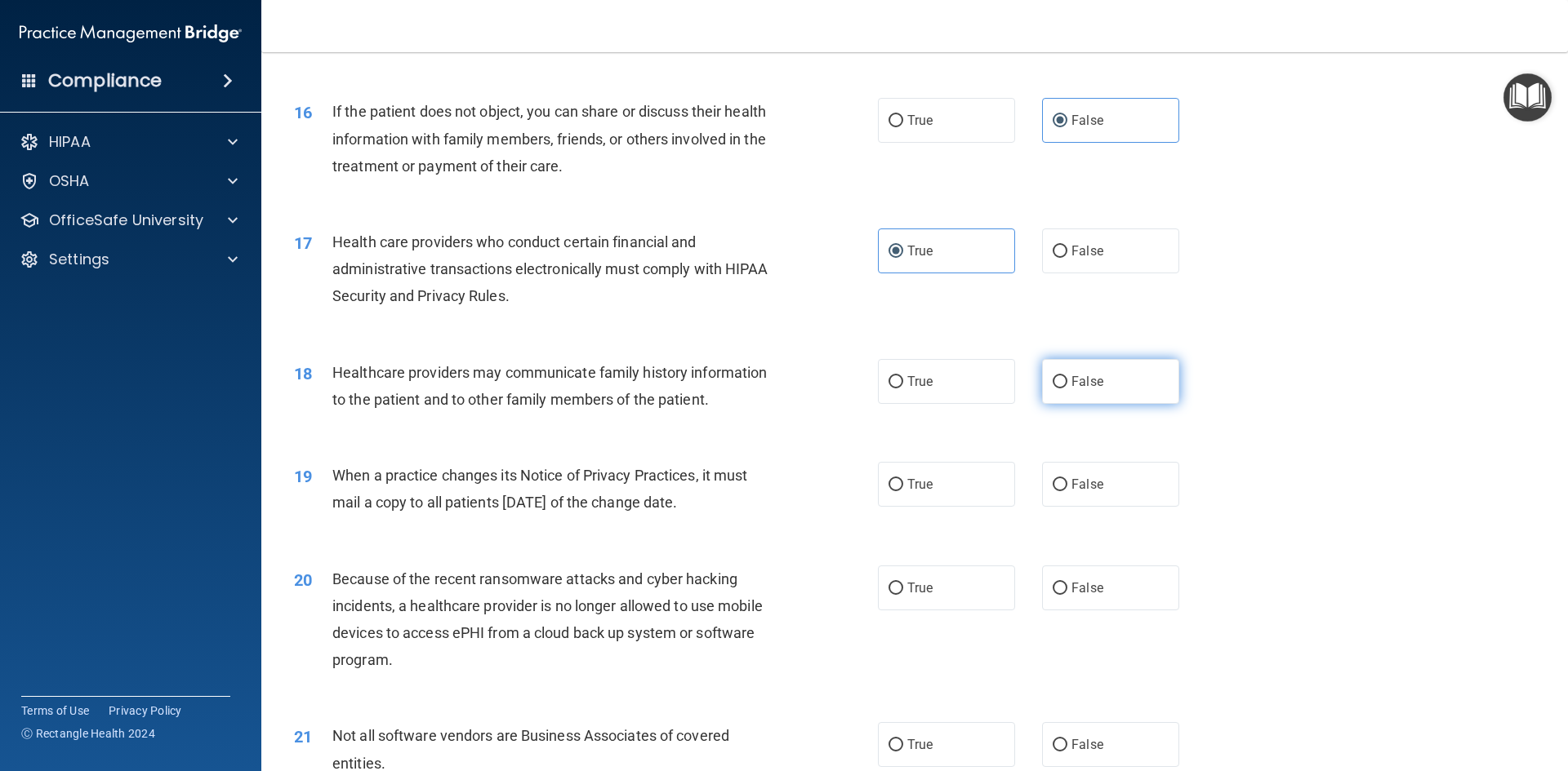
radio input "true"
click at [967, 486] on label "True" at bounding box center [946, 484] width 137 height 45
click at [903, 486] on input "True" at bounding box center [895, 485] width 14 height 13
radio input "true"
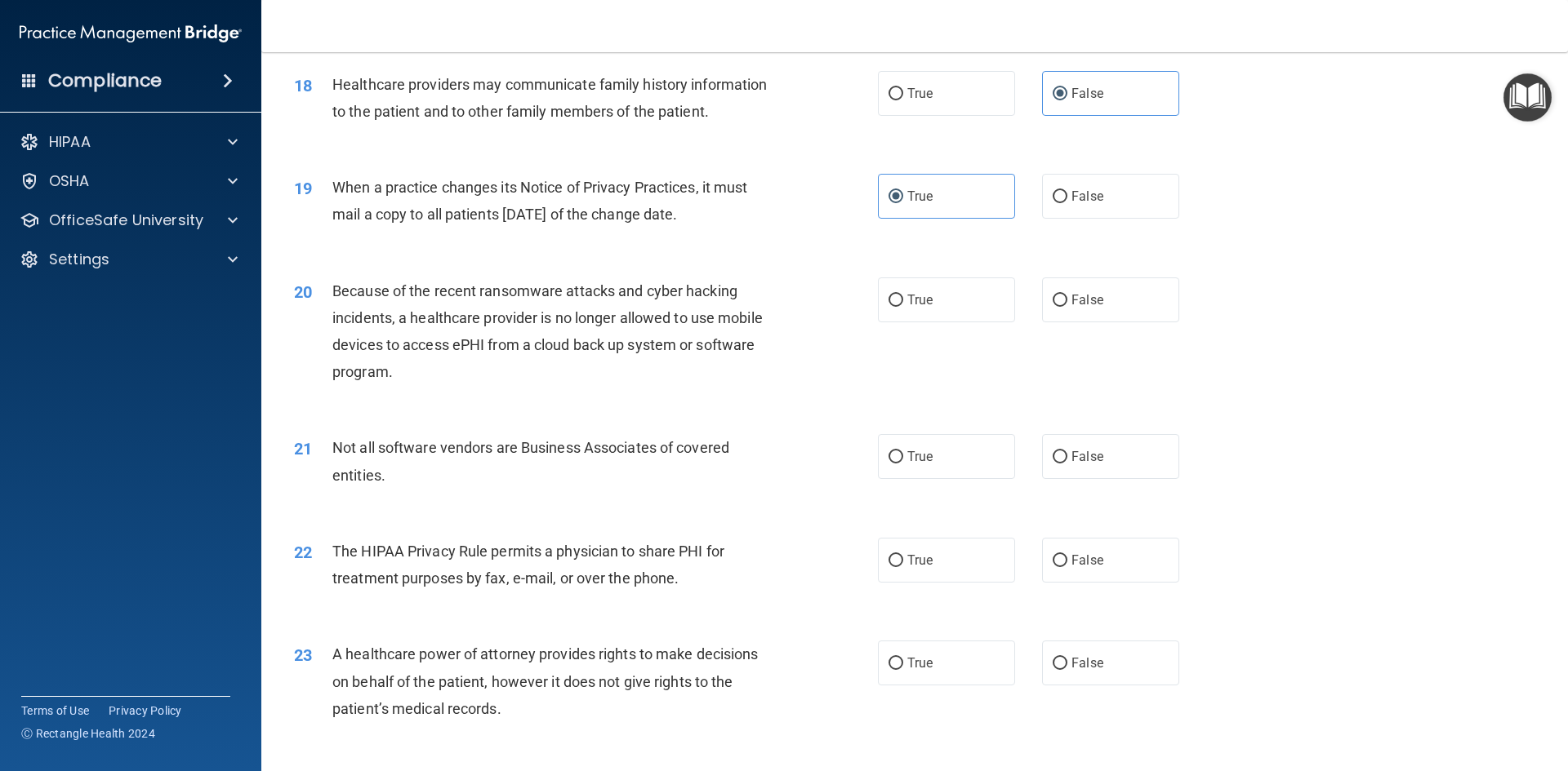
scroll to position [2204, 0]
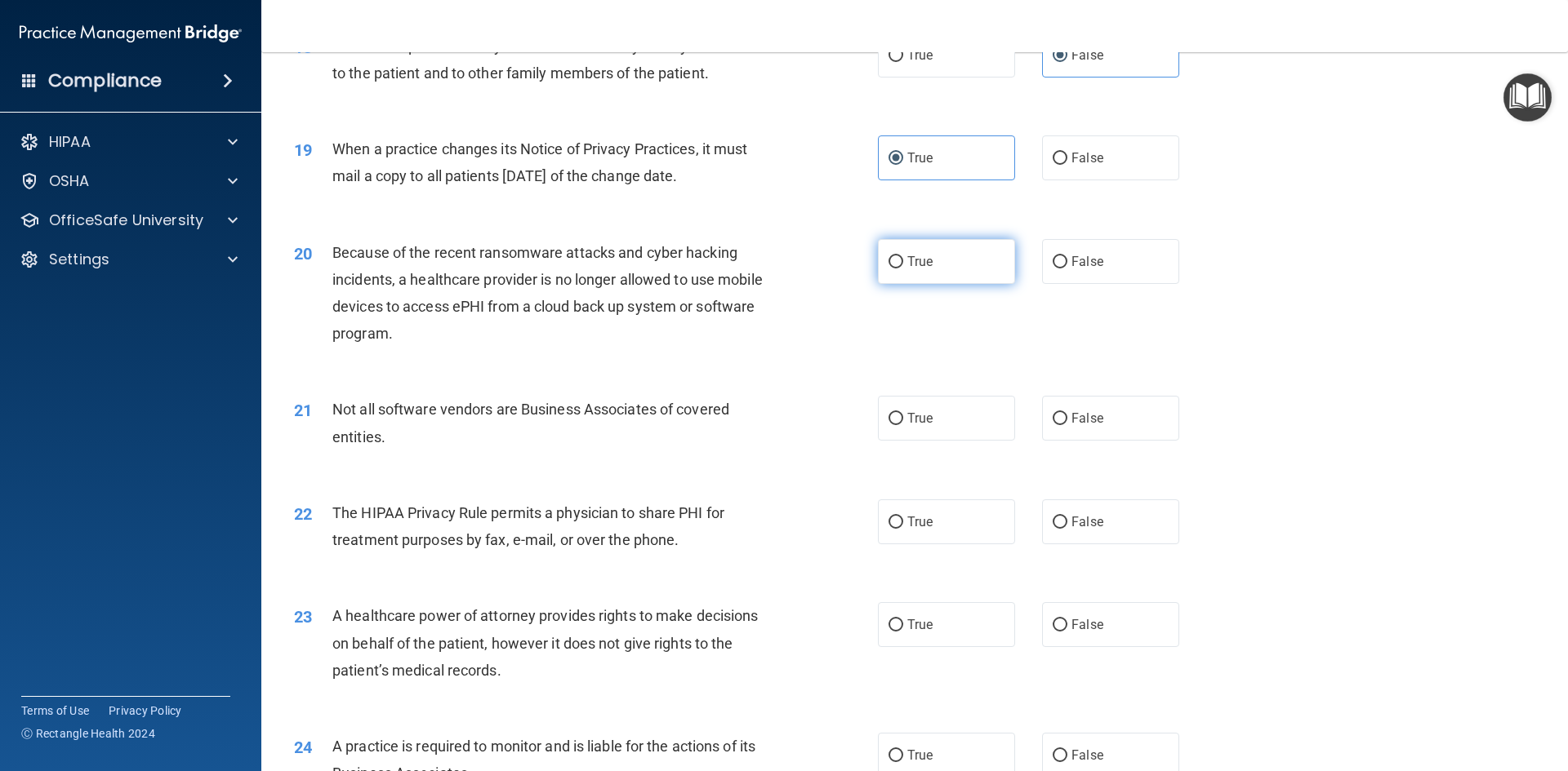
click at [914, 260] on span "True" at bounding box center [920, 261] width 25 height 15
click at [903, 260] on input "True" at bounding box center [895, 262] width 14 height 13
radio input "true"
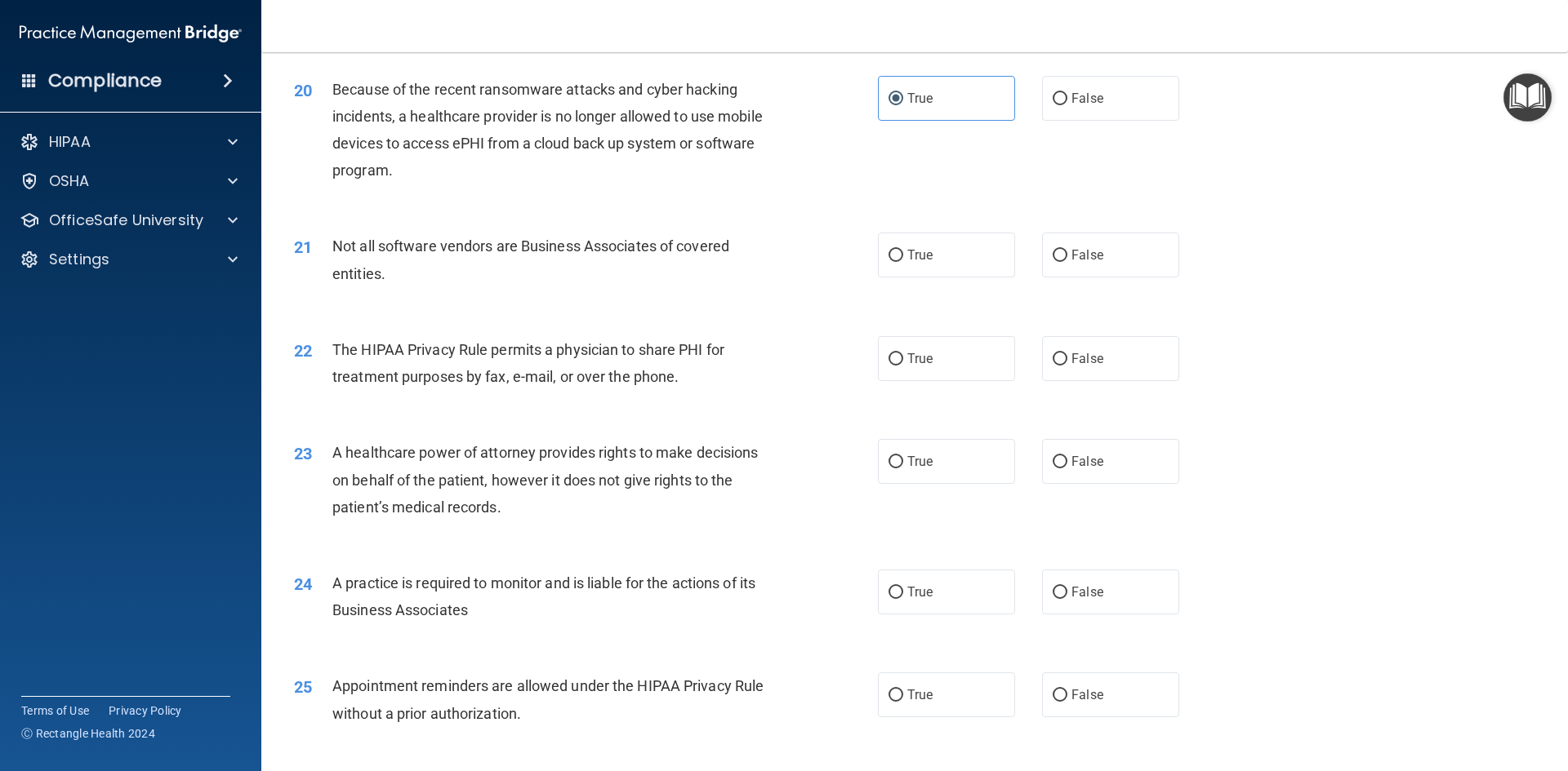
scroll to position [2448, 0]
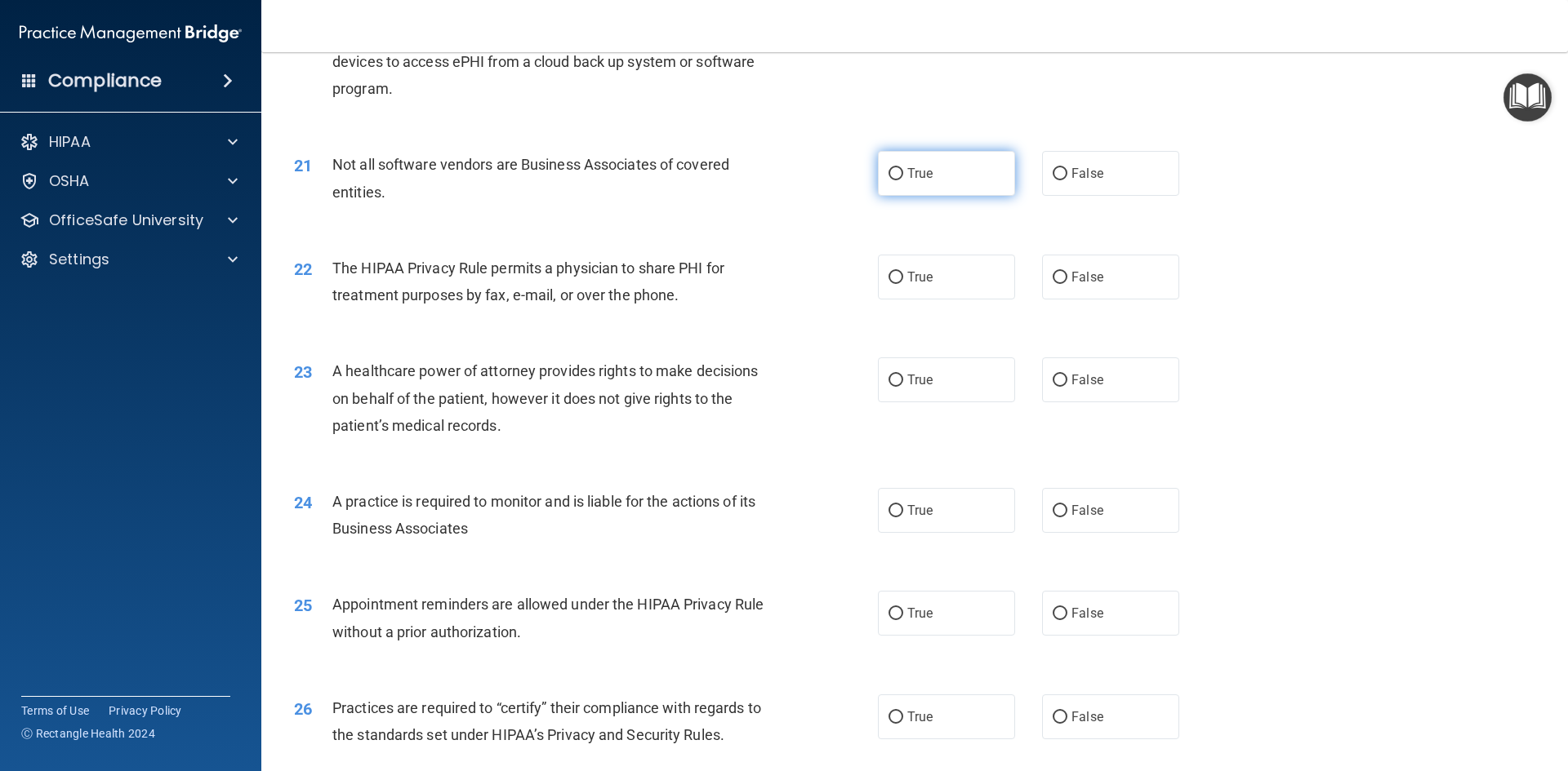
click at [971, 174] on label "True" at bounding box center [946, 173] width 137 height 45
click at [903, 174] on input "True" at bounding box center [895, 174] width 14 height 13
radio input "true"
click at [1083, 275] on span "False" at bounding box center [1087, 277] width 32 height 15
click at [1067, 275] on input "False" at bounding box center [1060, 278] width 14 height 13
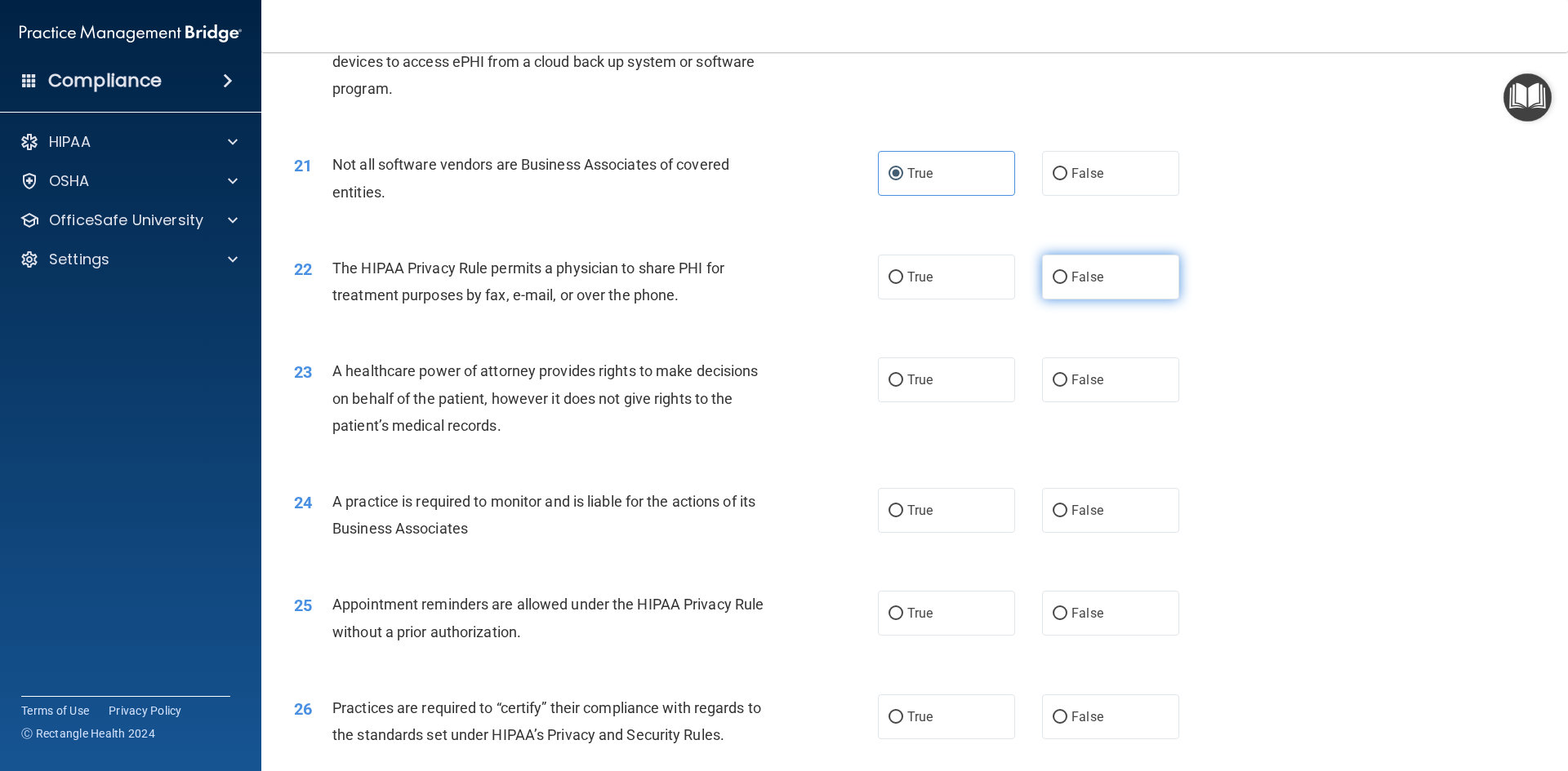
radio input "true"
click at [933, 371] on label "True" at bounding box center [946, 380] width 137 height 45
click at [903, 375] on input "True" at bounding box center [895, 380] width 14 height 13
radio input "true"
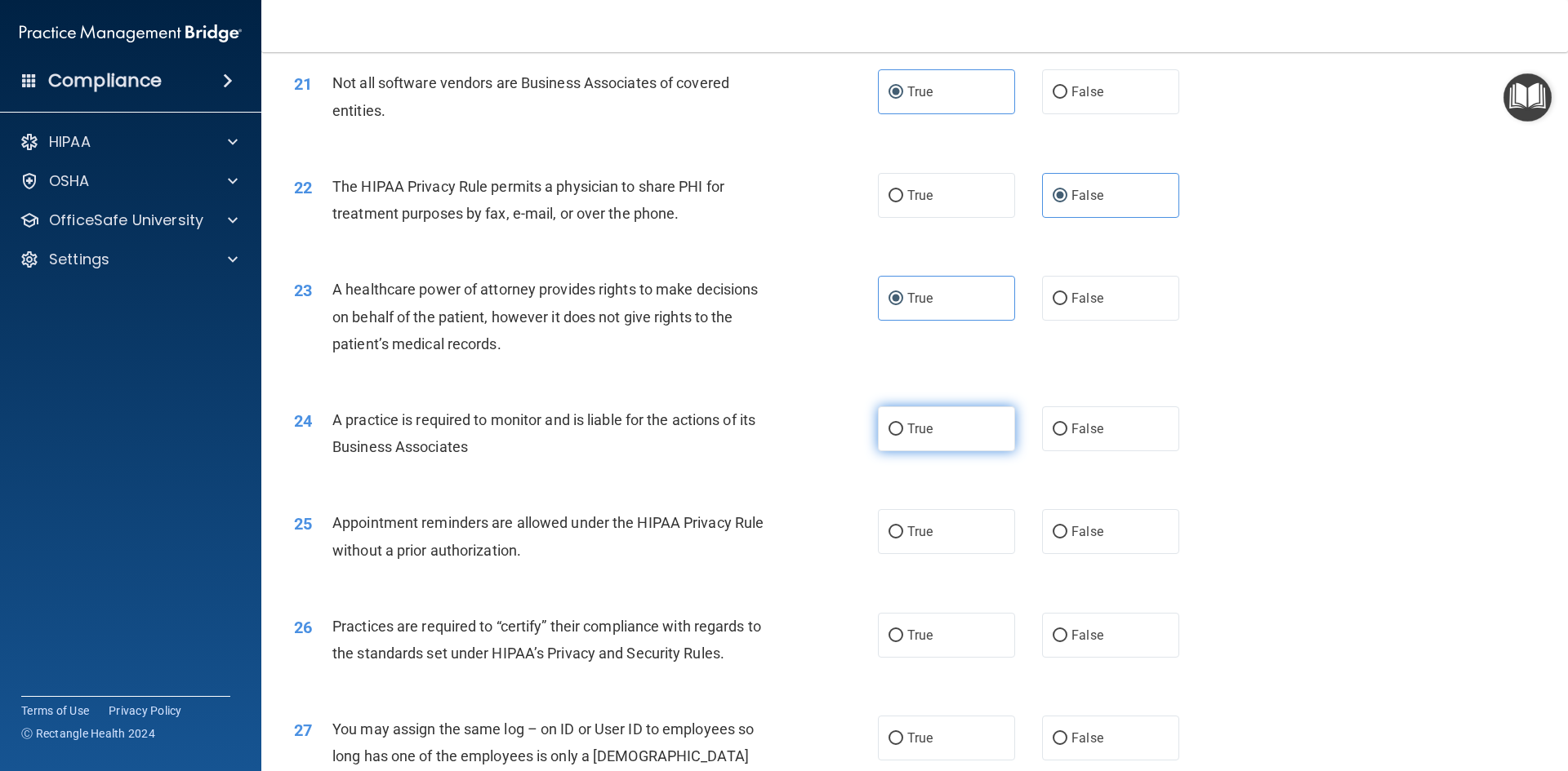
click at [931, 420] on label "True" at bounding box center [946, 428] width 137 height 45
click at [903, 423] on input "True" at bounding box center [895, 429] width 14 height 13
radio input "true"
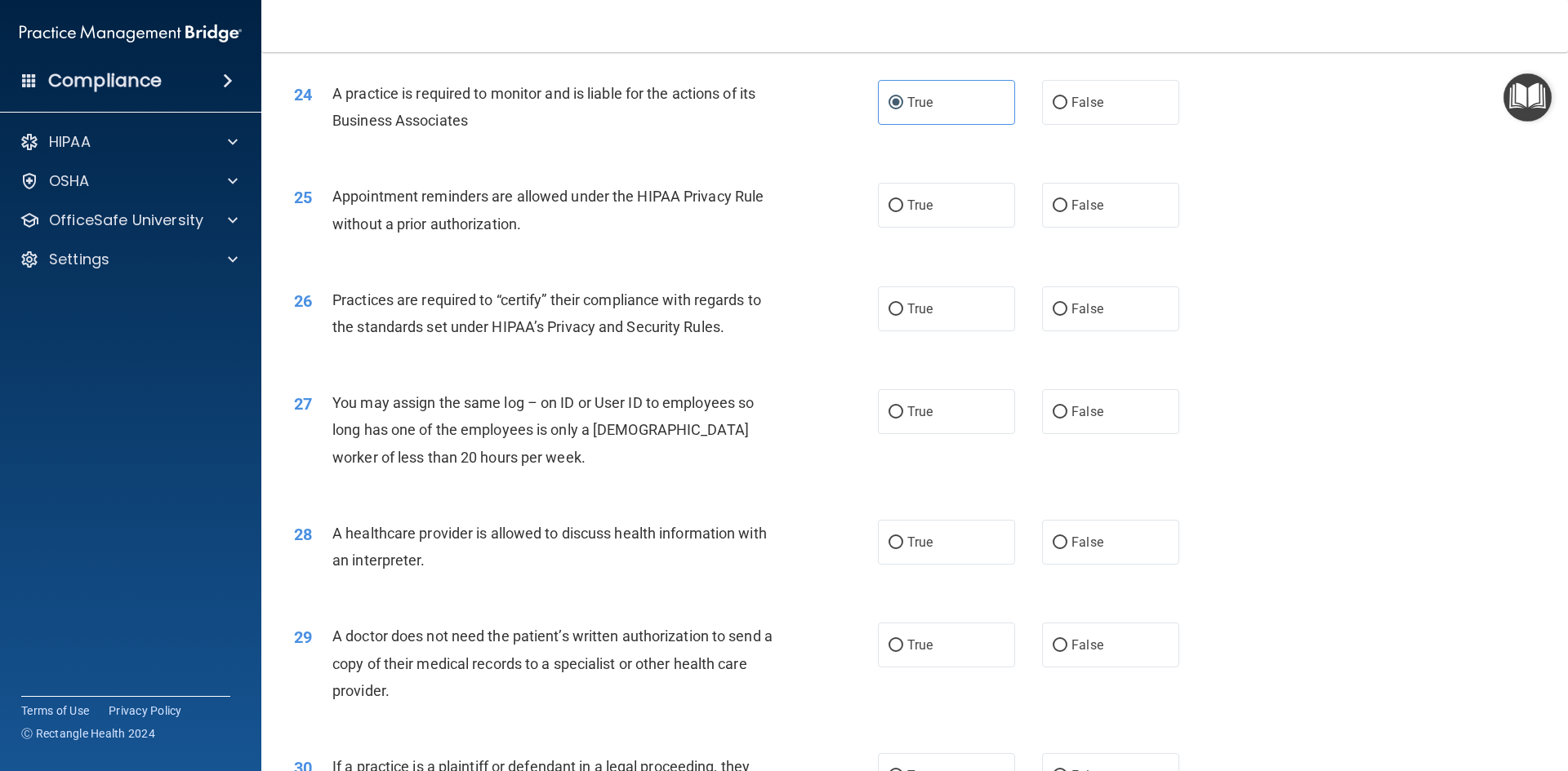
scroll to position [2939, 0]
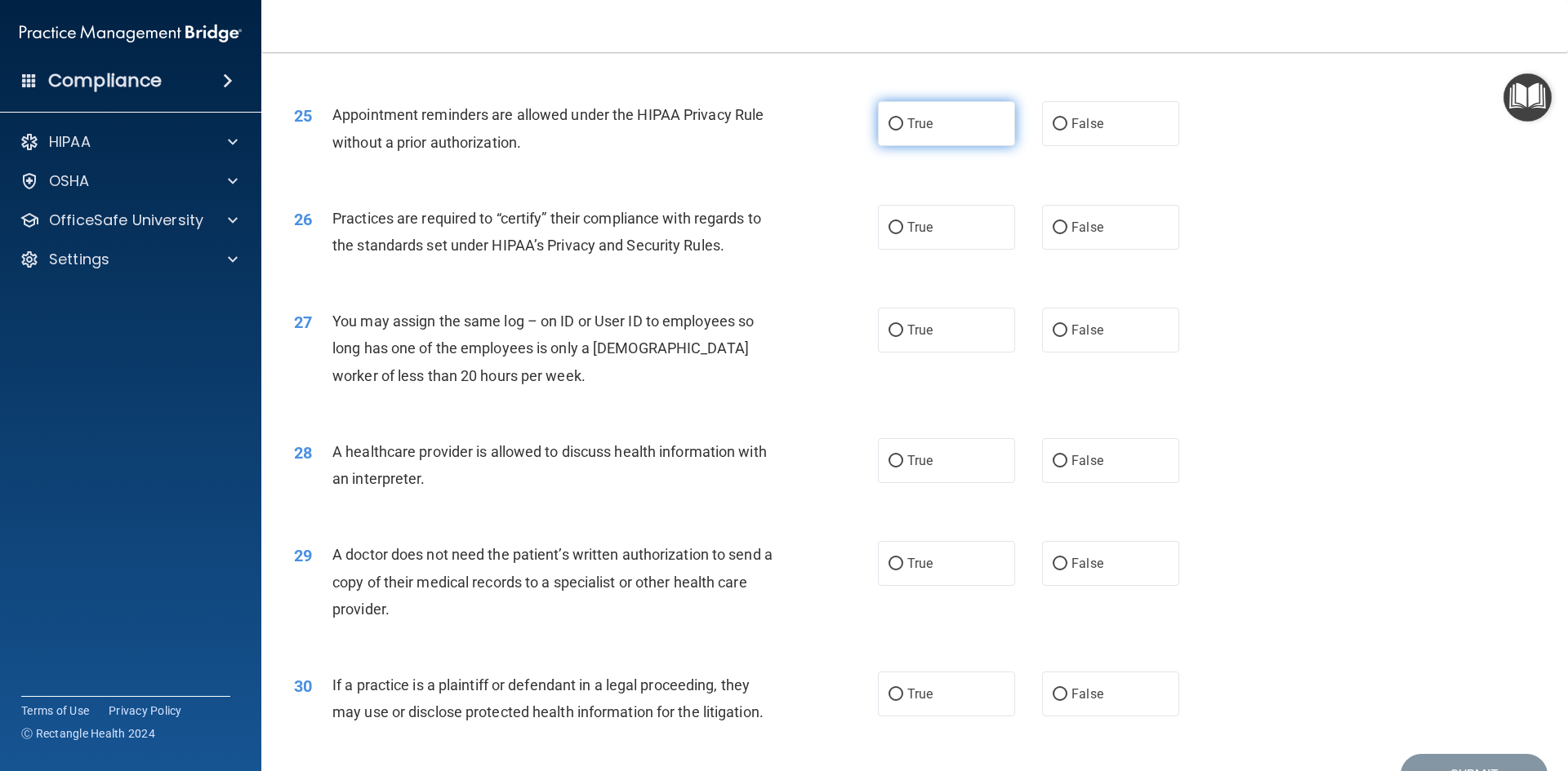
drag, startPoint x: 965, startPoint y: 141, endPoint x: 889, endPoint y: 155, distance: 77.3
click at [960, 143] on label "True" at bounding box center [946, 123] width 137 height 45
click at [903, 130] on input "True" at bounding box center [895, 124] width 14 height 13
radio input "true"
click at [940, 248] on label "True" at bounding box center [946, 227] width 137 height 45
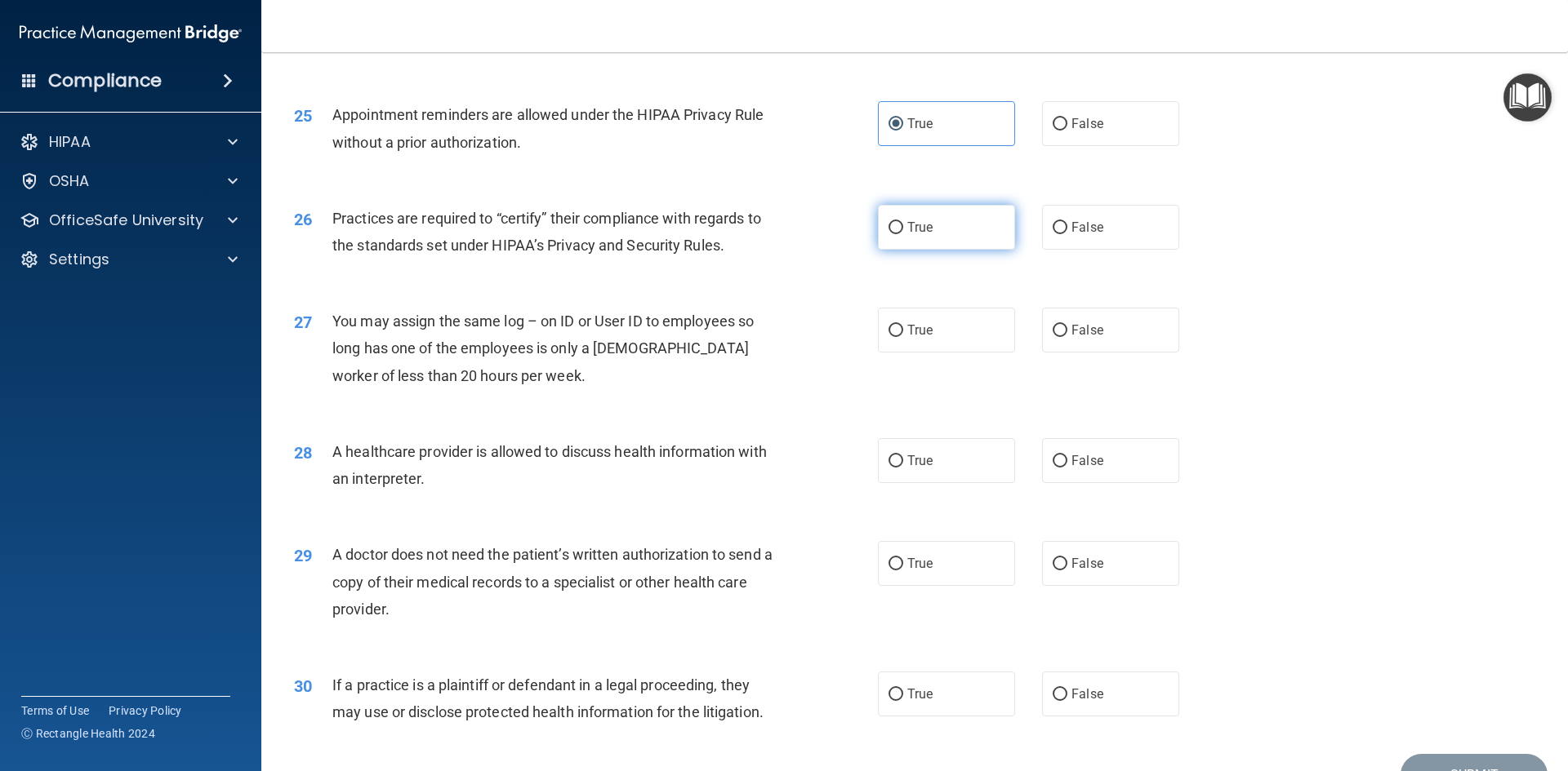
click at [903, 234] on input "True" at bounding box center [895, 228] width 14 height 13
radio input "true"
drag, startPoint x: 1073, startPoint y: 333, endPoint x: 1037, endPoint y: 347, distance: 38.6
click at [1061, 346] on label "False" at bounding box center [1110, 329] width 137 height 45
click at [1055, 336] on input "False" at bounding box center [1060, 331] width 14 height 13
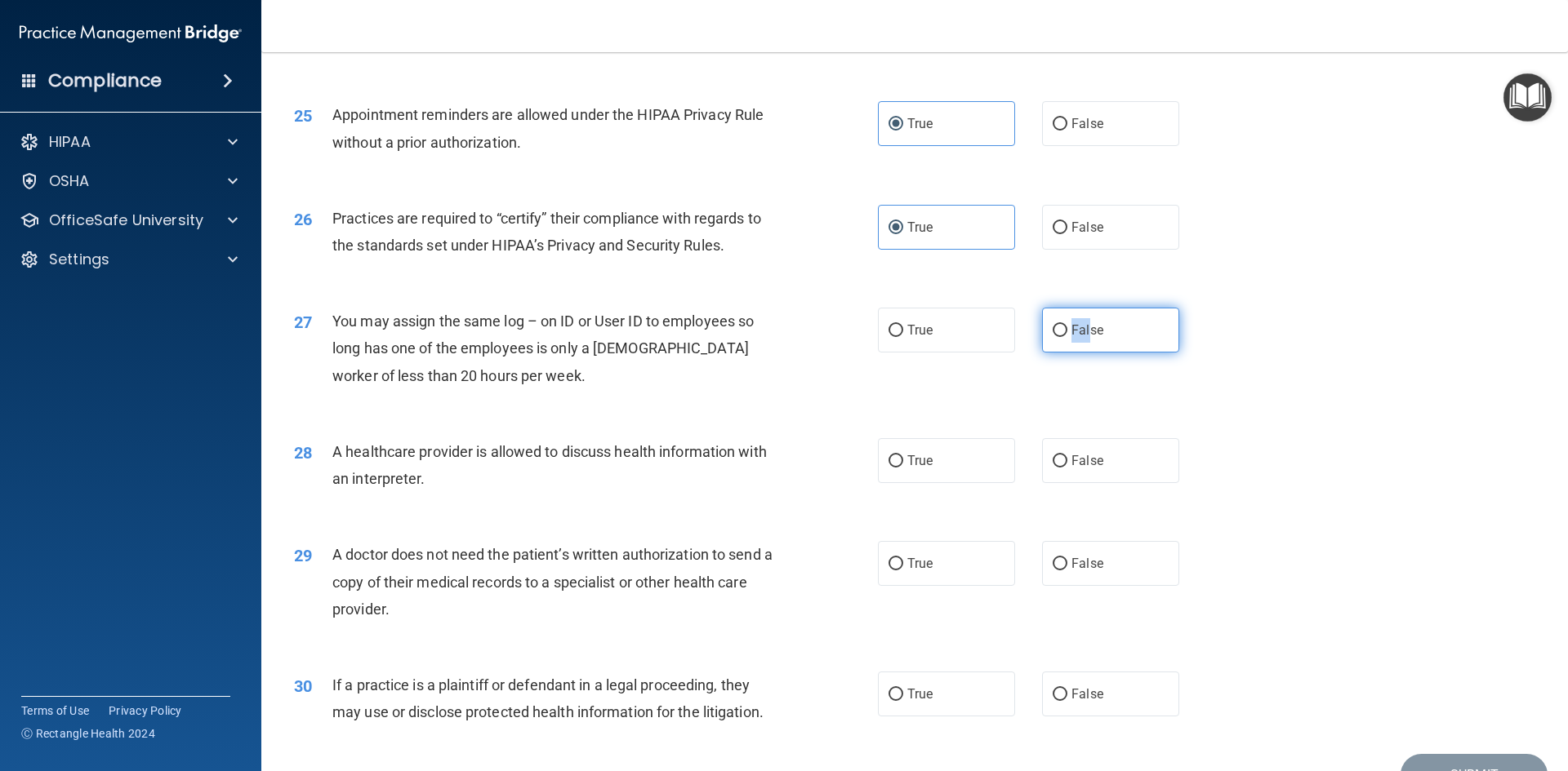
radio input "true"
click at [1002, 464] on label "True" at bounding box center [946, 460] width 137 height 45
click at [903, 464] on input "True" at bounding box center [895, 461] width 14 height 13
radio input "true"
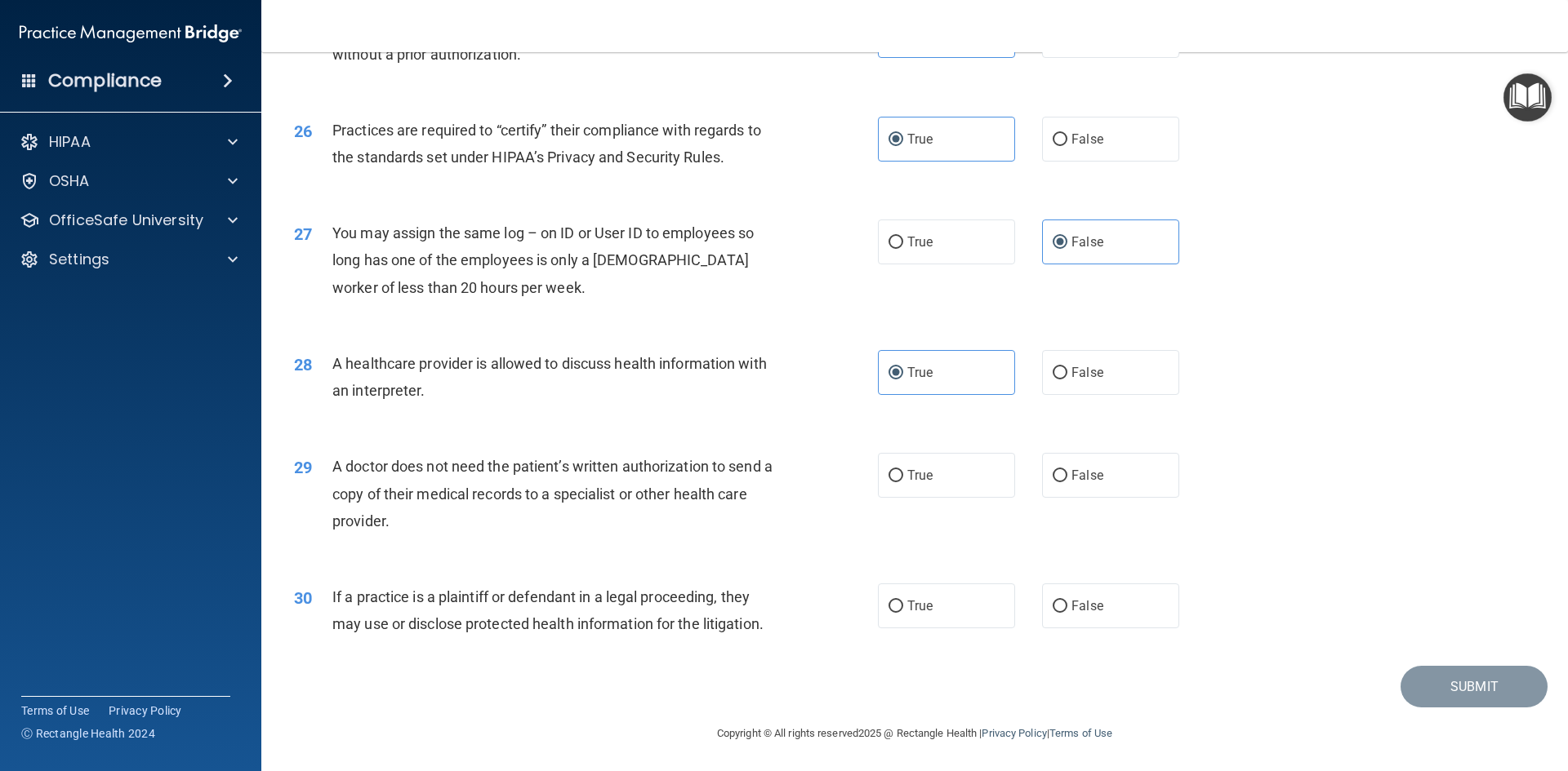
scroll to position [3028, 0]
drag, startPoint x: 1063, startPoint y: 469, endPoint x: 1035, endPoint y: 478, distance: 29.4
click at [1060, 471] on label "False" at bounding box center [1110, 473] width 137 height 45
click at [1060, 471] on input "False" at bounding box center [1060, 475] width 14 height 13
radio input "true"
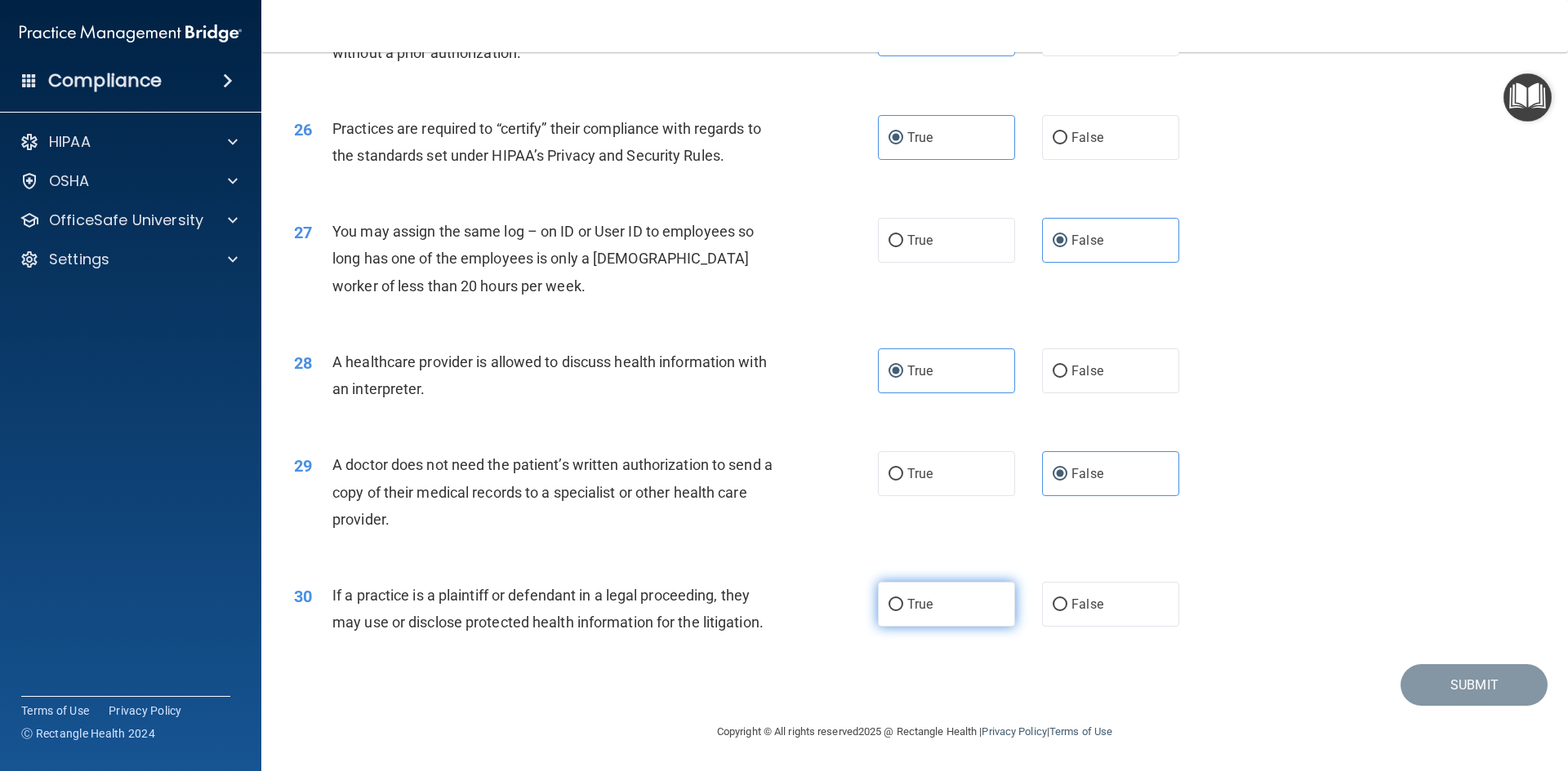
click at [897, 615] on label "True" at bounding box center [946, 604] width 137 height 45
click at [897, 611] on input "True" at bounding box center [895, 605] width 14 height 13
radio input "true"
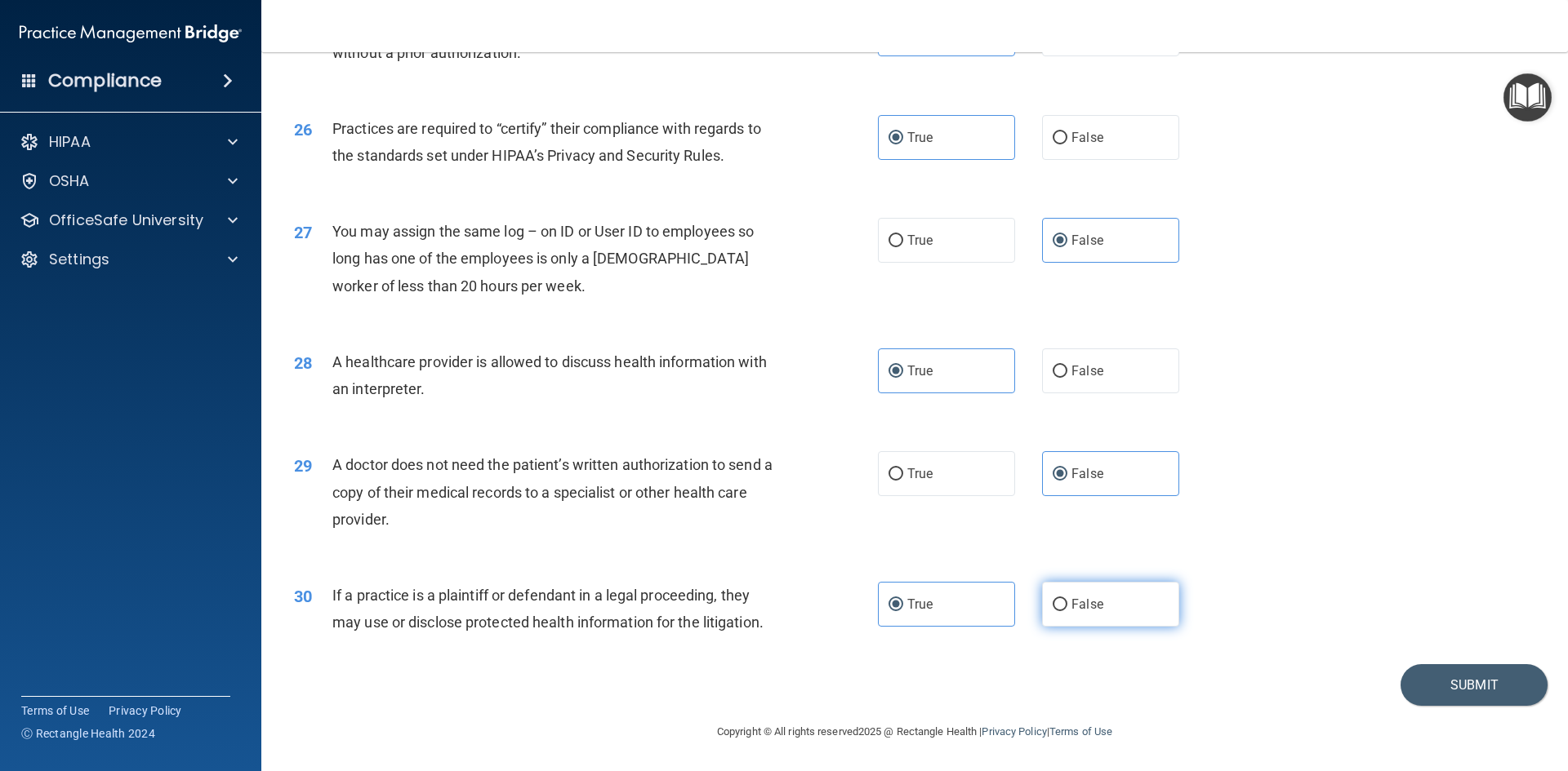
click at [1060, 612] on label "False" at bounding box center [1110, 604] width 137 height 45
click at [1060, 611] on input "False" at bounding box center [1060, 605] width 14 height 13
radio input "true"
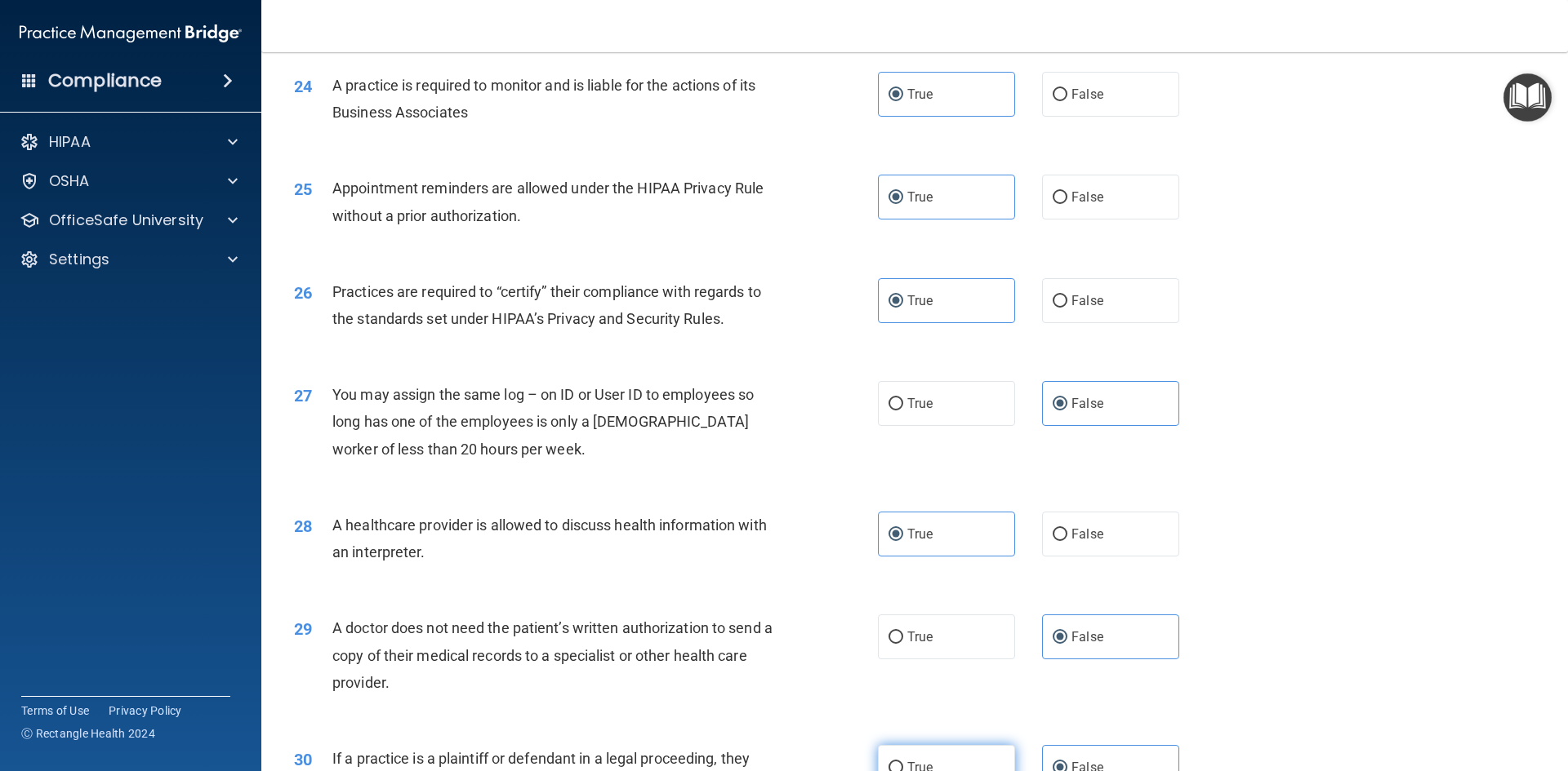
click at [934, 769] on label "True" at bounding box center [946, 767] width 137 height 45
click at [903, 769] on input "True" at bounding box center [895, 768] width 14 height 13
radio input "true"
radio input "false"
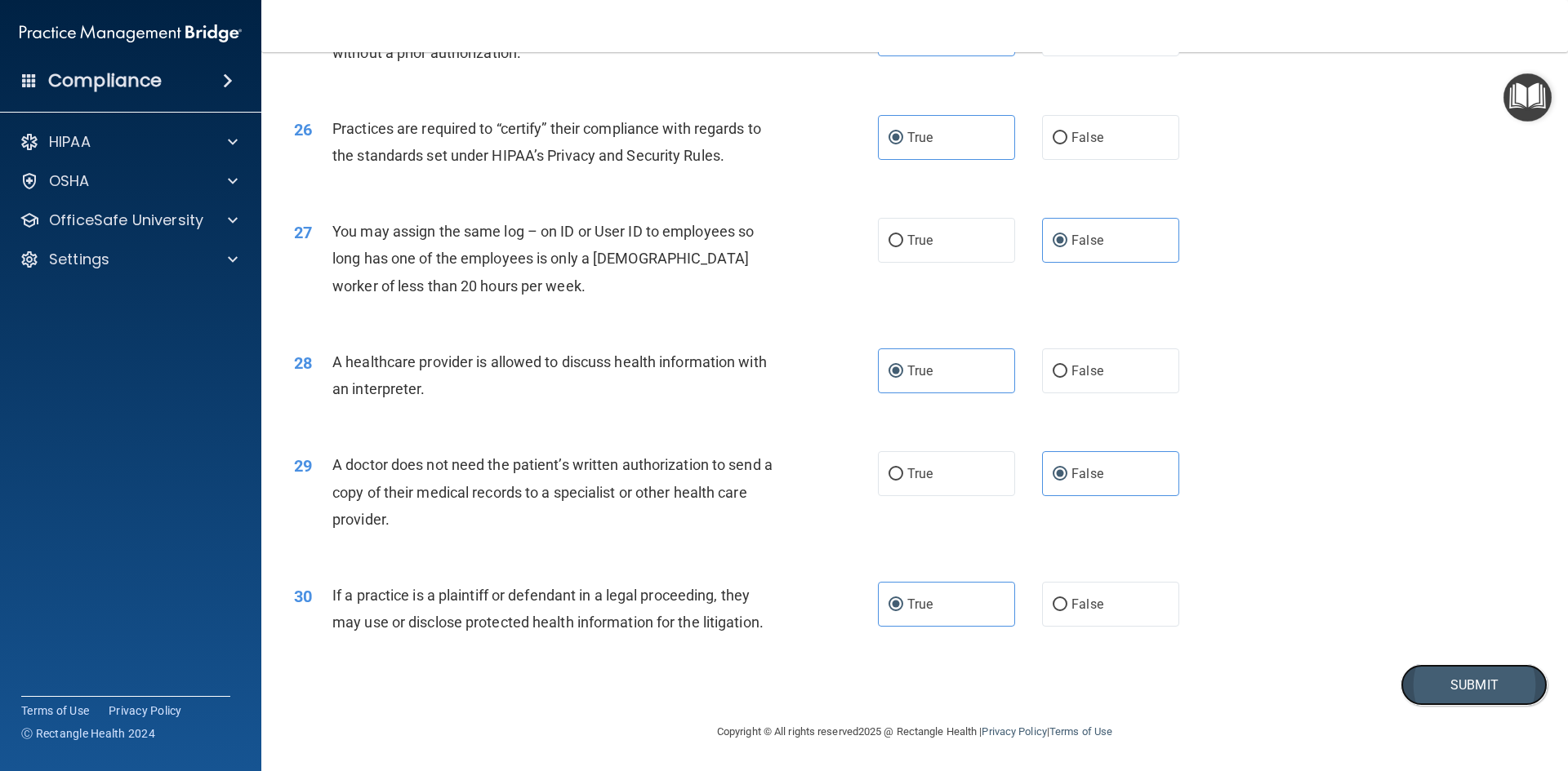
click at [1465, 677] on button "Submit" at bounding box center [1474, 685] width 147 height 42
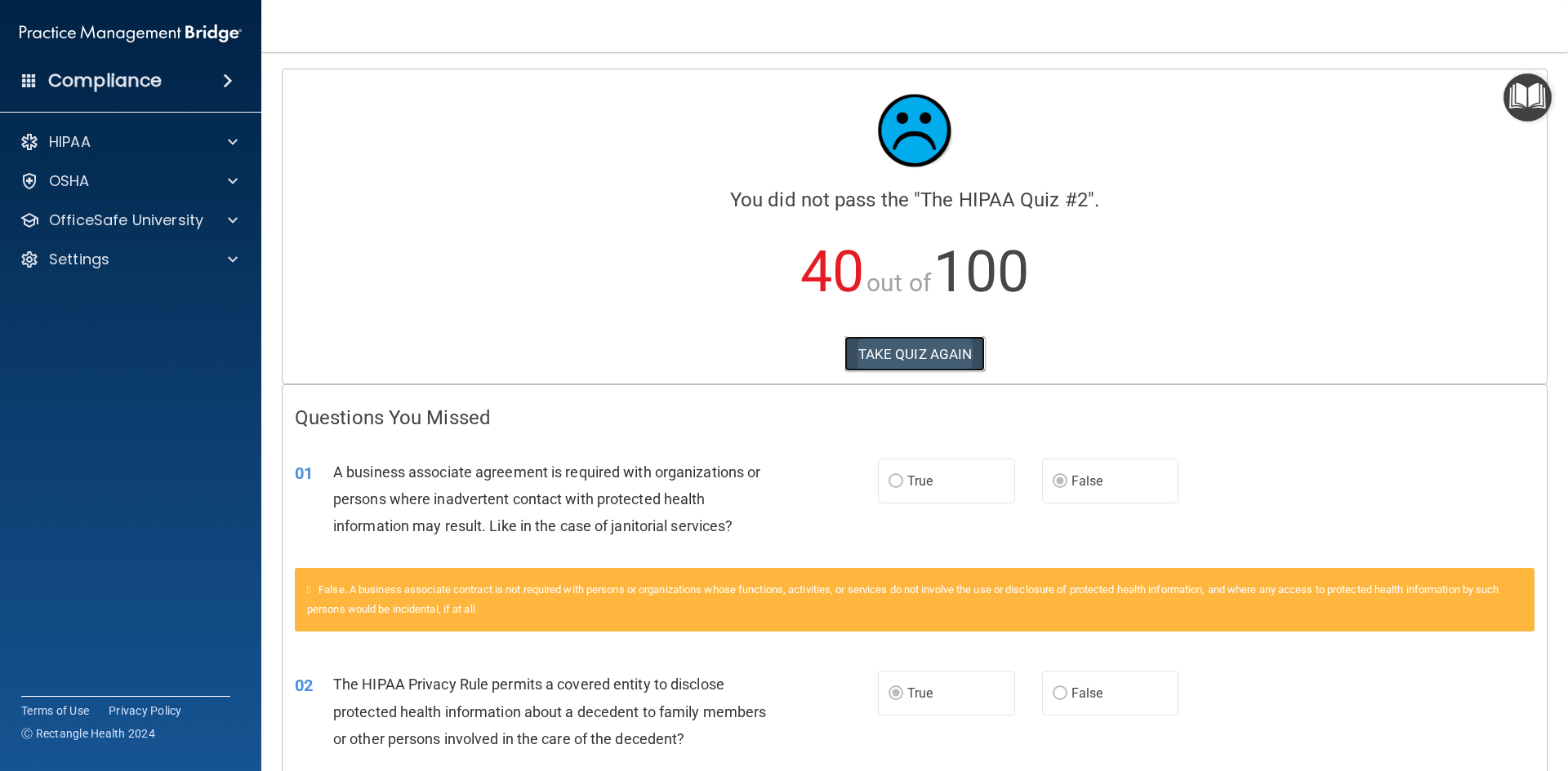
click at [908, 349] on button "TAKE QUIZ AGAIN" at bounding box center [915, 354] width 141 height 36
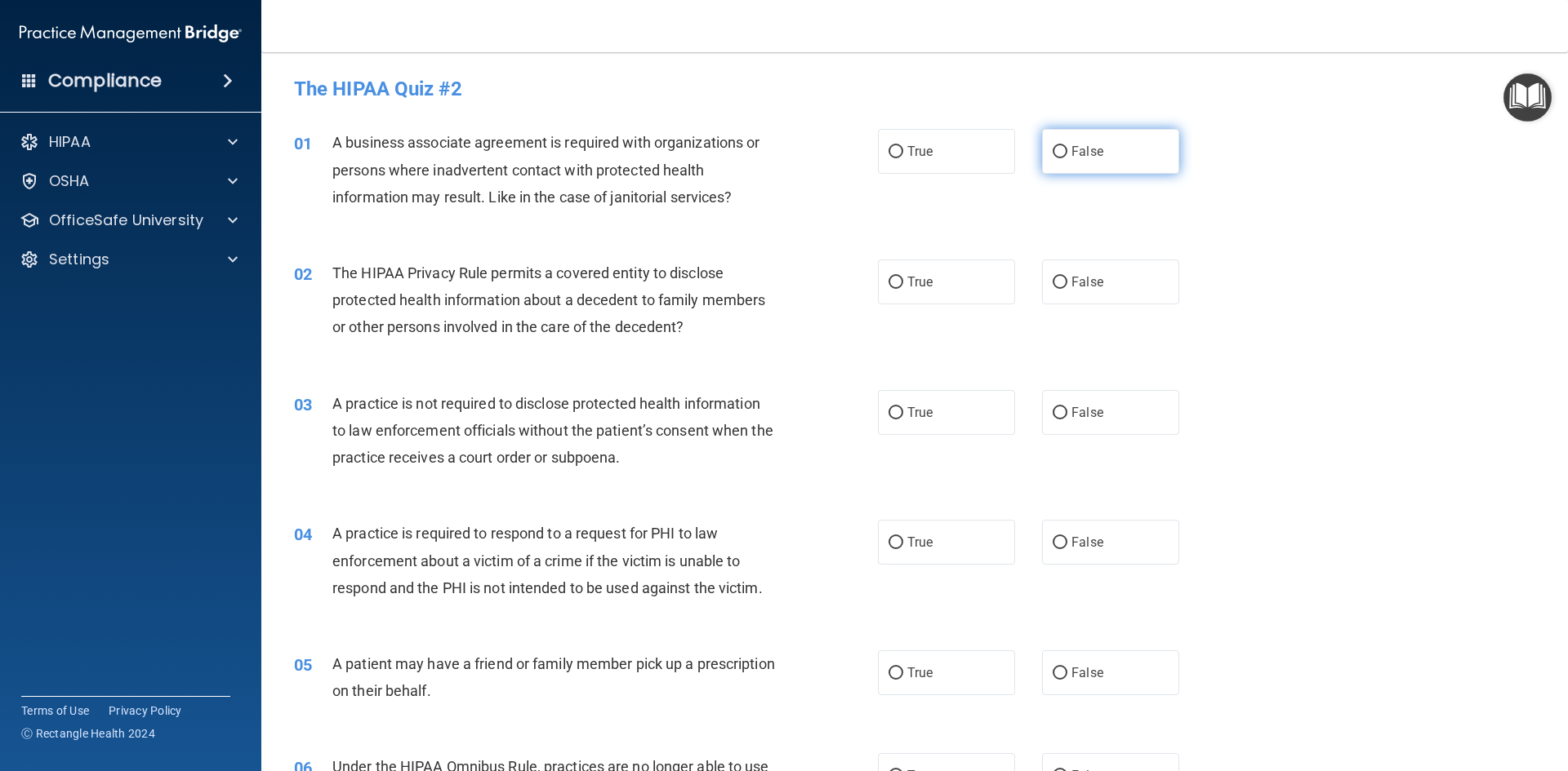
click at [1116, 139] on label "False" at bounding box center [1110, 151] width 137 height 45
click at [1067, 146] on input "False" at bounding box center [1060, 152] width 14 height 13
radio input "true"
click at [909, 291] on label "True" at bounding box center [946, 281] width 137 height 45
click at [903, 289] on input "True" at bounding box center [895, 282] width 14 height 13
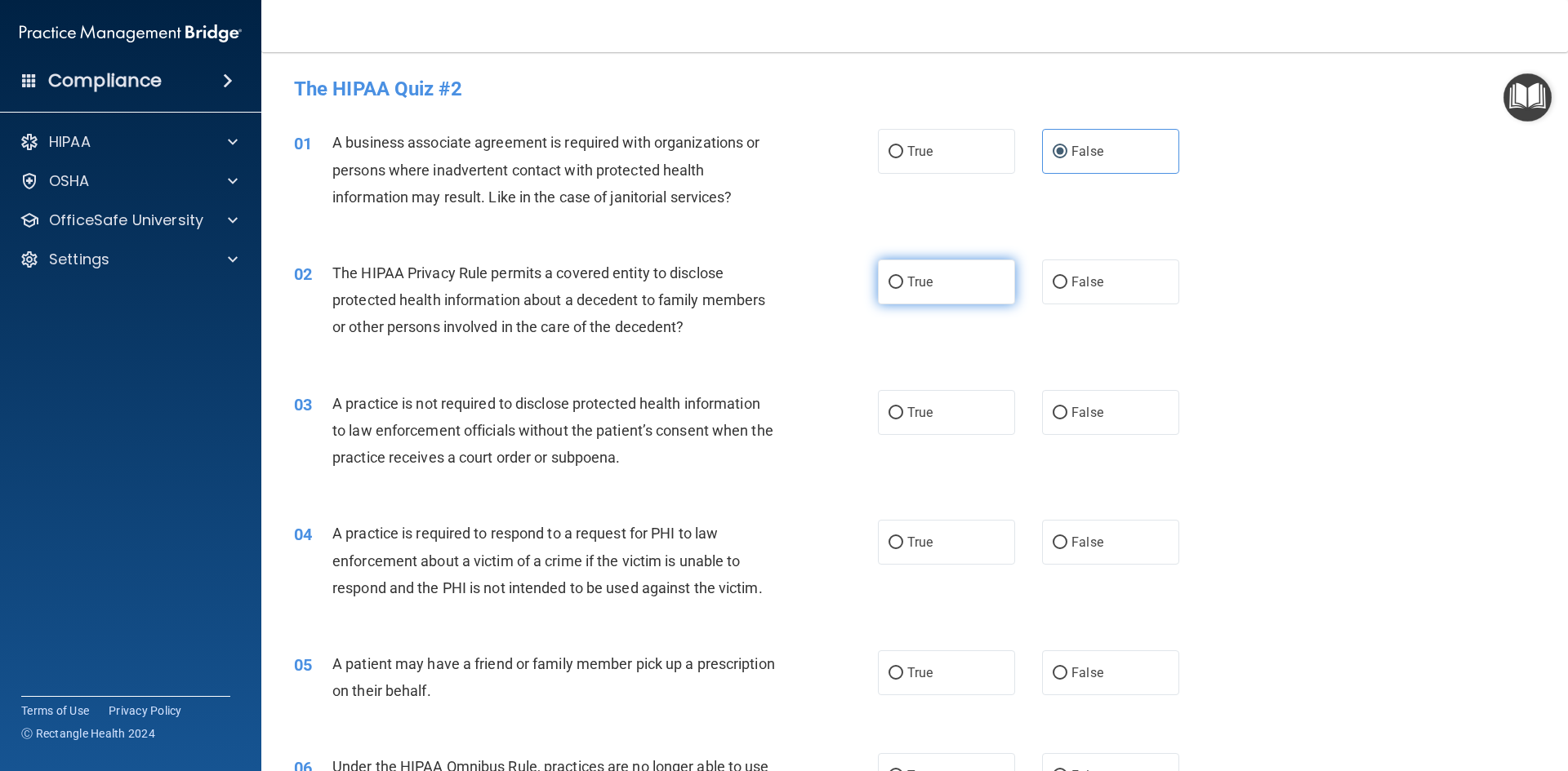
radio input "true"
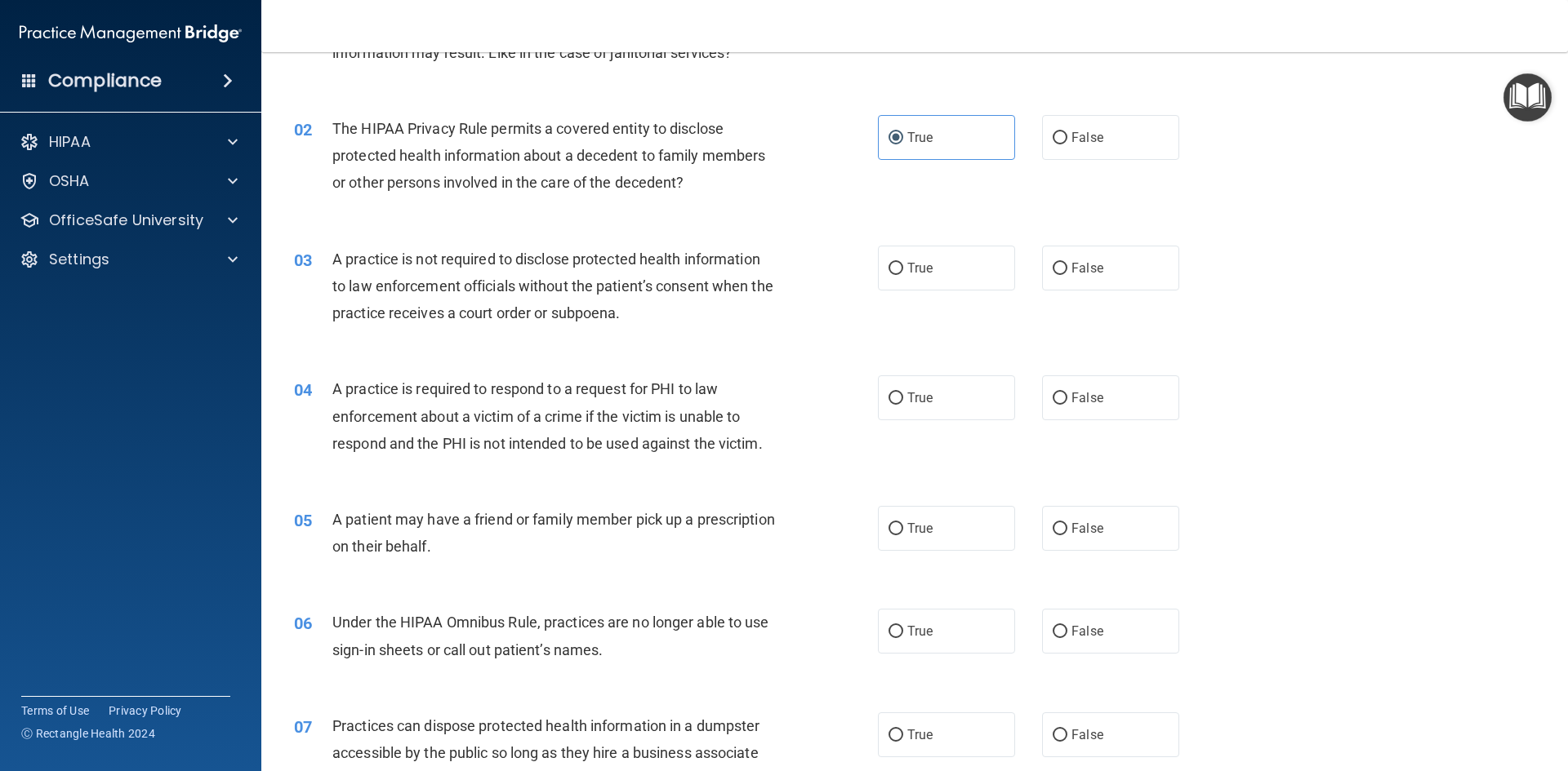
scroll to position [163, 0]
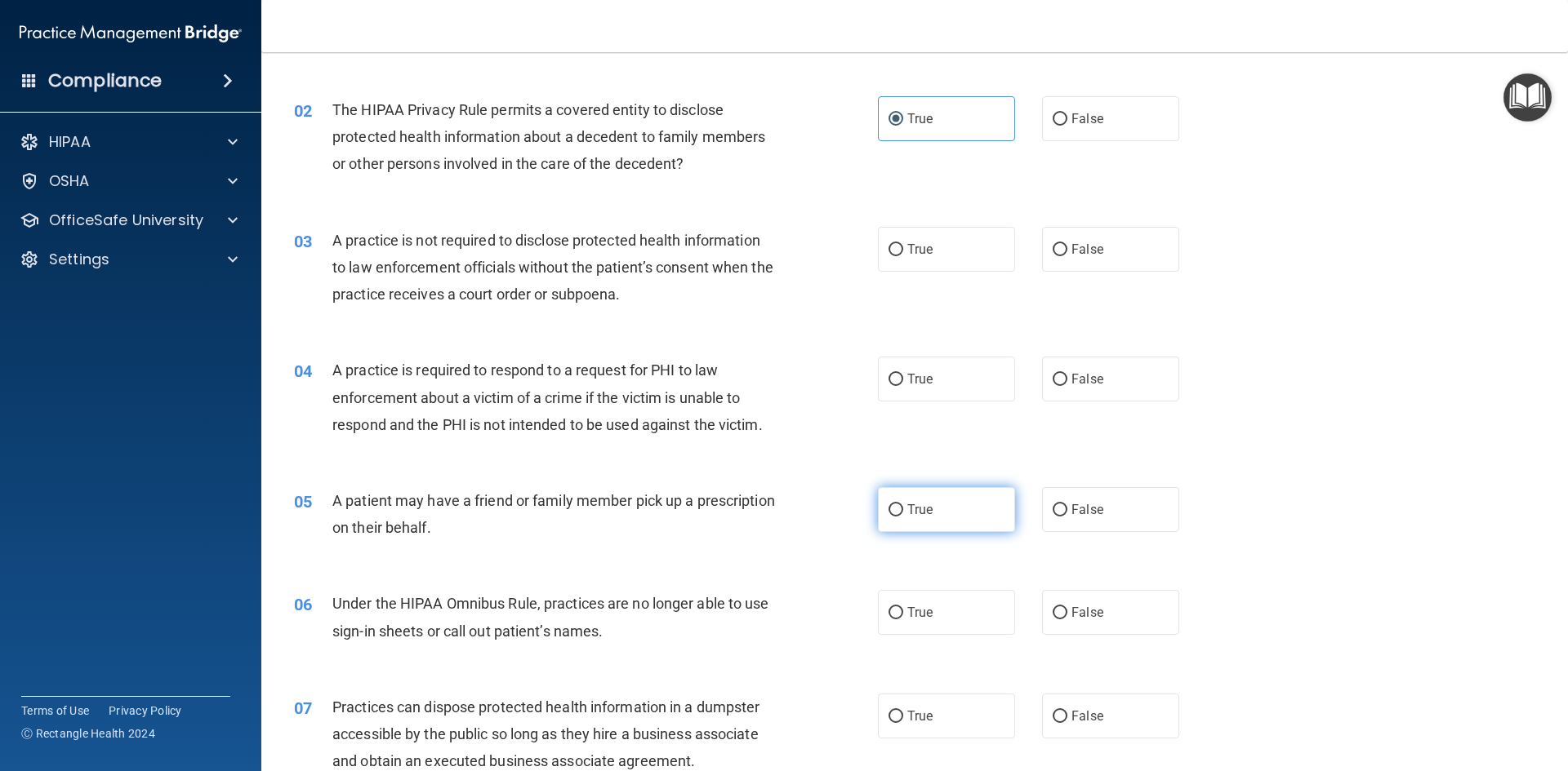
click at [967, 514] on label "True" at bounding box center [946, 509] width 137 height 45
click at [903, 514] on input "True" at bounding box center [895, 511] width 14 height 13
radio input "true"
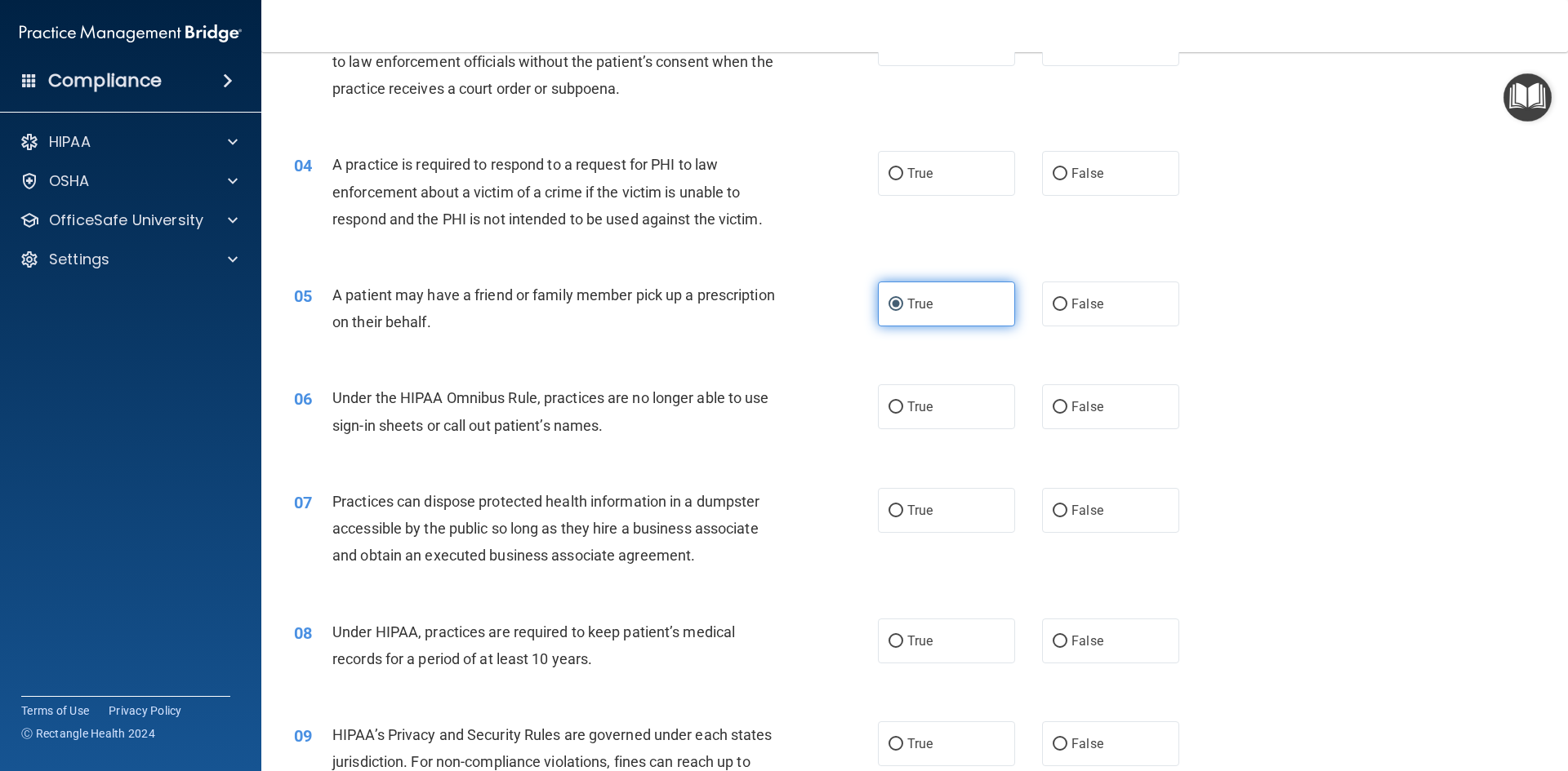
scroll to position [408, 0]
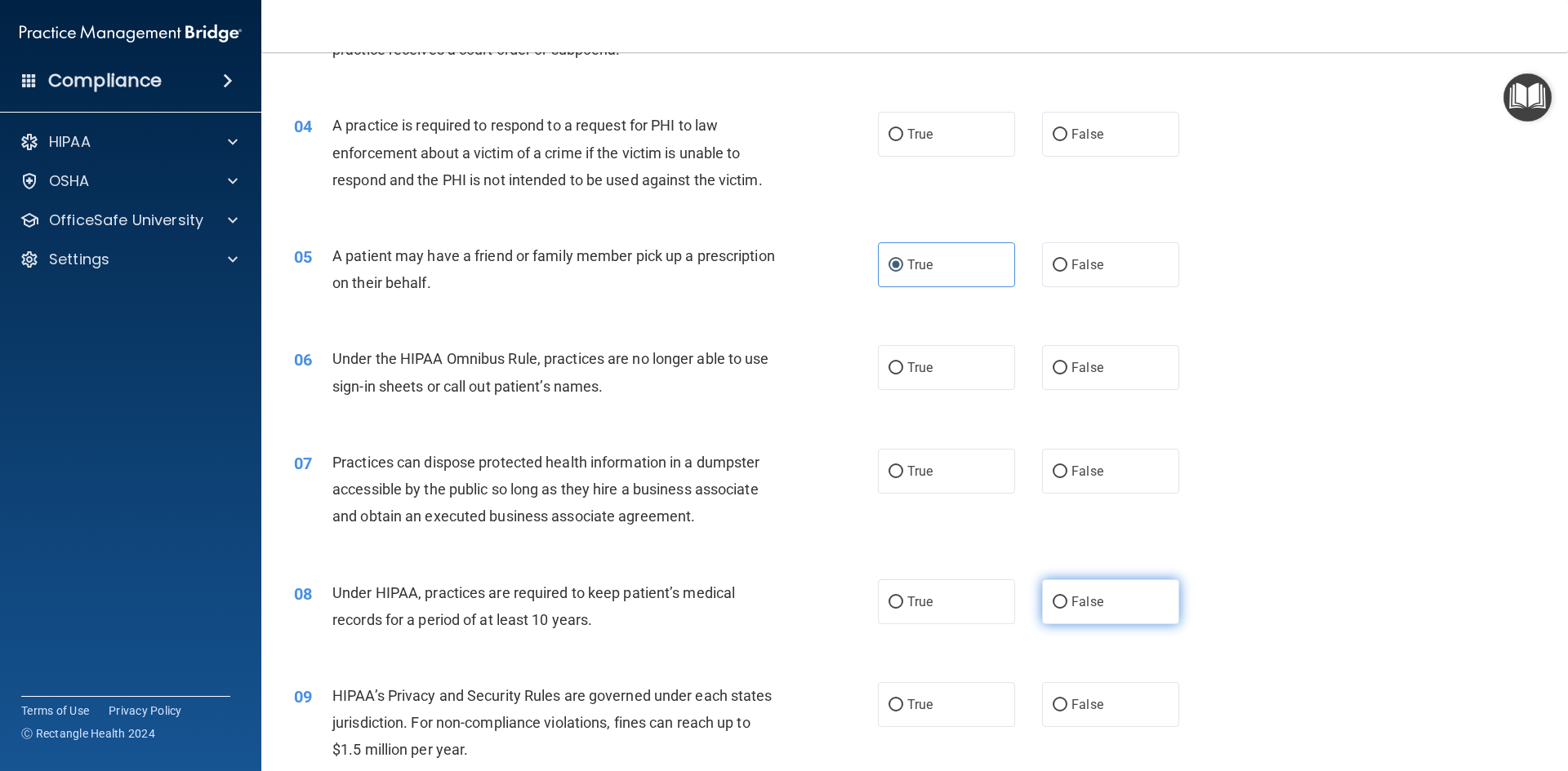
click at [1074, 590] on label "False" at bounding box center [1110, 601] width 137 height 45
click at [1067, 596] on input "False" at bounding box center [1060, 602] width 14 height 13
radio input "true"
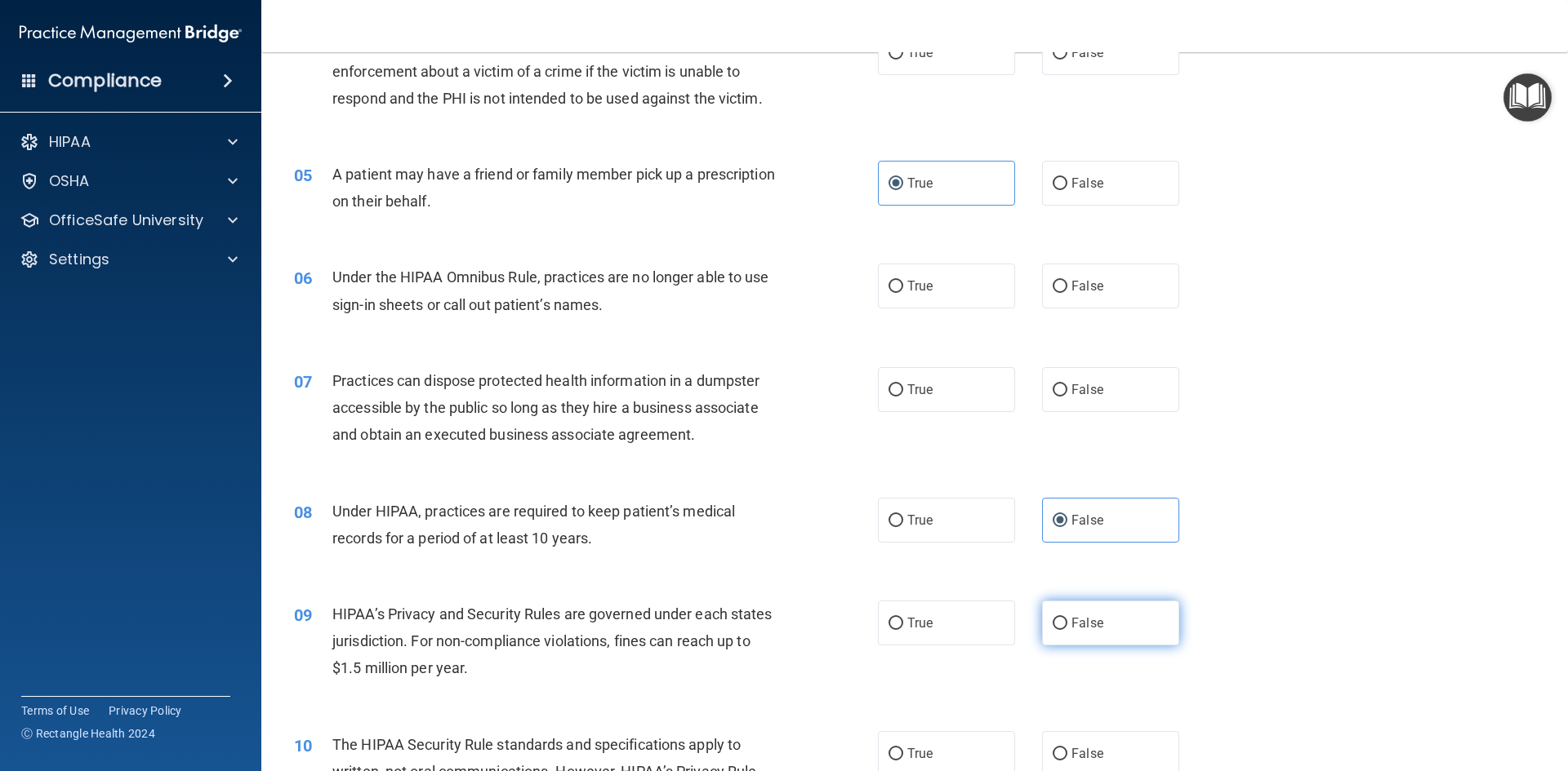
click at [1073, 610] on label "False" at bounding box center [1110, 622] width 137 height 45
click at [1067, 618] on input "False" at bounding box center [1060, 624] width 14 height 13
radio input "true"
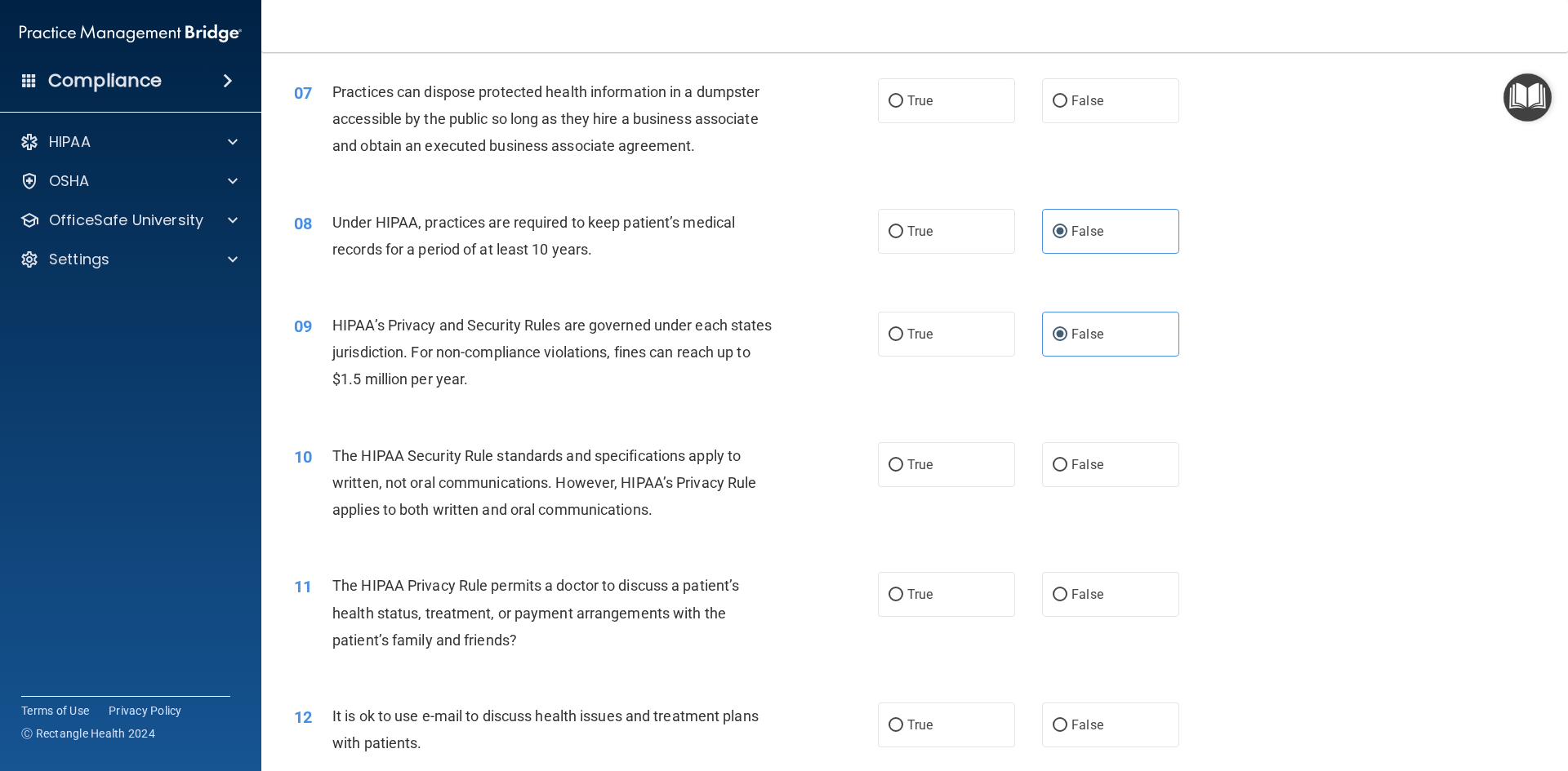
scroll to position [816, 0]
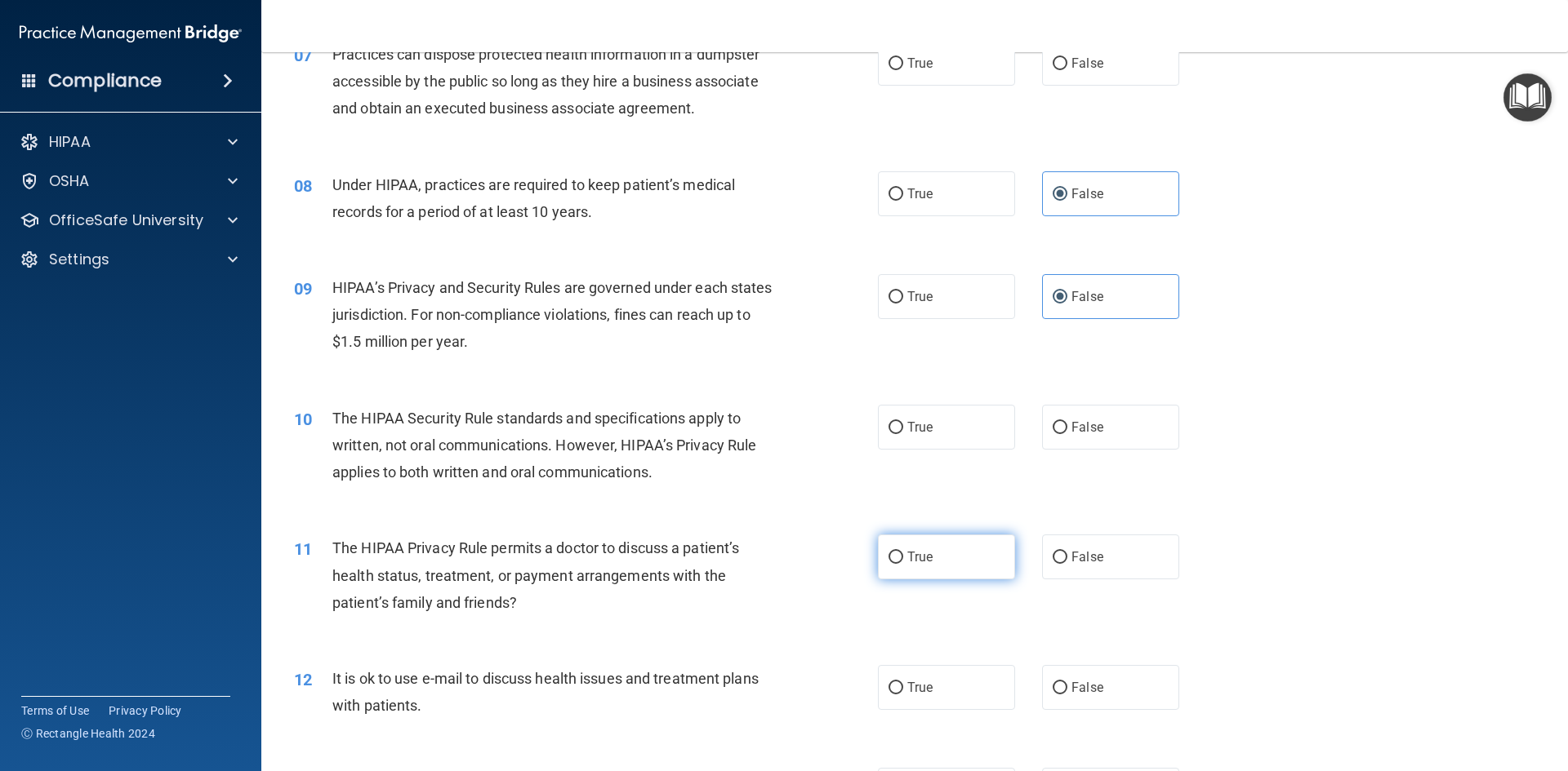
click at [960, 574] on label "True" at bounding box center [946, 557] width 137 height 45
click at [903, 564] on input "True" at bounding box center [895, 558] width 14 height 13
radio input "true"
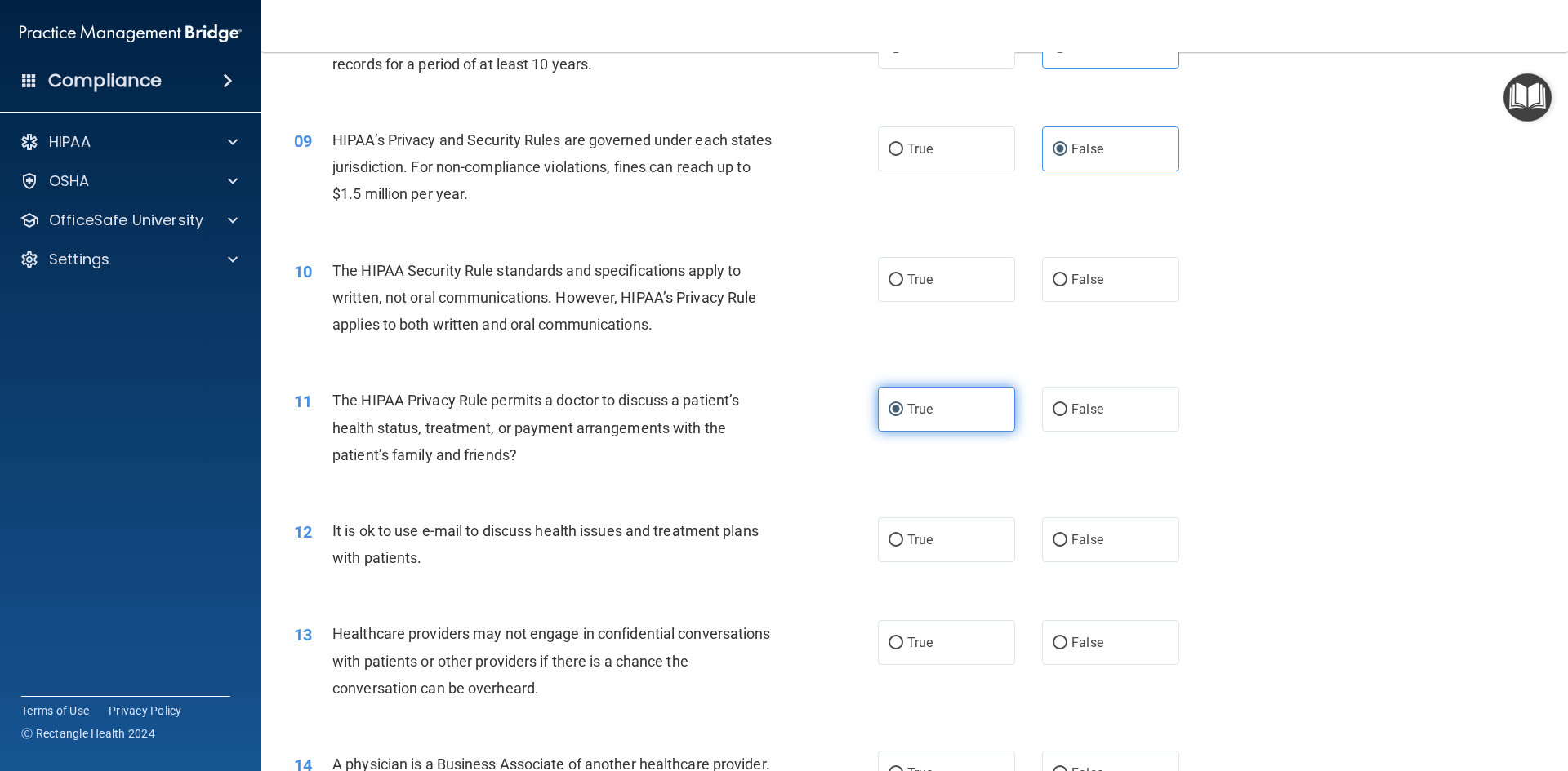
scroll to position [979, 0]
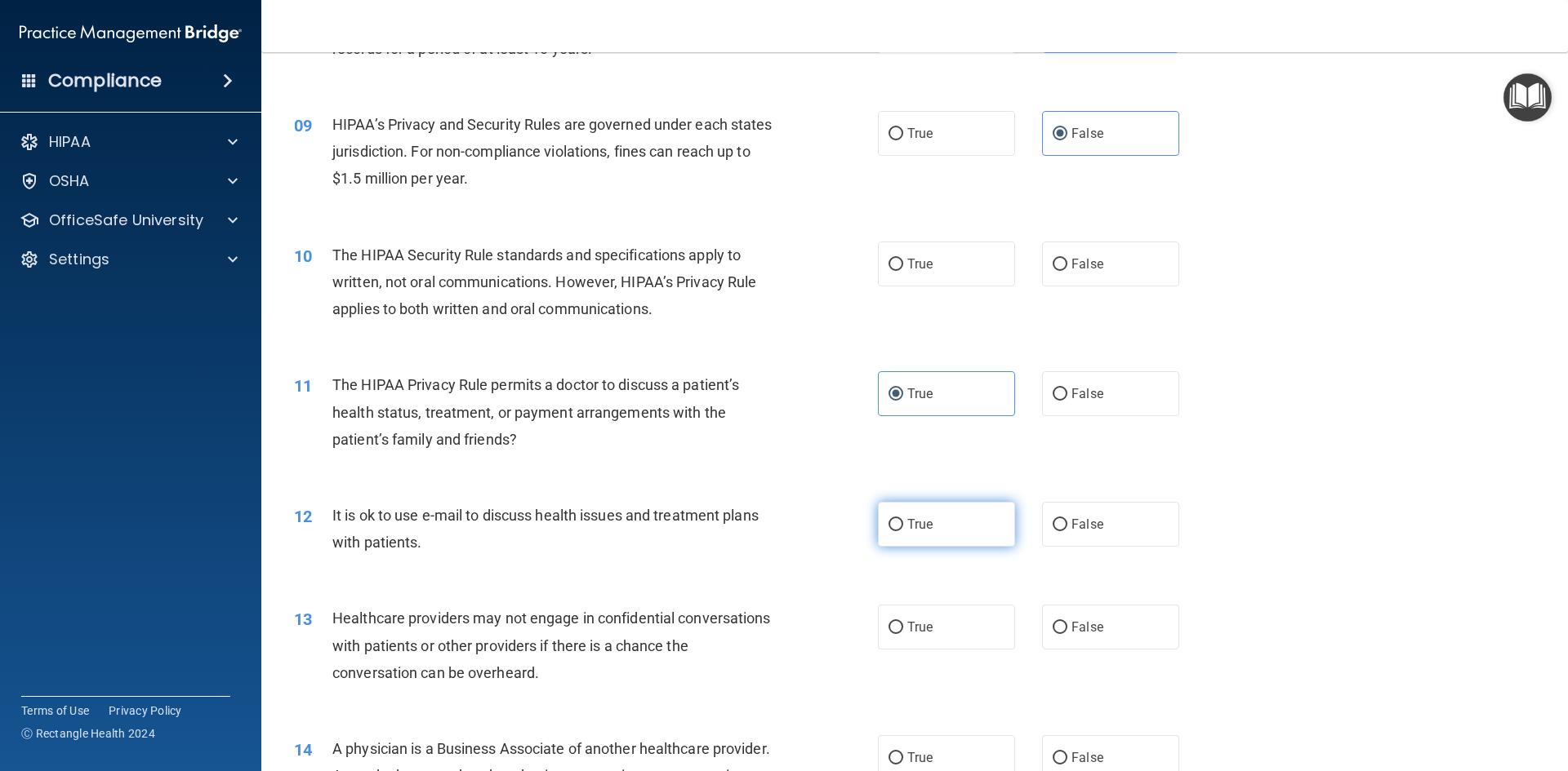
click at [964, 535] on label "True" at bounding box center [946, 524] width 137 height 45
click at [903, 532] on input "True" at bounding box center [895, 525] width 14 height 13
radio input "true"
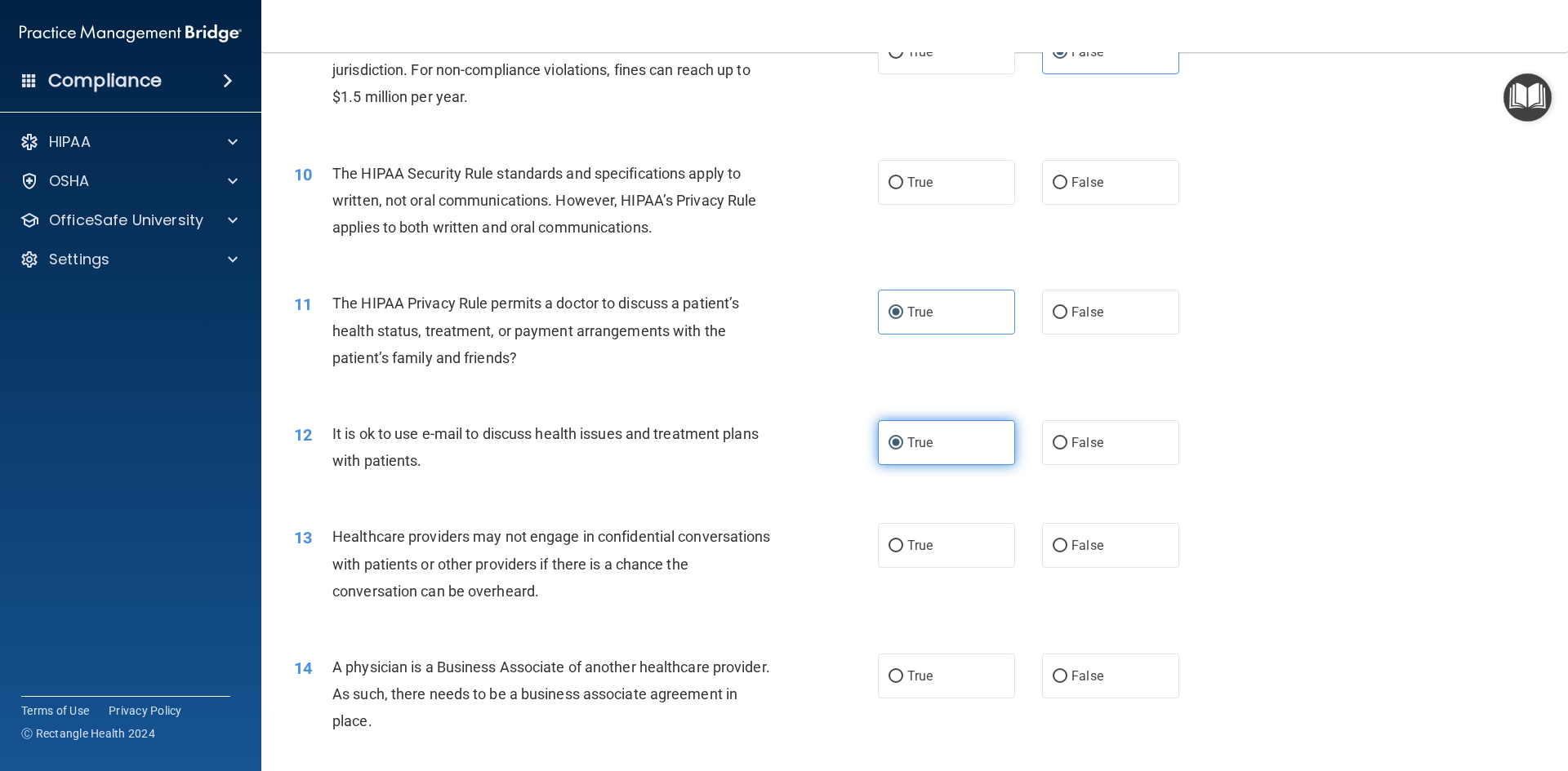
scroll to position [1143, 0]
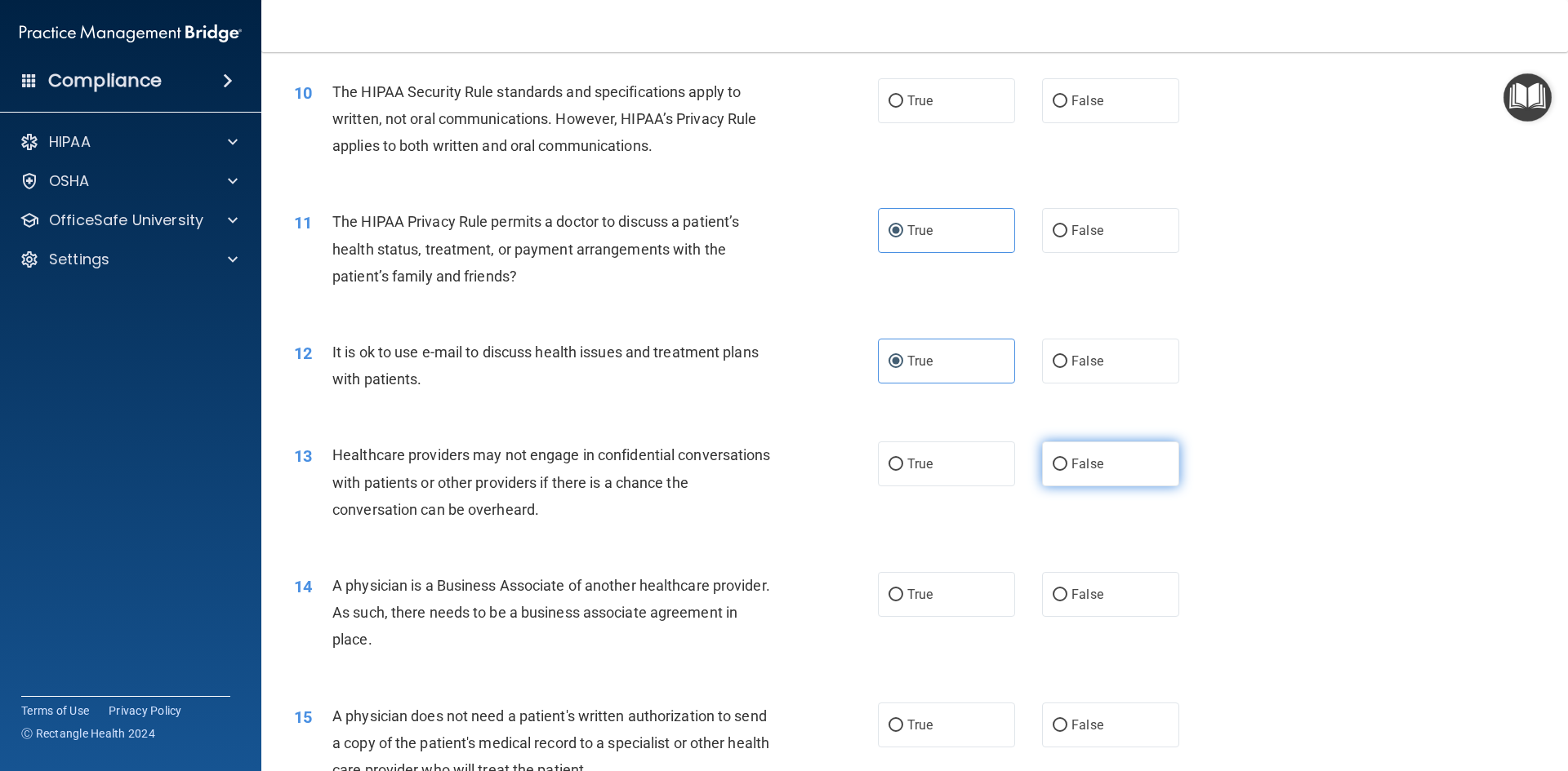
click at [1114, 462] on label "False" at bounding box center [1110, 464] width 137 height 45
click at [1067, 462] on input "False" at bounding box center [1060, 464] width 14 height 13
radio input "true"
click at [926, 593] on span "True" at bounding box center [920, 595] width 25 height 15
click at [903, 593] on input "True" at bounding box center [895, 595] width 14 height 13
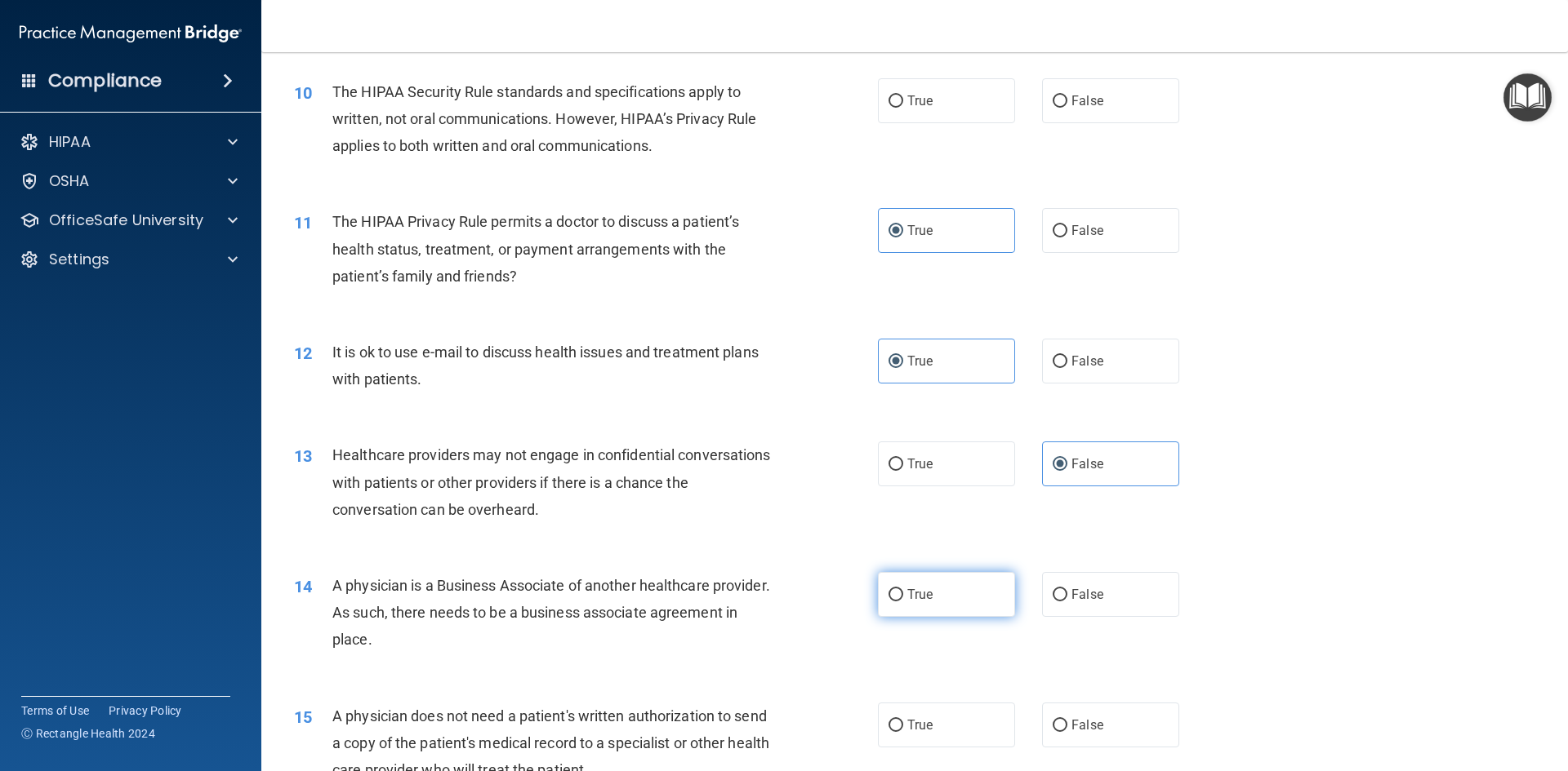
radio input "true"
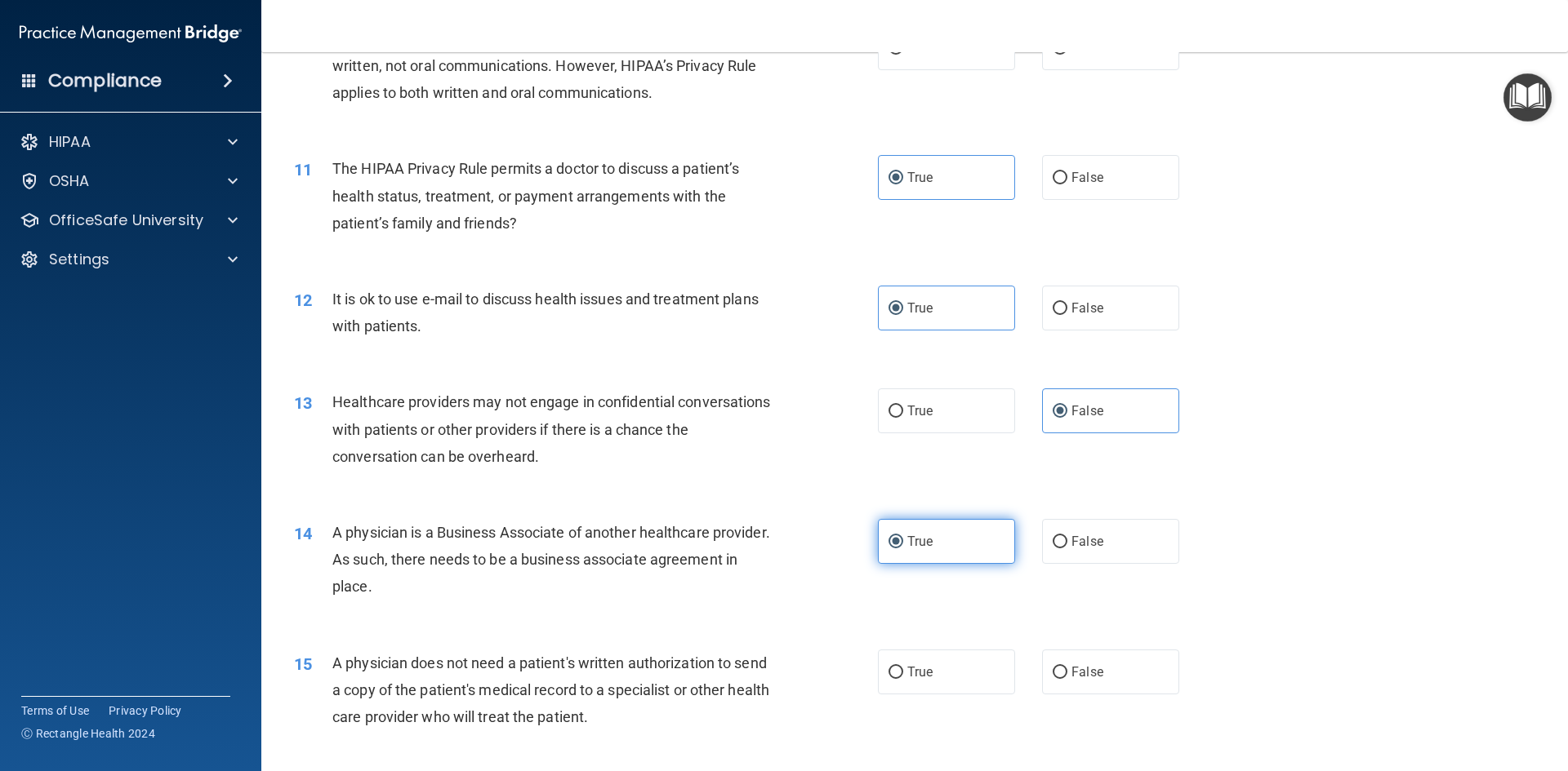
scroll to position [1225, 0]
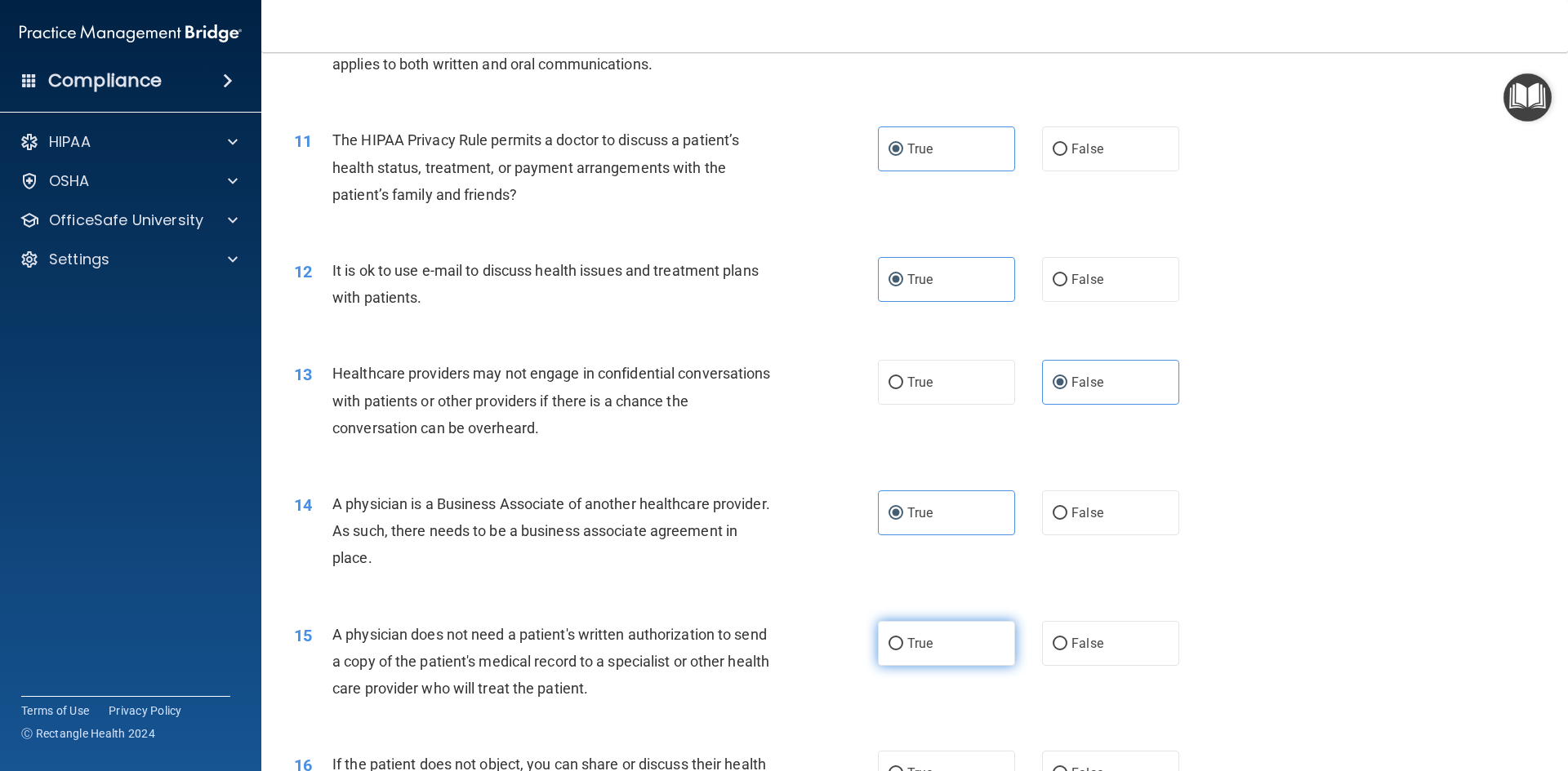
click at [982, 645] on label "True" at bounding box center [946, 643] width 137 height 45
click at [903, 645] on input "True" at bounding box center [895, 644] width 14 height 13
radio input "true"
click at [1048, 525] on label "False" at bounding box center [1110, 512] width 137 height 45
click at [1053, 520] on input "False" at bounding box center [1060, 513] width 14 height 13
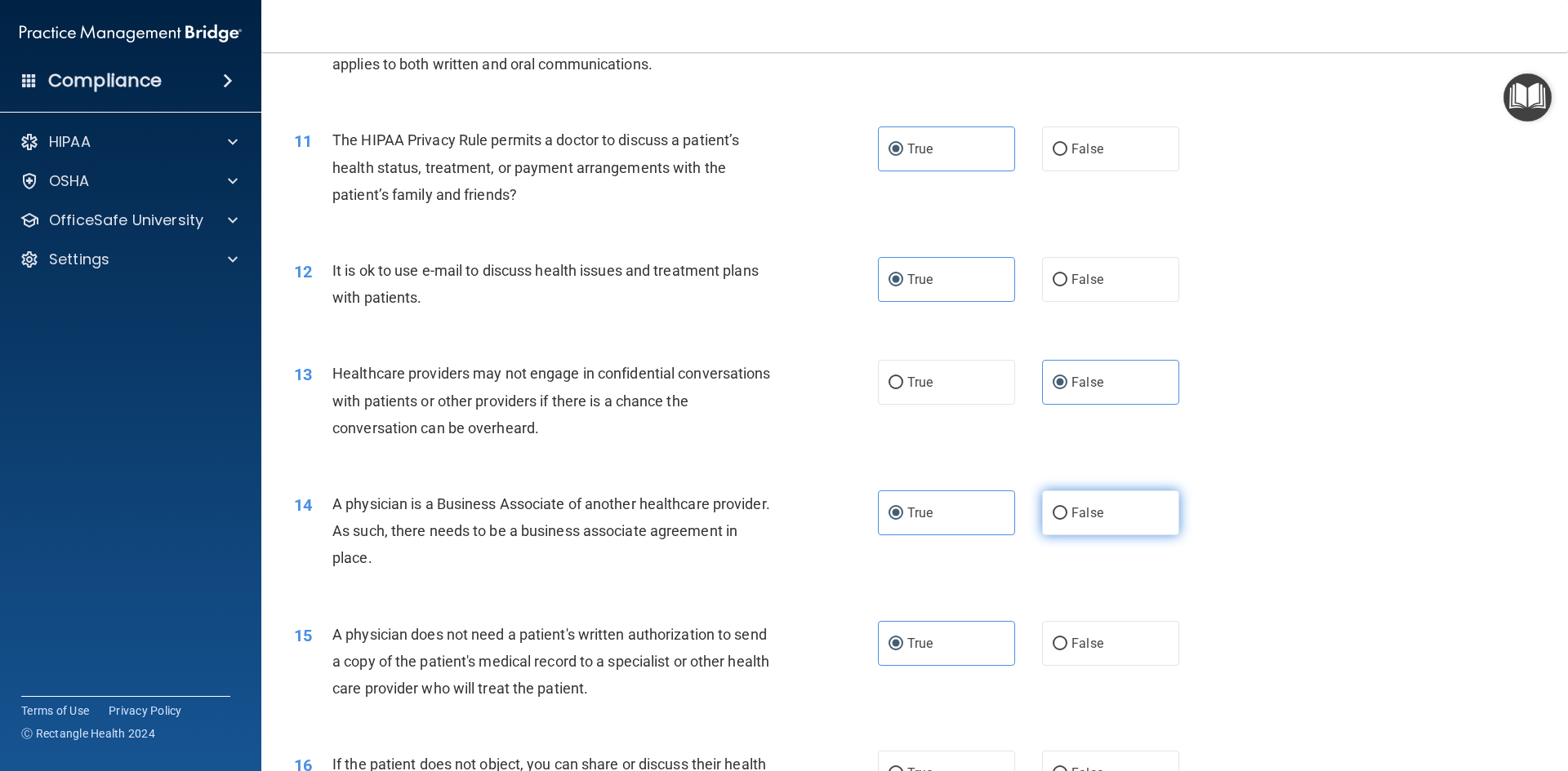
radio input "true"
radio input "false"
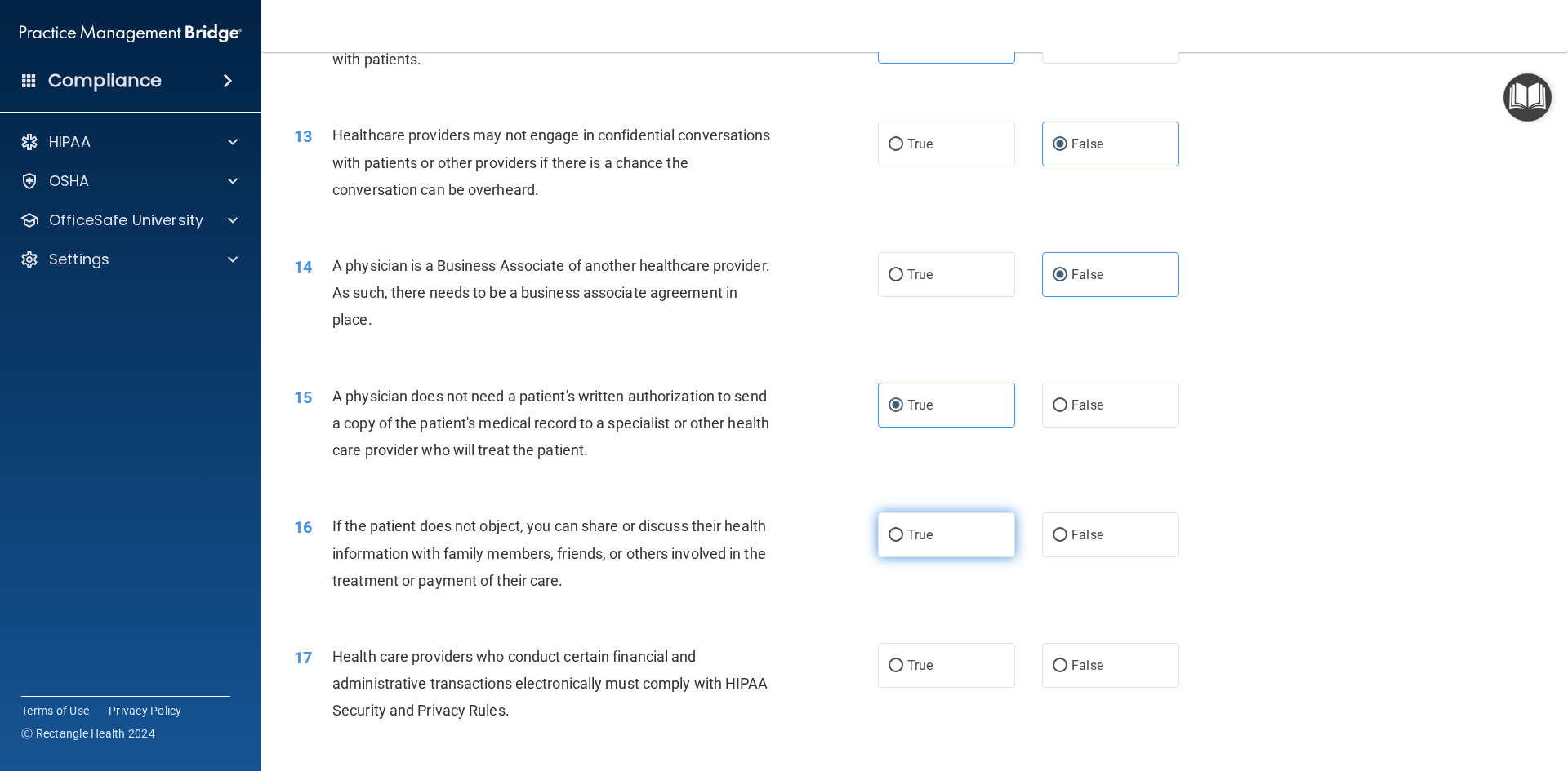
scroll to position [1469, 0]
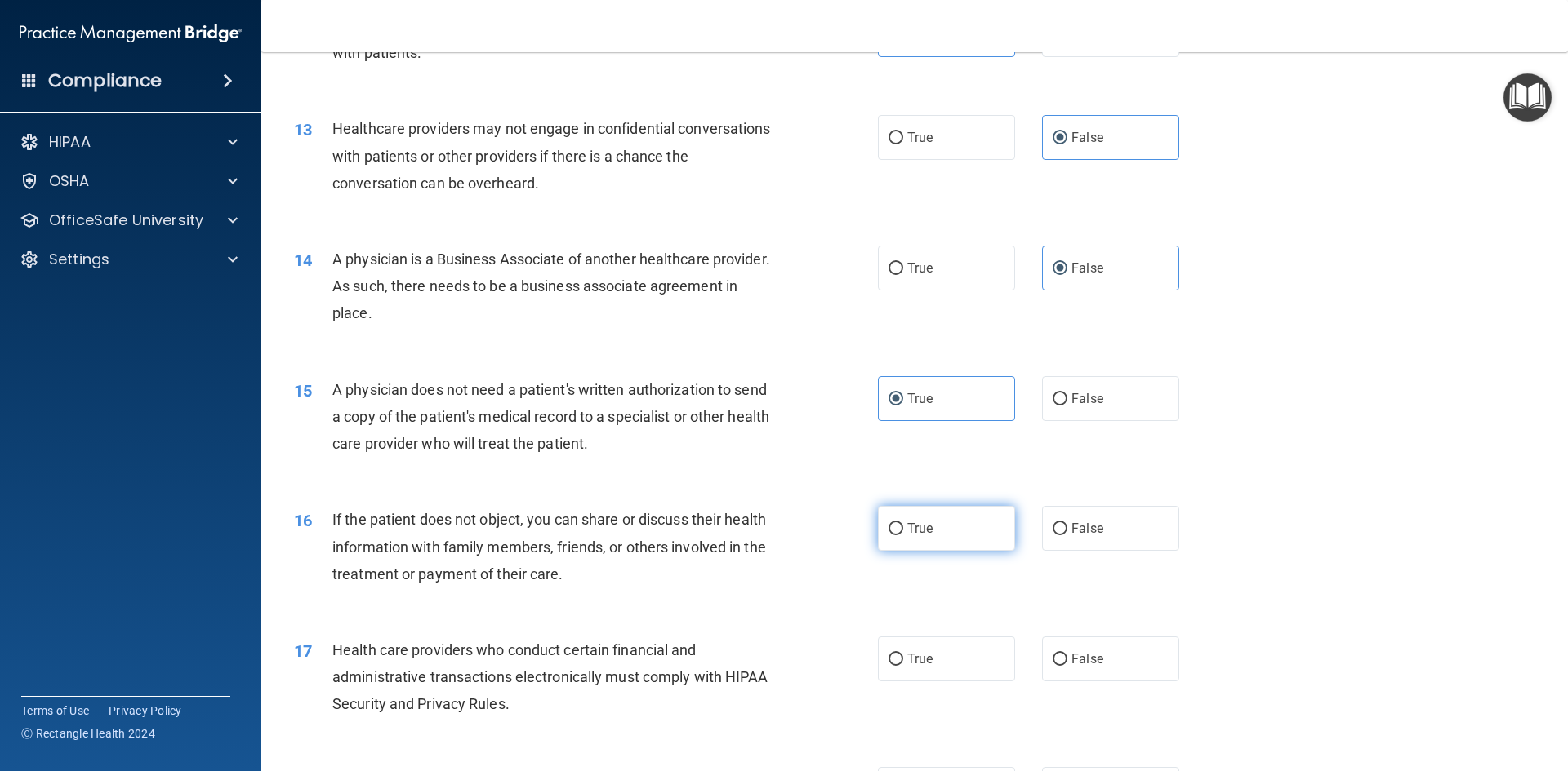
click at [929, 526] on label "True" at bounding box center [946, 528] width 137 height 45
click at [903, 526] on input "True" at bounding box center [895, 529] width 14 height 13
radio input "true"
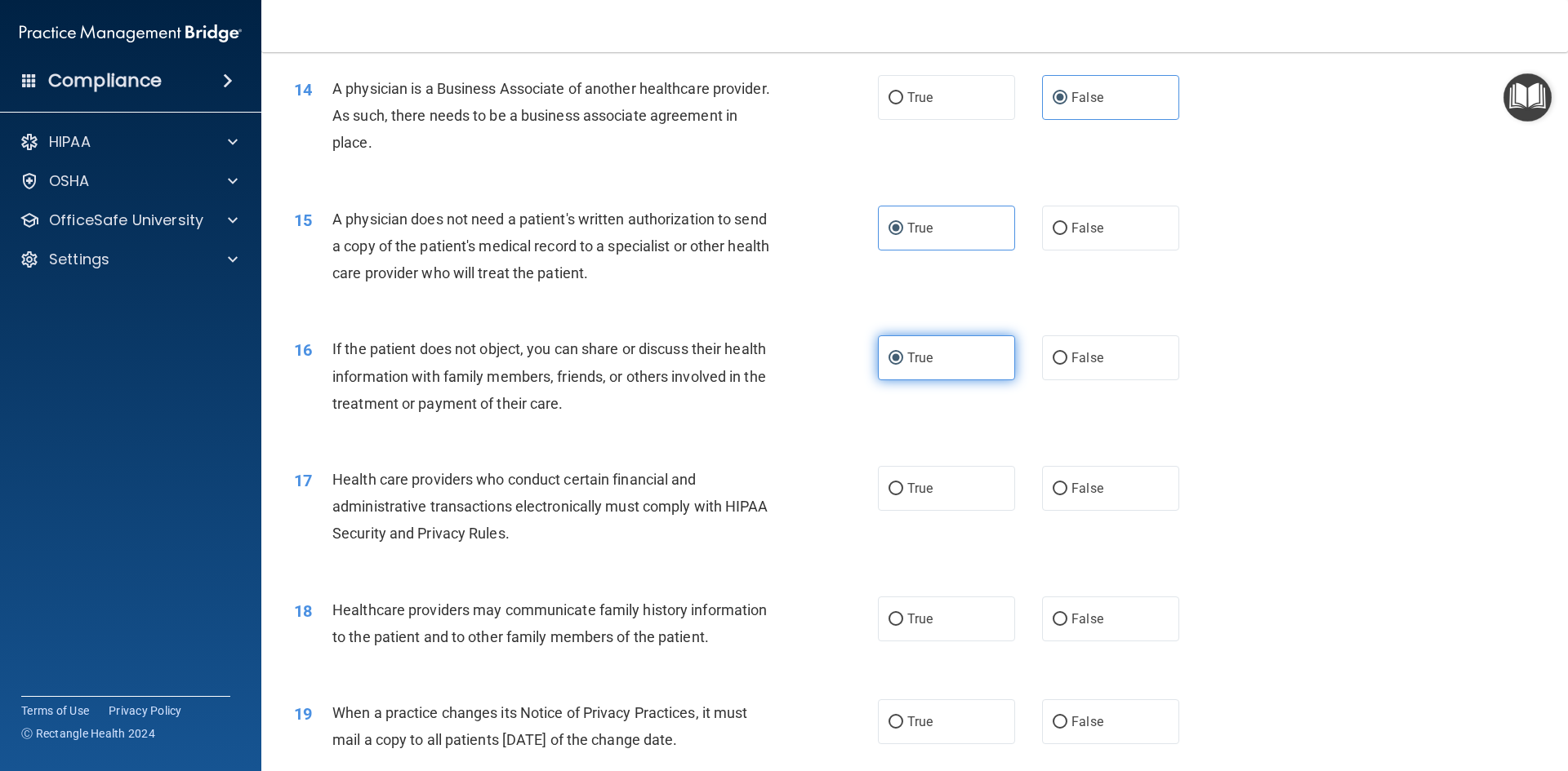
scroll to position [1714, 0]
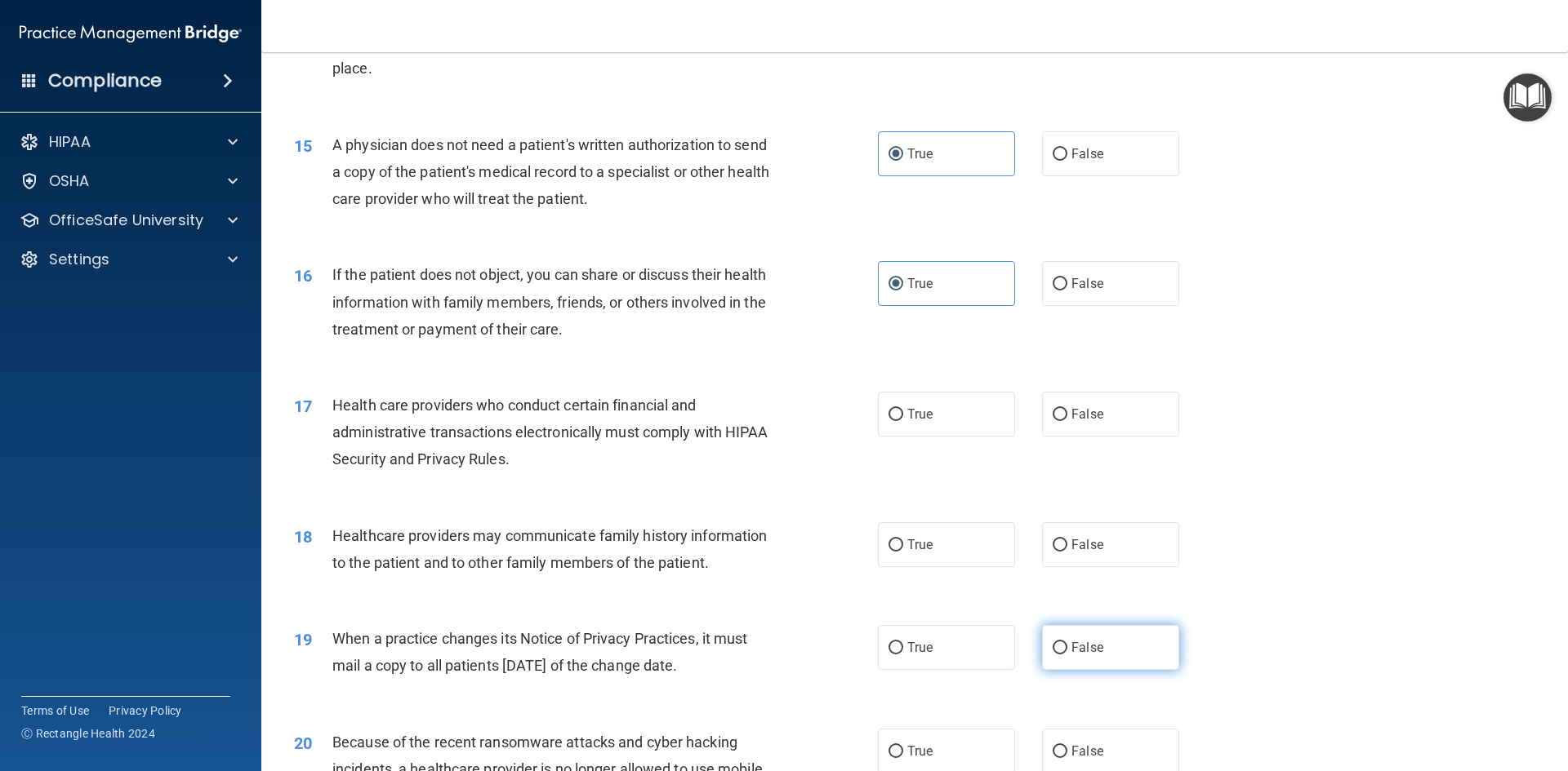
click at [1042, 642] on label "False" at bounding box center [1110, 647] width 137 height 45
click at [1053, 642] on input "False" at bounding box center [1060, 648] width 14 height 13
radio input "true"
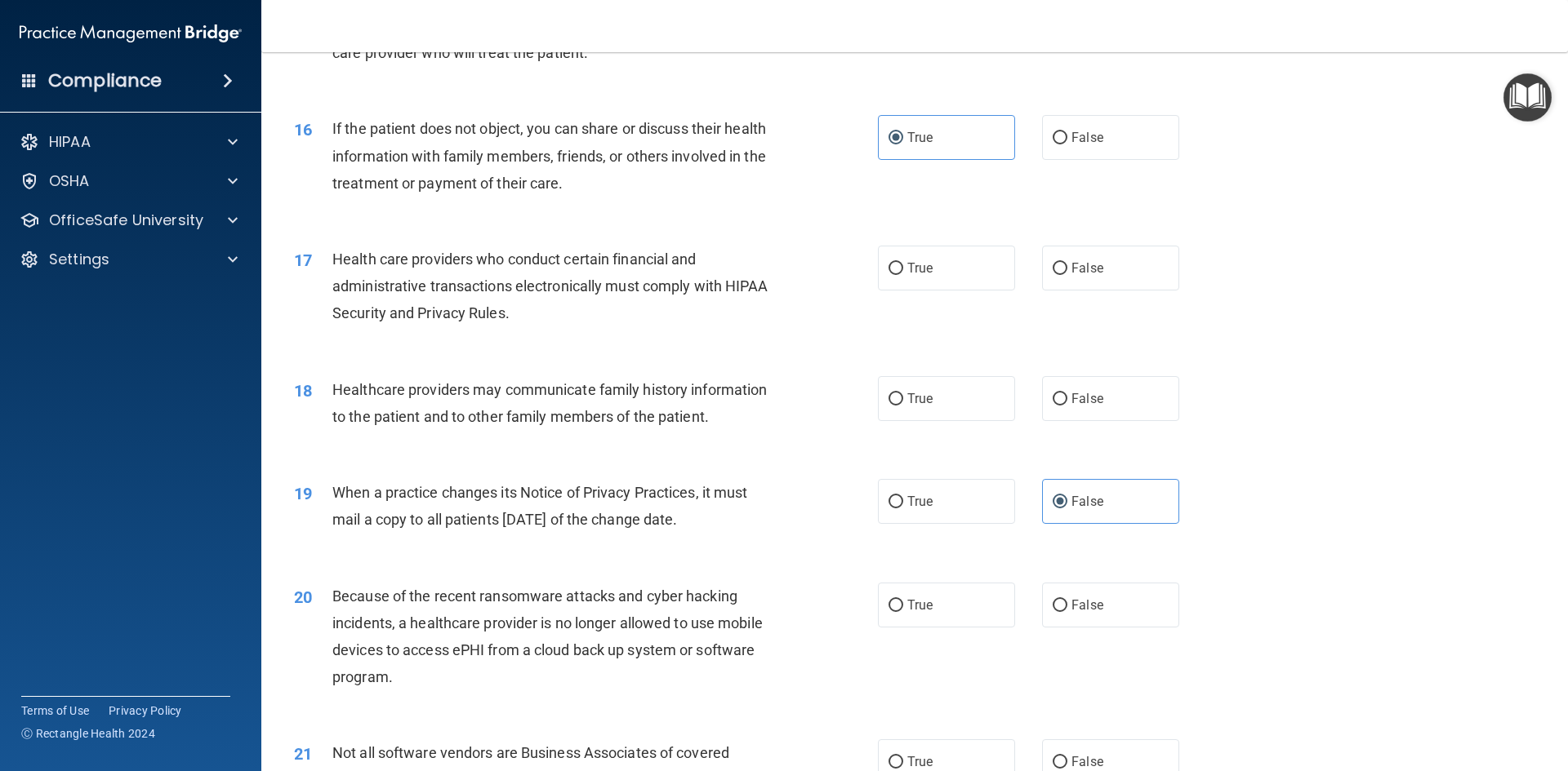
scroll to position [1877, 0]
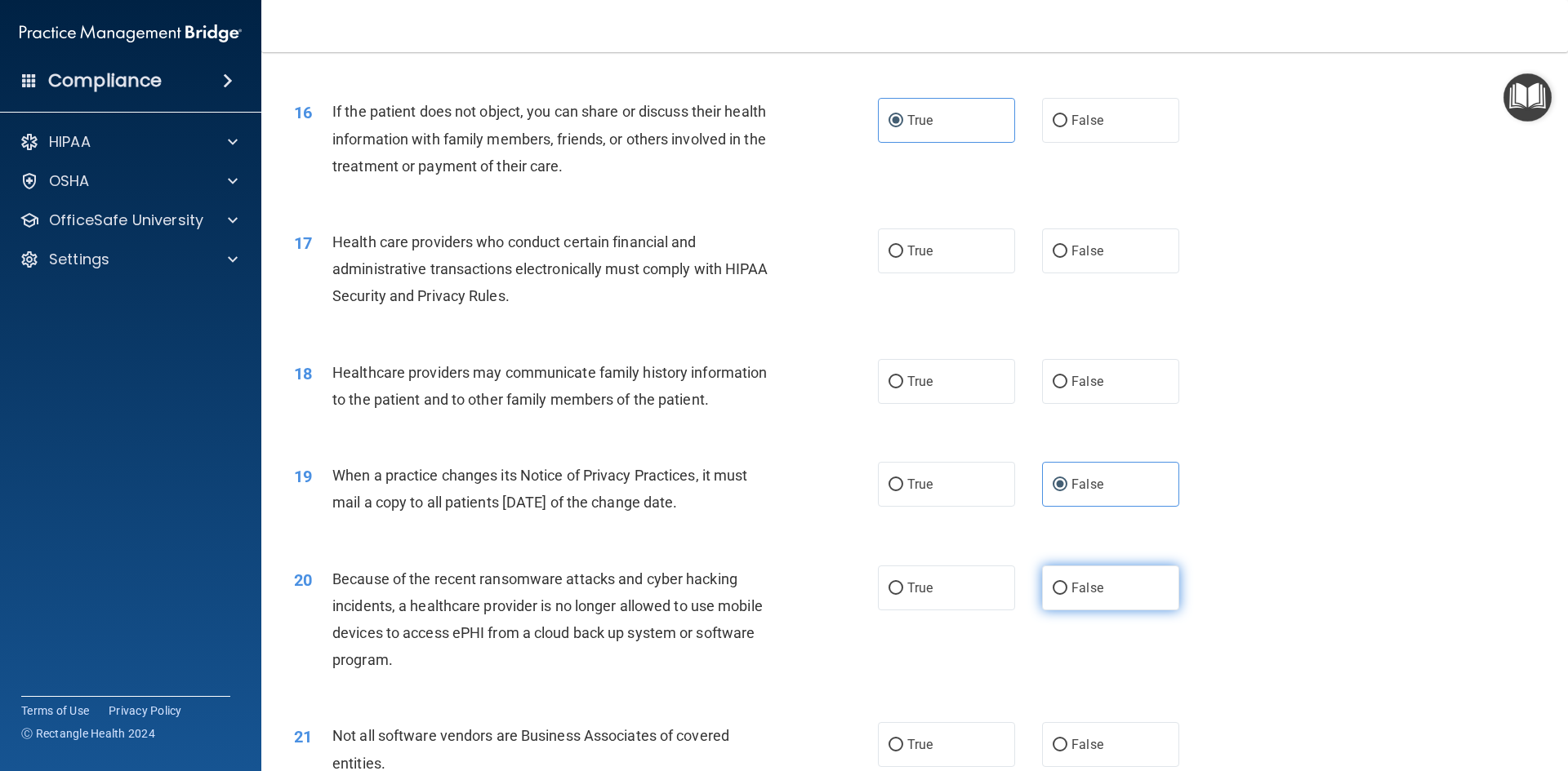
click at [1077, 598] on label "False" at bounding box center [1110, 587] width 137 height 45
click at [1067, 595] on input "False" at bounding box center [1060, 589] width 14 height 13
radio input "true"
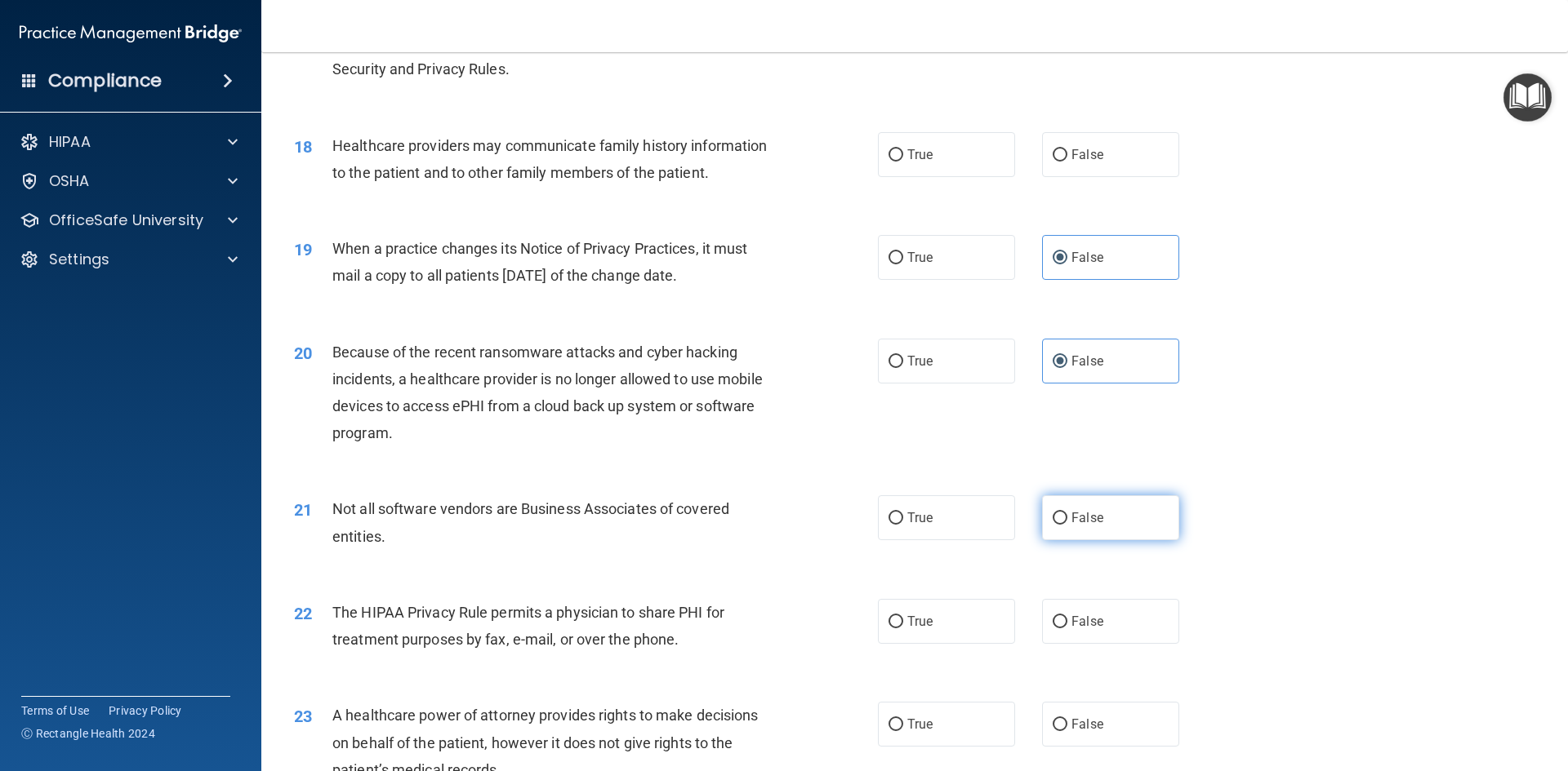
scroll to position [2122, 0]
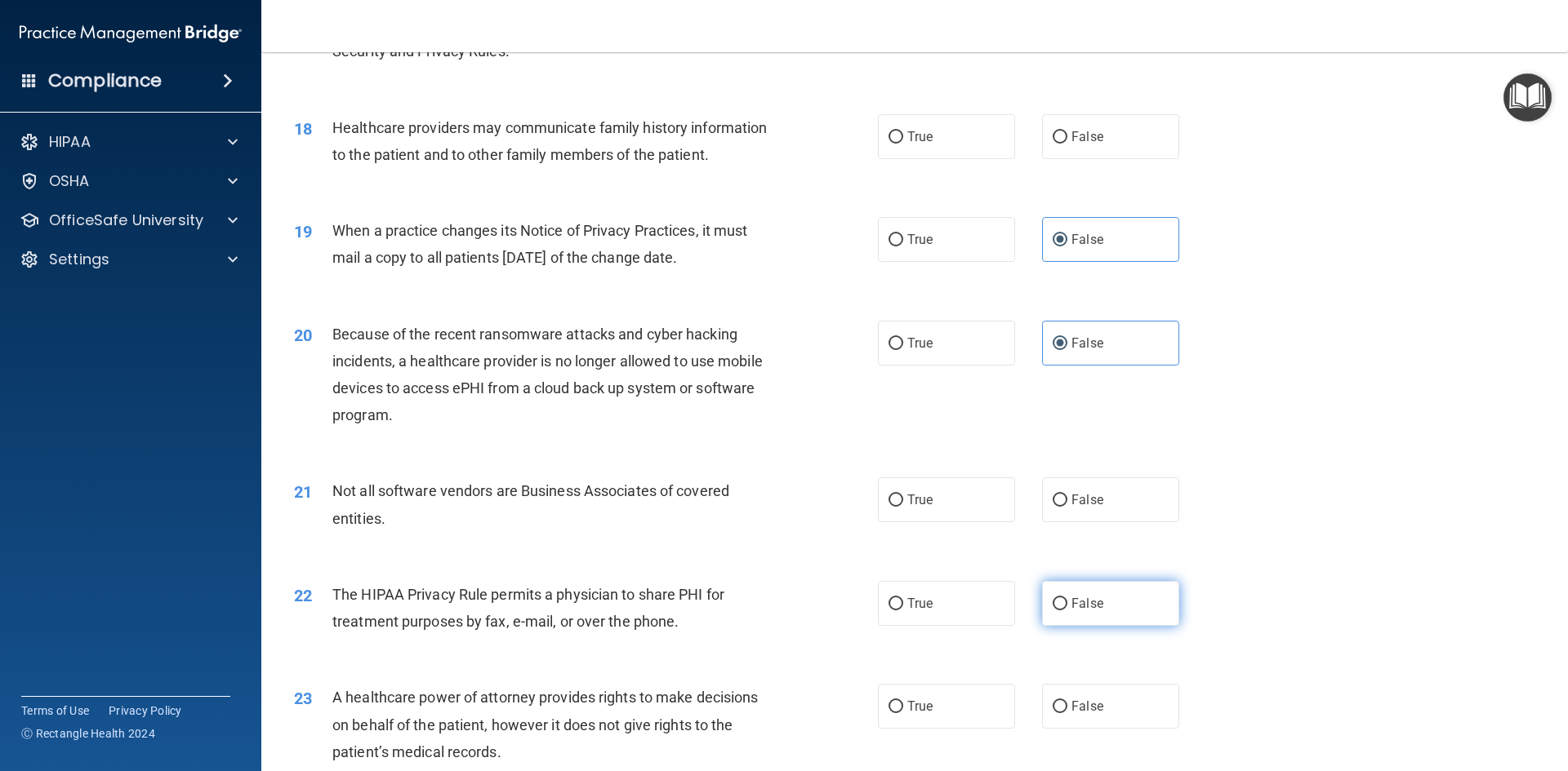
click at [1078, 601] on span "False" at bounding box center [1087, 603] width 32 height 15
click at [1067, 601] on input "False" at bounding box center [1060, 604] width 14 height 13
radio input "true"
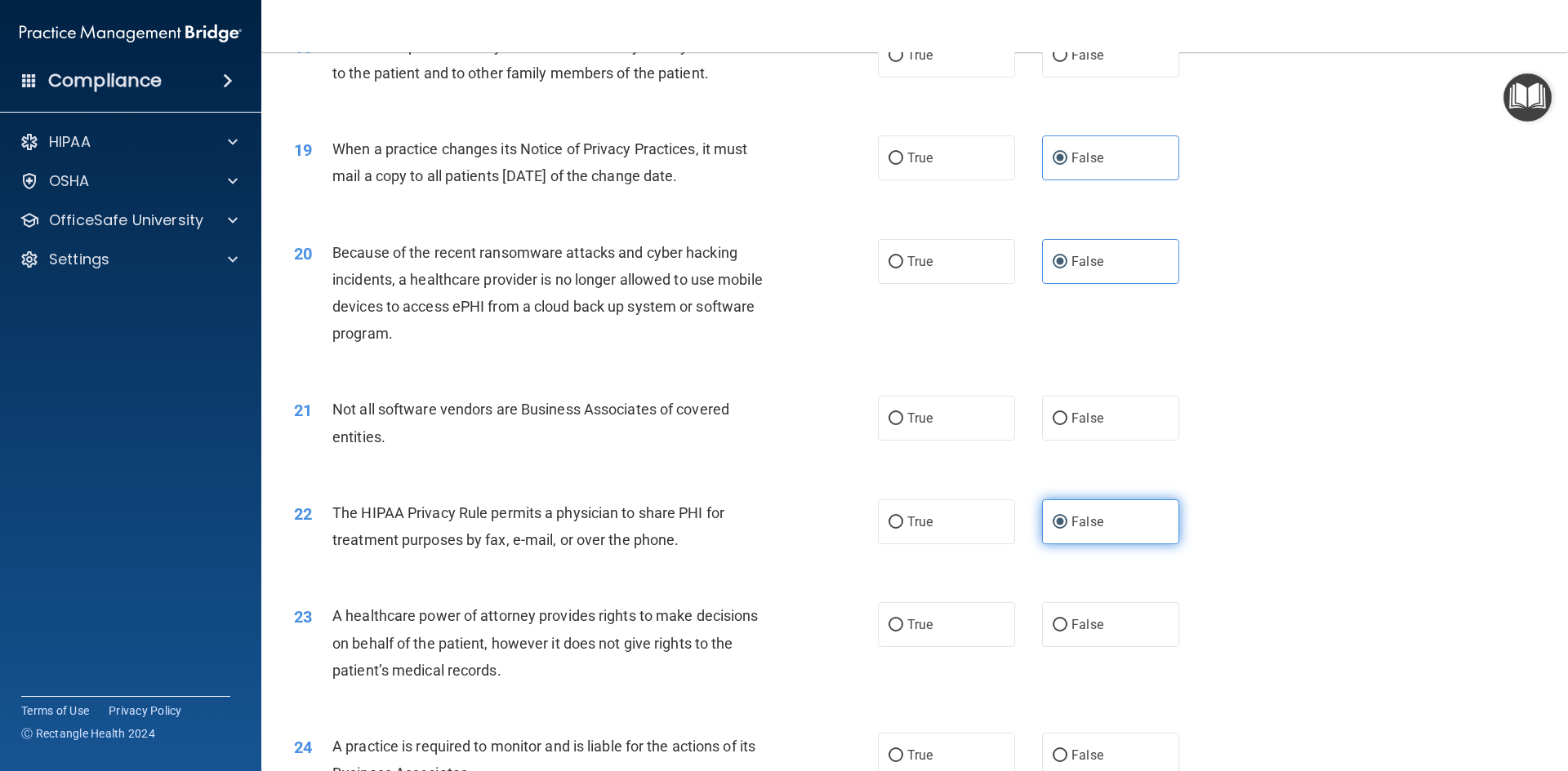
scroll to position [2285, 0]
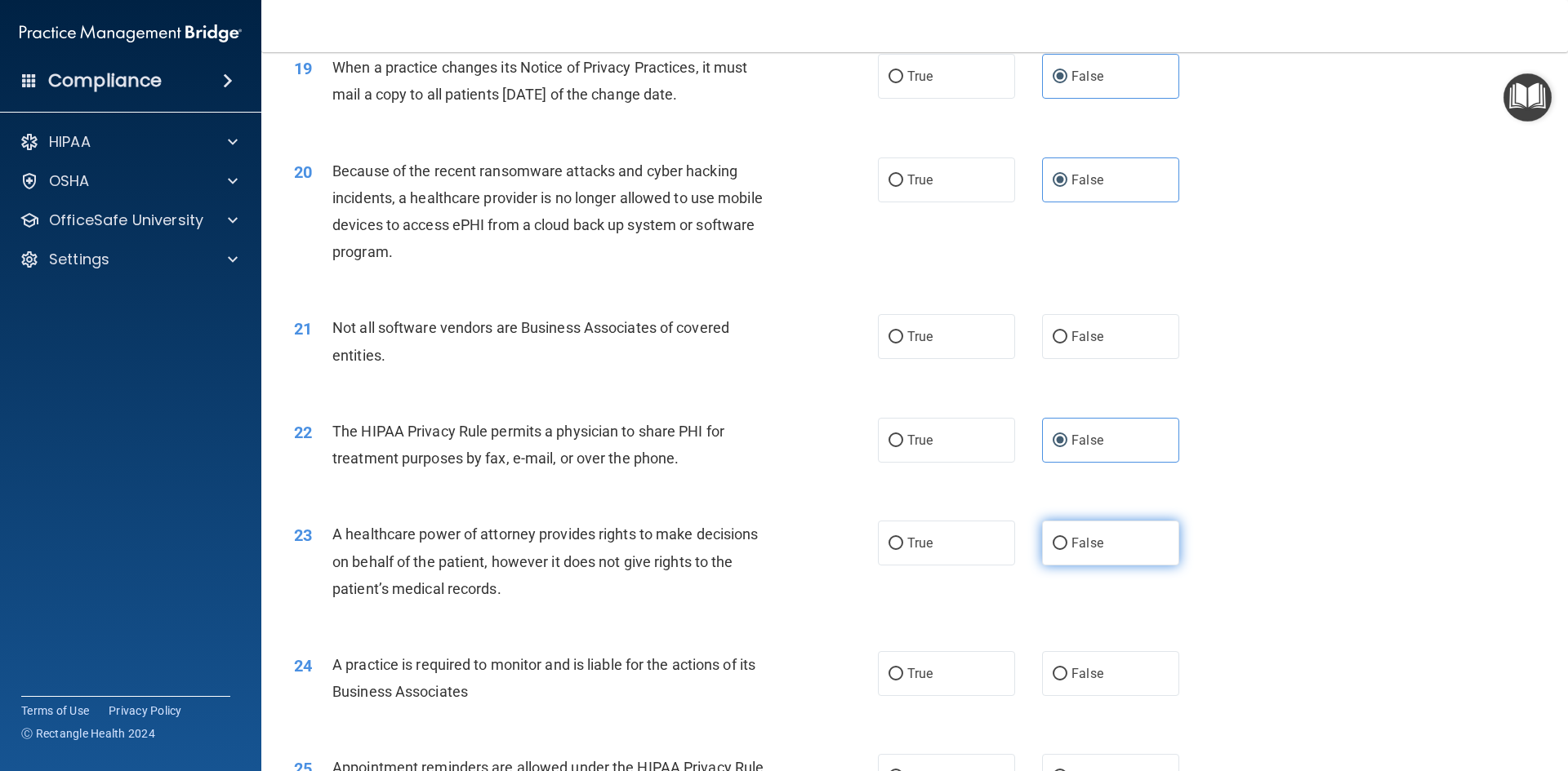
click at [1085, 553] on label "False" at bounding box center [1110, 543] width 137 height 45
click at [1067, 550] on input "False" at bounding box center [1060, 543] width 14 height 13
radio input "true"
click at [956, 448] on label "True" at bounding box center [946, 440] width 137 height 45
click at [903, 448] on input "True" at bounding box center [895, 441] width 14 height 13
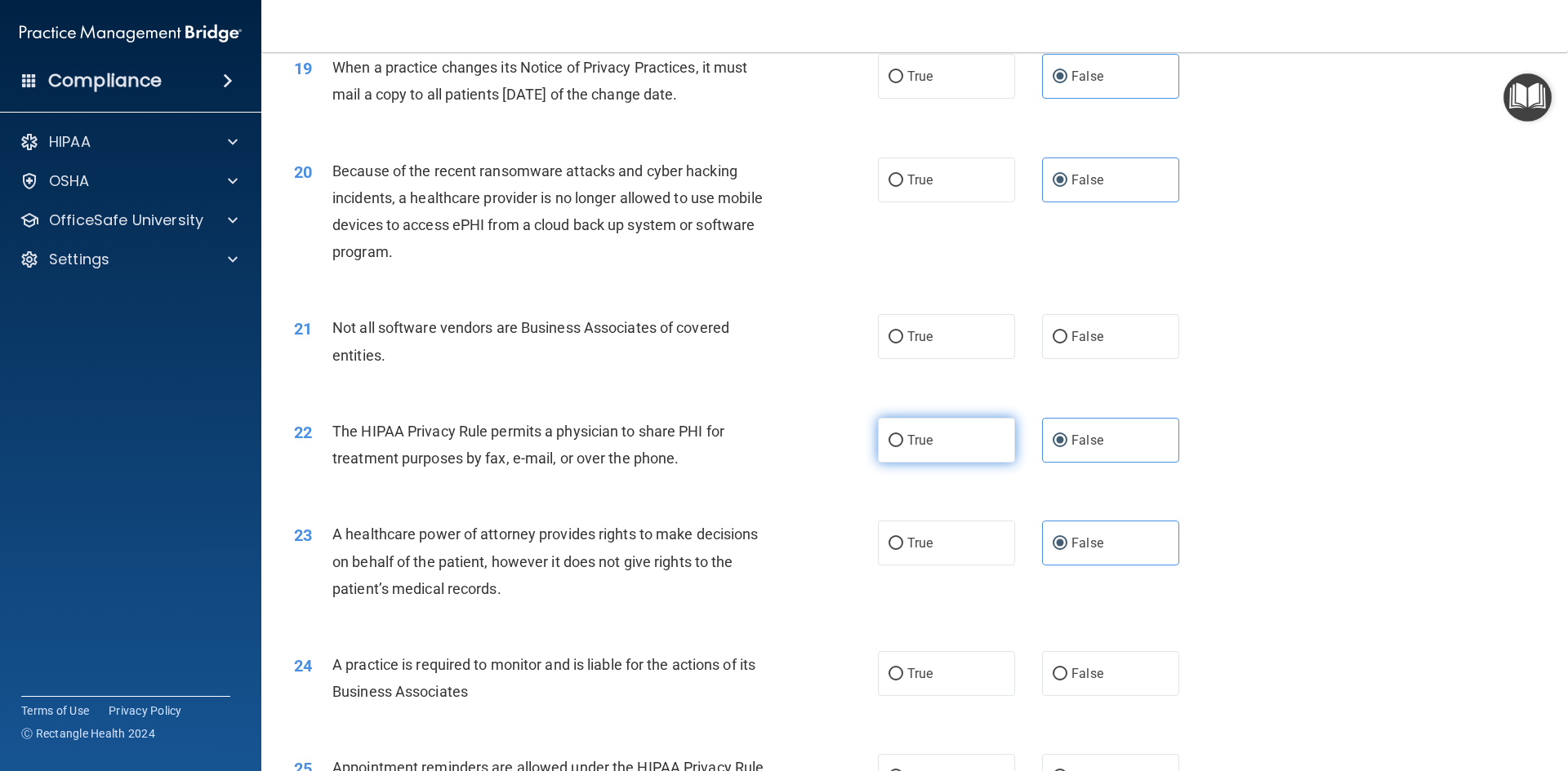
radio input "true"
radio input "false"
click at [1063, 673] on label "False" at bounding box center [1110, 674] width 137 height 45
click at [1063, 673] on input "False" at bounding box center [1060, 674] width 14 height 13
radio input "true"
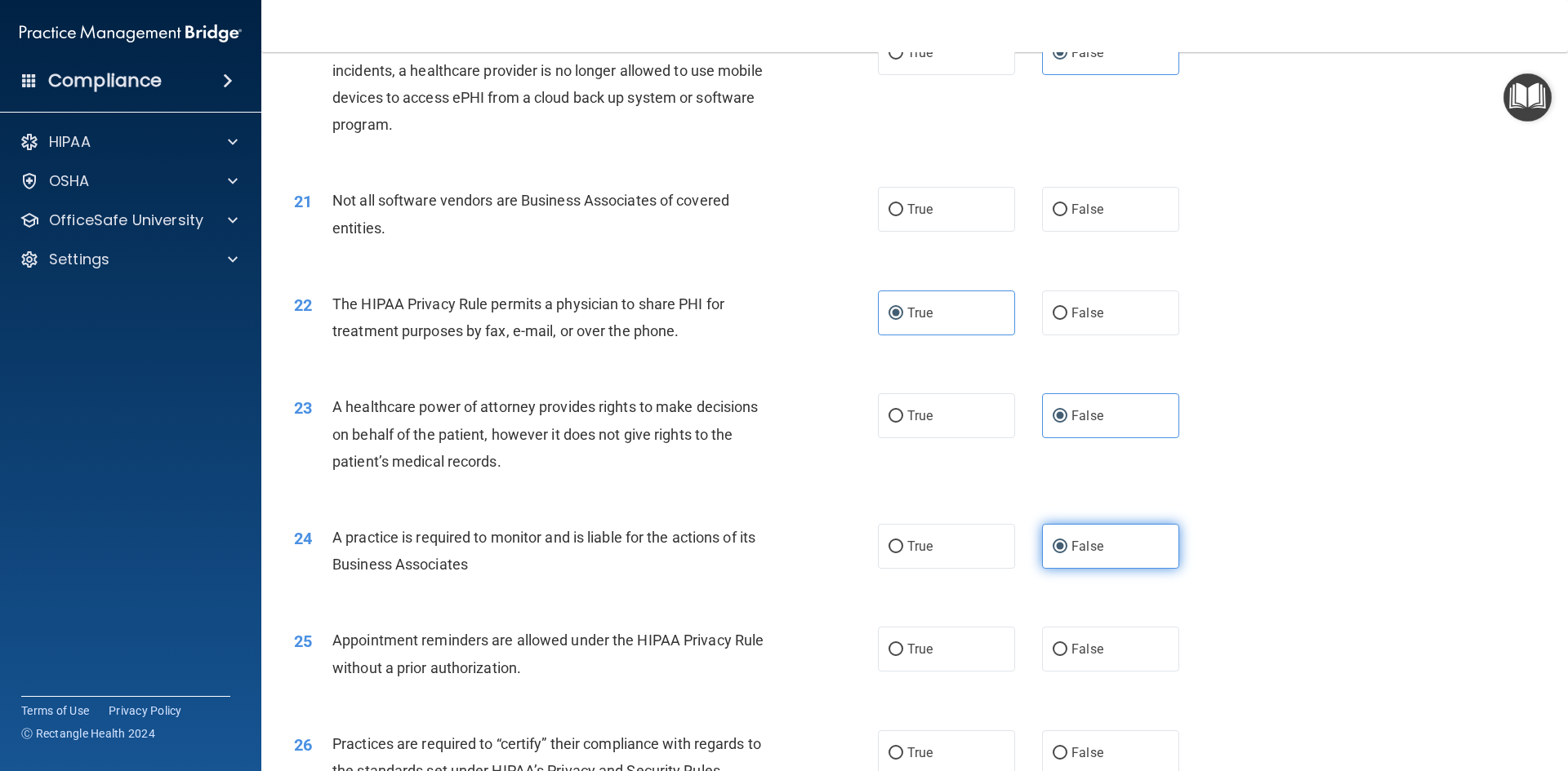
scroll to position [2531, 0]
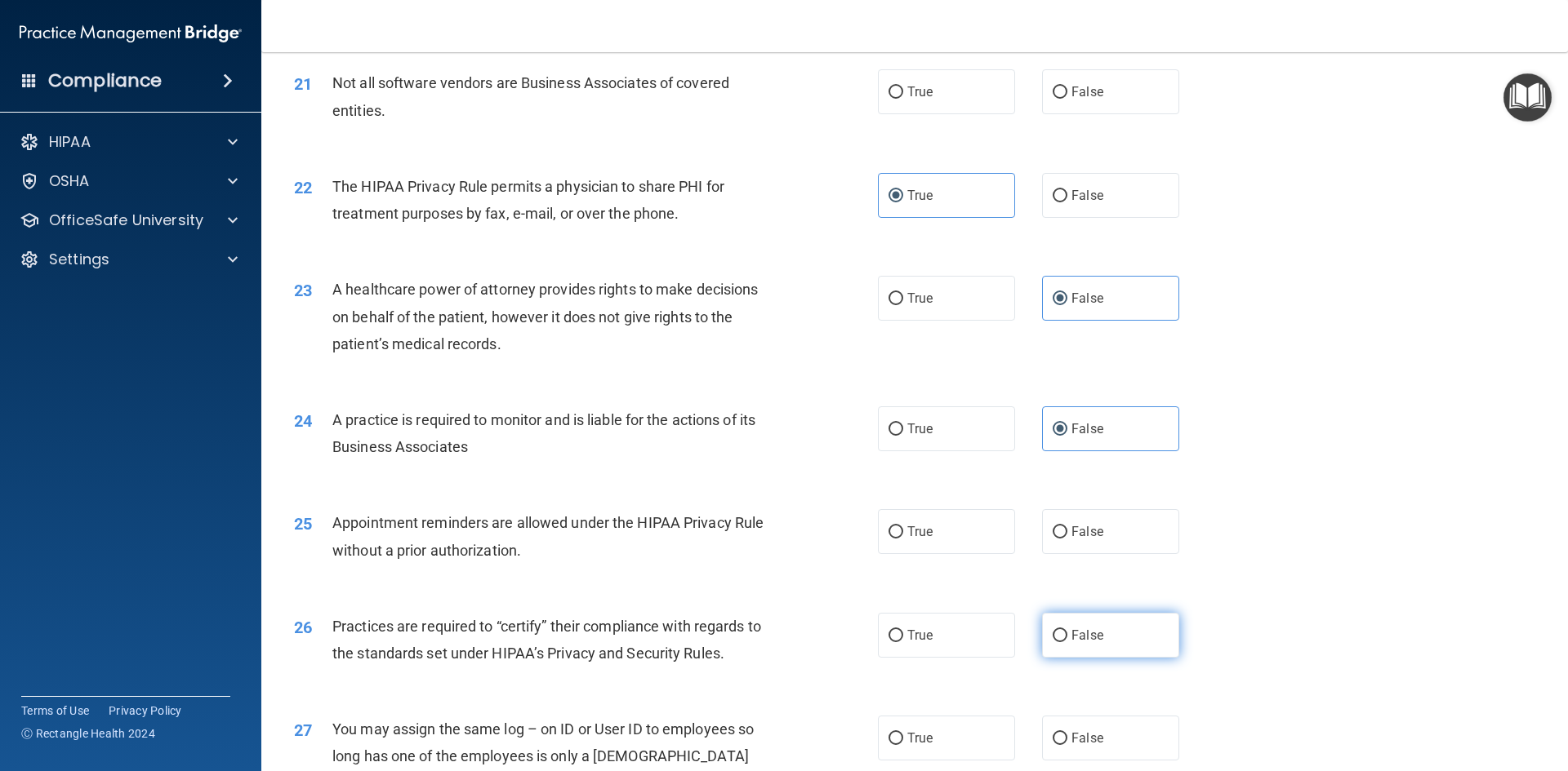
click at [1087, 648] on label "False" at bounding box center [1110, 635] width 137 height 45
click at [1067, 642] on input "False" at bounding box center [1060, 636] width 14 height 13
radio input "true"
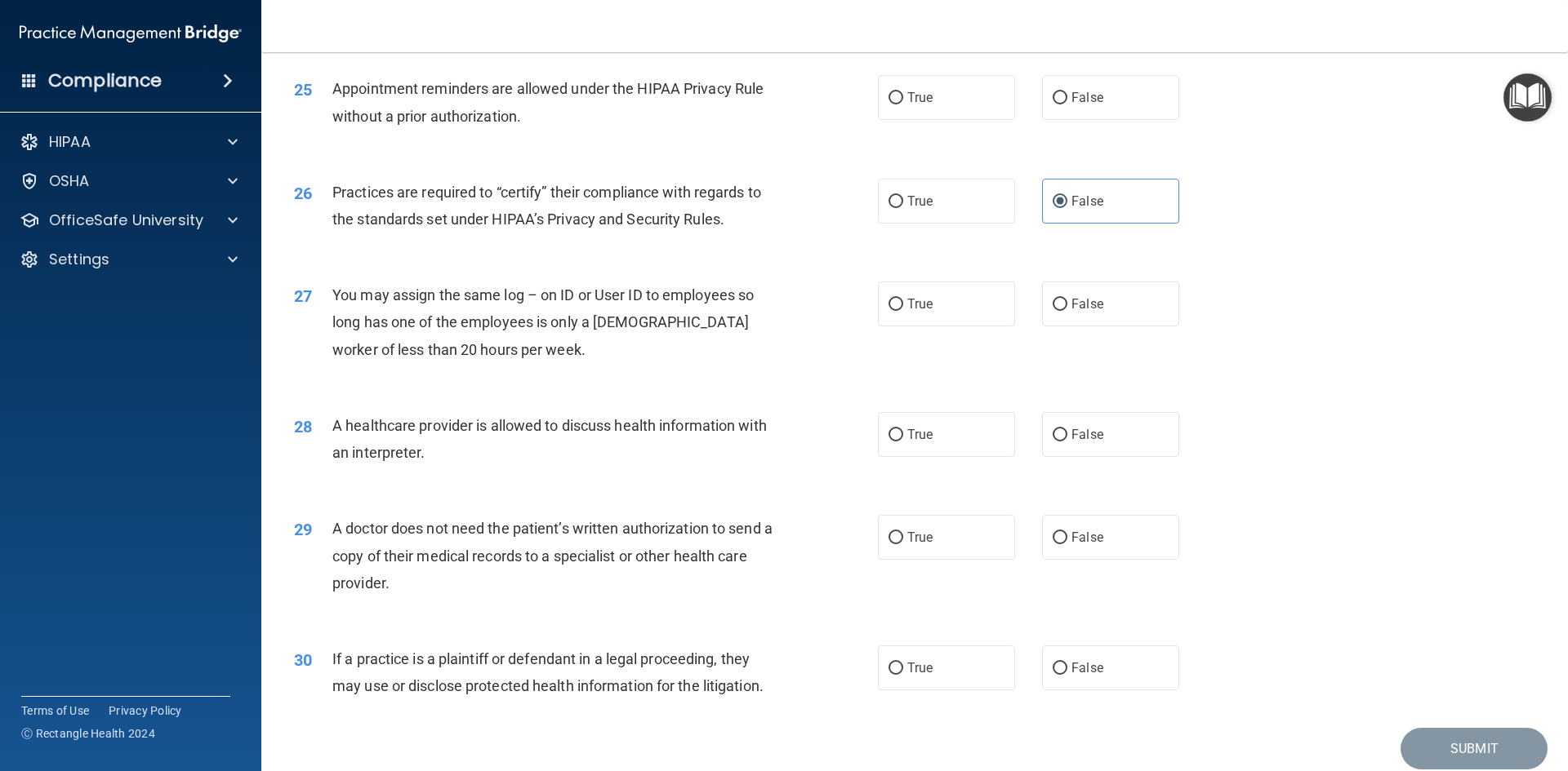
scroll to position [3020, 0]
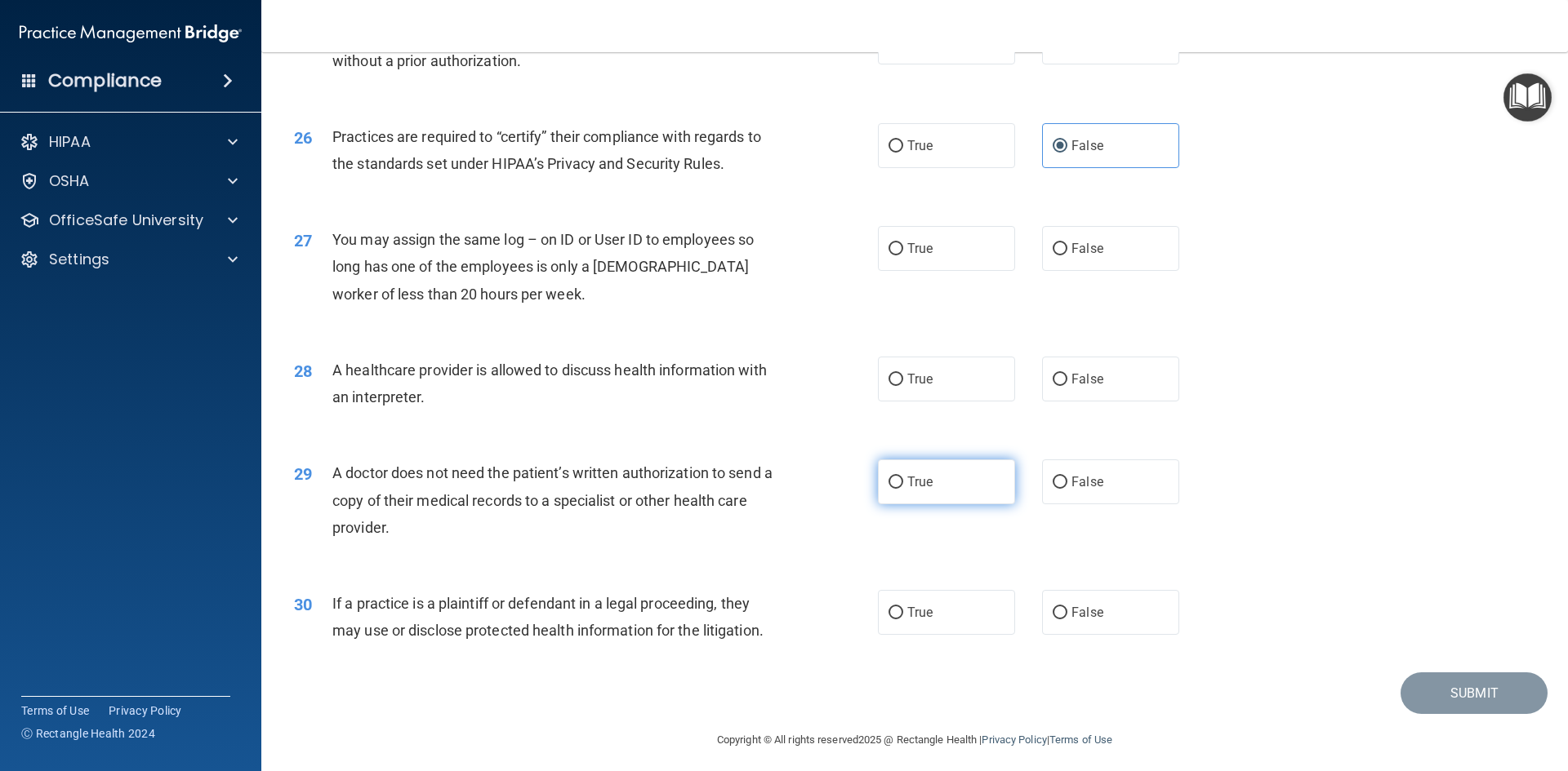
click at [934, 490] on label "True" at bounding box center [946, 481] width 137 height 45
click at [903, 489] on input "True" at bounding box center [895, 483] width 14 height 13
radio input "true"
click at [971, 611] on label "True" at bounding box center [946, 612] width 137 height 45
click at [903, 611] on input "True" at bounding box center [895, 613] width 14 height 13
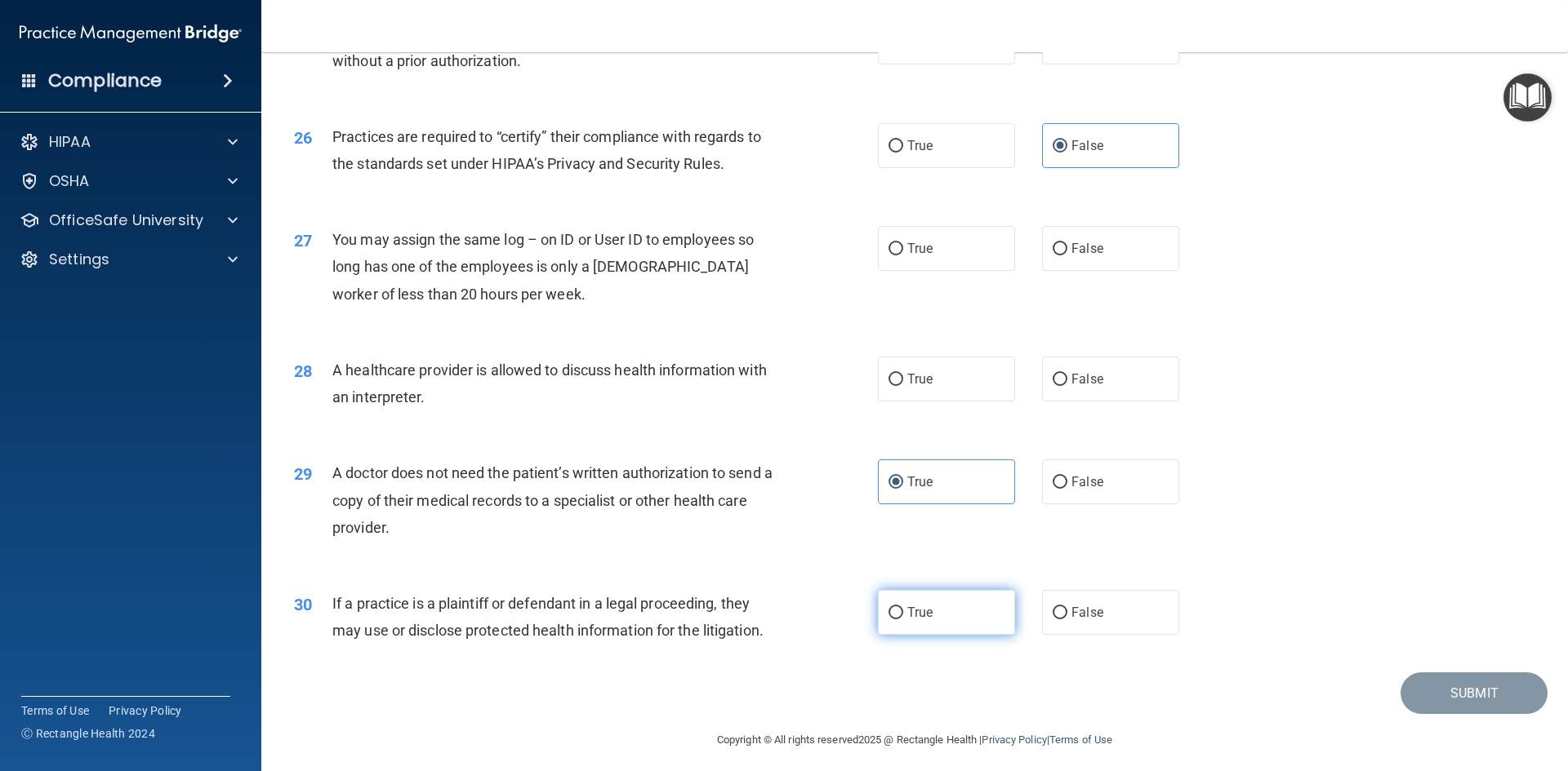
radio input "true"
click at [984, 384] on label "True" at bounding box center [946, 379] width 137 height 45
click at [903, 384] on input "True" at bounding box center [895, 380] width 14 height 13
radio input "true"
click at [1124, 232] on label "False" at bounding box center [1110, 248] width 137 height 45
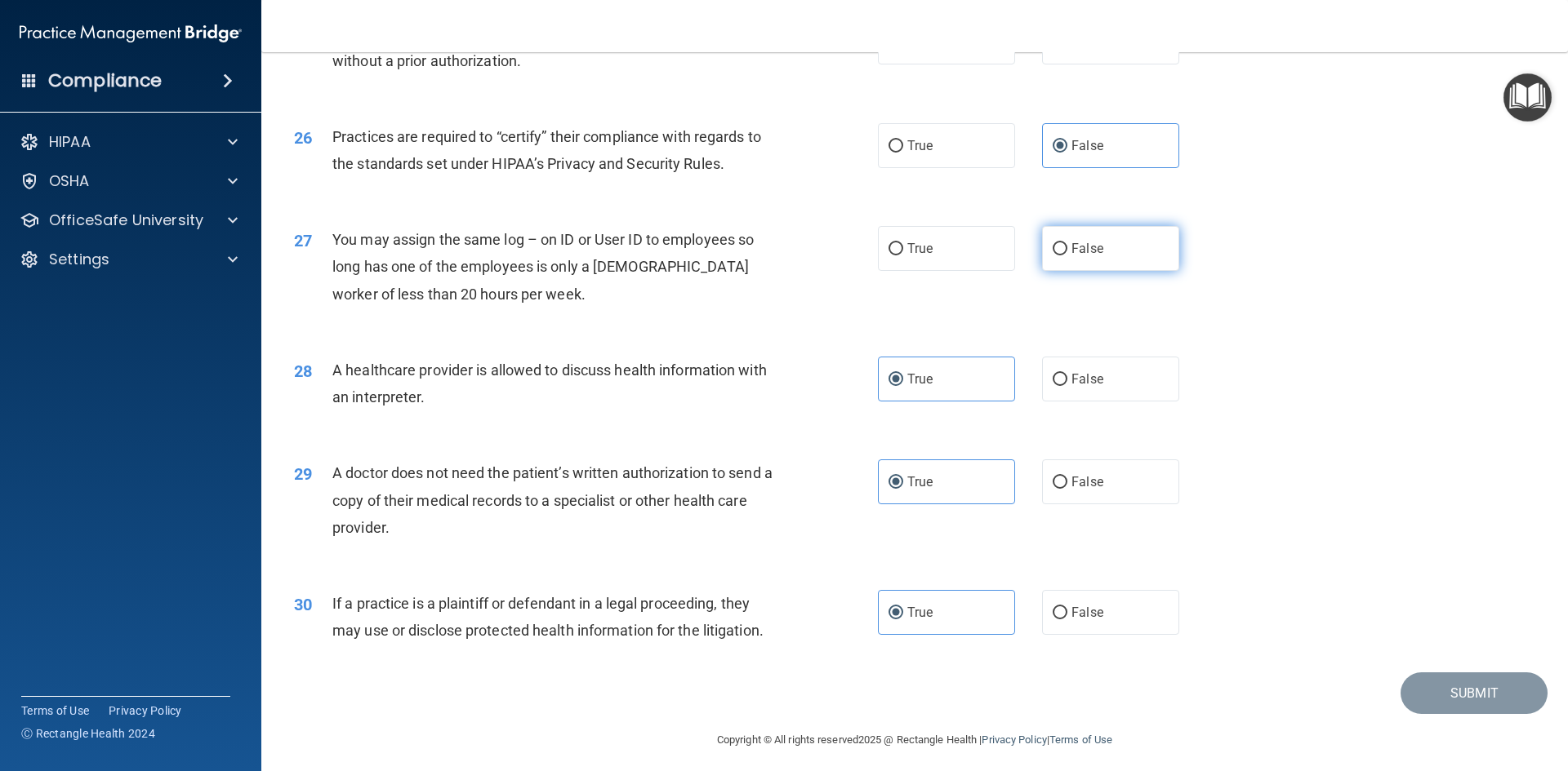
click at [1067, 244] on input "False" at bounding box center [1060, 249] width 14 height 13
radio input "true"
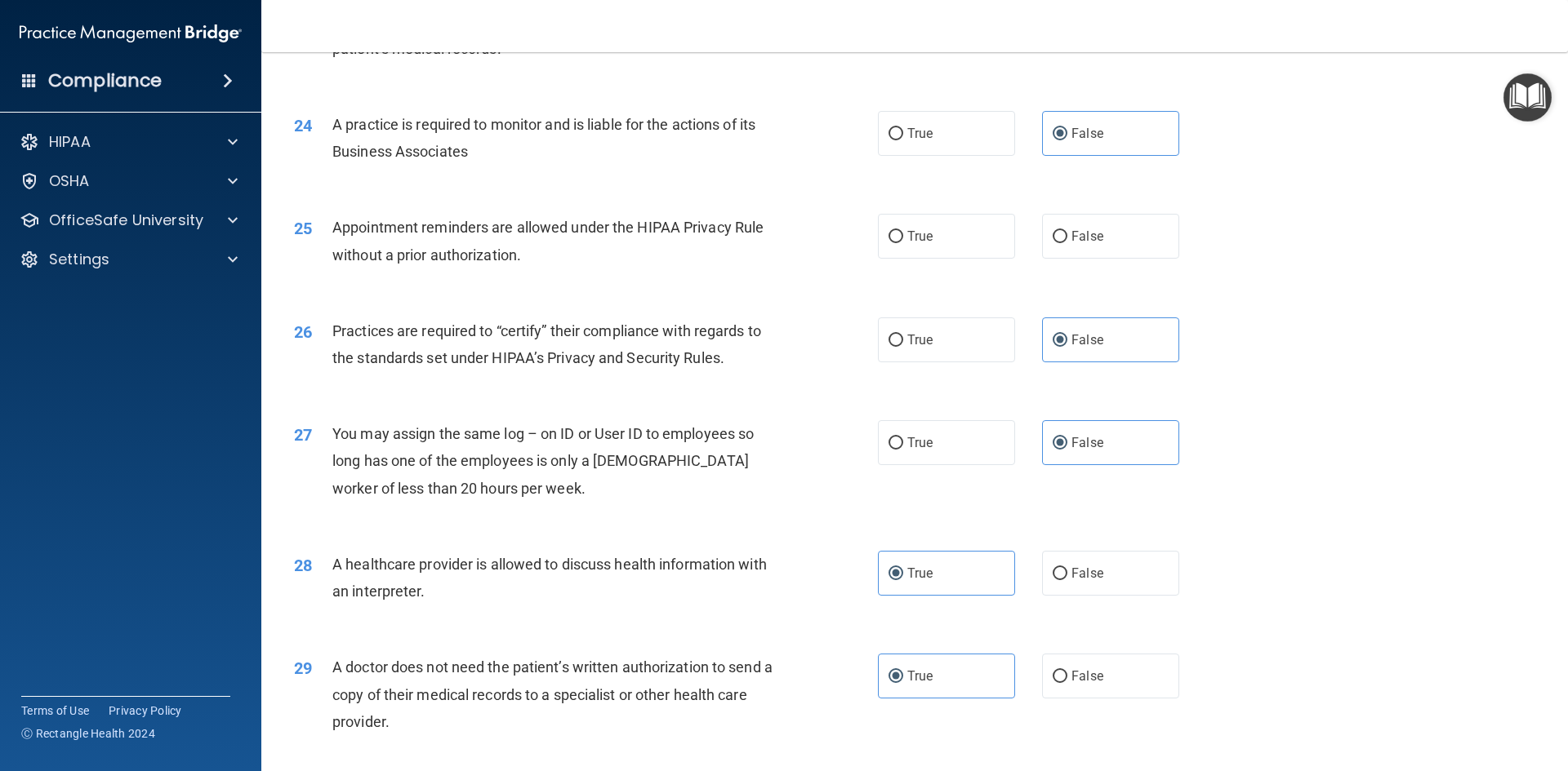
scroll to position [2783, 0]
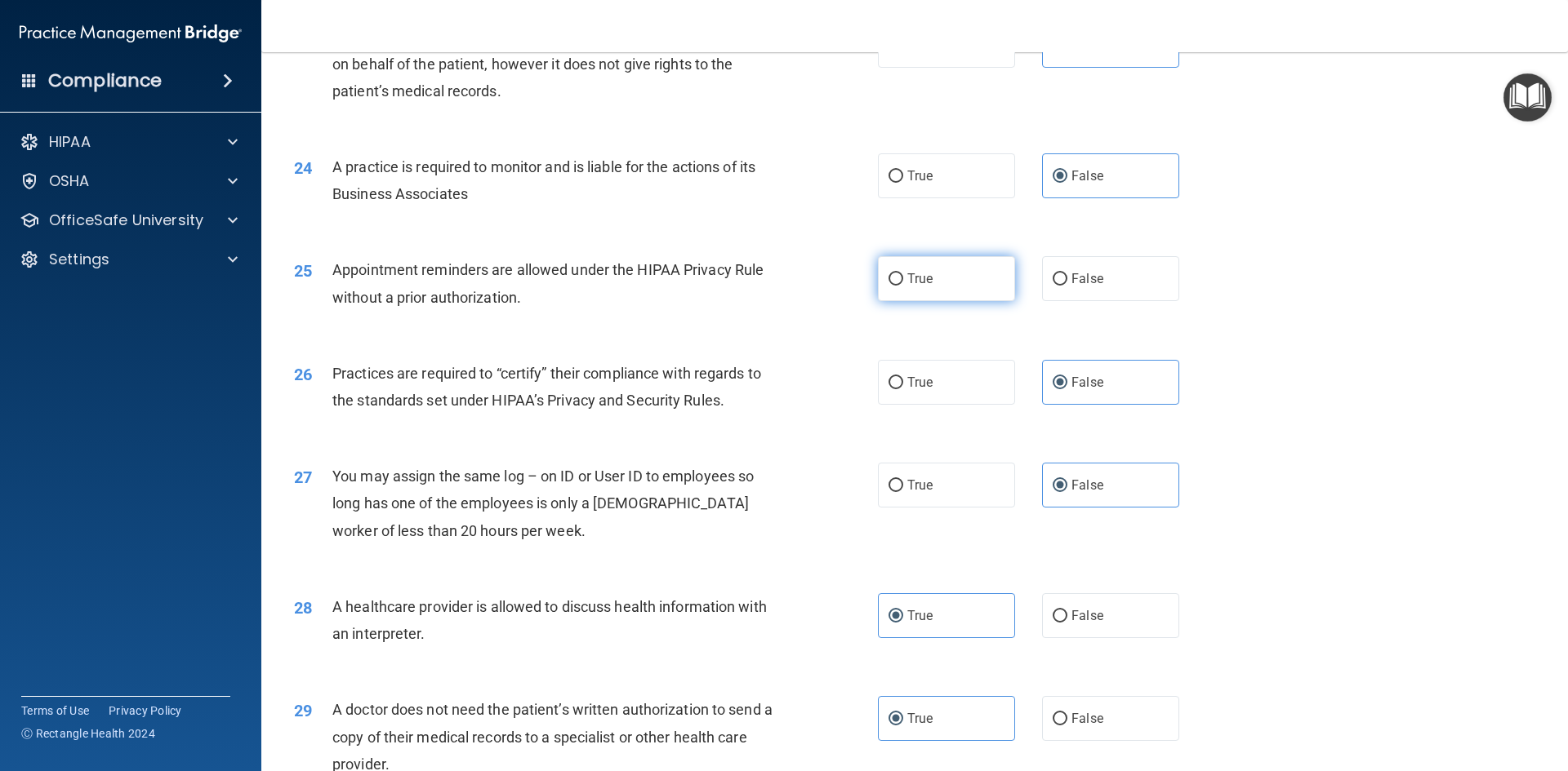
click at [955, 274] on label "True" at bounding box center [946, 278] width 137 height 45
click at [903, 274] on input "True" at bounding box center [895, 280] width 14 height 13
radio input "true"
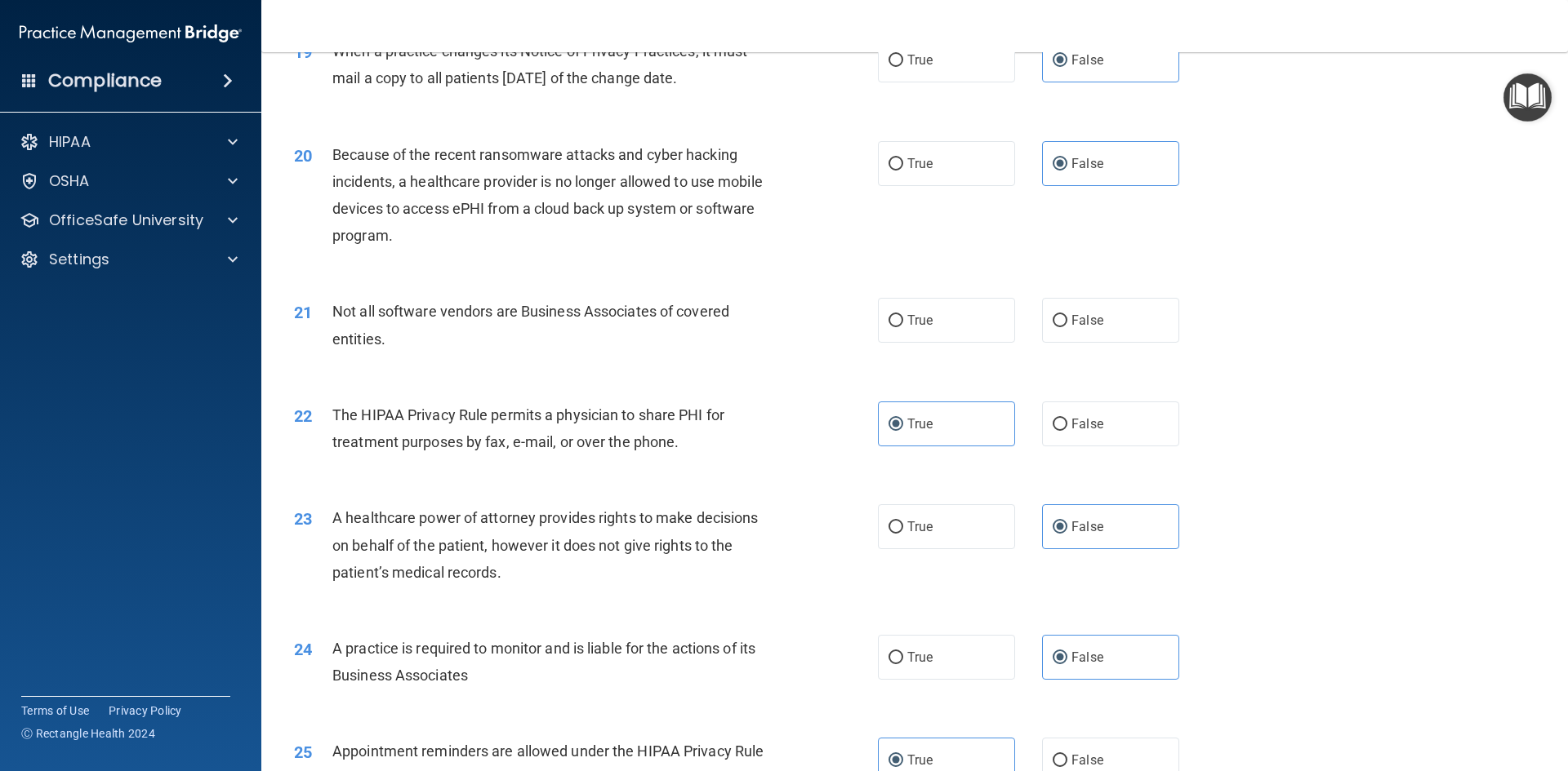
scroll to position [2212, 0]
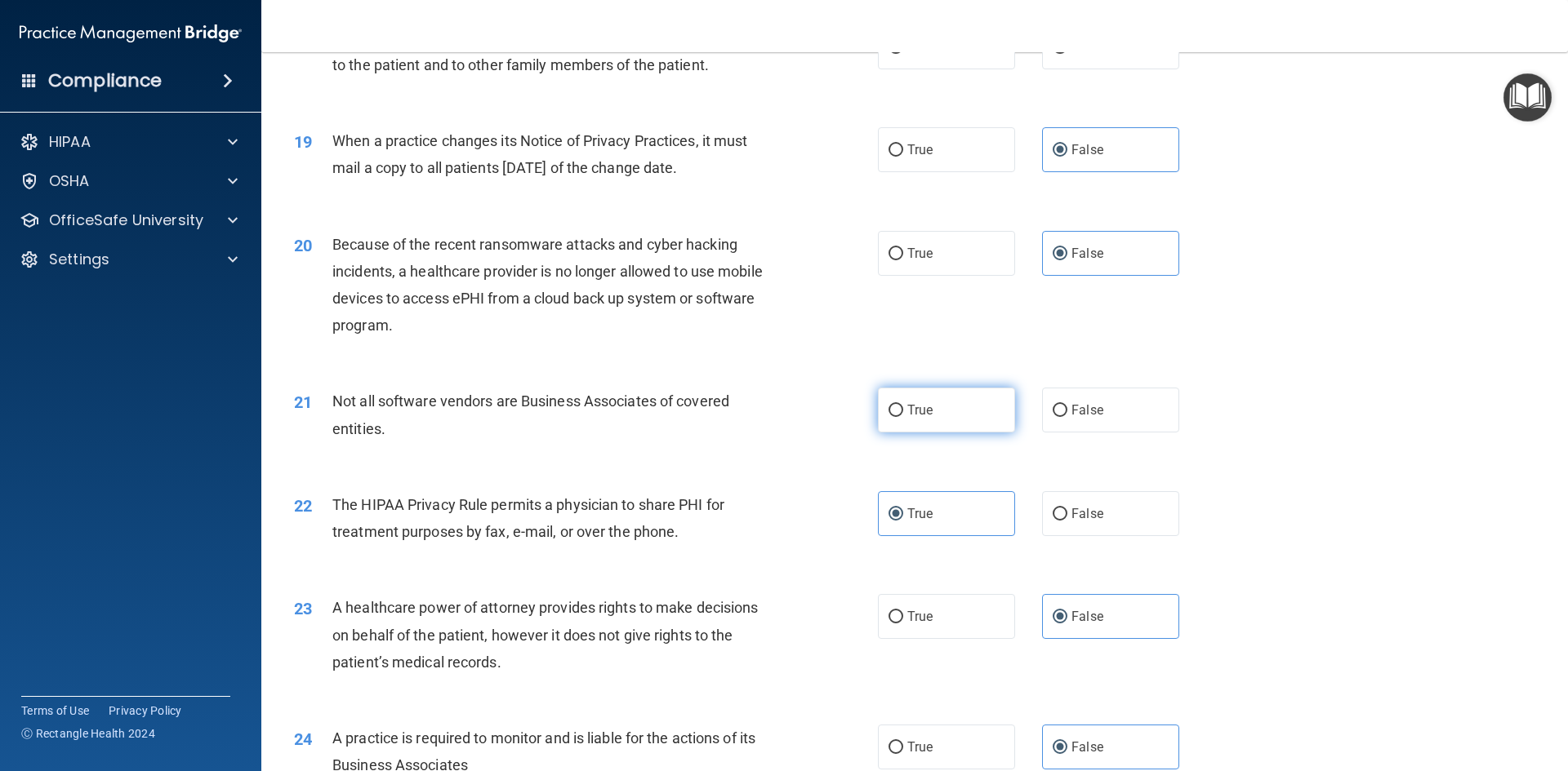
click at [918, 407] on span "True" at bounding box center [920, 410] width 25 height 15
click at [903, 407] on input "True" at bounding box center [895, 411] width 14 height 13
radio input "true"
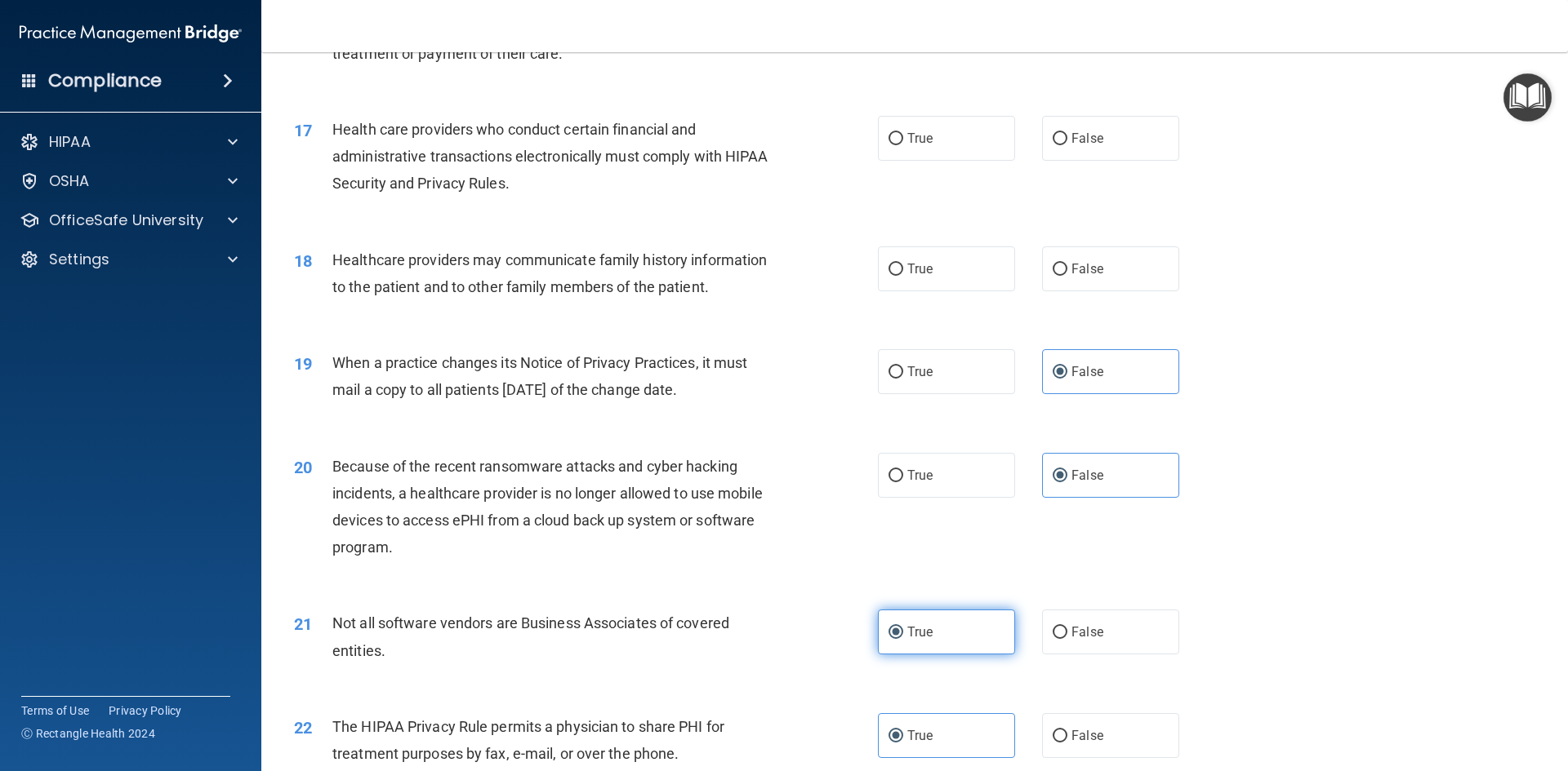
scroll to position [1967, 0]
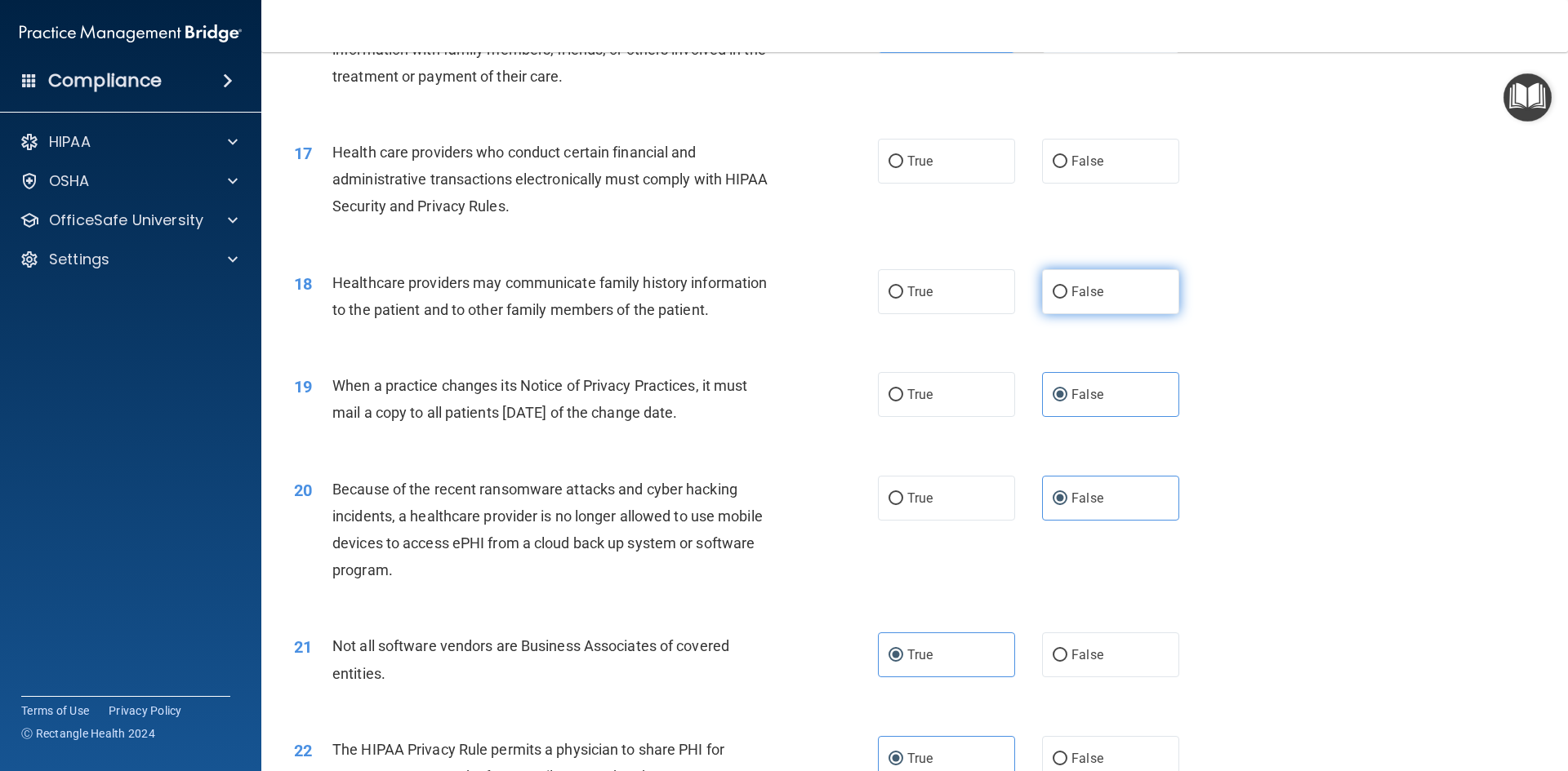
click at [1119, 295] on label "False" at bounding box center [1110, 291] width 137 height 45
click at [1067, 295] on input "False" at bounding box center [1060, 292] width 14 height 13
radio input "true"
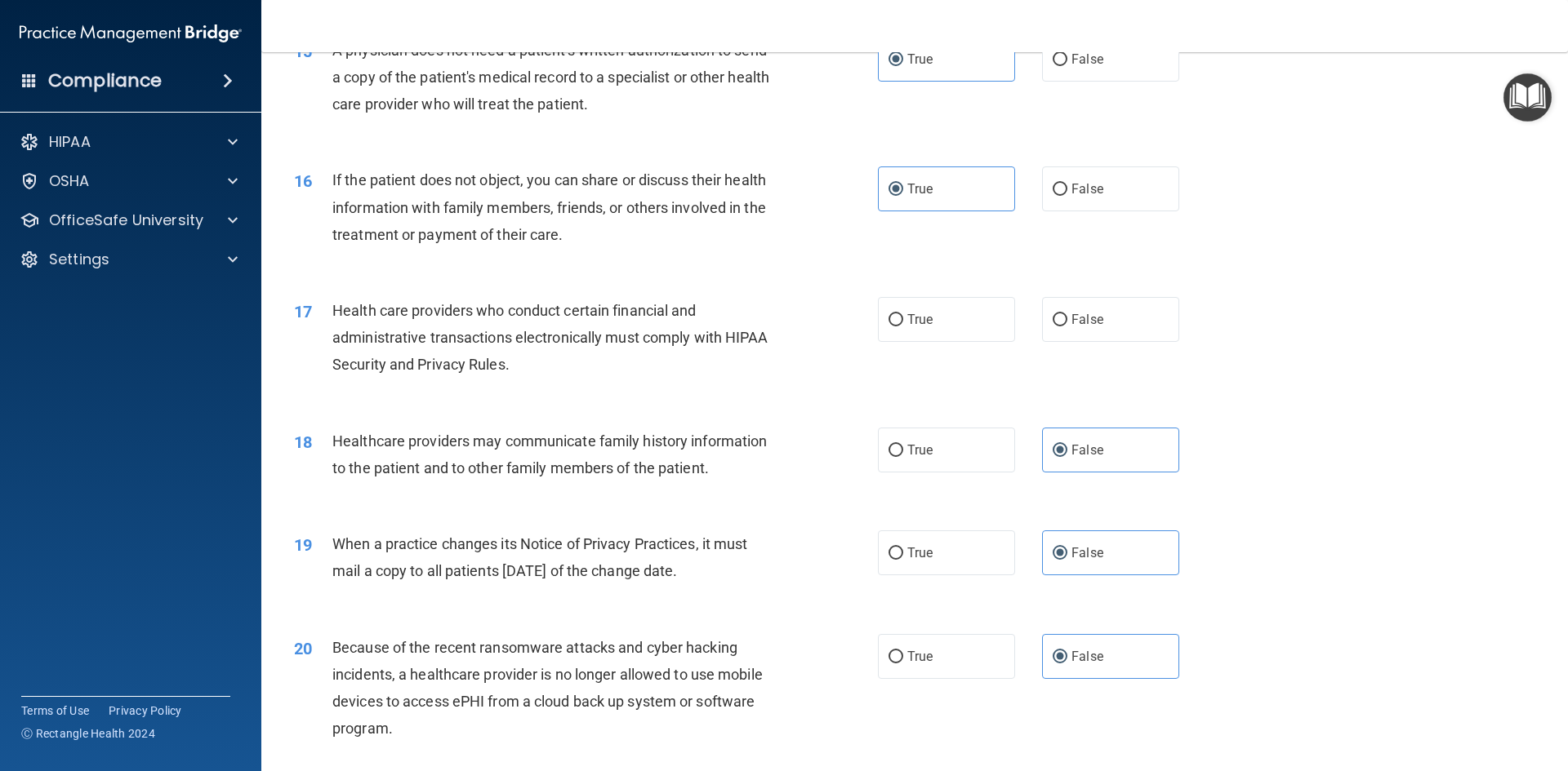
scroll to position [1804, 0]
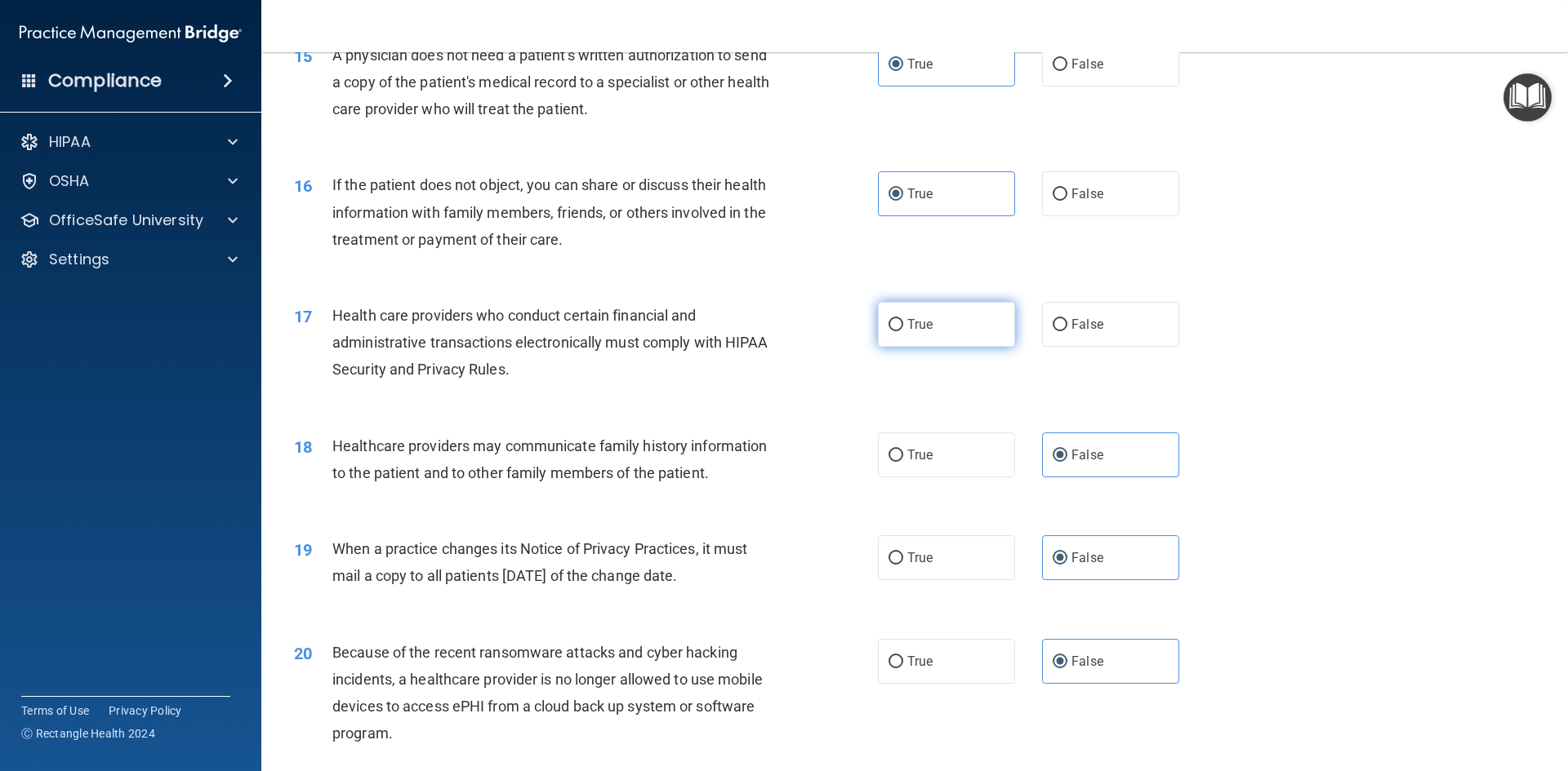
click at [934, 342] on label "True" at bounding box center [946, 324] width 137 height 45
click at [903, 332] on input "True" at bounding box center [895, 325] width 14 height 13
radio input "true"
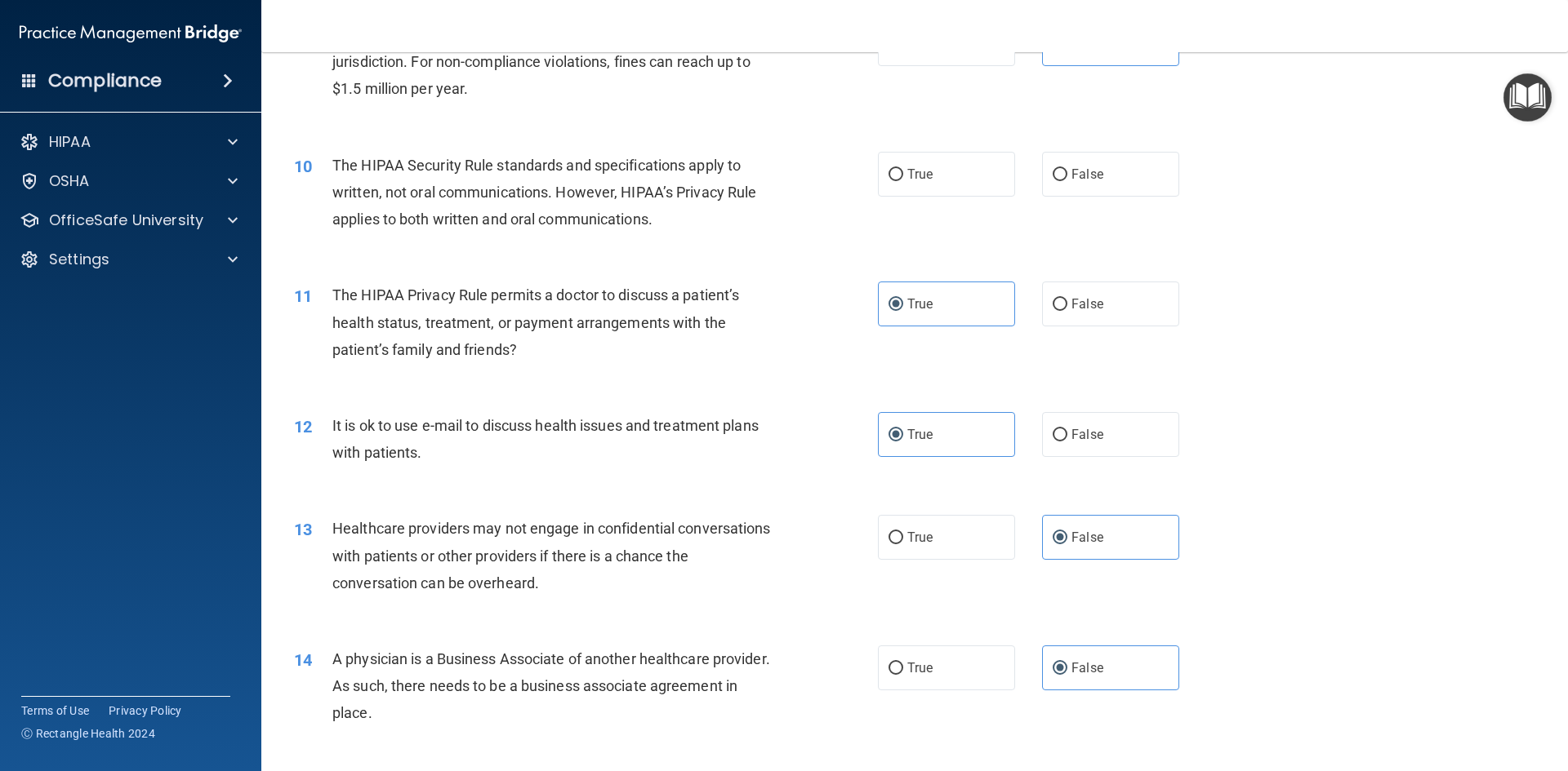
scroll to position [988, 0]
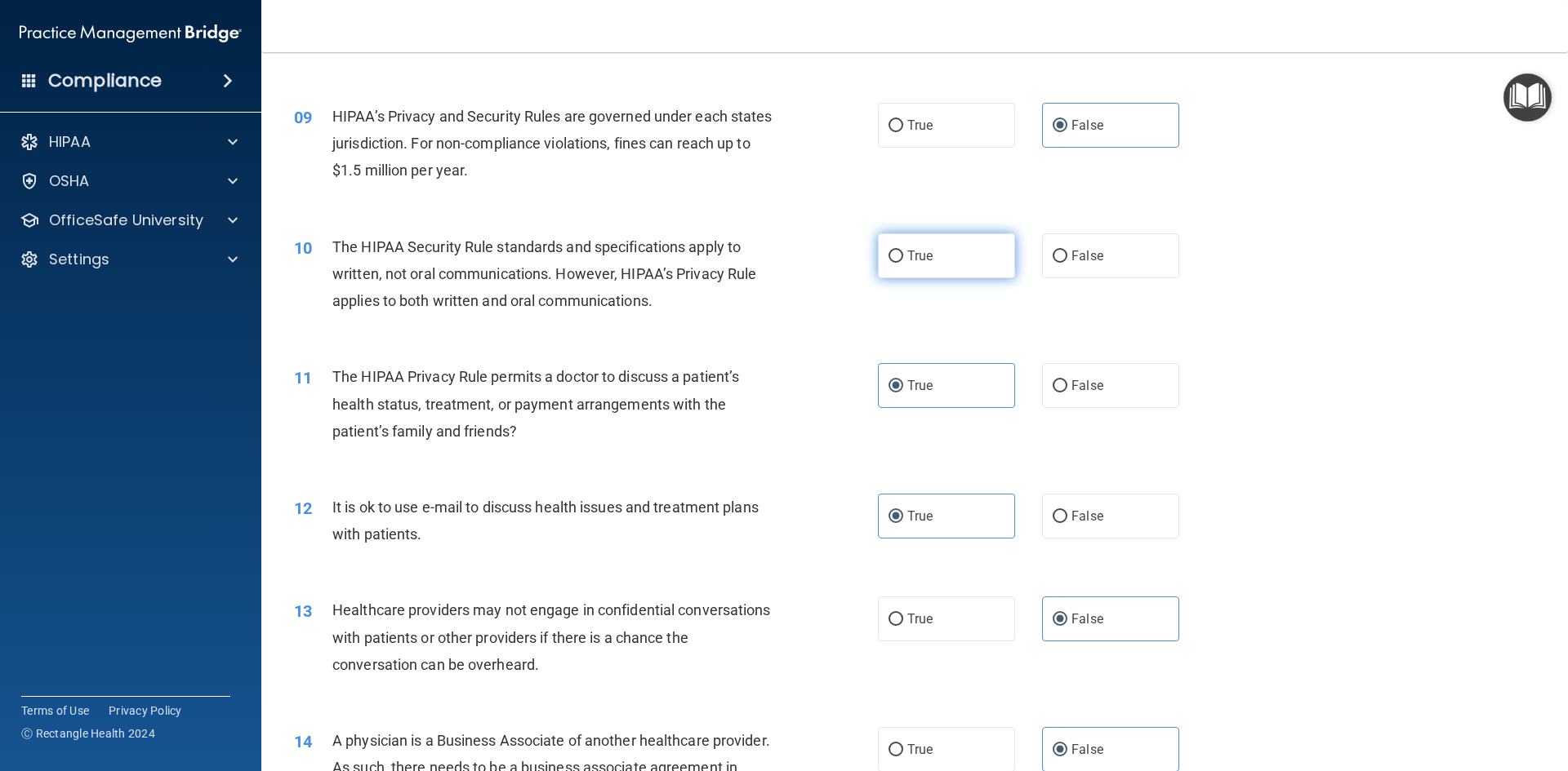
click at [925, 271] on label "True" at bounding box center [946, 255] width 137 height 45
click at [903, 263] on input "True" at bounding box center [895, 256] width 14 height 13
radio input "true"
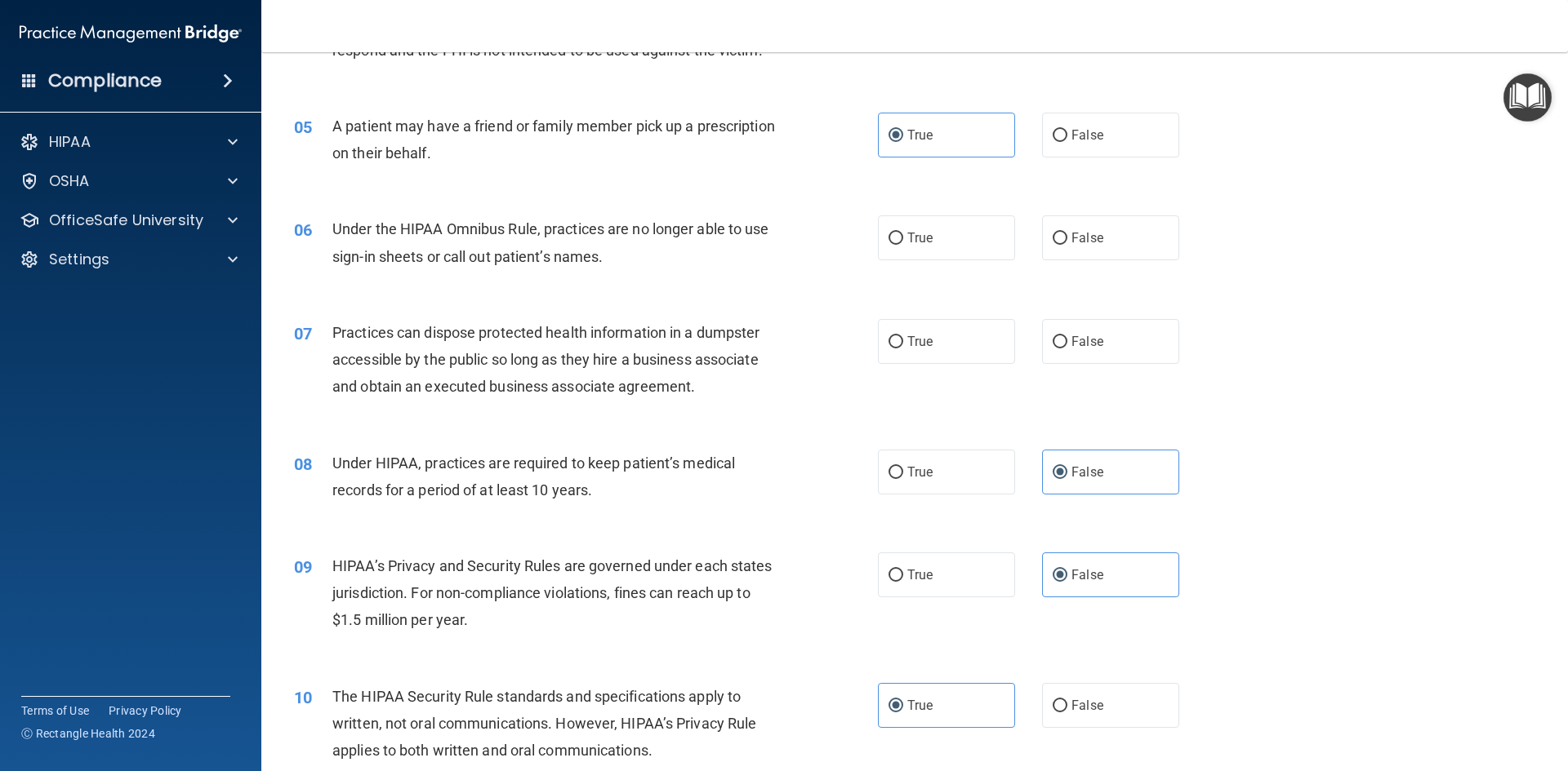
scroll to position [498, 0]
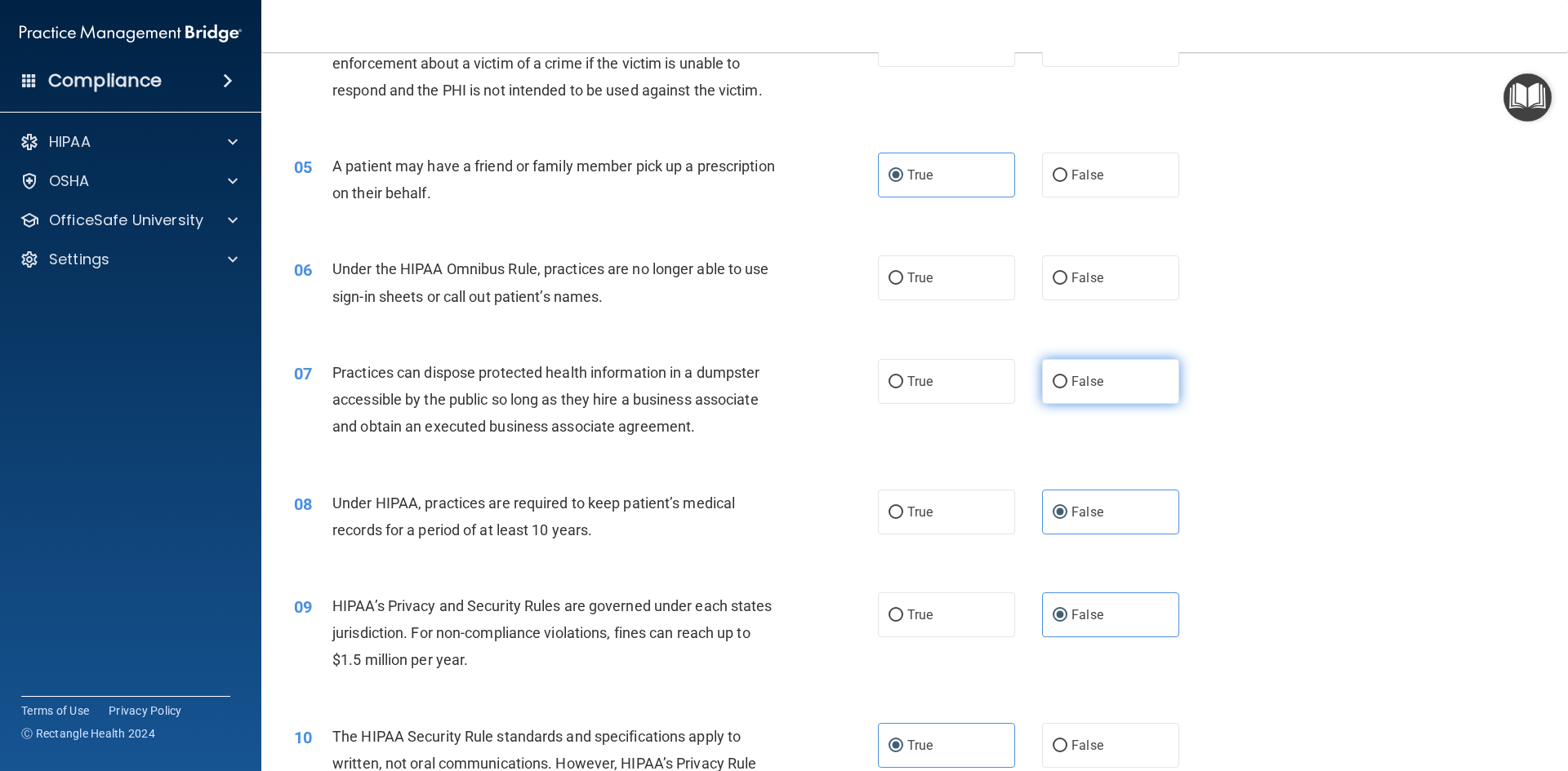
click at [1071, 391] on label "False" at bounding box center [1110, 381] width 137 height 45
click at [1067, 389] on input "False" at bounding box center [1060, 382] width 14 height 13
radio input "true"
click at [1053, 280] on input "False" at bounding box center [1060, 279] width 14 height 13
radio input "true"
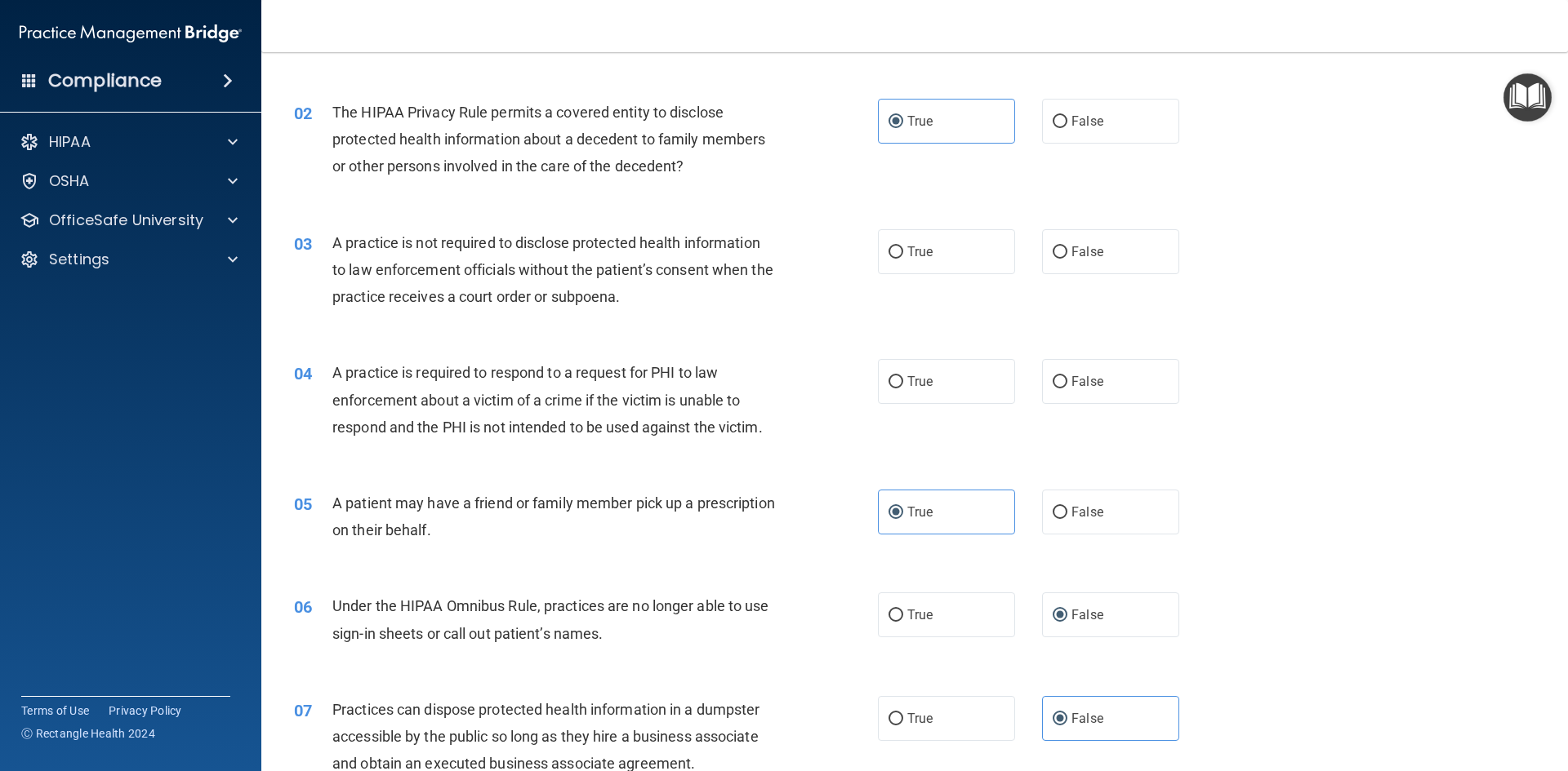
scroll to position [163, 0]
click at [1093, 244] on span "False" at bounding box center [1087, 249] width 32 height 15
click at [1067, 244] on input "False" at bounding box center [1060, 250] width 14 height 13
radio input "true"
click at [925, 372] on span "True" at bounding box center [920, 379] width 25 height 15
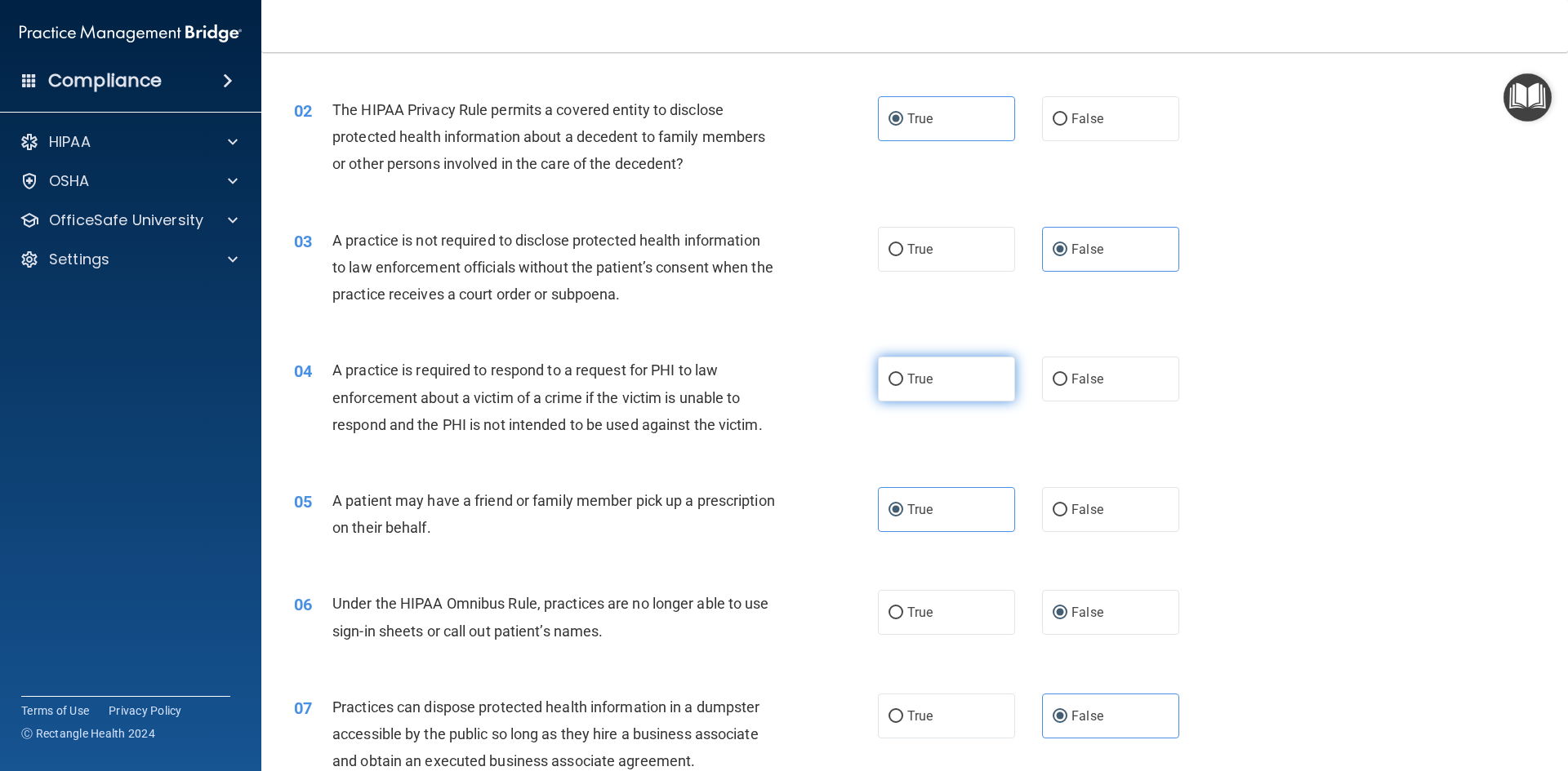
click at [903, 374] on input "True" at bounding box center [895, 380] width 14 height 13
radio input "true"
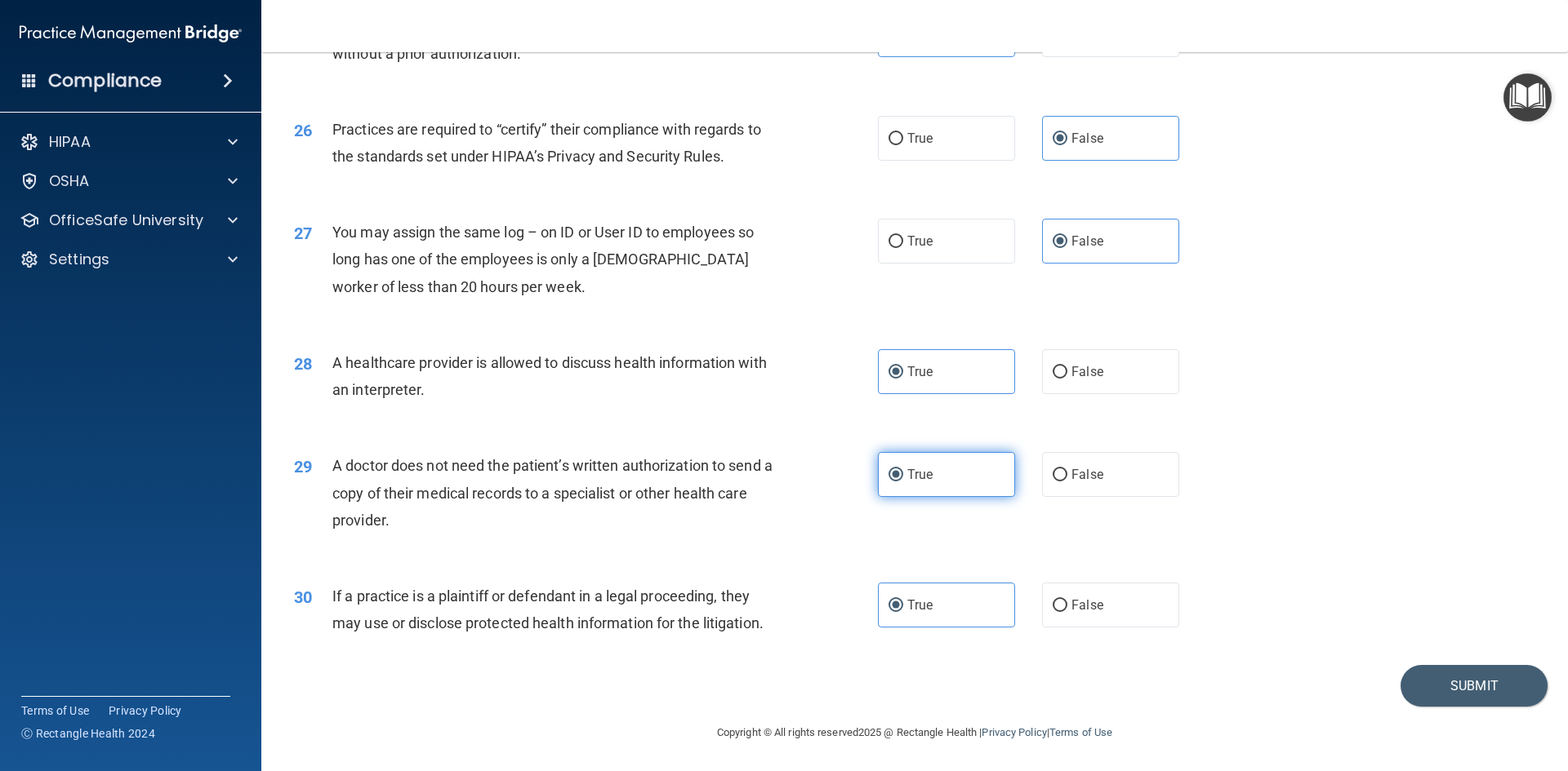
scroll to position [3028, 0]
click at [1460, 689] on button "Submit" at bounding box center [1474, 685] width 147 height 42
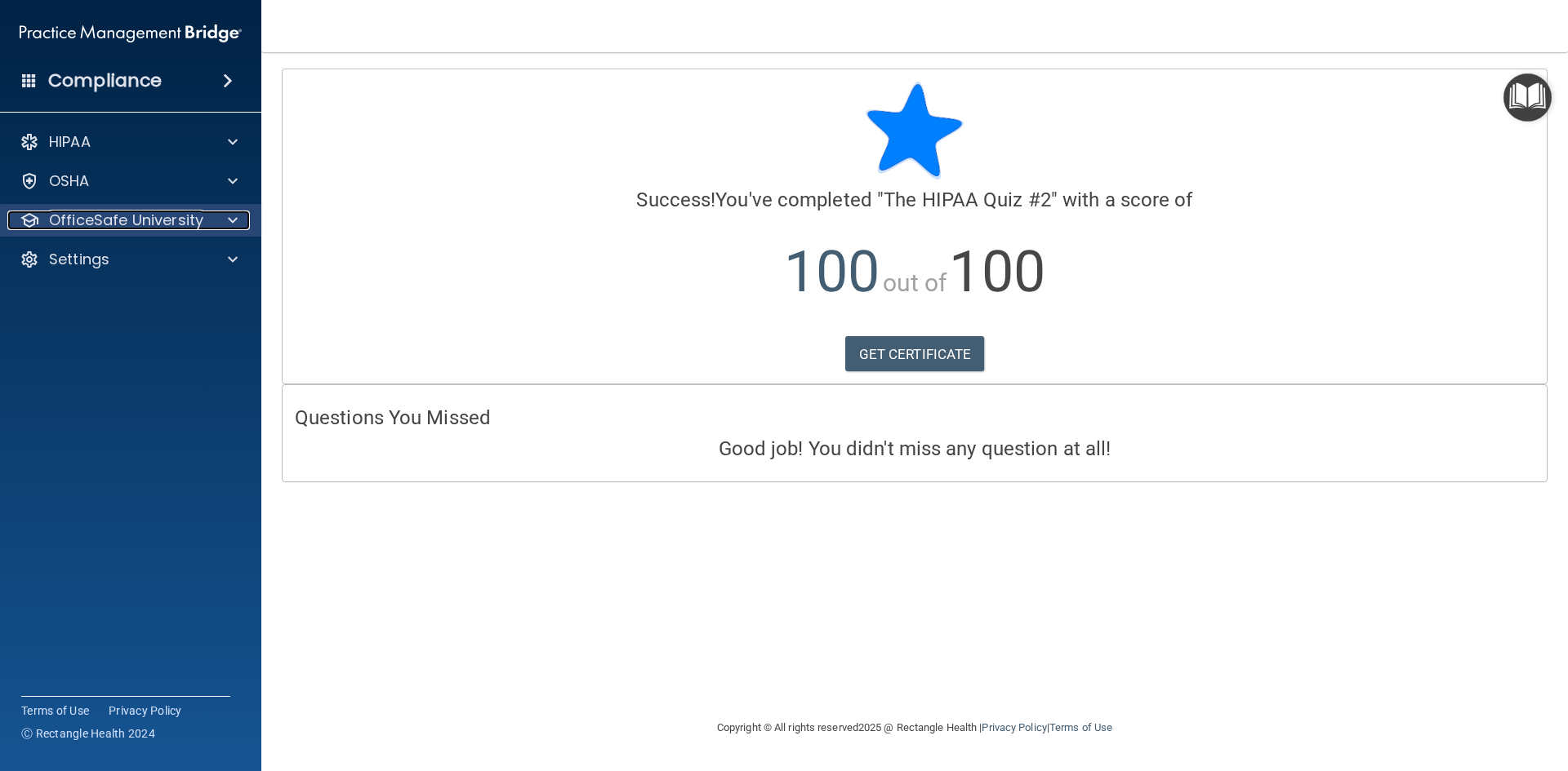
click at [108, 223] on p "OfficeSafe University" at bounding box center [126, 220] width 155 height 19
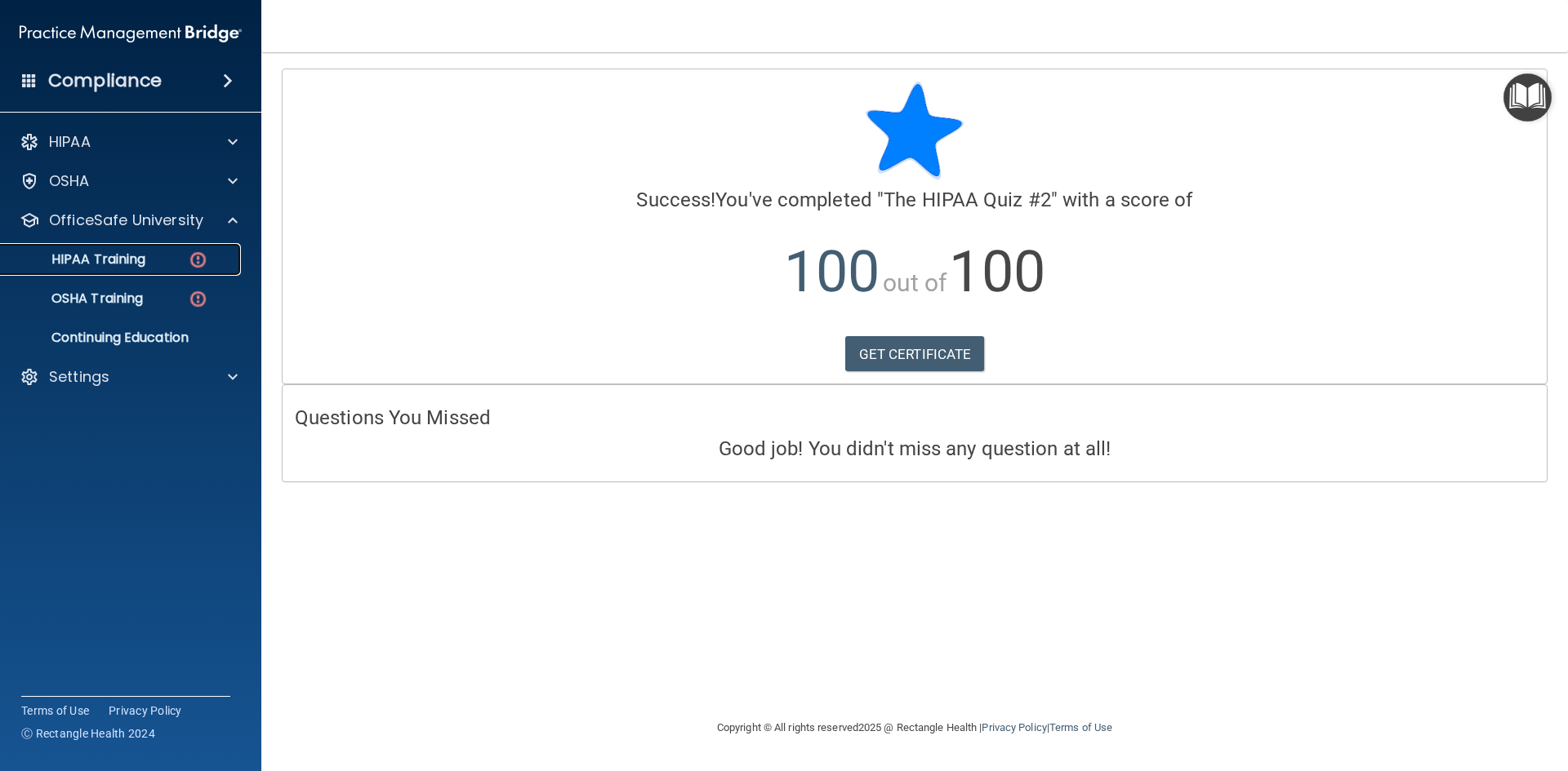
click at [126, 270] on link "HIPAA Training" at bounding box center [113, 260] width 257 height 33
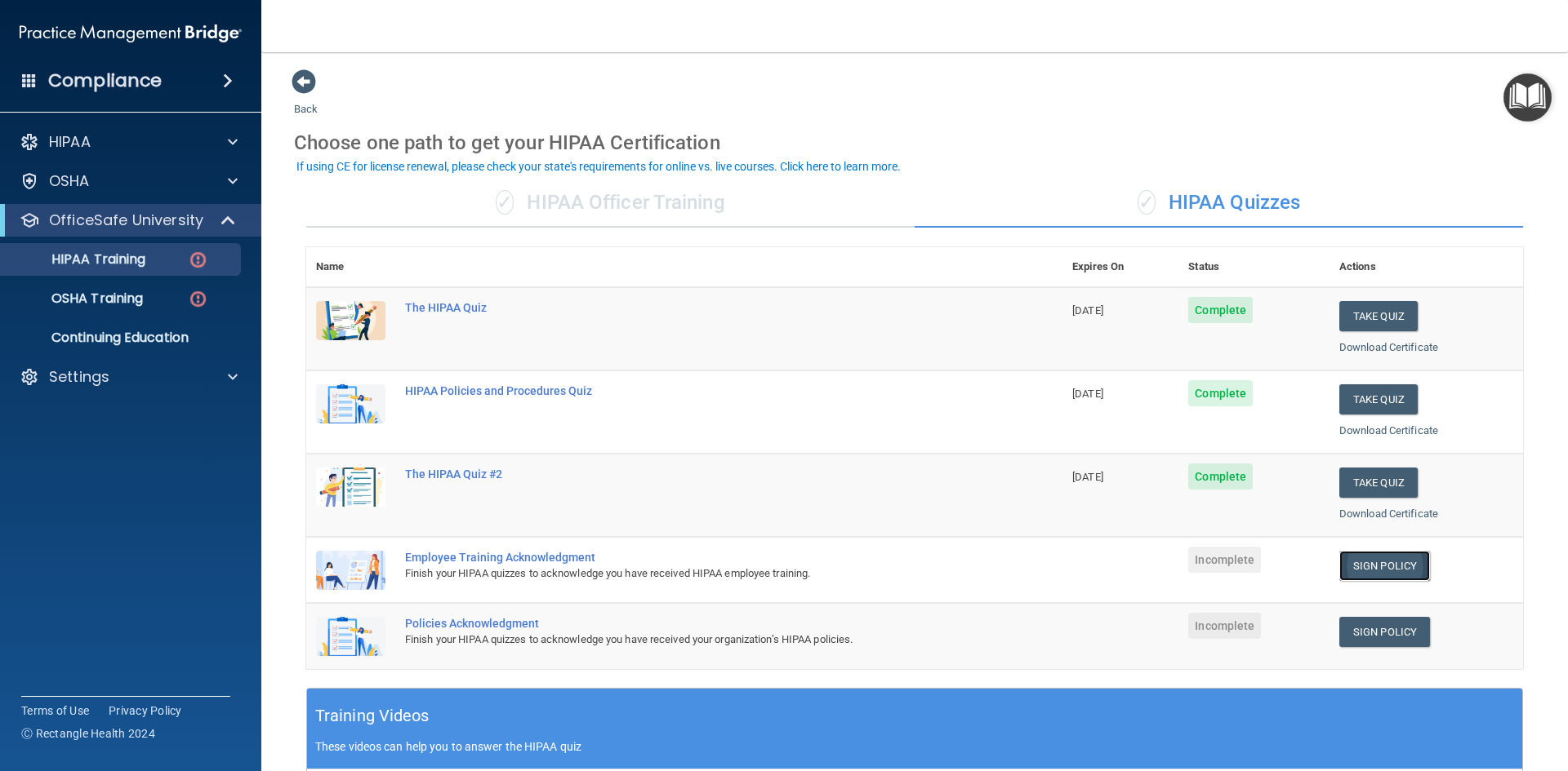
click at [1400, 576] on link "Sign Policy" at bounding box center [1385, 566] width 91 height 30
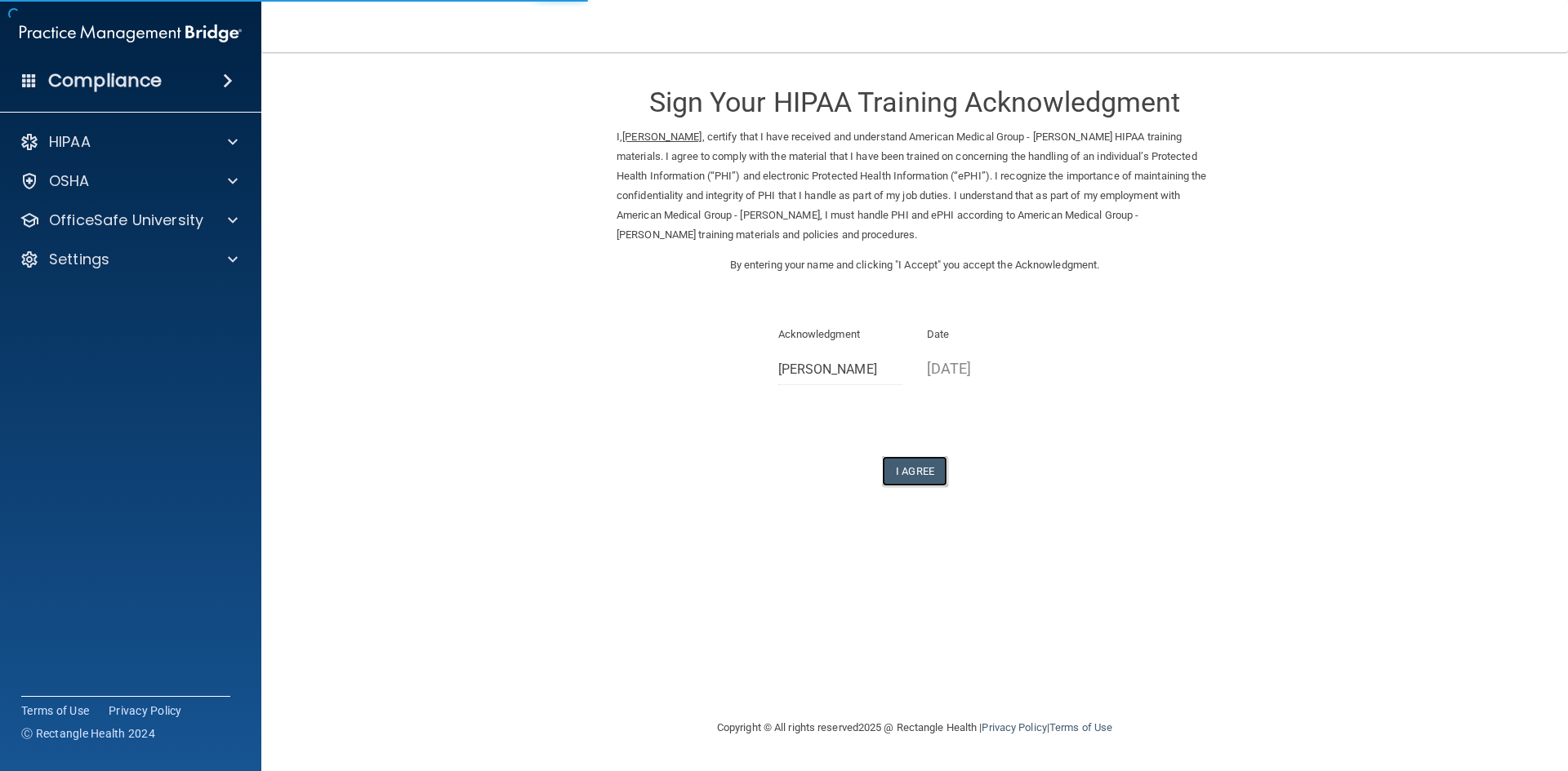
click at [906, 458] on button "I Agree" at bounding box center [915, 471] width 66 height 30
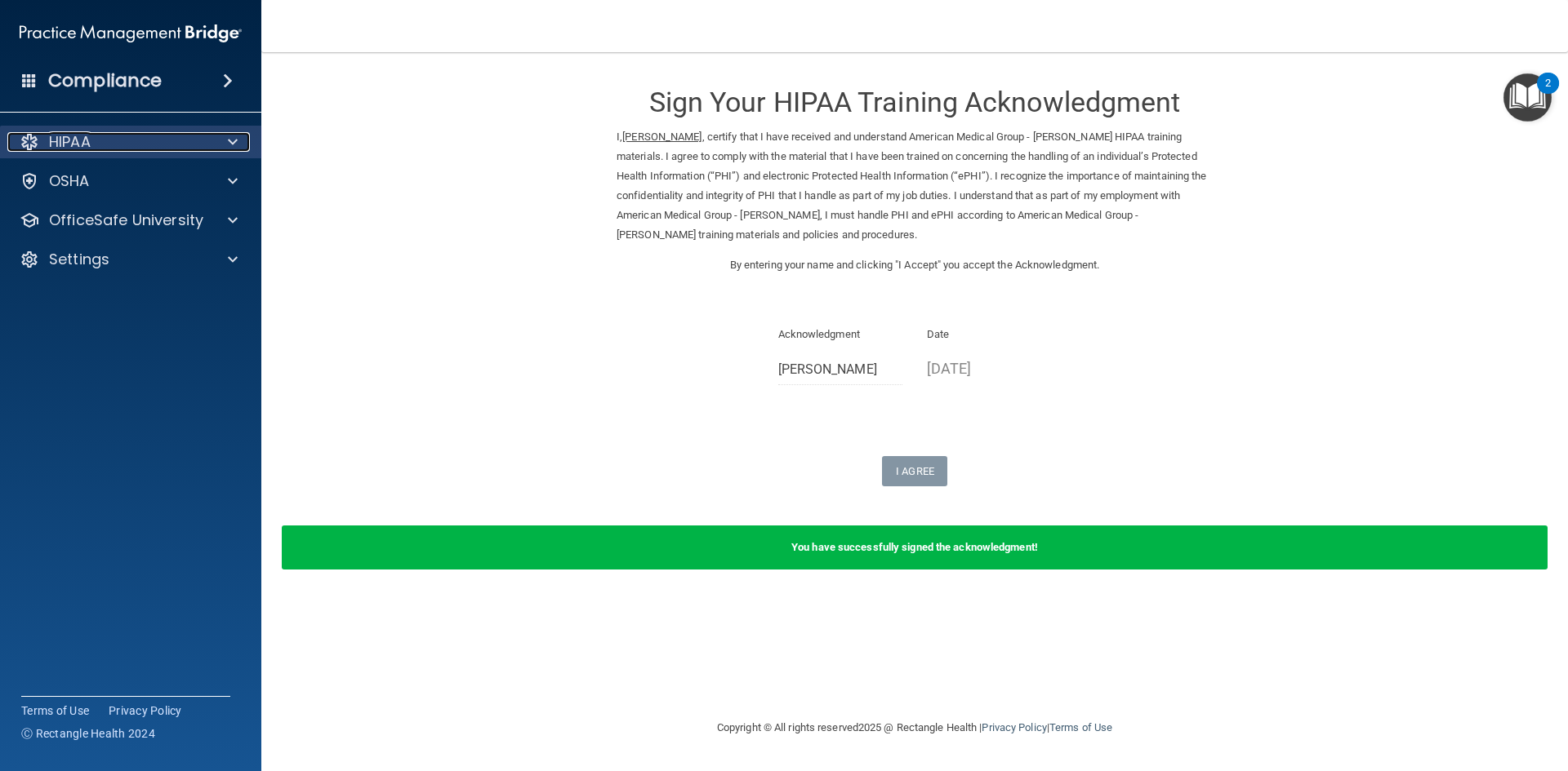
click at [134, 146] on div "HIPAA" at bounding box center [108, 141] width 203 height 19
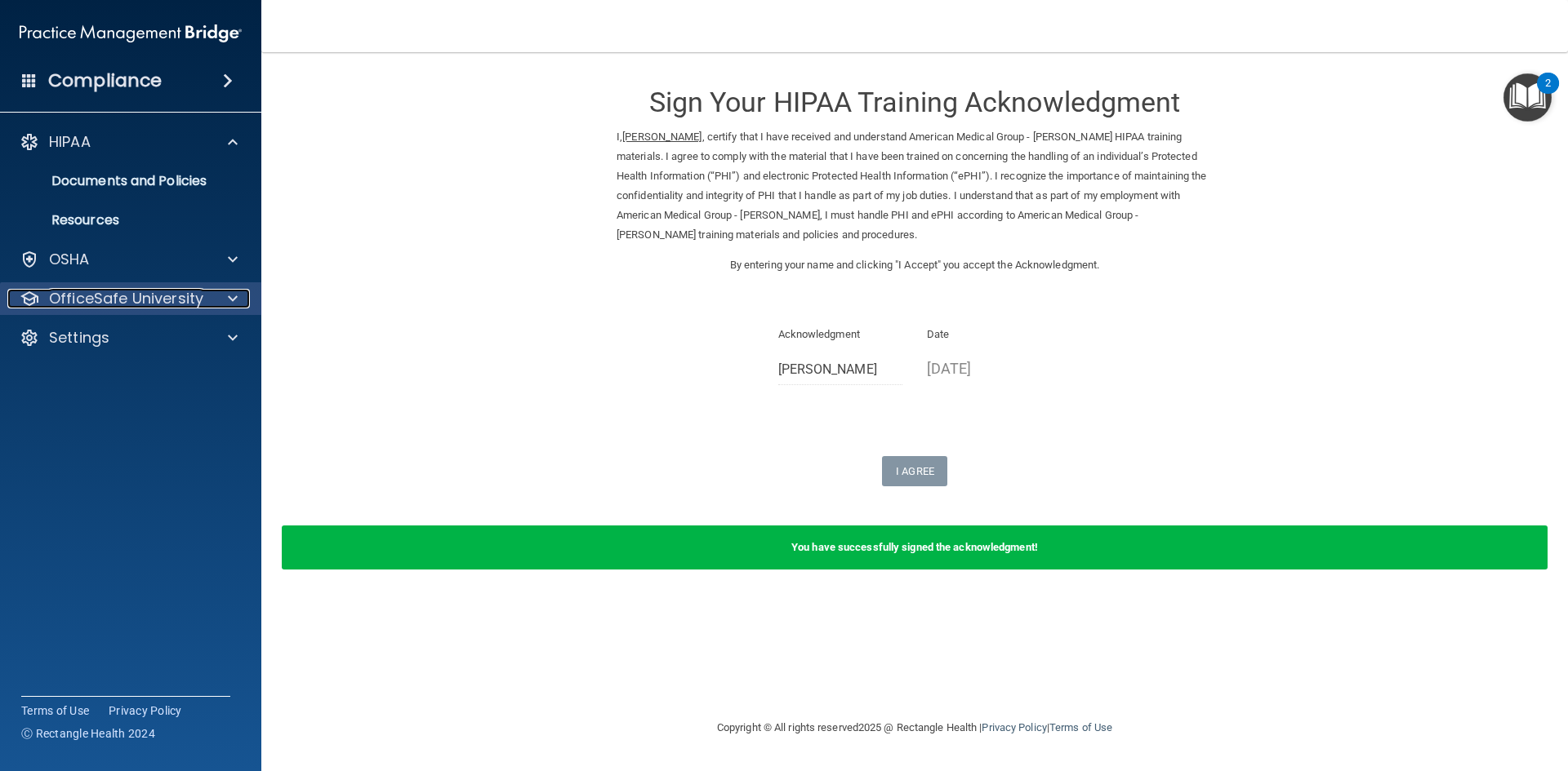
click at [102, 300] on p "OfficeSafe University" at bounding box center [126, 298] width 155 height 19
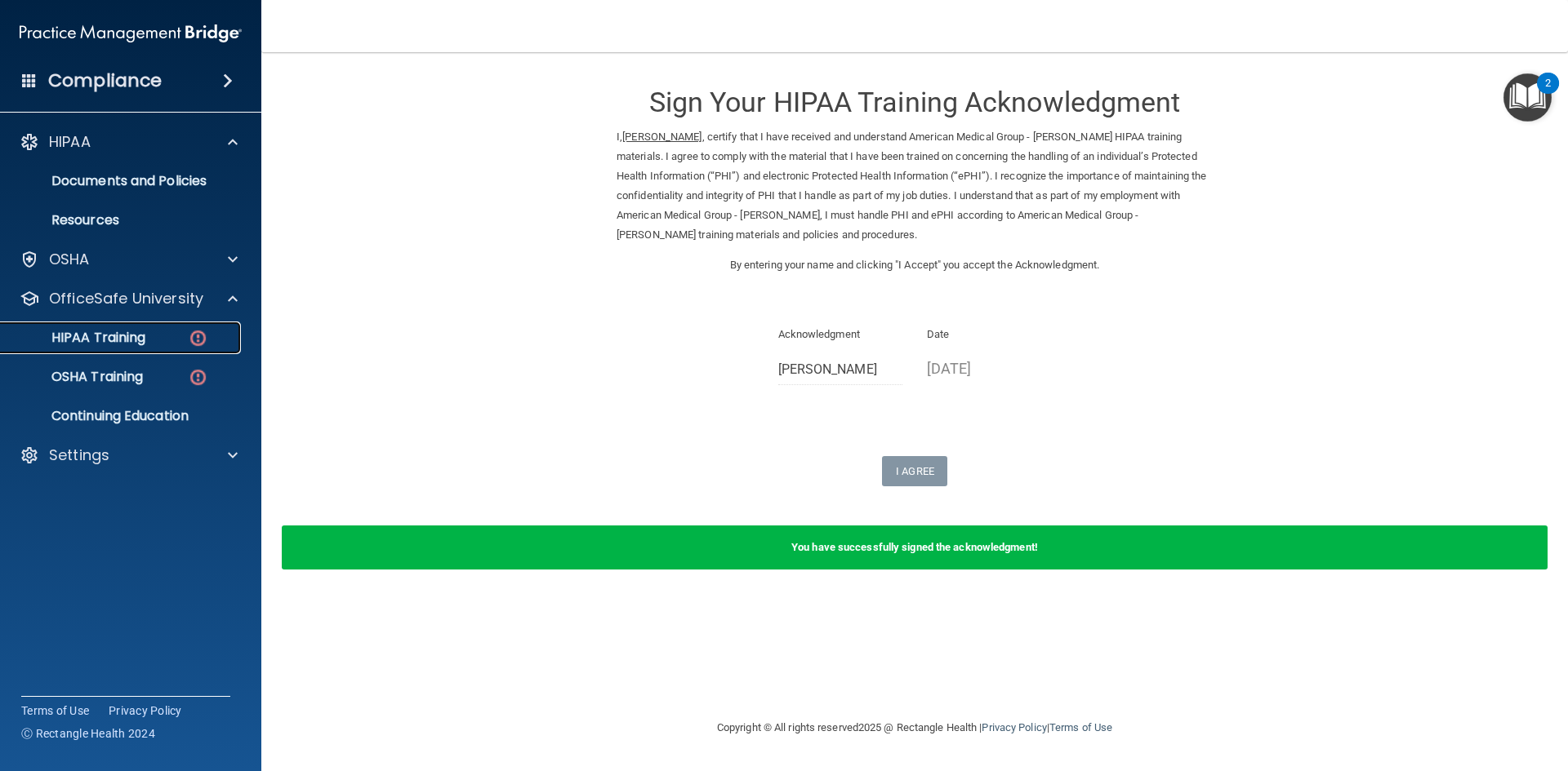
click at [108, 334] on p "HIPAA Training" at bounding box center [78, 338] width 134 height 16
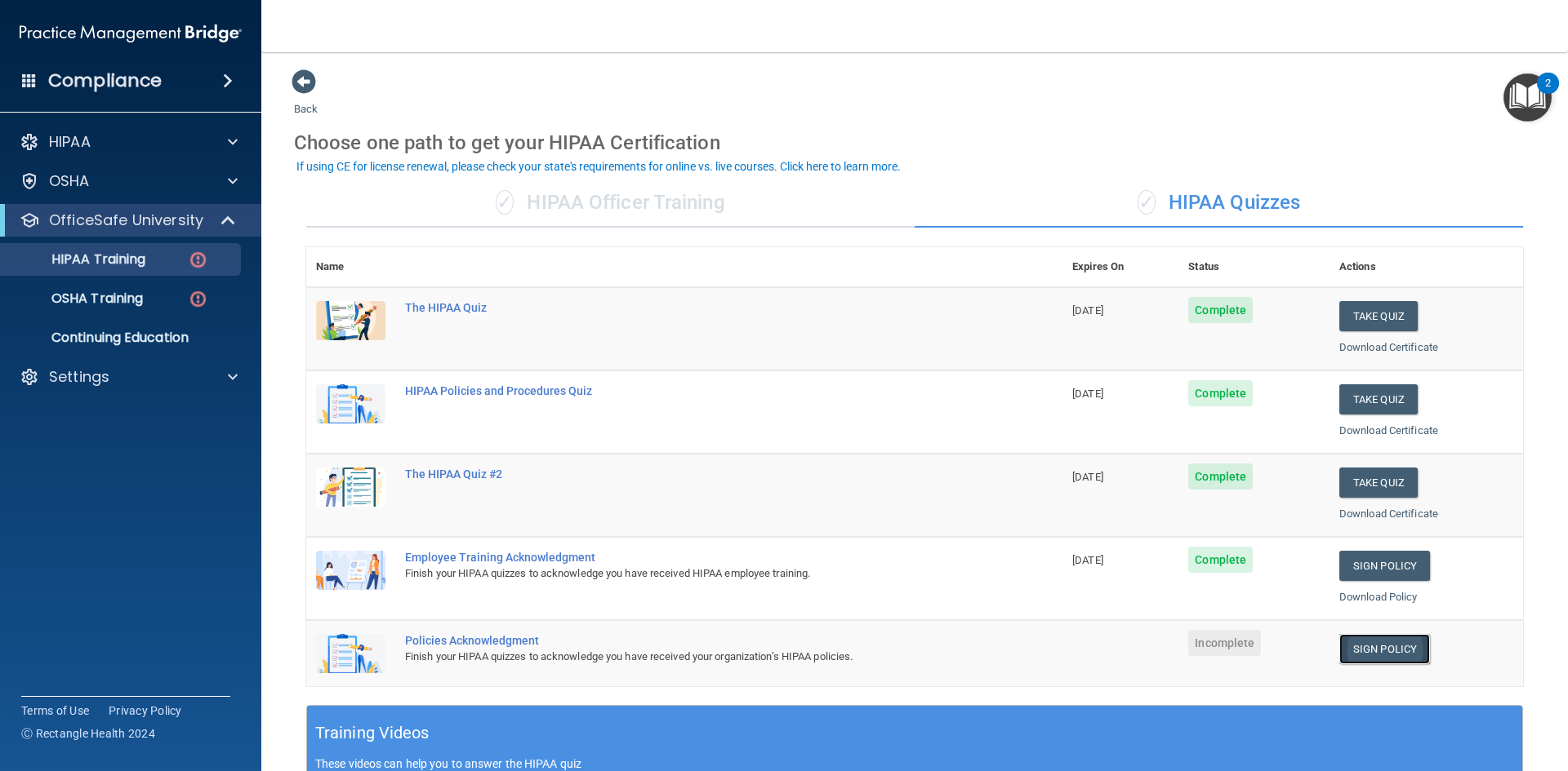
click at [1366, 639] on link "Sign Policy" at bounding box center [1385, 649] width 91 height 30
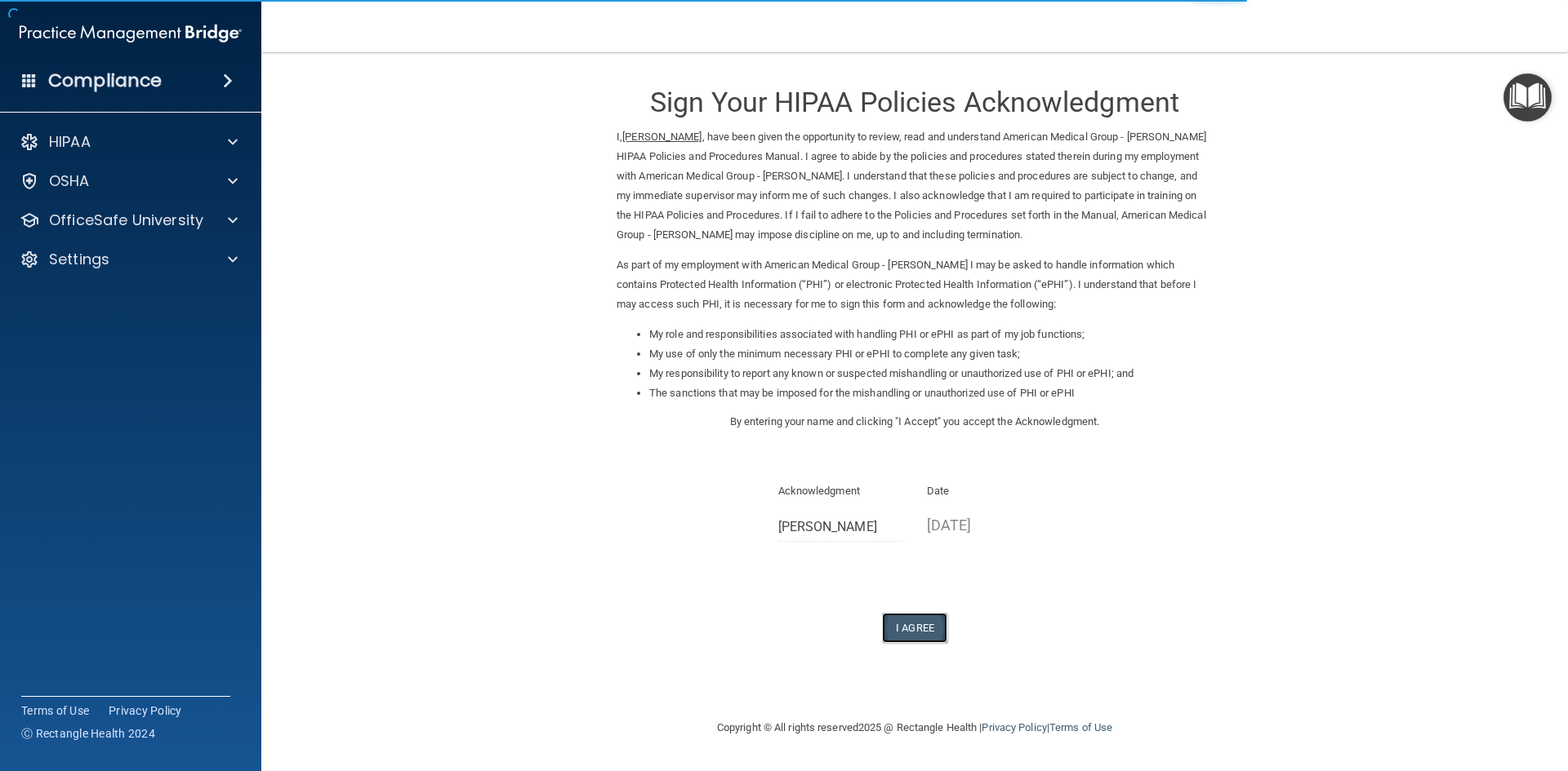
click at [913, 639] on button "I Agree" at bounding box center [915, 628] width 66 height 30
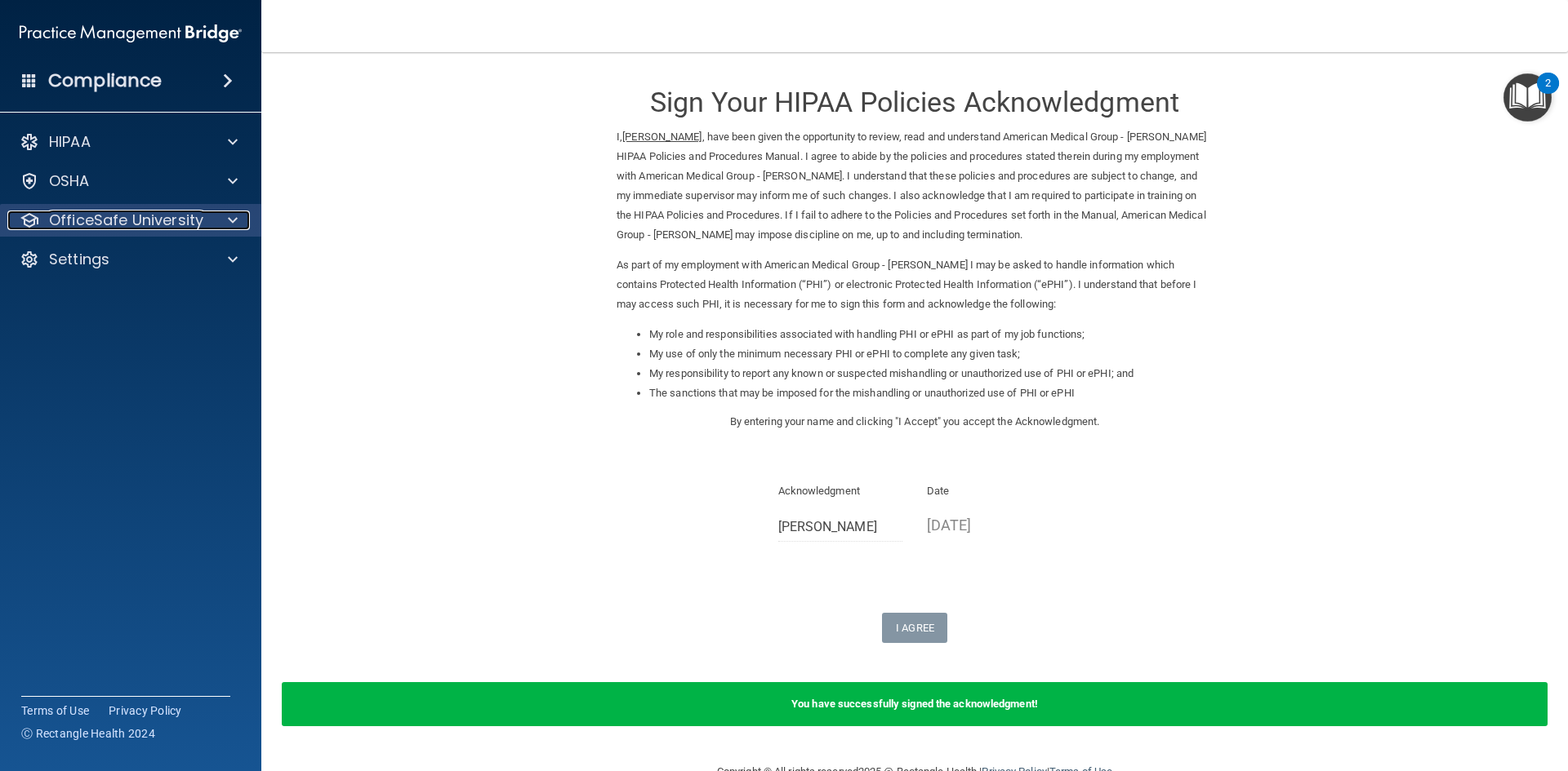
click at [106, 211] on p "OfficeSafe University" at bounding box center [126, 220] width 155 height 19
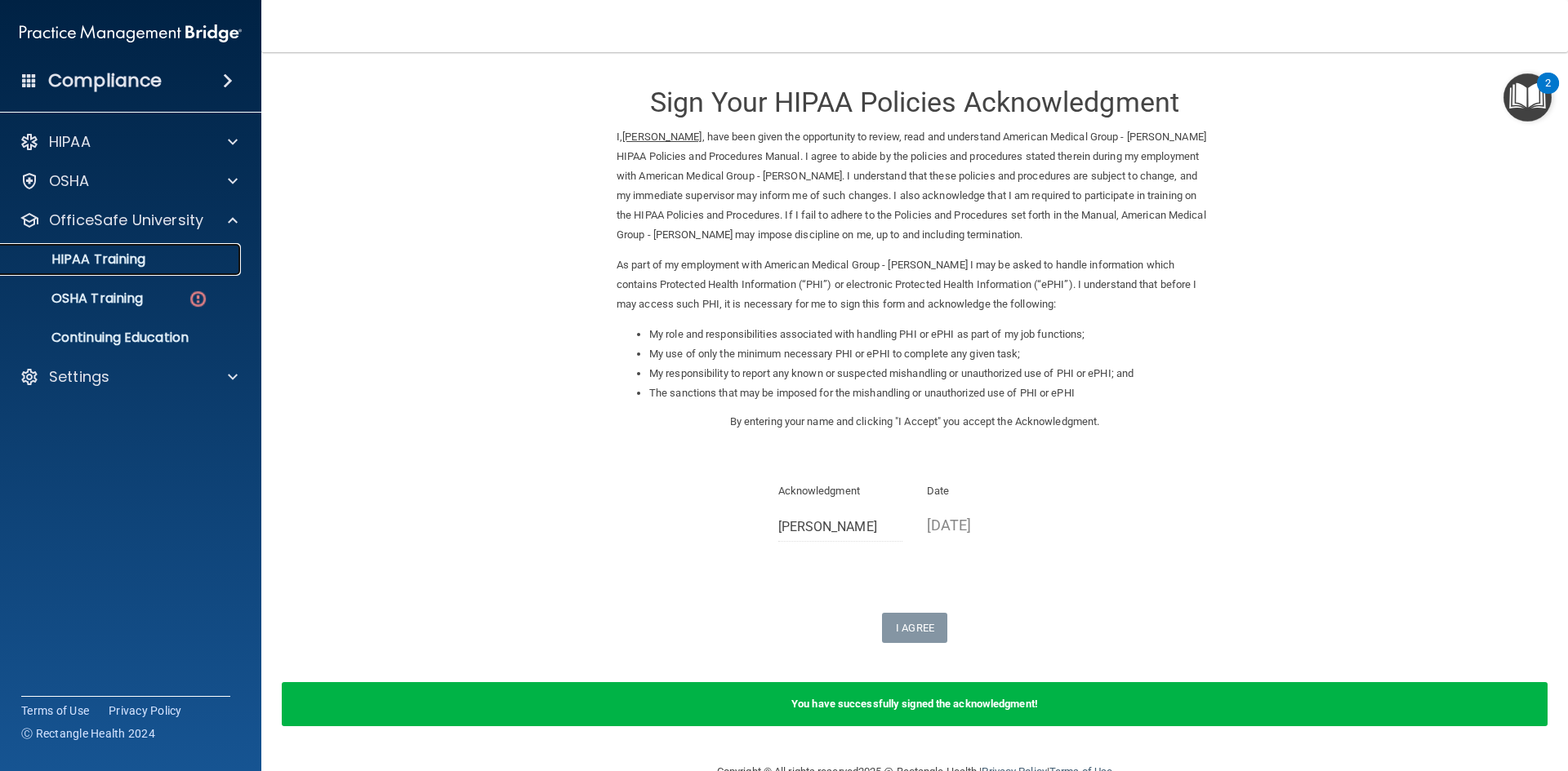
click at [121, 257] on p "HIPAA Training" at bounding box center [78, 259] width 134 height 16
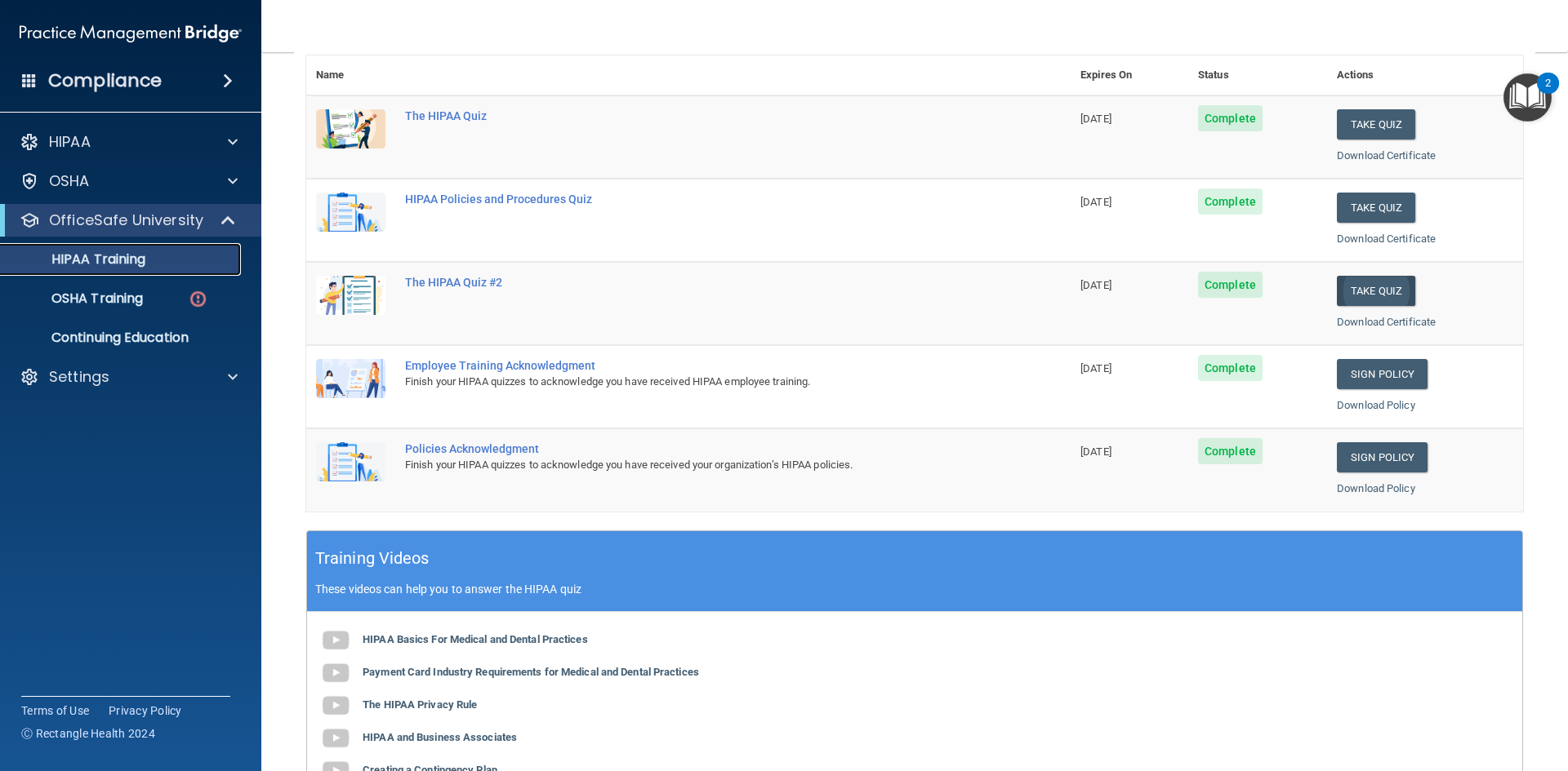
scroll to position [163, 0]
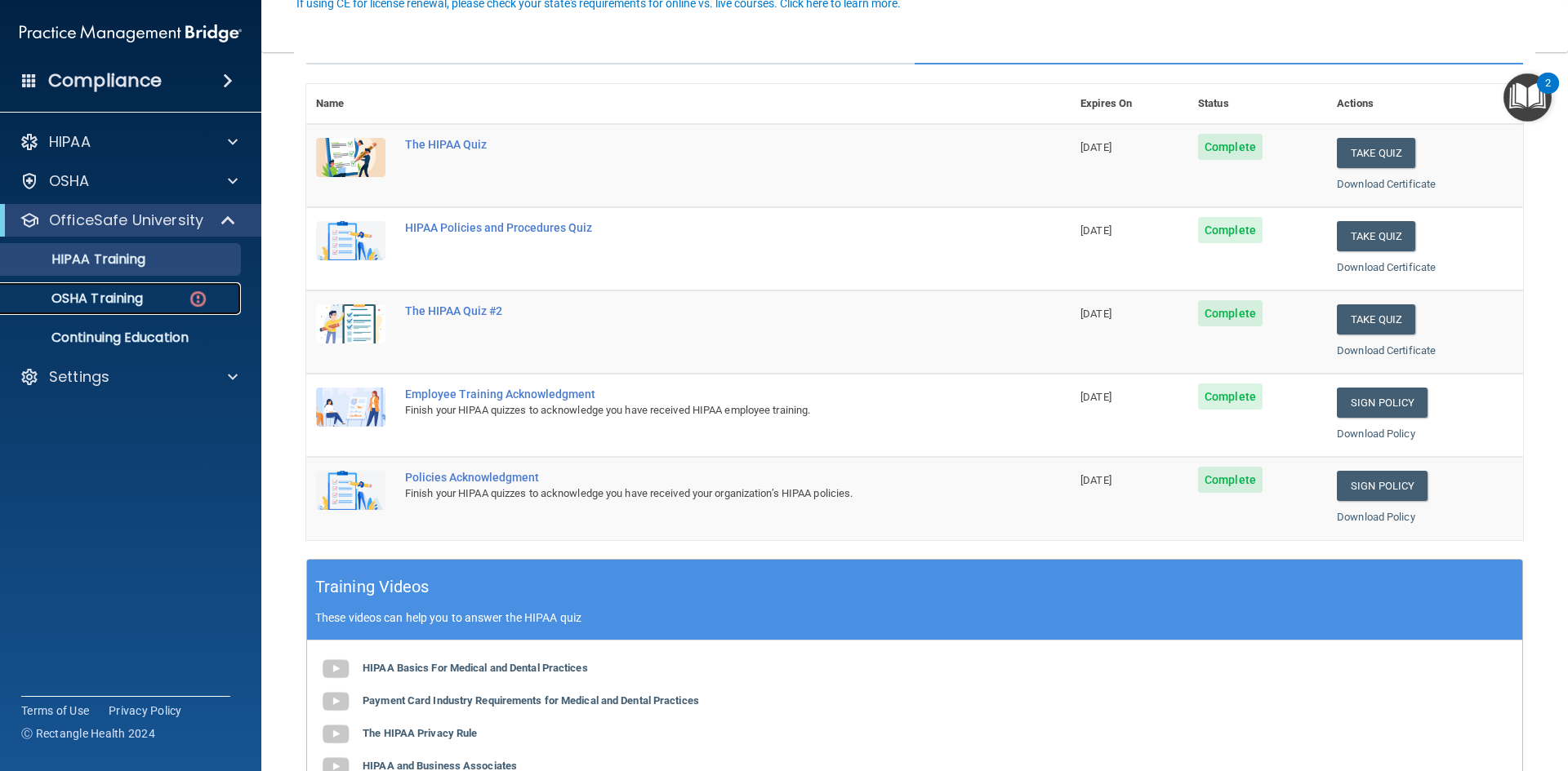
click at [80, 300] on p "OSHA Training" at bounding box center [76, 298] width 132 height 16
